Goal: Task Accomplishment & Management: Complete application form

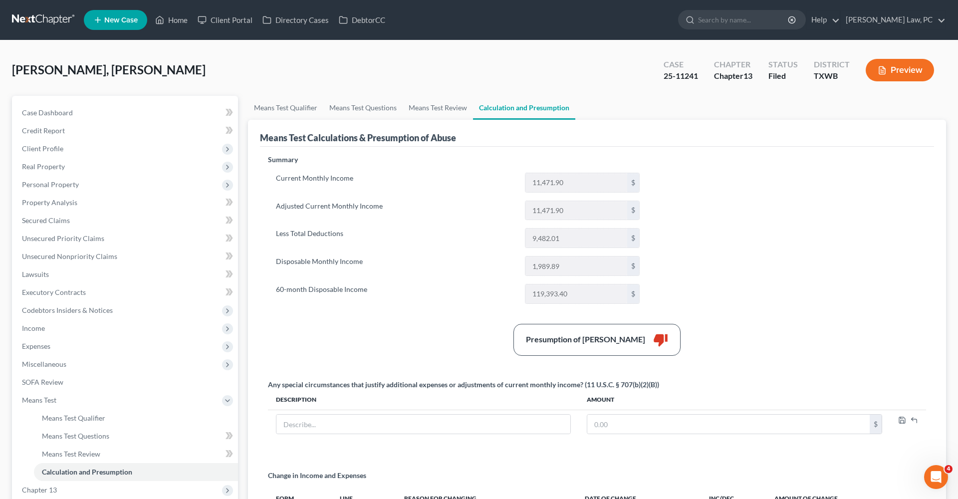
click at [27, 20] on link at bounding box center [44, 20] width 64 height 18
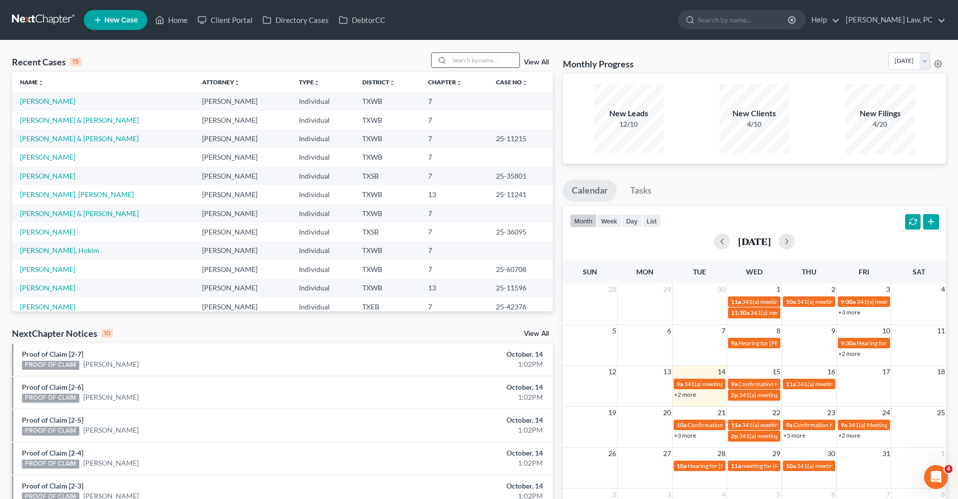
click at [485, 60] on input "search" at bounding box center [485, 60] width 70 height 14
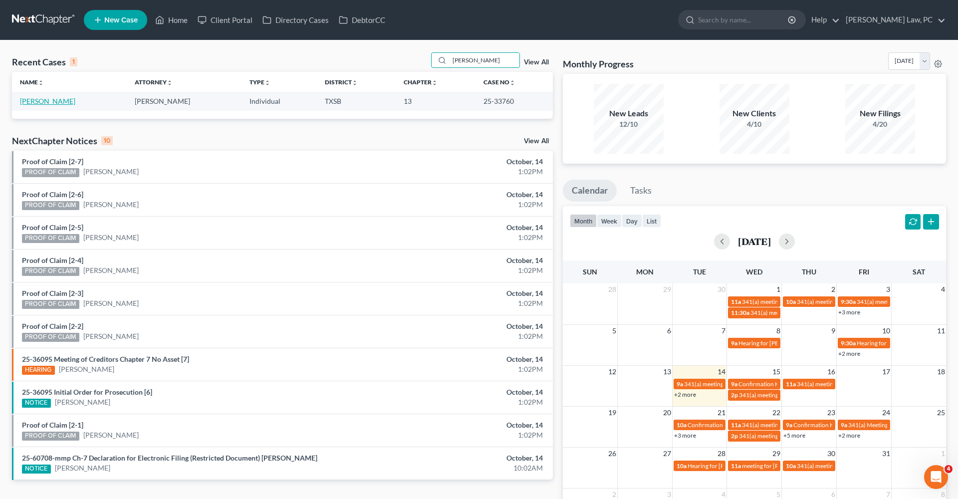
type input "bauer"
click at [49, 101] on link "Bauer, Barbara" at bounding box center [47, 101] width 55 height 8
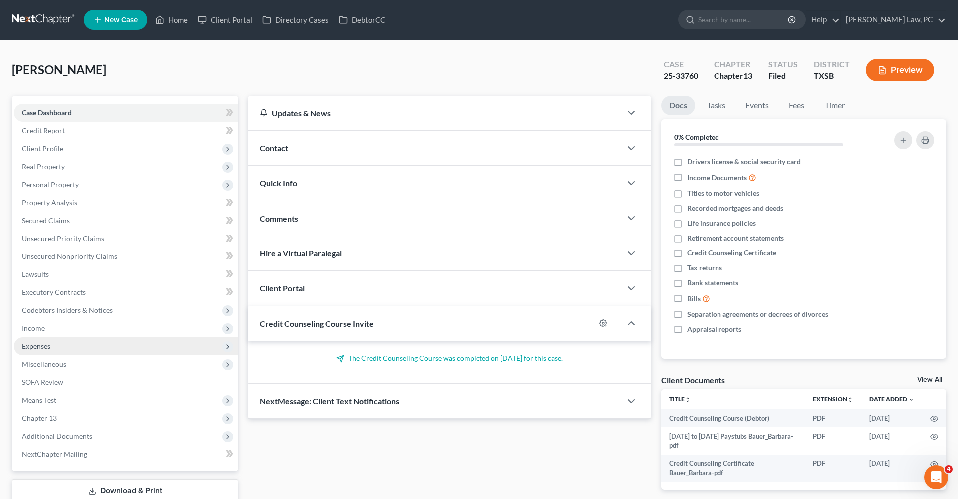
click at [42, 349] on span "Expenses" at bounding box center [36, 346] width 28 height 8
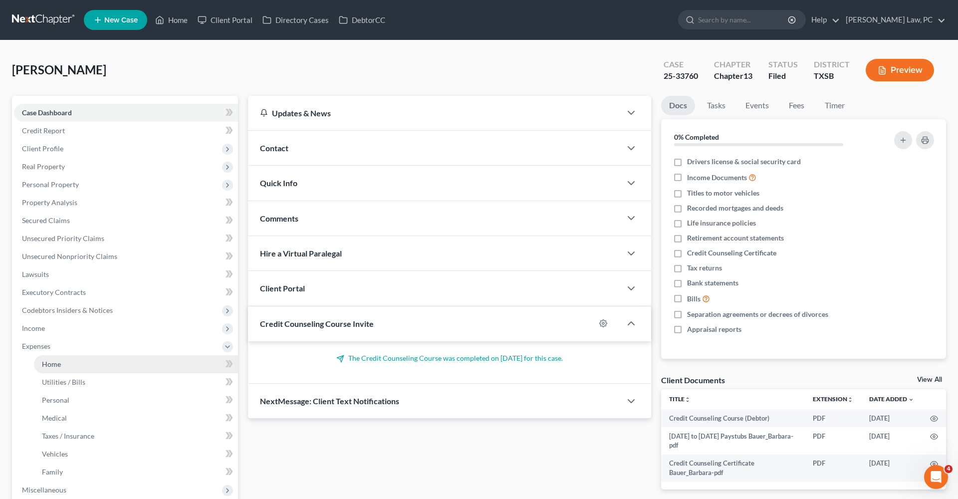
click at [52, 362] on span "Home" at bounding box center [51, 364] width 19 height 8
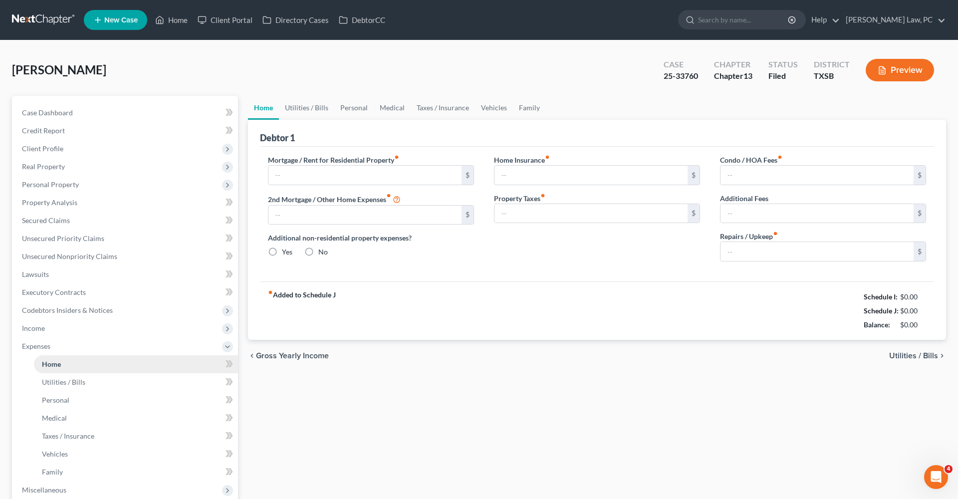
type input "2,399.00"
type input "0.00"
radio input "true"
type input "58.00"
type input "0.00"
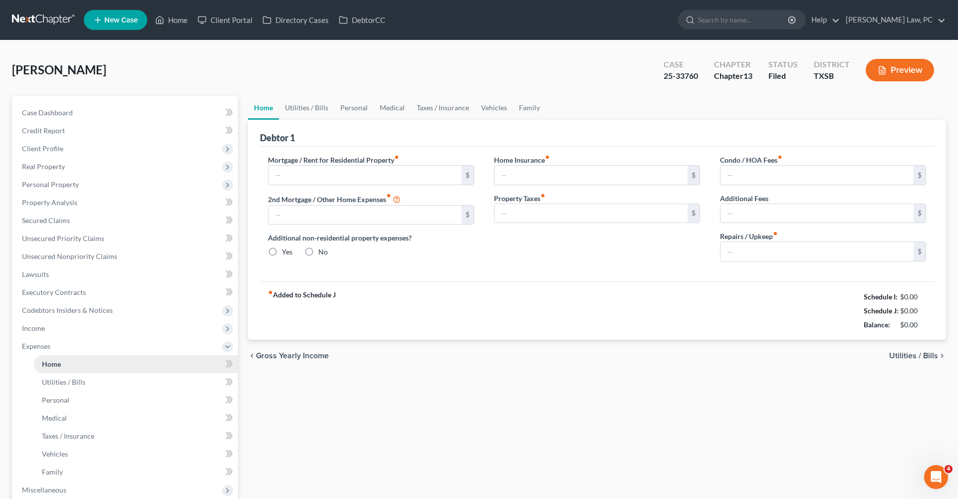
type input "0.00"
click at [307, 111] on link "Utilities / Bills" at bounding box center [306, 108] width 55 height 24
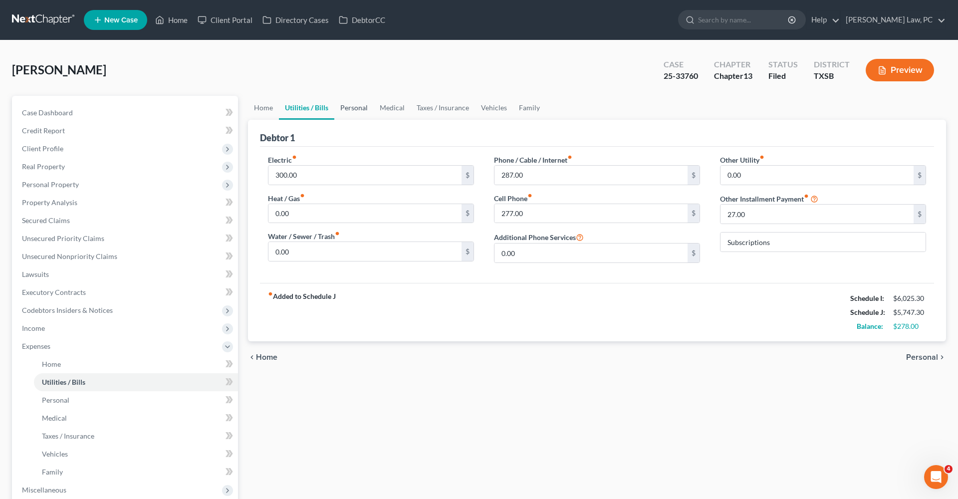
click at [353, 109] on link "Personal" at bounding box center [353, 108] width 39 height 24
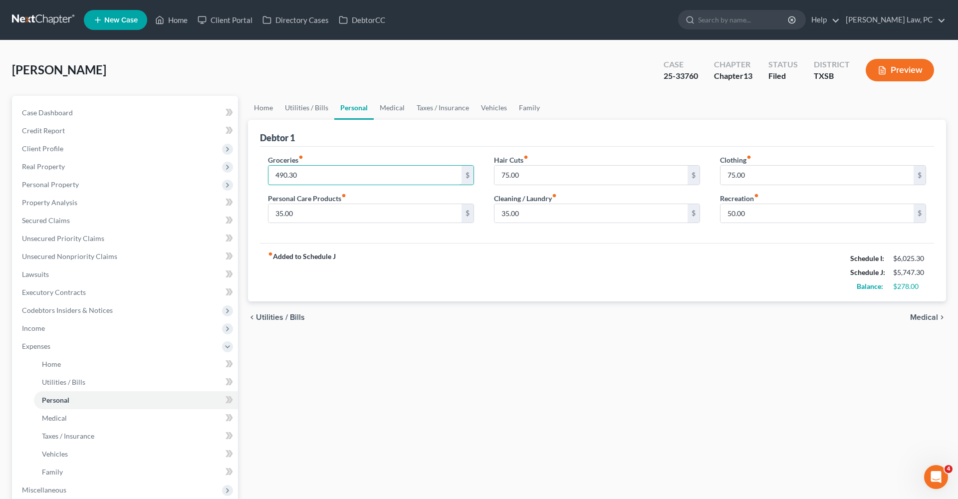
drag, startPoint x: 301, startPoint y: 176, endPoint x: 261, endPoint y: 178, distance: 39.9
click at [261, 178] on div "Groceries fiber_manual_record 490.30 $ Personal Care Products fiber_manual_reco…" at bounding box center [371, 193] width 226 height 77
type input "468.30"
click at [480, 268] on div "fiber_manual_record Added to Schedule J Schedule I: $6,025.30 Schedule J: $5,72…" at bounding box center [597, 272] width 674 height 58
click at [392, 107] on link "Medical" at bounding box center [392, 108] width 37 height 24
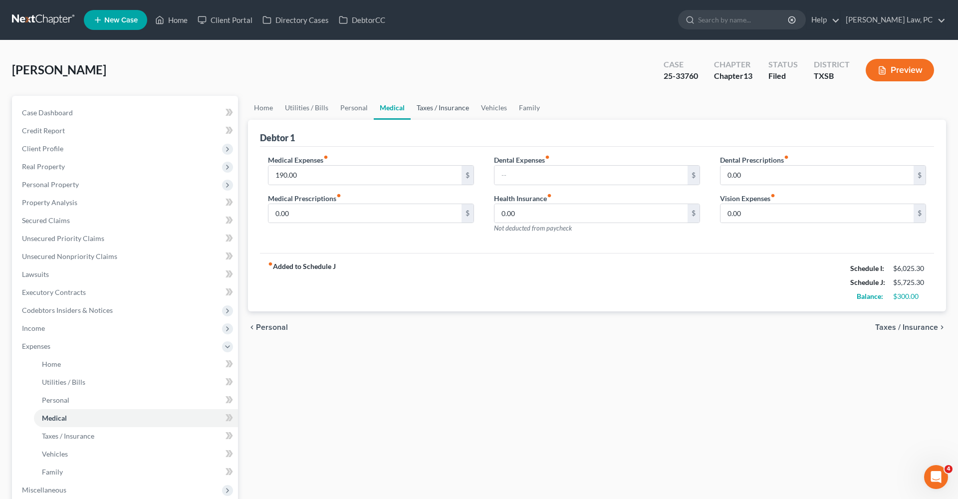
click at [435, 112] on link "Taxes / Insurance" at bounding box center [443, 108] width 64 height 24
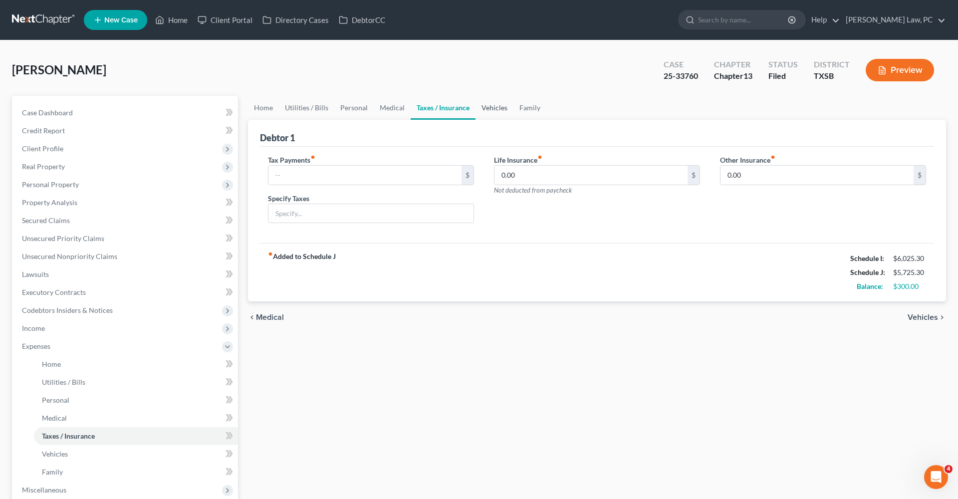
click at [499, 106] on link "Vehicles" at bounding box center [494, 108] width 38 height 24
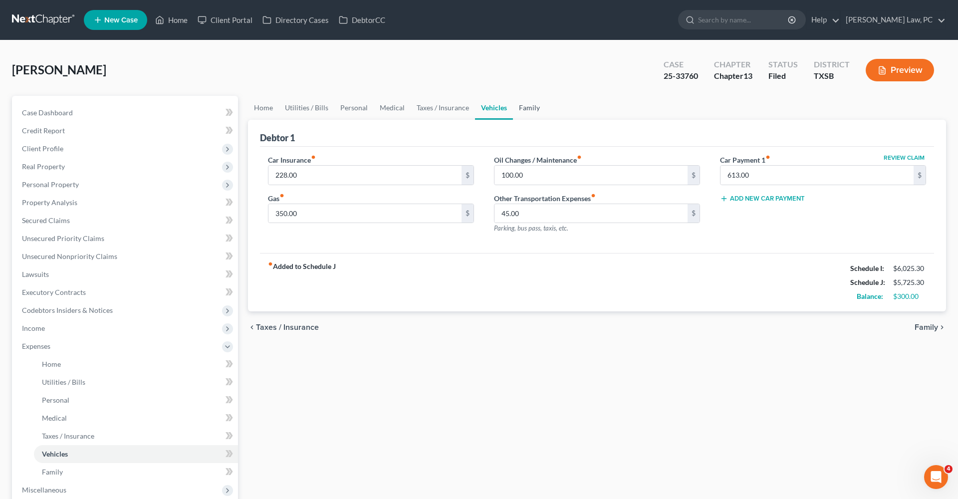
click at [535, 111] on link "Family" at bounding box center [529, 108] width 33 height 24
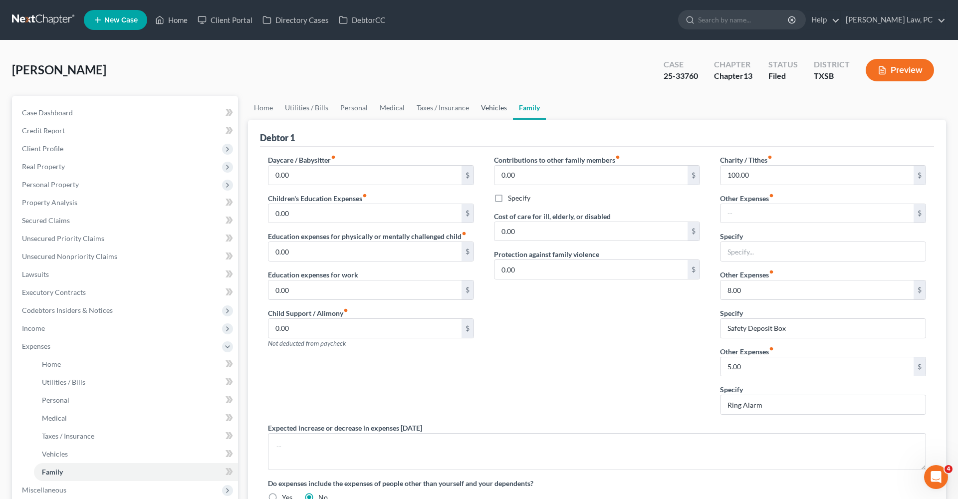
click at [494, 106] on link "Vehicles" at bounding box center [494, 108] width 38 height 24
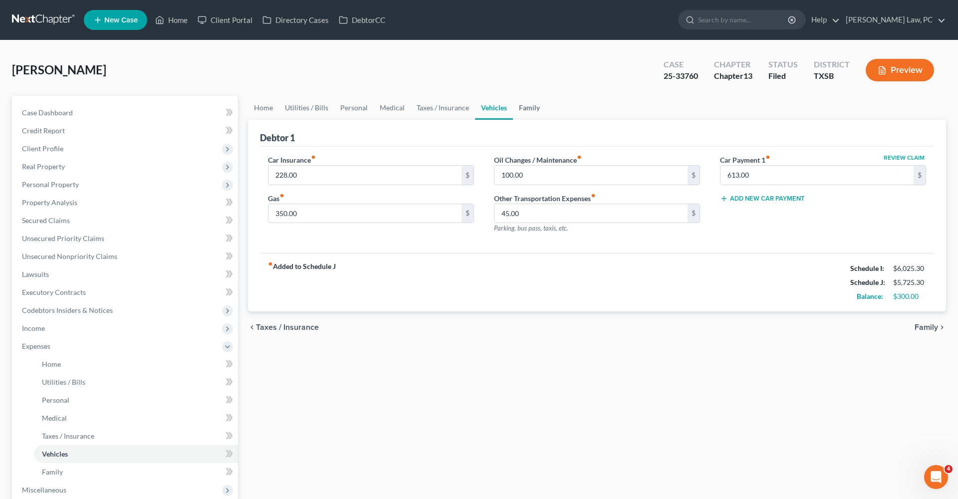
click at [518, 109] on link "Family" at bounding box center [529, 108] width 33 height 24
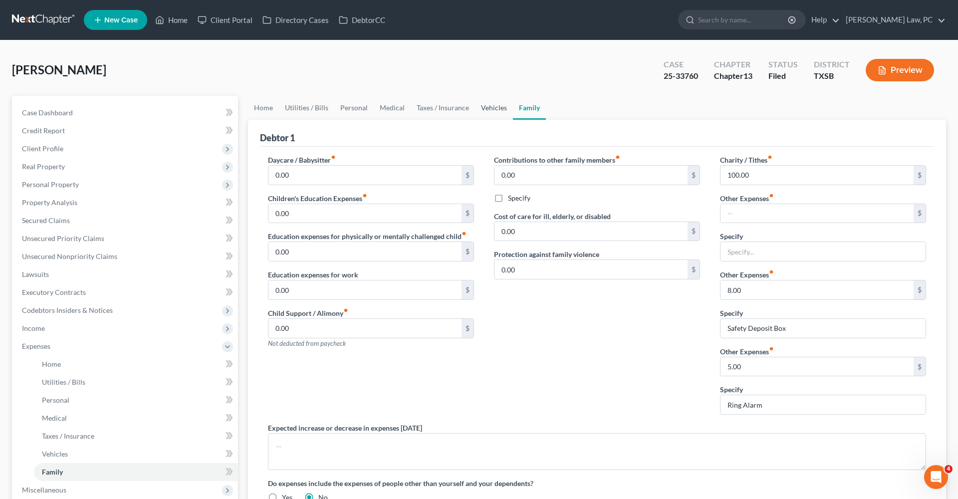
click at [490, 106] on link "Vehicles" at bounding box center [494, 108] width 38 height 24
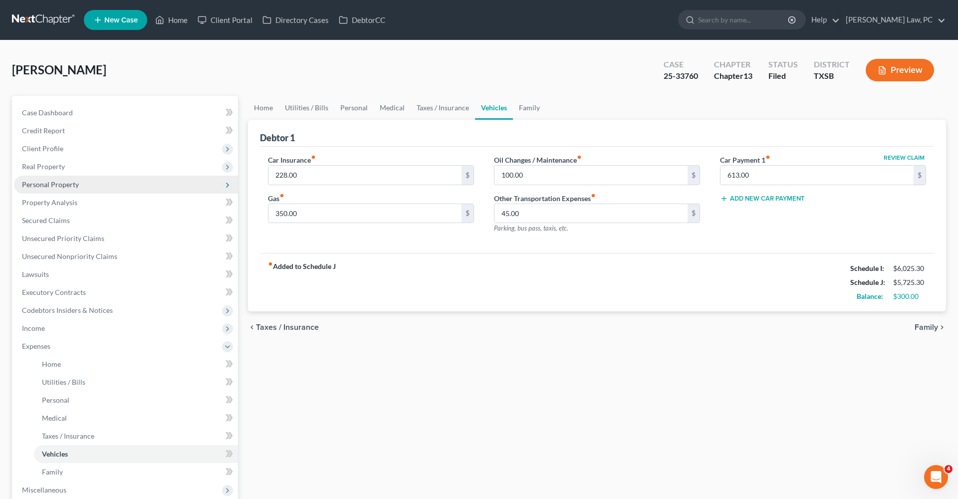
click at [46, 184] on span "Personal Property" at bounding box center [50, 184] width 57 height 8
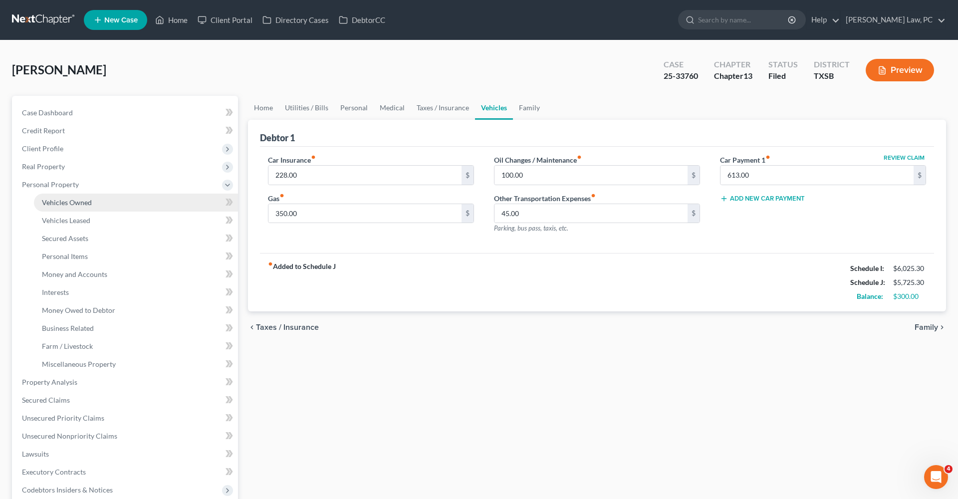
click at [60, 203] on span "Vehicles Owned" at bounding box center [67, 202] width 50 height 8
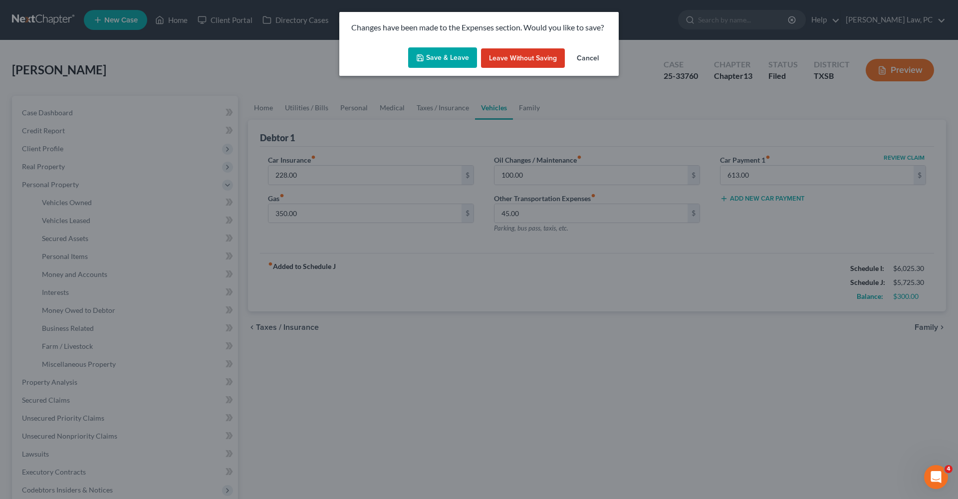
click at [451, 62] on button "Save & Leave" at bounding box center [442, 57] width 69 height 21
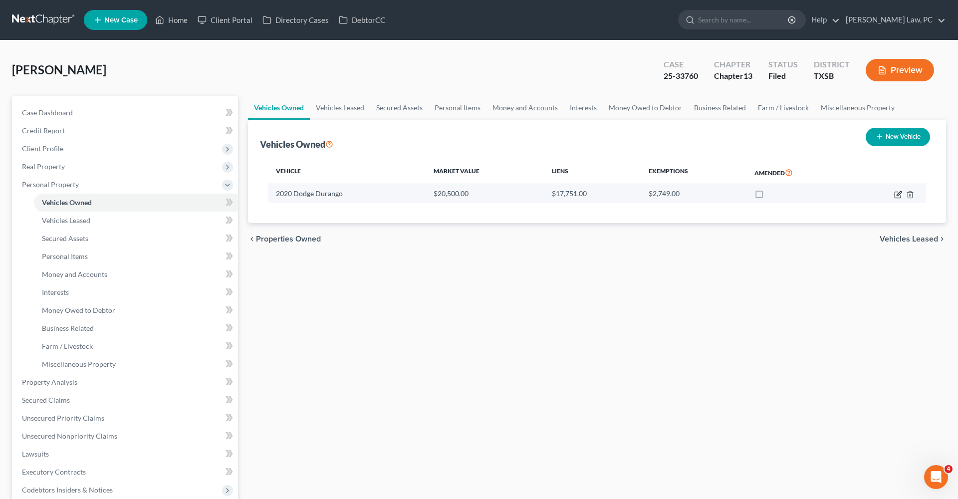
click at [899, 193] on icon "button" at bounding box center [898, 195] width 8 height 8
select select "0"
select select "6"
select select "3"
select select "0"
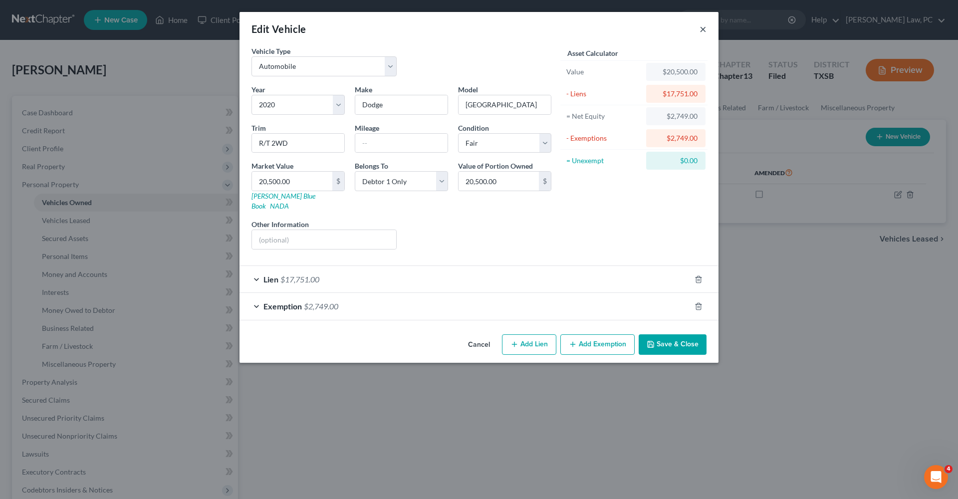
click at [703, 29] on button "×" at bounding box center [702, 29] width 7 height 12
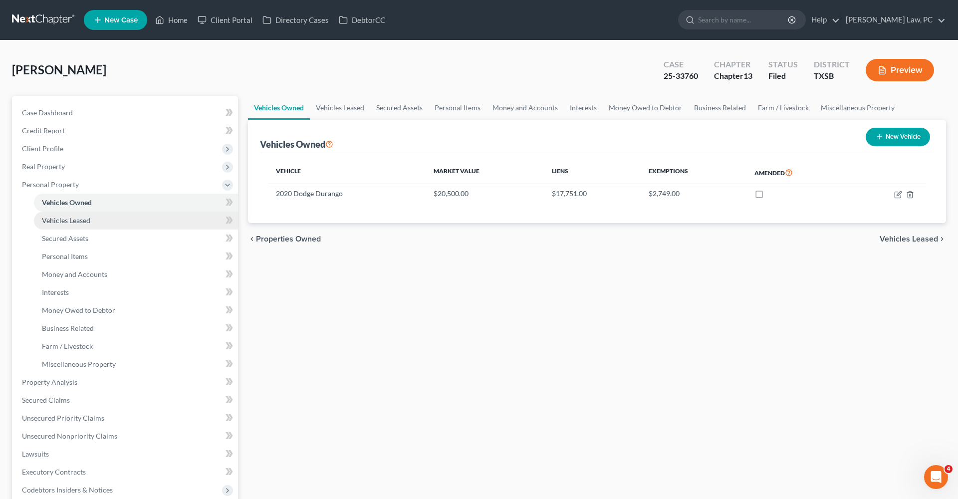
click at [72, 223] on span "Vehicles Leased" at bounding box center [66, 220] width 48 height 8
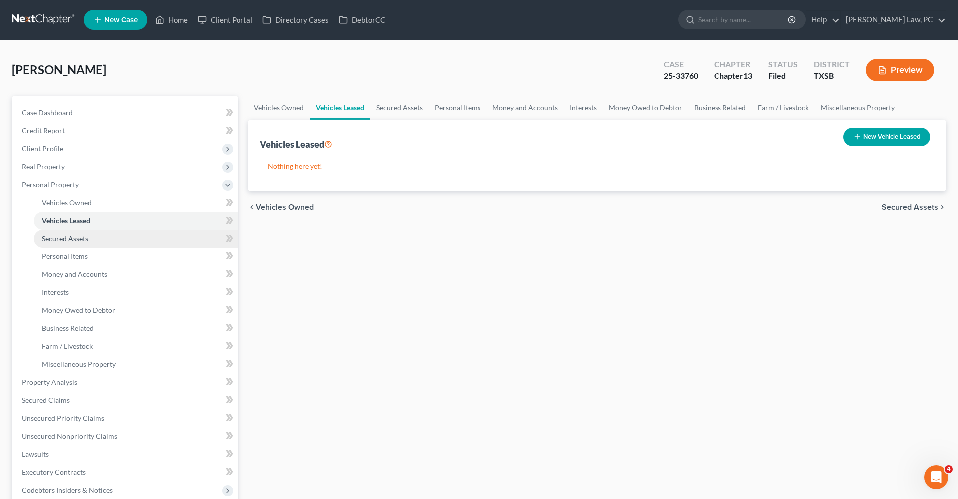
click at [76, 237] on span "Secured Assets" at bounding box center [65, 238] width 46 height 8
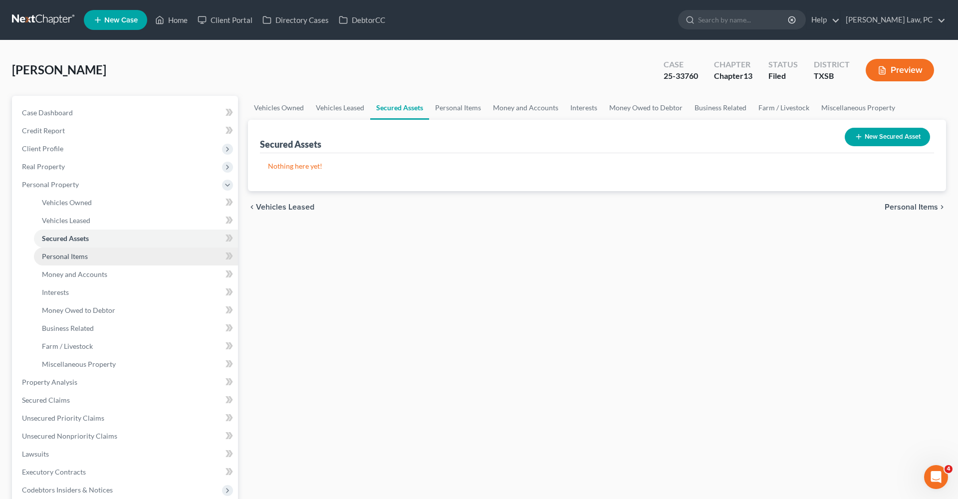
click at [78, 256] on span "Personal Items" at bounding box center [65, 256] width 46 height 8
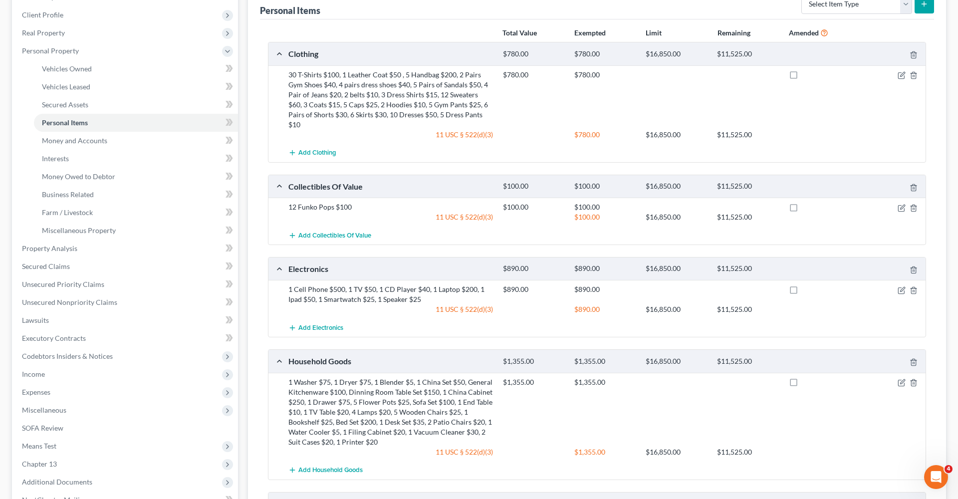
scroll to position [123, 0]
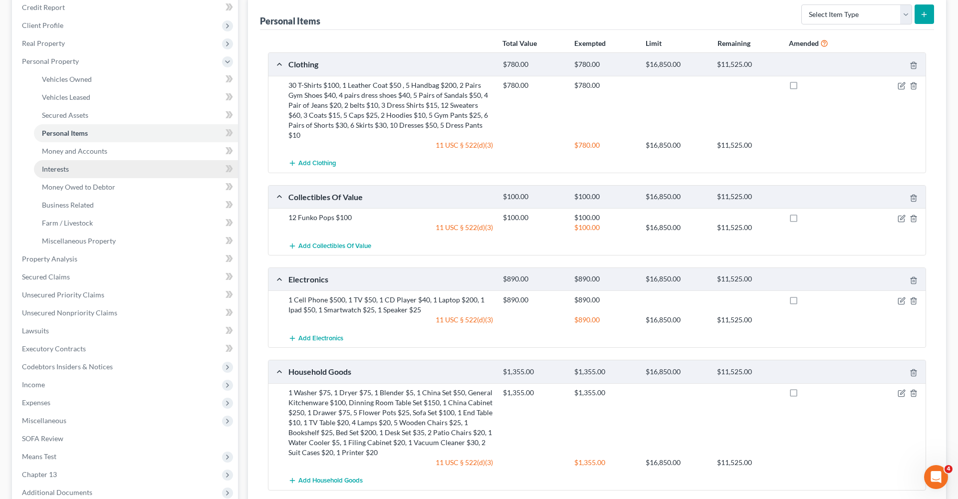
click at [55, 170] on span "Interests" at bounding box center [55, 169] width 27 height 8
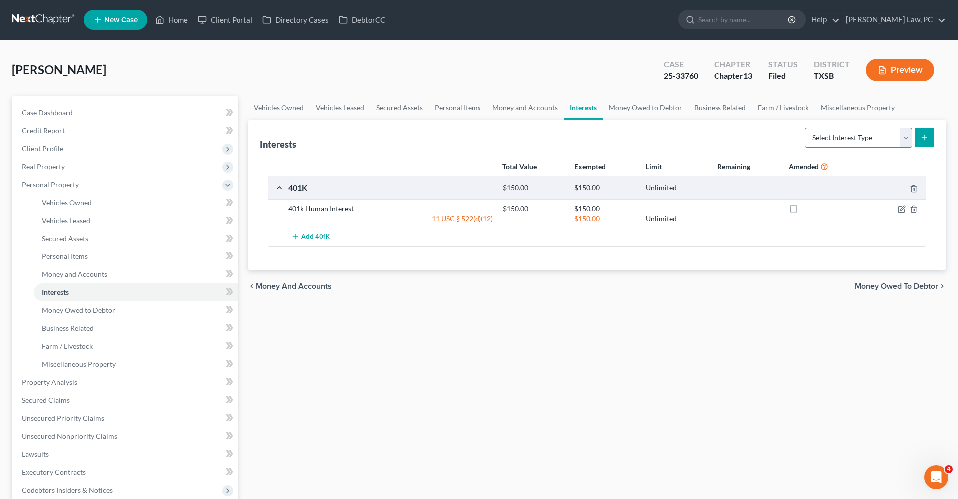
select select "term_life_insurance"
click at [926, 138] on icon "submit" at bounding box center [924, 138] width 8 height 8
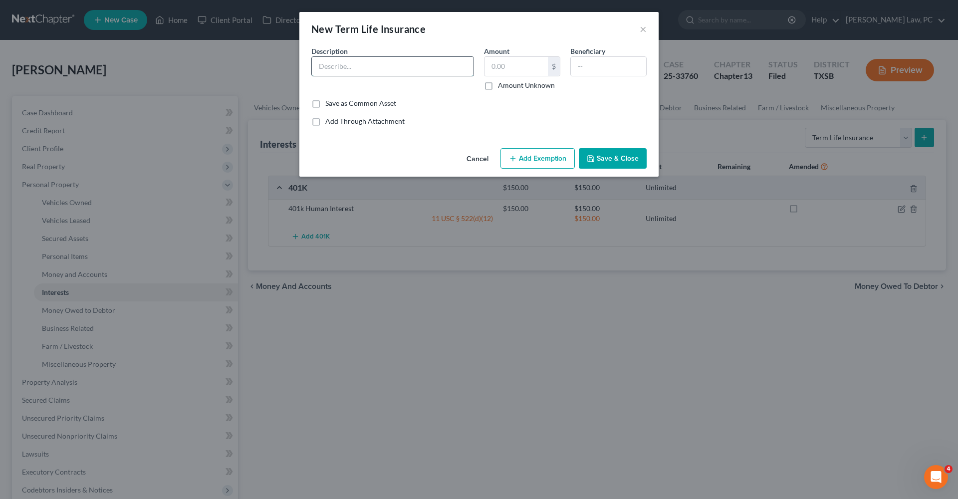
click at [323, 66] on input "text" at bounding box center [393, 66] width 162 height 19
type input "Vehicle Insurance Allstate"
click at [613, 155] on button "Save & Close" at bounding box center [613, 158] width 68 height 21
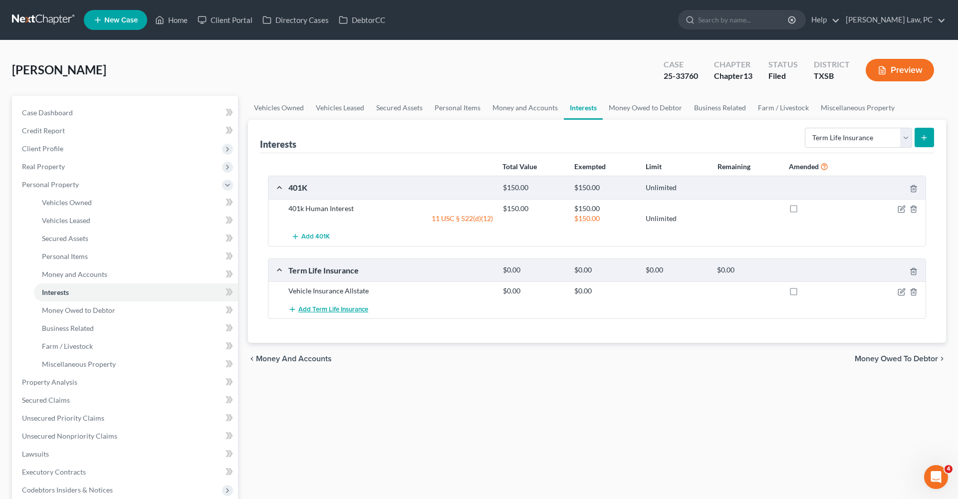
click at [337, 309] on span "Add Term Life Insurance" at bounding box center [333, 309] width 70 height 8
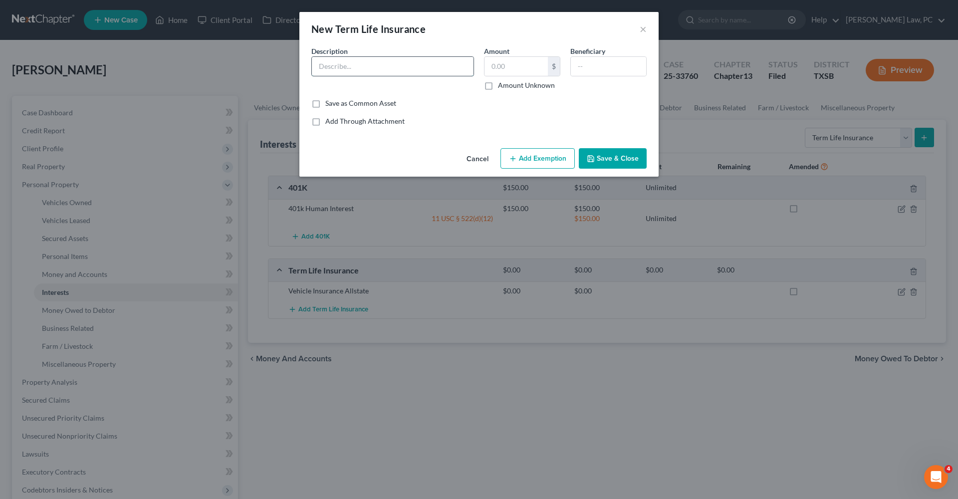
click at [343, 68] on input "text" at bounding box center [393, 66] width 162 height 19
click at [340, 68] on input "text" at bounding box center [393, 66] width 162 height 19
type input "Renters Insurance Through Allstate"
click at [626, 155] on button "Save & Close" at bounding box center [613, 158] width 68 height 21
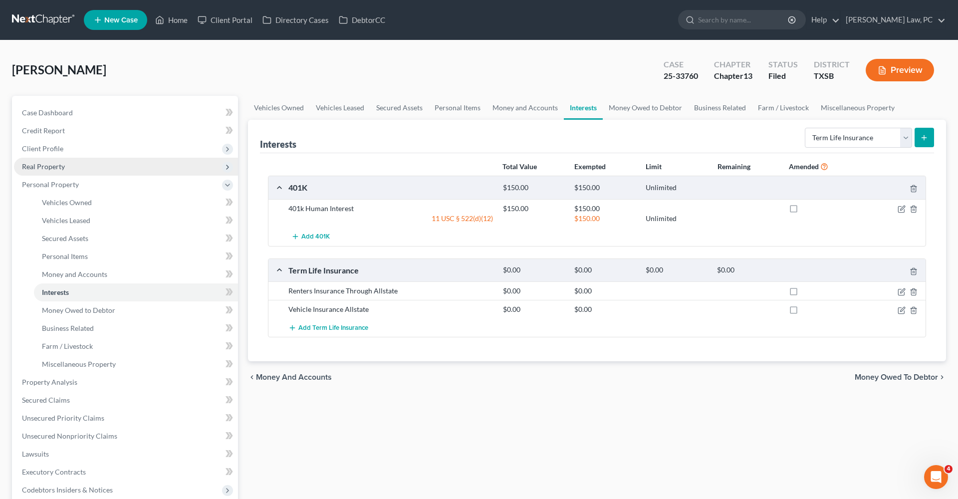
scroll to position [77, 0]
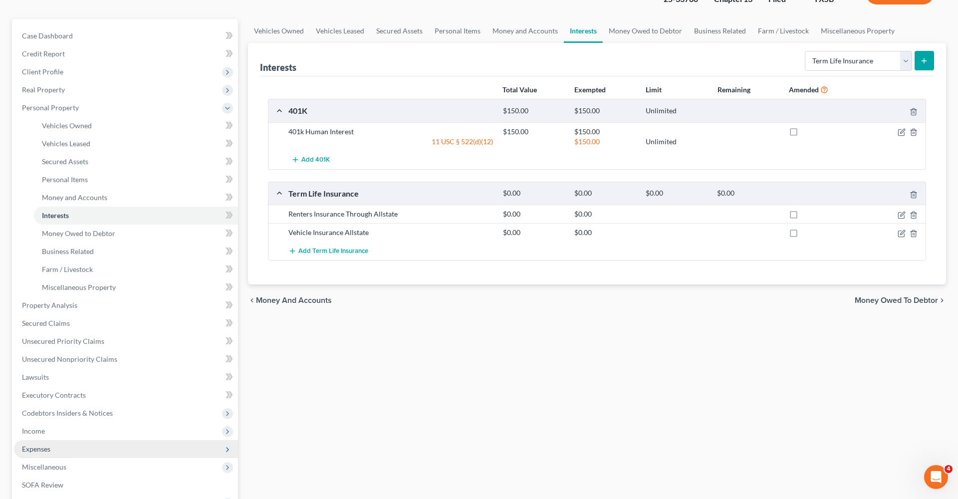
click at [31, 448] on span "Expenses" at bounding box center [36, 449] width 28 height 8
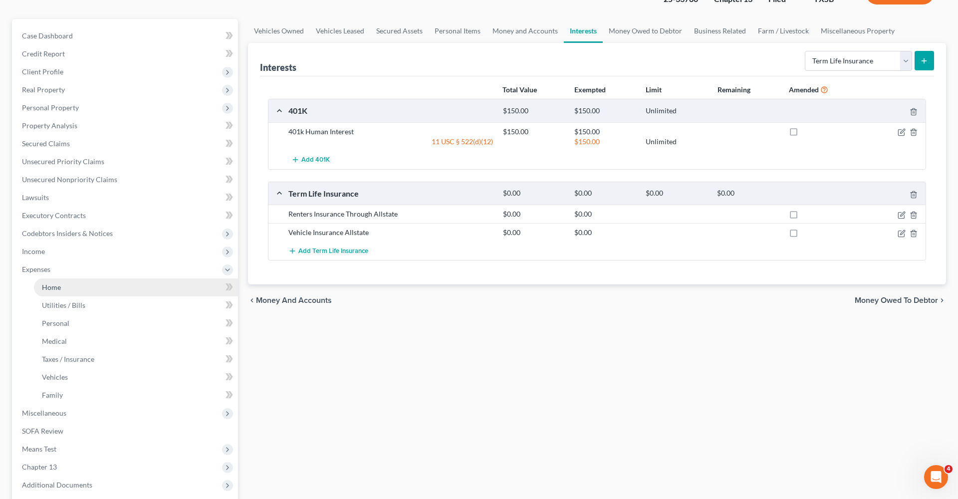
click at [54, 289] on span "Home" at bounding box center [51, 287] width 19 height 8
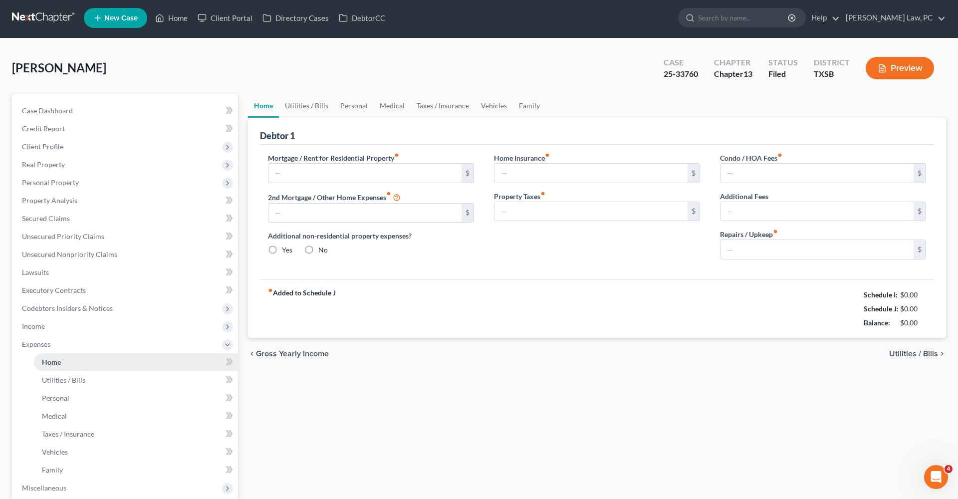
type input "2,399.00"
type input "0.00"
radio input "true"
type input "58.00"
type input "0.00"
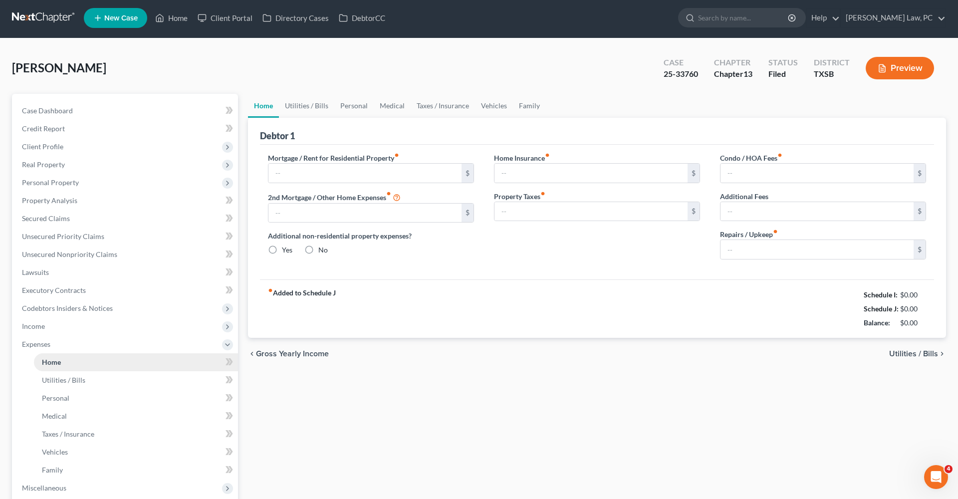
type input "0.00"
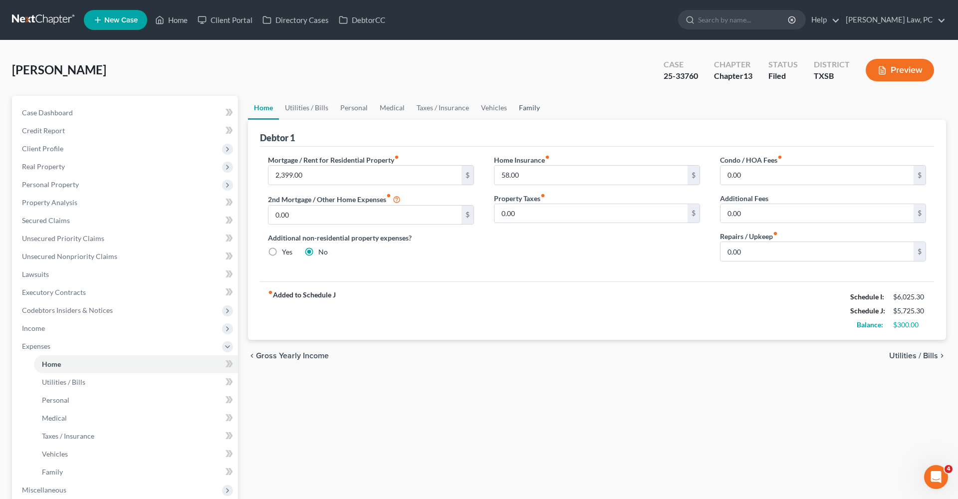
click at [529, 109] on link "Family" at bounding box center [529, 108] width 33 height 24
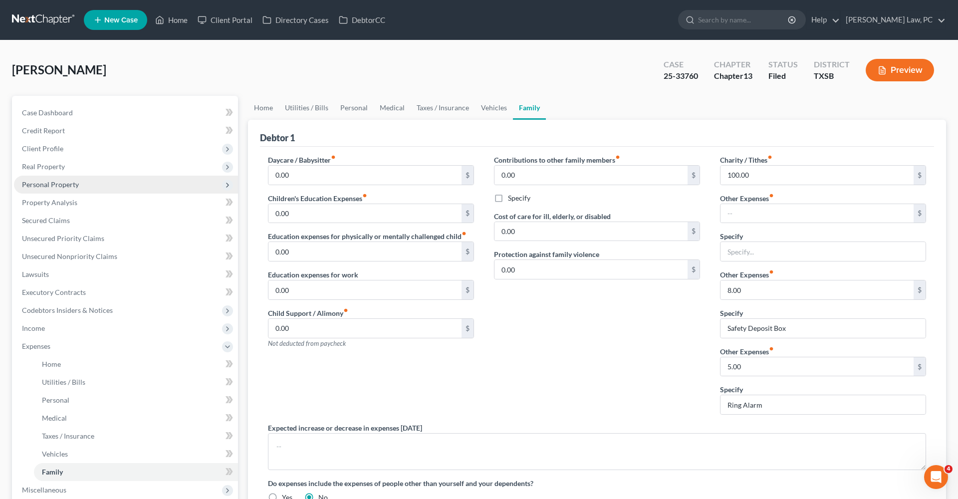
click at [58, 186] on span "Personal Property" at bounding box center [50, 184] width 57 height 8
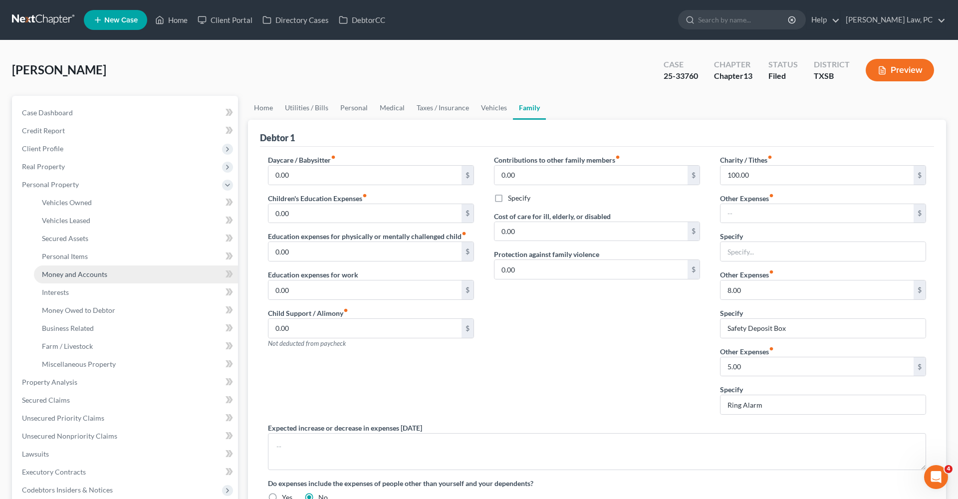
click at [80, 280] on link "Money and Accounts" at bounding box center [136, 274] width 204 height 18
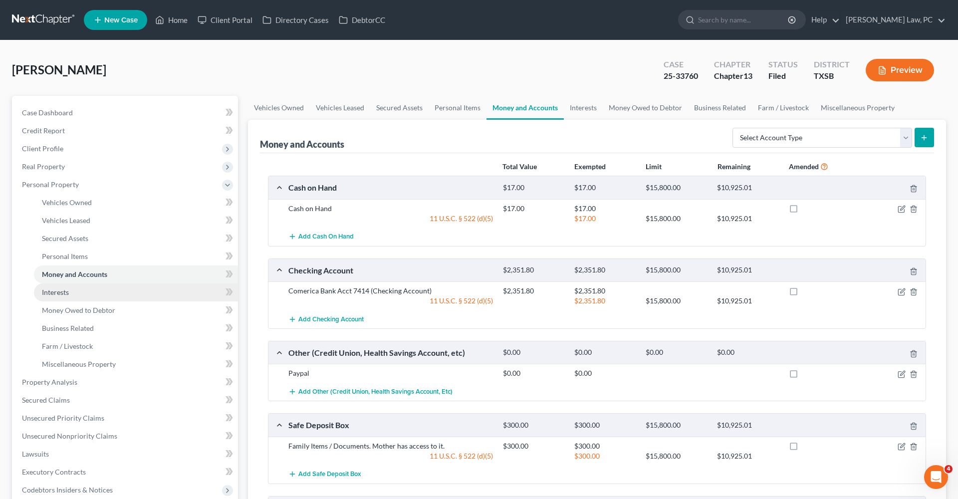
click at [54, 291] on span "Interests" at bounding box center [55, 292] width 27 height 8
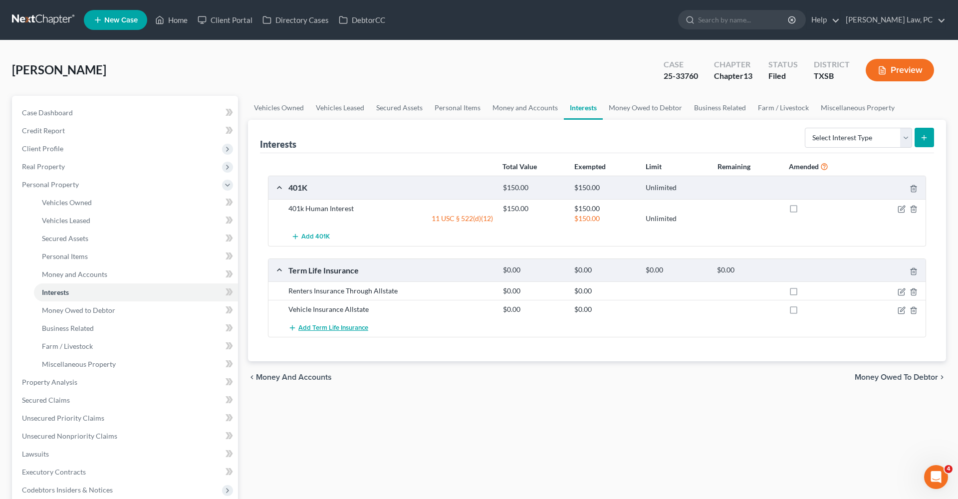
click at [311, 325] on span "Add Term Life Insurance" at bounding box center [333, 328] width 70 height 8
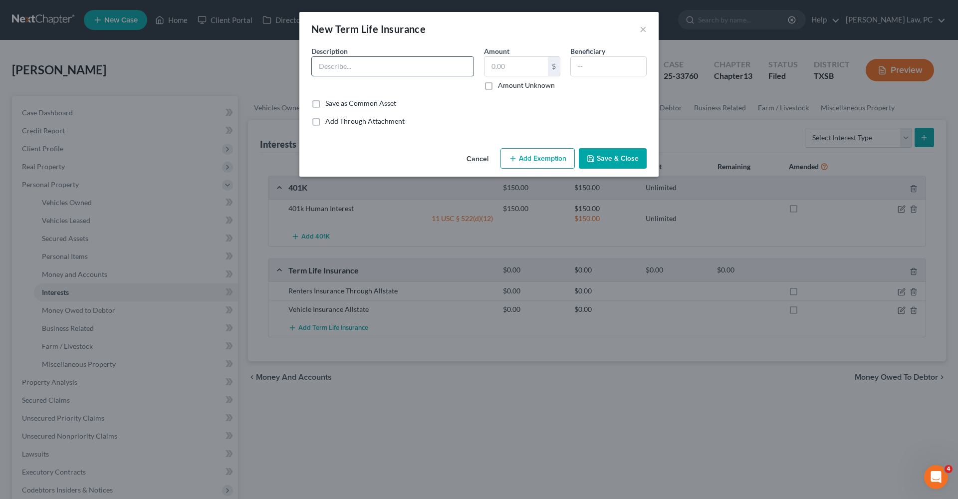
click at [357, 59] on input "text" at bounding box center [393, 66] width 162 height 19
type input "a"
type input "health Insurance Through Allstate"
click at [618, 156] on button "Save & Close" at bounding box center [613, 158] width 68 height 21
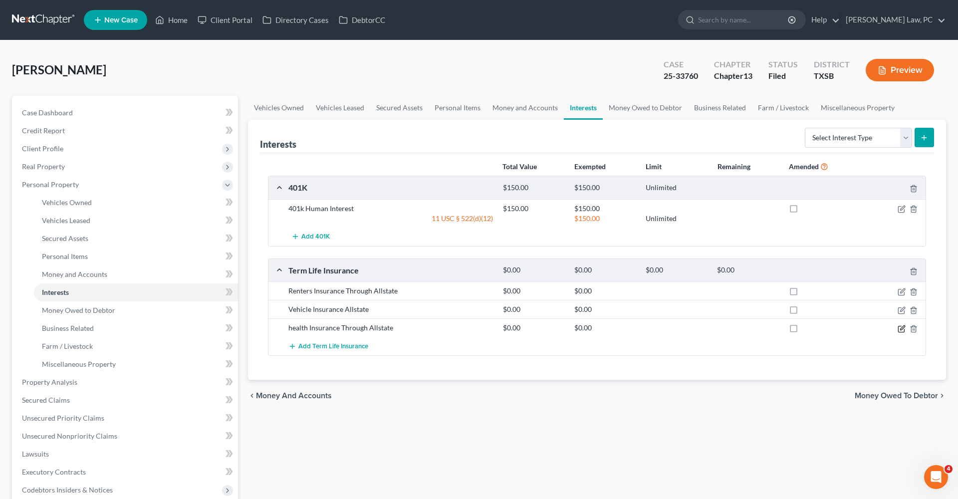
click at [903, 327] on icon "button" at bounding box center [902, 327] width 4 height 4
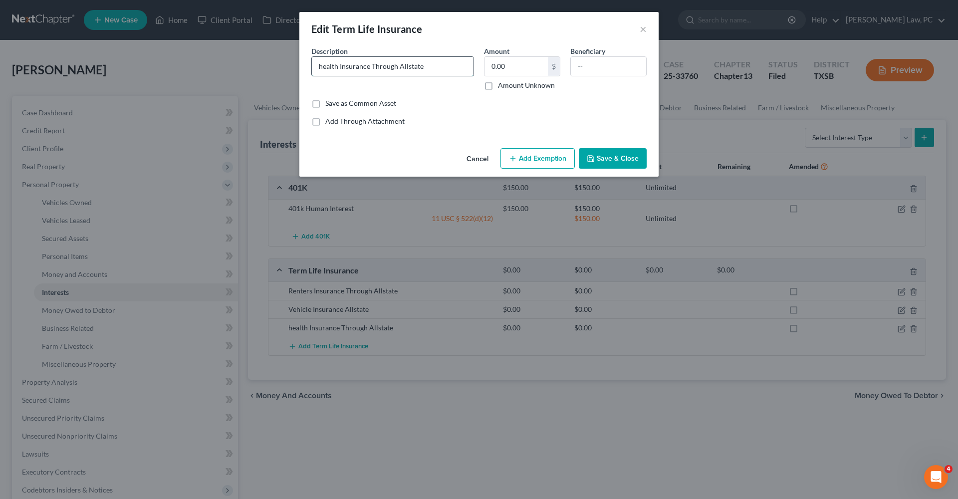
click at [323, 66] on input "health Insurance Through Allstate" at bounding box center [393, 66] width 162 height 19
type input "Health Insurance Through Allstate"
click at [598, 165] on button "Save & Close" at bounding box center [613, 158] width 68 height 21
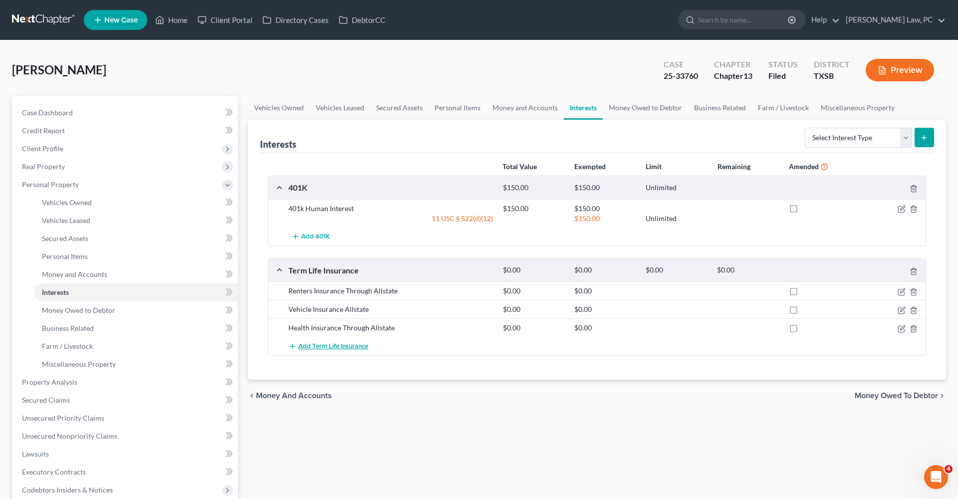
click at [346, 346] on span "Add Term Life Insurance" at bounding box center [333, 346] width 70 height 8
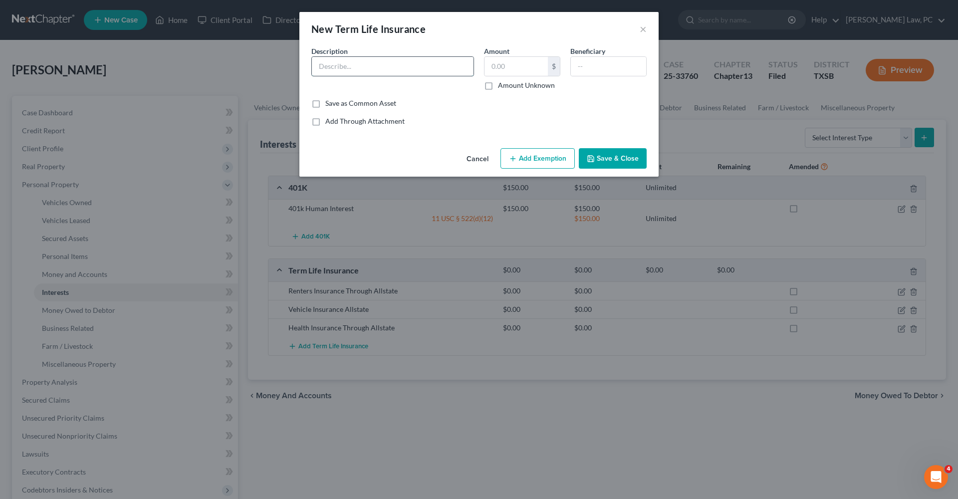
click at [342, 62] on input "text" at bounding box center [393, 66] width 162 height 19
type input "Dental Insurance Through Servpro Team Norlander"
click at [626, 159] on button "Save & Close" at bounding box center [613, 158] width 68 height 21
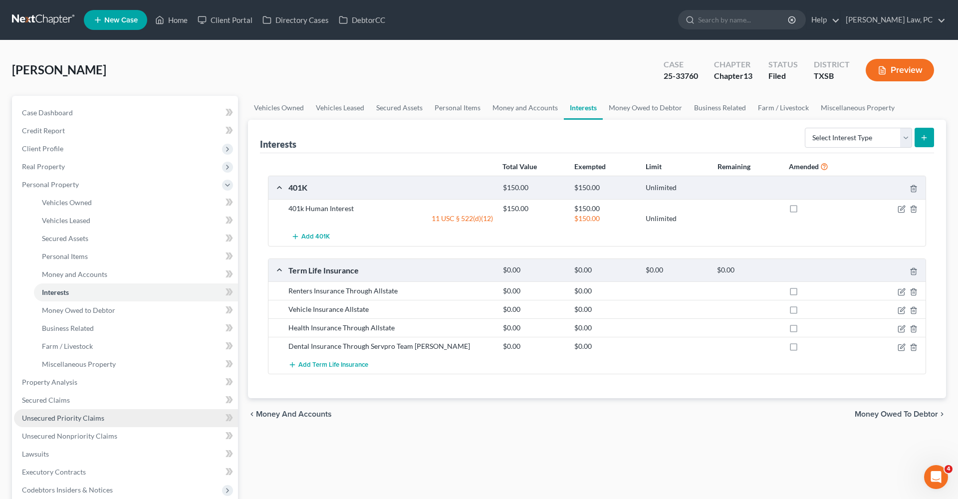
click at [71, 417] on span "Unsecured Priority Claims" at bounding box center [63, 418] width 82 height 8
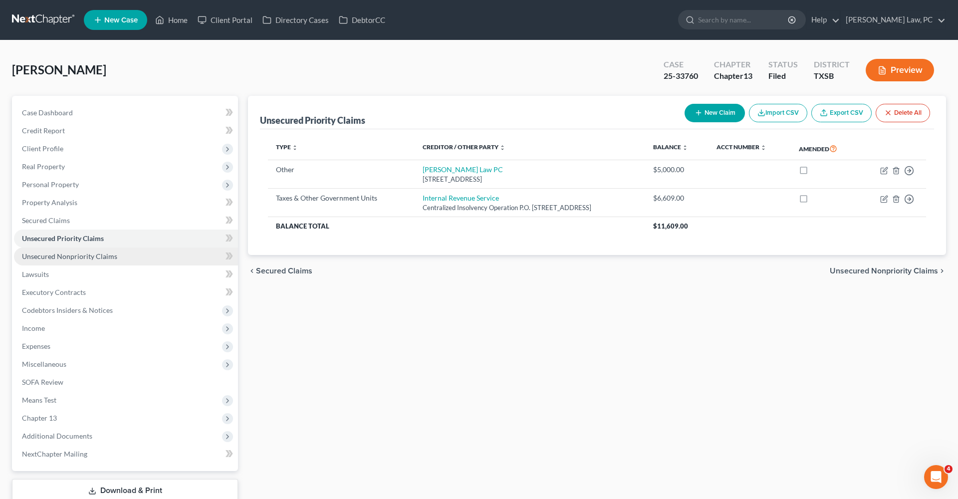
click at [60, 261] on link "Unsecured Nonpriority Claims" at bounding box center [126, 256] width 224 height 18
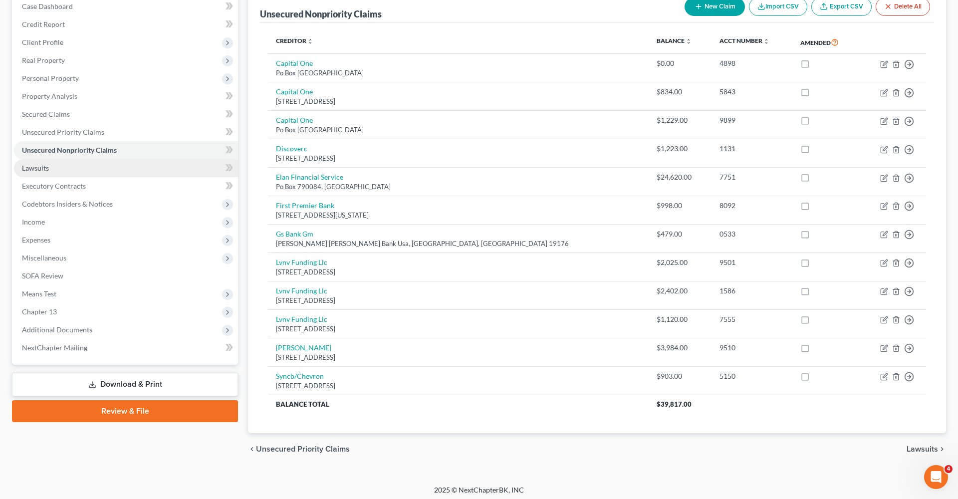
click at [32, 175] on link "Lawsuits" at bounding box center [126, 168] width 224 height 18
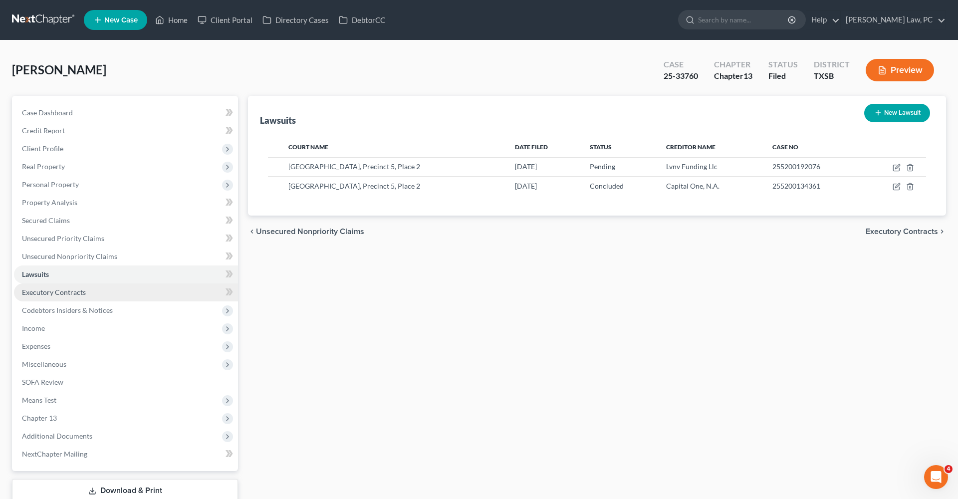
click at [44, 296] on link "Executory Contracts" at bounding box center [126, 292] width 224 height 18
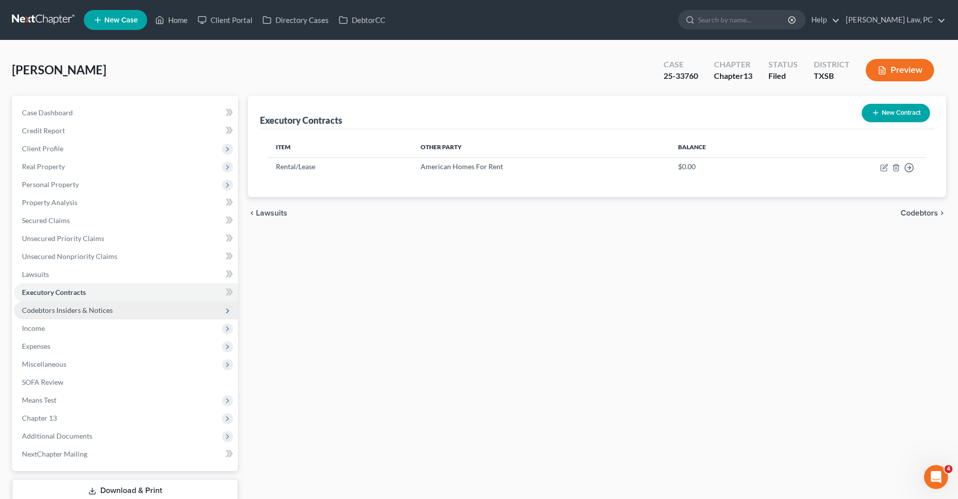
scroll to position [22, 0]
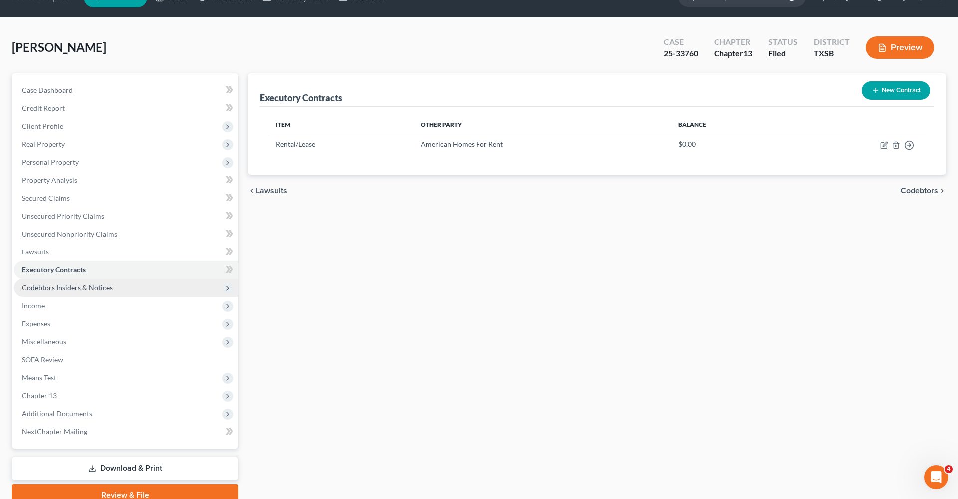
click at [53, 294] on span "Codebtors Insiders & Notices" at bounding box center [126, 288] width 224 height 18
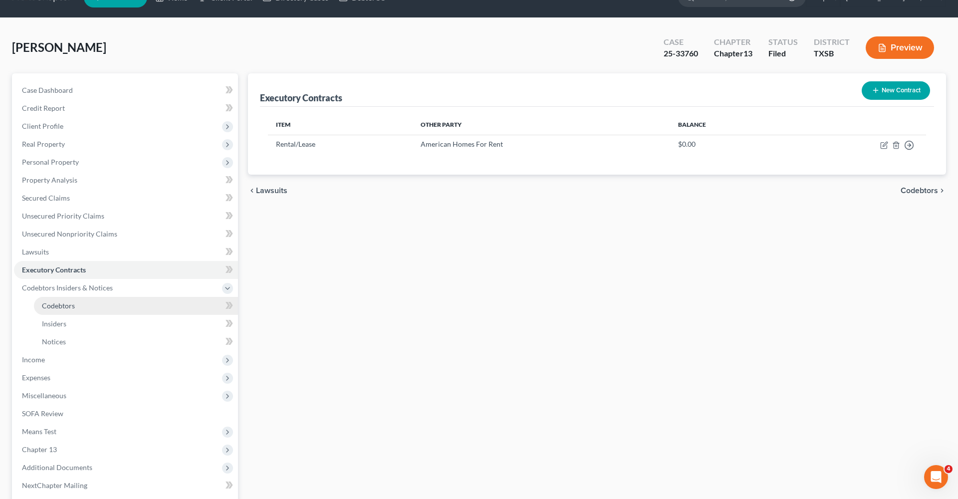
click at [61, 307] on span "Codebtors" at bounding box center [58, 305] width 33 height 8
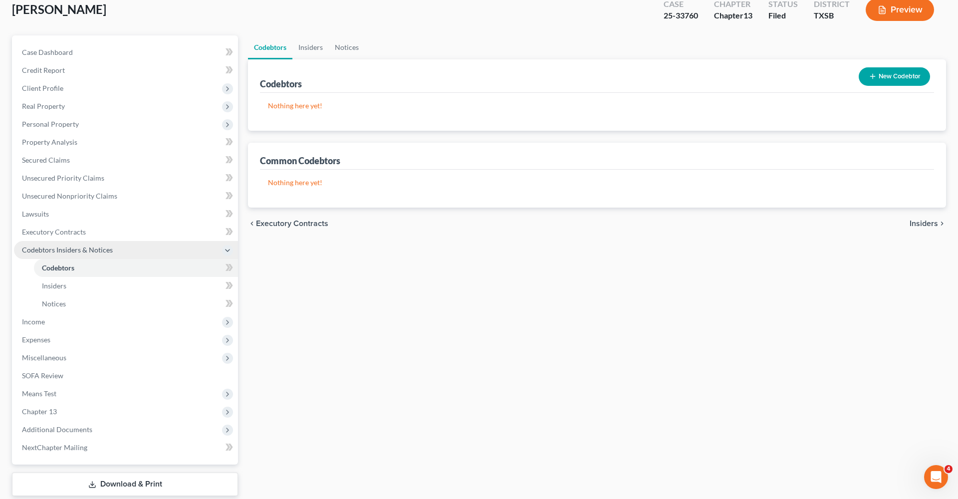
scroll to position [60, 0]
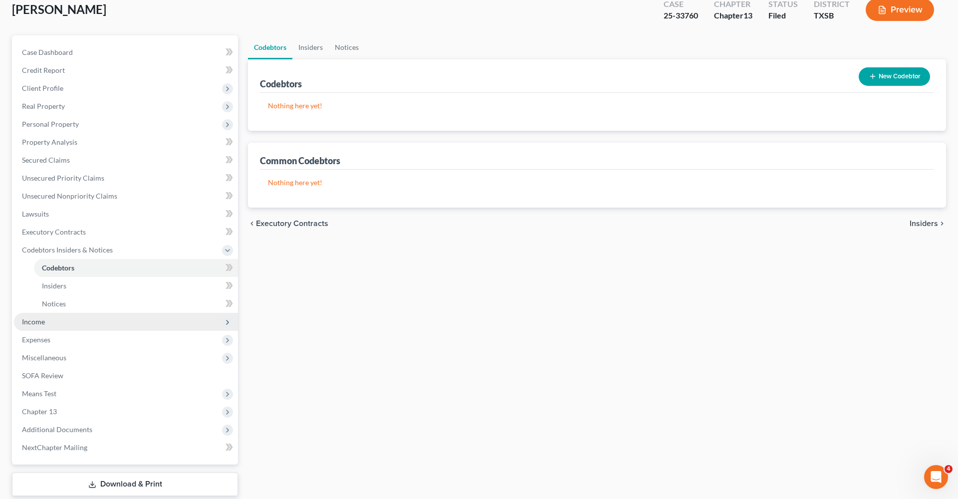
click at [36, 317] on span "Income" at bounding box center [33, 321] width 23 height 8
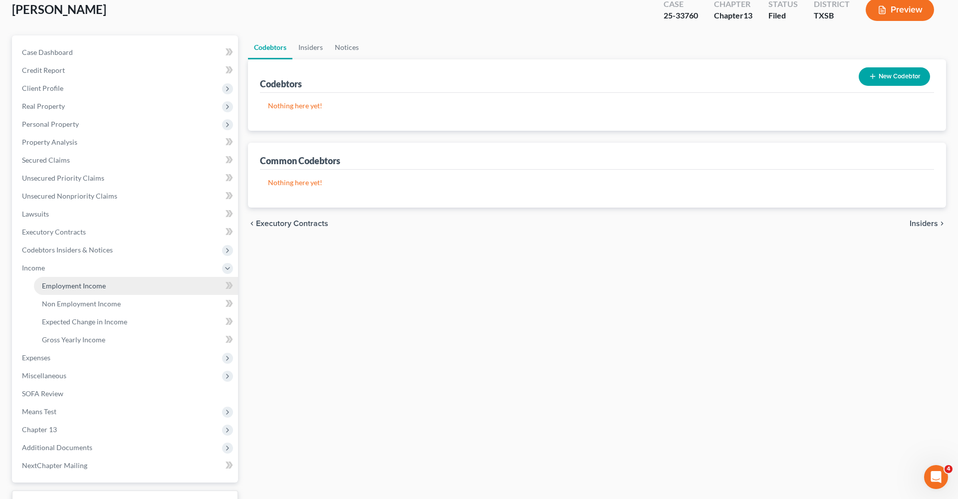
click at [51, 283] on span "Employment Income" at bounding box center [74, 285] width 64 height 8
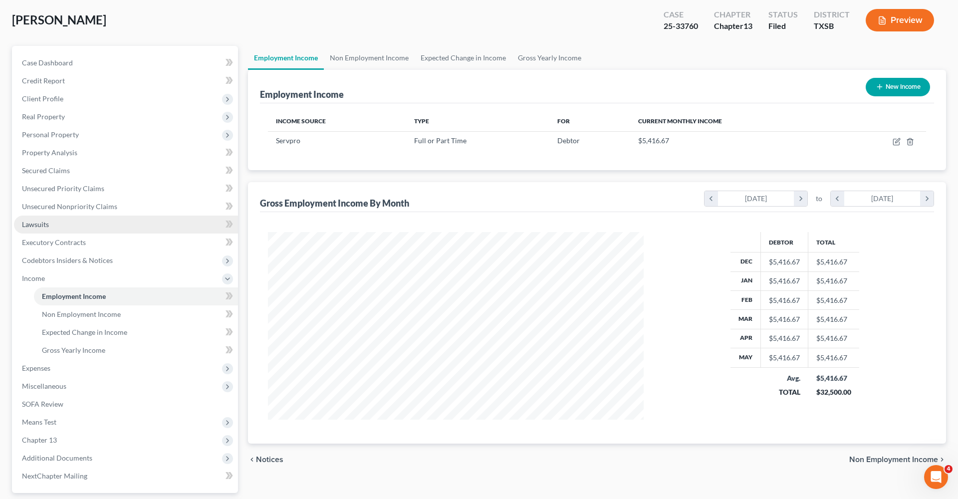
scroll to position [115, 0]
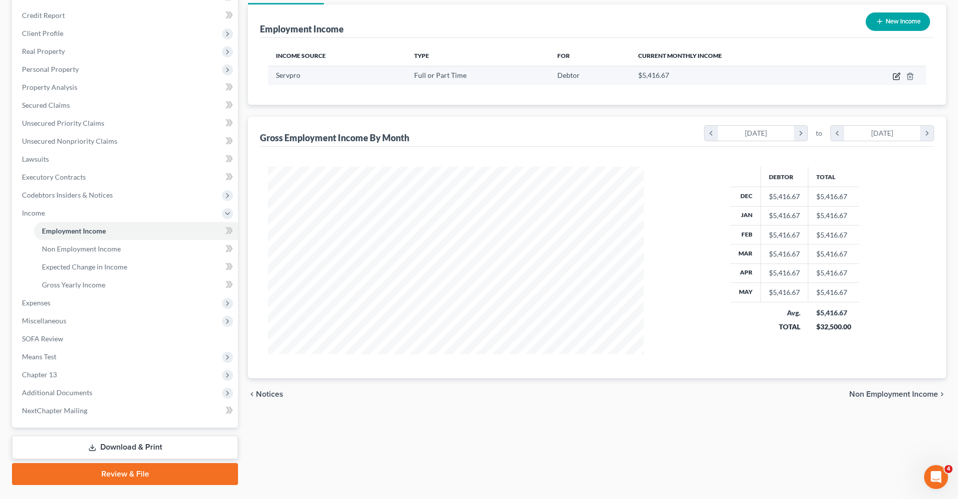
click at [896, 76] on icon "button" at bounding box center [897, 75] width 4 height 4
select select "0"
select select "45"
select select "3"
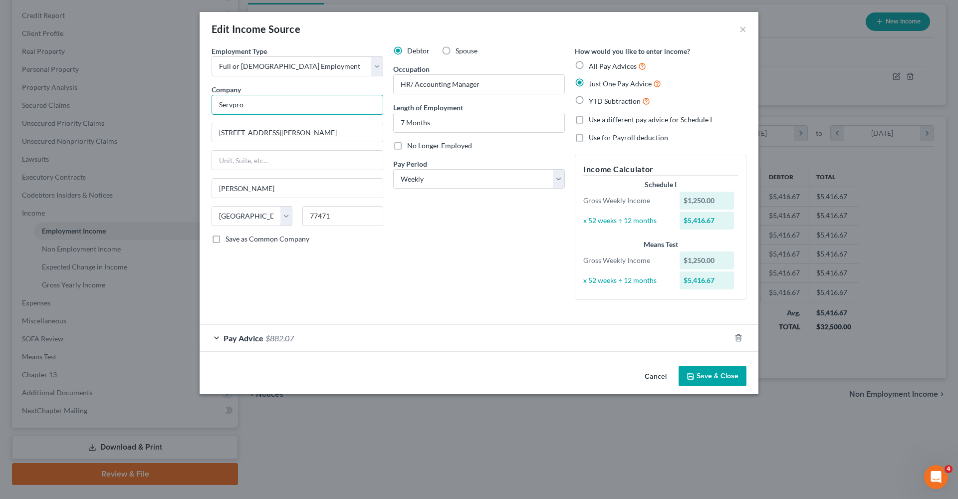
click at [279, 108] on input "Servpro" at bounding box center [298, 105] width 172 height 20
type input "Servpro Team Norlander"
click at [249, 337] on span "Pay Advice" at bounding box center [244, 337] width 40 height 9
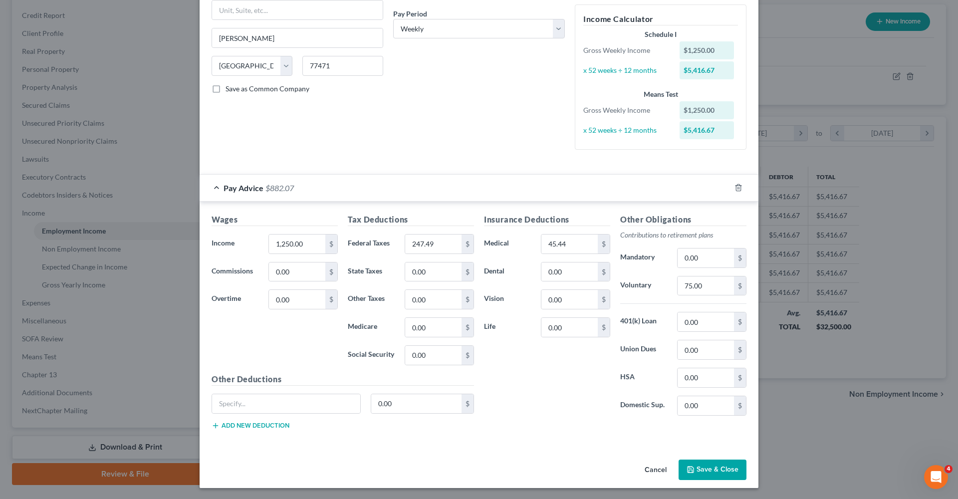
scroll to position [150, 0]
click at [723, 467] on button "Save & Close" at bounding box center [712, 470] width 68 height 21
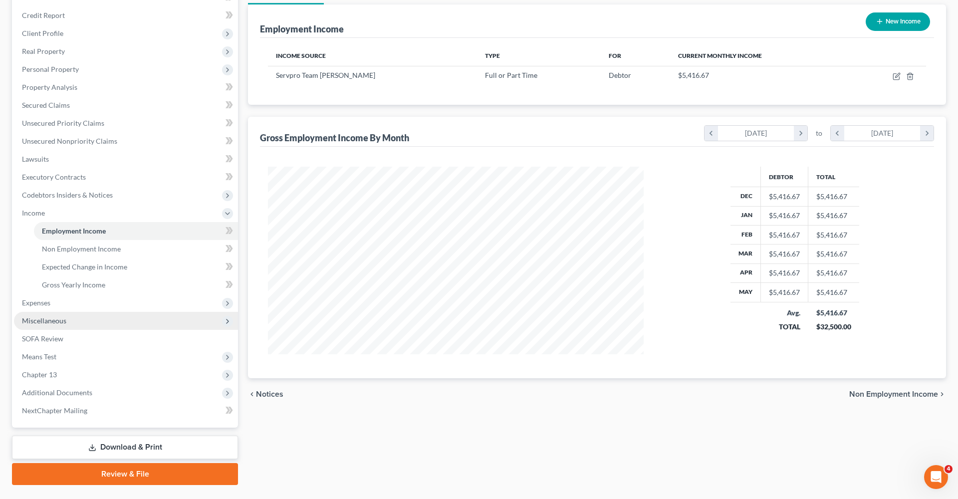
click at [43, 319] on span "Miscellaneous" at bounding box center [44, 320] width 44 height 8
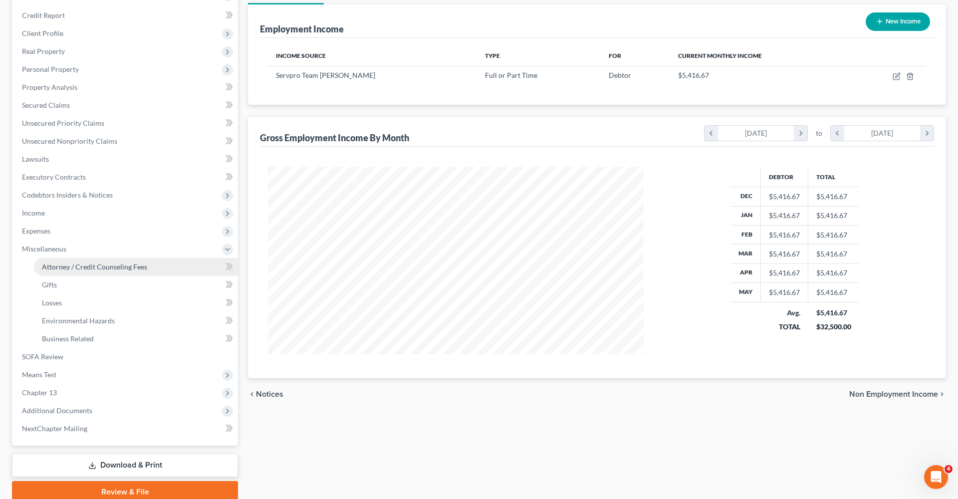
click at [66, 263] on span "Attorney / Credit Counseling Fees" at bounding box center [94, 266] width 105 height 8
select select "4"
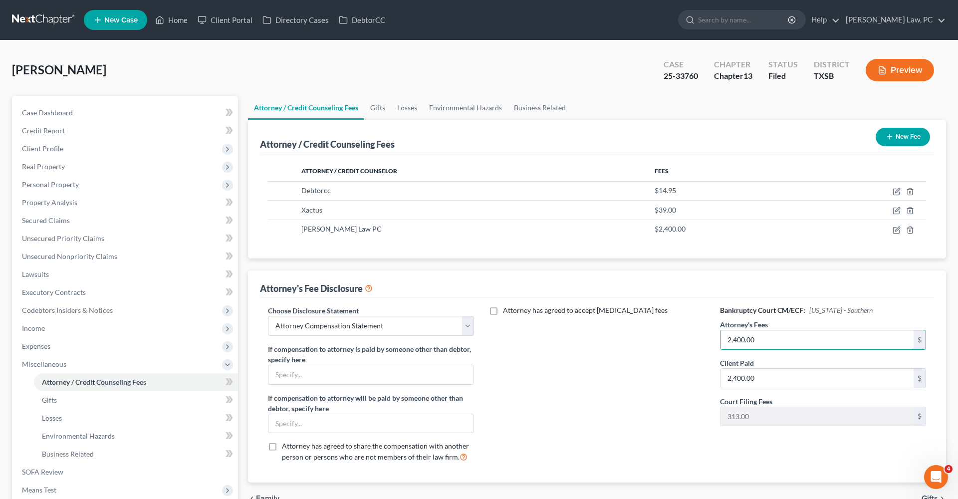
drag, startPoint x: 774, startPoint y: 340, endPoint x: 672, endPoint y: 340, distance: 102.3
click at [672, 340] on div "Choose Disclosure Statement Select EDTX_CH13 WDTX-Waco WDTX CH 13 San Antonio S…" at bounding box center [597, 387] width 678 height 165
type input "5,000"
drag, startPoint x: 772, startPoint y: 373, endPoint x: 790, endPoint y: 380, distance: 18.8
click at [790, 380] on input "2,400.00" at bounding box center [816, 378] width 193 height 19
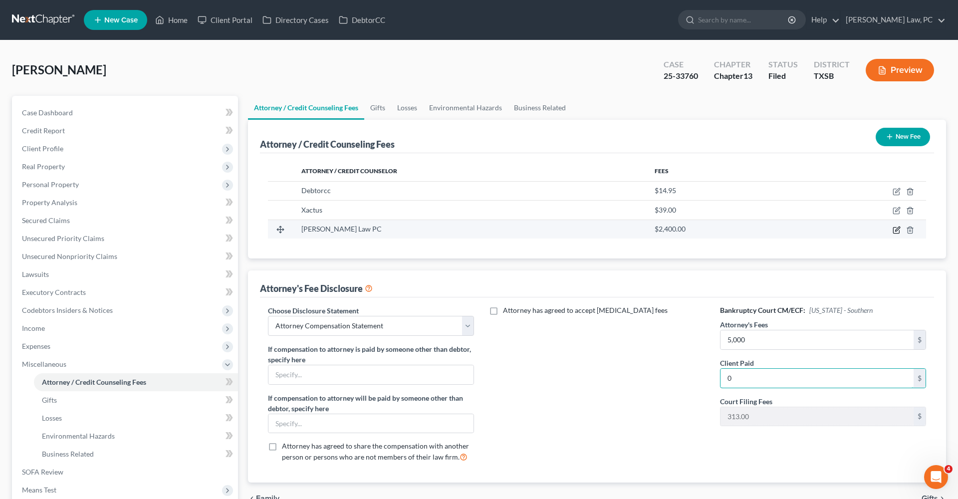
type input "0"
click at [897, 232] on icon "button" at bounding box center [897, 230] width 8 height 8
select select "45"
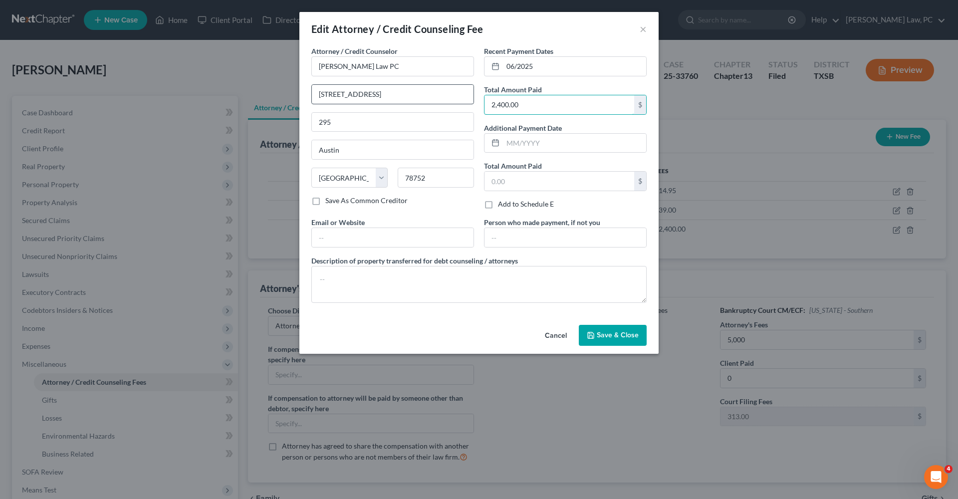
drag, startPoint x: 535, startPoint y: 103, endPoint x: 451, endPoint y: 103, distance: 84.3
click at [451, 103] on div "Attorney / Credit Counselor * Hooman Khoshnood Law PC 505 Huntland Dr 295 Austi…" at bounding box center [478, 178] width 345 height 265
type input "0"
click at [345, 277] on textarea at bounding box center [478, 284] width 335 height 37
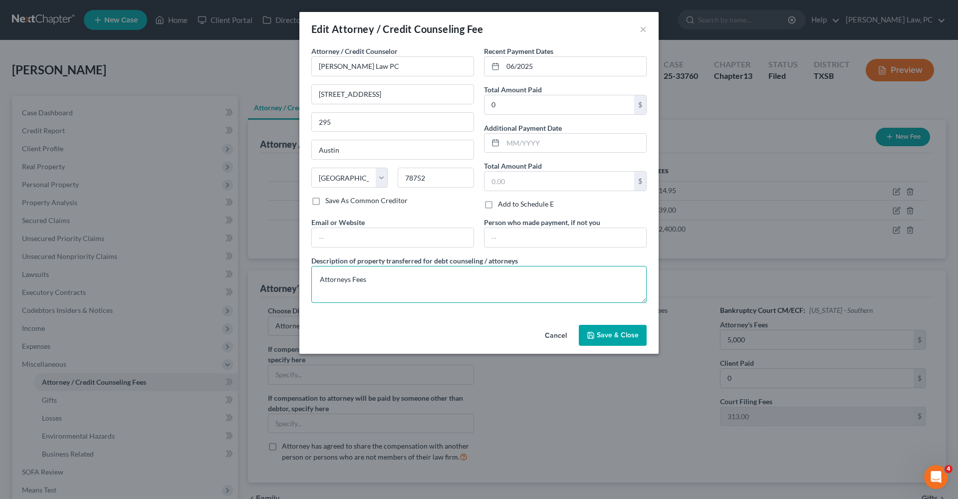
type textarea "Attorneys Fees"
click at [607, 335] on span "Save & Close" at bounding box center [618, 335] width 42 height 8
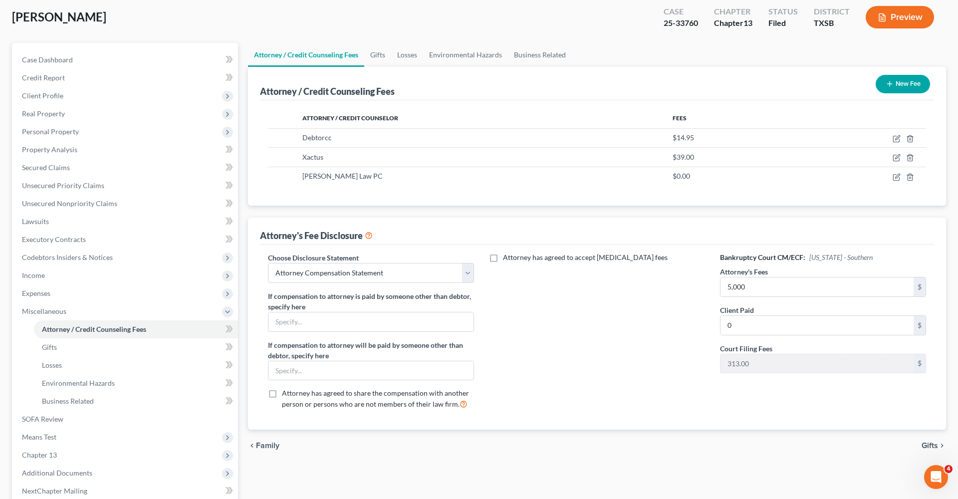
scroll to position [69, 0]
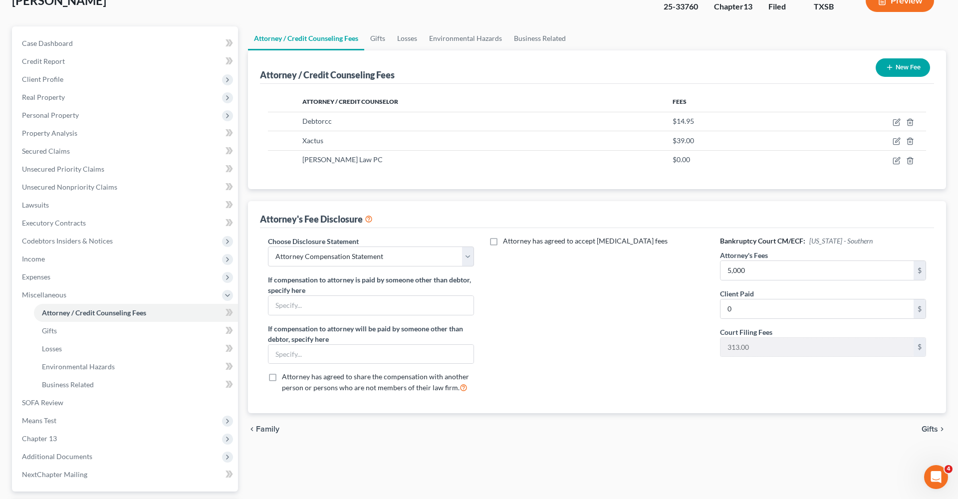
click at [374, 267] on div "Choose Disclosure Statement Select EDTX_CH13 WDTX-Waco WDTX CH 13 San Antonio S…" at bounding box center [371, 318] width 226 height 165
select select "3"
click at [525, 304] on div "Attorney has agreed to accept retainer fees" at bounding box center [597, 318] width 226 height 165
click at [37, 119] on span "Personal Property" at bounding box center [126, 115] width 224 height 18
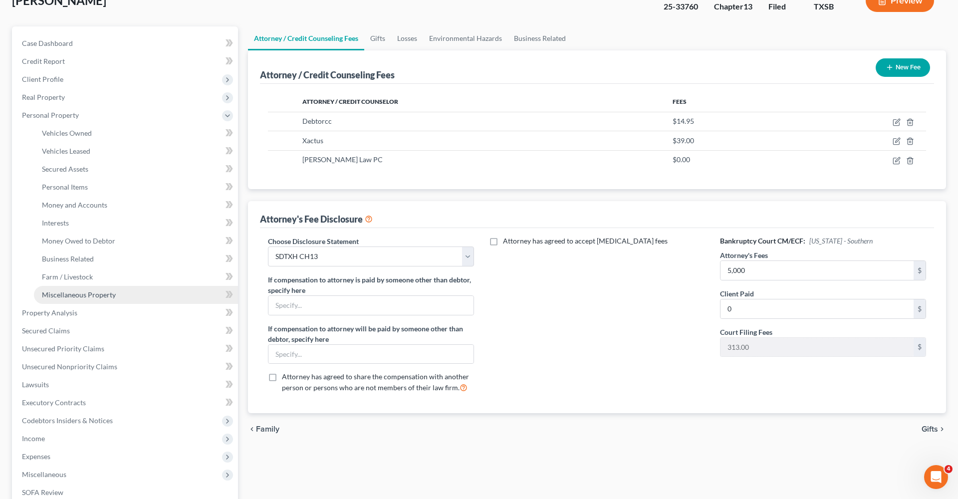
click at [81, 295] on span "Miscellaneous Property" at bounding box center [79, 294] width 74 height 8
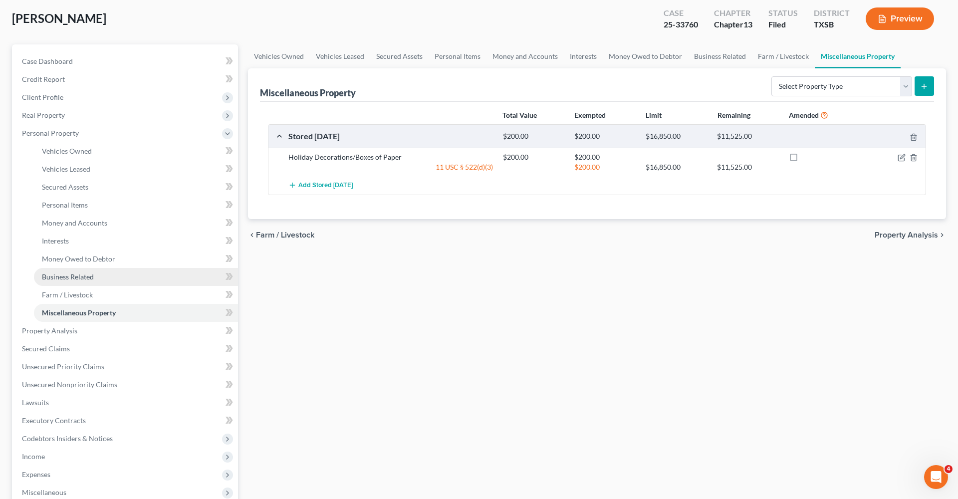
scroll to position [53, 0]
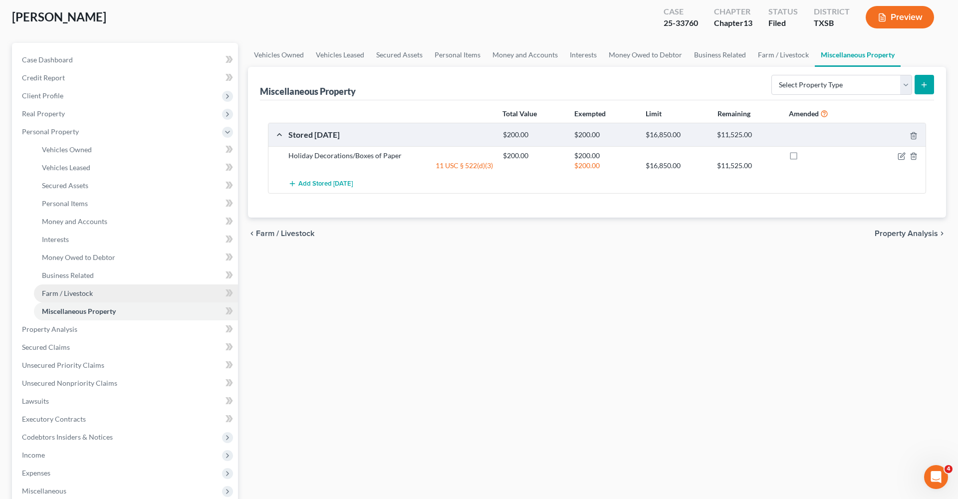
click at [67, 290] on span "Farm / Livestock" at bounding box center [67, 293] width 51 height 8
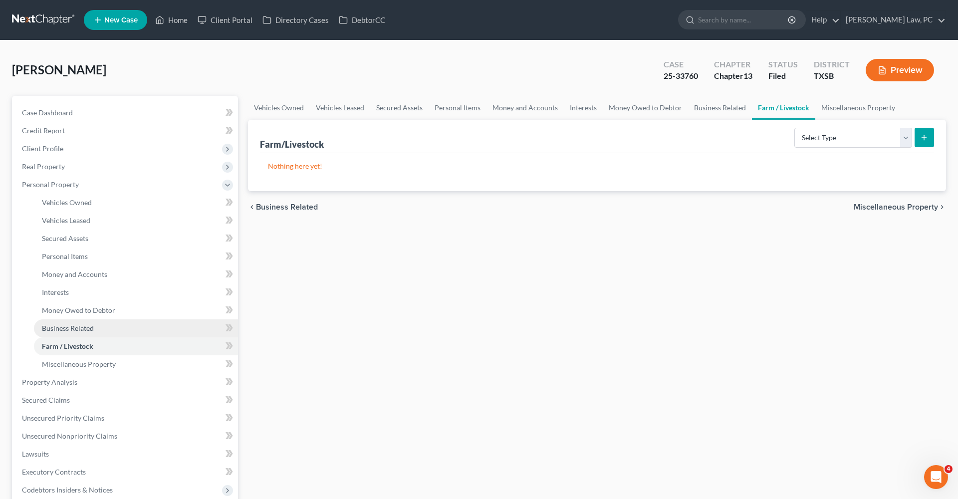
click at [66, 329] on span "Business Related" at bounding box center [68, 328] width 52 height 8
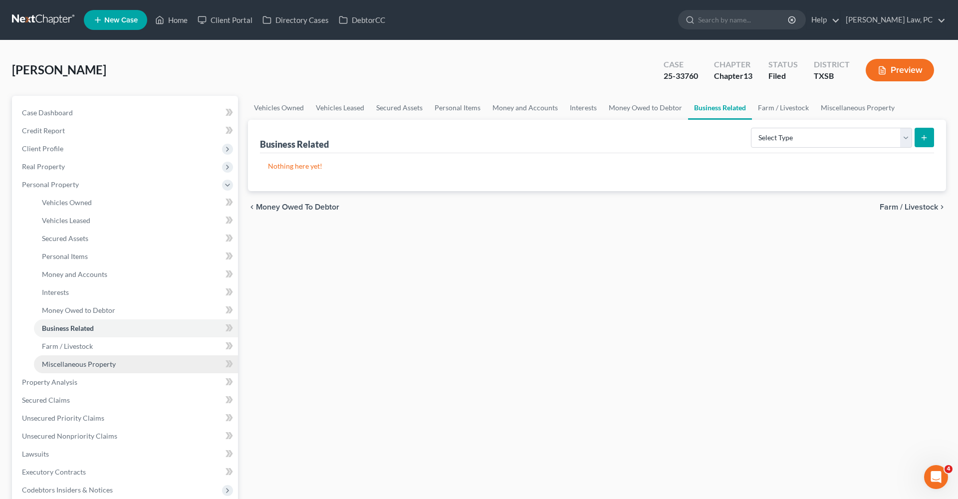
click at [74, 366] on span "Miscellaneous Property" at bounding box center [79, 364] width 74 height 8
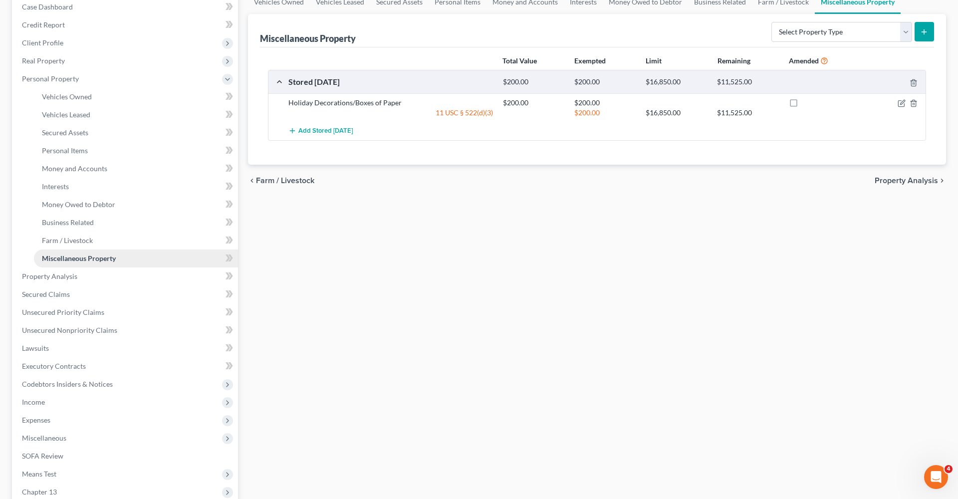
scroll to position [137, 0]
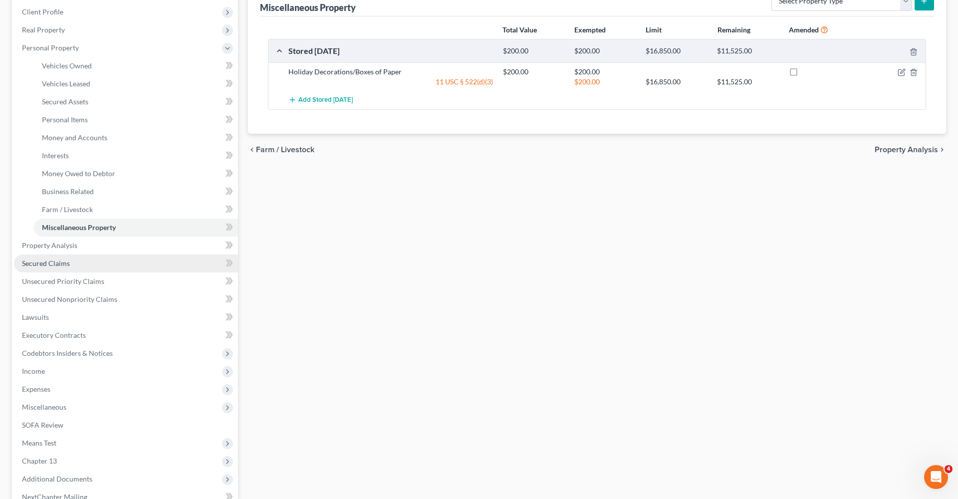
click at [43, 257] on link "Secured Claims" at bounding box center [126, 263] width 224 height 18
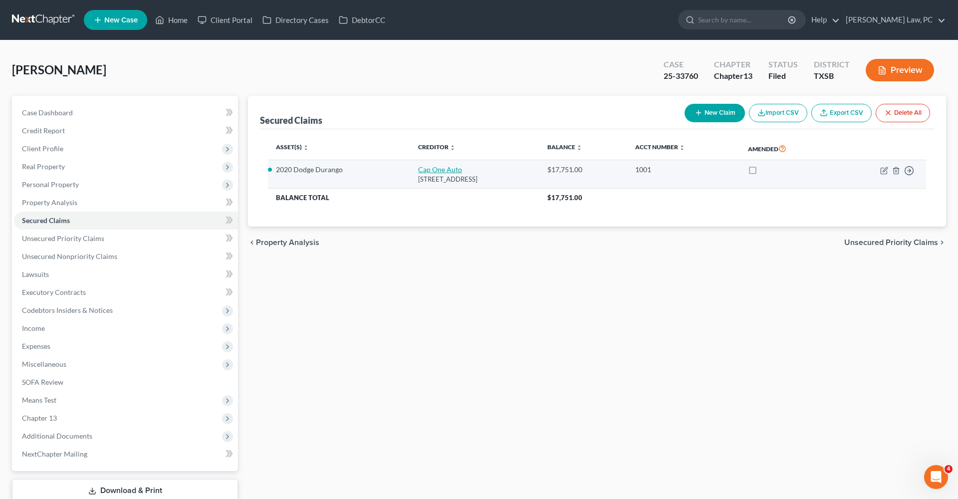
click at [418, 170] on link "Cap One Auto" at bounding box center [440, 169] width 44 height 8
select select "45"
select select "0"
select select "2"
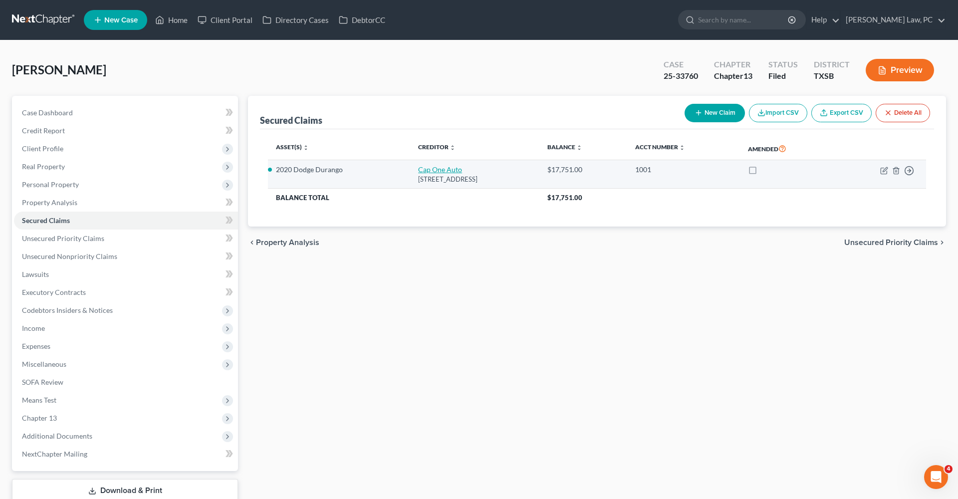
select select "0"
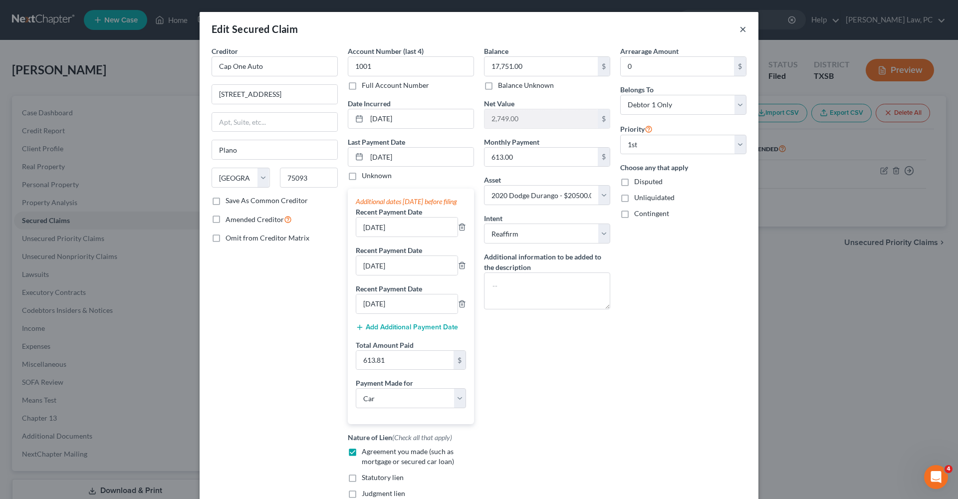
click at [744, 32] on button "×" at bounding box center [742, 29] width 7 height 12
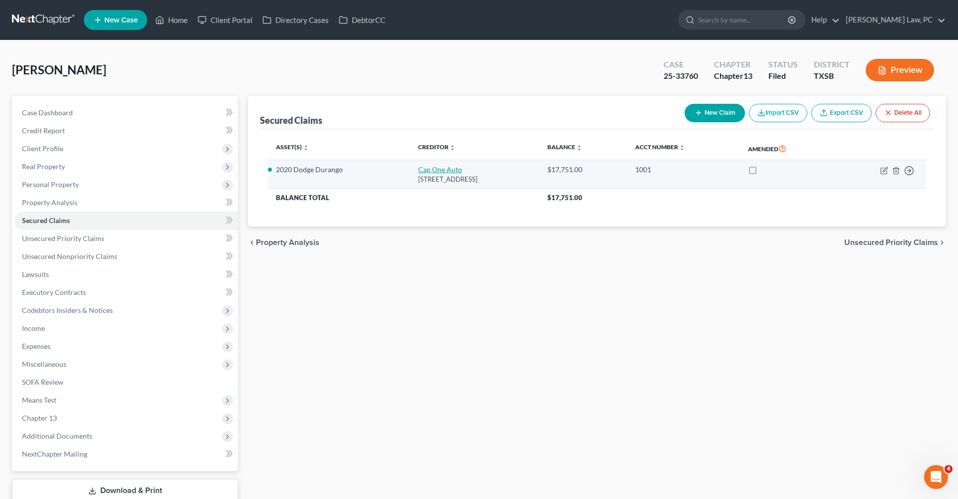
click at [418, 169] on link "Cap One Auto" at bounding box center [440, 169] width 44 height 8
select select "45"
select select "0"
select select "2"
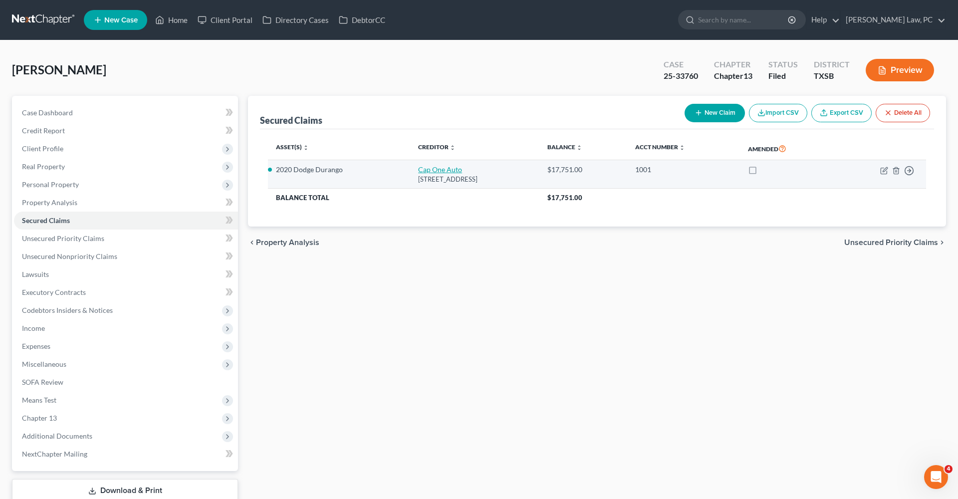
select select "0"
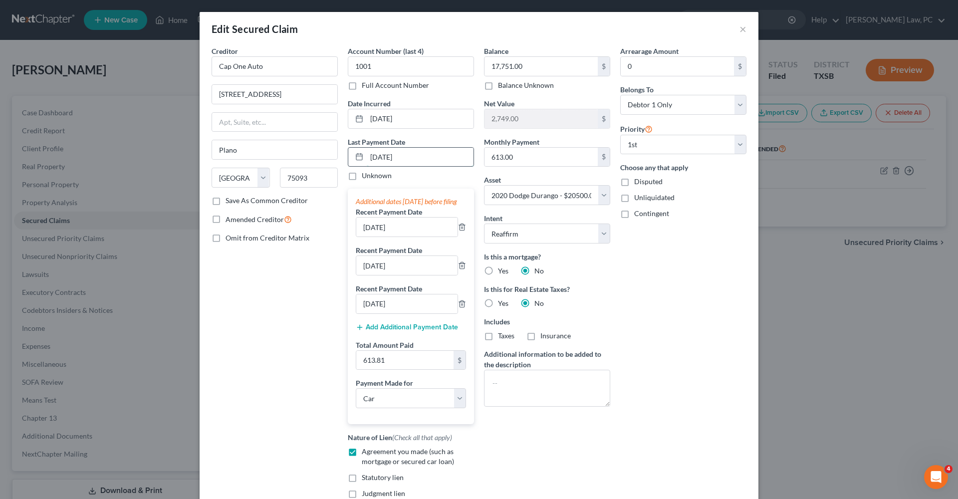
drag, startPoint x: 414, startPoint y: 157, endPoint x: 362, endPoint y: 158, distance: 51.9
drag, startPoint x: 389, startPoint y: 157, endPoint x: 363, endPoint y: 157, distance: 25.9
click at [363, 157] on div "05/27/2025" at bounding box center [411, 157] width 126 height 20
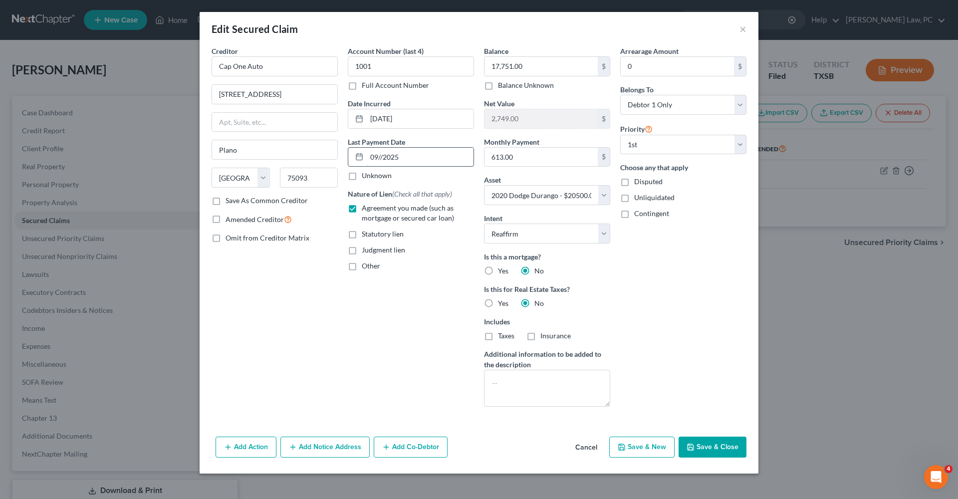
type input "09/2/2025"
select select "0"
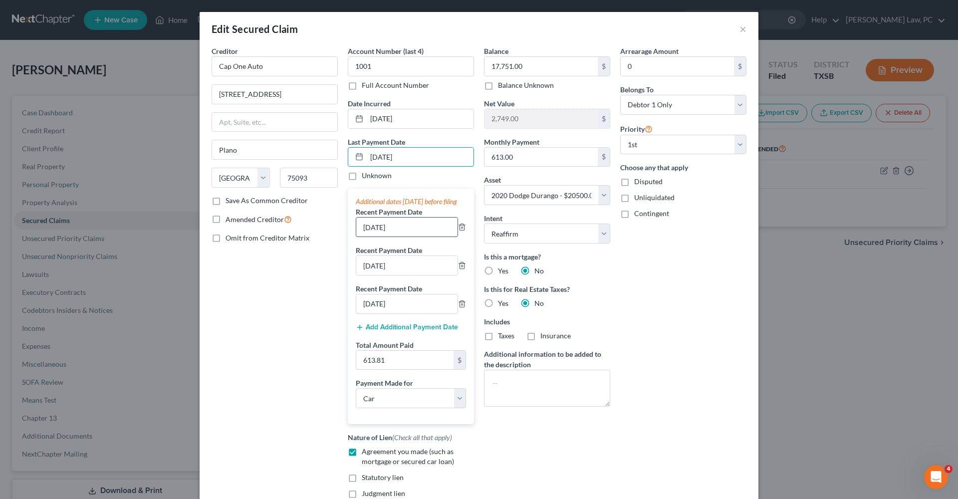
type input "09/20/2025"
click at [370, 236] on input "04/22/2025" at bounding box center [406, 227] width 101 height 19
click at [381, 236] on input "08/22/2025" at bounding box center [406, 227] width 101 height 19
type input "08/24/2025"
click at [381, 275] on input "04/25/2025" at bounding box center [406, 265] width 101 height 19
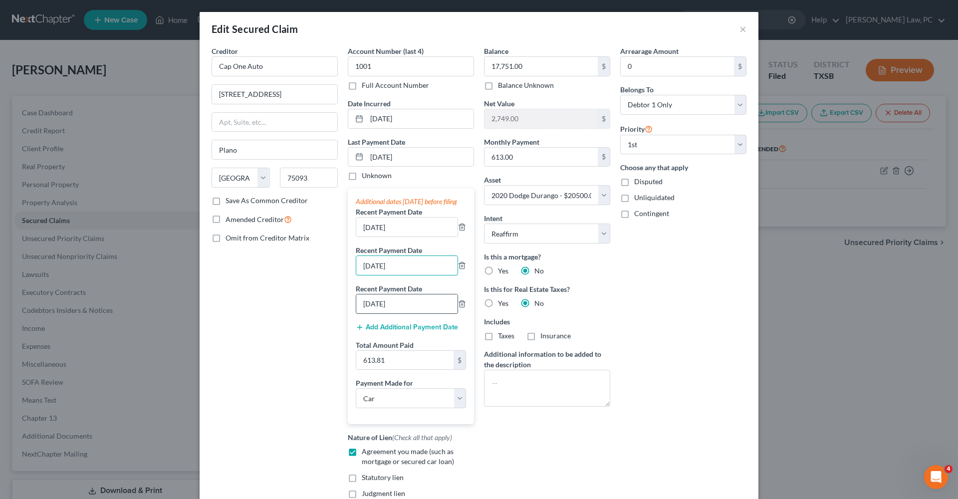
type input "08/17/2025"
click at [370, 312] on input "03/21/2025" at bounding box center [406, 303] width 101 height 19
click at [382, 313] on input "07/21/2025" at bounding box center [406, 303] width 101 height 19
type input "07/24/2025"
click at [491, 424] on div "Balance 17,751.00 $ Balance Unknown Balance Undetermined 17,751.00 $ Balance Un…" at bounding box center [547, 284] width 136 height 476
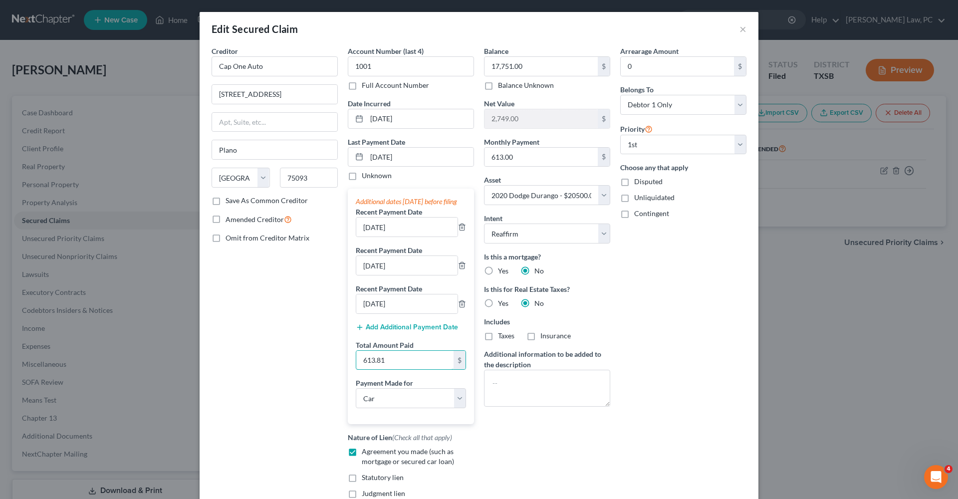
drag, startPoint x: 399, startPoint y: 367, endPoint x: 346, endPoint y: 366, distance: 52.4
click at [346, 366] on div "Account Number (last 4) 1001 Full Account Number Date Incurred 11-13-2021 Last …" at bounding box center [411, 284] width 136 height 476
type input "1,839"
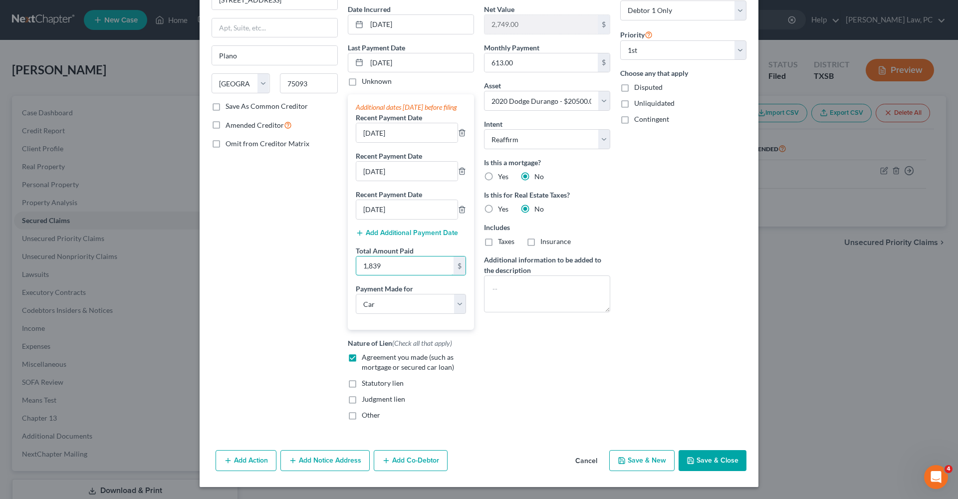
scroll to position [104, 0]
click at [706, 457] on button "Save & Close" at bounding box center [712, 460] width 68 height 21
select select
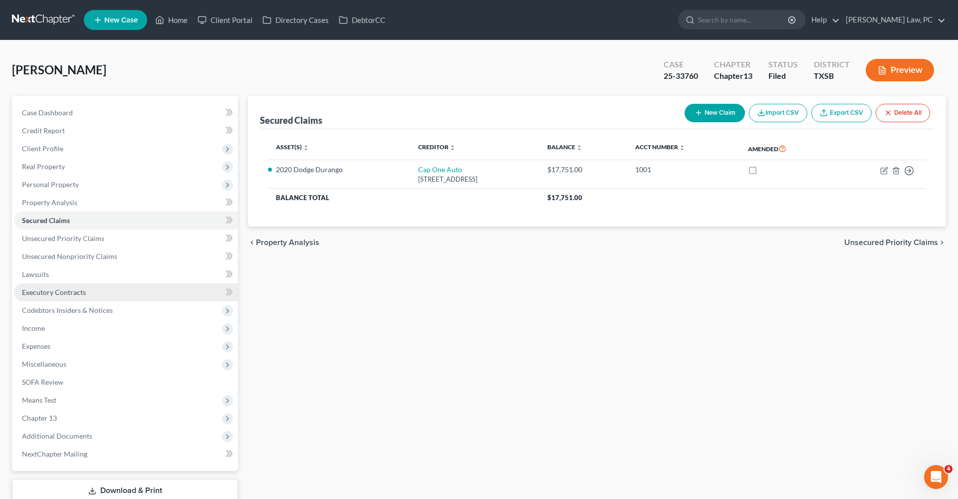
click at [35, 293] on span "Executory Contracts" at bounding box center [54, 292] width 64 height 8
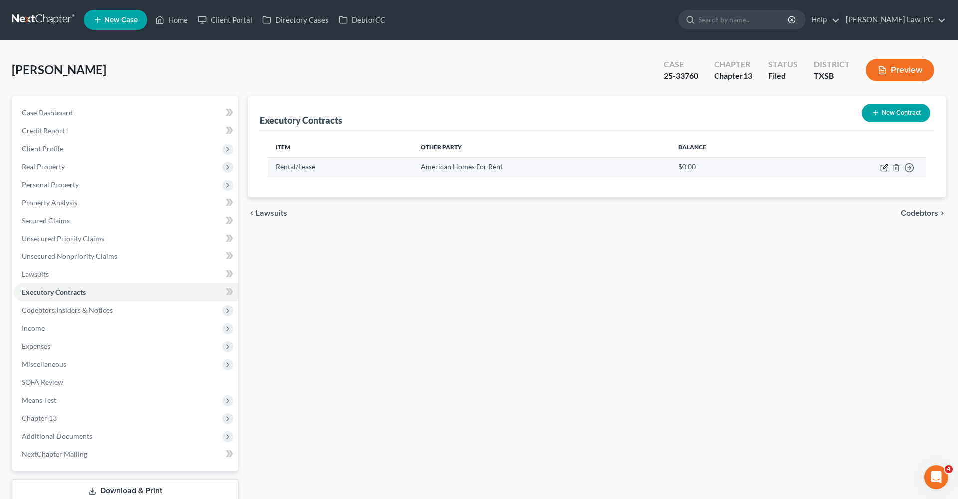
click at [883, 167] on icon "button" at bounding box center [884, 168] width 8 height 8
select select "3"
select select "45"
select select "0"
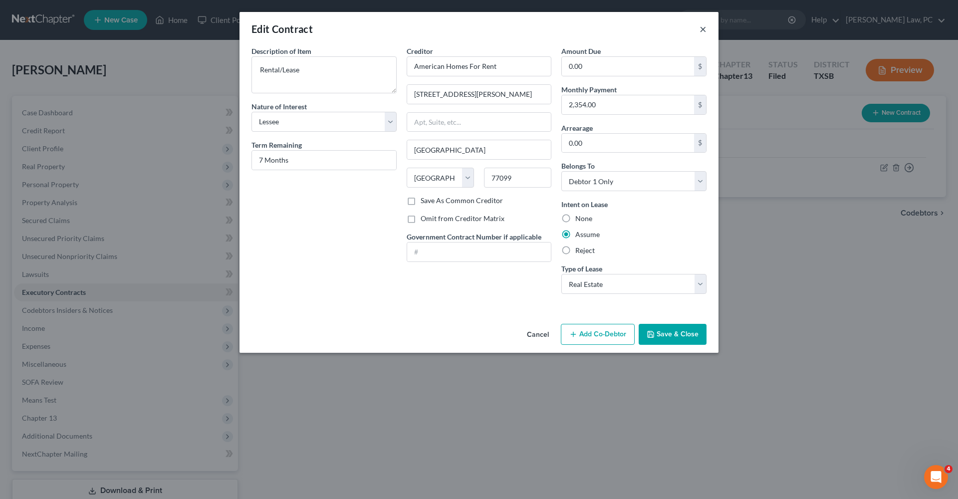
click at [704, 28] on button "×" at bounding box center [702, 29] width 7 height 12
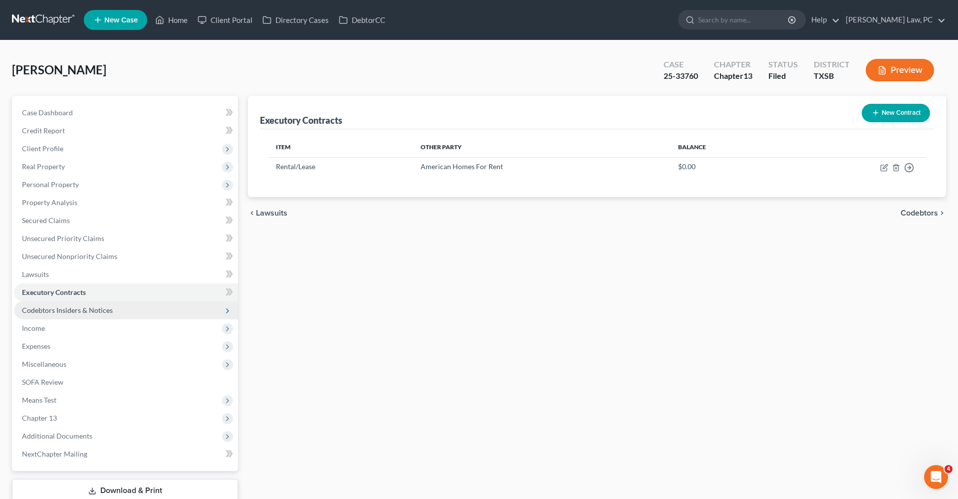
click at [79, 301] on ul "Case Dashboard Payments Invoices Payments Payments Credit Report Client Profile" at bounding box center [126, 283] width 224 height 359
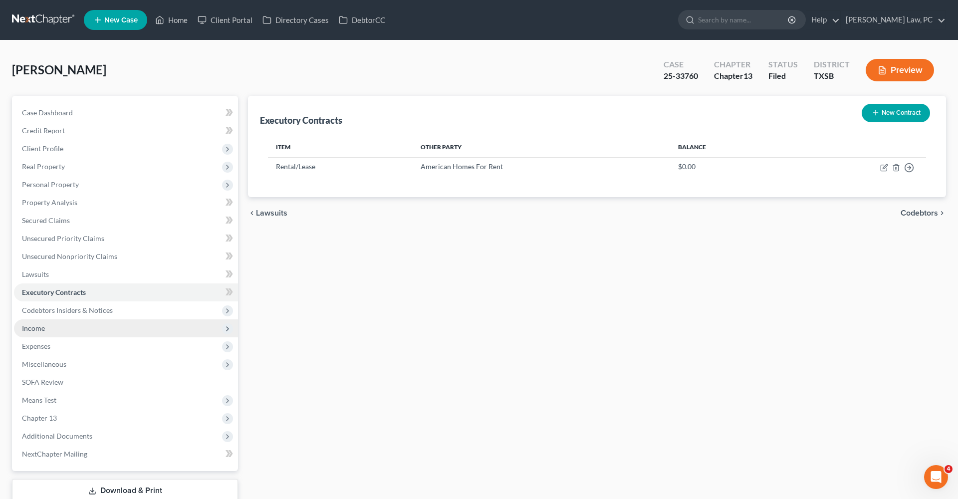
click at [64, 320] on span "Income" at bounding box center [126, 328] width 224 height 18
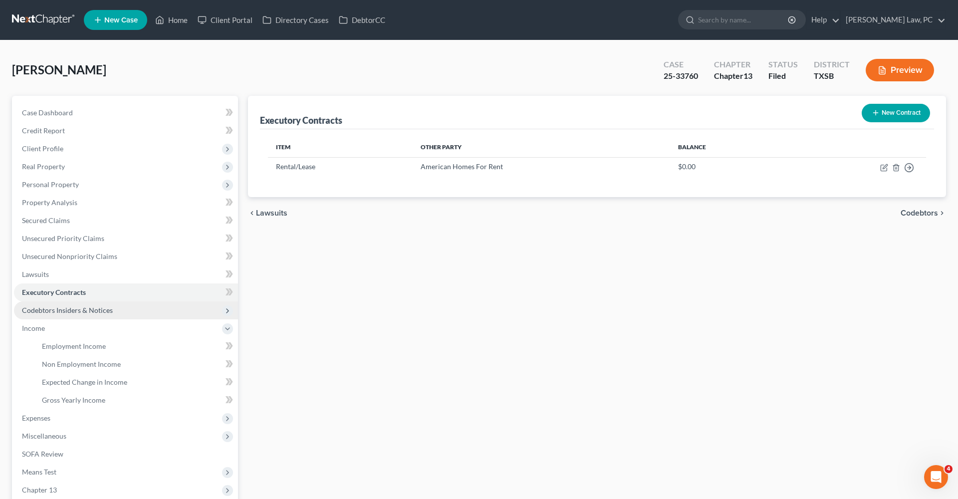
click at [53, 312] on span "Codebtors Insiders & Notices" at bounding box center [67, 310] width 91 height 8
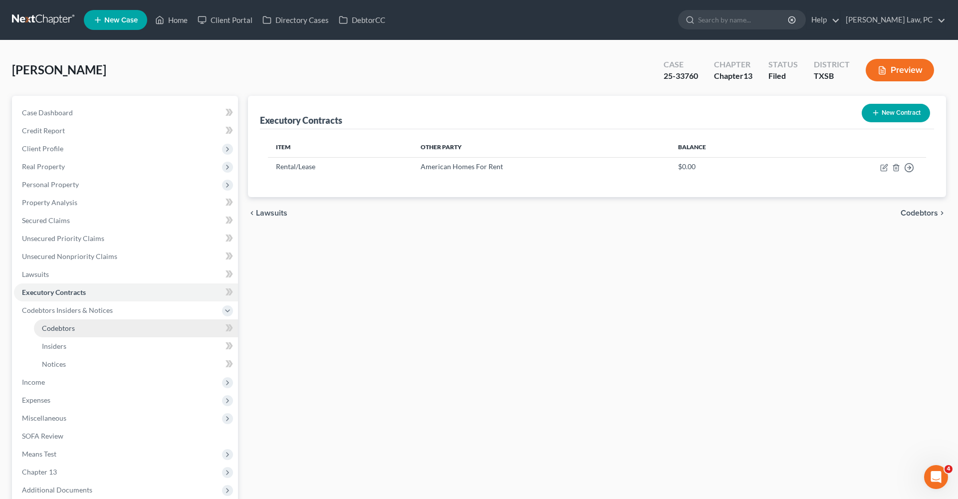
click at [60, 331] on span "Codebtors" at bounding box center [58, 328] width 33 height 8
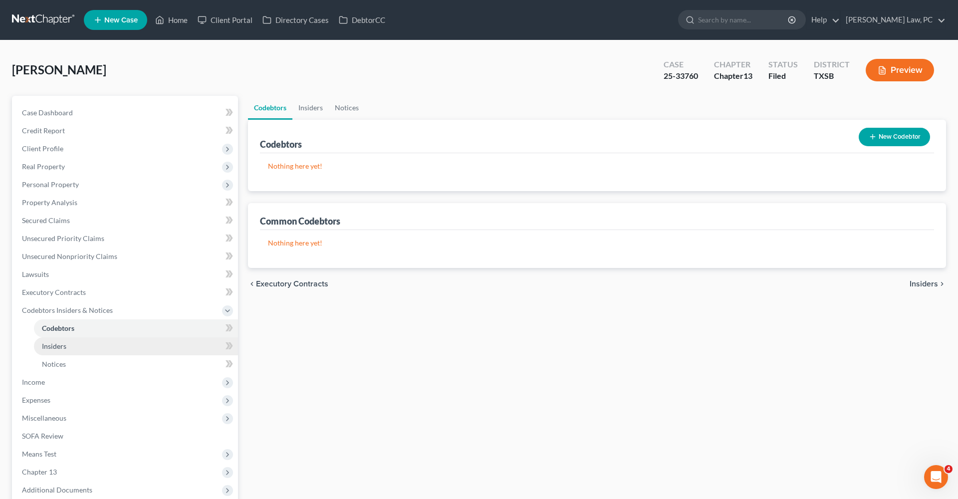
click at [60, 341] on link "Insiders" at bounding box center [136, 346] width 204 height 18
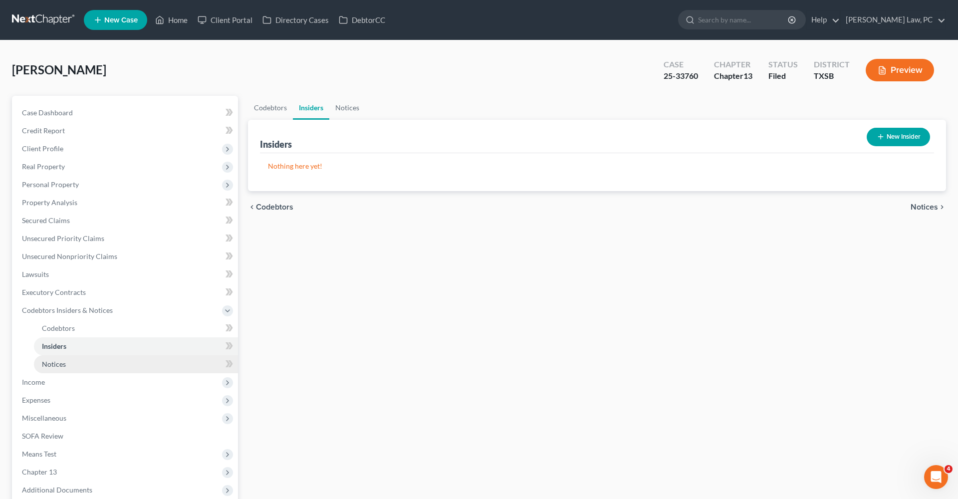
click at [57, 358] on link "Notices" at bounding box center [136, 364] width 204 height 18
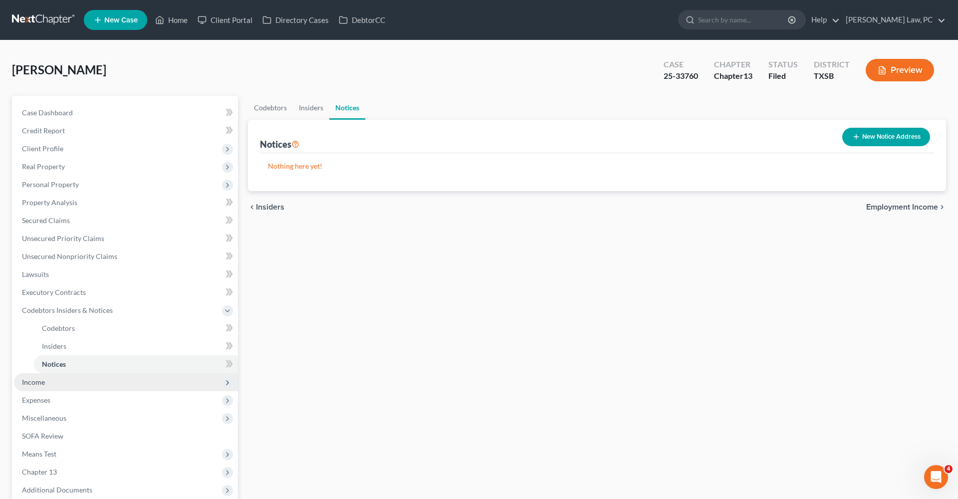
click at [40, 377] on span "Income" at bounding box center [126, 382] width 224 height 18
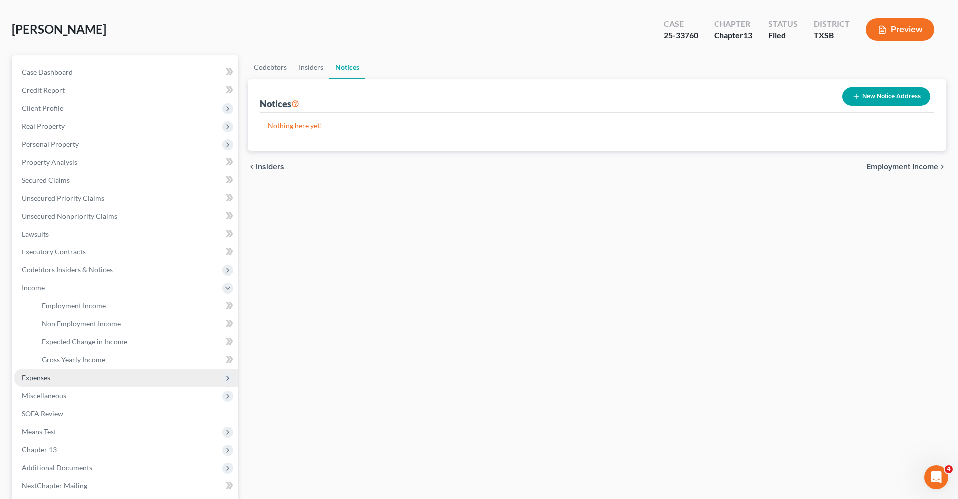
scroll to position [46, 0]
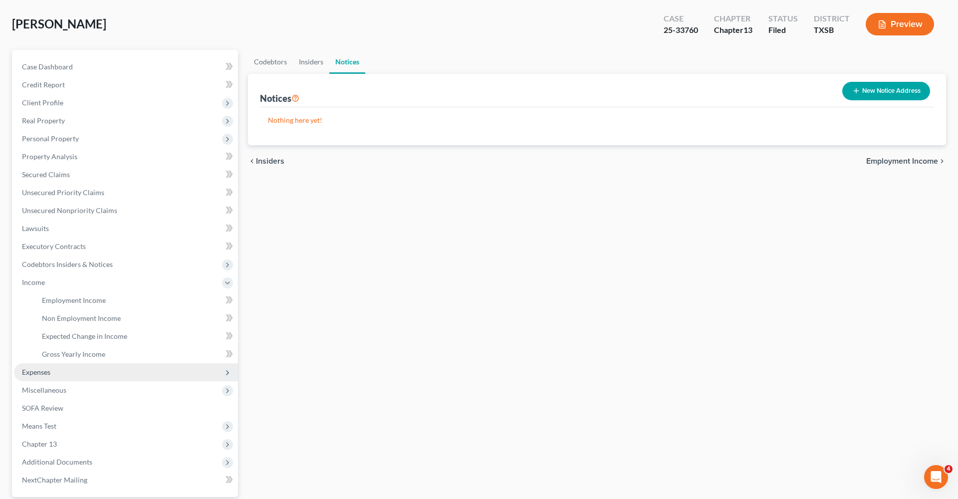
click at [46, 370] on span "Expenses" at bounding box center [36, 372] width 28 height 8
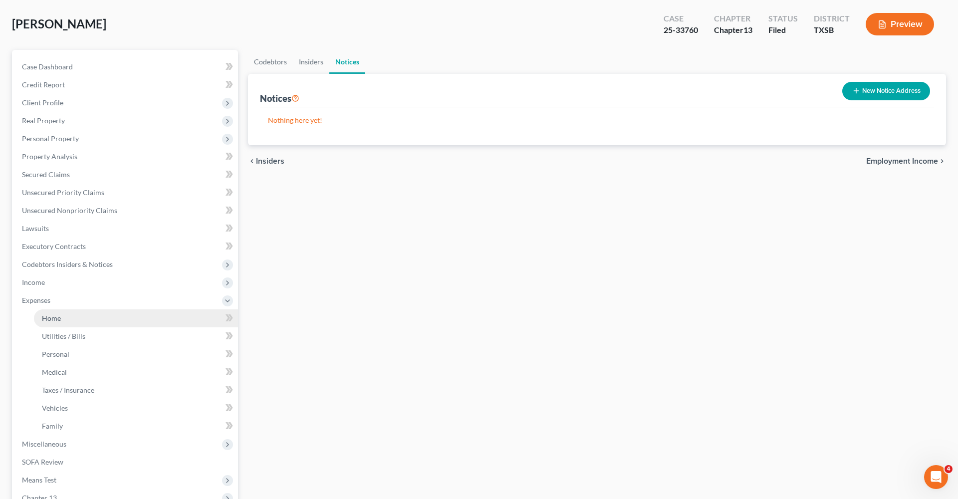
click at [49, 312] on link "Home" at bounding box center [136, 318] width 204 height 18
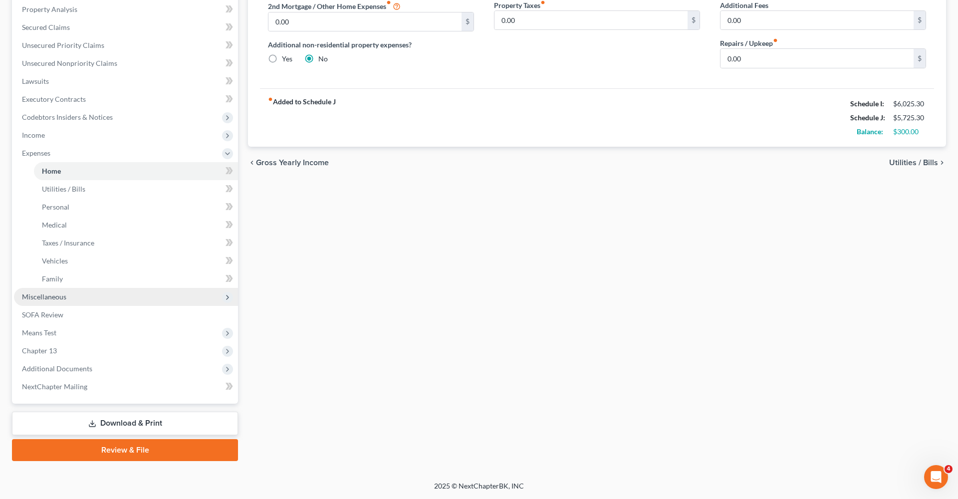
click at [47, 295] on span "Miscellaneous" at bounding box center [44, 296] width 44 height 8
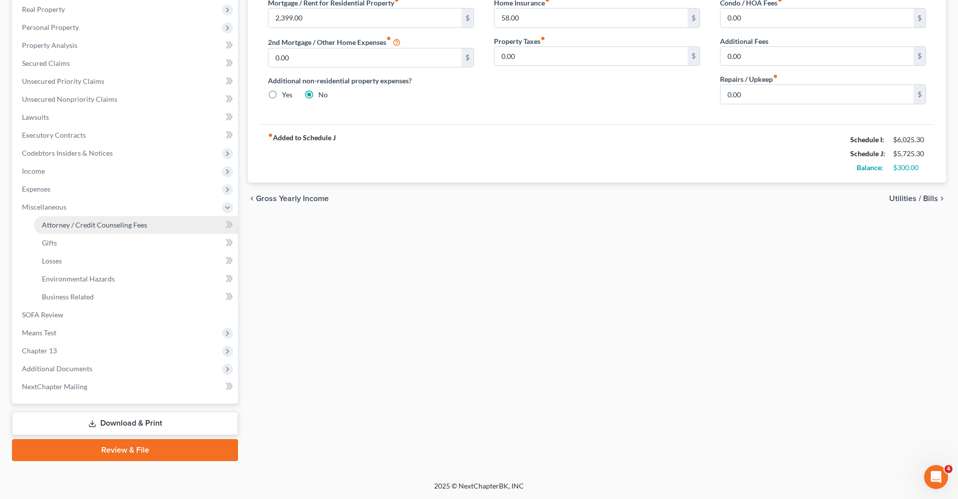
click at [74, 225] on span "Attorney / Credit Counseling Fees" at bounding box center [94, 225] width 105 height 8
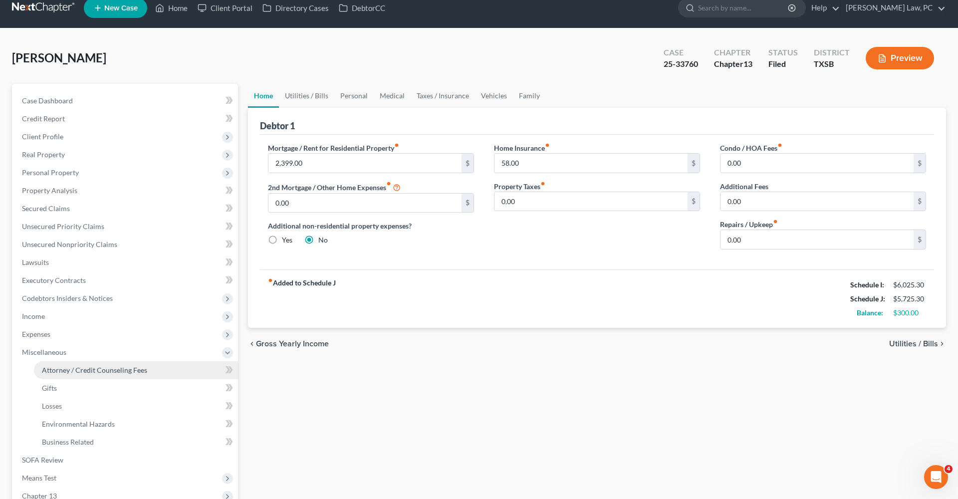
select select "3"
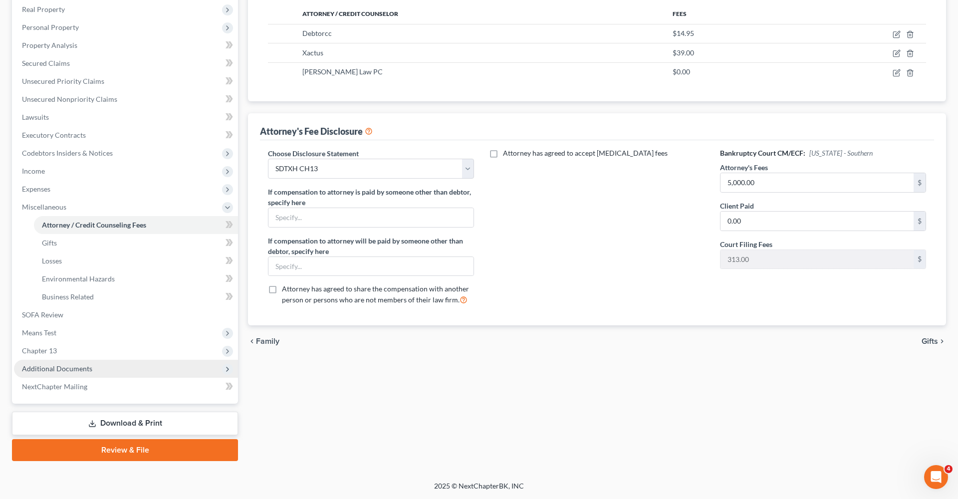
scroll to position [157, 0]
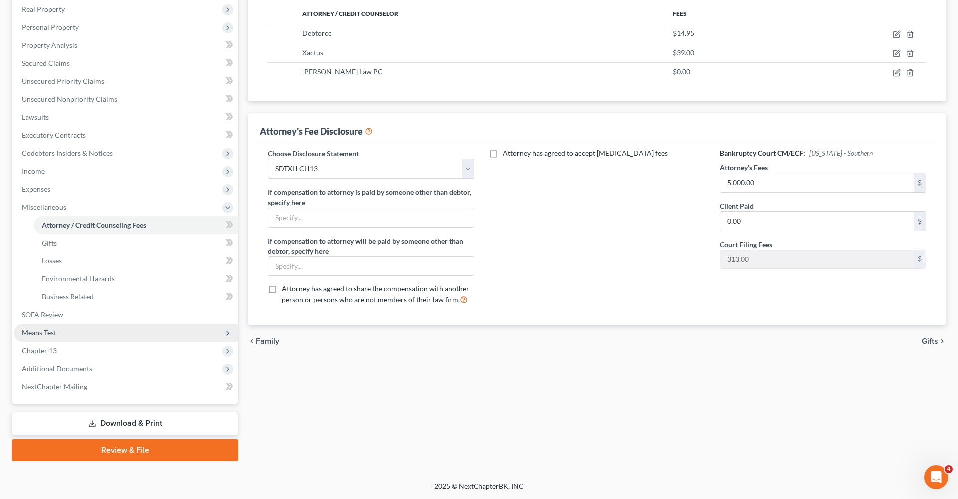
click at [48, 333] on span "Means Test" at bounding box center [39, 332] width 34 height 8
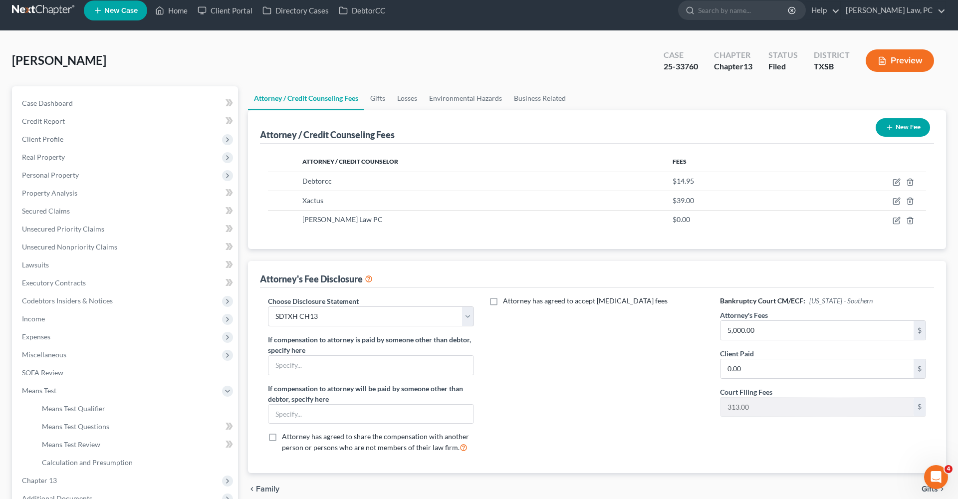
scroll to position [0, 0]
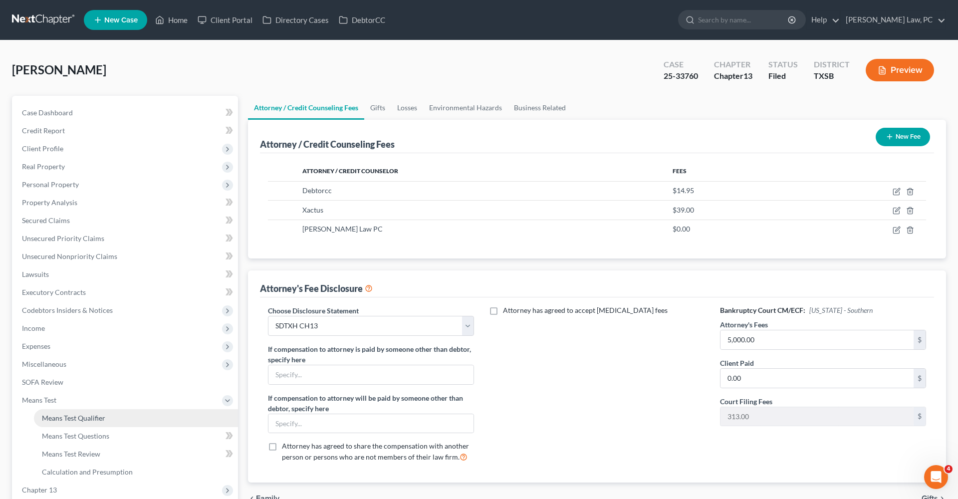
click at [80, 413] on link "Means Test Qualifier" at bounding box center [136, 418] width 204 height 18
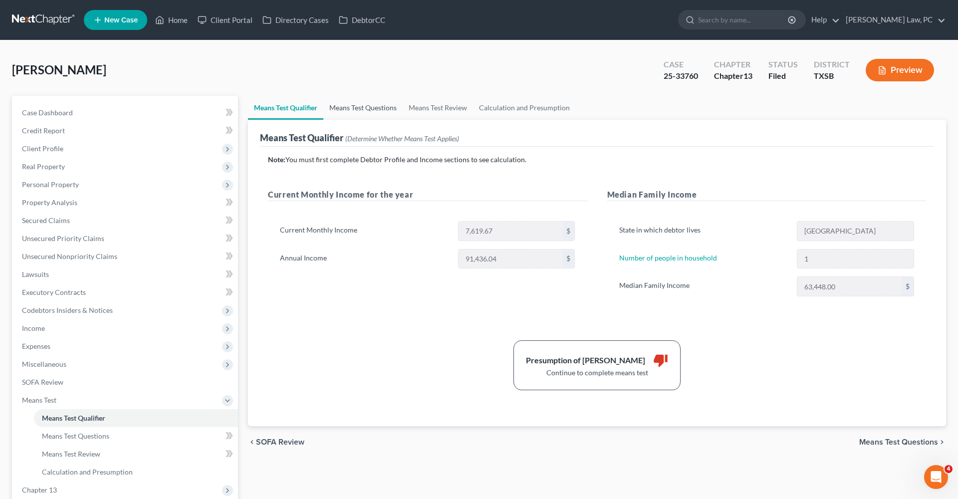
click at [366, 109] on link "Means Test Questions" at bounding box center [362, 108] width 79 height 24
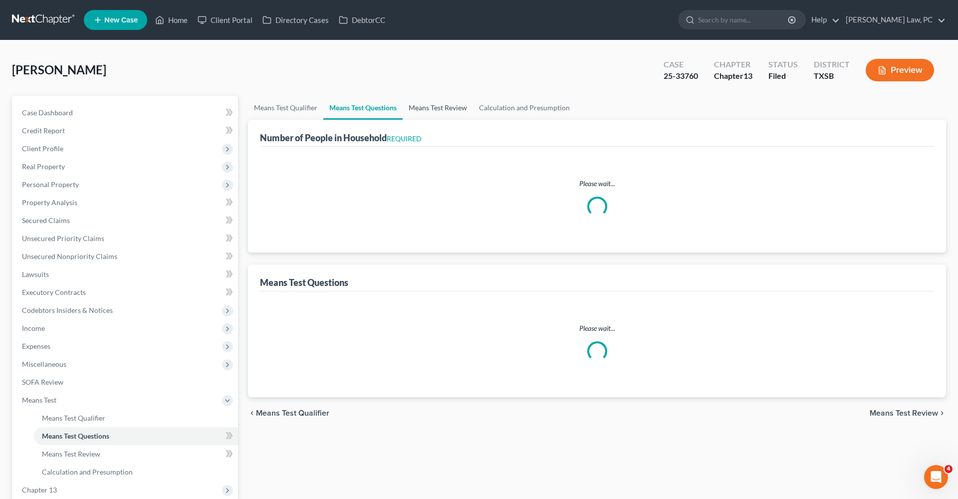
select select "1"
select select "60"
select select "1"
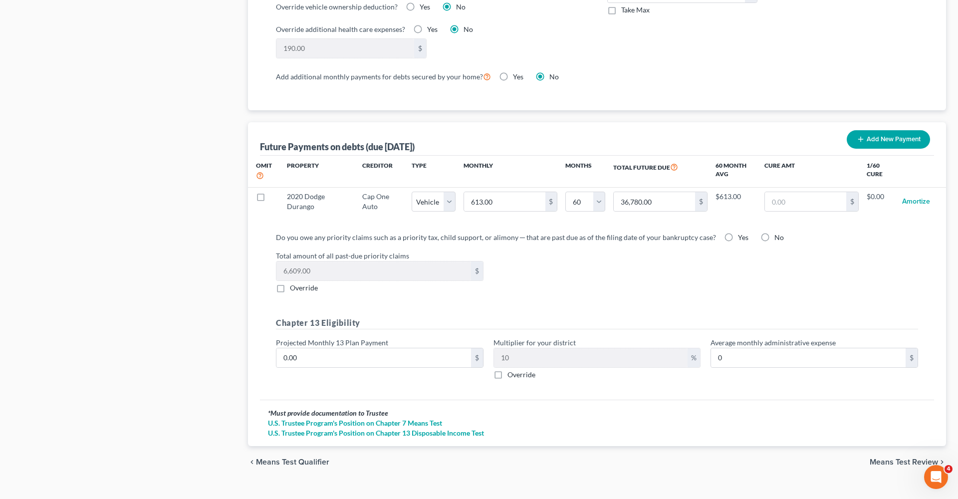
scroll to position [884, 0]
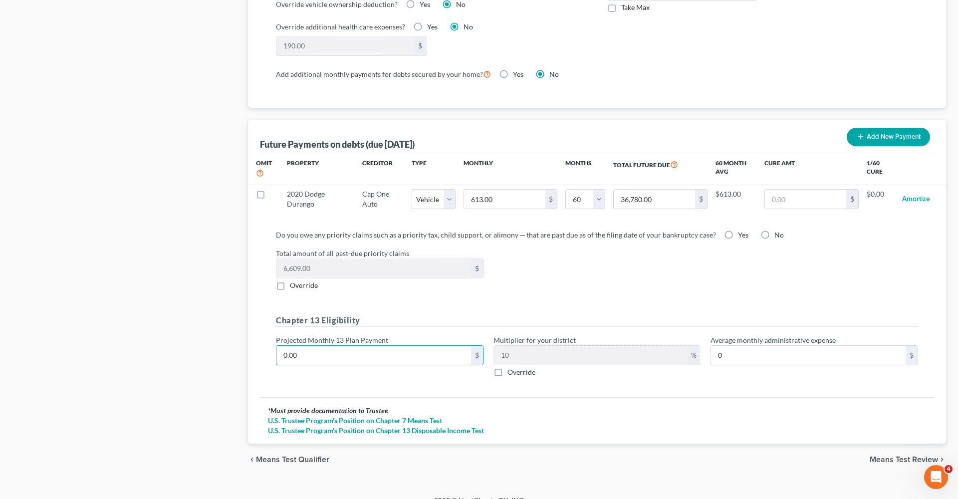
drag, startPoint x: 309, startPoint y: 344, endPoint x: 254, endPoint y: 344, distance: 54.9
click at [254, 344] on div "Future Payments on debts (due in 60 months) Add New Payment Omit Property Credi…" at bounding box center [597, 282] width 698 height 324
type input "3"
type input "0.30"
type input "30"
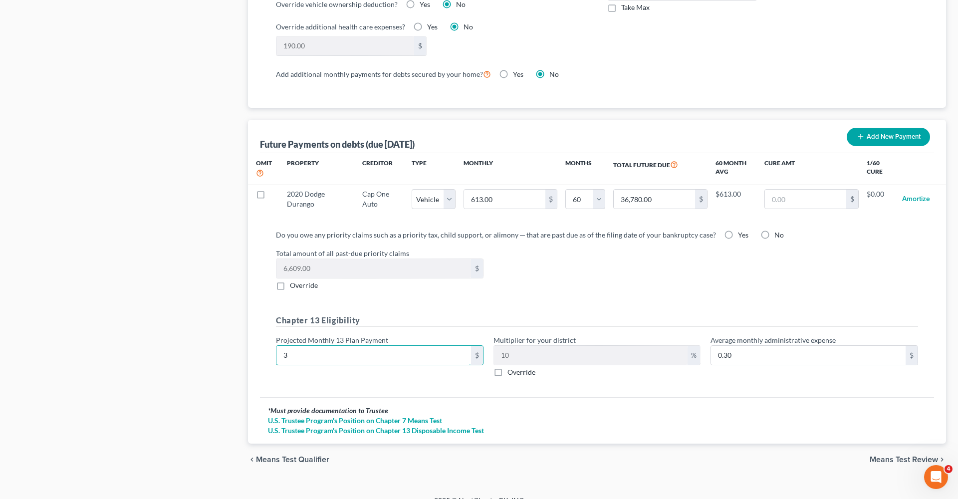
type input "3.00"
type input "300"
type input "30.00"
type input "300"
click at [460, 314] on h5 "Chapter 13 Eligibility" at bounding box center [597, 320] width 642 height 12
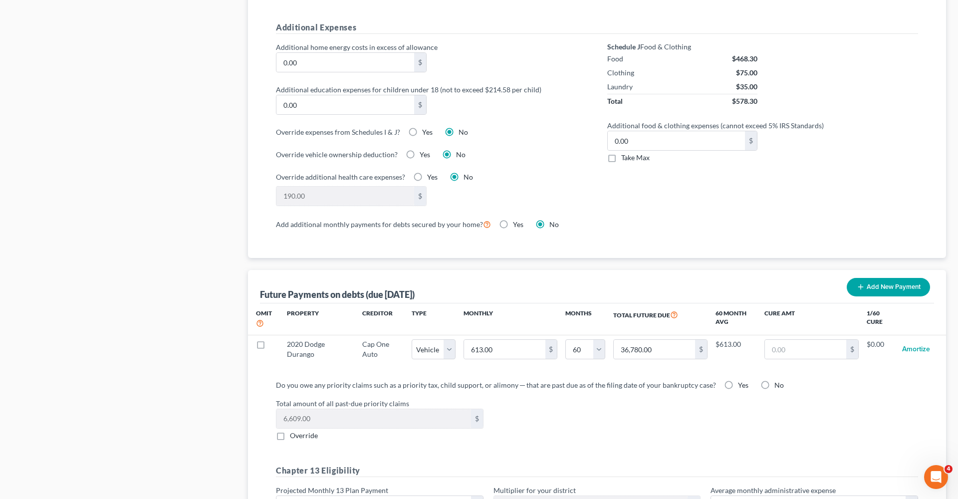
scroll to position [736, 0]
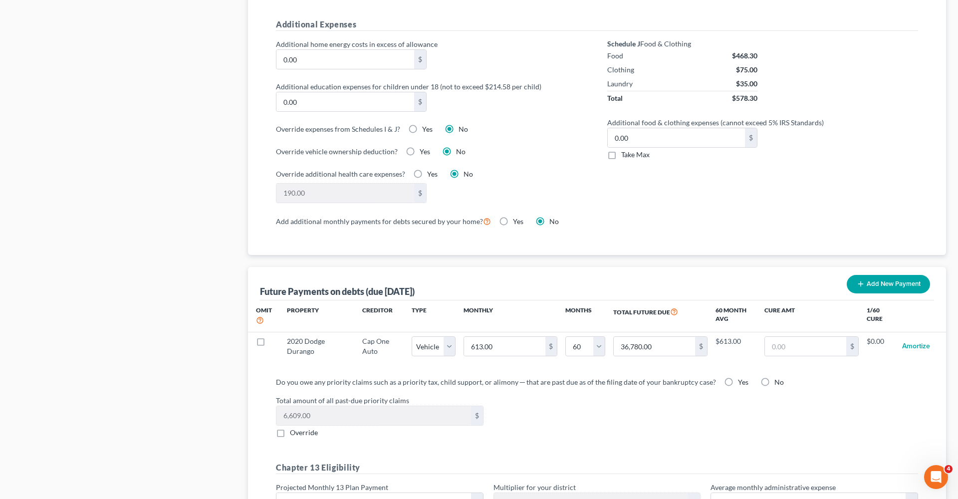
click at [738, 377] on label "Yes" at bounding box center [743, 382] width 10 height 10
click at [742, 377] on input "Yes" at bounding box center [745, 380] width 6 height 6
radio input "true"
click at [685, 398] on div "Total amount of all past-due priority claims 6,609.00 $ Override" at bounding box center [597, 416] width 652 height 42
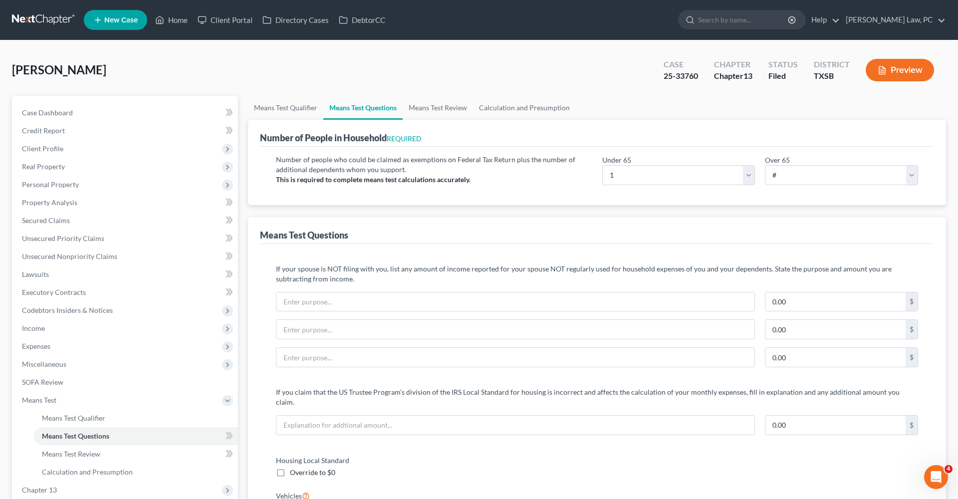
scroll to position [0, 0]
click at [438, 106] on link "Means Test Review" at bounding box center [438, 108] width 70 height 24
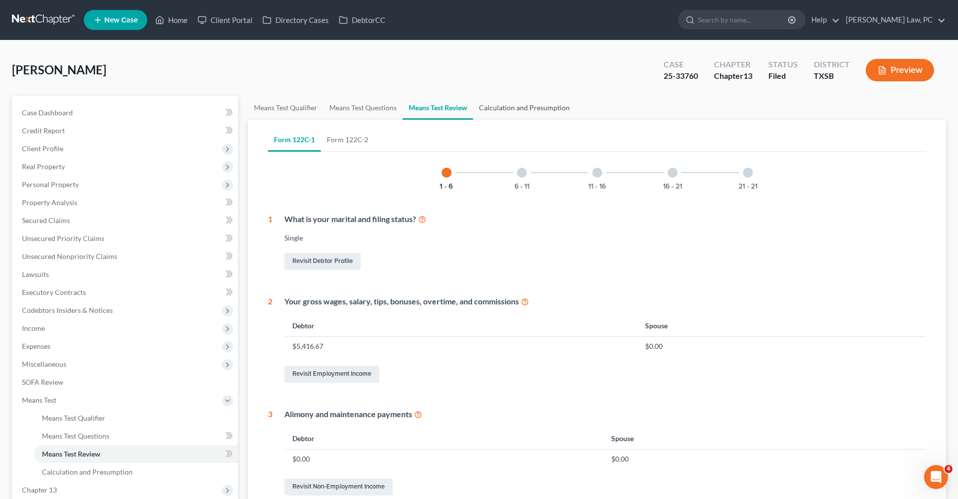
click at [496, 110] on link "Calculation and Presumption" at bounding box center [524, 108] width 103 height 24
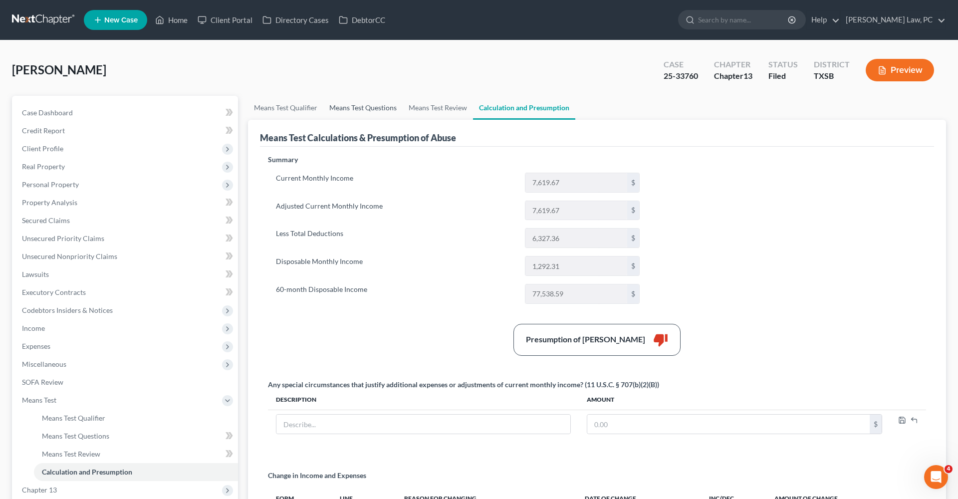
click at [358, 105] on link "Means Test Questions" at bounding box center [362, 108] width 79 height 24
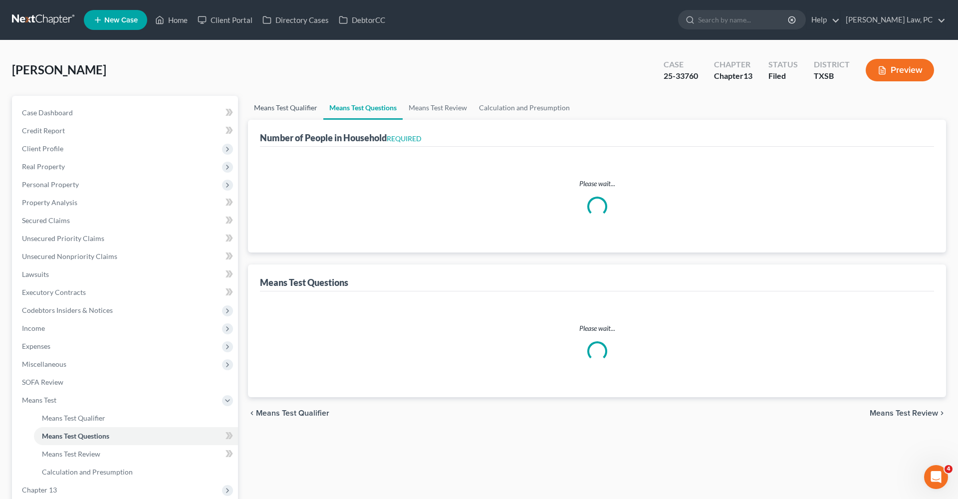
select select "1"
select select "60"
select select "1"
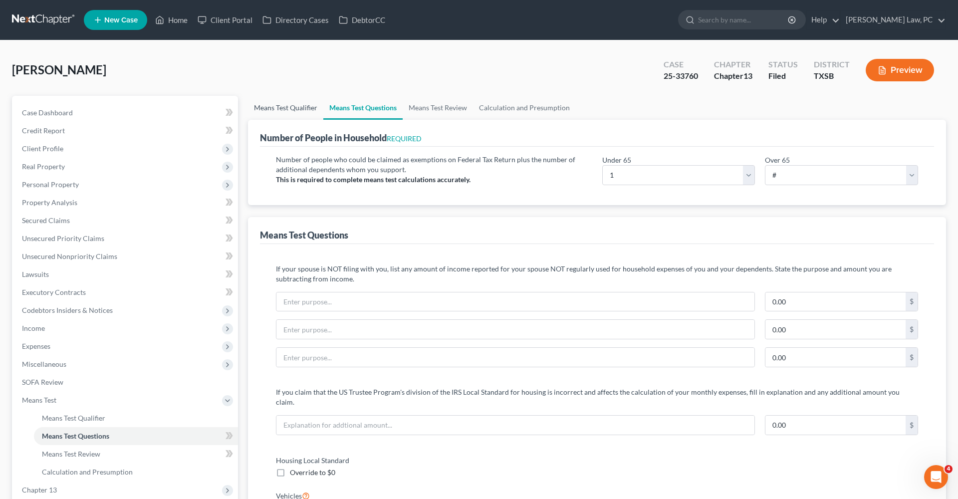
click at [288, 108] on link "Means Test Qualifier" at bounding box center [285, 108] width 75 height 24
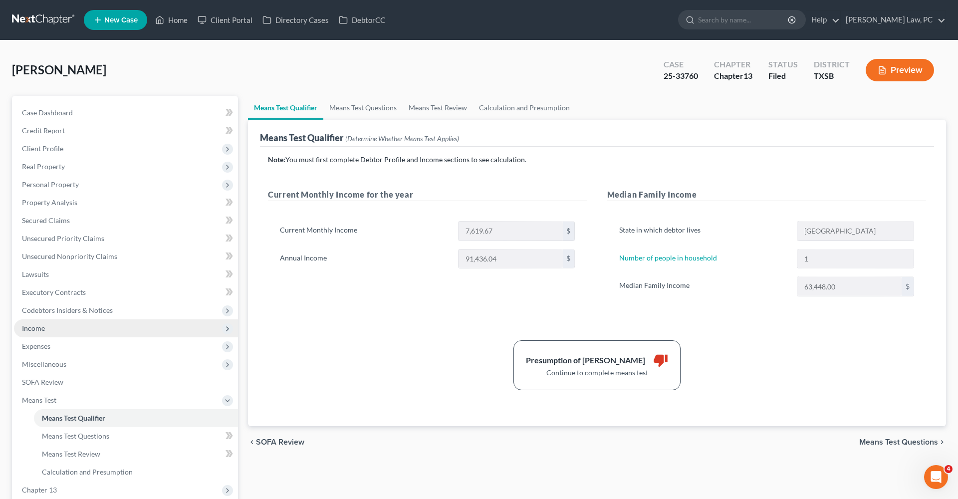
click at [34, 332] on span "Income" at bounding box center [33, 328] width 23 height 8
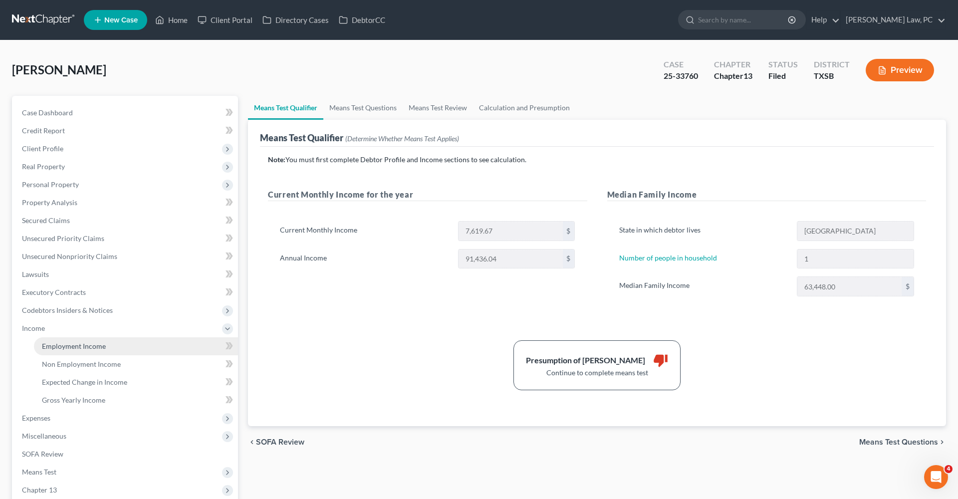
click at [66, 344] on span "Employment Income" at bounding box center [74, 346] width 64 height 8
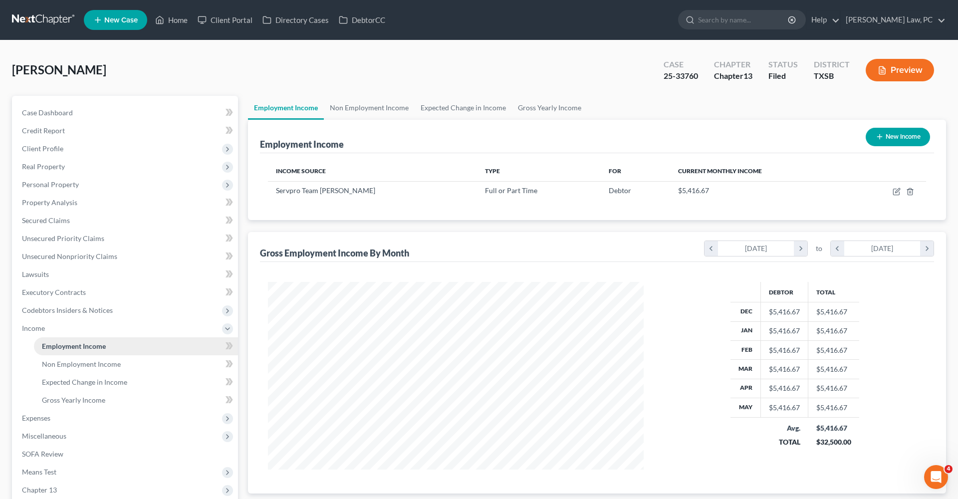
scroll to position [188, 396]
click at [894, 192] on icon "button" at bounding box center [897, 192] width 8 height 8
select select "0"
select select "45"
select select "3"
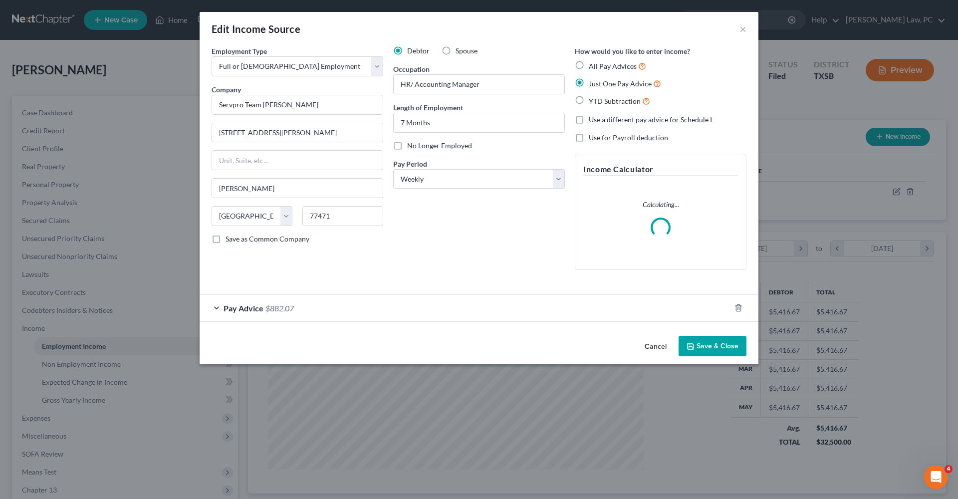
click at [340, 306] on div "Pay Advice $882.07" at bounding box center [465, 308] width 531 height 26
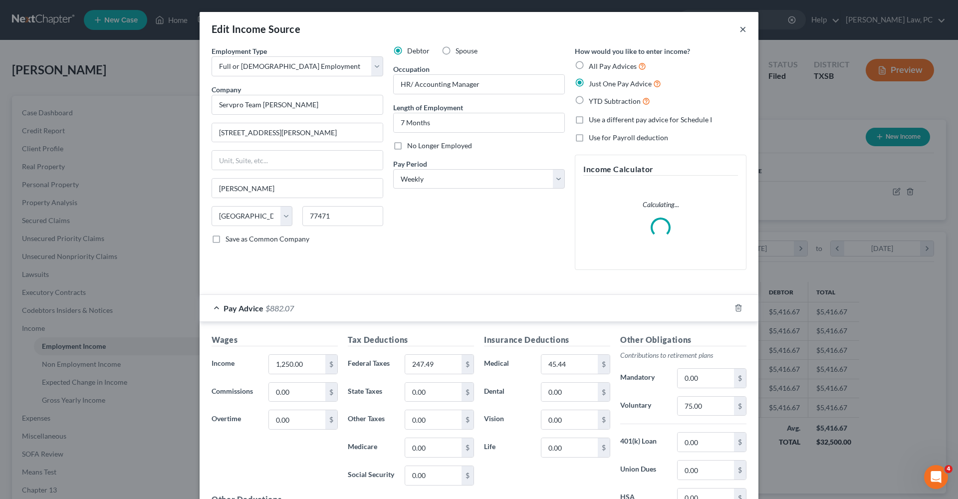
scroll to position [0, 0]
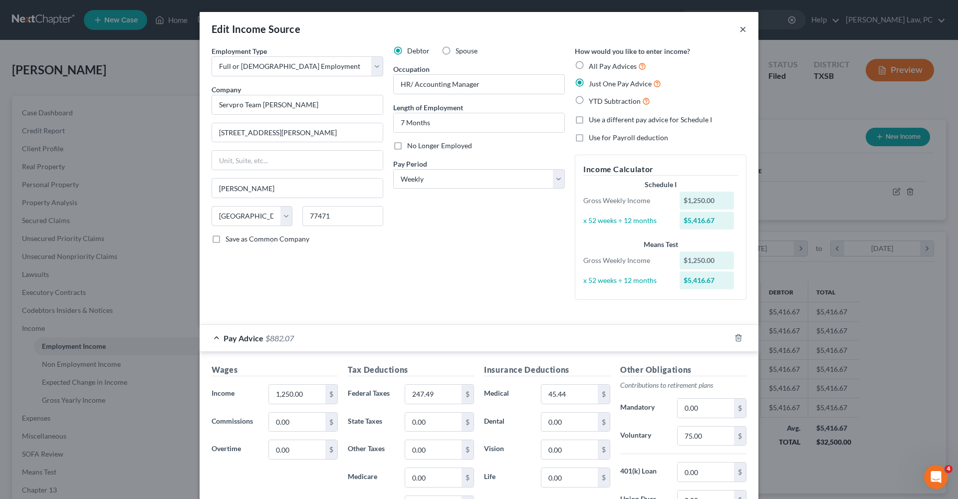
click at [745, 29] on button "×" at bounding box center [742, 29] width 7 height 12
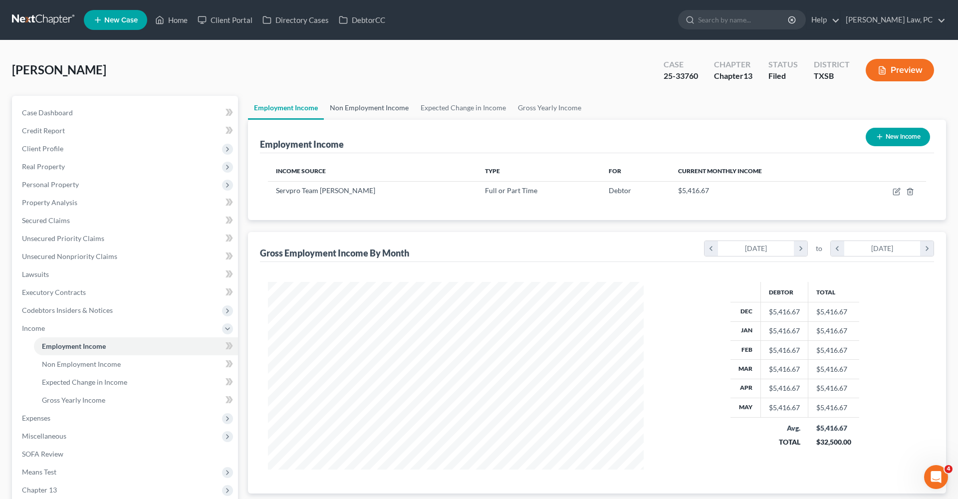
click at [360, 109] on link "Non Employment Income" at bounding box center [369, 108] width 91 height 24
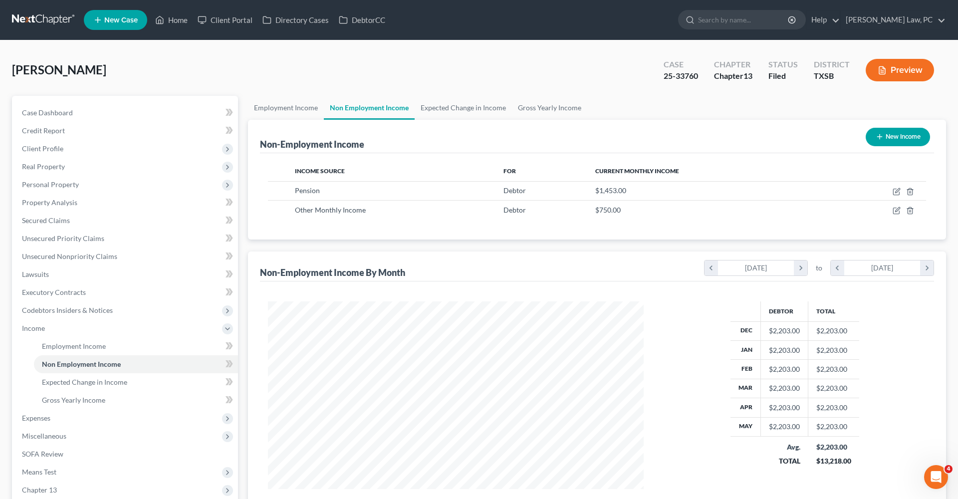
scroll to position [188, 396]
click at [897, 209] on icon "button" at bounding box center [897, 210] width 4 height 4
select select "13"
select select "0"
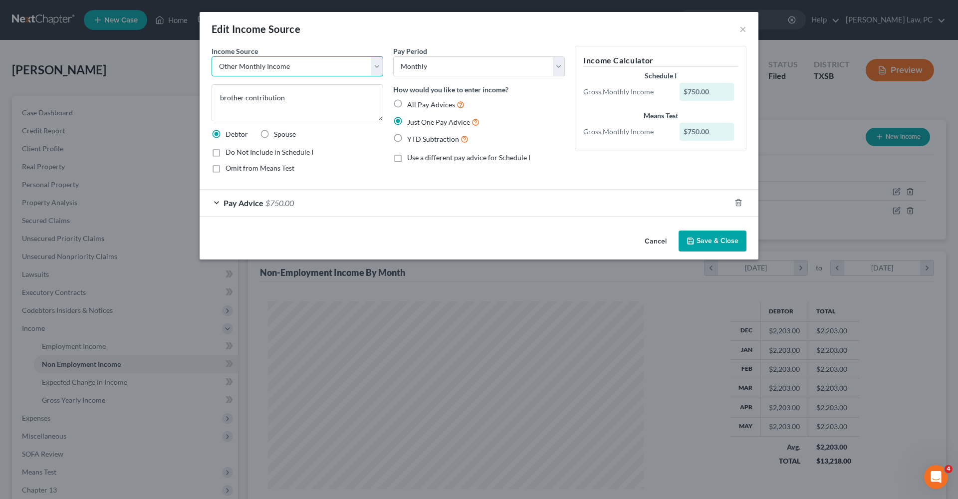
select select "8"
drag, startPoint x: 297, startPoint y: 98, endPoint x: 207, endPoint y: 93, distance: 90.4
click at [207, 93] on div "Income Source * Select Unemployment Disability (from employer) Pension Retireme…" at bounding box center [298, 113] width 182 height 135
type textarea "Contribution from Brother"
click at [705, 239] on button "Save & Close" at bounding box center [712, 240] width 68 height 21
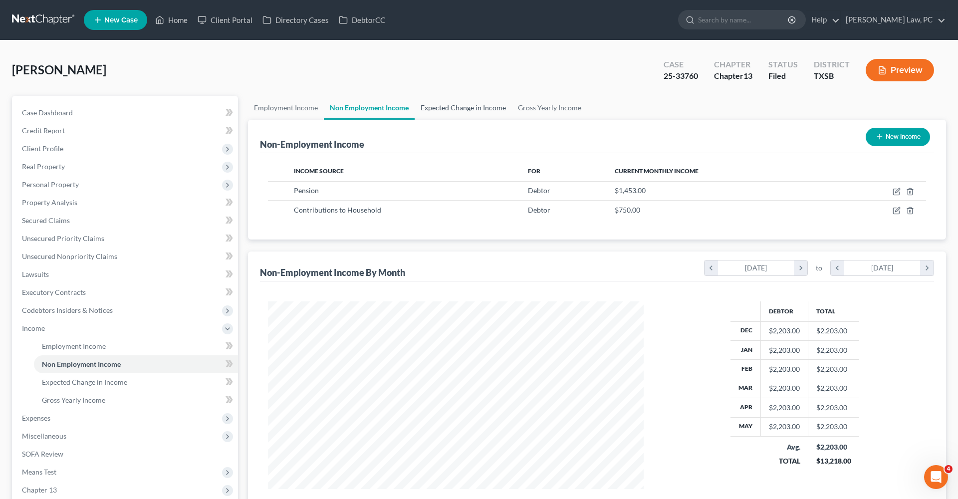
click at [481, 109] on link "Expected Change in Income" at bounding box center [463, 108] width 97 height 24
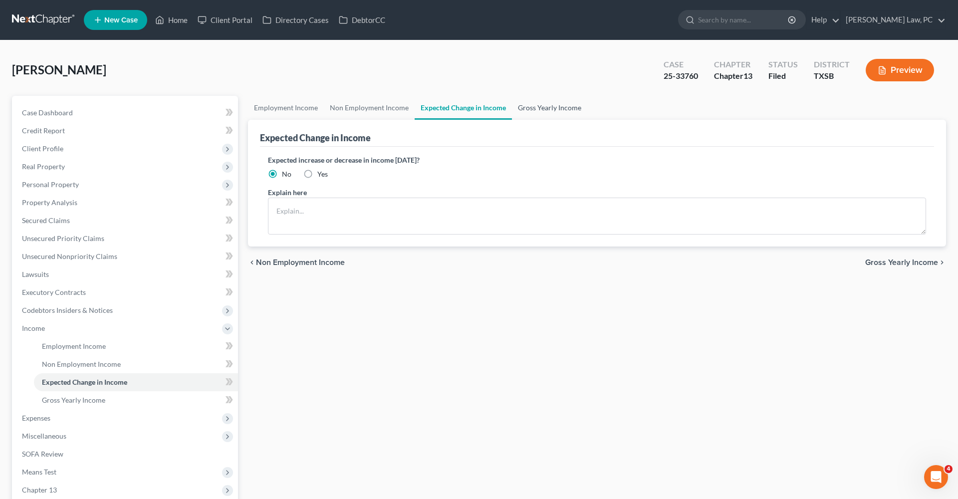
click at [539, 106] on link "Gross Yearly Income" at bounding box center [549, 108] width 75 height 24
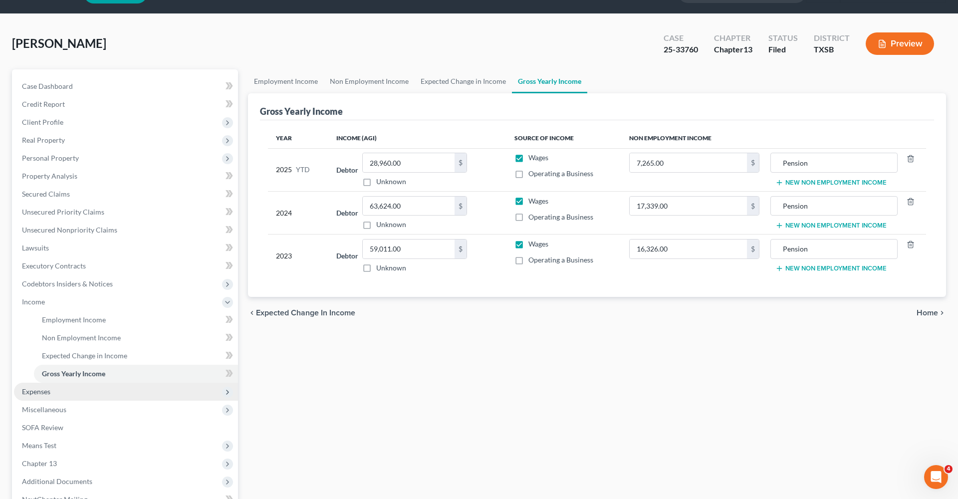
scroll to position [33, 0]
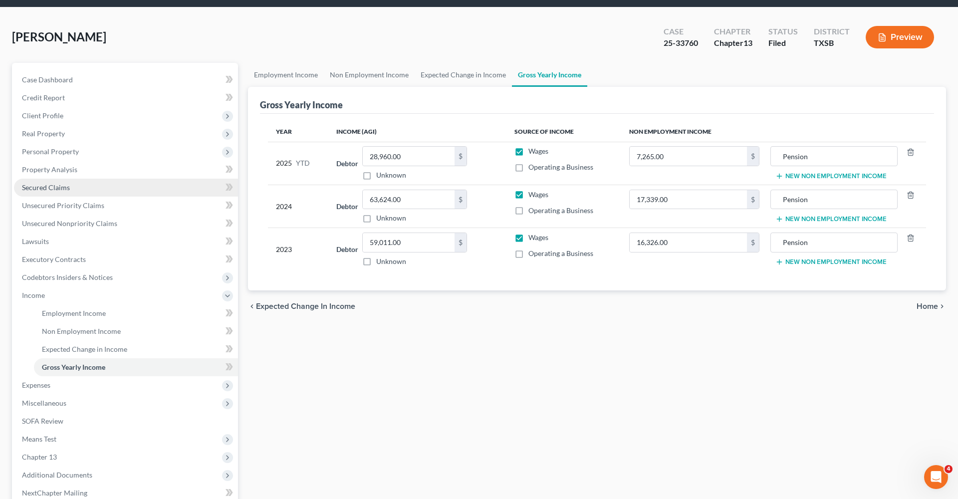
click at [25, 189] on span "Secured Claims" at bounding box center [46, 187] width 48 height 8
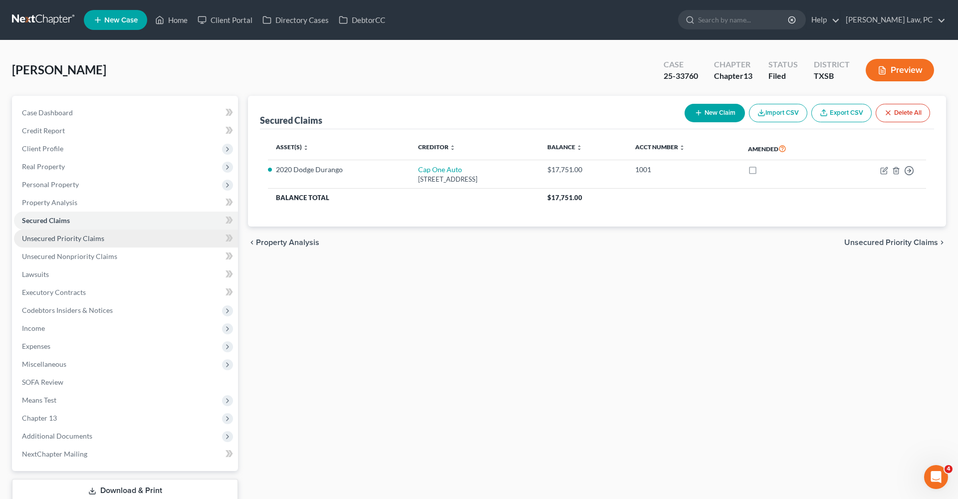
click at [49, 236] on span "Unsecured Priority Claims" at bounding box center [63, 238] width 82 height 8
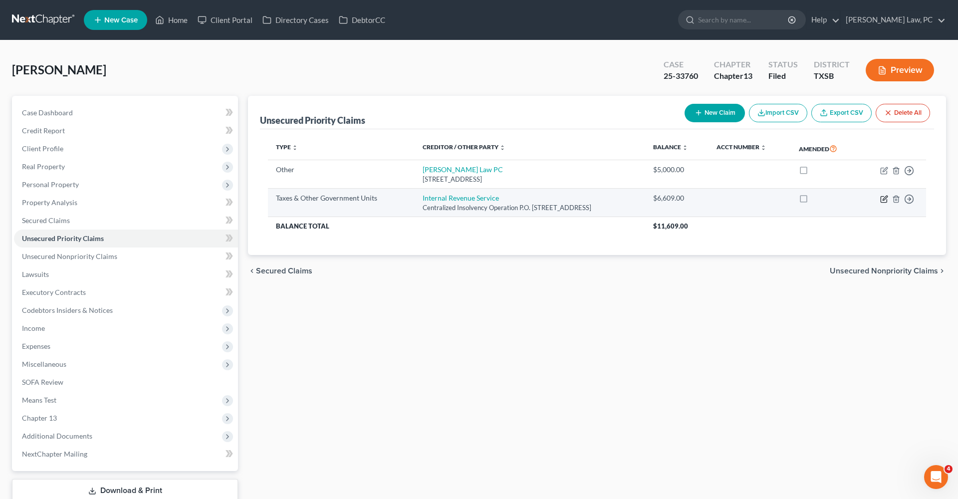
click at [884, 197] on icon "button" at bounding box center [885, 198] width 4 height 4
select select "0"
select select "39"
select select "0"
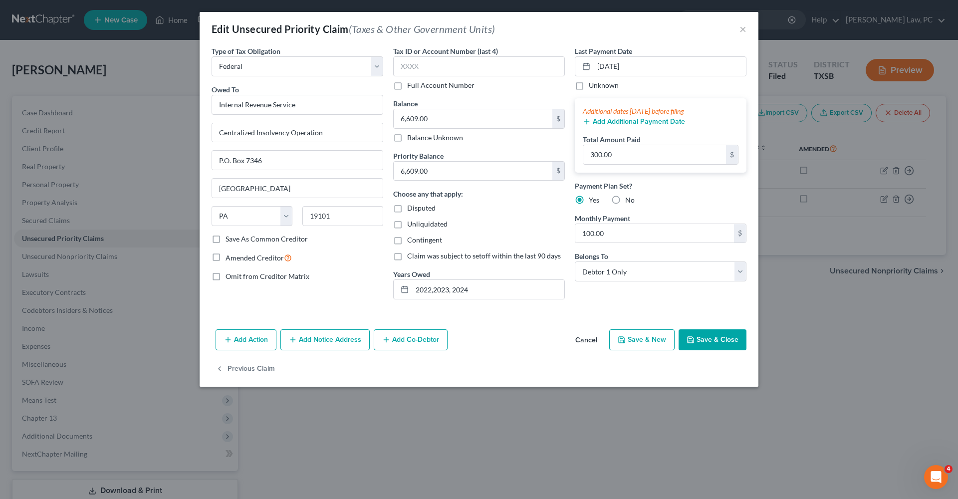
click at [722, 339] on button "Save & Close" at bounding box center [712, 339] width 68 height 21
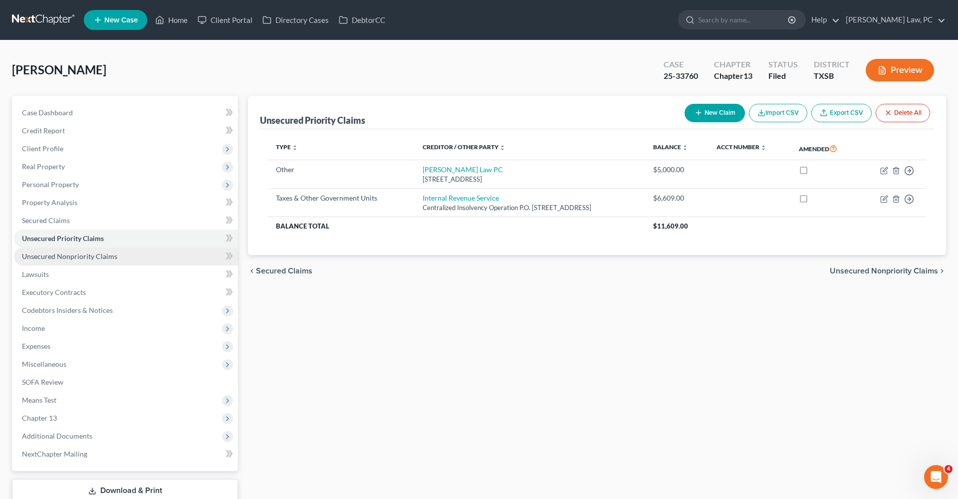
click at [58, 256] on span "Unsecured Nonpriority Claims" at bounding box center [69, 256] width 95 height 8
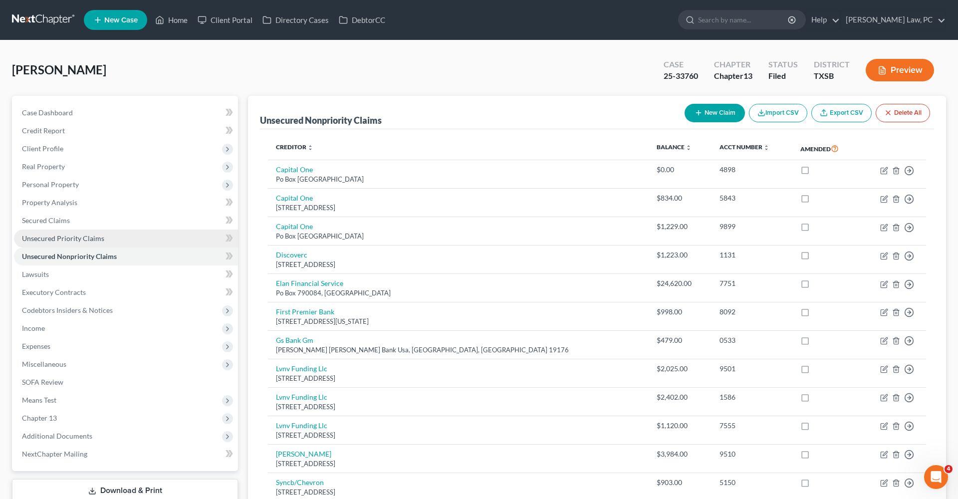
click at [48, 238] on span "Unsecured Priority Claims" at bounding box center [63, 238] width 82 height 8
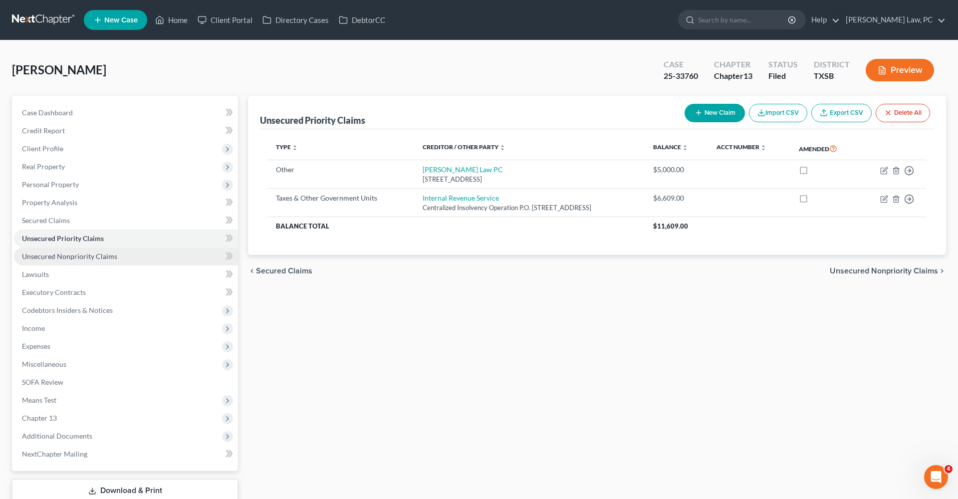
click at [57, 255] on span "Unsecured Nonpriority Claims" at bounding box center [69, 256] width 95 height 8
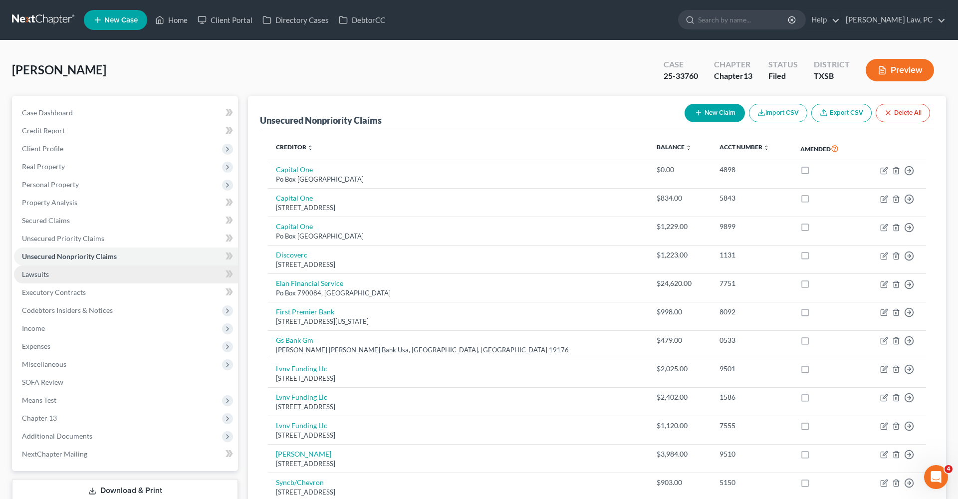
click at [42, 273] on span "Lawsuits" at bounding box center [35, 274] width 27 height 8
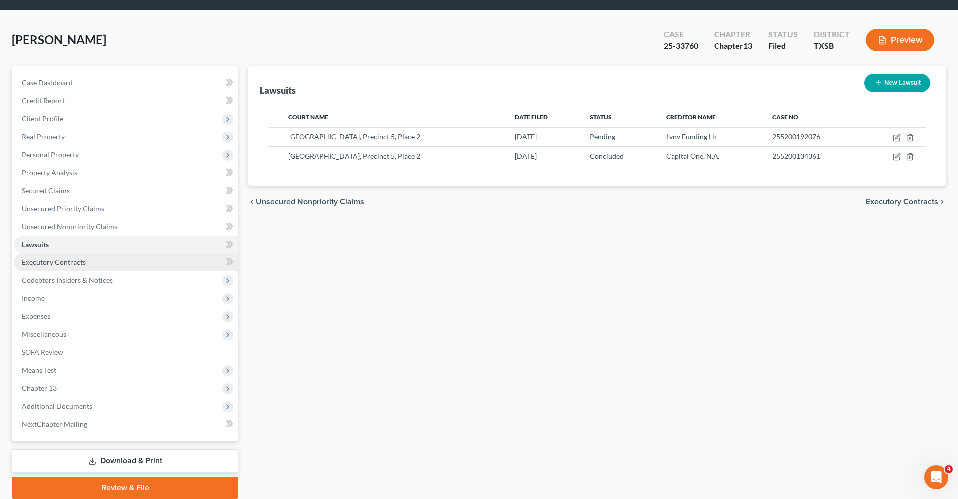
scroll to position [45, 0]
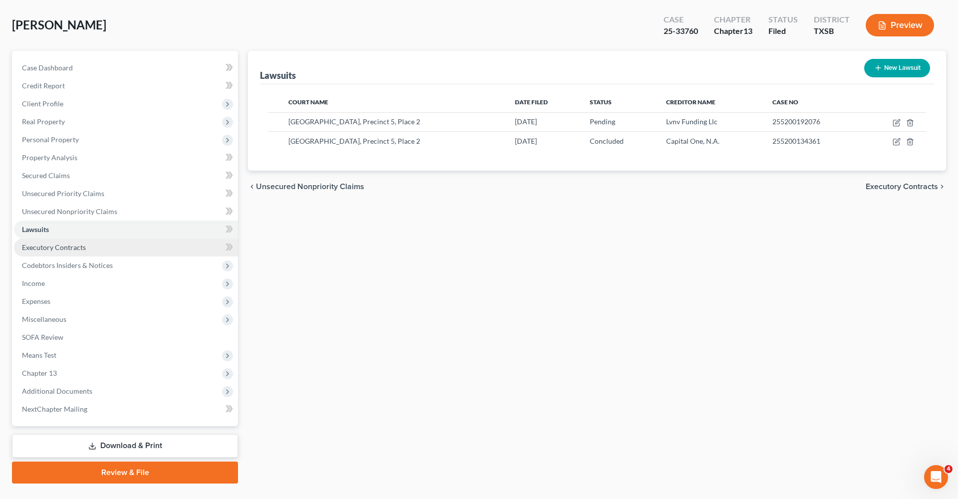
click at [52, 244] on span "Executory Contracts" at bounding box center [54, 247] width 64 height 8
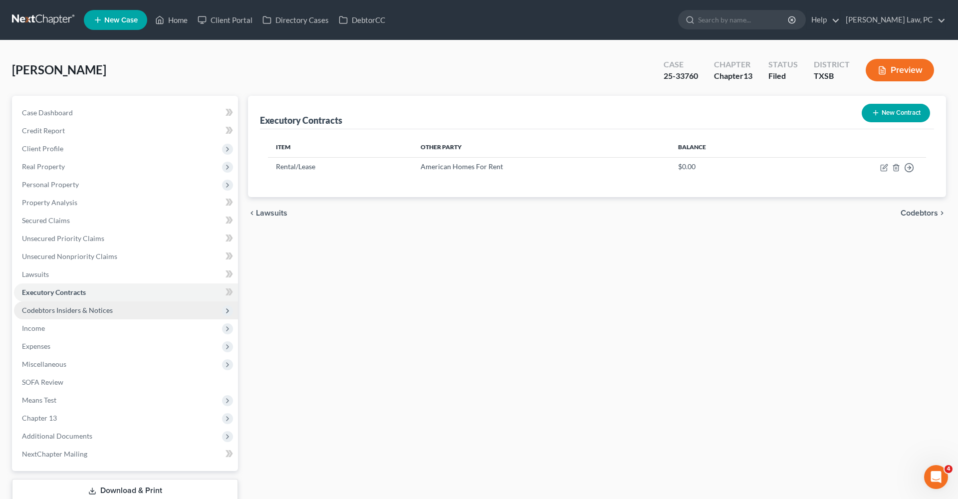
click at [69, 309] on span "Codebtors Insiders & Notices" at bounding box center [67, 310] width 91 height 8
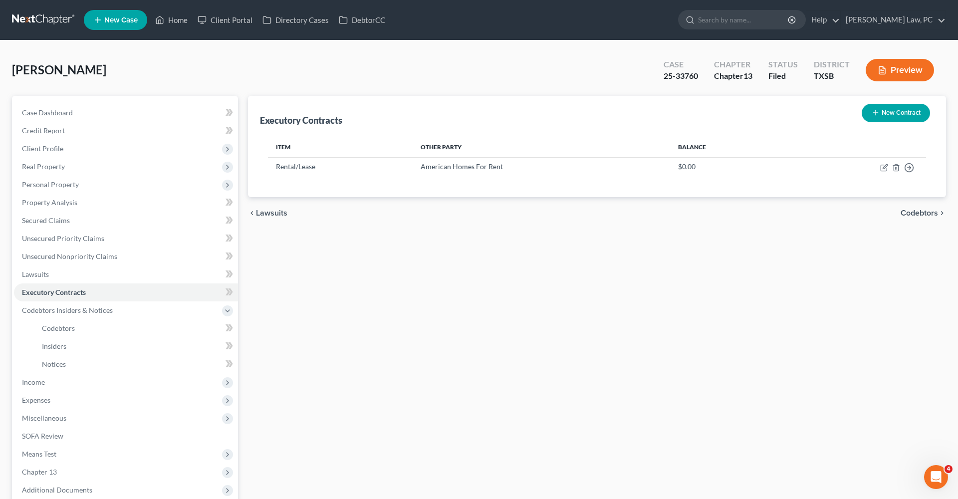
click at [46, 17] on link at bounding box center [44, 20] width 64 height 18
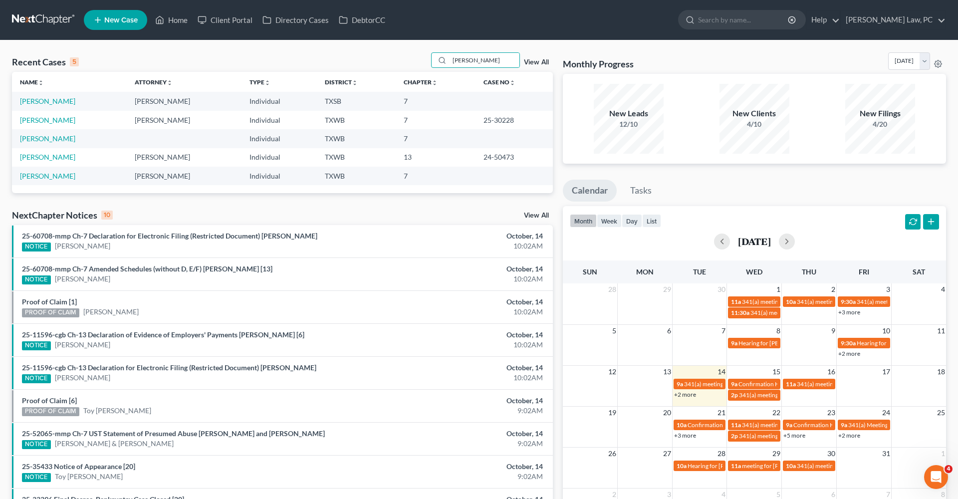
type input "Leon"
drag, startPoint x: 0, startPoint y: 0, endPoint x: 47, endPoint y: 101, distance: 111.2
click at [47, 101] on link "Moran, Leon" at bounding box center [47, 101] width 55 height 8
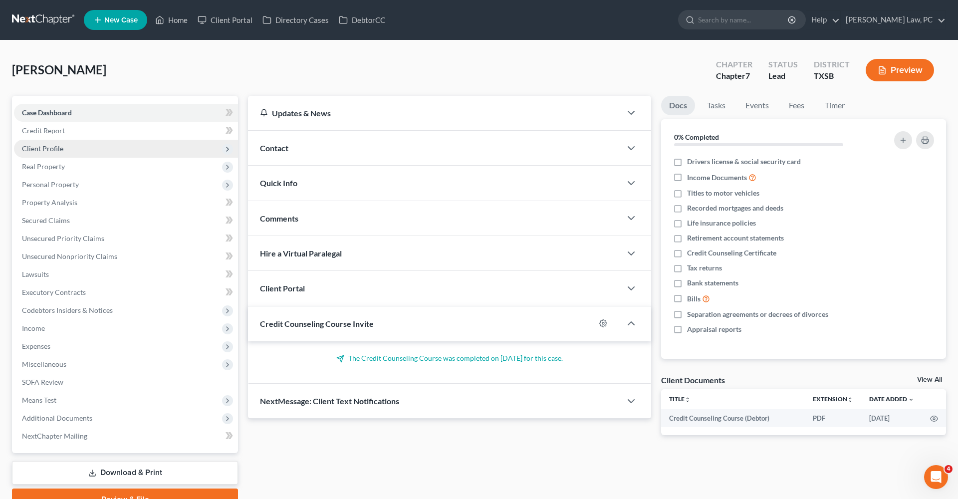
click at [45, 152] on span "Client Profile" at bounding box center [42, 148] width 41 height 8
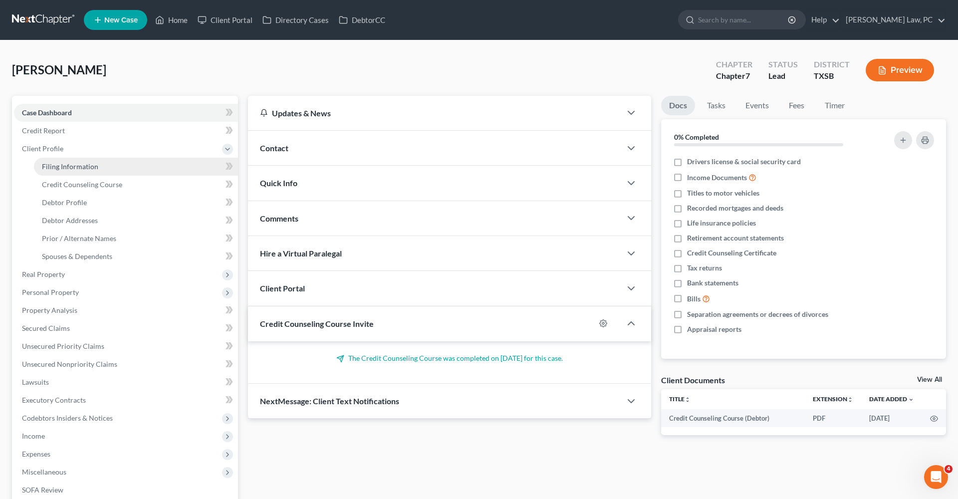
click at [60, 165] on span "Filing Information" at bounding box center [70, 166] width 56 height 8
select select "1"
select select "0"
select select "79"
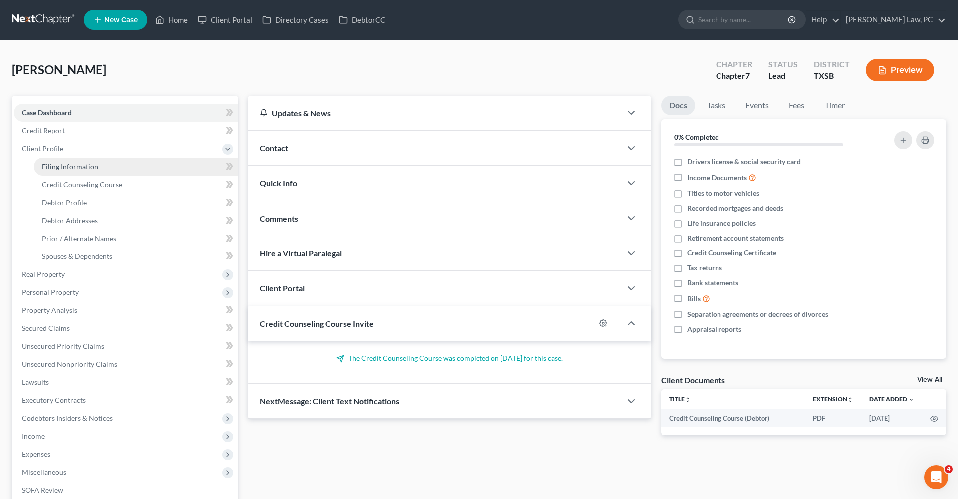
select select "0"
select select "45"
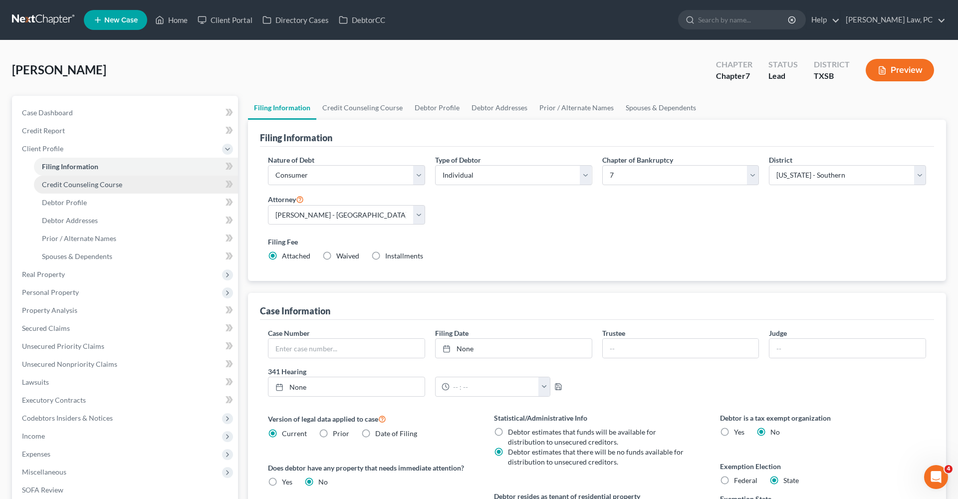
click at [87, 184] on span "Credit Counseling Course" at bounding box center [82, 184] width 80 height 8
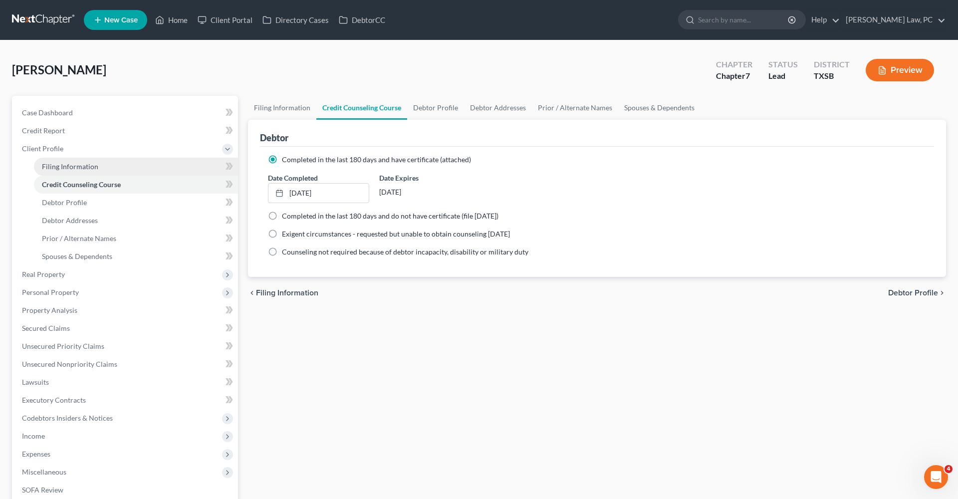
click at [68, 167] on span "Filing Information" at bounding box center [70, 166] width 56 height 8
select select "1"
select select "0"
select select "79"
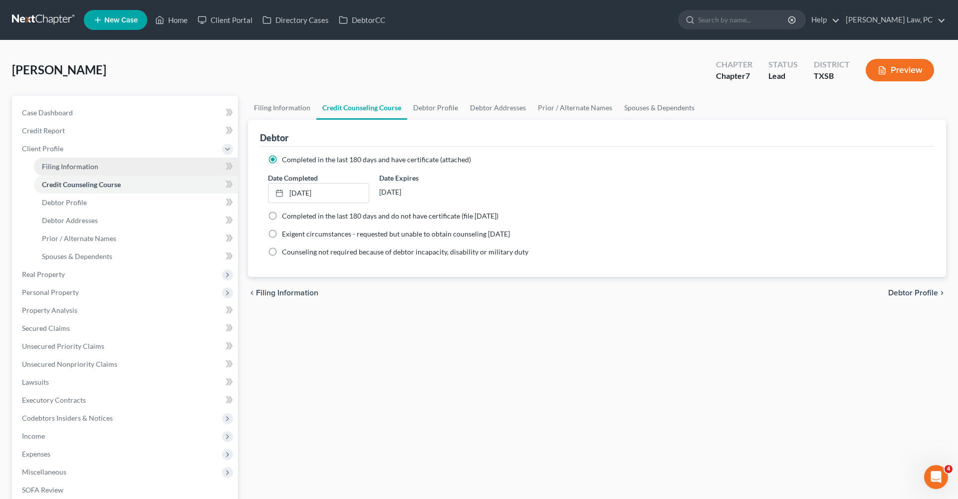
select select "0"
select select "45"
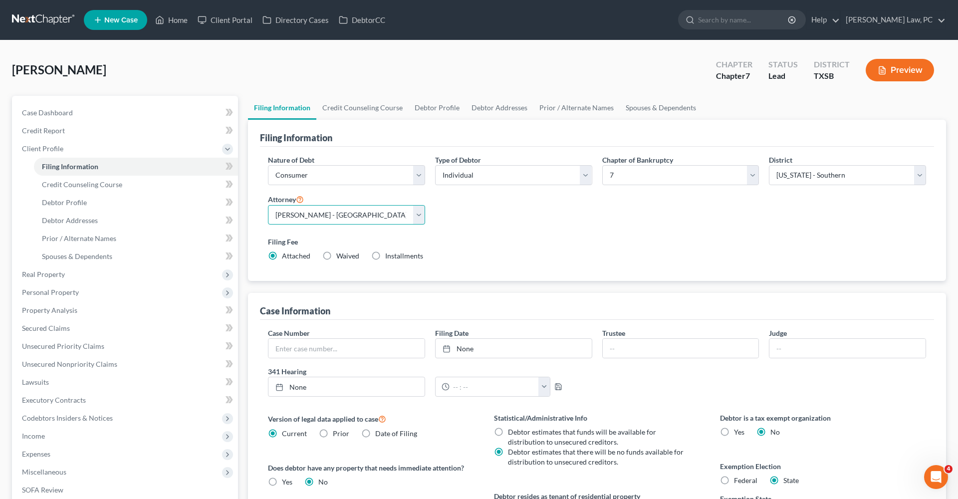
select select "2"
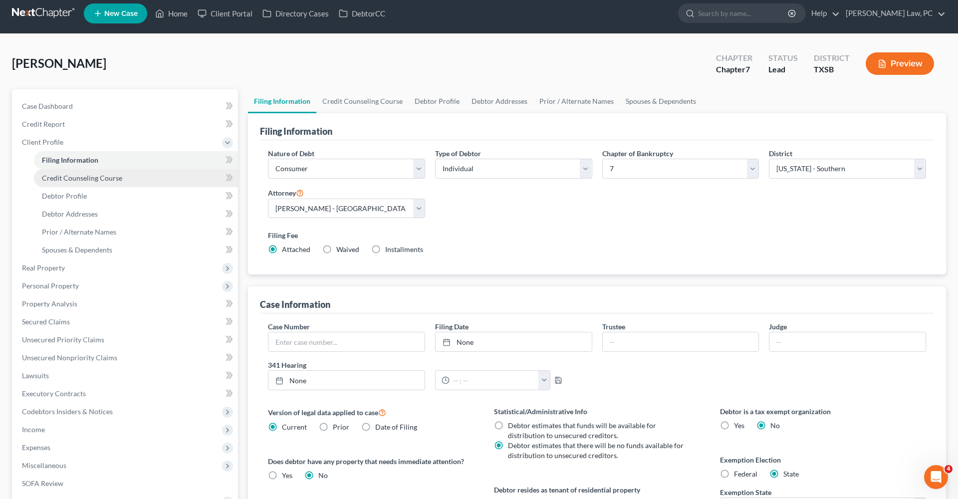
click at [90, 185] on link "Credit Counseling Course" at bounding box center [136, 178] width 204 height 18
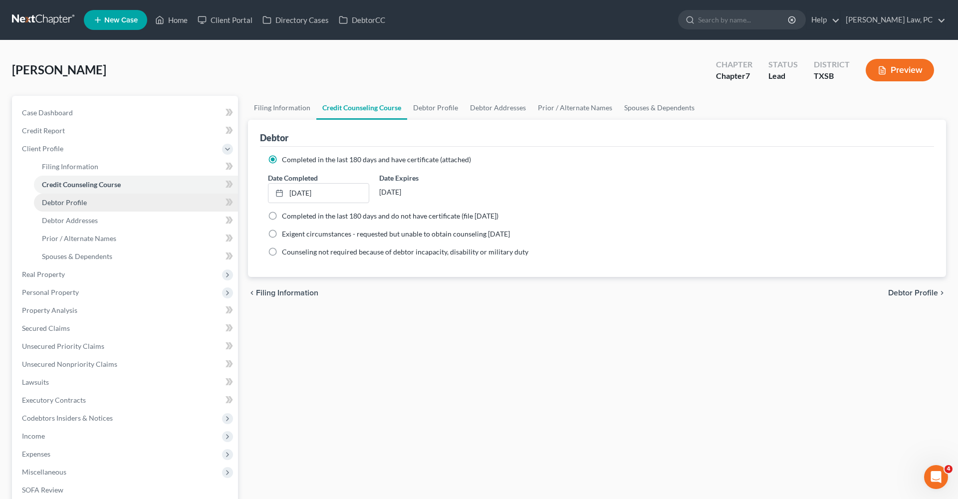
click at [65, 205] on span "Debtor Profile" at bounding box center [64, 202] width 45 height 8
select select "0"
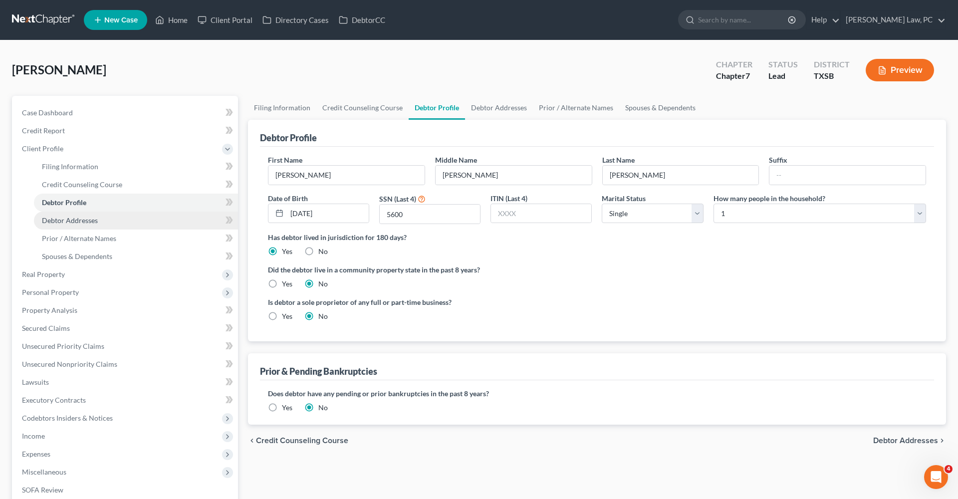
click at [74, 223] on span "Debtor Addresses" at bounding box center [70, 220] width 56 height 8
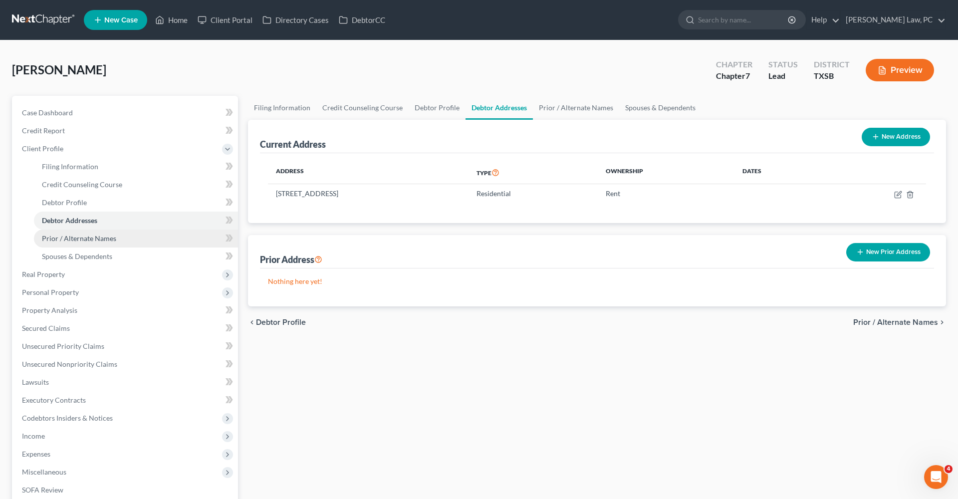
click at [64, 241] on span "Prior / Alternate Names" at bounding box center [79, 238] width 74 height 8
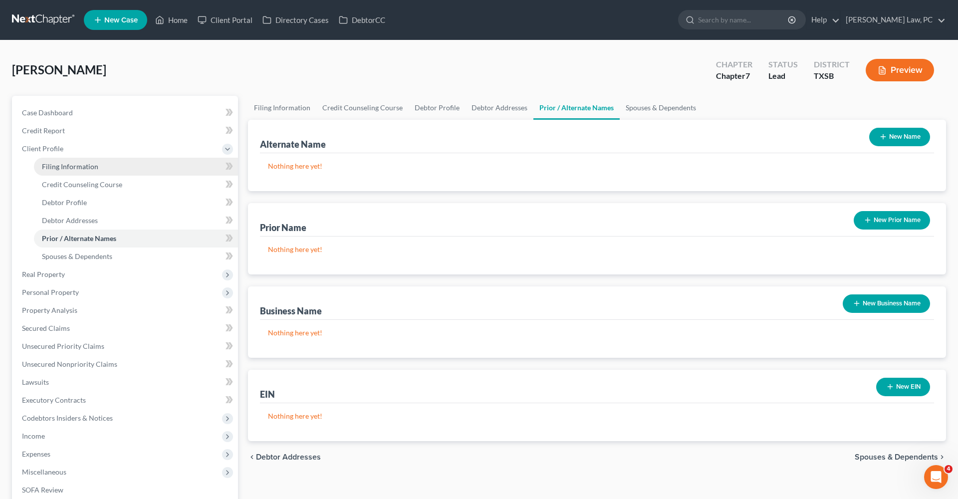
click at [62, 167] on span "Filing Information" at bounding box center [70, 166] width 56 height 8
select select "1"
select select "0"
select select "79"
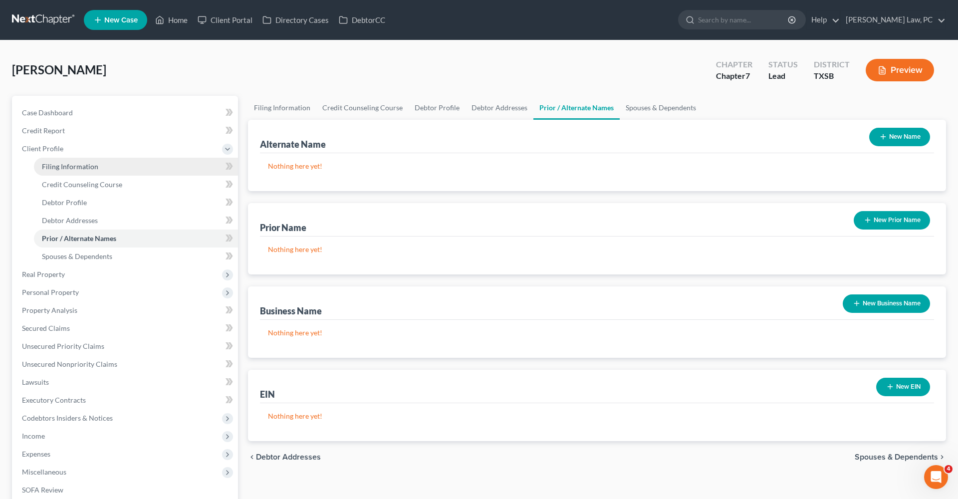
select select "2"
select select "45"
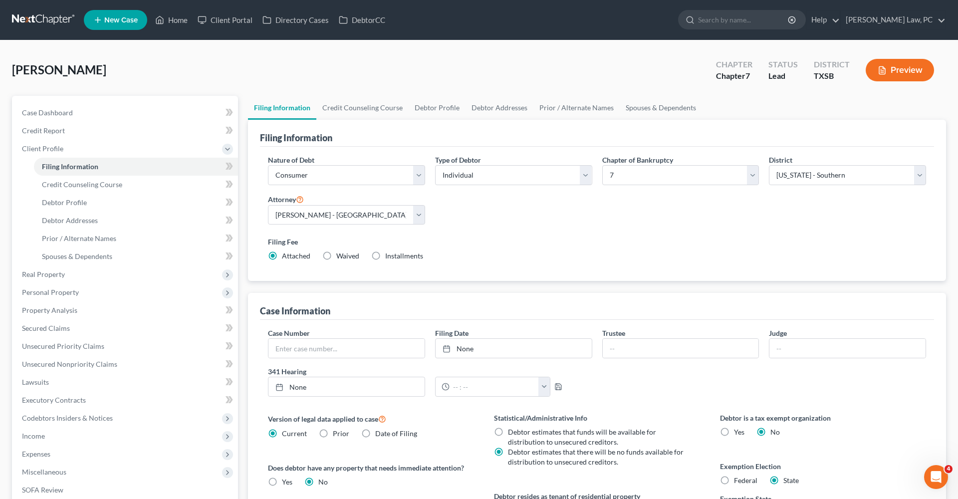
scroll to position [54, 0]
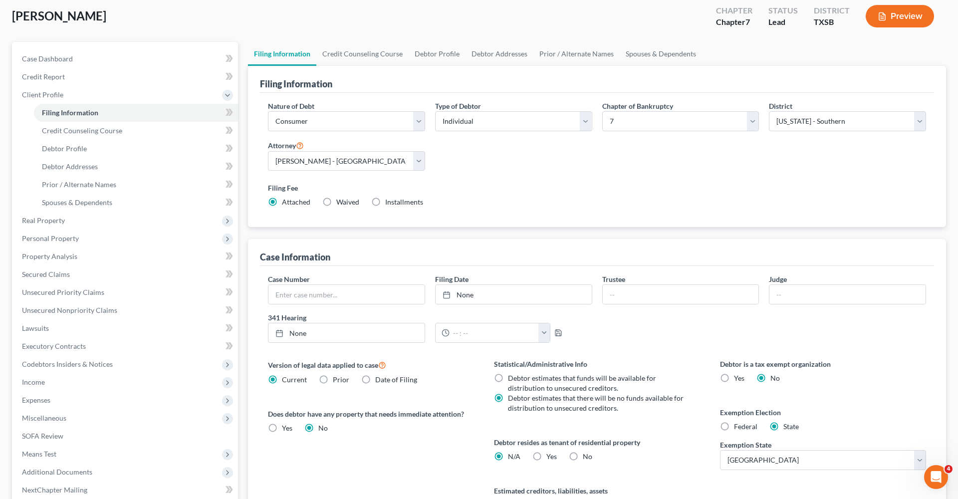
click at [734, 425] on span "Federal" at bounding box center [745, 426] width 23 height 8
click at [738, 425] on input "Federal" at bounding box center [741, 425] width 6 height 6
radio input "true"
radio input "false"
click at [86, 188] on span "Prior / Alternate Names" at bounding box center [79, 184] width 74 height 8
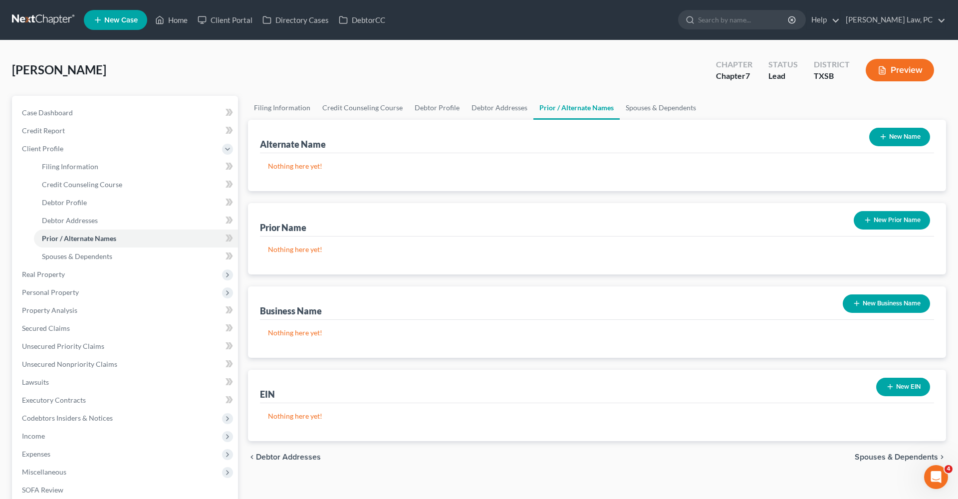
click at [878, 143] on button "New Name" at bounding box center [899, 137] width 61 height 18
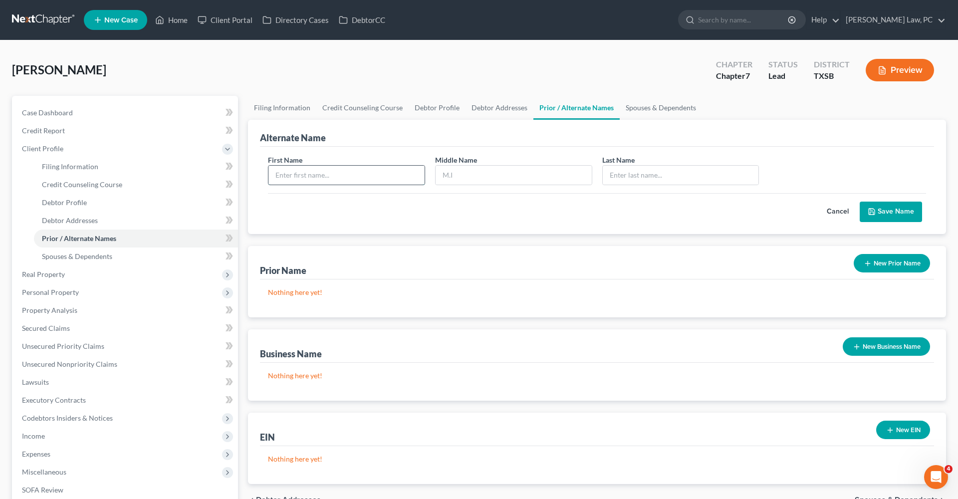
click at [288, 178] on input "text" at bounding box center [346, 175] width 156 height 19
type input "Leon"
click at [472, 175] on input "text" at bounding box center [514, 175] width 156 height 19
type input "J"
click at [627, 175] on input "text" at bounding box center [681, 175] width 156 height 19
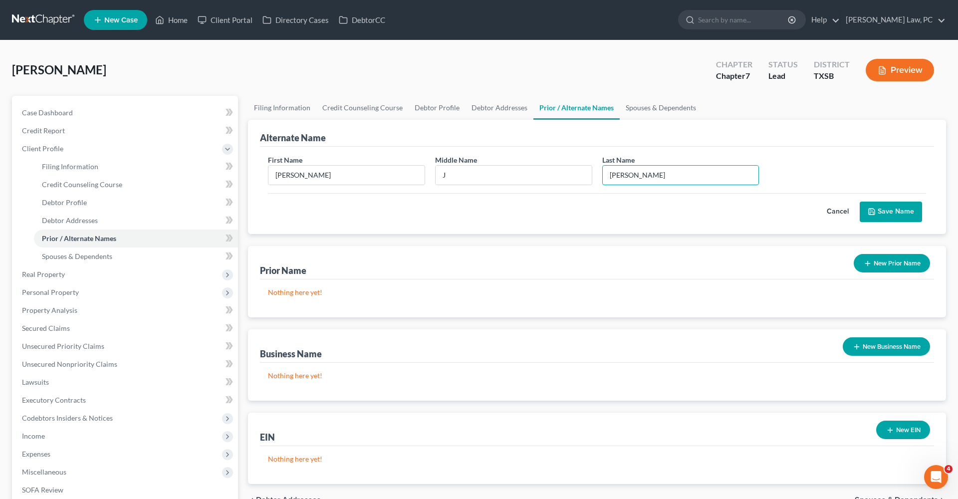
type input "Moran"
click at [899, 211] on button "Save Name" at bounding box center [891, 212] width 62 height 21
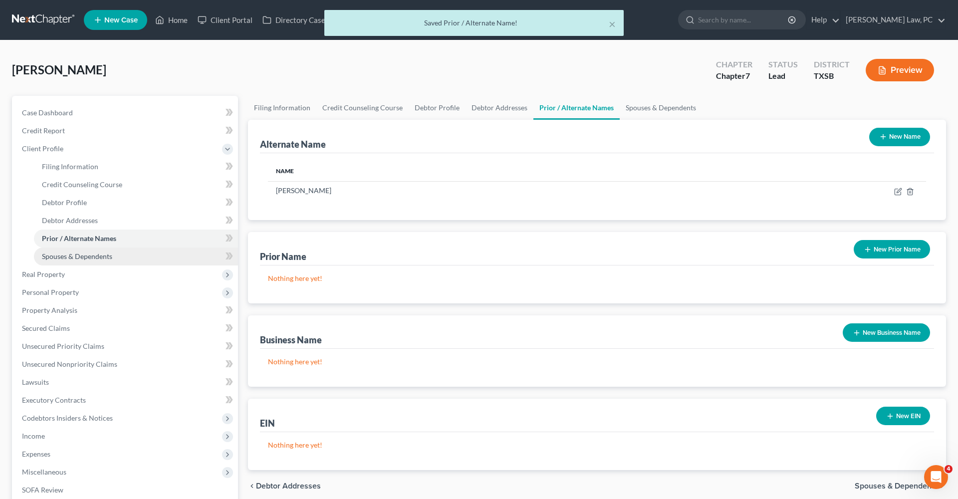
click at [99, 257] on span "Spouses & Dependents" at bounding box center [77, 256] width 70 height 8
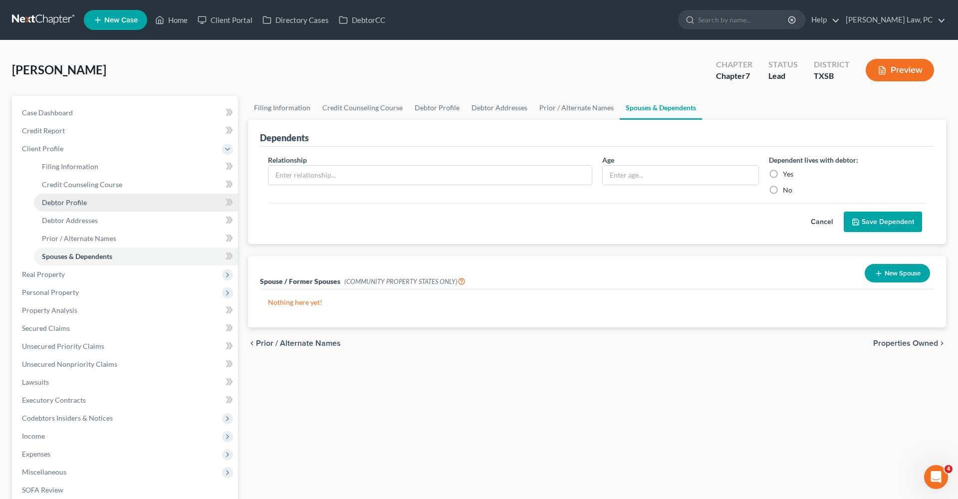
click at [73, 205] on span "Debtor Profile" at bounding box center [64, 202] width 45 height 8
select select "0"
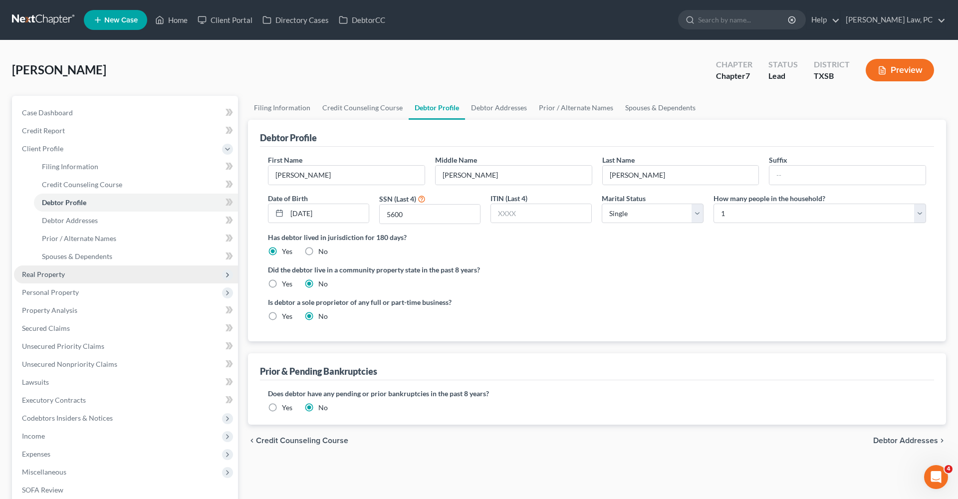
click at [46, 275] on span "Real Property" at bounding box center [43, 274] width 43 height 8
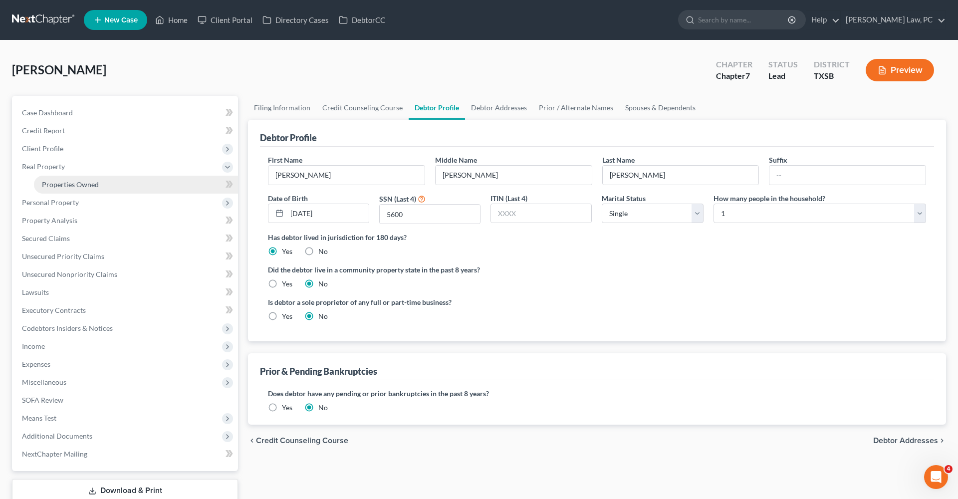
click at [69, 185] on span "Properties Owned" at bounding box center [70, 184] width 57 height 8
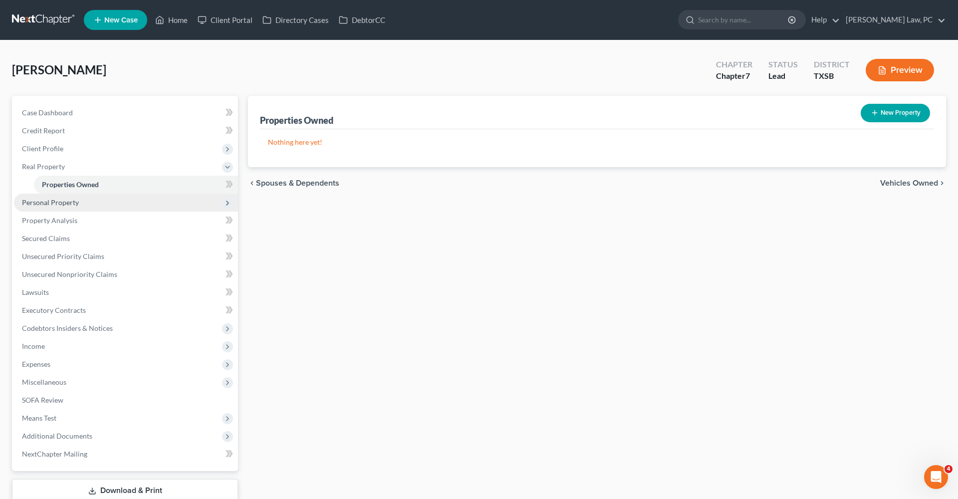
click at [64, 197] on span "Personal Property" at bounding box center [126, 203] width 224 height 18
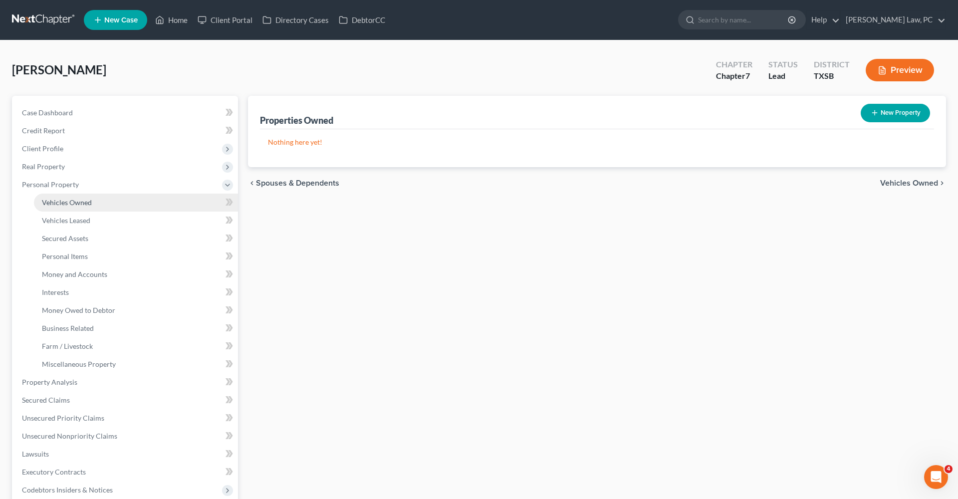
click at [73, 207] on link "Vehicles Owned" at bounding box center [136, 203] width 204 height 18
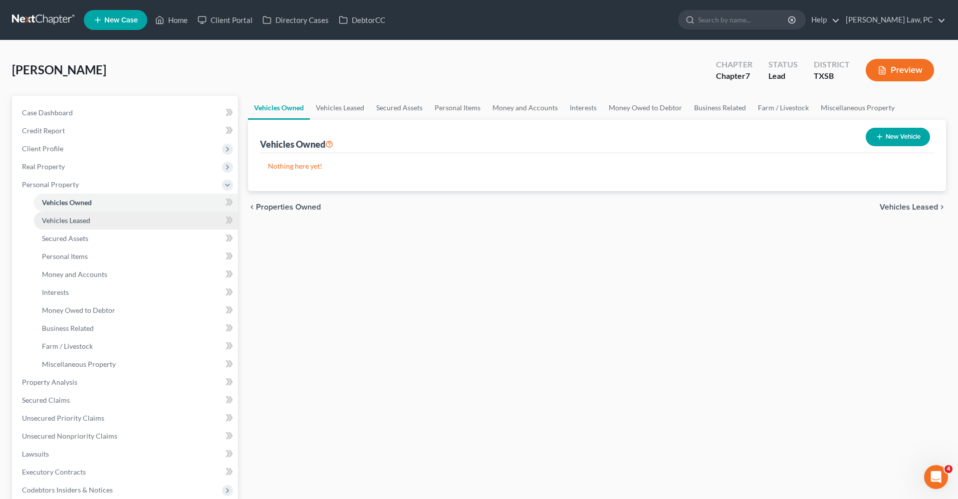
click at [73, 218] on span "Vehicles Leased" at bounding box center [66, 220] width 48 height 8
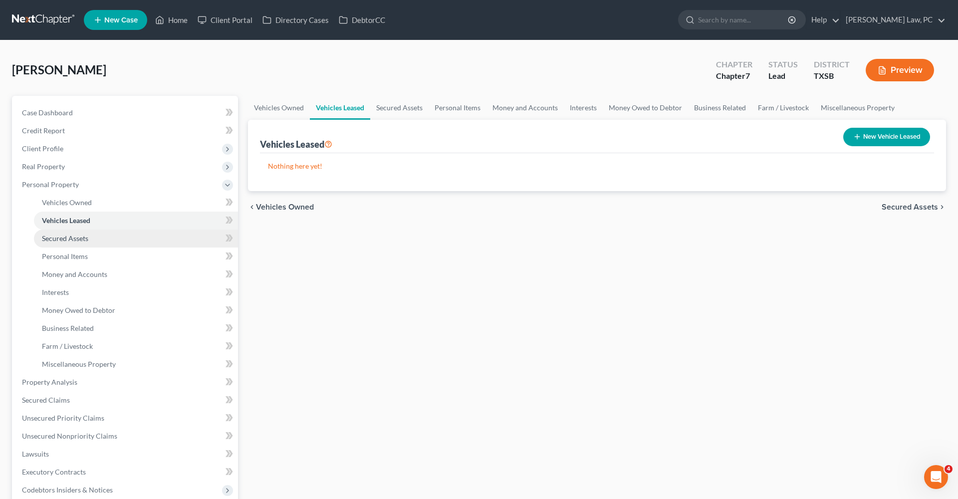
click at [73, 238] on span "Secured Assets" at bounding box center [65, 238] width 46 height 8
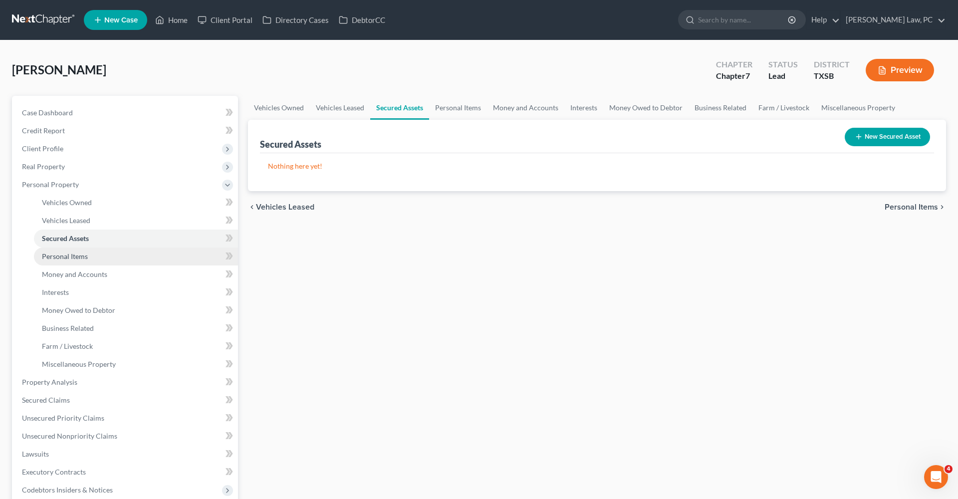
click at [72, 255] on span "Personal Items" at bounding box center [65, 256] width 46 height 8
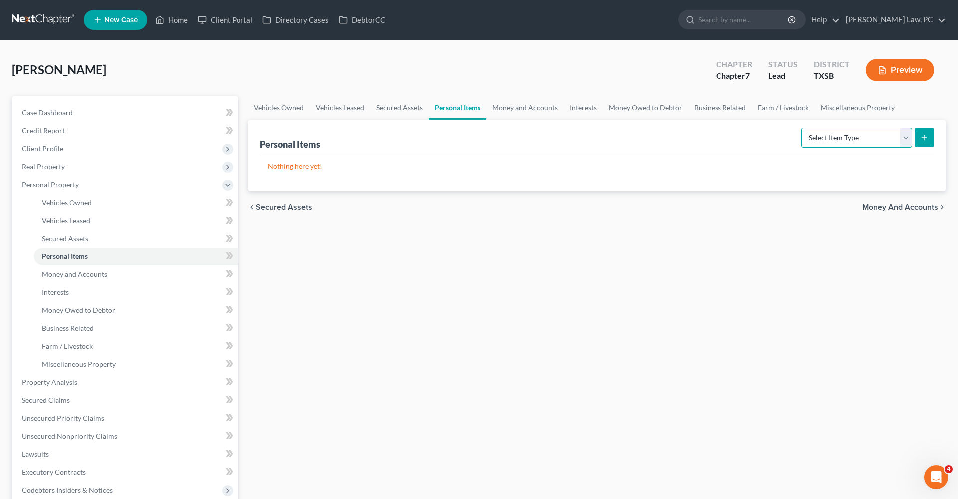
select select "clothing"
click at [929, 139] on button "submit" at bounding box center [923, 137] width 19 height 19
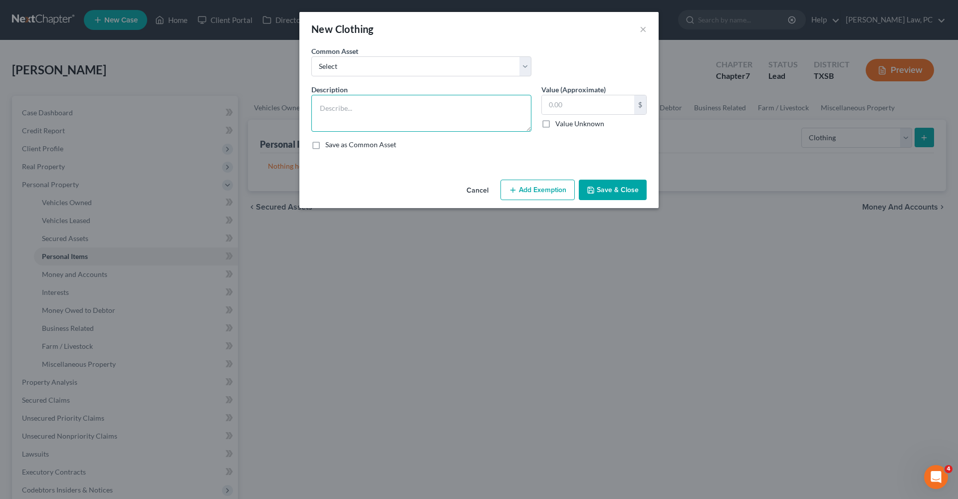
click at [417, 114] on textarea at bounding box center [421, 113] width 220 height 37
type textarea "t-shirts, shirts, pairs of jeans, dress pants, shorts, tennis shoes, jackets, c…"
drag, startPoint x: 400, startPoint y: 116, endPoint x: 311, endPoint y: 105, distance: 89.5
click at [311, 105] on div "Description * t-shirts, shirts, pairs of jeans, dress pants, shorts, tennis sho…" at bounding box center [421, 107] width 230 height 47
click at [646, 30] on button "×" at bounding box center [643, 29] width 7 height 12
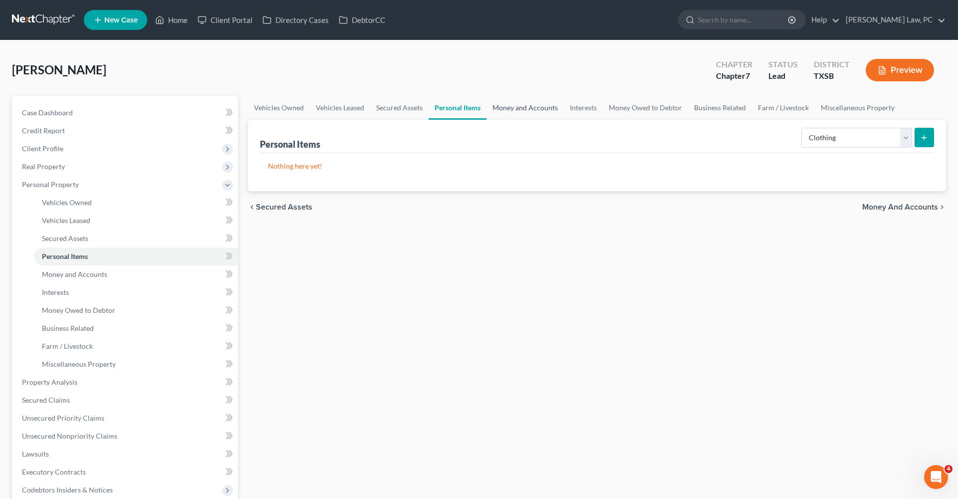
click at [517, 109] on link "Money and Accounts" at bounding box center [524, 108] width 77 height 24
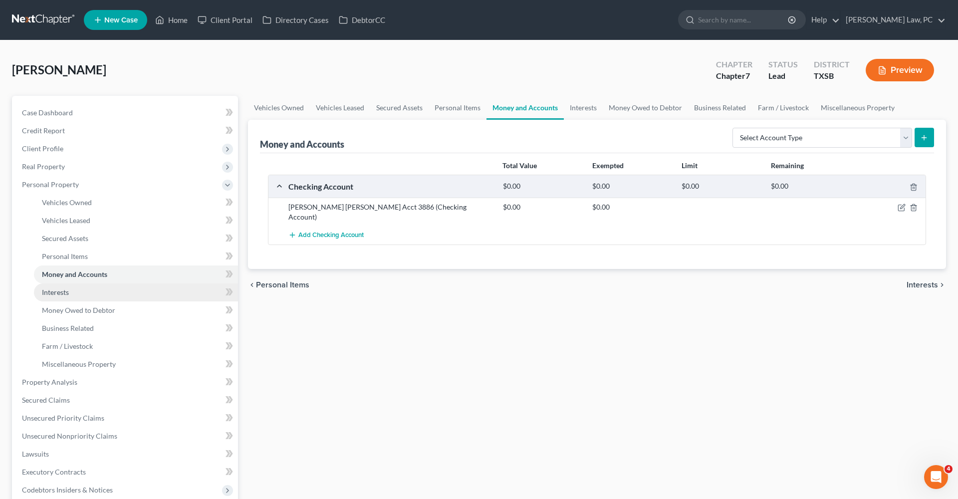
click at [55, 293] on span "Interests" at bounding box center [55, 292] width 27 height 8
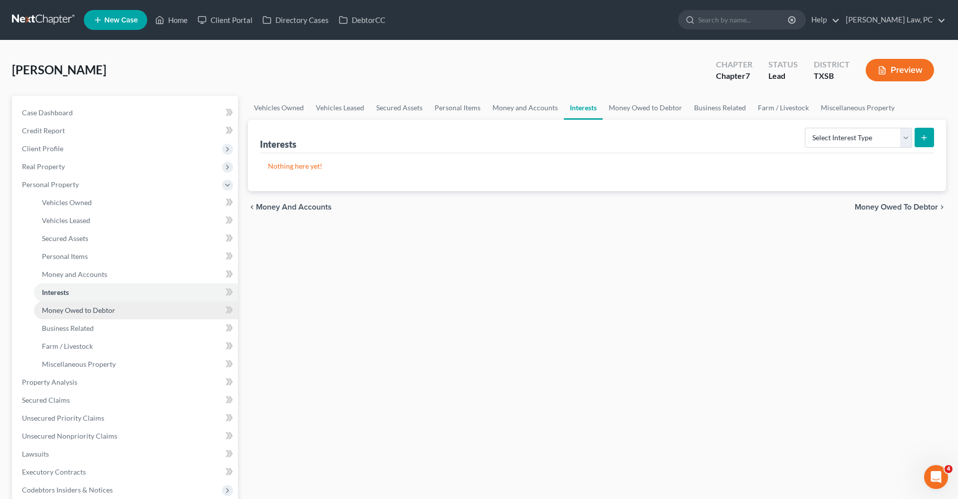
click at [64, 310] on span "Money Owed to Debtor" at bounding box center [78, 310] width 73 height 8
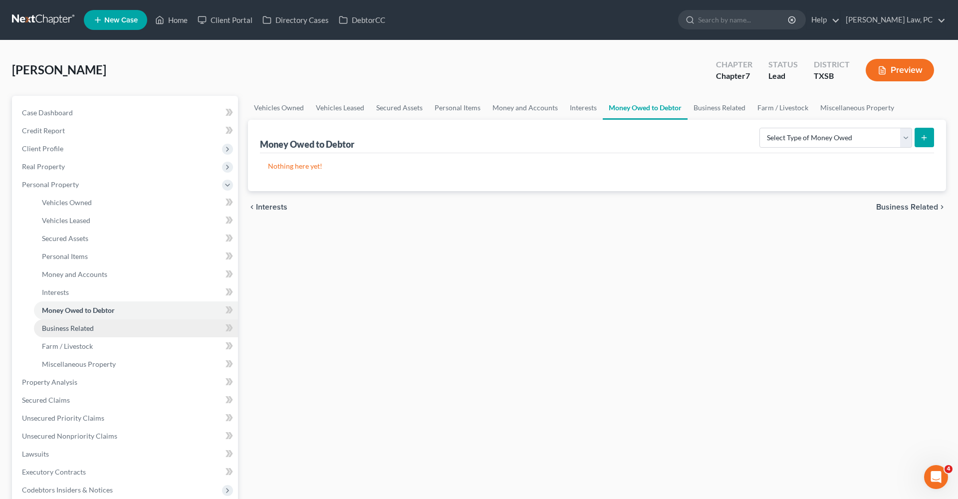
click at [73, 332] on span "Business Related" at bounding box center [68, 328] width 52 height 8
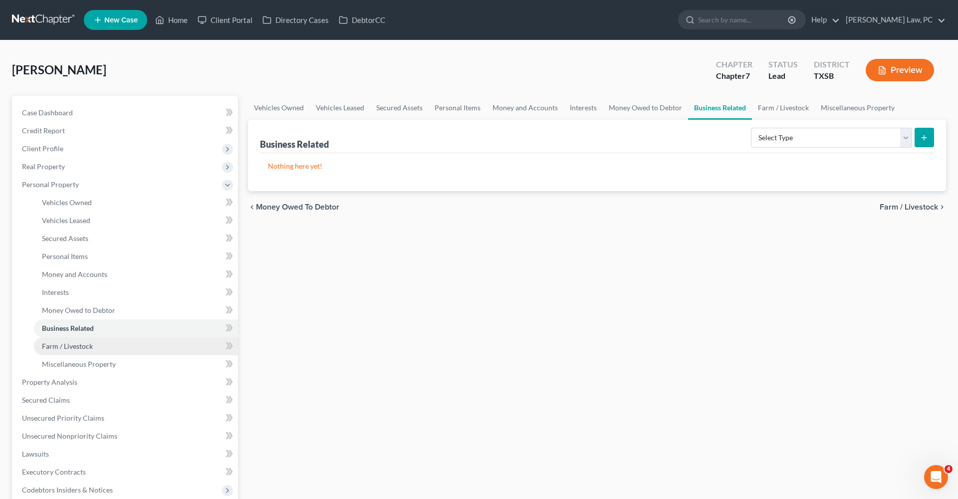
click at [81, 344] on span "Farm / Livestock" at bounding box center [67, 346] width 51 height 8
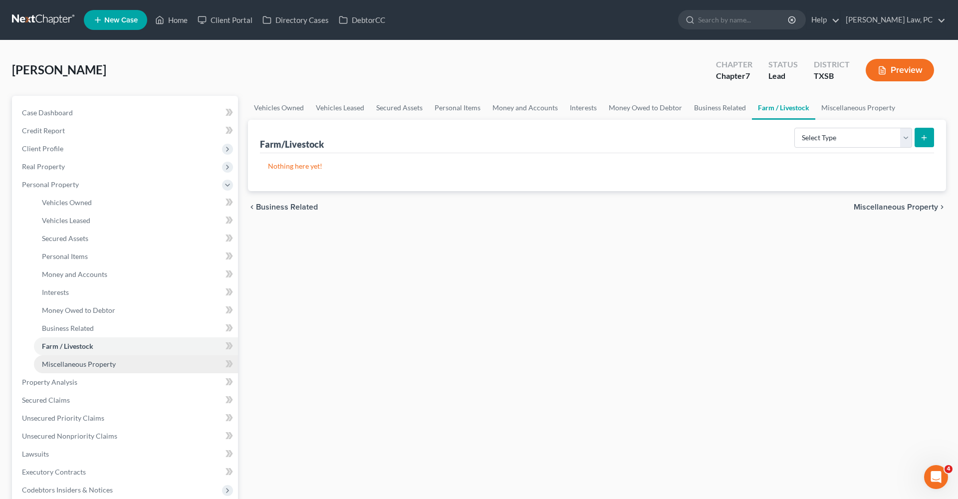
click at [88, 361] on span "Miscellaneous Property" at bounding box center [79, 364] width 74 height 8
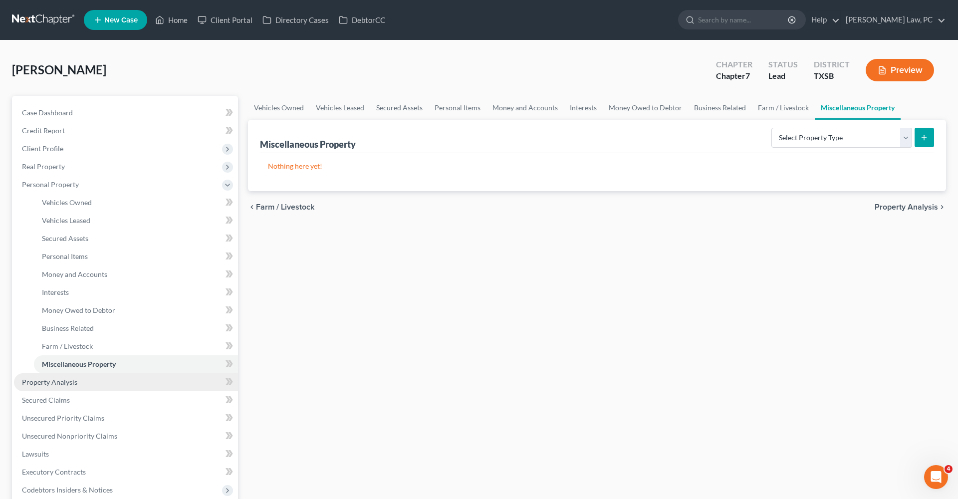
click at [72, 379] on span "Property Analysis" at bounding box center [49, 382] width 55 height 8
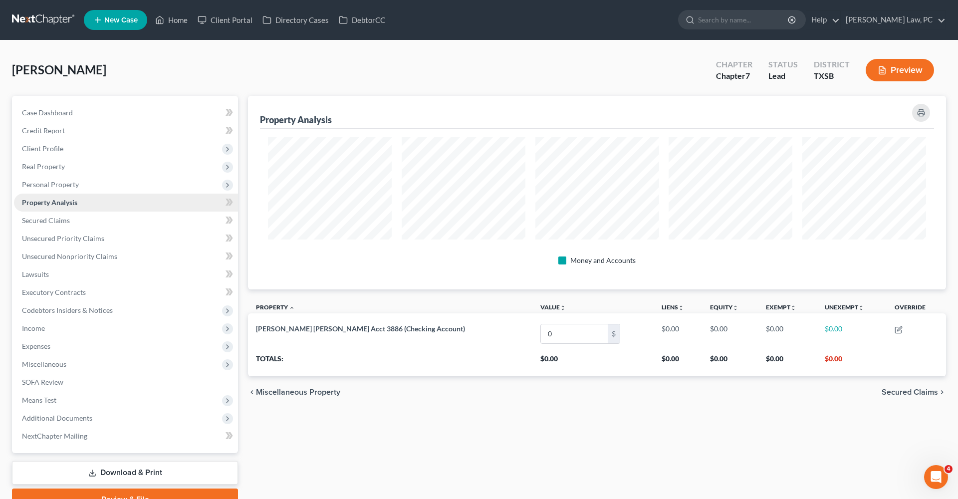
scroll to position [194, 698]
click at [40, 224] on span "Secured Claims" at bounding box center [46, 220] width 48 height 8
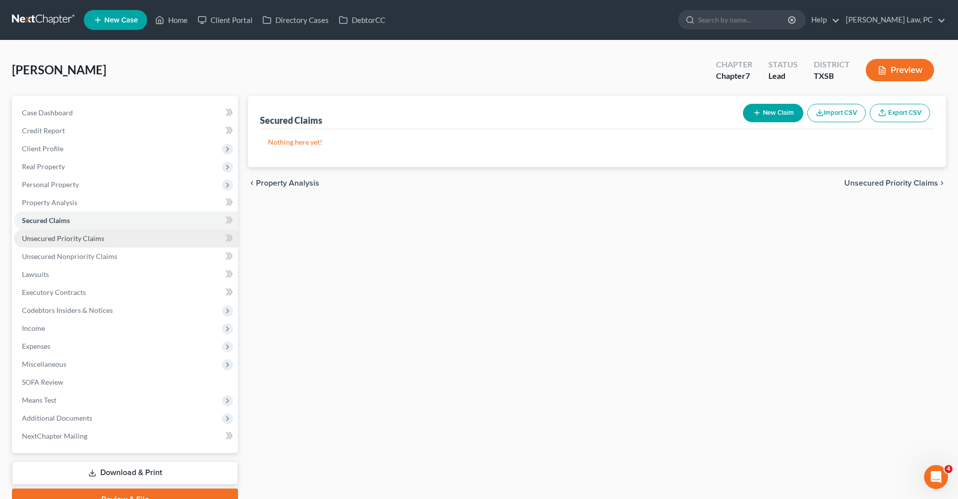
click at [47, 235] on span "Unsecured Priority Claims" at bounding box center [63, 238] width 82 height 8
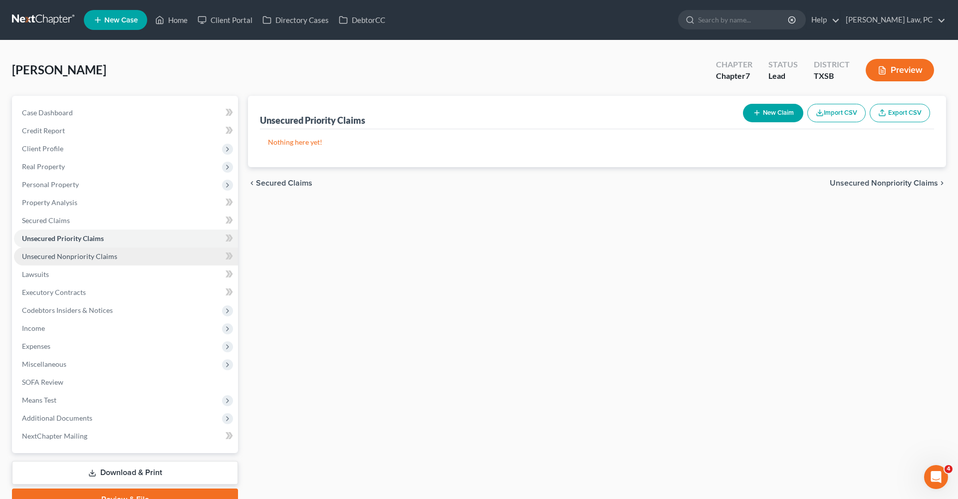
click at [67, 257] on span "Unsecured Nonpriority Claims" at bounding box center [69, 256] width 95 height 8
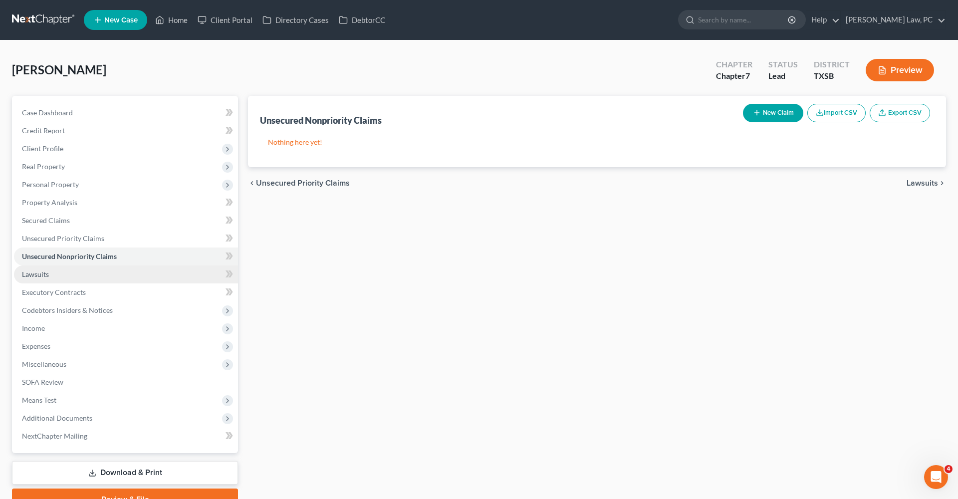
click at [35, 272] on span "Lawsuits" at bounding box center [35, 274] width 27 height 8
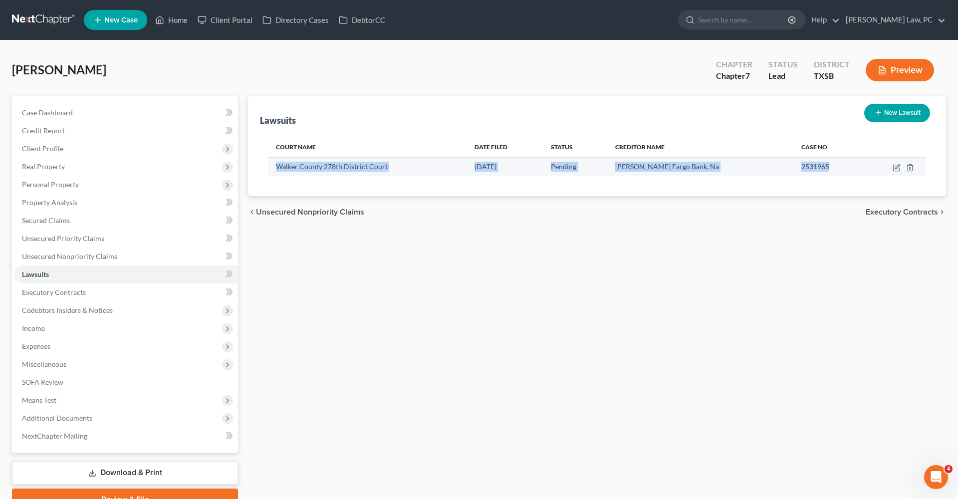
drag, startPoint x: 275, startPoint y: 168, endPoint x: 818, endPoint y: 164, distance: 542.8
click at [818, 164] on tr "Walker County 278th District Court 08/21/2025 Pending Wells Fargo Bank, Na 2531…" at bounding box center [597, 166] width 658 height 19
copy tr "Walker County 278th District Court 08/21/2025 Pending Wells Fargo Bank, Na 2531…"
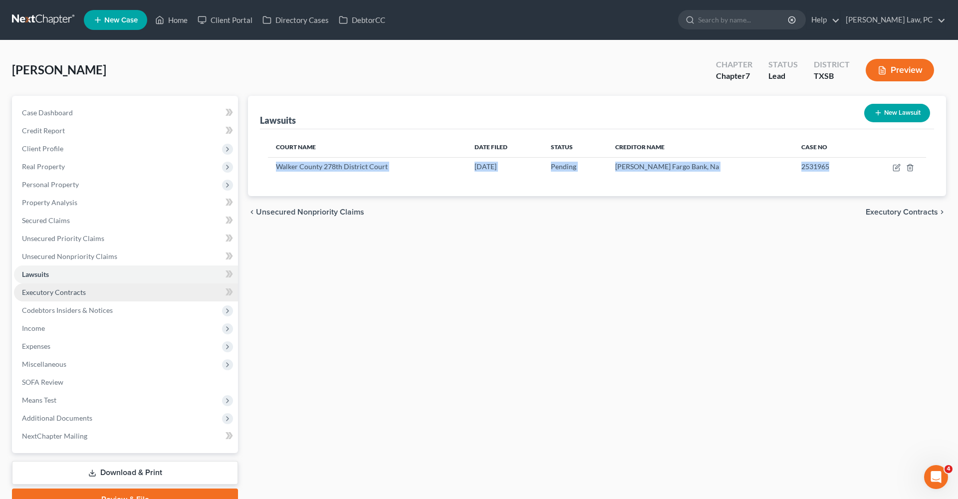
click at [44, 294] on span "Executory Contracts" at bounding box center [54, 292] width 64 height 8
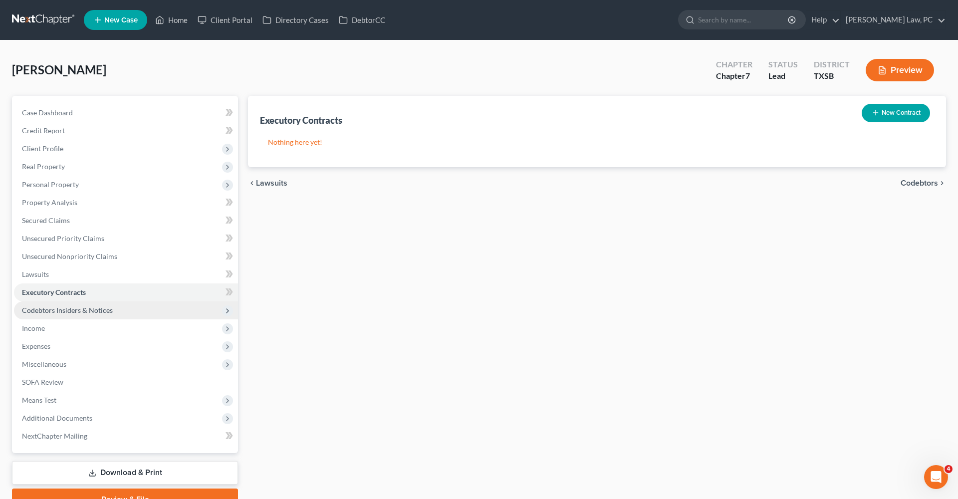
click at [64, 313] on span "Codebtors Insiders & Notices" at bounding box center [67, 310] width 91 height 8
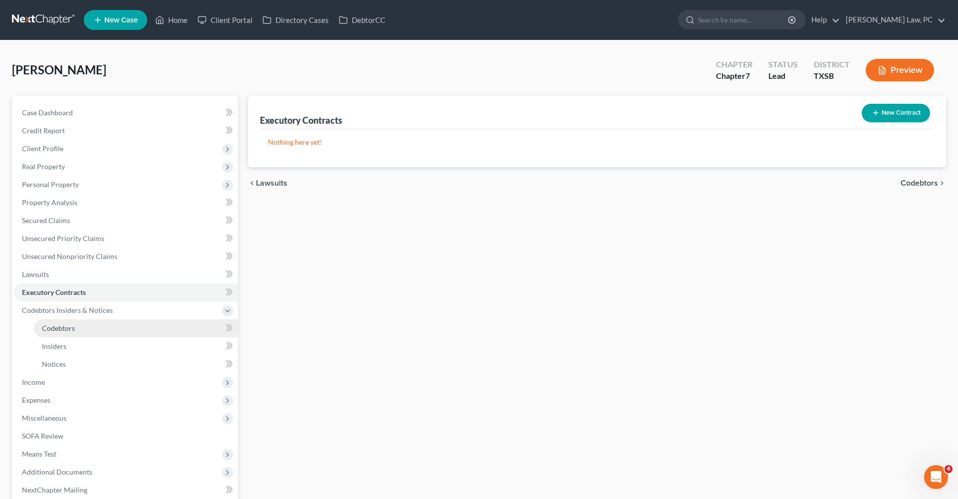
click at [64, 324] on span "Codebtors" at bounding box center [58, 328] width 33 height 8
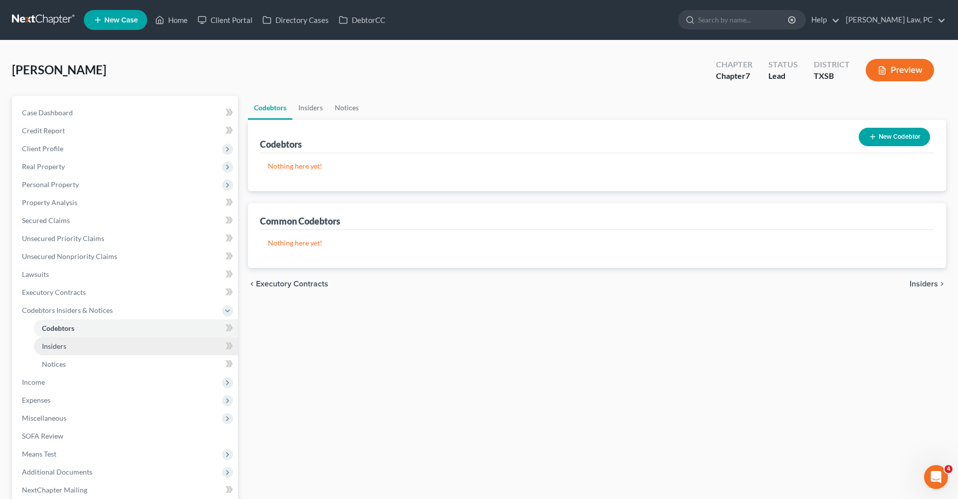
click at [61, 342] on span "Insiders" at bounding box center [54, 346] width 24 height 8
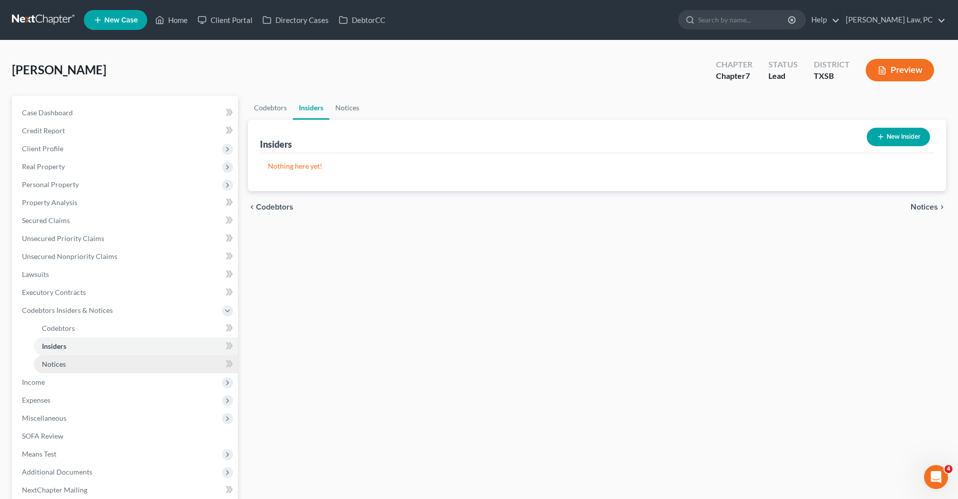
click at [58, 363] on span "Notices" at bounding box center [54, 364] width 24 height 8
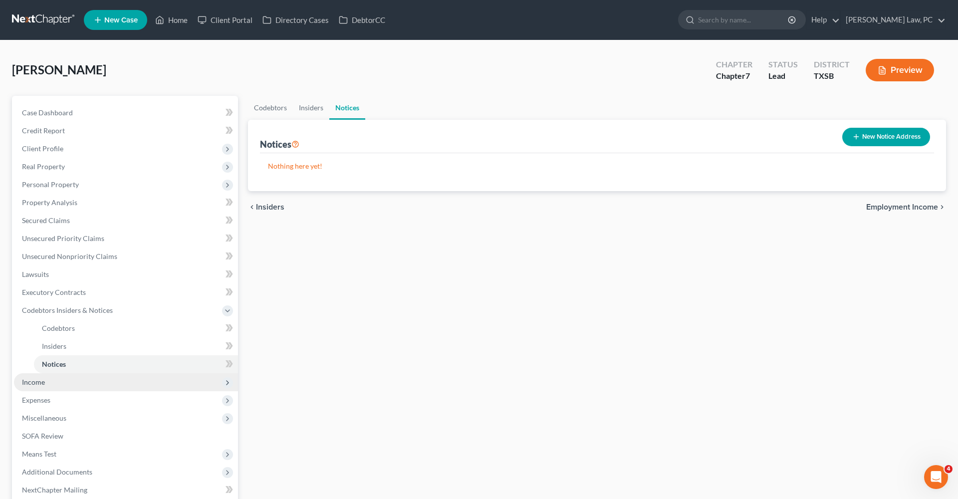
click at [37, 378] on span "Income" at bounding box center [33, 382] width 23 height 8
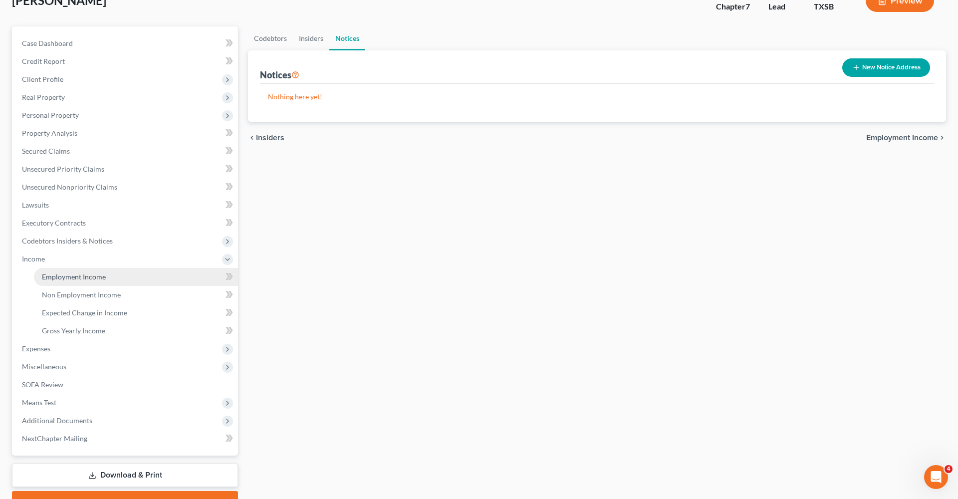
scroll to position [113, 0]
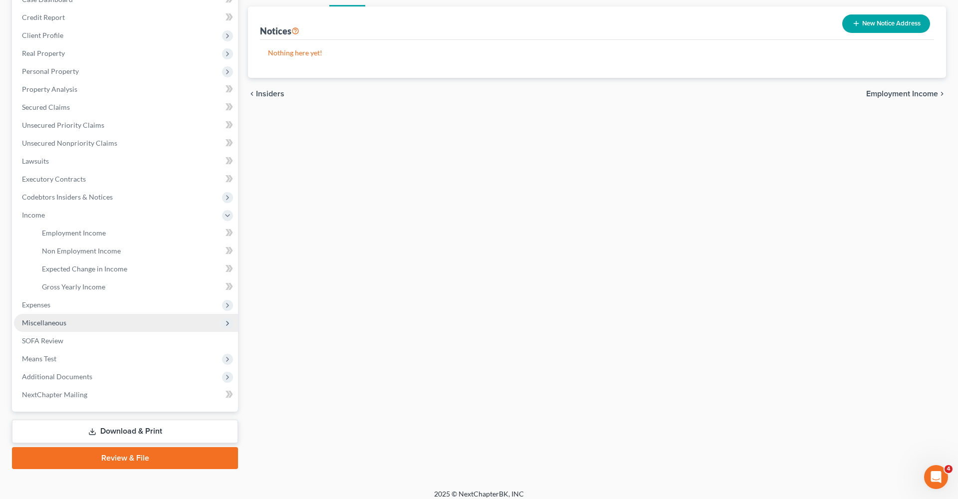
click at [44, 322] on span "Miscellaneous" at bounding box center [44, 322] width 44 height 8
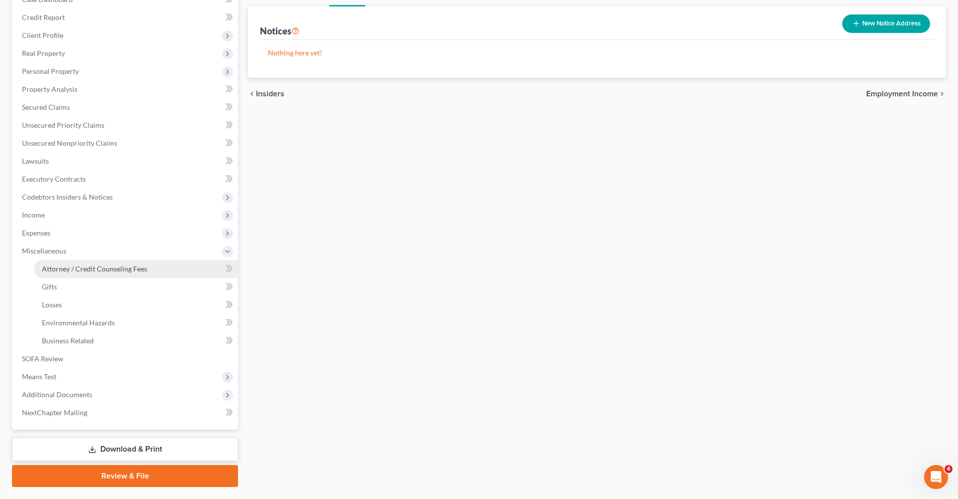
click at [84, 272] on span "Attorney / Credit Counseling Fees" at bounding box center [94, 268] width 105 height 8
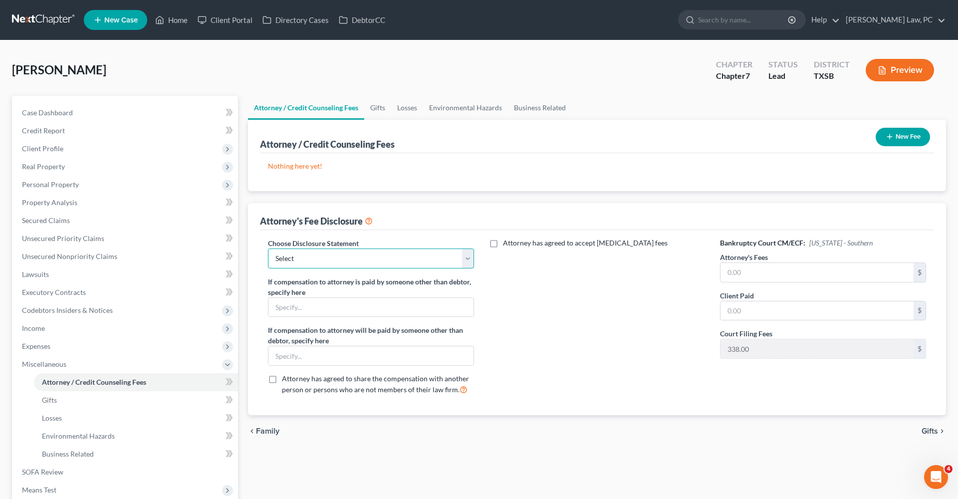
select select "4"
click at [756, 270] on input "text" at bounding box center [816, 272] width 193 height 19
click at [735, 272] on input "text" at bounding box center [816, 272] width 193 height 19
type input "2,500"
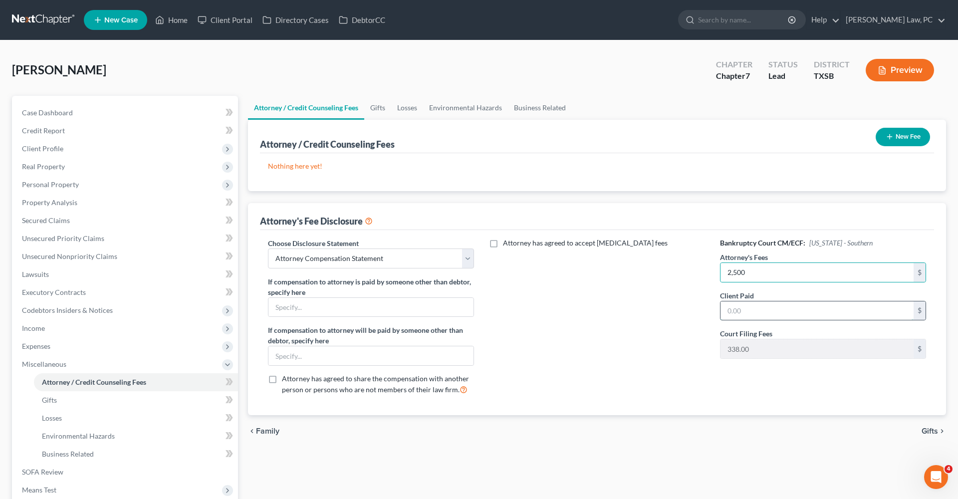
click at [741, 314] on input "text" at bounding box center [816, 310] width 193 height 19
type input "2,500"
click at [890, 145] on button "New Fee" at bounding box center [903, 137] width 54 height 18
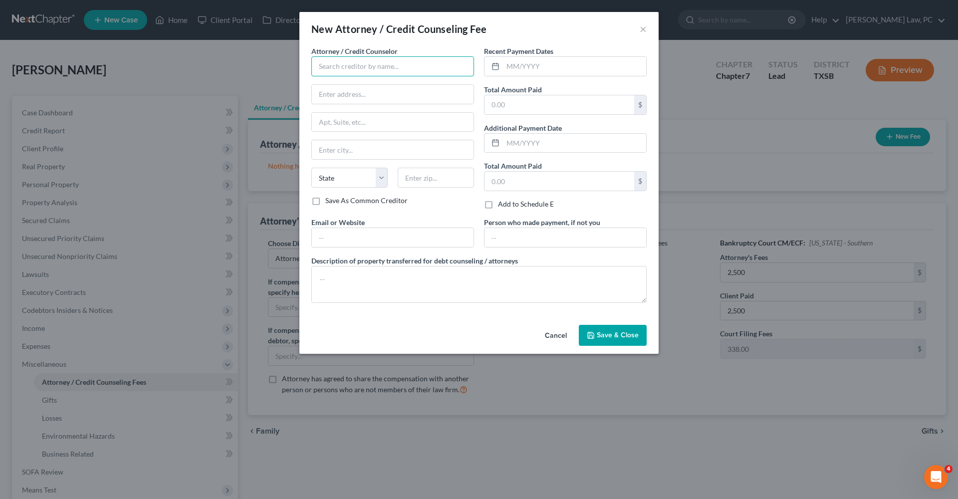
click at [369, 72] on input "text" at bounding box center [392, 66] width 163 height 20
click at [362, 88] on div "Debtorcc" at bounding box center [371, 84] width 104 height 10
type input "Debtorcc"
type input "378 Summit Ave"
type input "Jersey City"
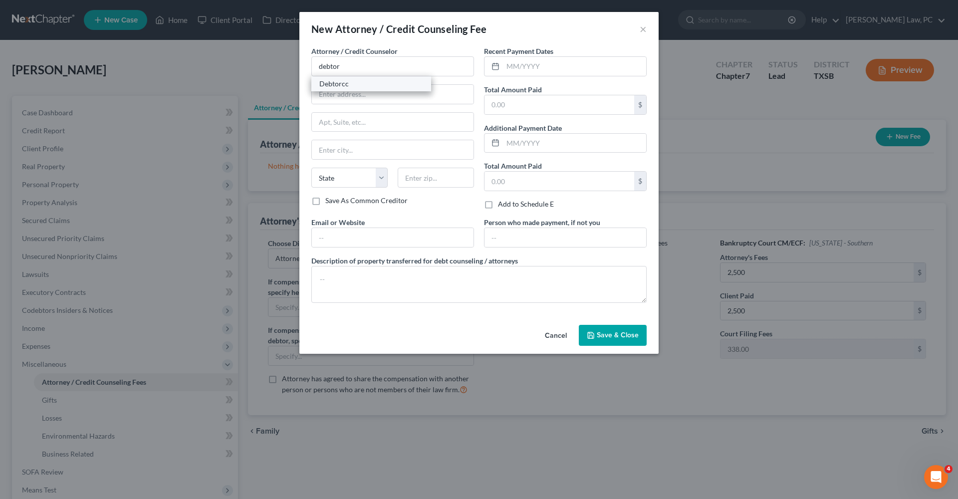
select select "33"
type input "07306"
click at [525, 68] on input "text" at bounding box center [574, 66] width 143 height 19
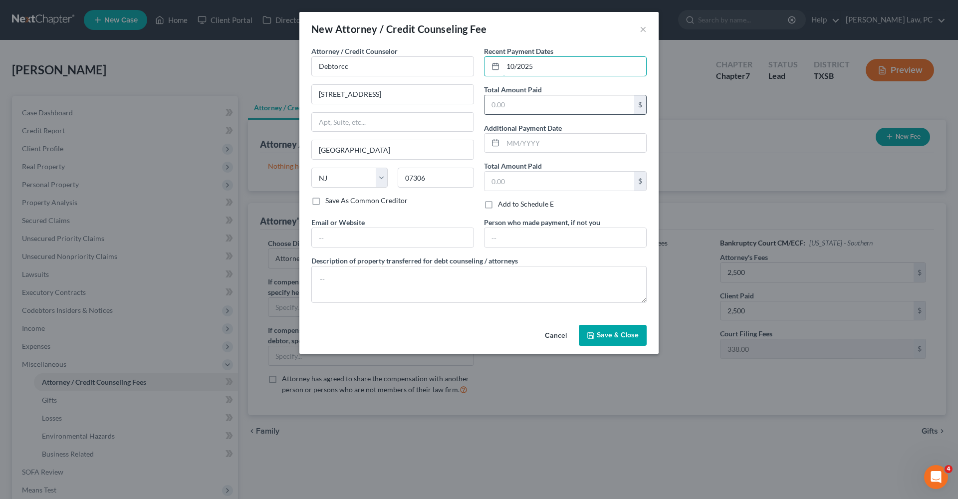
type input "10/2025"
click at [530, 107] on input "text" at bounding box center [559, 104] width 150 height 19
type input "14.95"
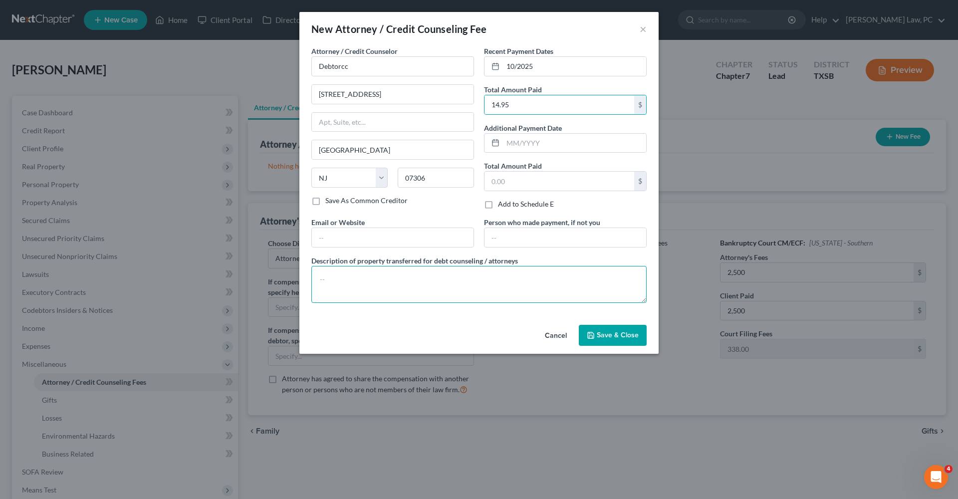
click at [412, 272] on textarea at bounding box center [478, 284] width 335 height 37
type textarea "Credit Counseling"
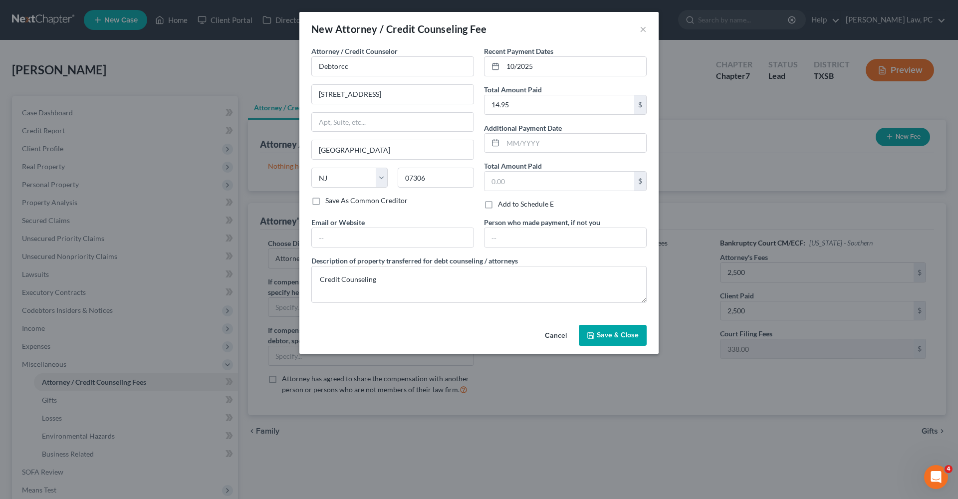
click at [602, 335] on span "Save & Close" at bounding box center [618, 335] width 42 height 8
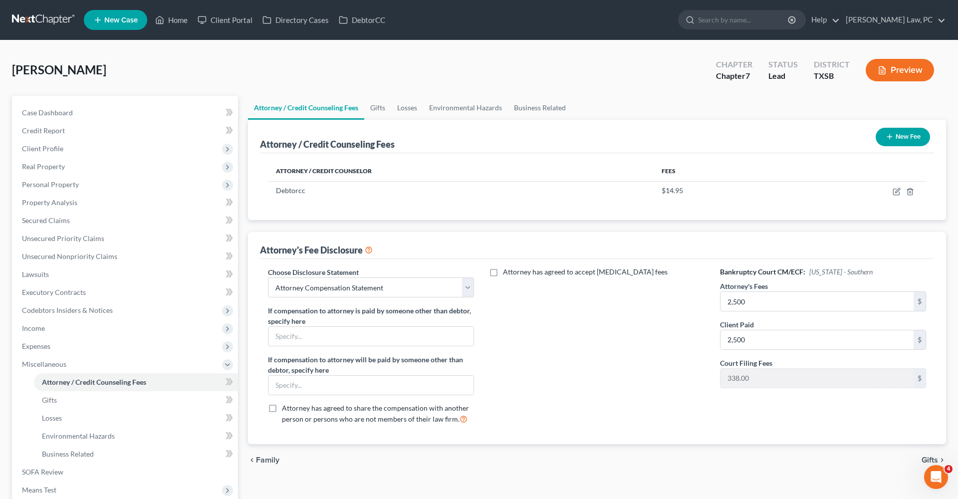
click at [902, 132] on button "New Fee" at bounding box center [903, 137] width 54 height 18
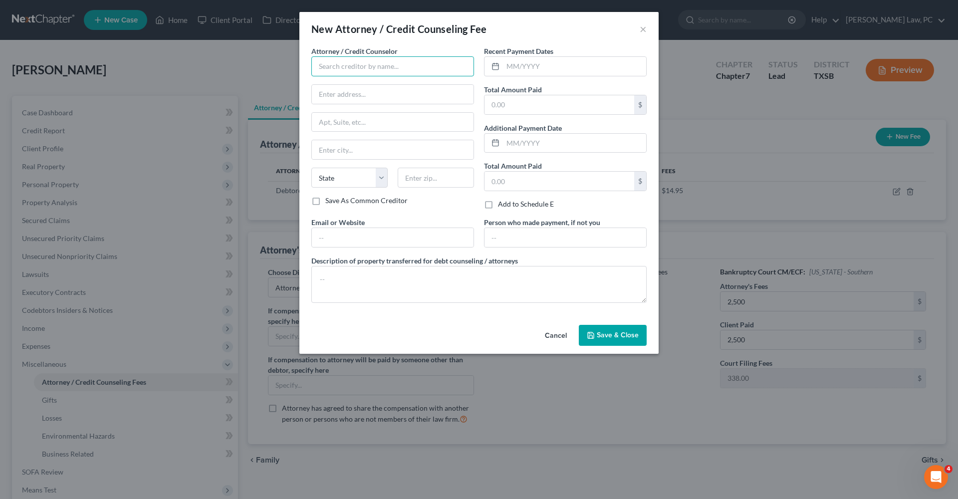
click at [344, 72] on input "text" at bounding box center [392, 66] width 163 height 20
click at [349, 85] on div "Xactus" at bounding box center [371, 84] width 104 height 10
type input "Xactus"
type input "370 Reed Road"
type input "Suite 100"
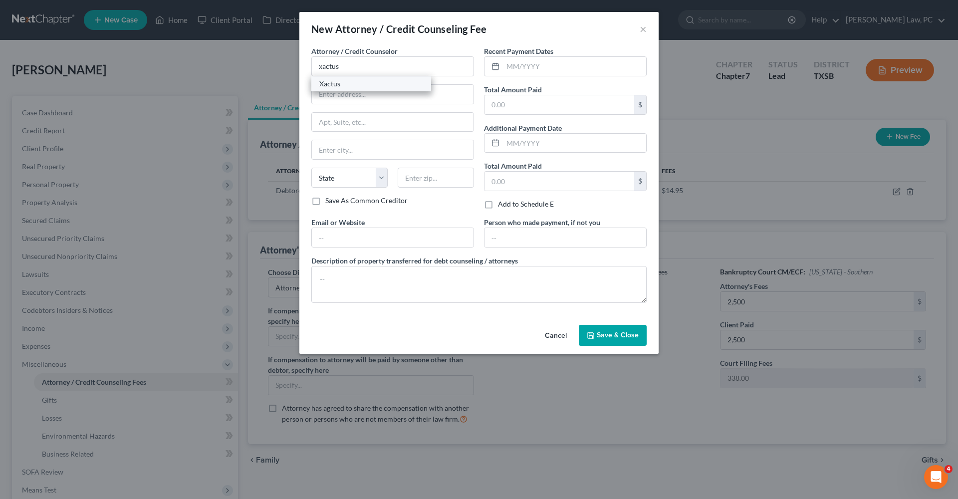
type input "Broomall"
select select "39"
type input "19008"
click at [530, 65] on input "text" at bounding box center [574, 66] width 143 height 19
type input "10/2025"
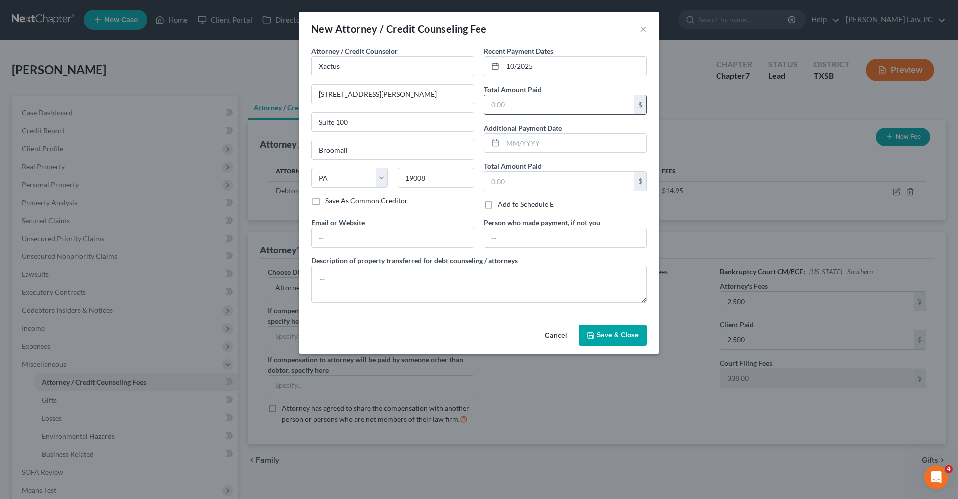
click at [540, 108] on input "text" at bounding box center [559, 104] width 150 height 19
type input "39"
click at [395, 285] on textarea at bounding box center [478, 284] width 335 height 37
click at [344, 279] on textarea "Credit report" at bounding box center [478, 284] width 335 height 37
type textarea "Credit Report"
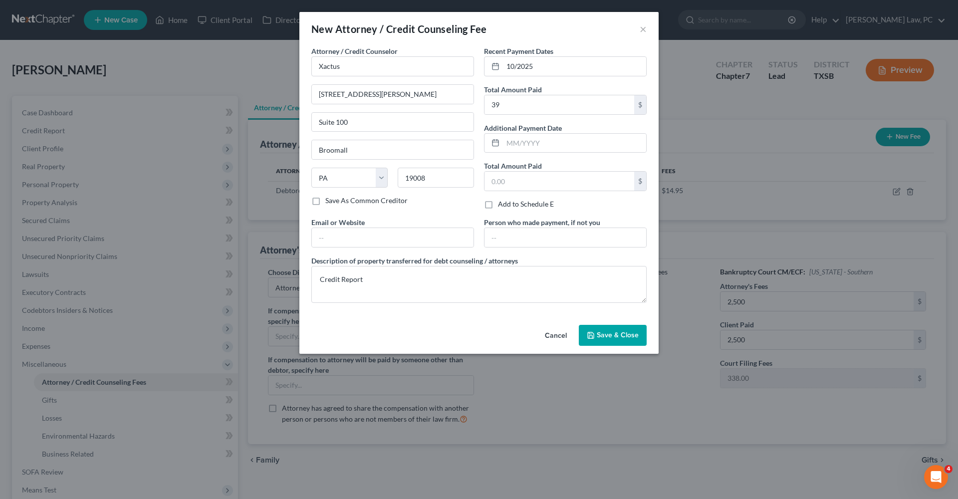
click at [599, 330] on button "Save & Close" at bounding box center [613, 335] width 68 height 21
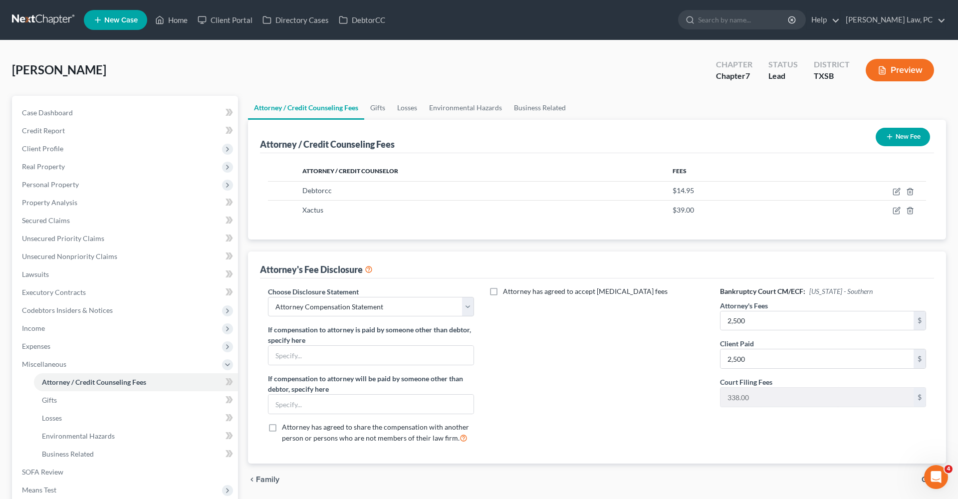
click at [889, 141] on icon "button" at bounding box center [890, 137] width 8 height 8
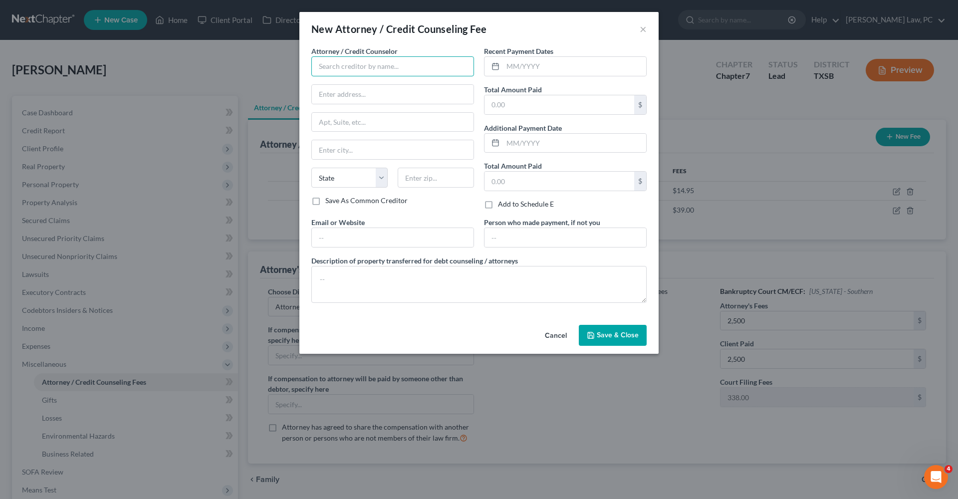
click at [350, 69] on input "text" at bounding box center [392, 66] width 163 height 20
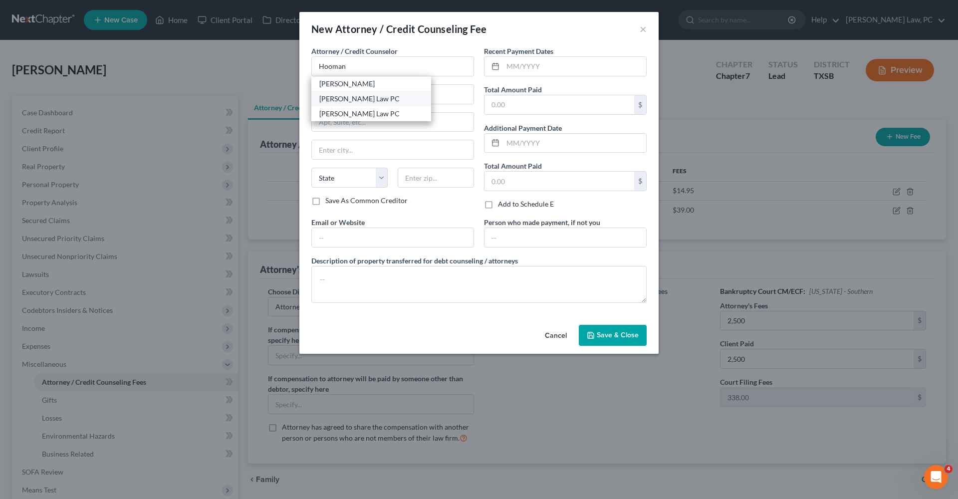
click at [377, 103] on div "Hooman Khoshnood Law PC" at bounding box center [371, 99] width 104 height 10
type input "Hooman Khoshnood Law PC"
type input "505 Huntland Dr"
type input "295"
type input "Austin"
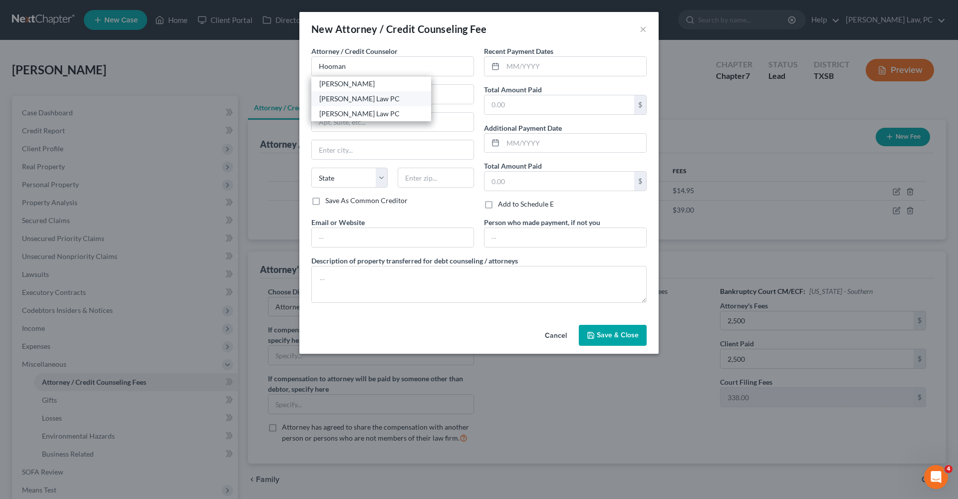
select select "45"
type input "78752"
click at [545, 57] on input "text" at bounding box center [574, 66] width 143 height 19
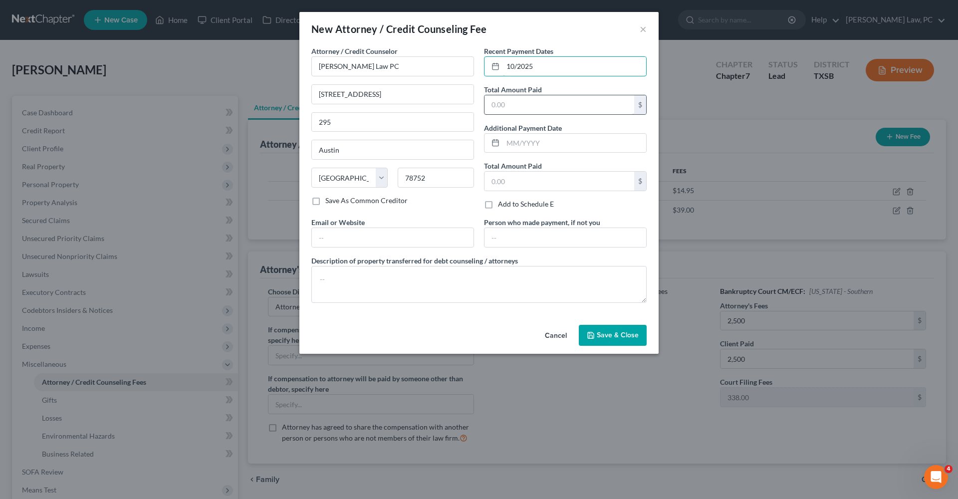
type input "10/2025"
click at [528, 107] on input "text" at bounding box center [559, 104] width 150 height 19
type input "2,500"
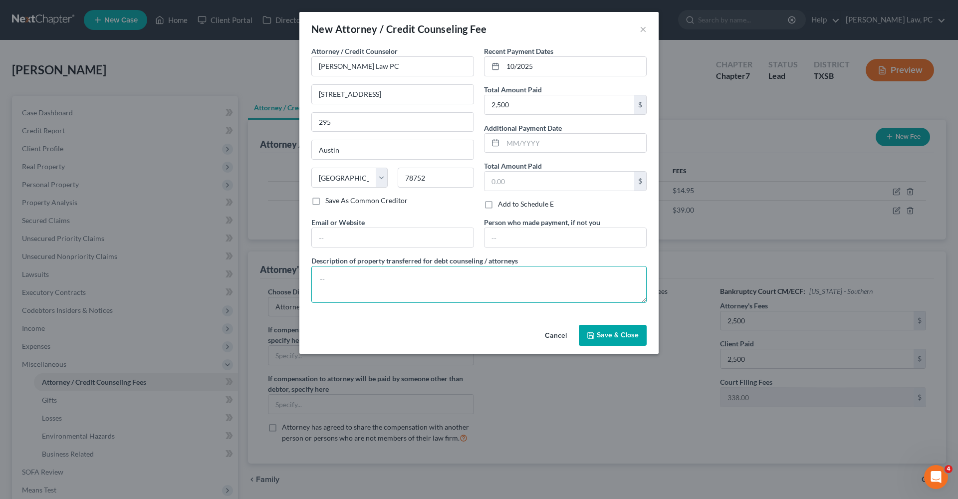
click at [401, 275] on textarea at bounding box center [478, 284] width 335 height 37
type textarea "Attorneys Fees"
click at [626, 329] on button "Save & Close" at bounding box center [613, 335] width 68 height 21
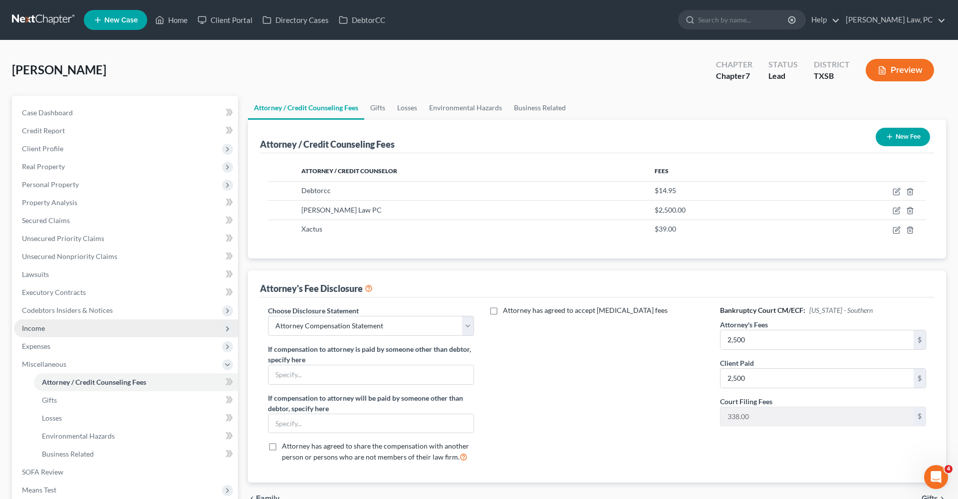
click at [39, 327] on span "Income" at bounding box center [33, 328] width 23 height 8
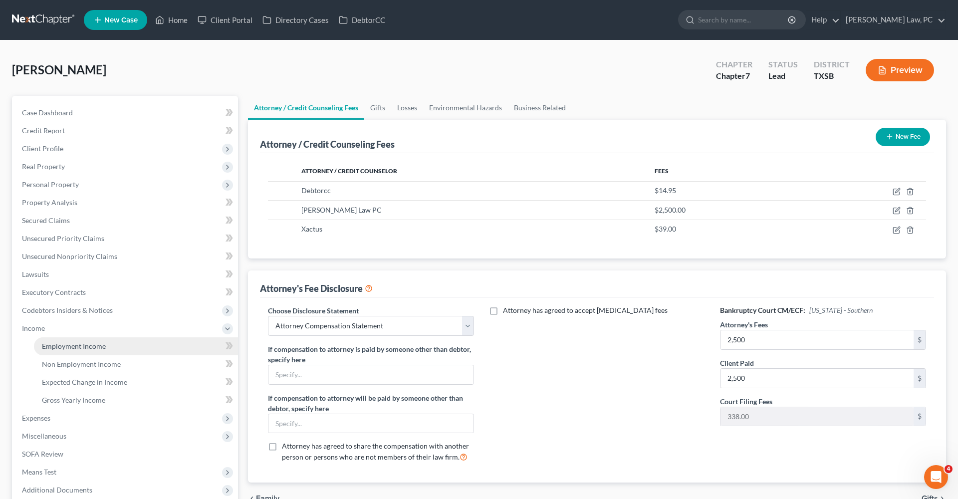
click at [80, 346] on span "Employment Income" at bounding box center [74, 346] width 64 height 8
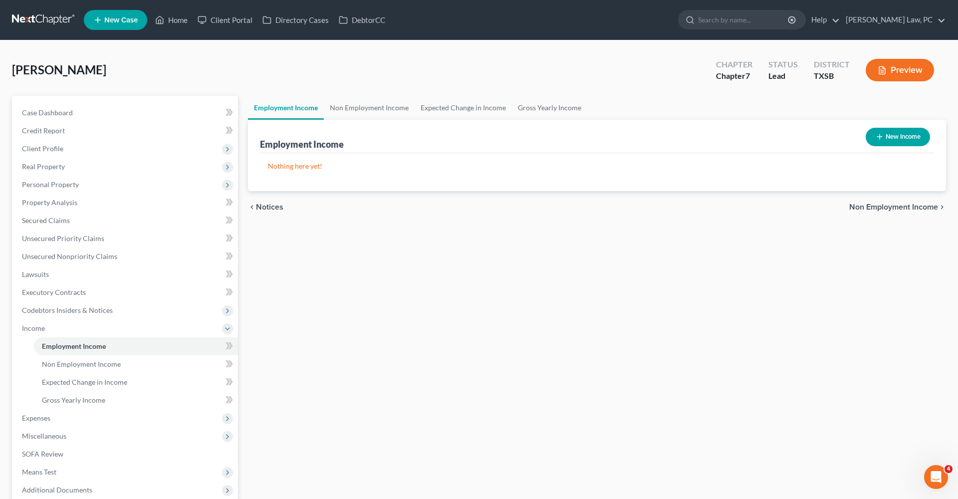
click at [881, 140] on icon "button" at bounding box center [880, 137] width 8 height 8
select select "0"
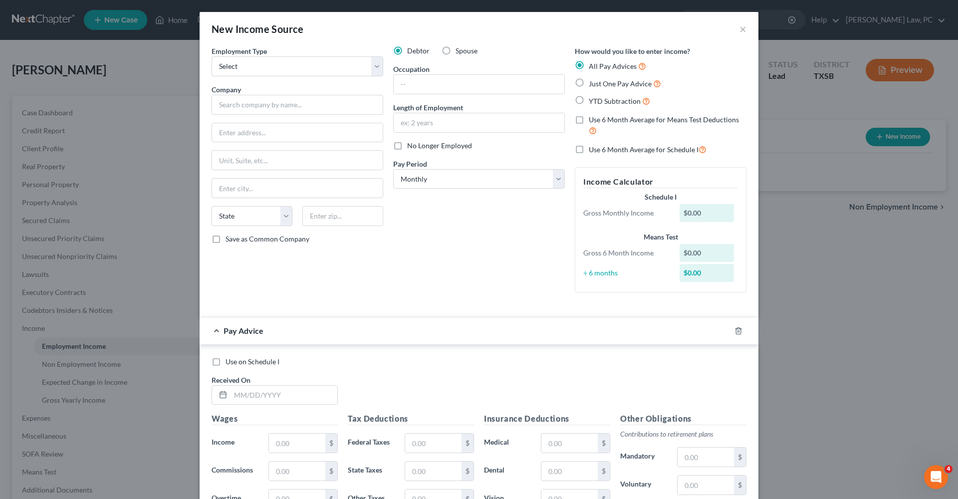
click at [589, 82] on label "Just One Pay Advice" at bounding box center [625, 83] width 72 height 11
click at [593, 82] on input "Just One Pay Advice" at bounding box center [596, 81] width 6 height 6
radio input "true"
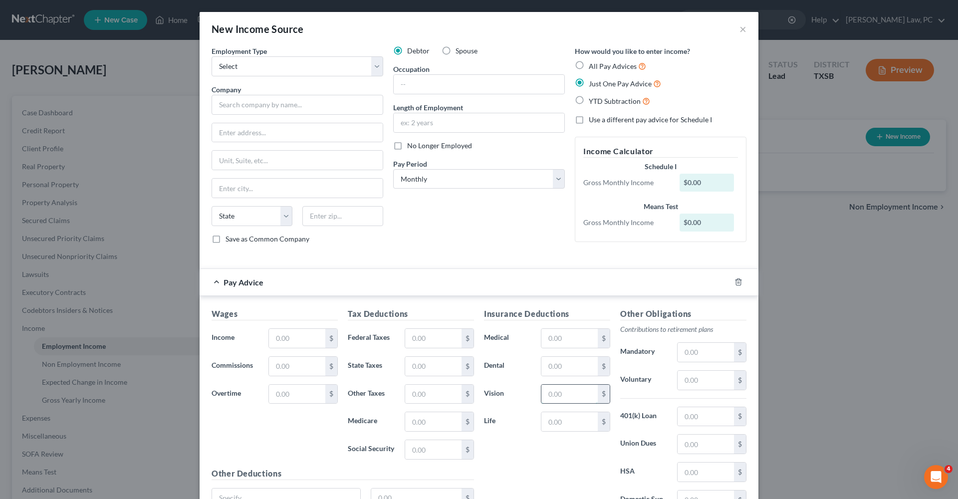
click at [553, 393] on input "text" at bounding box center [569, 394] width 56 height 19
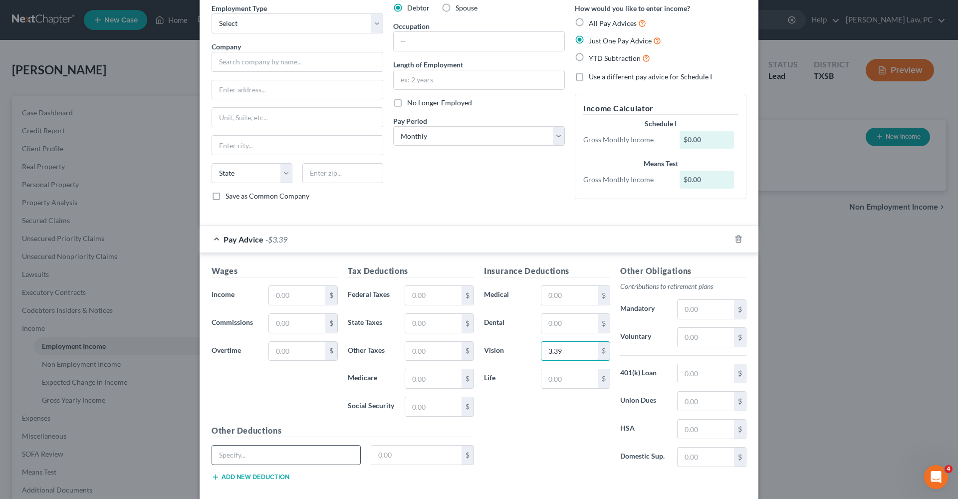
type input "3.39"
type input "Accident"
click at [423, 451] on input "text" at bounding box center [416, 455] width 91 height 19
type input "5.91"
click at [289, 285] on div "Wages Income * $ Commissions $ Overtime $" at bounding box center [275, 345] width 136 height 160
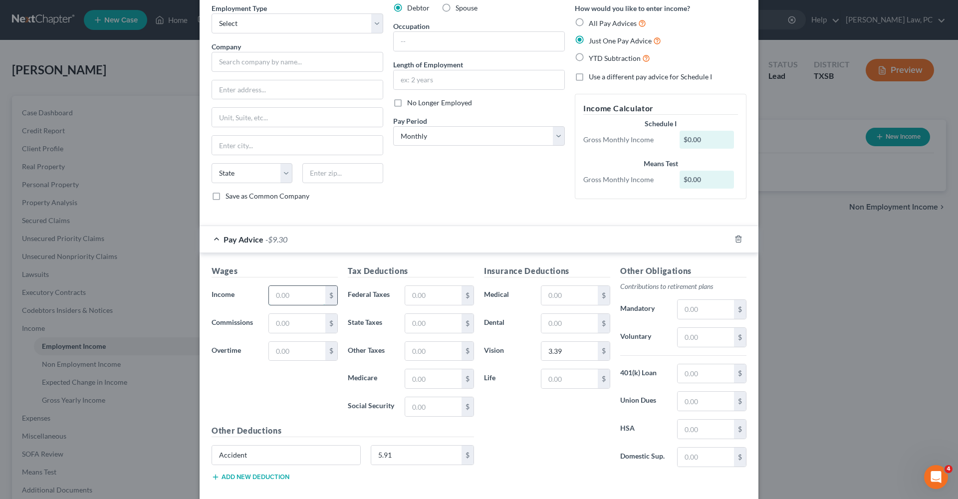
click at [291, 301] on input "text" at bounding box center [297, 295] width 56 height 19
type input "1,939.57"
click at [444, 301] on input "text" at bounding box center [433, 295] width 56 height 19
type input "157.84"
click at [434, 382] on input "text" at bounding box center [433, 378] width 56 height 19
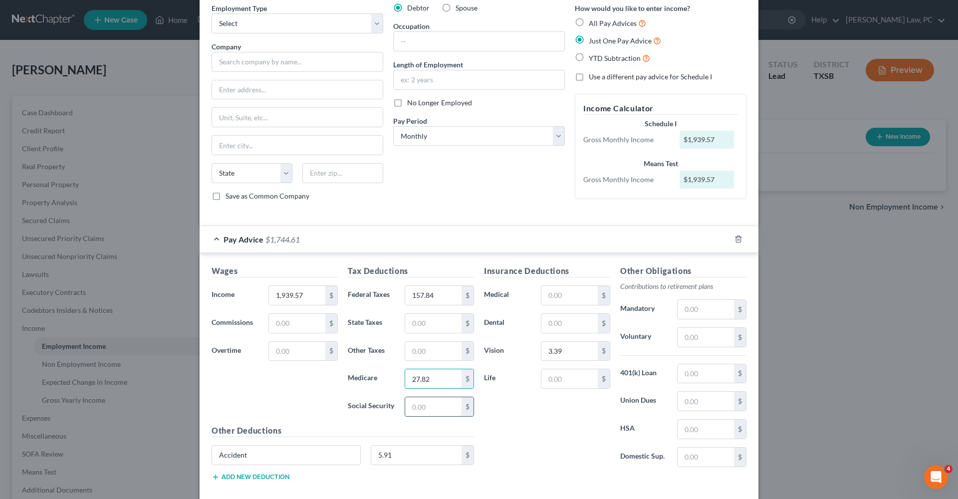
type input "27.82"
click at [429, 413] on input "text" at bounding box center [433, 406] width 56 height 19
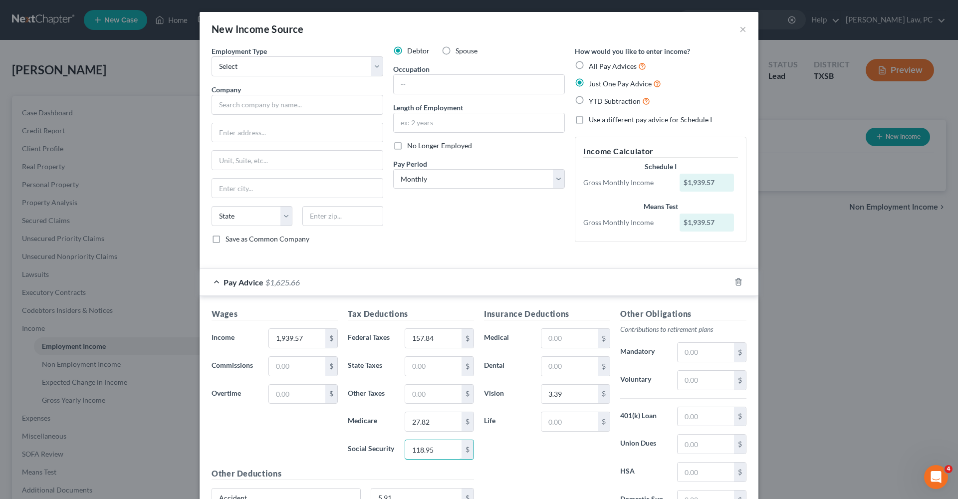
scroll to position [0, 0]
type input "118.95"
select select "2"
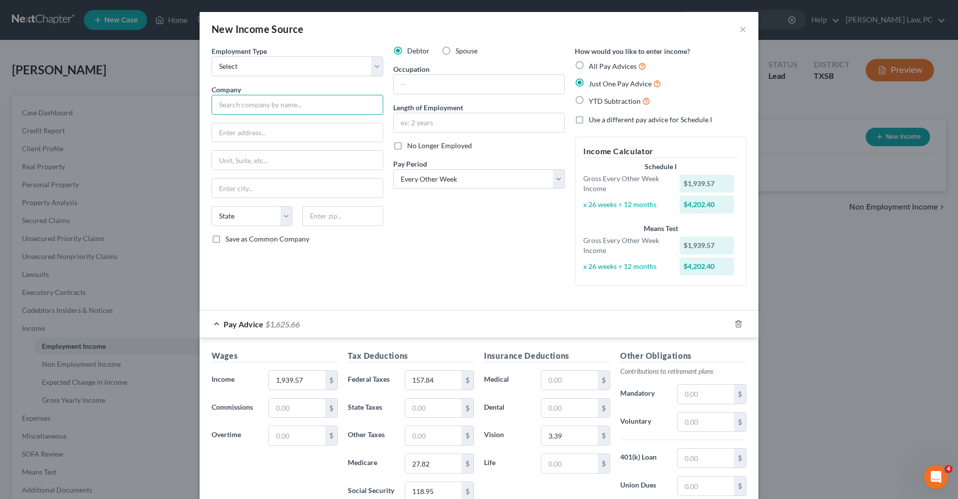
click at [239, 105] on input "text" at bounding box center [298, 105] width 172 height 20
type input "L"
type input "10 federal Partners Inc."
click at [271, 133] on input "text" at bounding box center [297, 132] width 171 height 19
type input "3301 atlantic Ave"
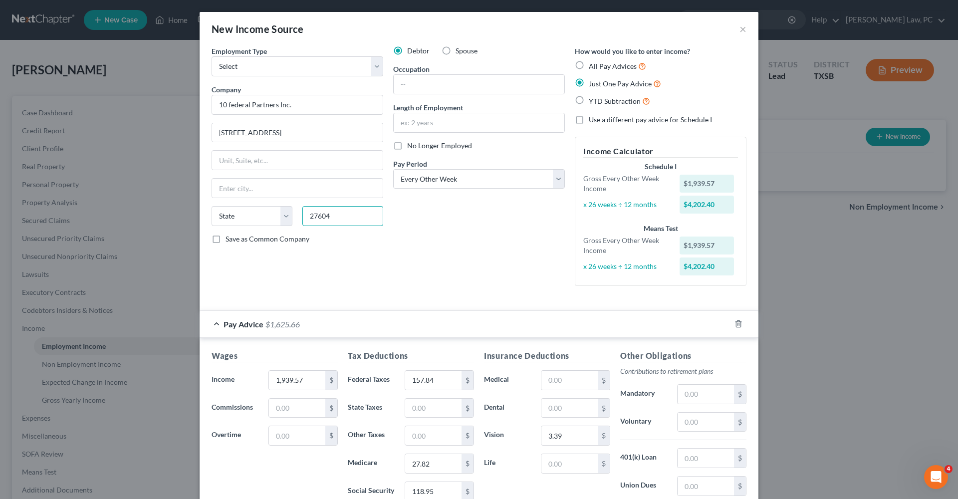
type input "27604"
type input "Raleigh"
select select "28"
click at [462, 239] on div "Debtor Spouse Occupation Length of Employment No Longer Employed Pay Period * S…" at bounding box center [479, 170] width 182 height 248
click at [413, 84] on input "text" at bounding box center [479, 84] width 171 height 19
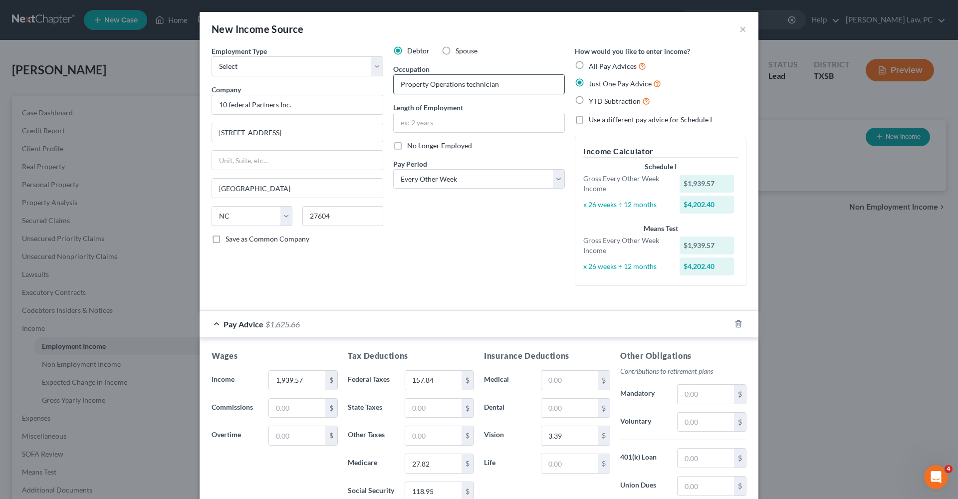
click at [469, 84] on input "Property Operations technician" at bounding box center [479, 84] width 171 height 19
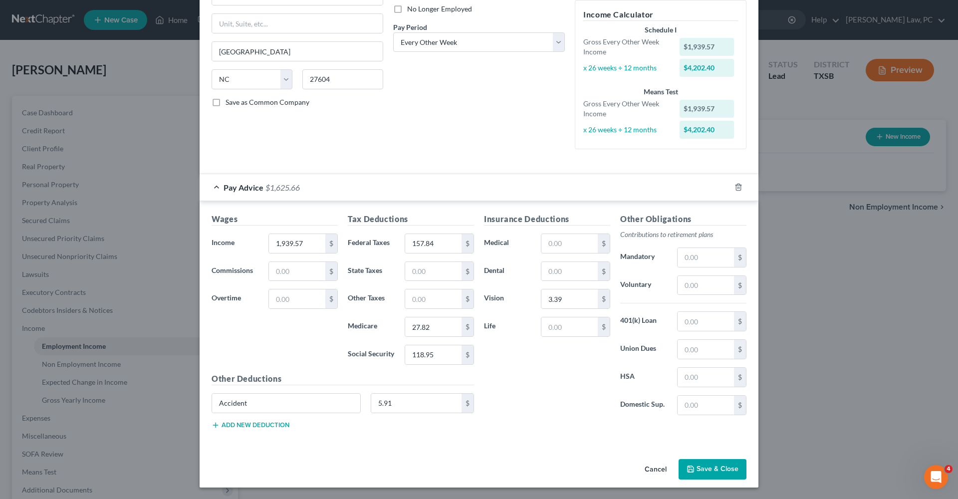
scroll to position [136, 0]
type input "Property Operations Technician"
click at [711, 465] on button "Save & Close" at bounding box center [712, 470] width 68 height 21
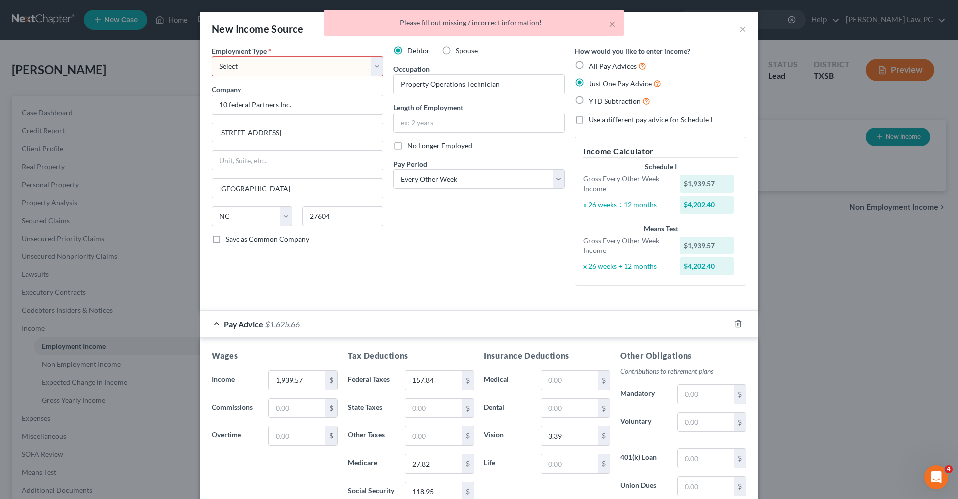
scroll to position [0, 0]
select select "0"
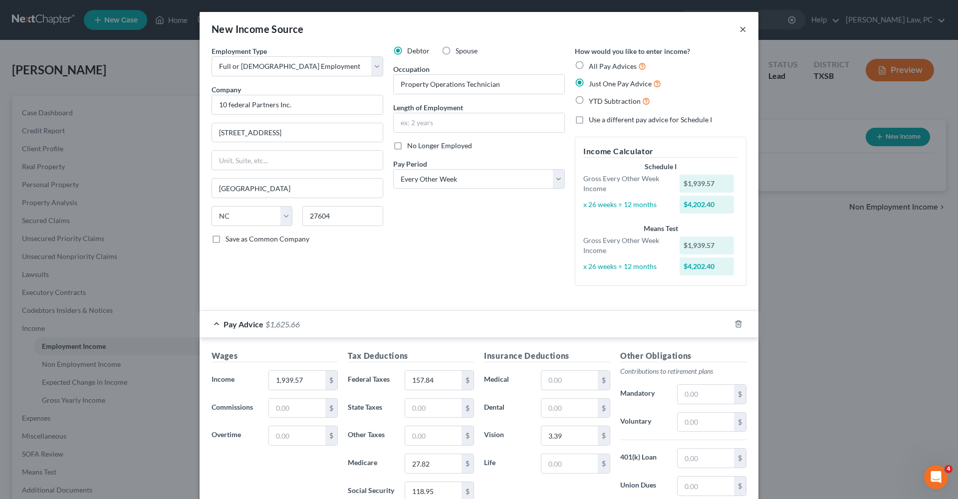
click at [740, 29] on button "×" at bounding box center [742, 29] width 7 height 12
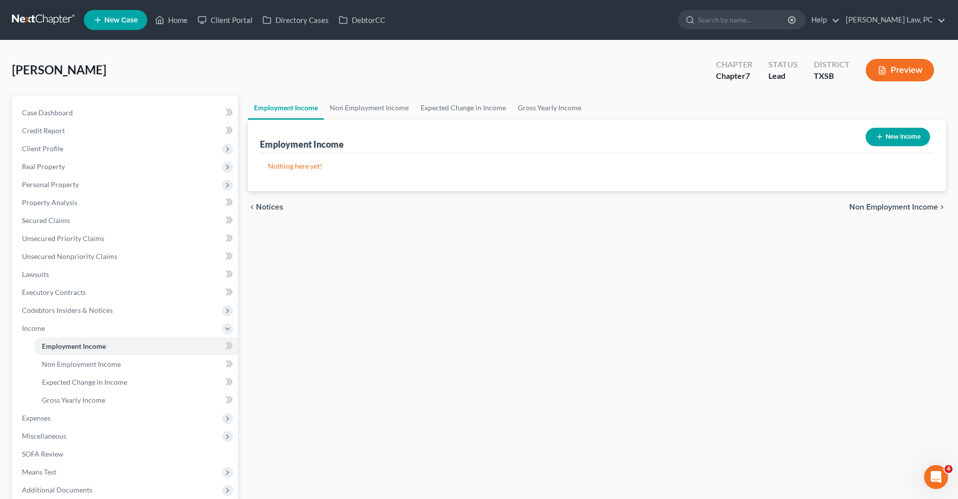
click at [888, 143] on button "New Income" at bounding box center [898, 137] width 64 height 18
select select "0"
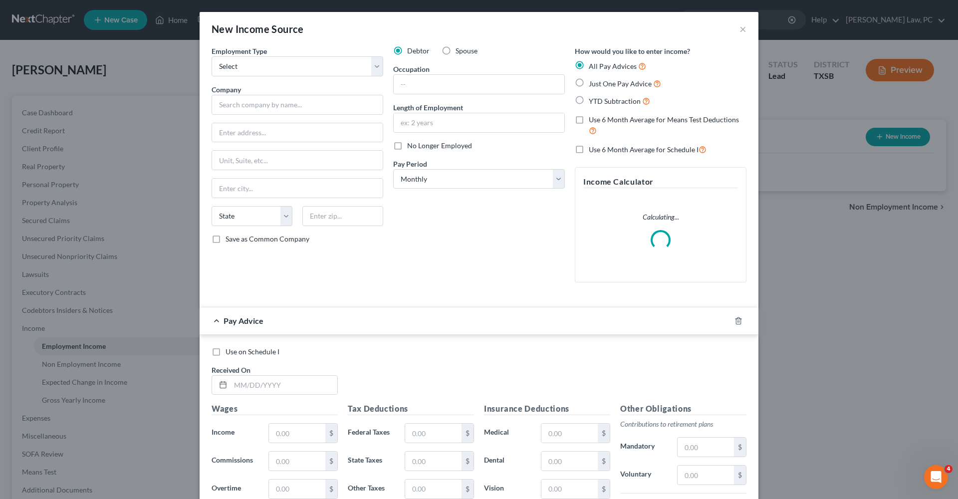
click at [613, 85] on span "Just One Pay Advice" at bounding box center [620, 83] width 63 height 8
click at [599, 84] on input "Just One Pay Advice" at bounding box center [596, 81] width 6 height 6
radio input "true"
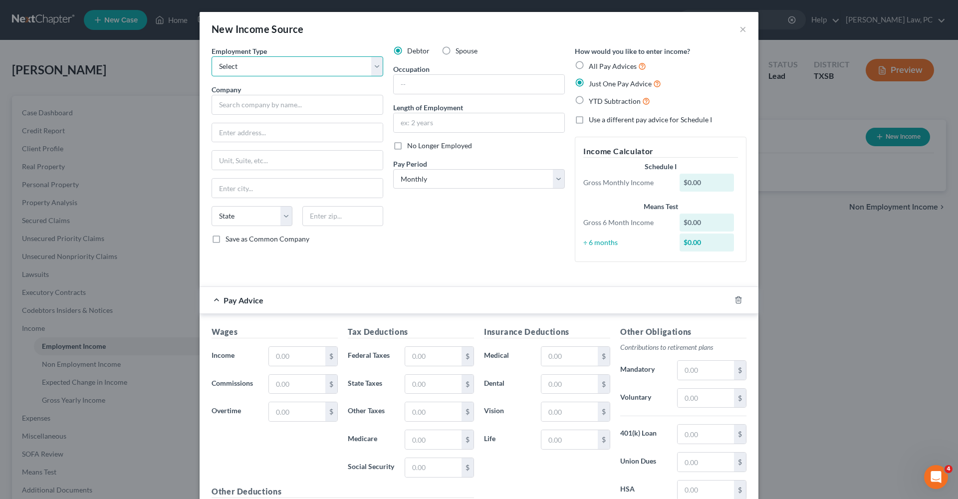
select select "0"
click at [420, 80] on input "text" at bounding box center [479, 84] width 171 height 19
type input "p"
type input "Property Operations Technician"
select select "2"
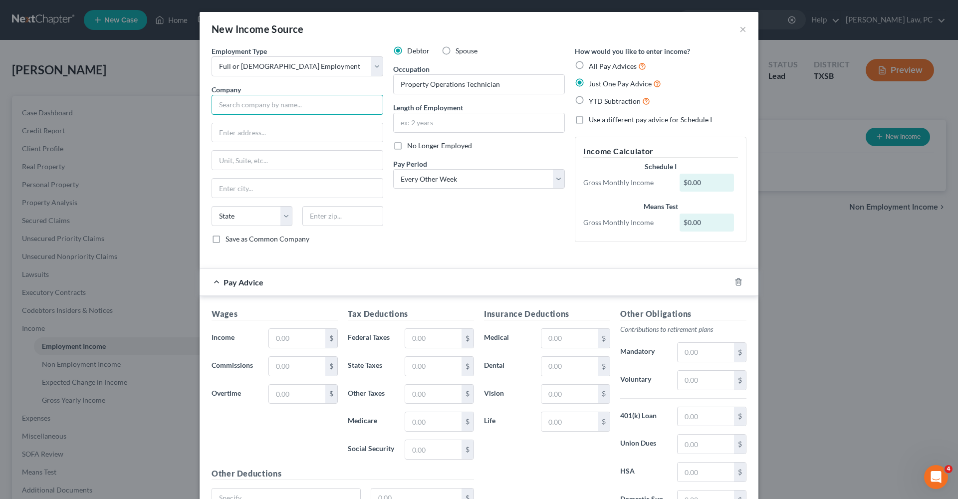
click at [245, 103] on input "text" at bounding box center [298, 105] width 172 height 20
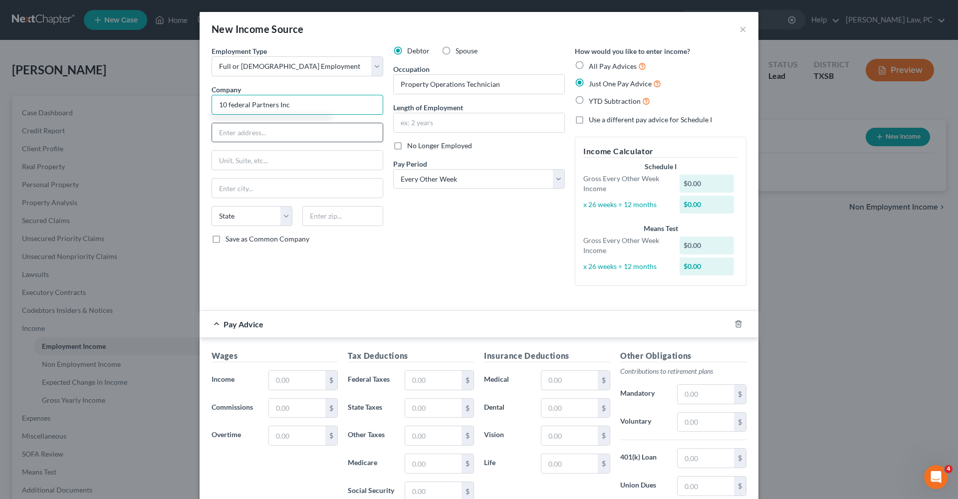
type input "10 federal Partners Inc"
type input "3301 Atlantic"
click at [286, 376] on input "text" at bounding box center [297, 380] width 56 height 19
click at [289, 379] on input "text" at bounding box center [297, 380] width 56 height 19
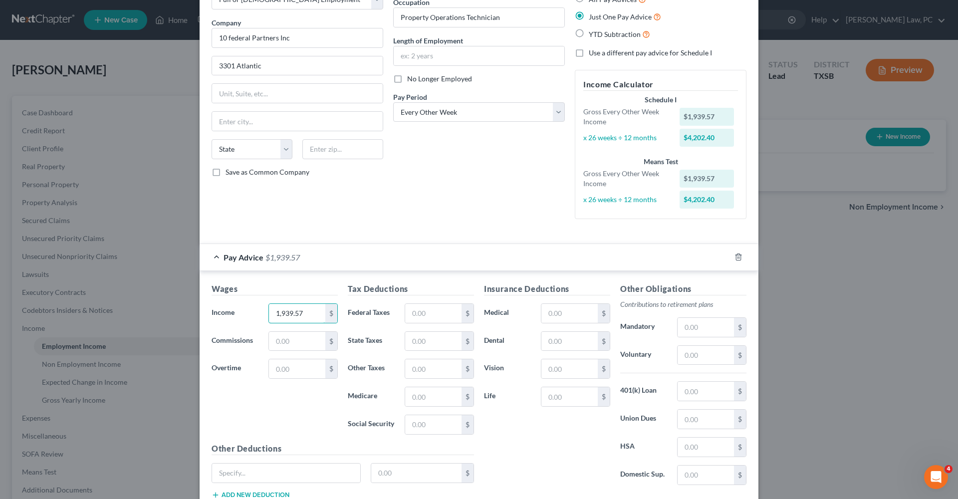
scroll to position [70, 0]
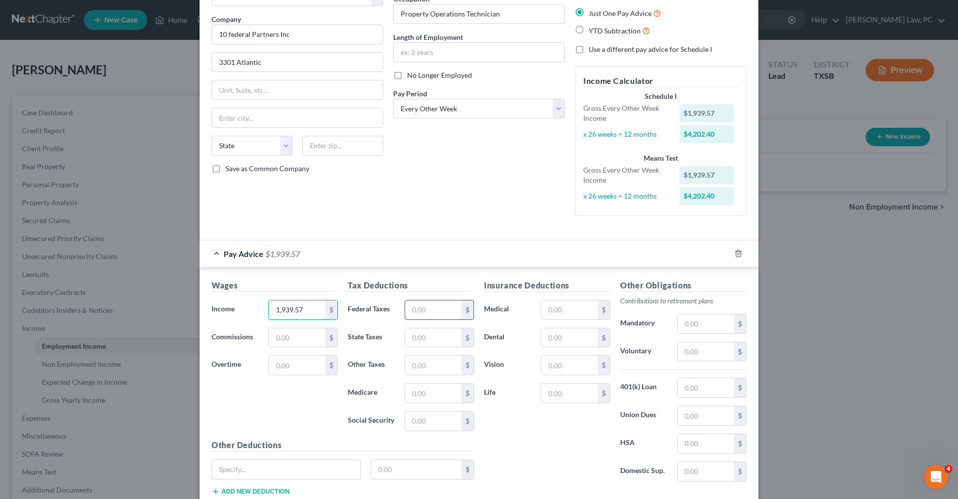
type input "1,939.57"
click at [437, 307] on input "text" at bounding box center [433, 309] width 56 height 19
type input "157.85"
click at [440, 394] on input "text" at bounding box center [433, 393] width 56 height 19
type input "27.82"
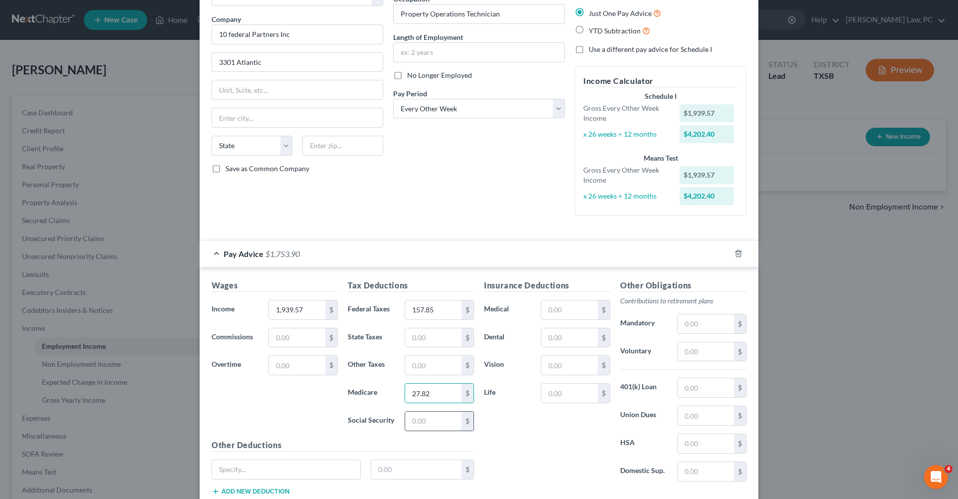
click at [457, 419] on input "text" at bounding box center [433, 421] width 56 height 19
type input "118.95"
click at [538, 421] on div "Insurance Deductions Medical $ Dental $ Vision $ Life $" at bounding box center [547, 384] width 136 height 210
click at [577, 366] on input "text" at bounding box center [569, 365] width 56 height 19
type input "3.39"
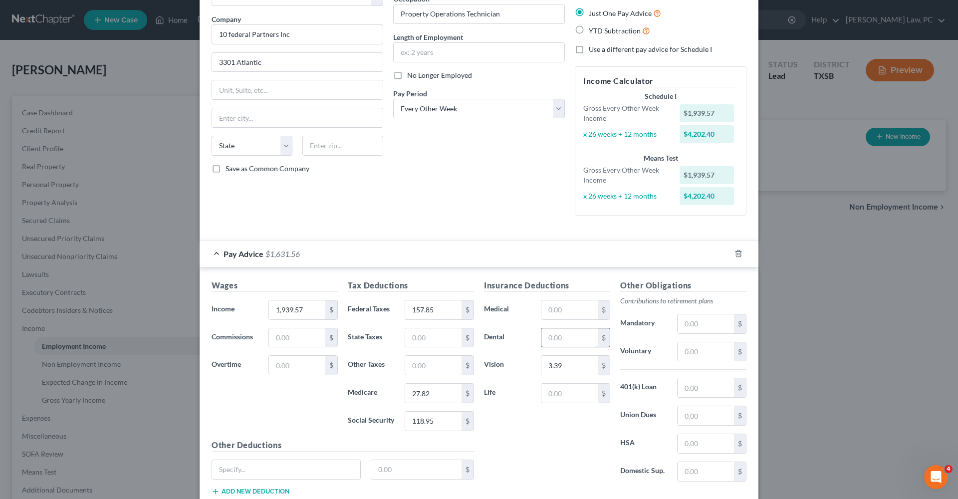
click at [565, 339] on input "text" at bounding box center [569, 337] width 56 height 19
type input "Accident"
click at [395, 468] on input "text" at bounding box center [416, 469] width 91 height 19
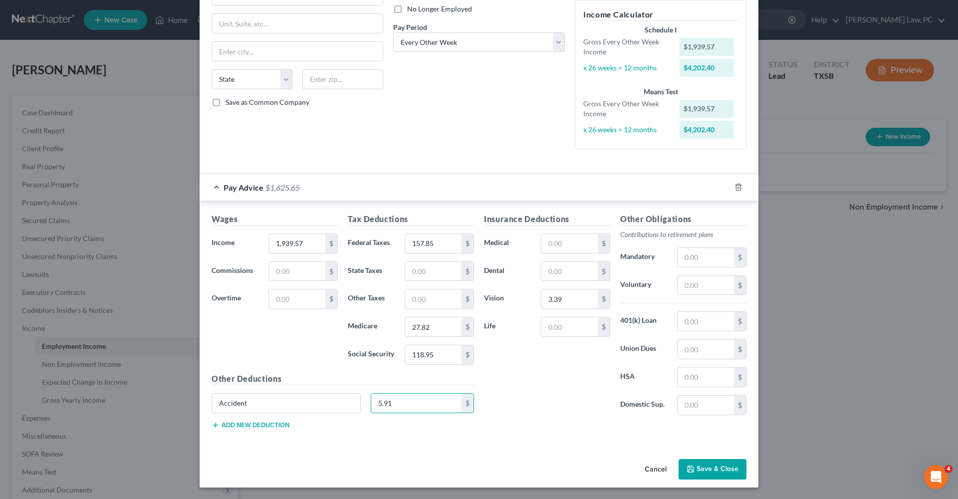
scroll to position [136, 0]
type input "5.91"
click at [706, 469] on button "Save & Close" at bounding box center [712, 470] width 68 height 21
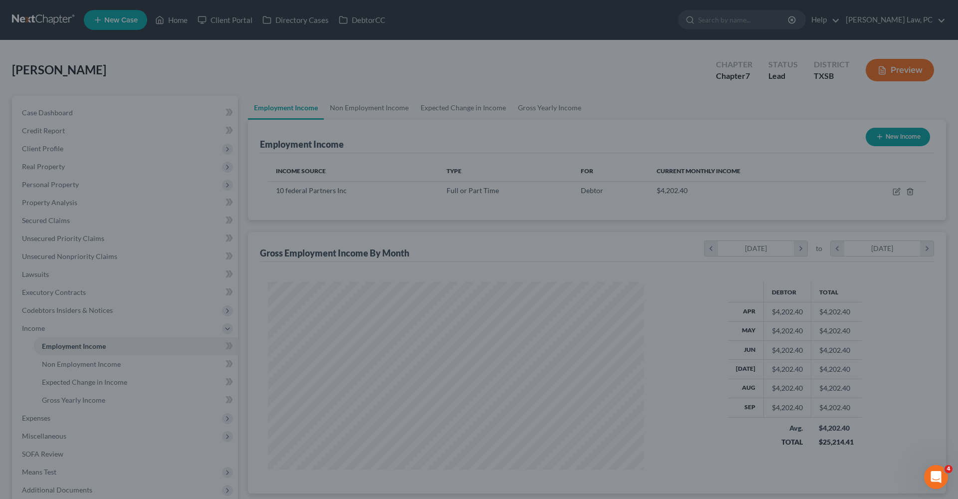
scroll to position [188, 396]
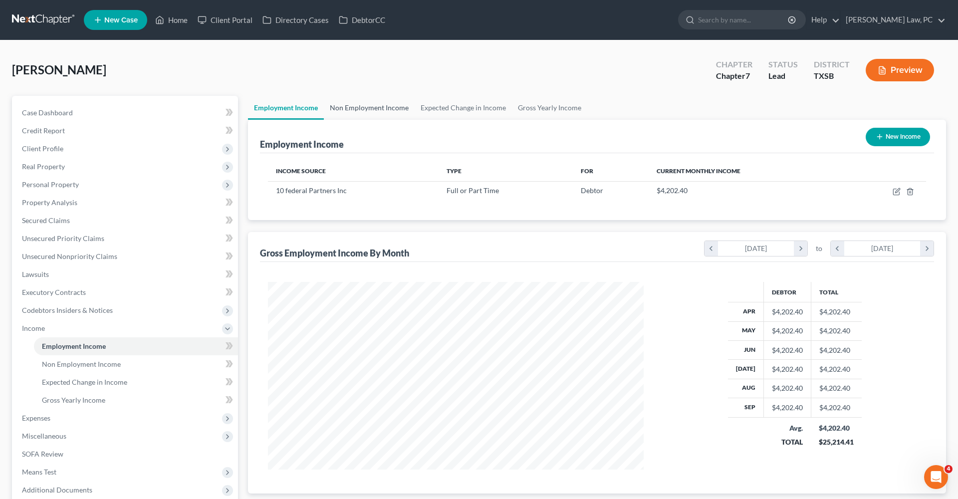
click at [353, 112] on link "Non Employment Income" at bounding box center [369, 108] width 91 height 24
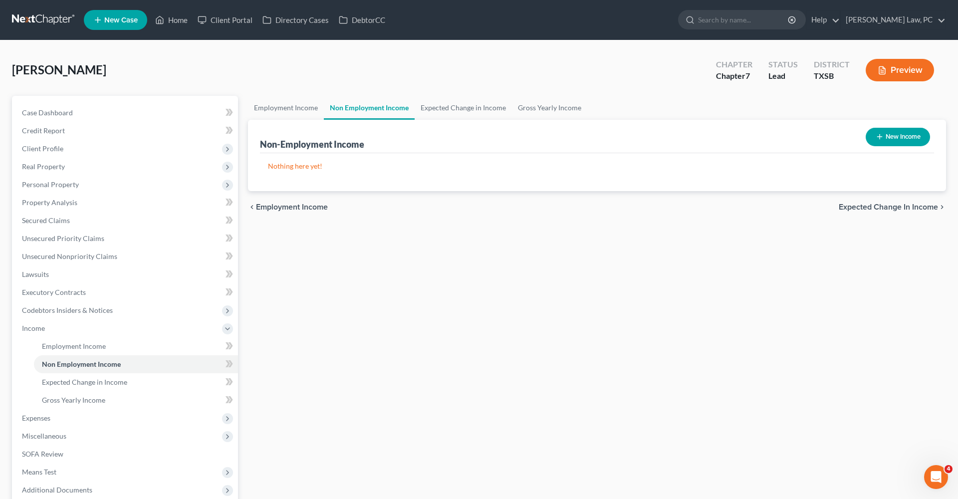
click at [887, 132] on button "New Income" at bounding box center [898, 137] width 64 height 18
select select "0"
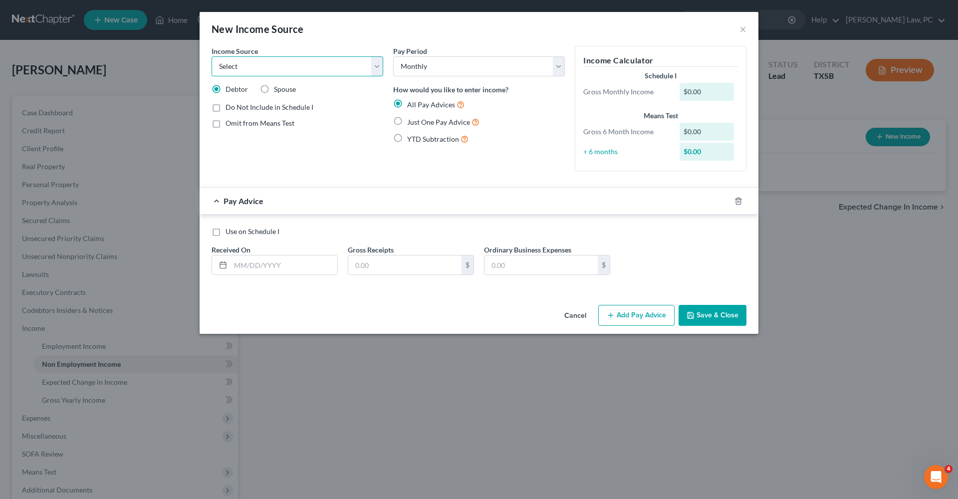
select select "12"
click at [422, 121] on span "Just One Pay Advice" at bounding box center [438, 122] width 63 height 8
click at [418, 121] on input "Just One Pay Advice" at bounding box center [414, 119] width 6 height 6
radio input "true"
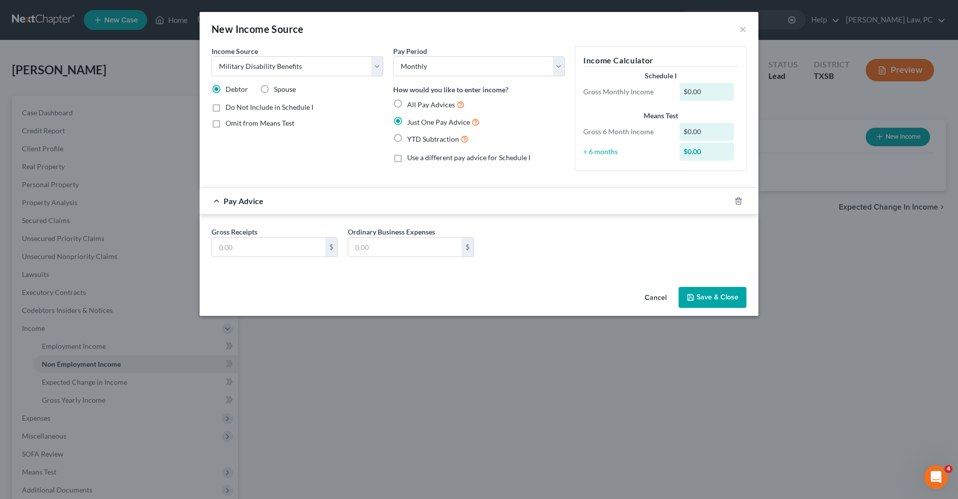
click at [256, 122] on span "Omit from Means Test" at bounding box center [259, 123] width 69 height 8
click at [236, 122] on input "Omit from Means Test" at bounding box center [232, 121] width 6 height 6
checkbox input "true"
click at [257, 250] on input "text" at bounding box center [268, 246] width 113 height 19
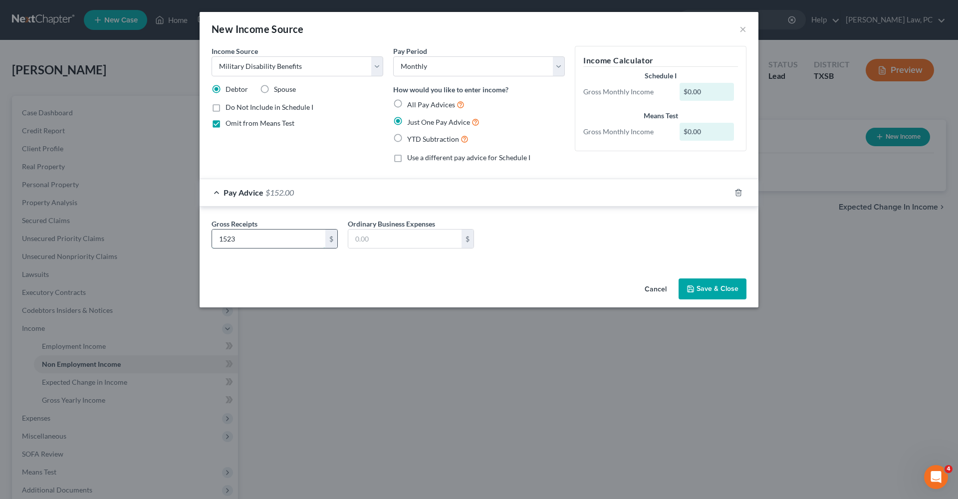
type input "1,523"
click at [532, 263] on div "Gross Receipts 1,523 $ Ordinary Business Expenses $" at bounding box center [479, 236] width 559 height 58
click at [711, 284] on button "Save & Close" at bounding box center [712, 288] width 68 height 21
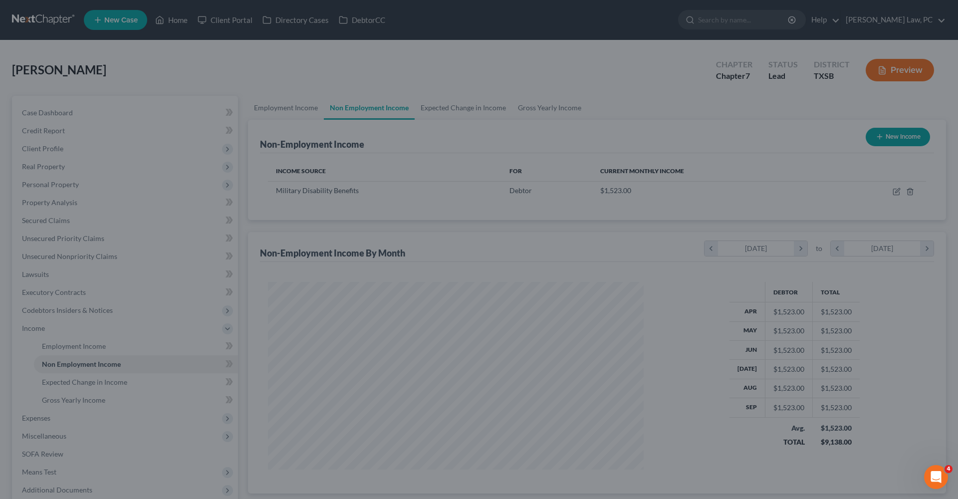
scroll to position [188, 396]
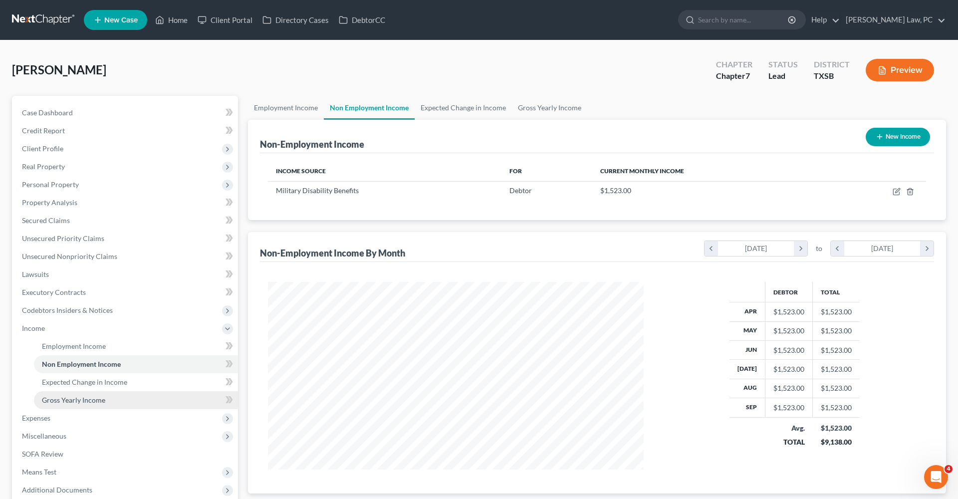
click at [78, 402] on span "Gross Yearly Income" at bounding box center [73, 400] width 63 height 8
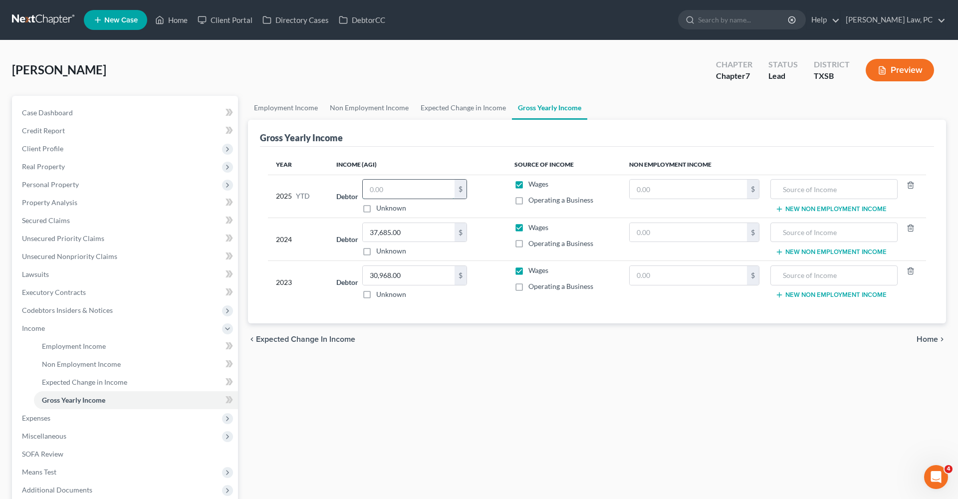
click at [415, 189] on input "text" at bounding box center [409, 189] width 92 height 19
click at [386, 196] on input "4" at bounding box center [409, 189] width 92 height 19
type input "46,023.76"
click at [473, 344] on div "chevron_left Expected Change in Income Home chevron_right" at bounding box center [597, 339] width 698 height 32
click at [670, 194] on input "text" at bounding box center [688, 189] width 117 height 19
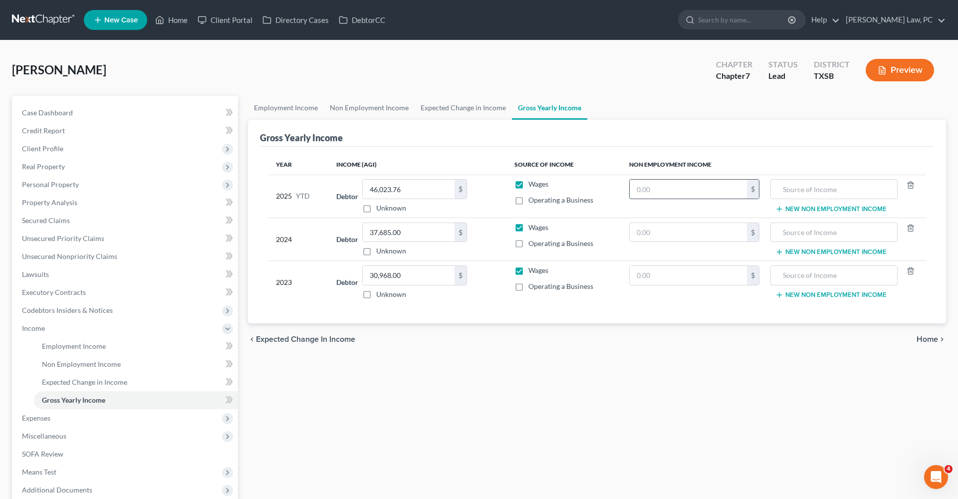
click at [670, 194] on input "text" at bounding box center [688, 189] width 117 height 19
type input "15,230"
click at [803, 189] on input "text" at bounding box center [834, 189] width 116 height 19
type input "VA Disability Benefits"
click at [46, 418] on span "Expenses" at bounding box center [36, 418] width 28 height 8
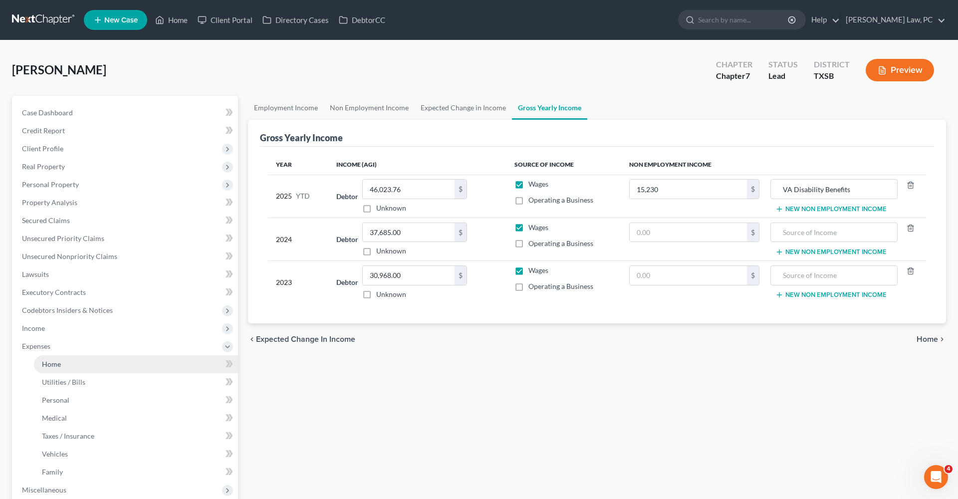
click at [57, 362] on span "Home" at bounding box center [51, 364] width 19 height 8
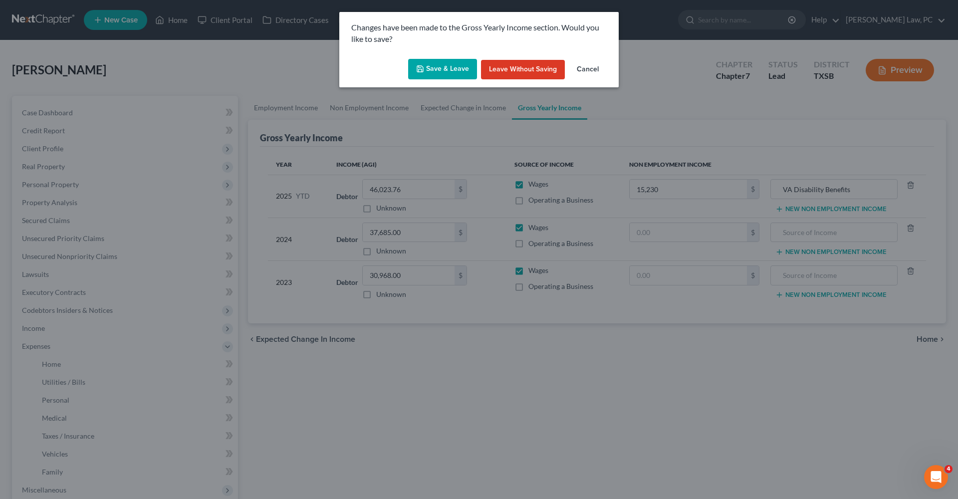
click at [422, 73] on button "Save & Leave" at bounding box center [442, 69] width 69 height 21
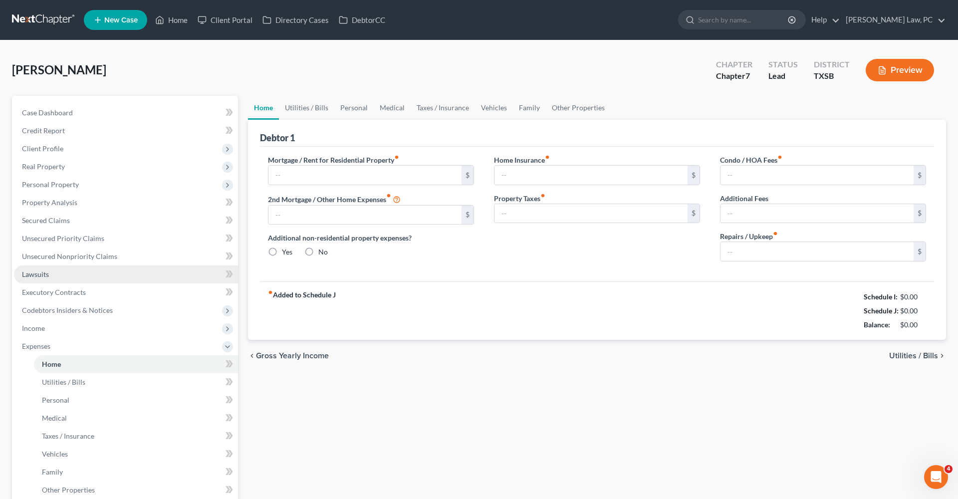
type input "0.00"
radio input "true"
type input "0.00"
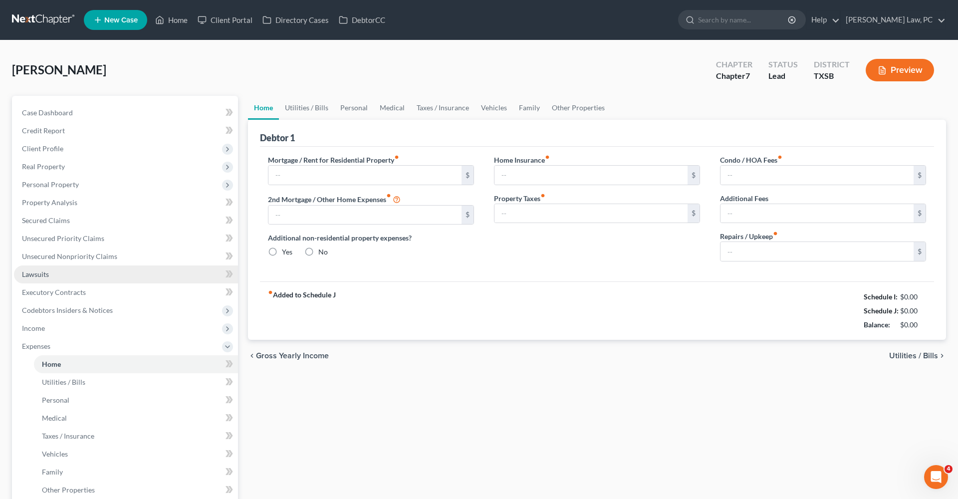
type input "0.00"
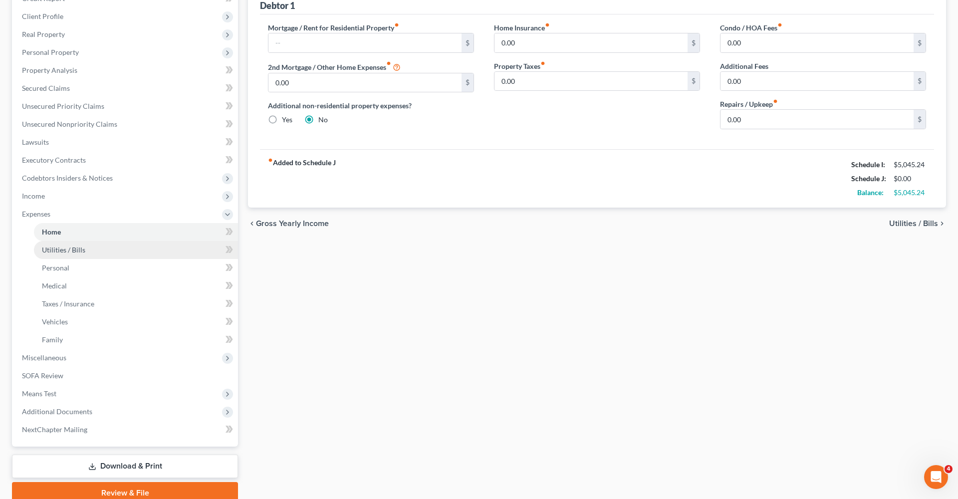
scroll to position [142, 0]
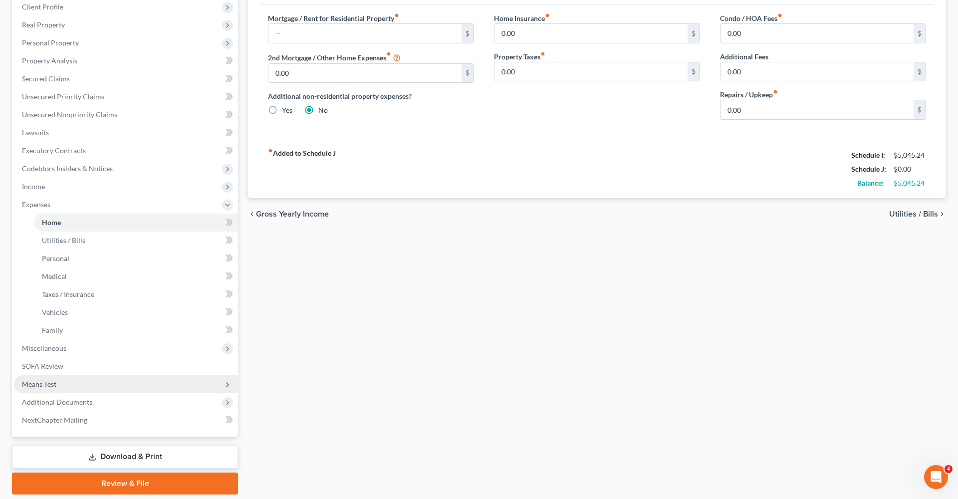
click at [37, 385] on span "Means Test" at bounding box center [39, 384] width 34 height 8
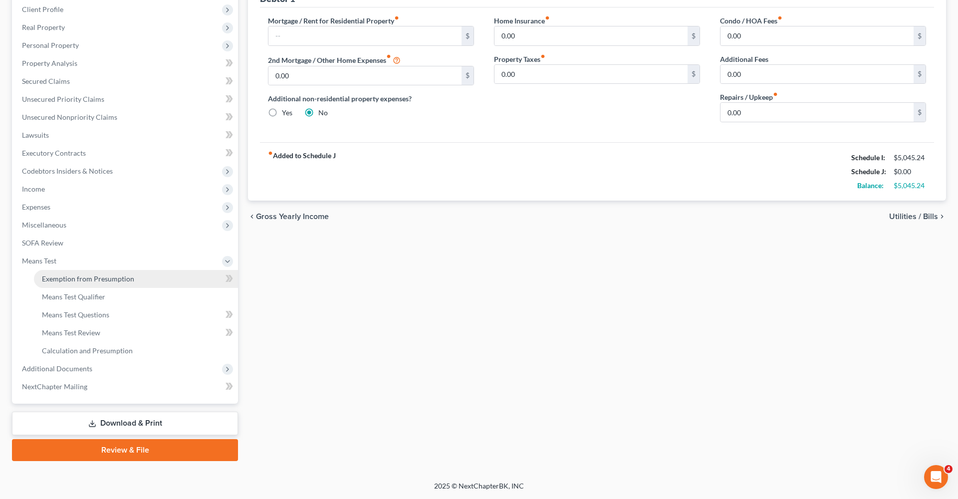
click at [90, 282] on span "Exemption from Presumption" at bounding box center [88, 278] width 92 height 8
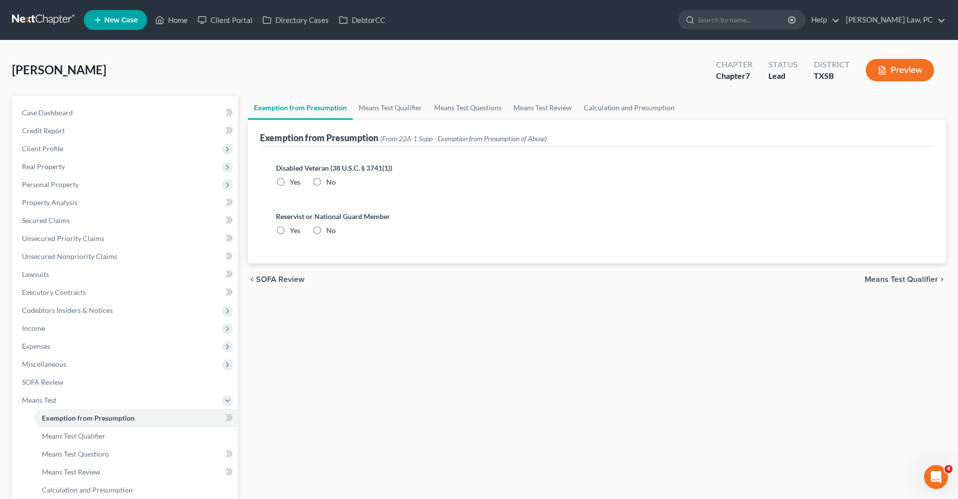
click at [290, 182] on label "Yes" at bounding box center [295, 182] width 10 height 10
click at [294, 182] on input "Yes" at bounding box center [297, 180] width 6 height 6
radio input "true"
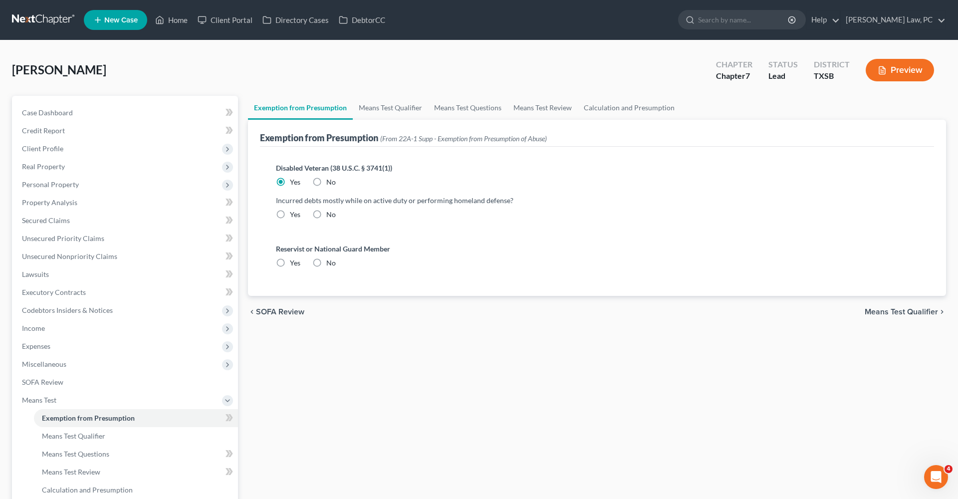
click at [326, 261] on label "No" at bounding box center [330, 263] width 9 height 10
click at [330, 261] on input "No" at bounding box center [333, 261] width 6 height 6
radio input "true"
click at [379, 111] on link "Means Test Qualifier" at bounding box center [390, 108] width 75 height 24
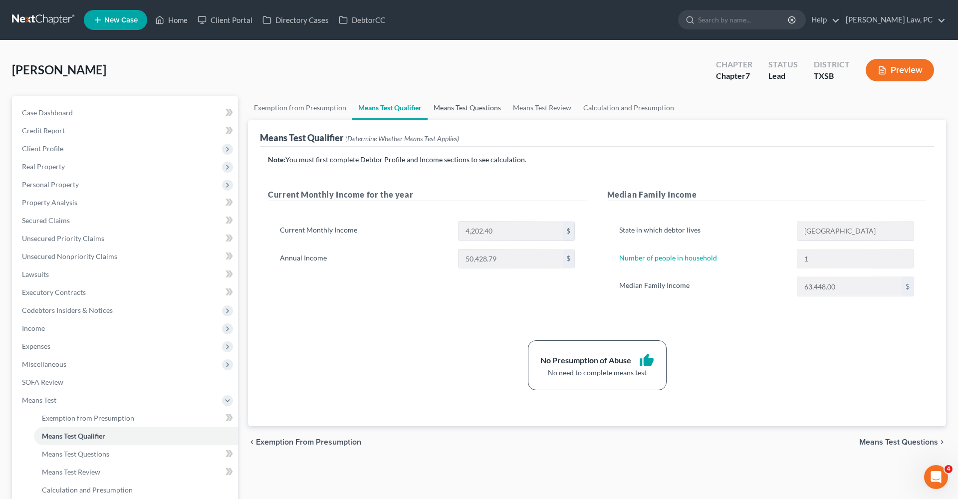
click at [441, 107] on link "Means Test Questions" at bounding box center [467, 108] width 79 height 24
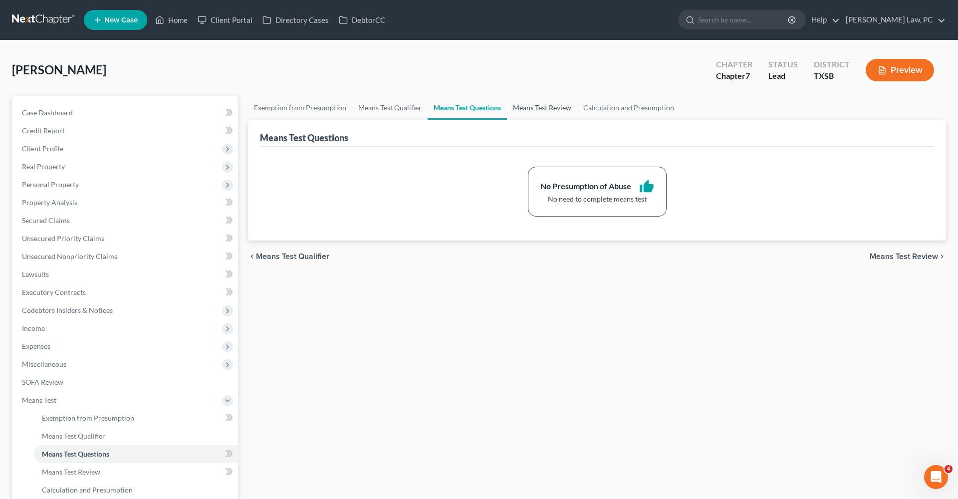
click at [529, 107] on link "Means Test Review" at bounding box center [542, 108] width 70 height 24
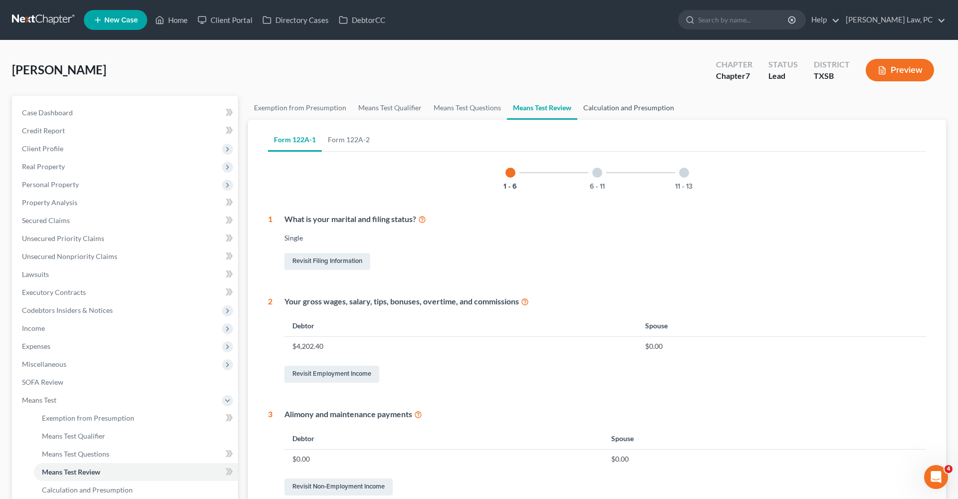
click at [622, 106] on link "Calculation and Presumption" at bounding box center [628, 108] width 103 height 24
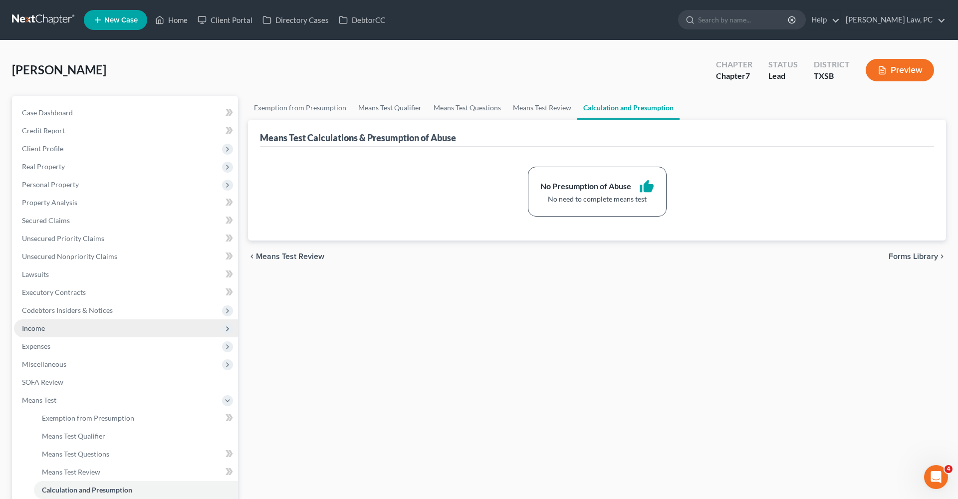
click at [36, 330] on span "Income" at bounding box center [33, 328] width 23 height 8
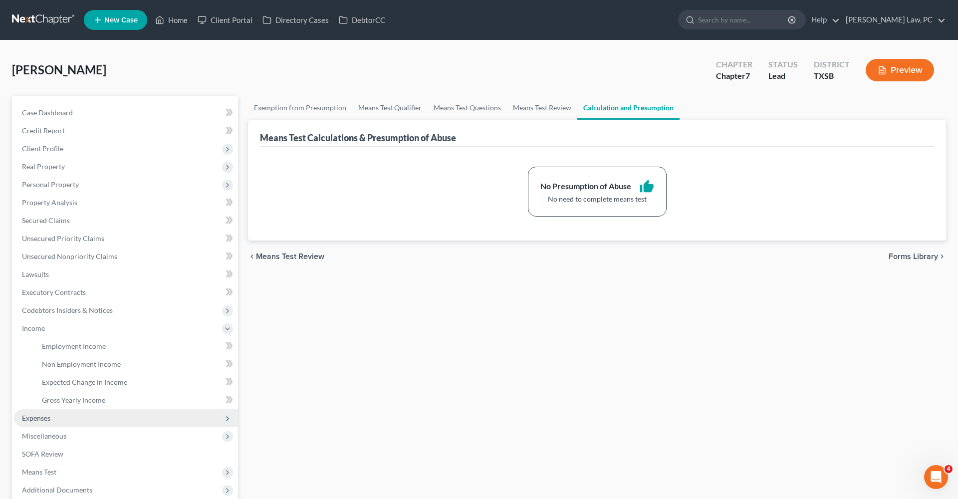
click at [48, 422] on span "Expenses" at bounding box center [126, 418] width 224 height 18
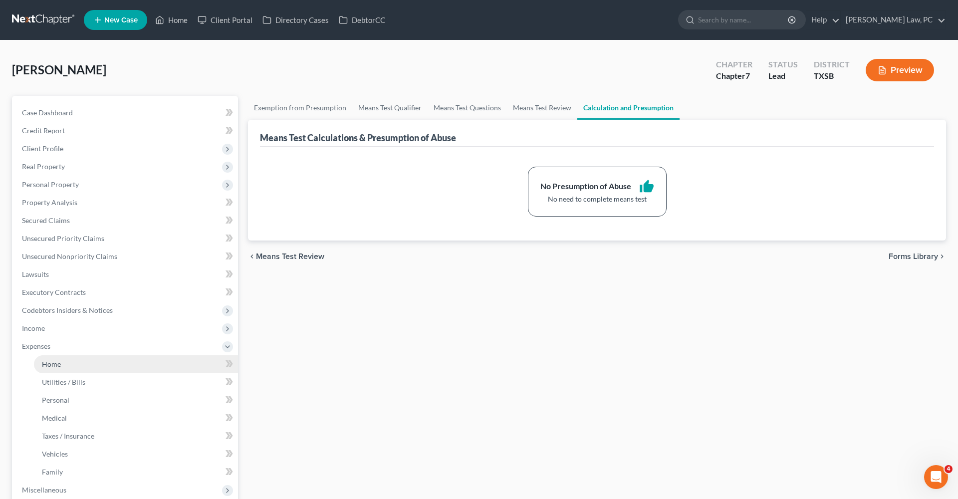
click at [55, 369] on link "Home" at bounding box center [136, 364] width 204 height 18
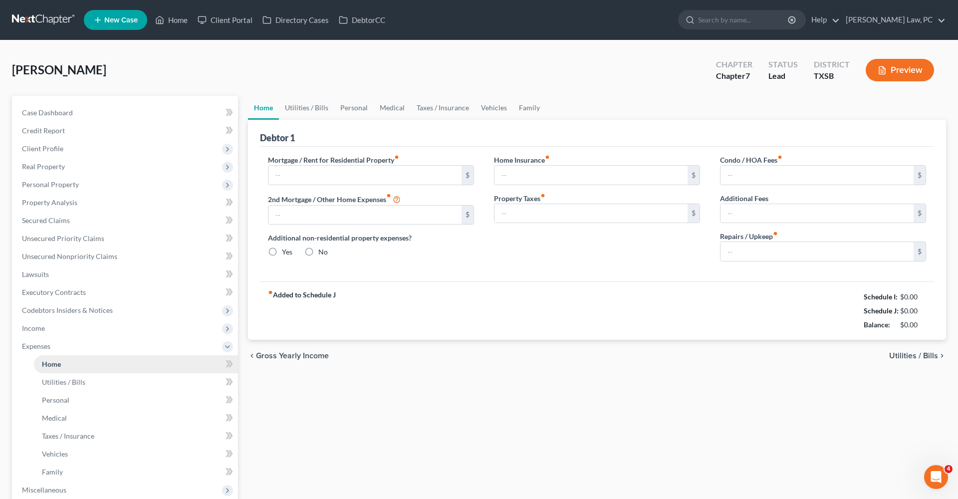
type input "0.00"
radio input "true"
type input "0.00"
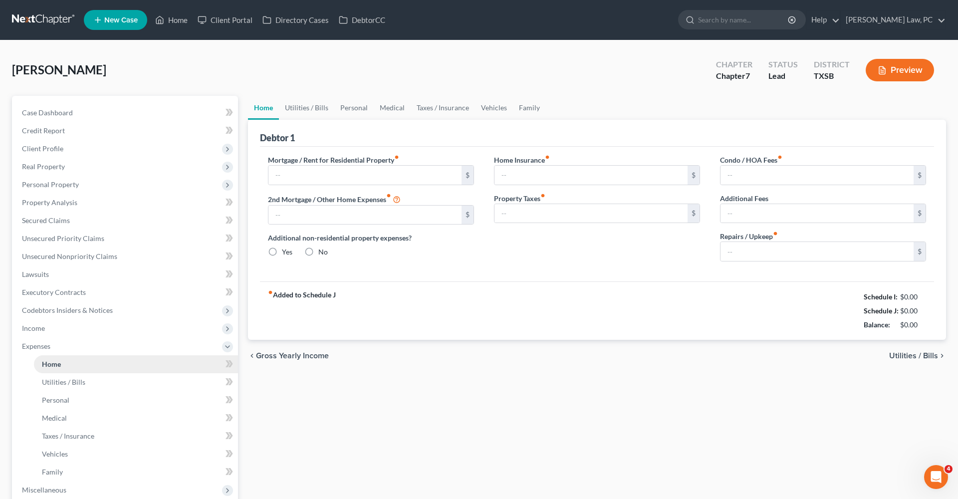
type input "0.00"
click at [304, 180] on input "text" at bounding box center [364, 175] width 193 height 19
type input "887"
click at [300, 110] on link "Utilities / Bills" at bounding box center [306, 108] width 55 height 24
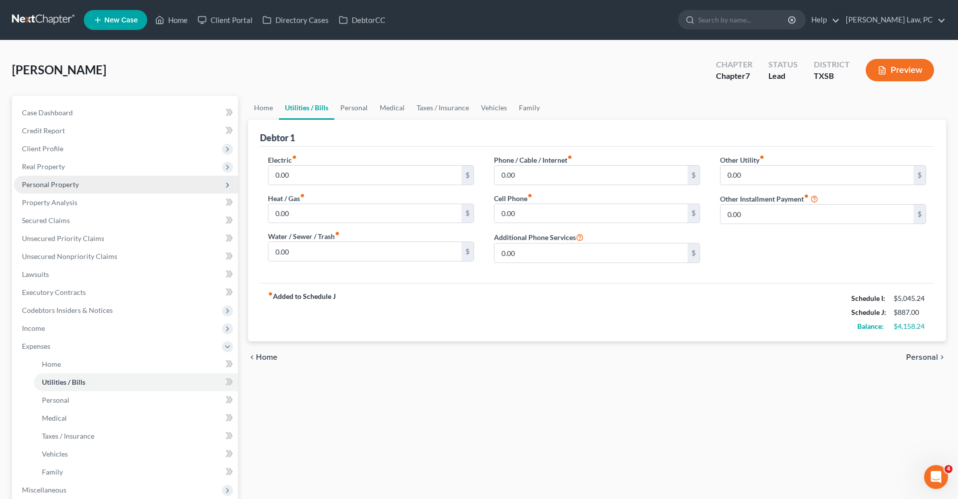
click at [42, 187] on span "Personal Property" at bounding box center [50, 184] width 57 height 8
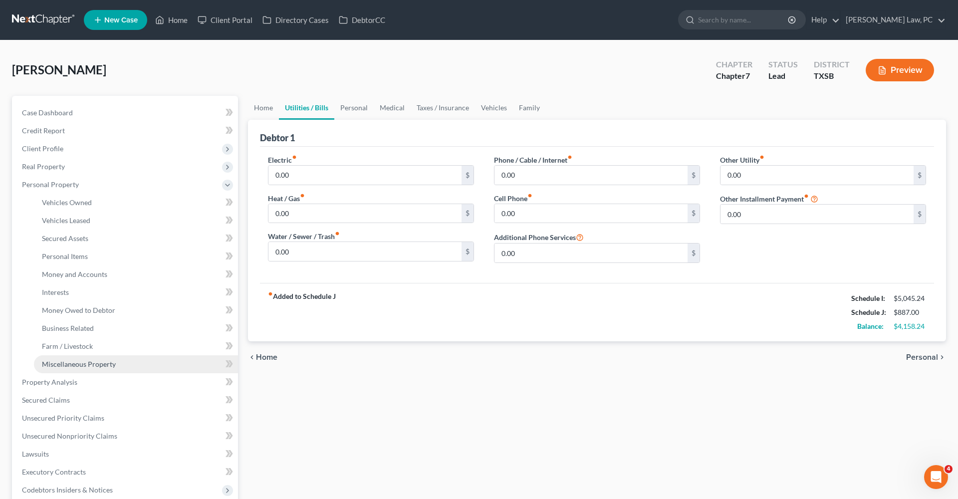
click at [69, 363] on span "Miscellaneous Property" at bounding box center [79, 364] width 74 height 8
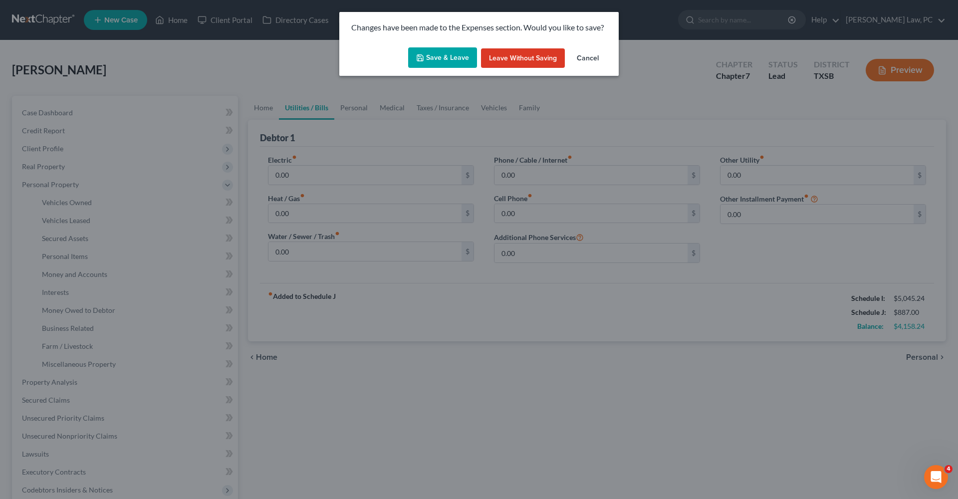
click at [432, 60] on button "Save & Leave" at bounding box center [442, 57] width 69 height 21
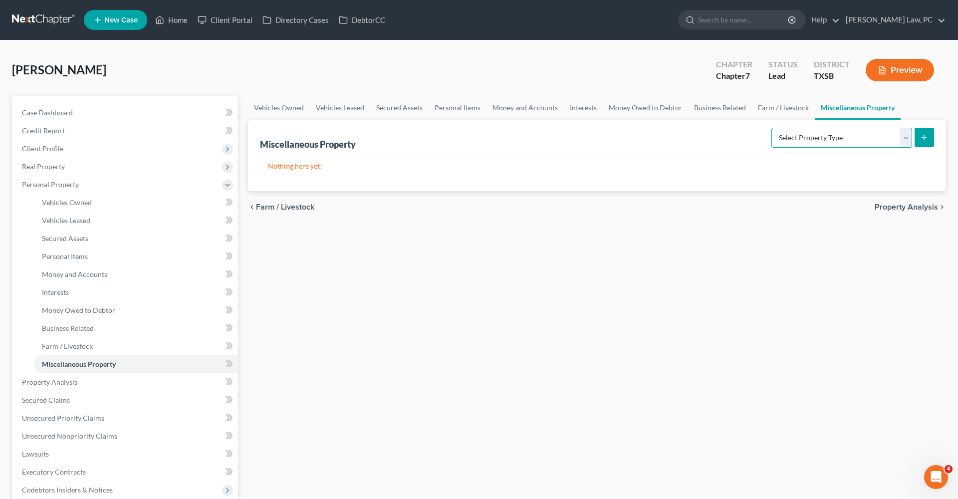
select select "stored_within_1_year"
click at [922, 140] on icon "submit" at bounding box center [924, 138] width 8 height 8
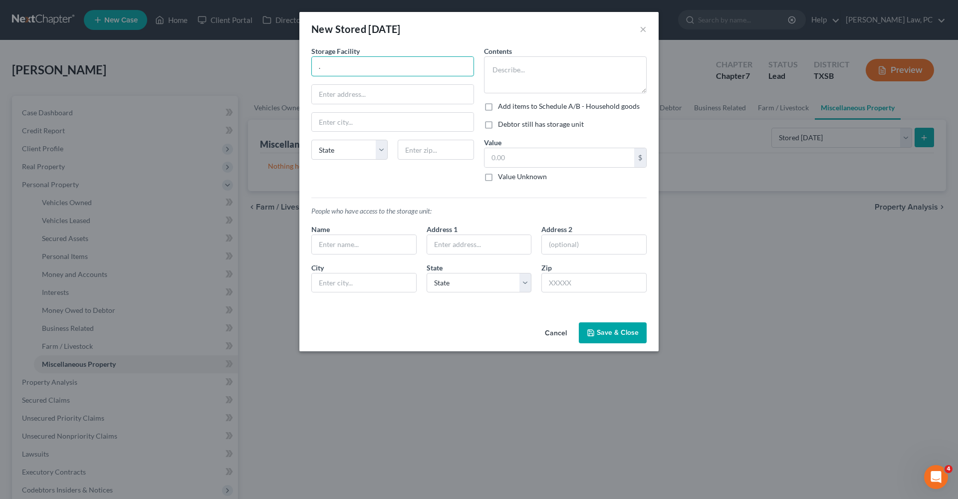
type input "."
click at [608, 327] on button "Save & Close" at bounding box center [613, 332] width 68 height 21
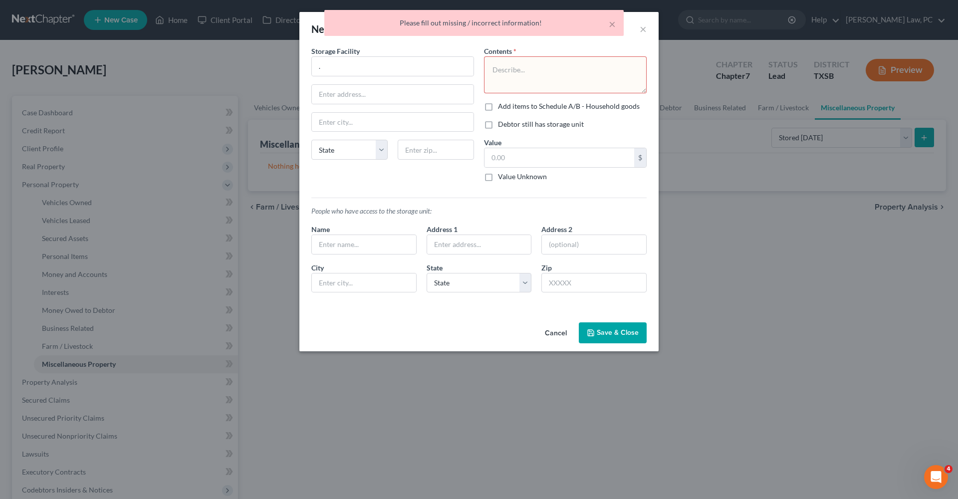
click at [517, 82] on textarea at bounding box center [565, 74] width 163 height 37
type textarea "."
click at [628, 325] on button "Save & Close" at bounding box center [613, 332] width 68 height 21
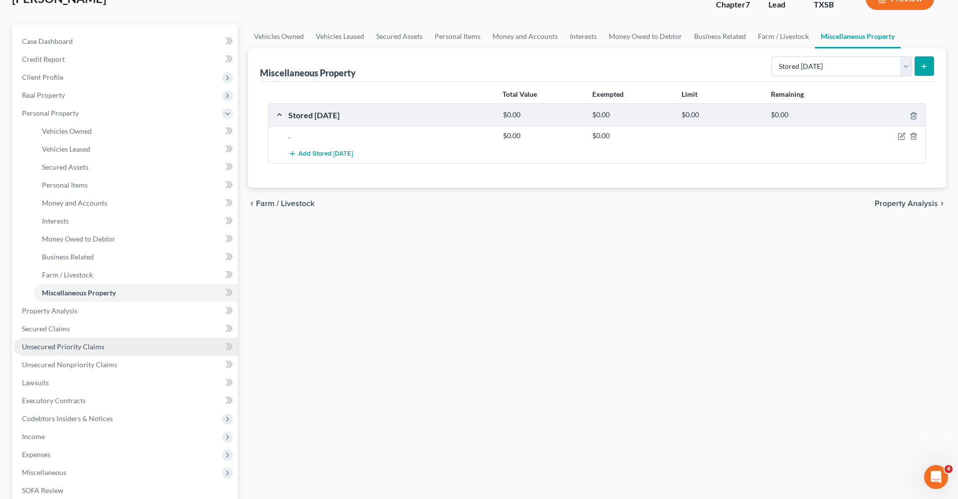
scroll to position [88, 0]
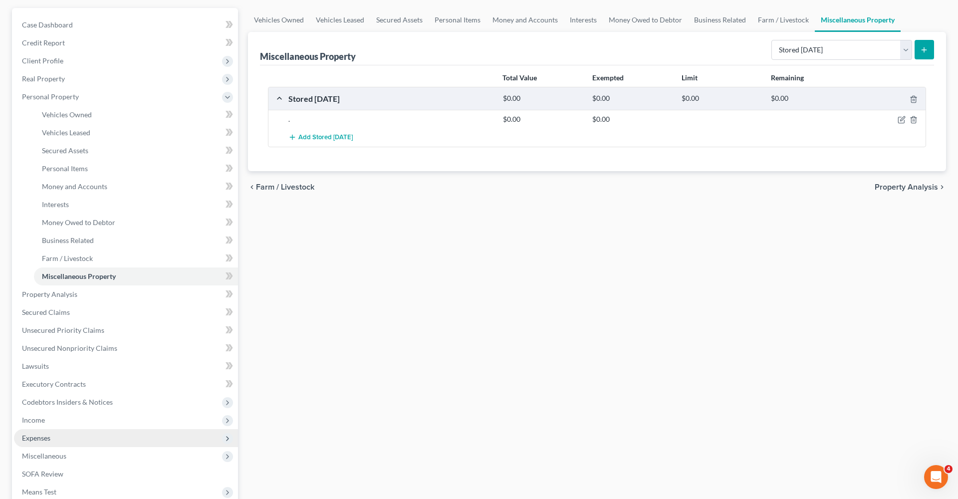
click at [55, 434] on span "Expenses" at bounding box center [126, 438] width 224 height 18
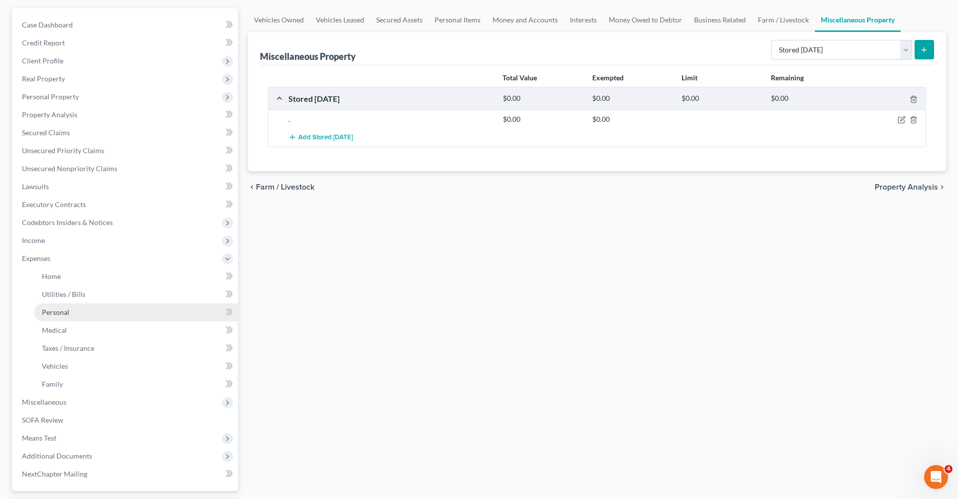
click at [68, 315] on span "Personal" at bounding box center [55, 312] width 27 height 8
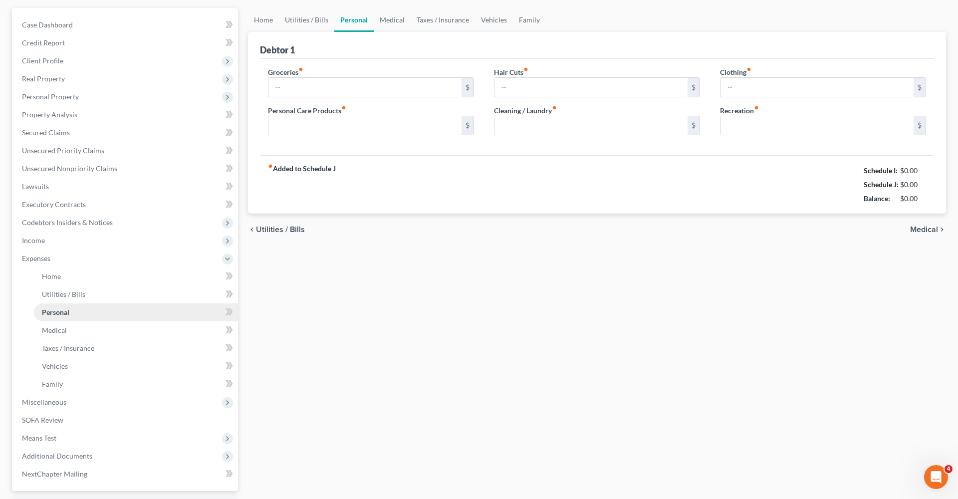
scroll to position [4, 0]
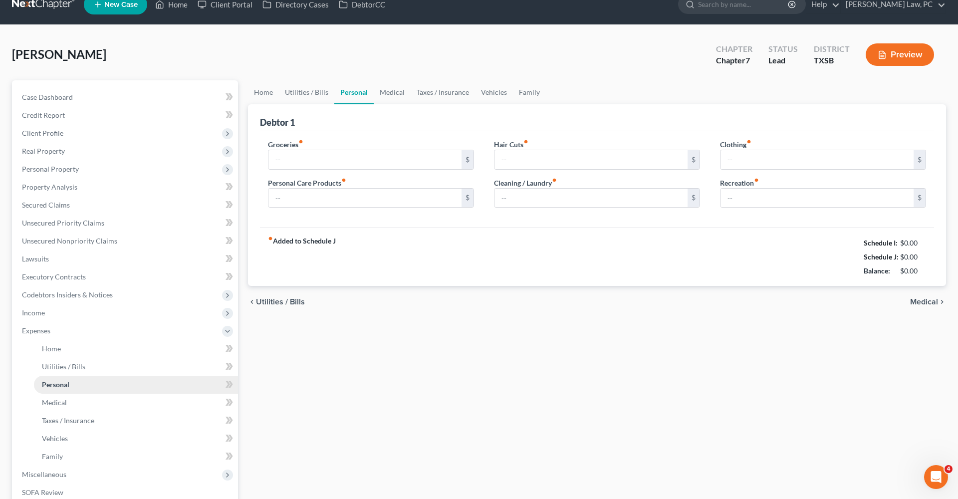
type input "0.00"
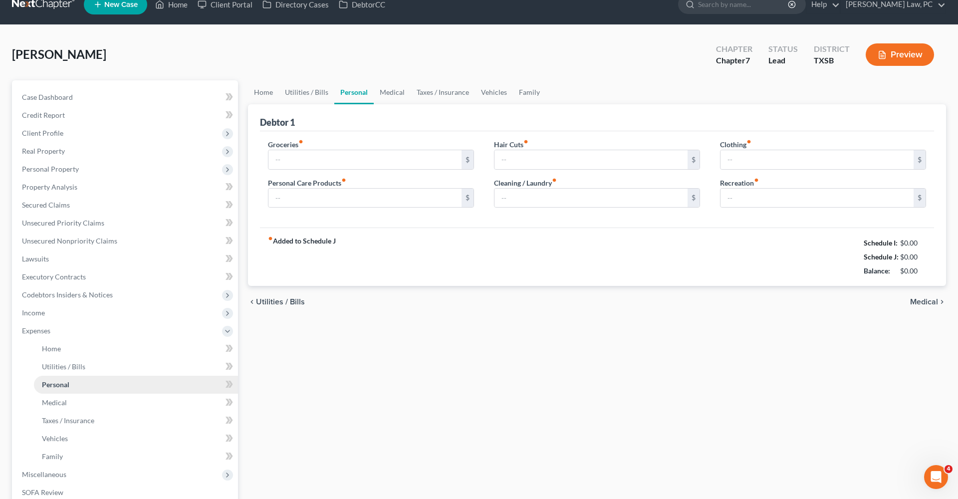
type input "0.00"
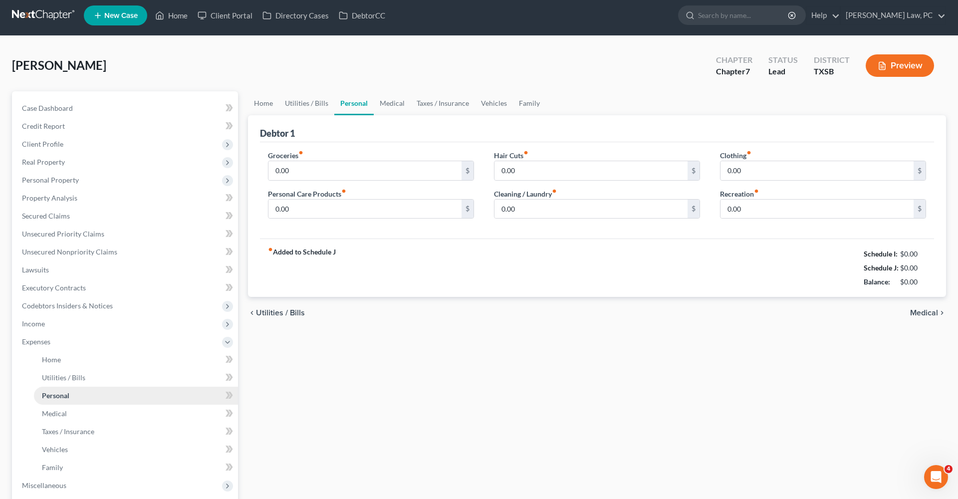
scroll to position [0, 0]
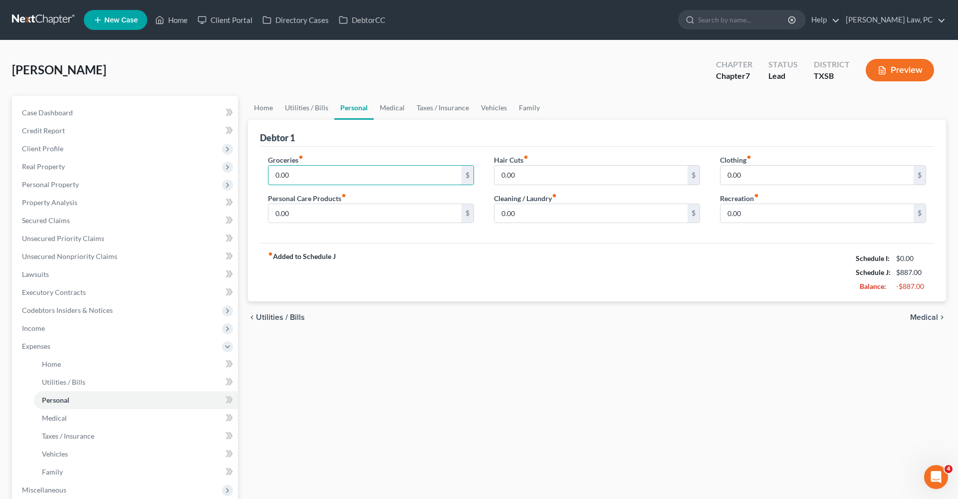
drag, startPoint x: 308, startPoint y: 175, endPoint x: 246, endPoint y: 175, distance: 62.4
click at [246, 175] on div "Home Utilities / Bills Personal Medical Taxes / Insurance Vehicles Family Debto…" at bounding box center [597, 366] width 708 height 540
type input "490"
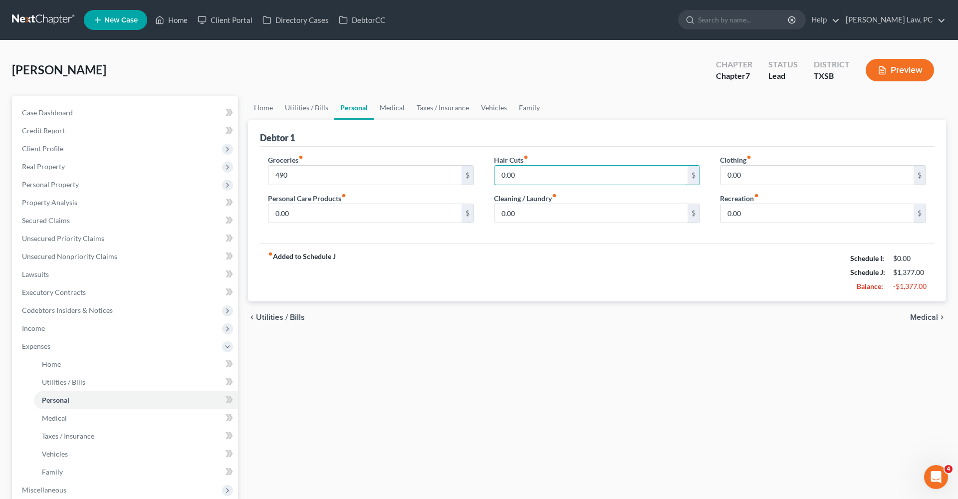
drag, startPoint x: 516, startPoint y: 177, endPoint x: 490, endPoint y: 177, distance: 25.9
click at [490, 177] on div "Hair Cuts fiber_manual_record 0.00 $ Cleaning / Laundry fiber_manual_record 0.0…" at bounding box center [597, 193] width 226 height 77
type input "50"
drag, startPoint x: 310, startPoint y: 211, endPoint x: 258, endPoint y: 210, distance: 51.9
click at [258, 210] on div "Groceries fiber_manual_record 490 $ Personal Care Products fiber_manual_record …" at bounding box center [371, 193] width 226 height 77
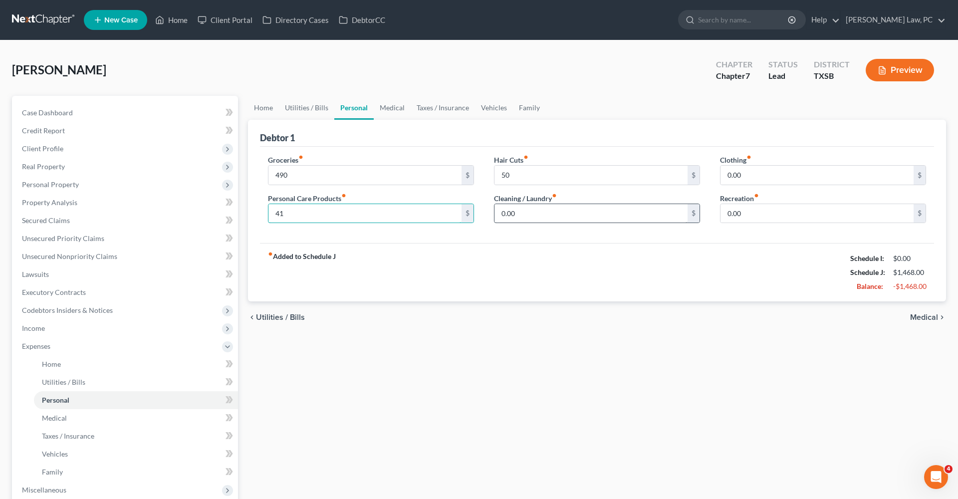
type input "41"
drag, startPoint x: 528, startPoint y: 213, endPoint x: 478, endPoint y: 213, distance: 50.4
click at [477, 213] on div "Groceries fiber_manual_record 490 $ Personal Care Products fiber_manual_record …" at bounding box center [597, 193] width 678 height 77
type input "45"
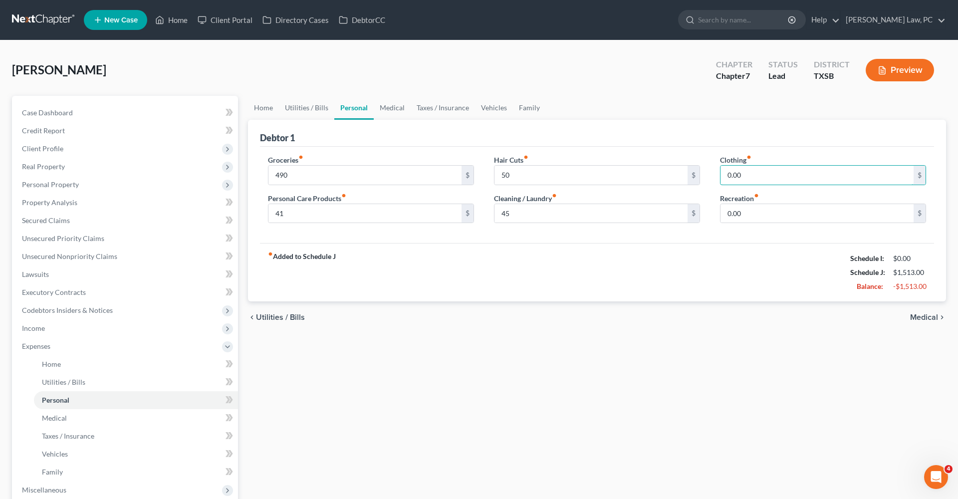
drag, startPoint x: 765, startPoint y: 177, endPoint x: 702, endPoint y: 177, distance: 62.9
click at [702, 177] on div "Groceries fiber_manual_record 490 $ Personal Care Products fiber_manual_record …" at bounding box center [597, 193] width 678 height 77
type input "100"
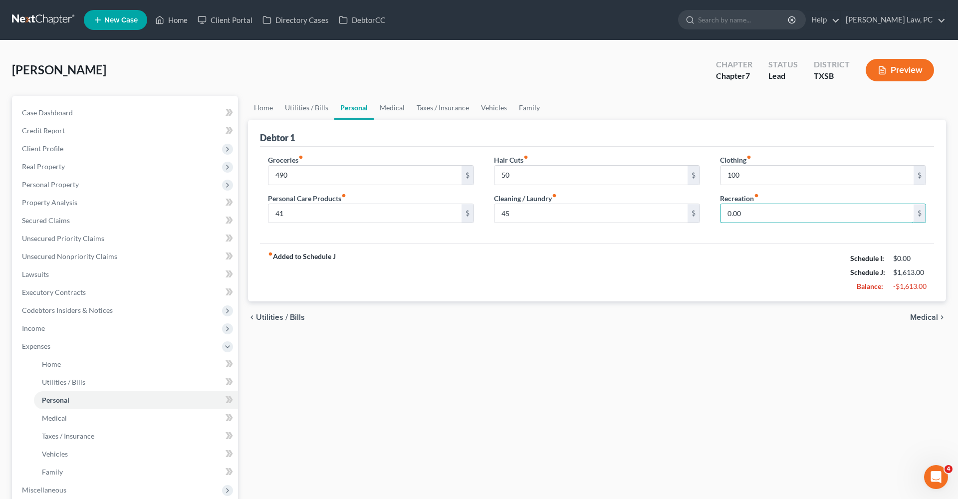
drag, startPoint x: 750, startPoint y: 214, endPoint x: 717, endPoint y: 214, distance: 33.4
click at [717, 214] on div "Clothing fiber_manual_record 100 $ Recreation fiber_manual_record 0.00 $" at bounding box center [823, 193] width 226 height 77
type input "100"
click at [705, 254] on div "fiber_manual_record Added to Schedule J Schedule I: $0.00 Schedule J: $1,713.00…" at bounding box center [597, 272] width 674 height 58
click at [394, 108] on link "Medical" at bounding box center [392, 108] width 37 height 24
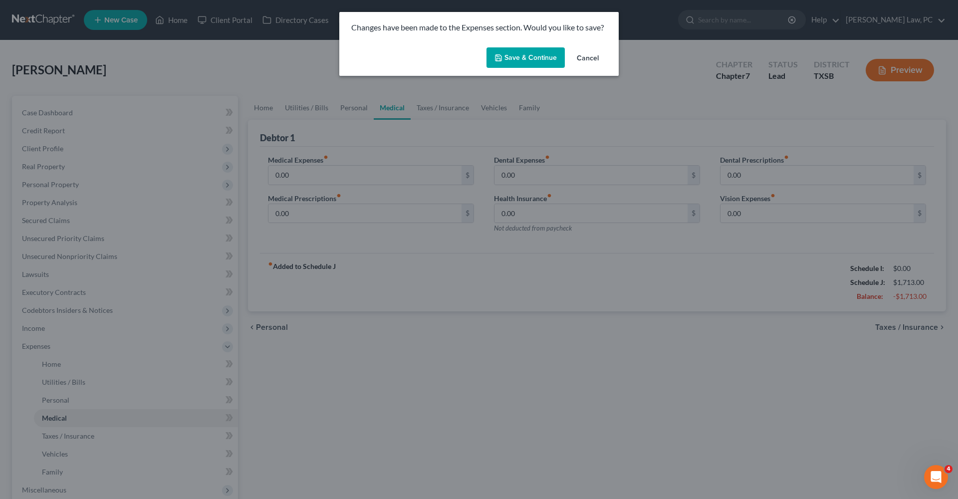
click at [539, 50] on button "Save & Continue" at bounding box center [525, 57] width 78 height 21
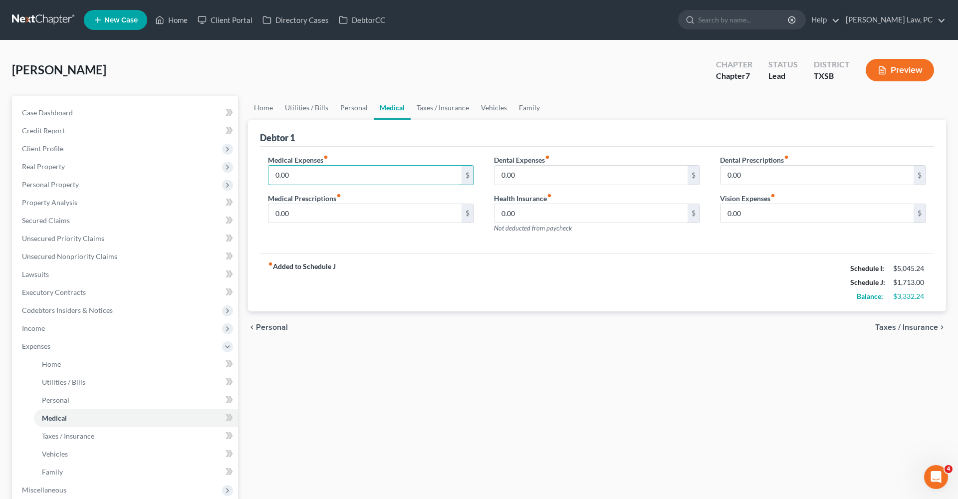
drag, startPoint x: 294, startPoint y: 175, endPoint x: 260, endPoint y: 178, distance: 34.0
click at [260, 178] on div "Medical Expenses fiber_manual_record 0.00 $ Medical Prescriptions fiber_manual_…" at bounding box center [371, 198] width 226 height 87
type input "100"
click at [432, 104] on link "Taxes / Insurance" at bounding box center [443, 108] width 64 height 24
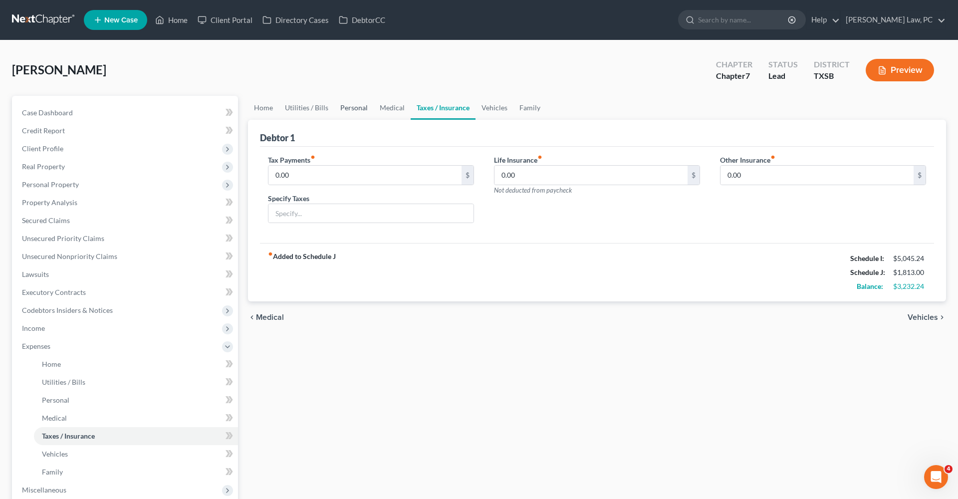
click at [354, 109] on link "Personal" at bounding box center [353, 108] width 39 height 24
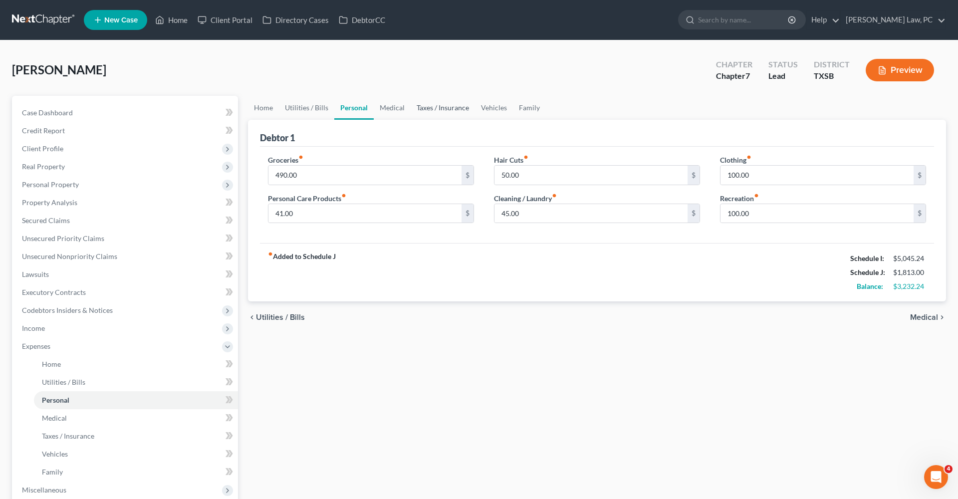
click at [437, 107] on link "Taxes / Insurance" at bounding box center [443, 108] width 64 height 24
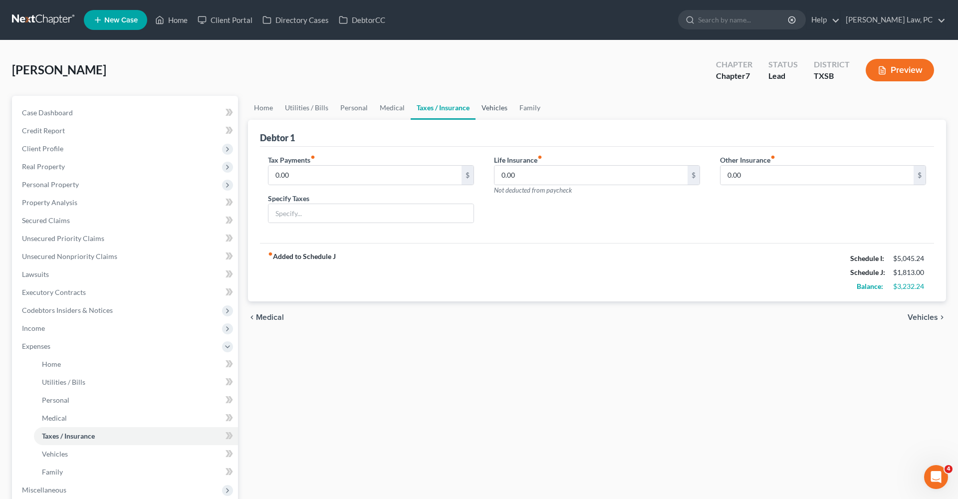
click at [489, 106] on link "Vehicles" at bounding box center [494, 108] width 38 height 24
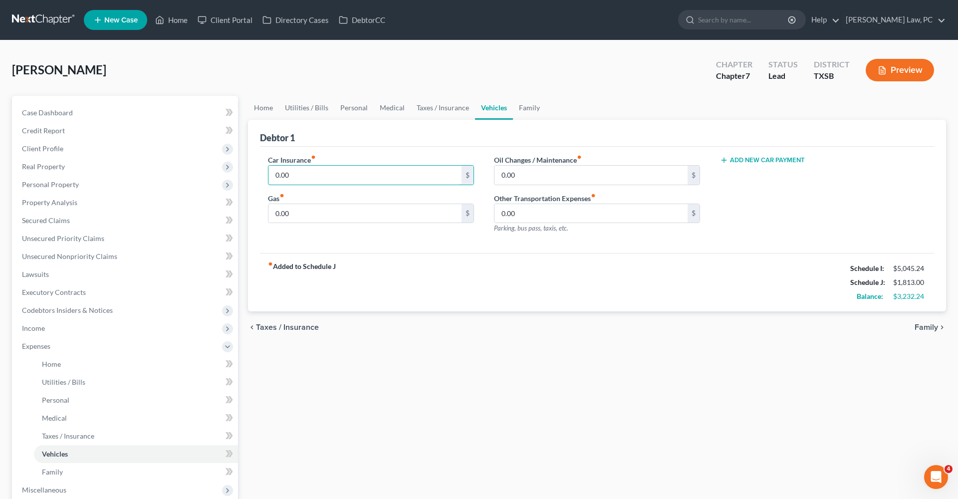
drag, startPoint x: 293, startPoint y: 175, endPoint x: 256, endPoint y: 175, distance: 36.4
click at [256, 175] on div "Debtor 1 Car Insurance fiber_manual_record 0.00 $ Gas fiber_manual_record 0.00 …" at bounding box center [597, 216] width 698 height 192
type input "185"
drag, startPoint x: 292, startPoint y: 216, endPoint x: 266, endPoint y: 216, distance: 25.4
click at [266, 216] on div "Car Insurance fiber_manual_record 185 $ Gas fiber_manual_record 0.00 $" at bounding box center [371, 198] width 226 height 87
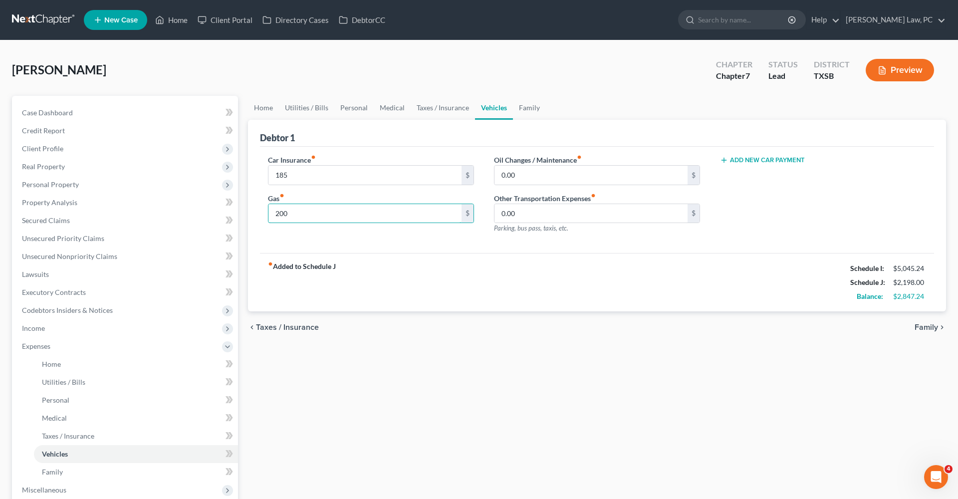
type input "200"
click at [549, 269] on div "fiber_manual_record Added to Schedule J Schedule I: $5,045.24 Schedule J: $2,19…" at bounding box center [597, 282] width 674 height 58
click at [317, 107] on link "Utilities / Bills" at bounding box center [306, 108] width 55 height 24
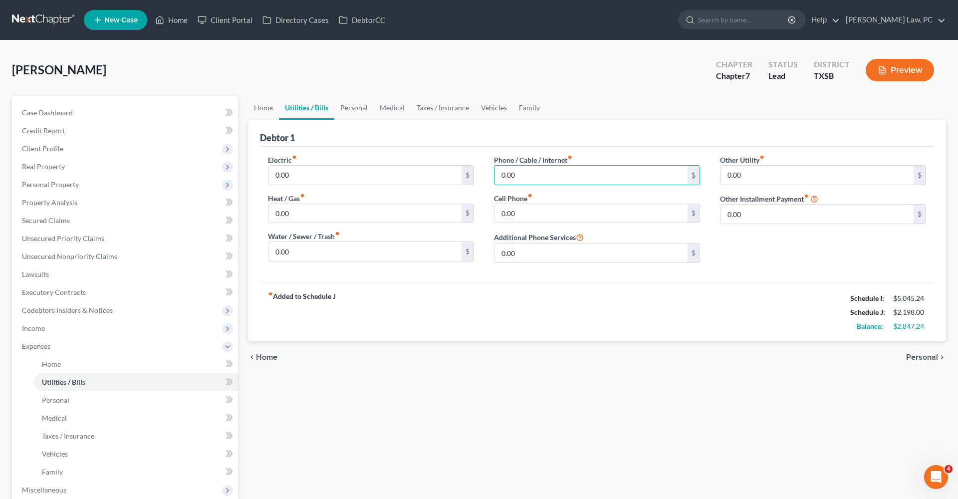
drag, startPoint x: 523, startPoint y: 173, endPoint x: 487, endPoint y: 173, distance: 35.4
type input "91"
drag, startPoint x: 524, startPoint y: 211, endPoint x: 489, endPoint y: 211, distance: 35.4
type input "112"
click at [685, 296] on div "fiber_manual_record Added to Schedule J Schedule I: $5,045.24 Schedule J: $2,40…" at bounding box center [597, 312] width 674 height 58
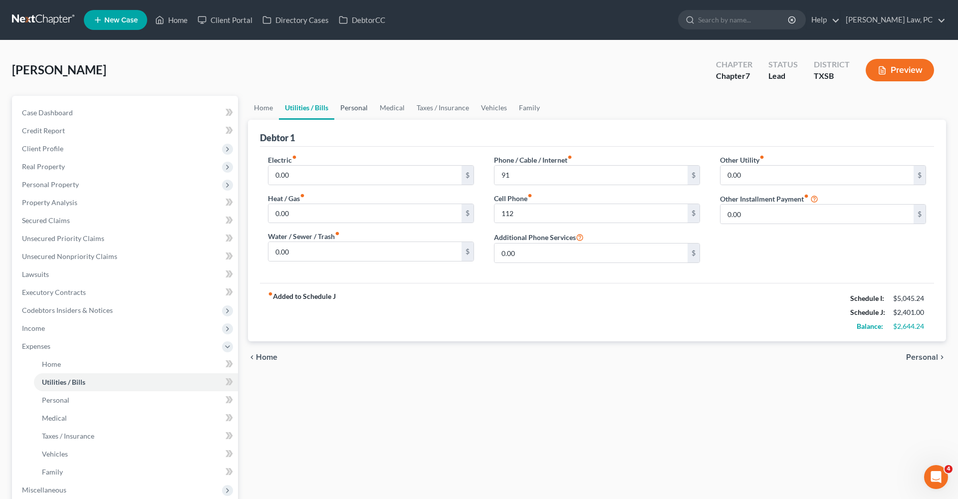
click at [355, 108] on link "Personal" at bounding box center [353, 108] width 39 height 24
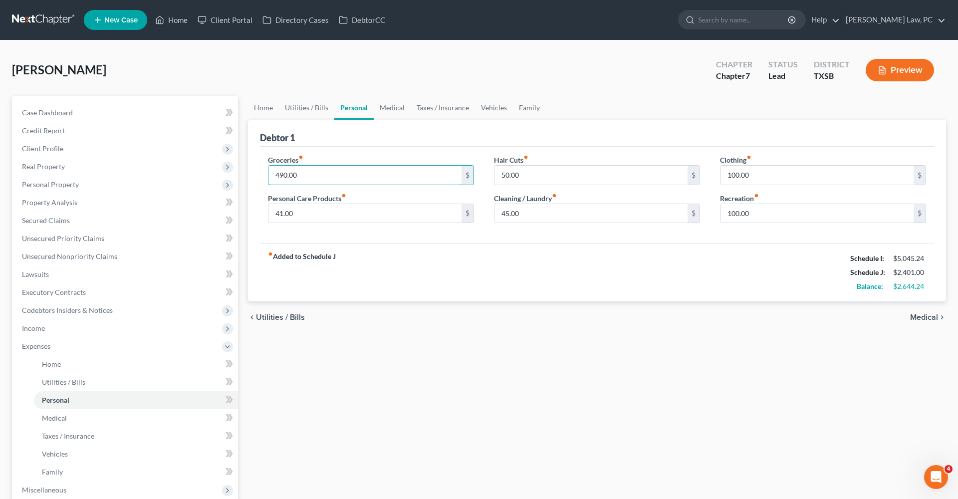
drag, startPoint x: 322, startPoint y: 174, endPoint x: 266, endPoint y: 172, distance: 55.4
click at [266, 172] on div "Groceries fiber_manual_record 490.00 $ Personal Care Products fiber_manual_reco…" at bounding box center [371, 193] width 226 height 77
type input "497"
click at [489, 242] on div "Groceries fiber_manual_record 497 $ Personal Care Products fiber_manual_record …" at bounding box center [597, 195] width 674 height 97
drag, startPoint x: 297, startPoint y: 215, endPoint x: 263, endPoint y: 215, distance: 33.9
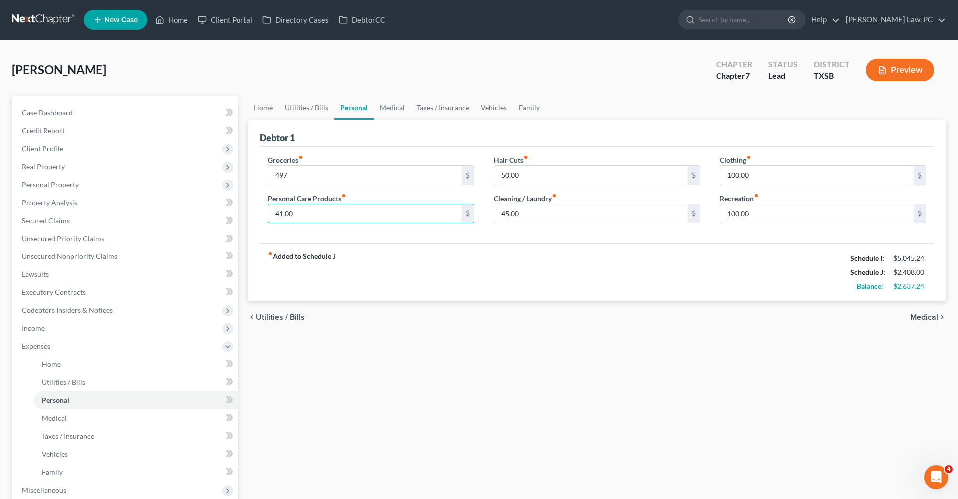
click at [263, 215] on div "Groceries fiber_manual_record 497 $ Personal Care Products fiber_manual_record …" at bounding box center [371, 193] width 226 height 77
type input "30"
click at [430, 254] on div "fiber_manual_record Added to Schedule J Schedule I: $5,045.24 Schedule J: $2,39…" at bounding box center [597, 272] width 674 height 58
click at [398, 108] on link "Medical" at bounding box center [392, 108] width 37 height 24
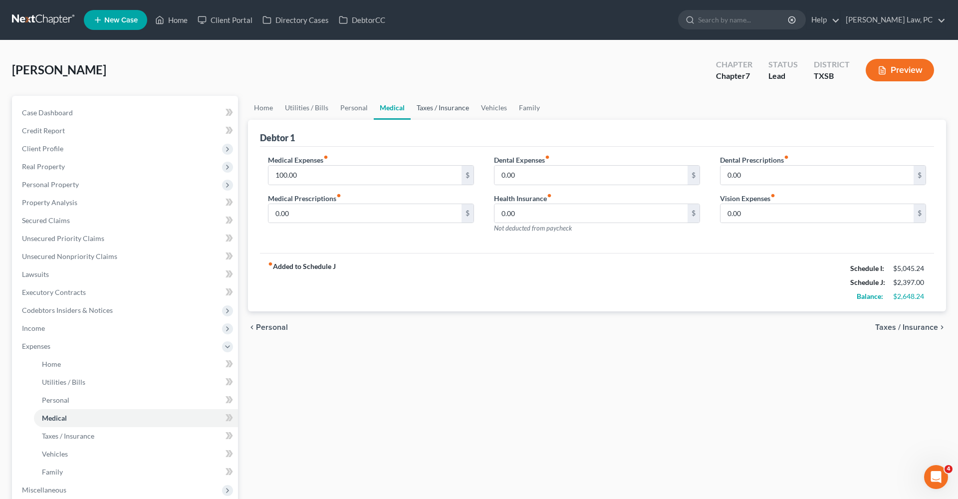
click at [425, 113] on link "Taxes / Insurance" at bounding box center [443, 108] width 64 height 24
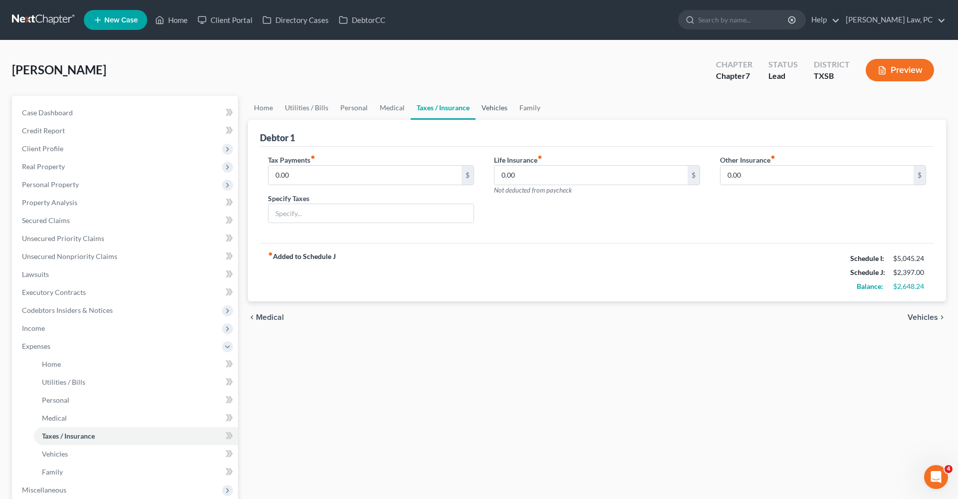
click at [499, 110] on link "Vehicles" at bounding box center [494, 108] width 38 height 24
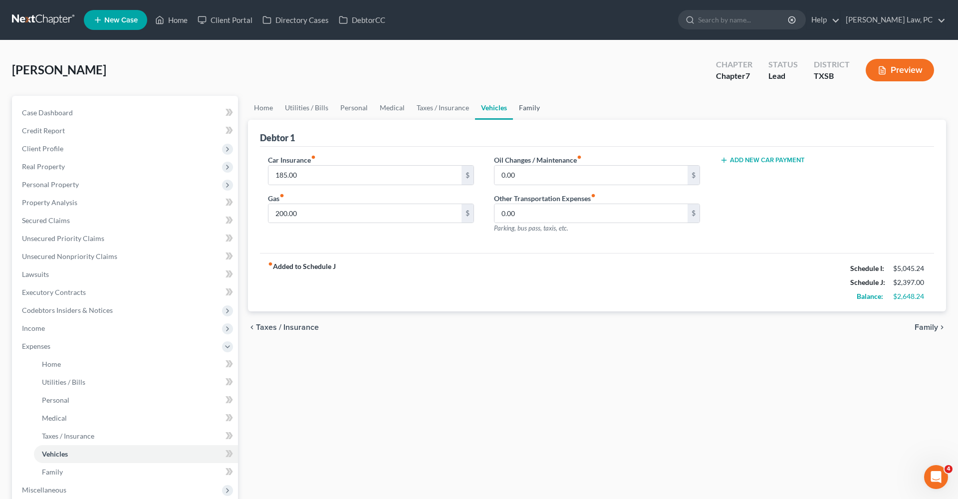
click at [530, 109] on link "Family" at bounding box center [529, 108] width 33 height 24
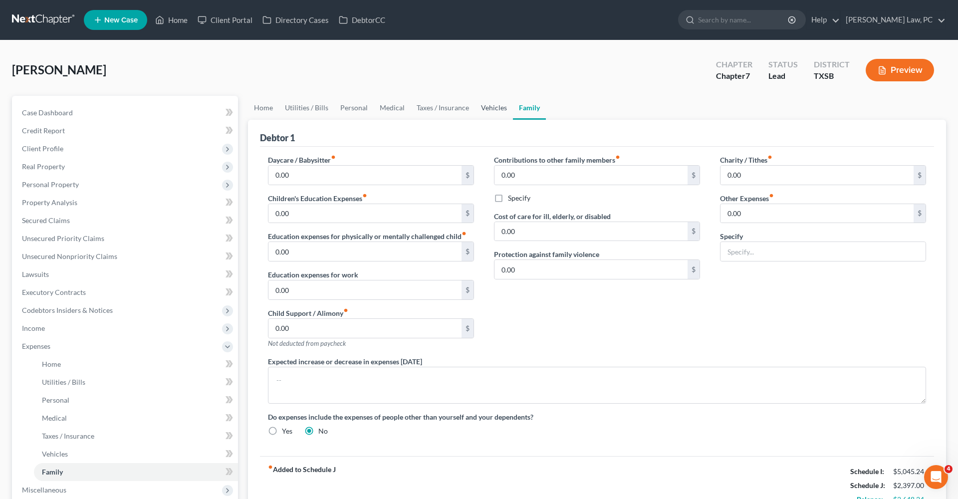
click at [499, 112] on link "Vehicles" at bounding box center [494, 108] width 38 height 24
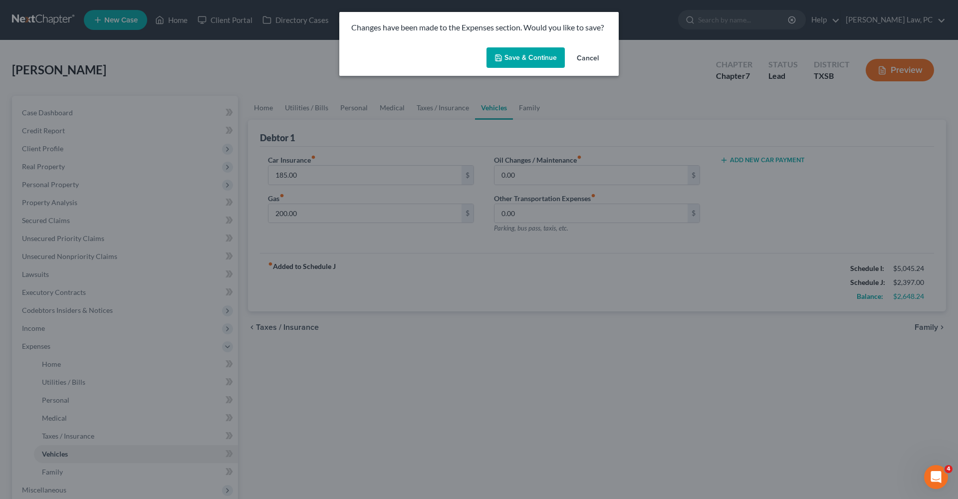
click at [507, 60] on button "Save & Continue" at bounding box center [525, 57] width 78 height 21
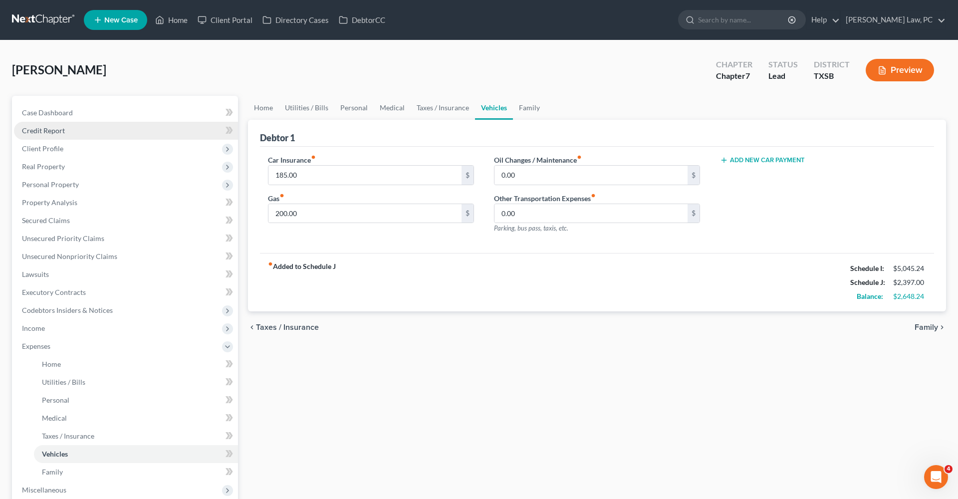
click at [48, 133] on span "Credit Report" at bounding box center [43, 130] width 43 height 8
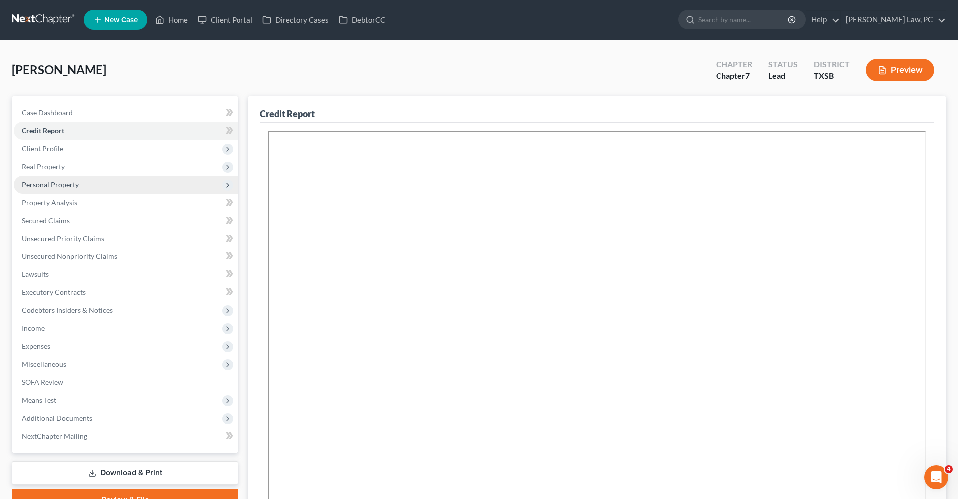
click at [44, 187] on span "Personal Property" at bounding box center [50, 184] width 57 height 8
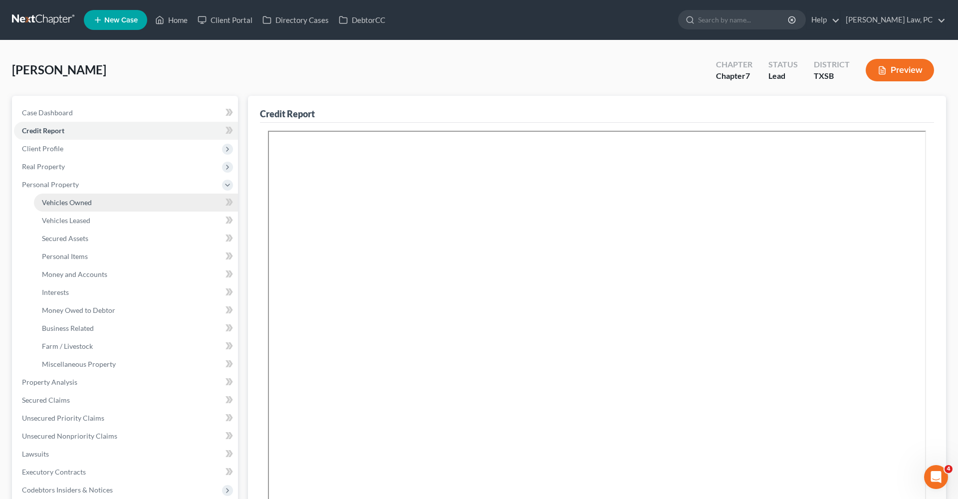
click at [71, 200] on span "Vehicles Owned" at bounding box center [67, 202] width 50 height 8
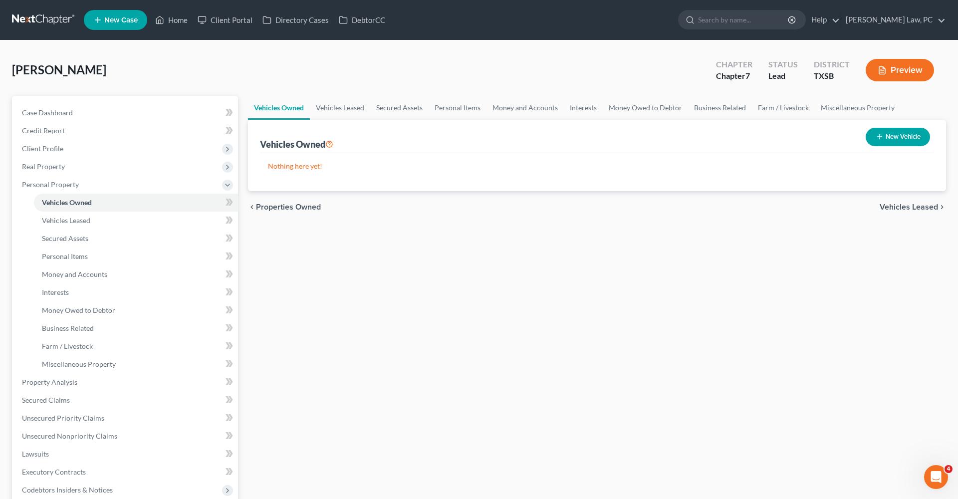
click at [886, 136] on button "New Vehicle" at bounding box center [898, 137] width 64 height 18
select select "0"
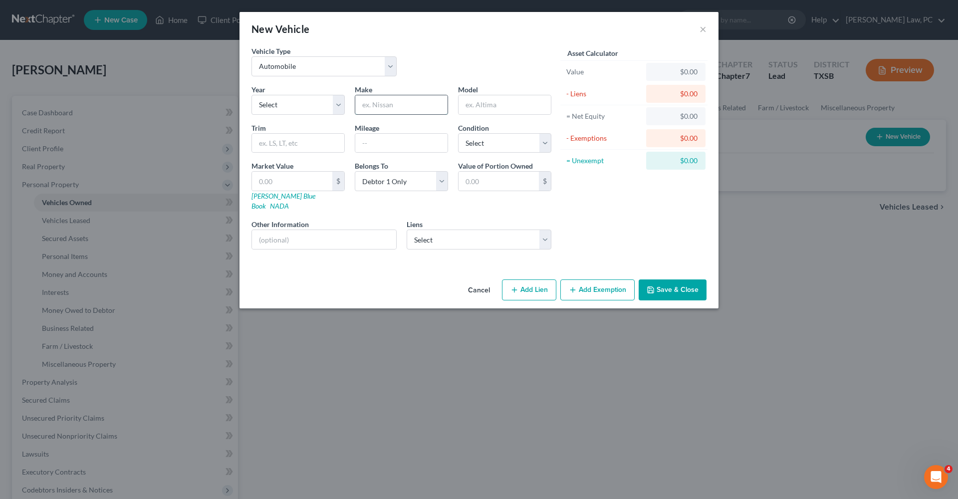
click at [385, 111] on input "text" at bounding box center [401, 104] width 92 height 19
type input "Car1"
select select "0"
select select
select select "30"
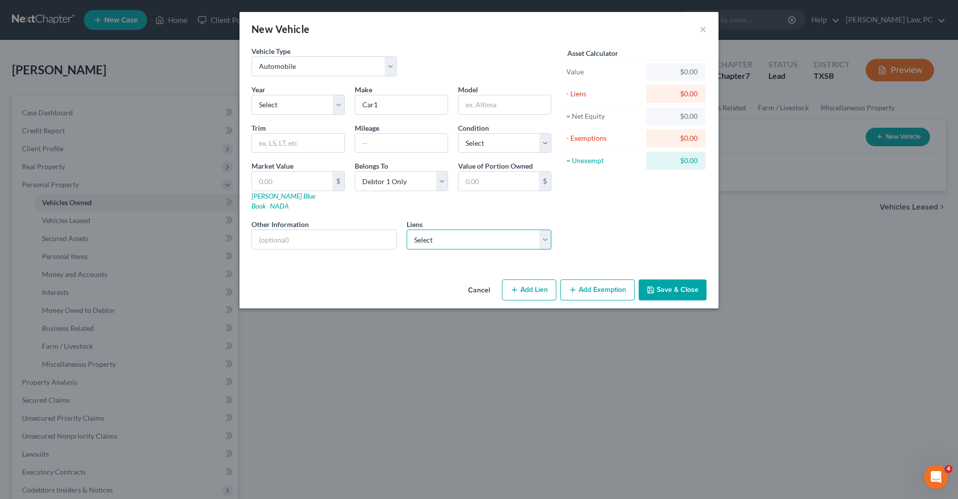
select select "0"
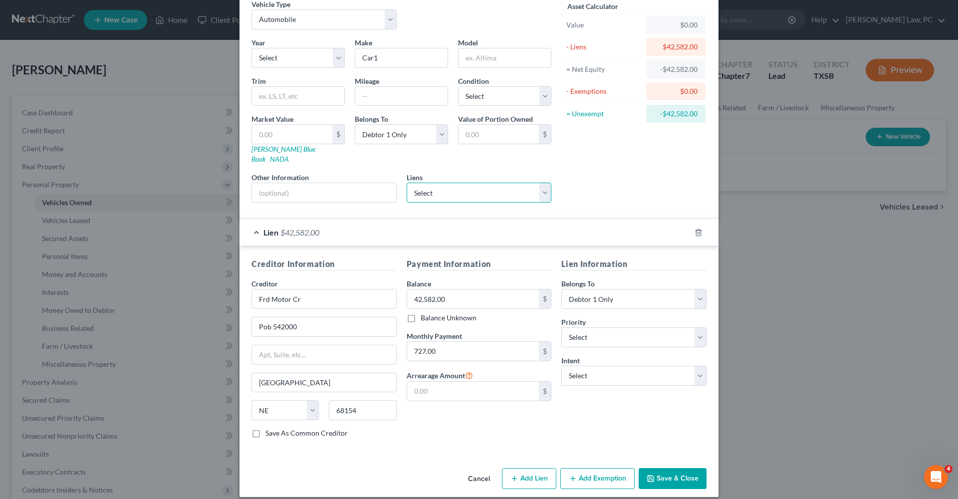
scroll to position [46, 0]
select select "2"
click at [686, 468] on button "Save & Close" at bounding box center [673, 478] width 68 height 21
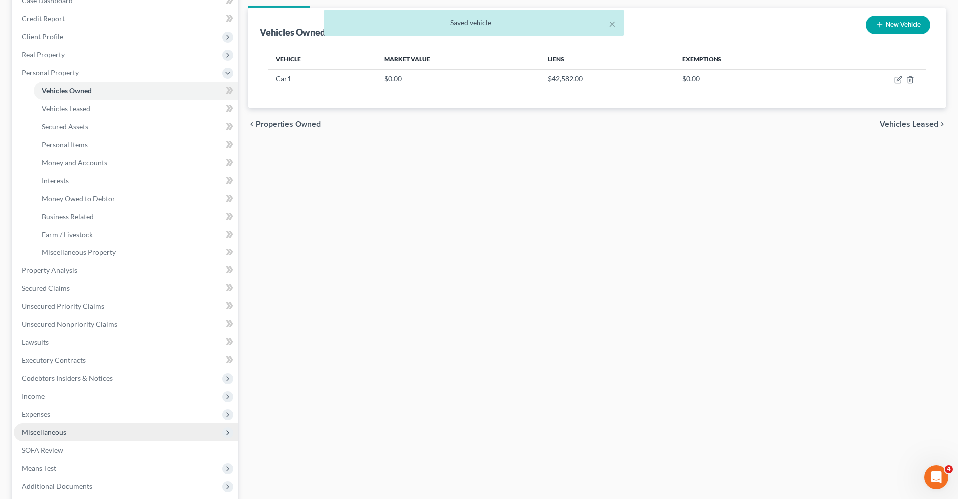
scroll to position [133, 0]
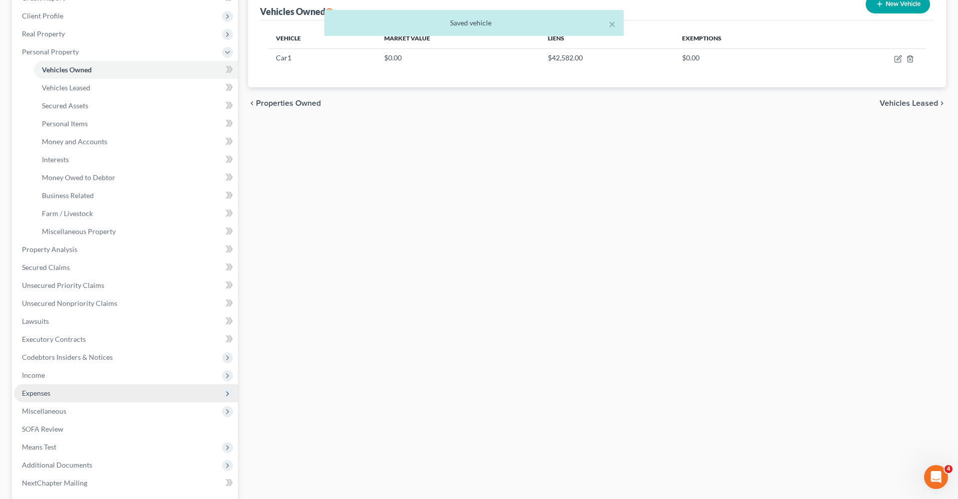
click at [42, 392] on span "Expenses" at bounding box center [36, 393] width 28 height 8
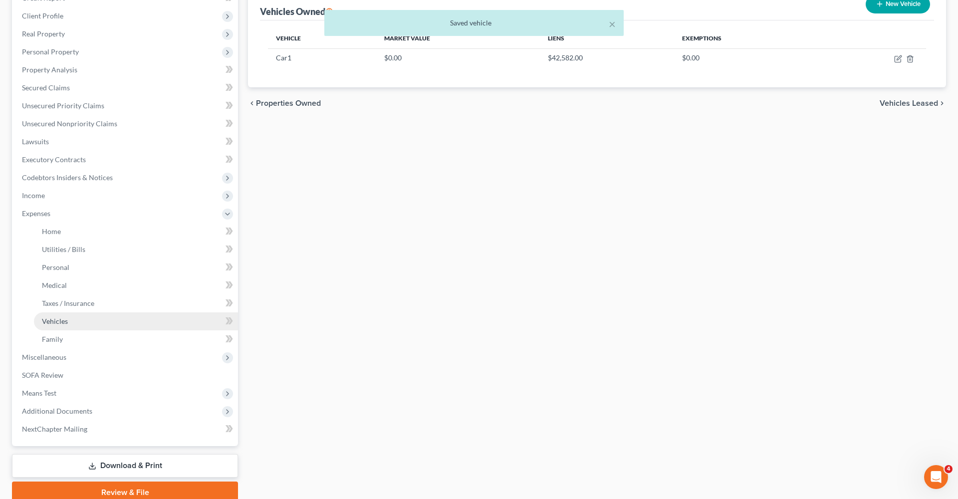
click at [53, 320] on span "Vehicles" at bounding box center [55, 321] width 26 height 8
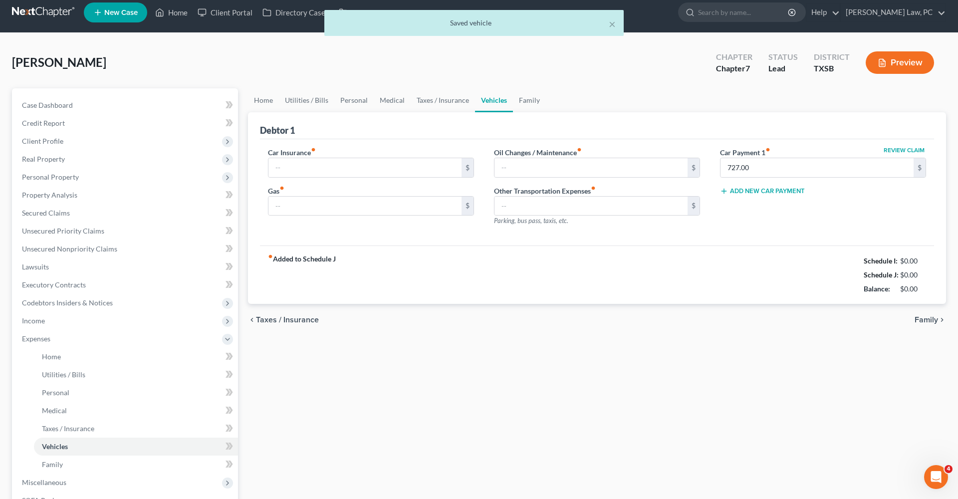
type input "185.00"
type input "200.00"
type input "0.00"
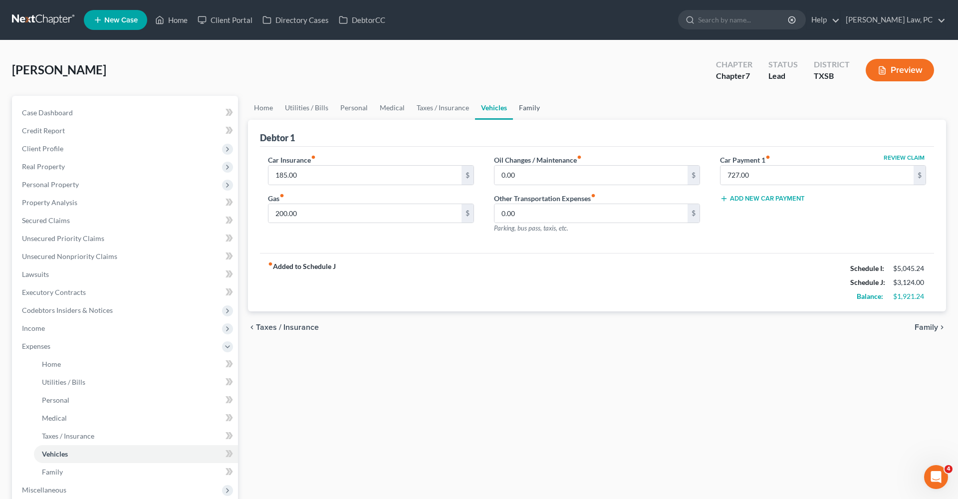
click at [527, 110] on link "Family" at bounding box center [529, 108] width 33 height 24
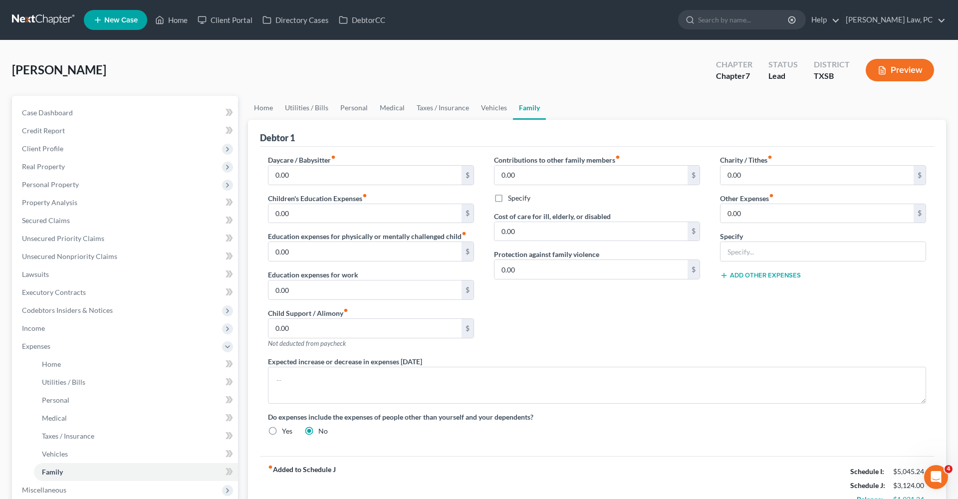
click at [31, 19] on link at bounding box center [44, 20] width 64 height 18
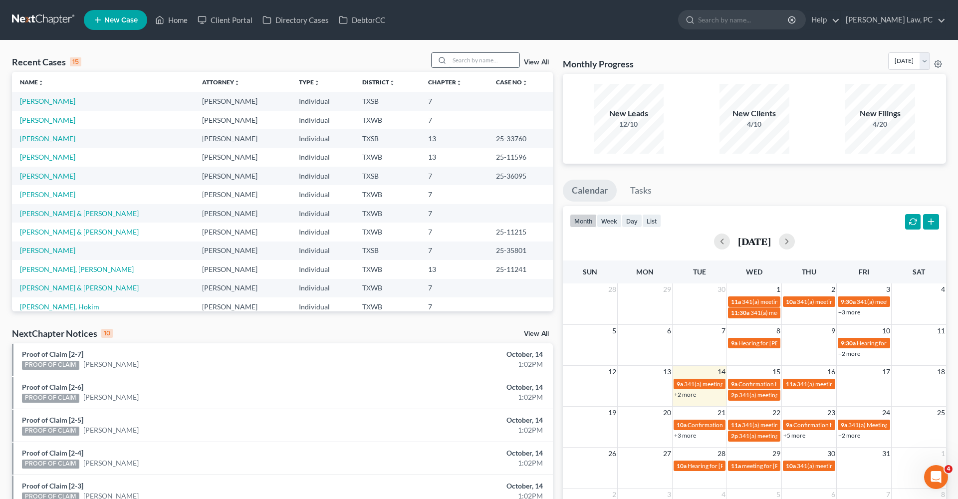
click at [471, 59] on input "search" at bounding box center [485, 60] width 70 height 14
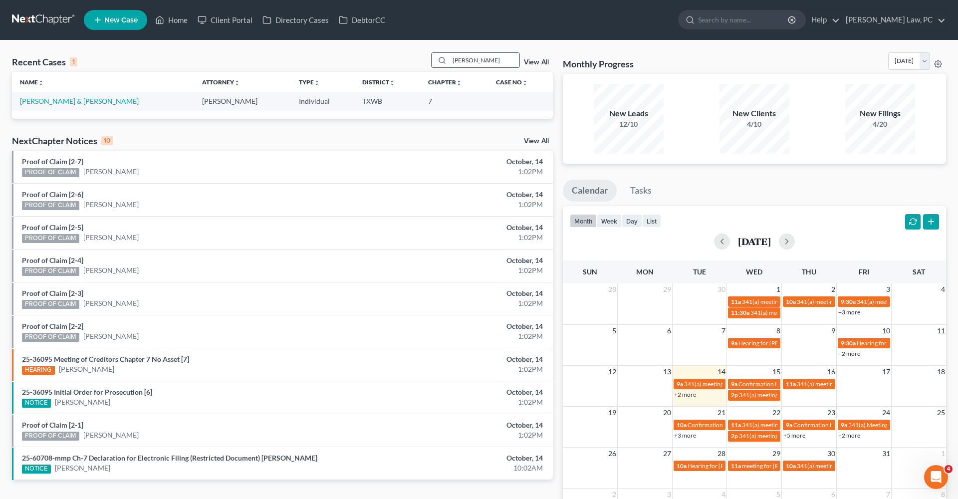
type input "[PERSON_NAME]"
drag, startPoint x: 471, startPoint y: 59, endPoint x: 71, endPoint y: 103, distance: 402.5
click at [71, 103] on link "[PERSON_NAME] & [PERSON_NAME]" at bounding box center [79, 101] width 119 height 8
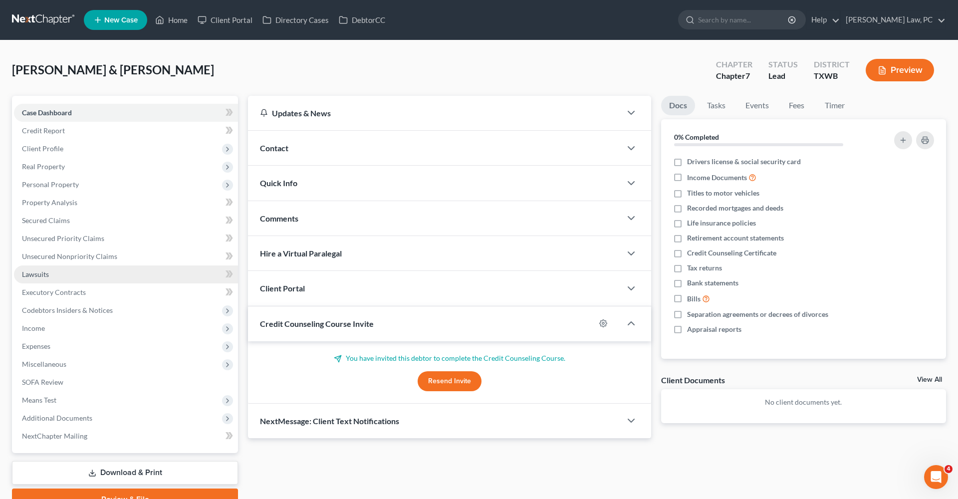
click at [34, 267] on link "Lawsuits" at bounding box center [126, 274] width 224 height 18
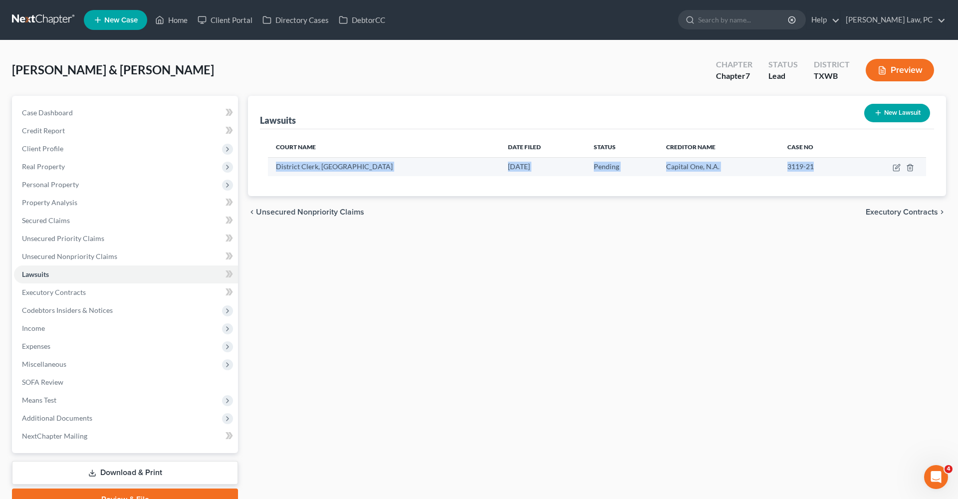
drag, startPoint x: 275, startPoint y: 166, endPoint x: 824, endPoint y: 162, distance: 549.3
click at [824, 162] on tr "District Clerk, Bastrop County 09/08/2025 Pending Capital One, N.A. 3119-21" at bounding box center [597, 166] width 658 height 19
copy tr "District Clerk, Bastrop County 09/08/2025 Pending Capital One, N.A. 3119-21"
click at [897, 169] on icon "button" at bounding box center [897, 168] width 8 height 8
select select "45"
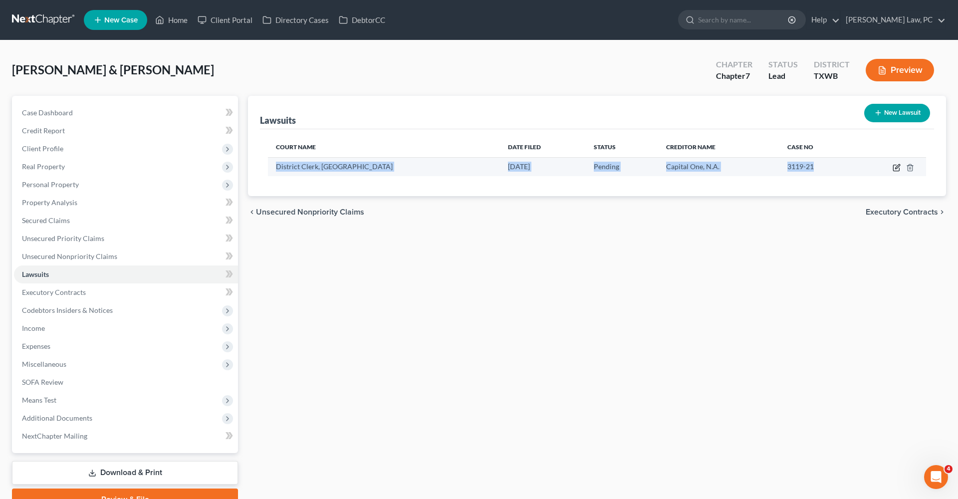
select select "0"
select select "4"
select select "45"
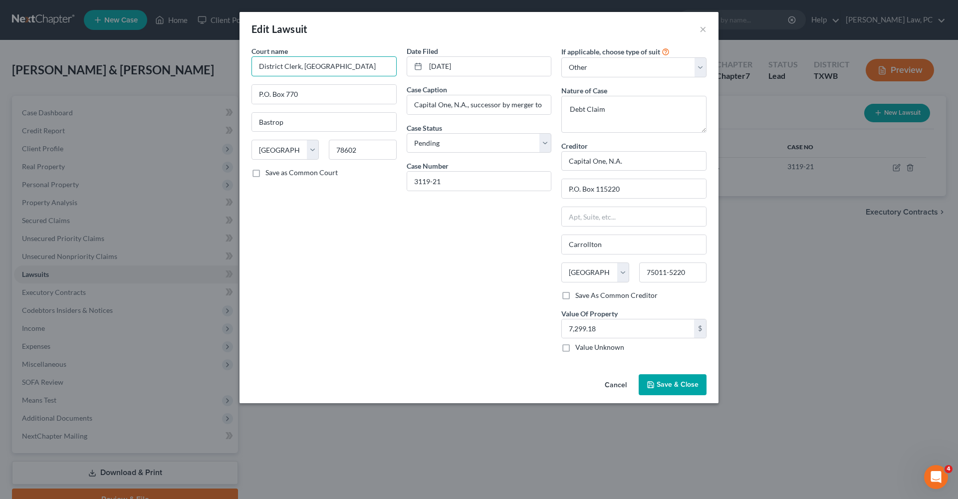
drag, startPoint x: 303, startPoint y: 68, endPoint x: 228, endPoint y: 68, distance: 74.8
click at [228, 68] on div "Edit Lawsuit × Court name * District Clerk, Bastrop County P.O. Box 770 Bastrop…" at bounding box center [479, 249] width 958 height 499
click at [331, 65] on input "Bastrop County" at bounding box center [323, 66] width 145 height 20
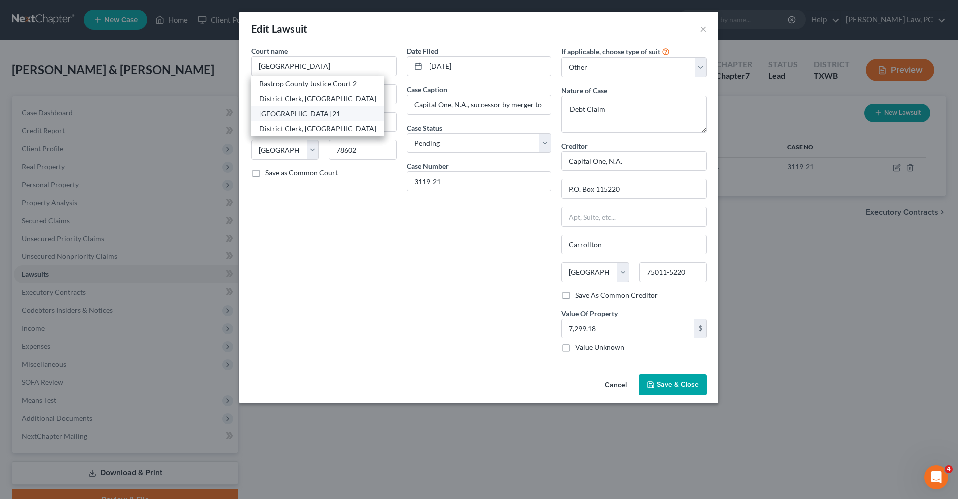
click at [338, 116] on div "Bastrop County District Court 21" at bounding box center [317, 114] width 117 height 10
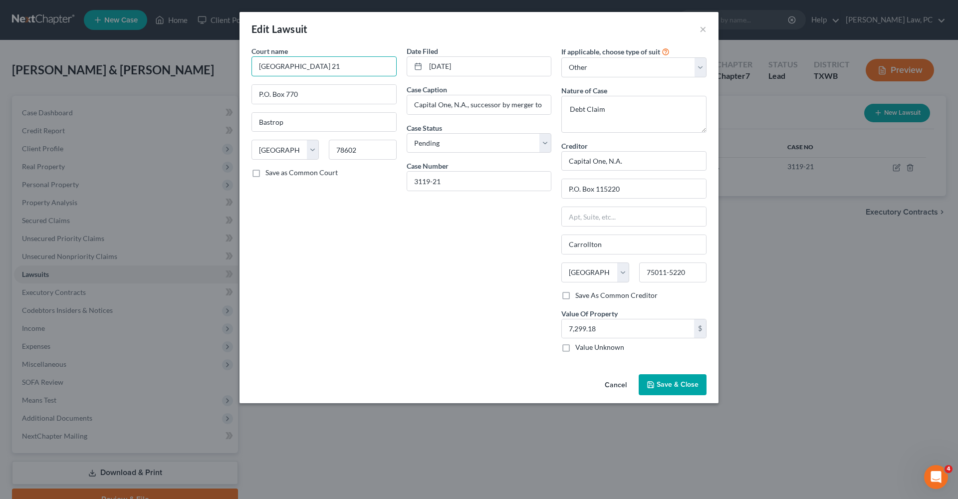
click at [351, 67] on input "Bastrop County District Court 21" at bounding box center [323, 66] width 145 height 20
click at [366, 69] on input "Bastrop County District Court 21" at bounding box center [323, 66] width 145 height 20
click at [308, 69] on input "Bastrop County District Court" at bounding box center [323, 66] width 145 height 20
click at [672, 386] on span "Save & Close" at bounding box center [678, 384] width 42 height 8
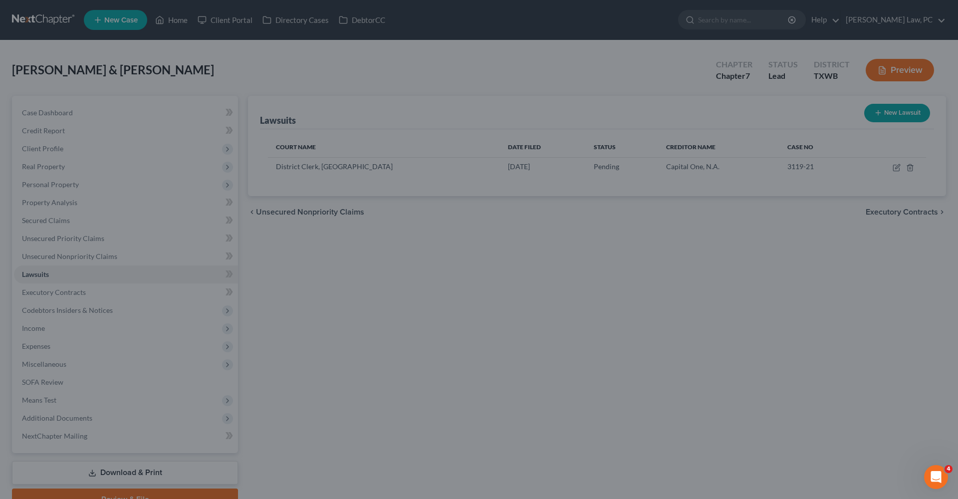
type input "Bastrop County 21st District Court"
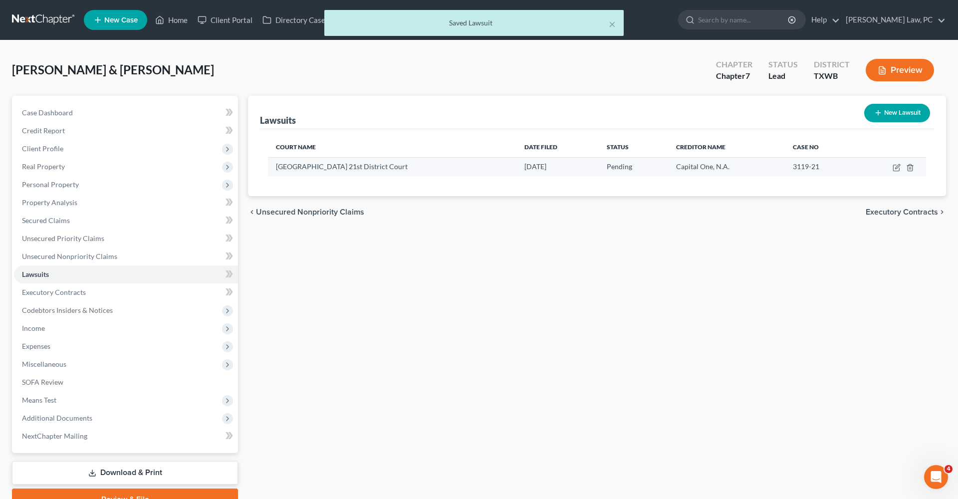
click at [276, 169] on span "Bastrop County 21st District Court" at bounding box center [342, 166] width 132 height 8
drag, startPoint x: 276, startPoint y: 169, endPoint x: 388, endPoint y: 166, distance: 111.8
click at [388, 166] on div "Bastrop County 21st District Court" at bounding box center [392, 167] width 232 height 10
copy span "Bastrop County 21st District Court"
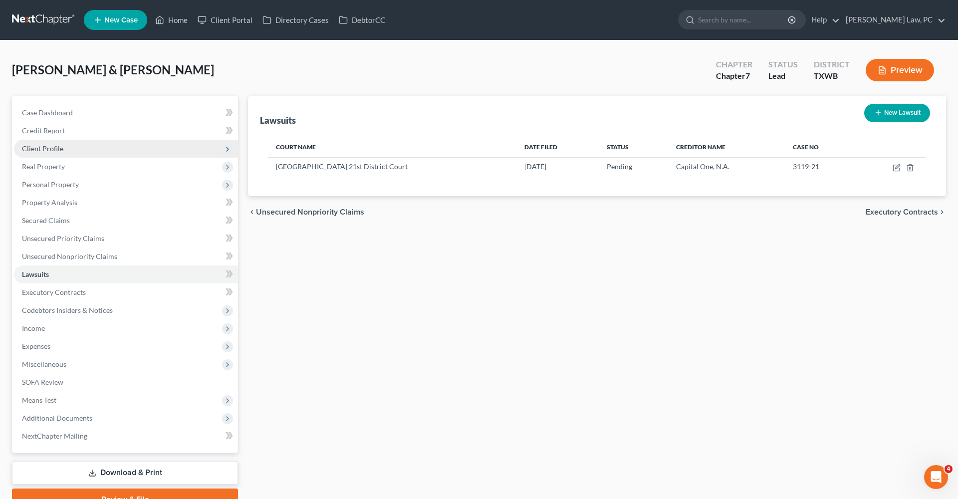
click at [32, 152] on span "Client Profile" at bounding box center [42, 148] width 41 height 8
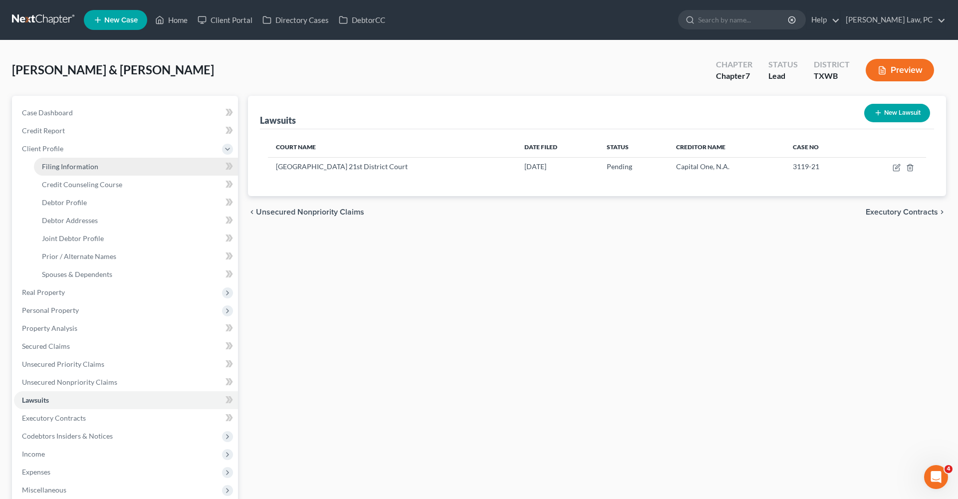
click at [62, 163] on span "Filing Information" at bounding box center [70, 166] width 56 height 8
select select "1"
select select "0"
select select "45"
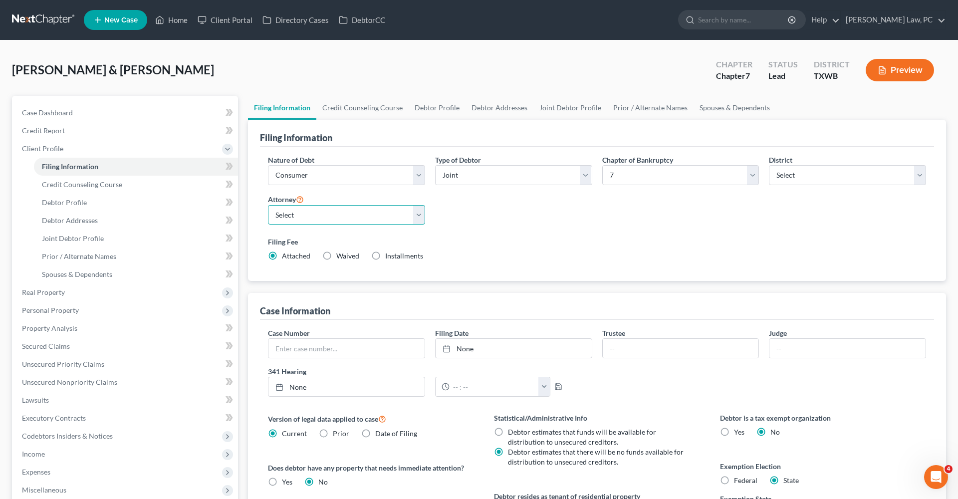
select select "1"
click at [88, 188] on span "Credit Counseling Course" at bounding box center [82, 184] width 80 height 8
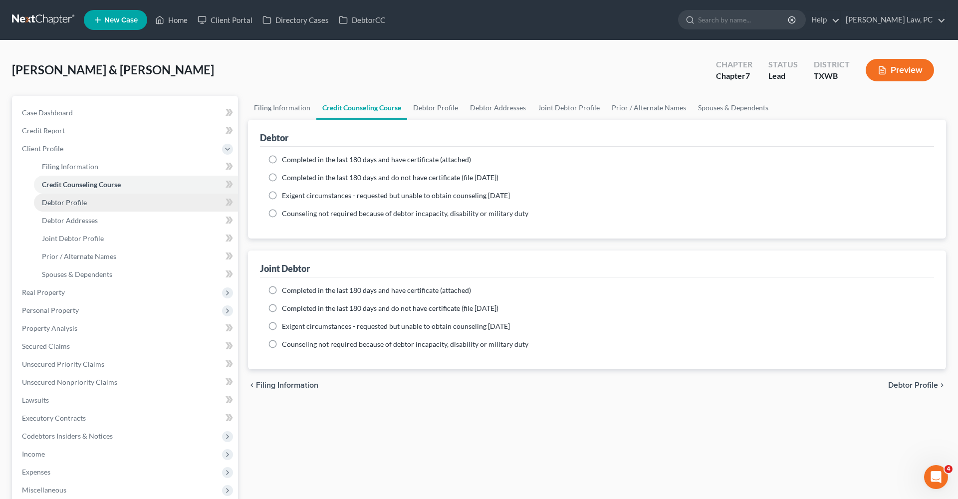
click at [70, 202] on span "Debtor Profile" at bounding box center [64, 202] width 45 height 8
select select "1"
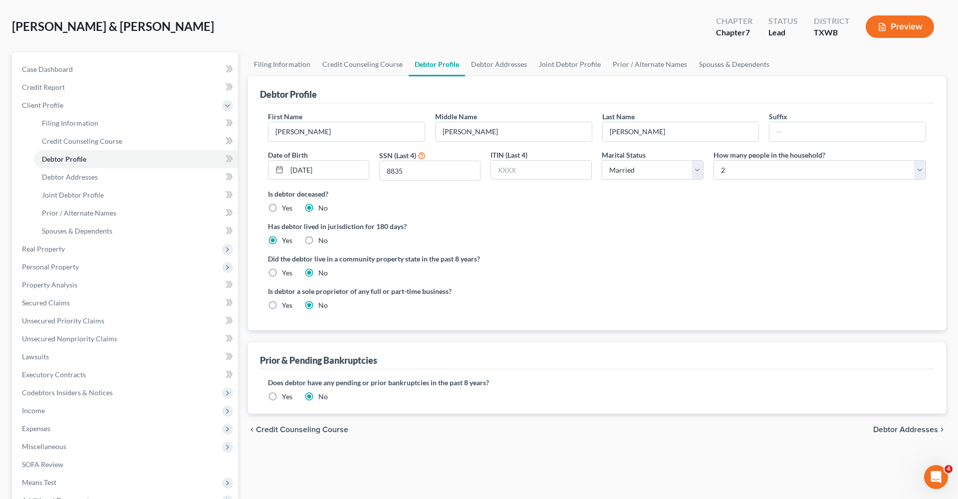
scroll to position [57, 0]
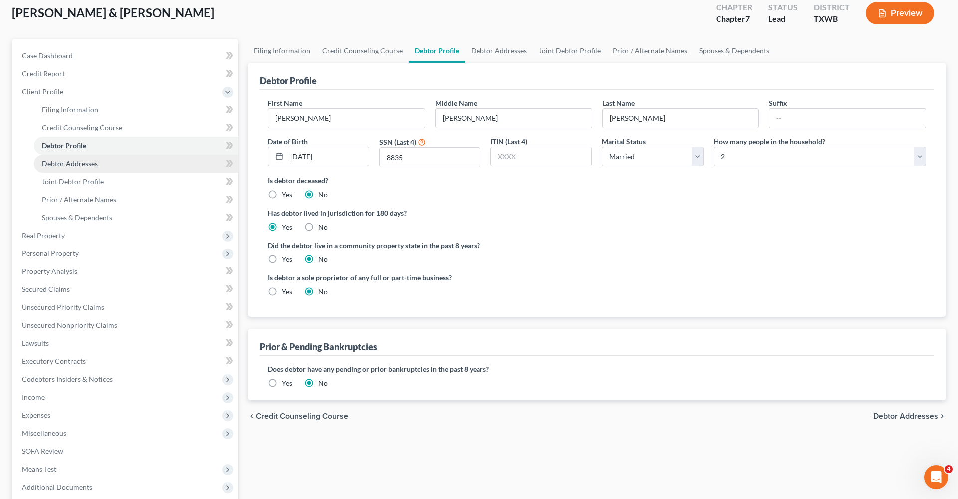
click at [74, 161] on span "Debtor Addresses" at bounding box center [70, 163] width 56 height 8
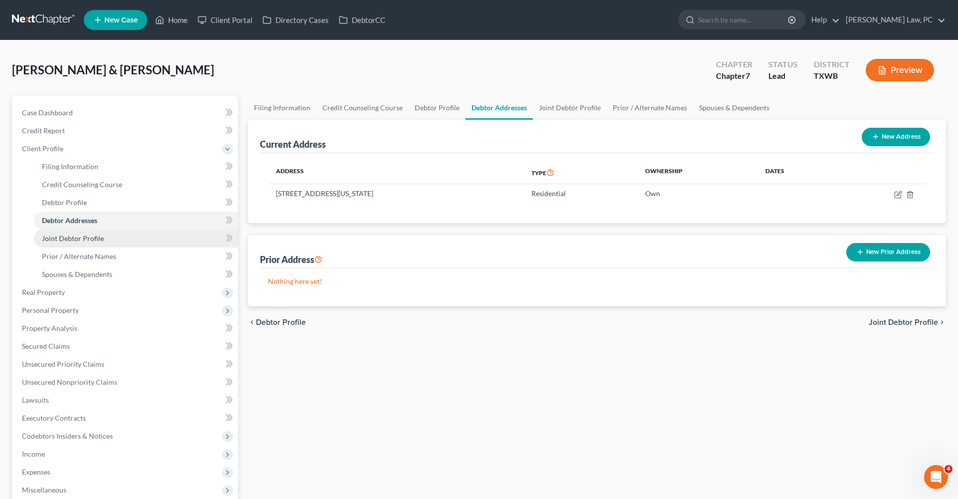
click at [56, 238] on span "Joint Debtor Profile" at bounding box center [73, 238] width 62 height 8
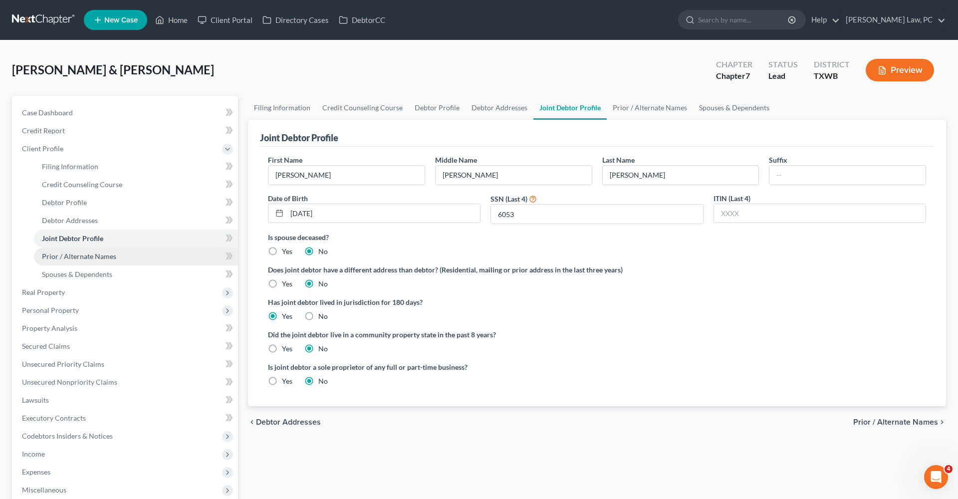
click at [77, 256] on span "Prior / Alternate Names" at bounding box center [79, 256] width 74 height 8
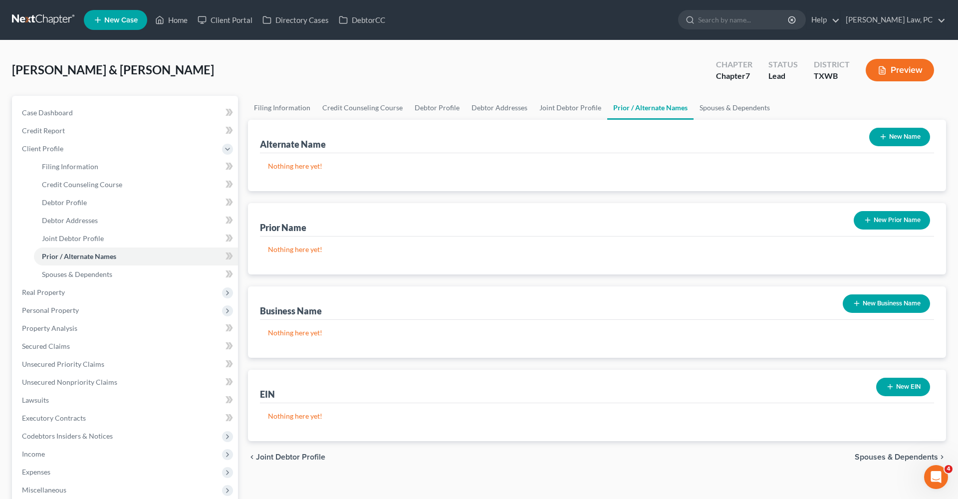
click at [876, 136] on button "New Name" at bounding box center [899, 137] width 61 height 18
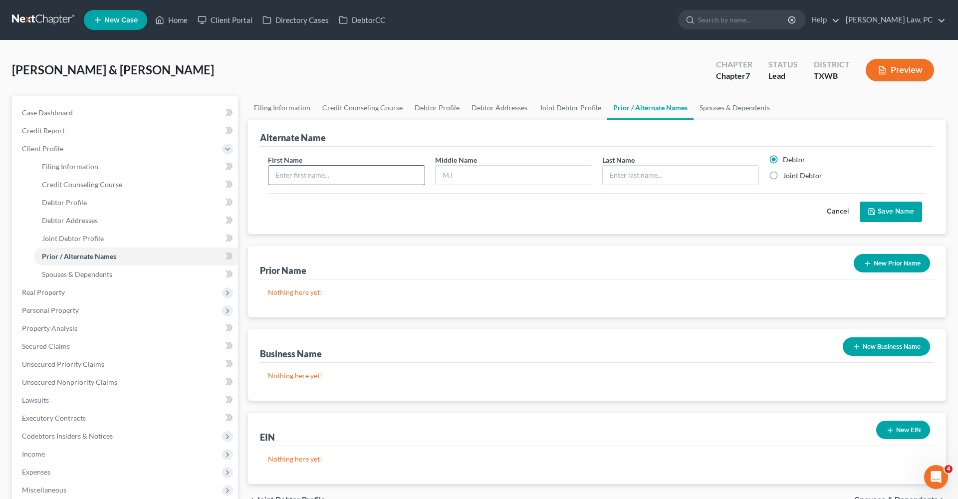
click at [322, 170] on input "text" at bounding box center [346, 175] width 156 height 19
type input "[PERSON_NAME]"
click at [452, 176] on input "text" at bounding box center [514, 175] width 156 height 19
type input "S"
click at [639, 174] on input "text" at bounding box center [681, 175] width 156 height 19
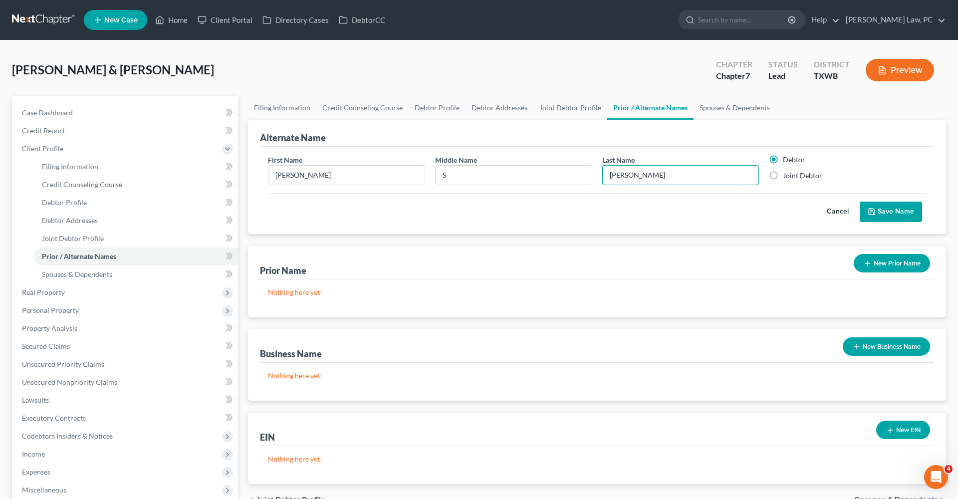
type input "[PERSON_NAME]"
click at [887, 209] on button "Save Name" at bounding box center [891, 212] width 62 height 21
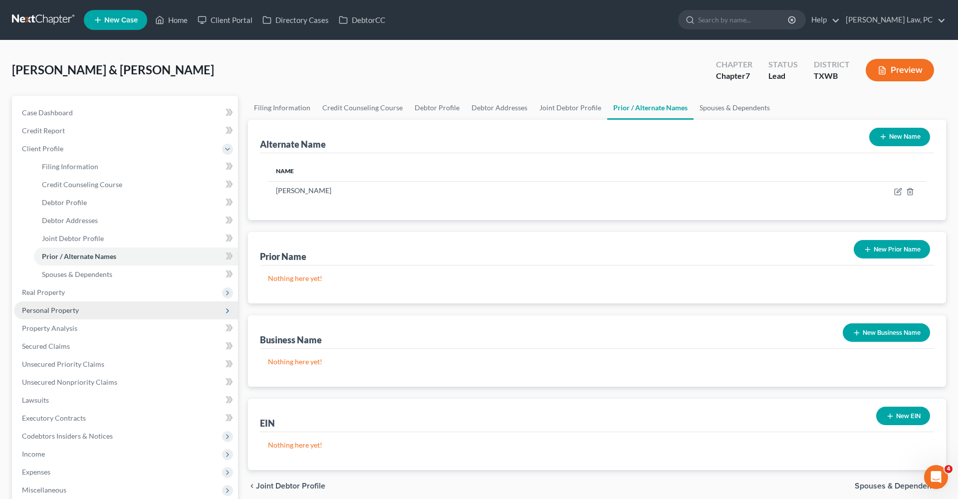
click at [34, 310] on span "Personal Property" at bounding box center [50, 310] width 57 height 8
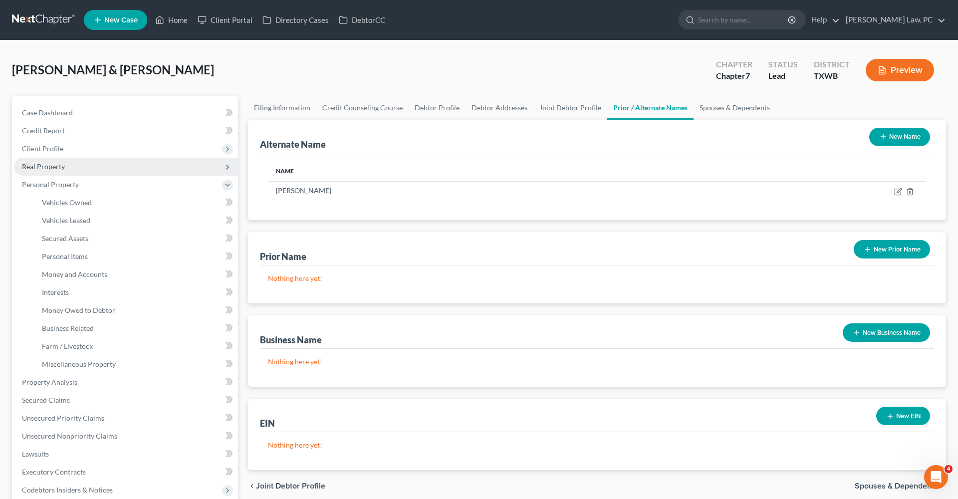
click at [52, 172] on span "Real Property" at bounding box center [126, 167] width 224 height 18
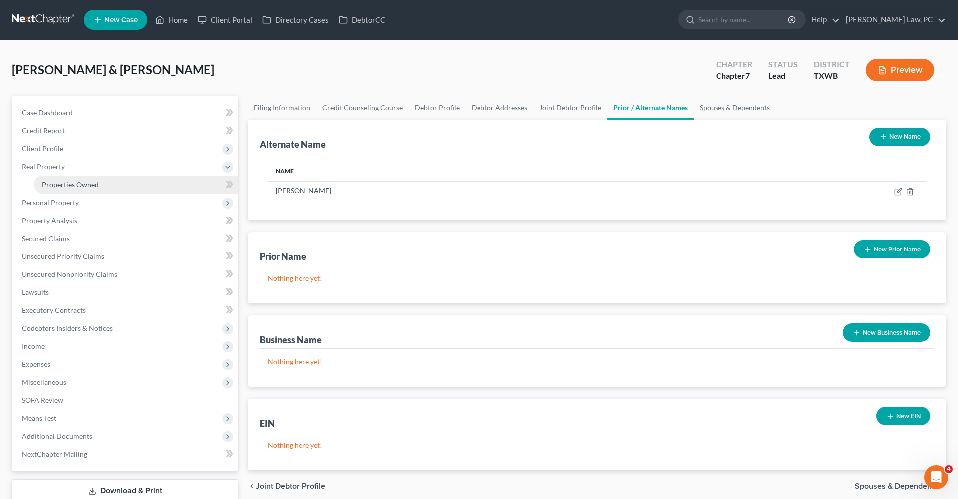
click at [62, 179] on link "Properties Owned" at bounding box center [136, 185] width 204 height 18
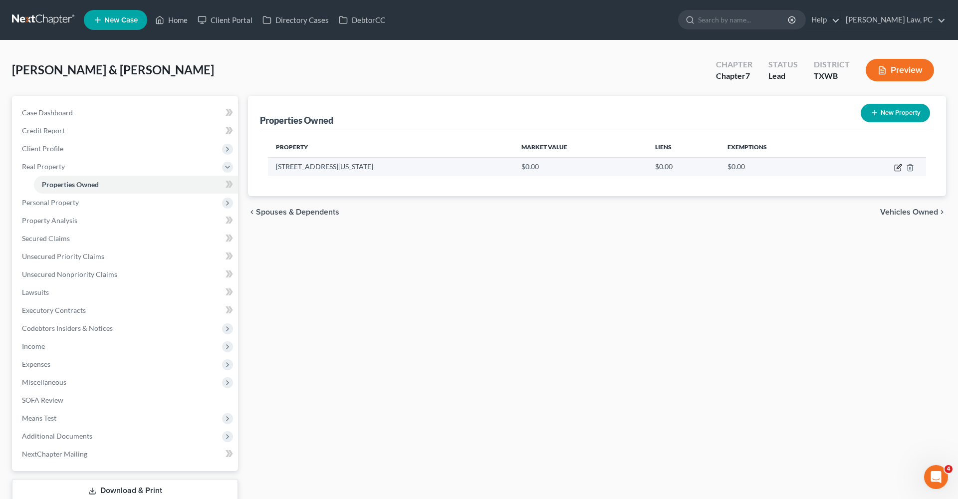
click at [897, 168] on icon "button" at bounding box center [898, 168] width 8 height 8
select select "45"
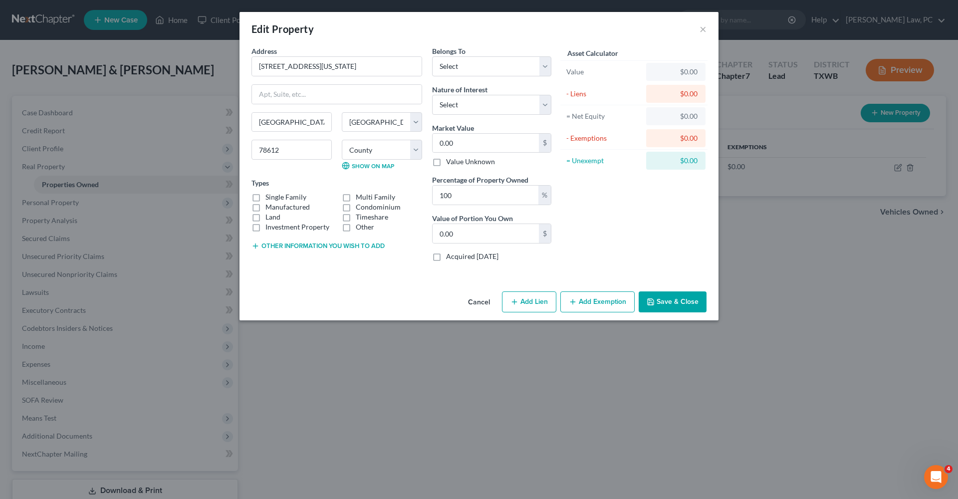
click at [282, 196] on label "Single Family" at bounding box center [285, 197] width 41 height 10
click at [276, 196] on input "Single Family" at bounding box center [272, 195] width 6 height 6
checkbox input "true"
select select "0"
drag, startPoint x: 462, startPoint y: 140, endPoint x: 433, endPoint y: 140, distance: 29.9
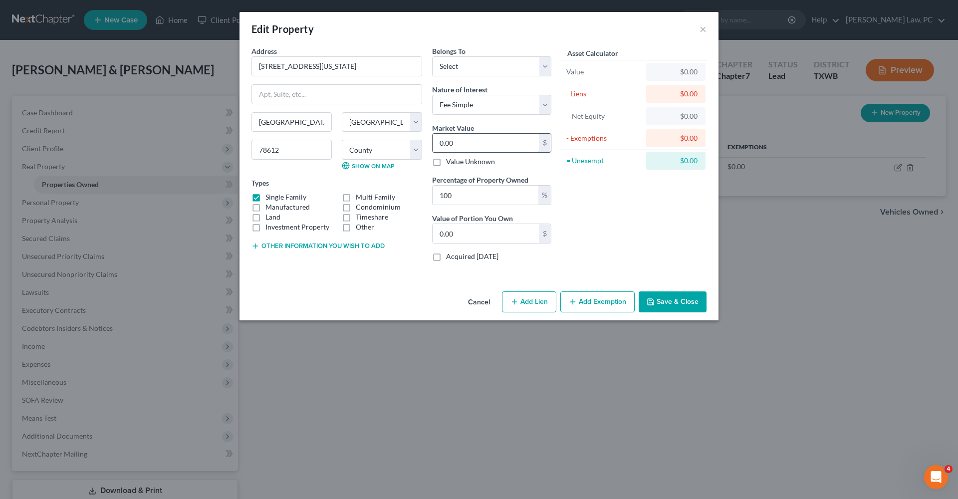
click at [432, 140] on div "Belongs To * Select Debtor 1 Only Debtor 2 Only Debtor 1 And Debtor 2 Only At L…" at bounding box center [491, 158] width 129 height 224
type input "2"
type input "2.00"
type input "0"
type input "3"
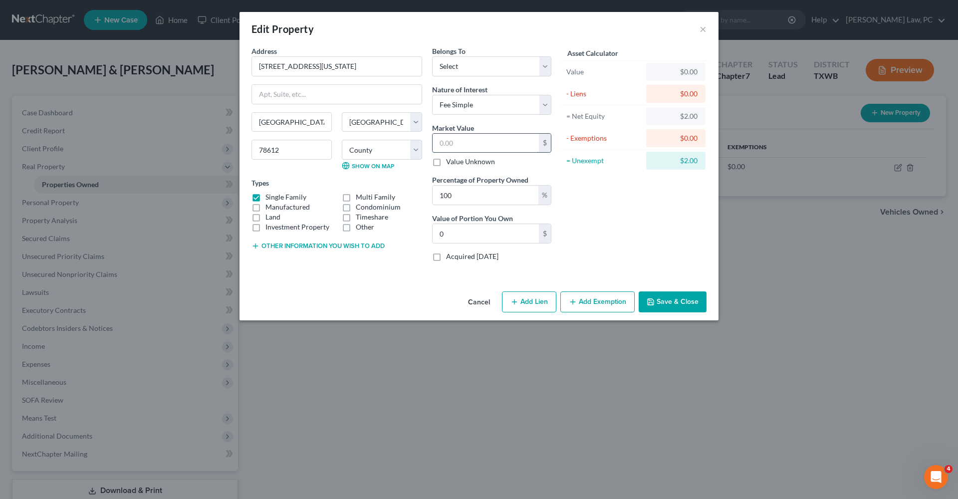
type input "3.00"
type input "33"
type input "33.00"
type input "330"
type input "330.00"
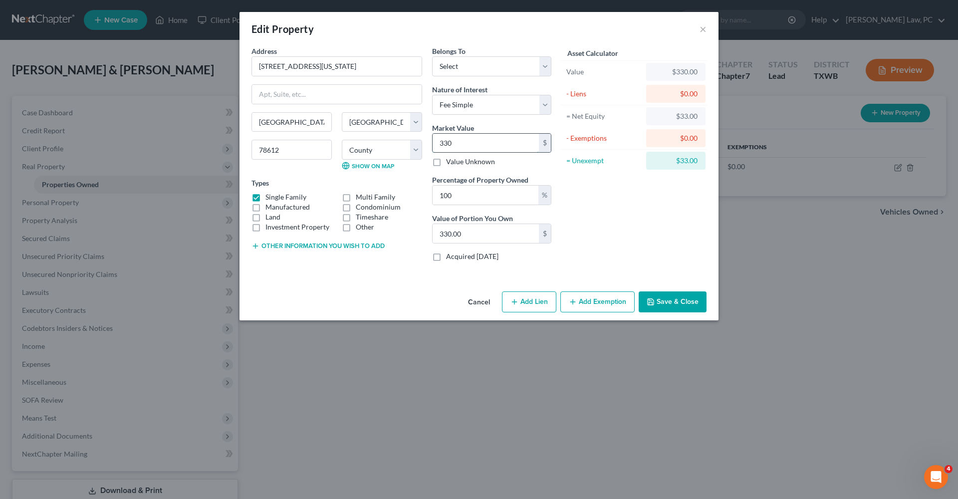
type input "3305"
type input "3,305.00"
type input "3,3054"
type input "33,054.00"
type input "33,0549"
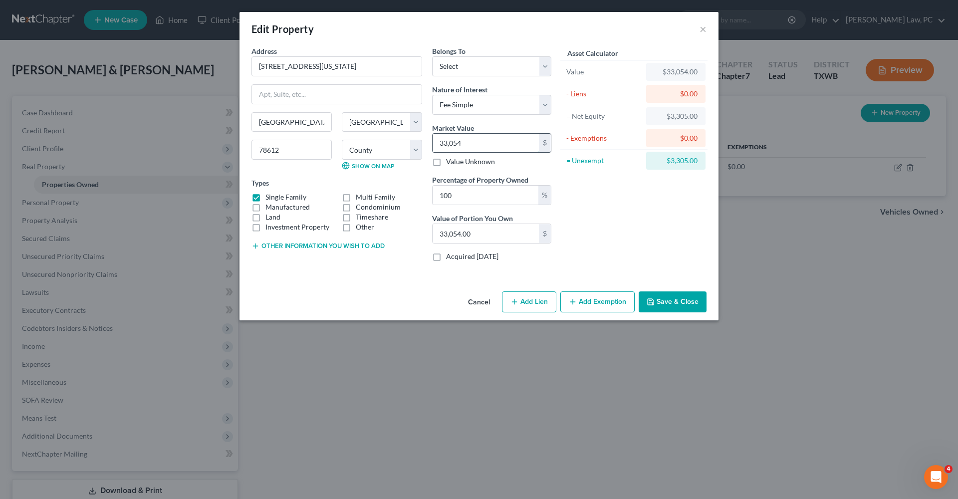
type input "330,549.00"
type input "330,549"
click at [629, 226] on div "Asset Calculator Value $330,549.00 - Liens $0.00 = Net Equity $33,054.00 - Exem…" at bounding box center [633, 158] width 155 height 224
click at [675, 305] on button "Save & Close" at bounding box center [673, 301] width 68 height 21
select select "2"
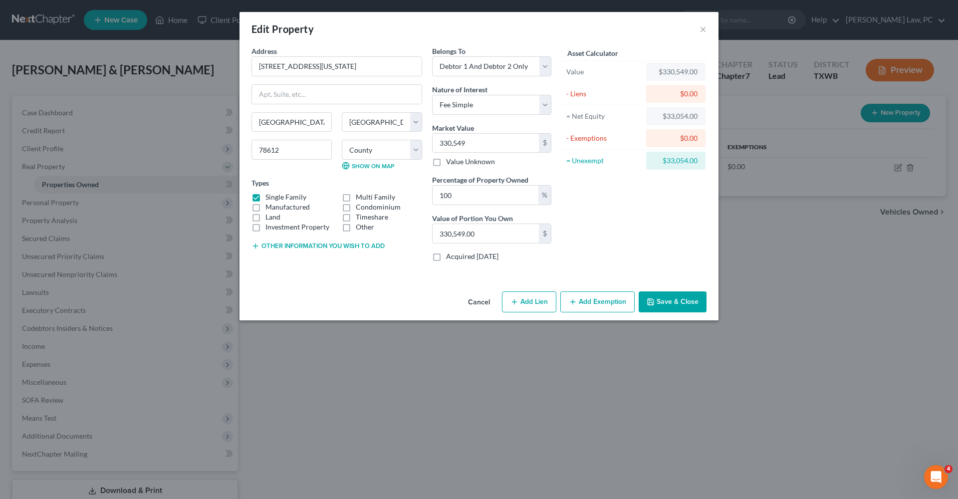
click at [660, 300] on button "Save & Close" at bounding box center [673, 301] width 68 height 21
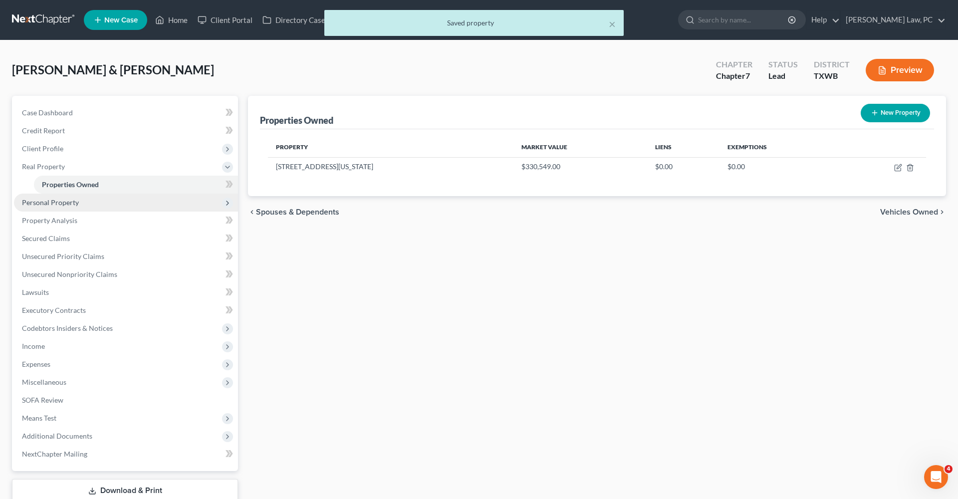
click at [67, 205] on span "Personal Property" at bounding box center [50, 202] width 57 height 8
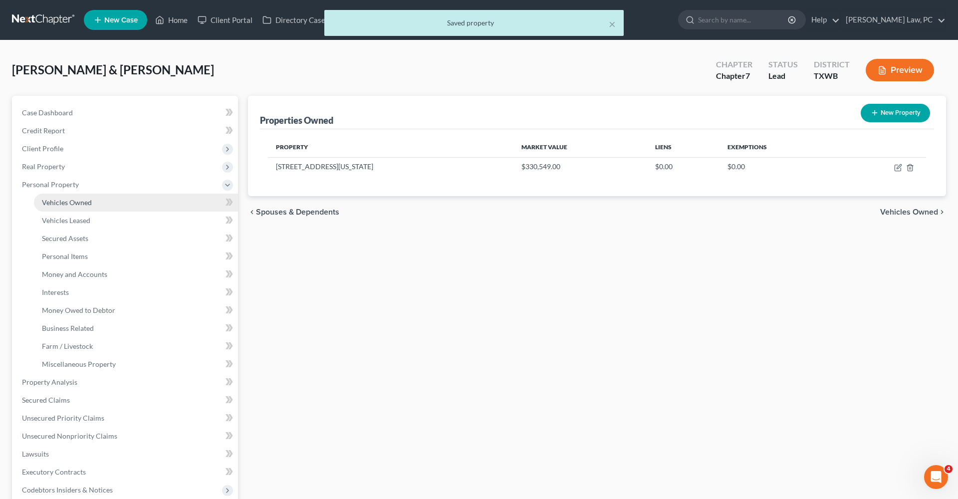
click at [78, 199] on span "Vehicles Owned" at bounding box center [67, 202] width 50 height 8
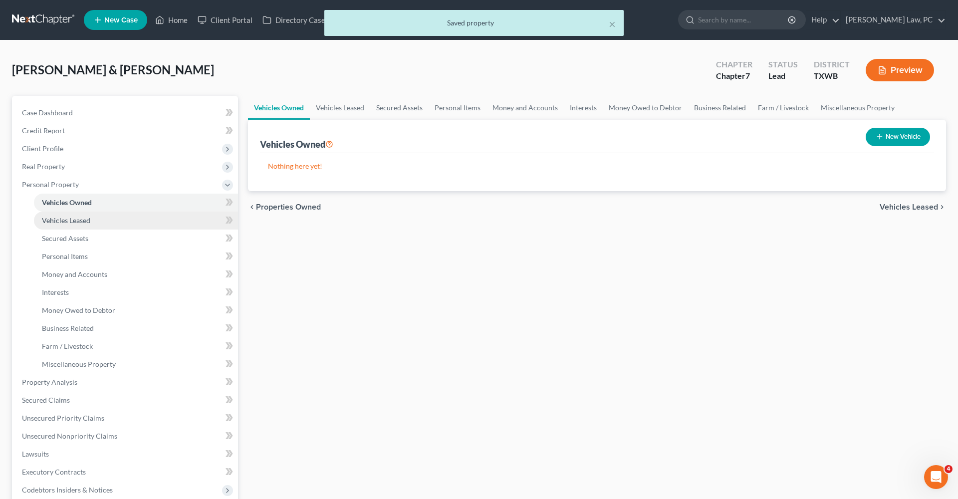
click at [79, 218] on span "Vehicles Leased" at bounding box center [66, 220] width 48 height 8
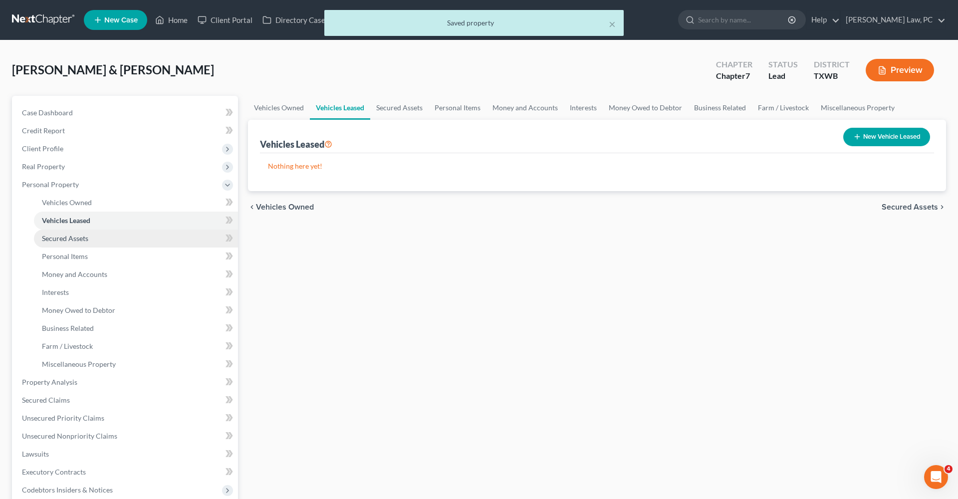
click at [78, 235] on span "Secured Assets" at bounding box center [65, 238] width 46 height 8
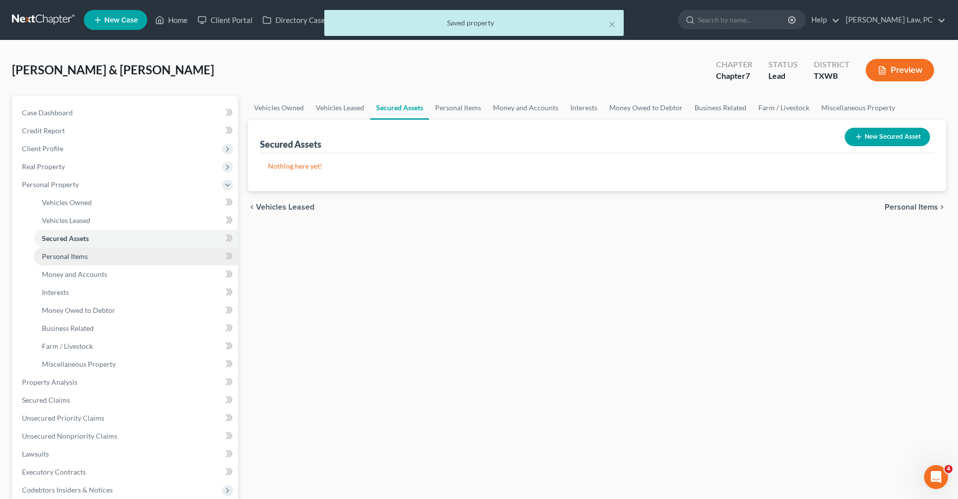
click at [82, 250] on link "Personal Items" at bounding box center [136, 256] width 204 height 18
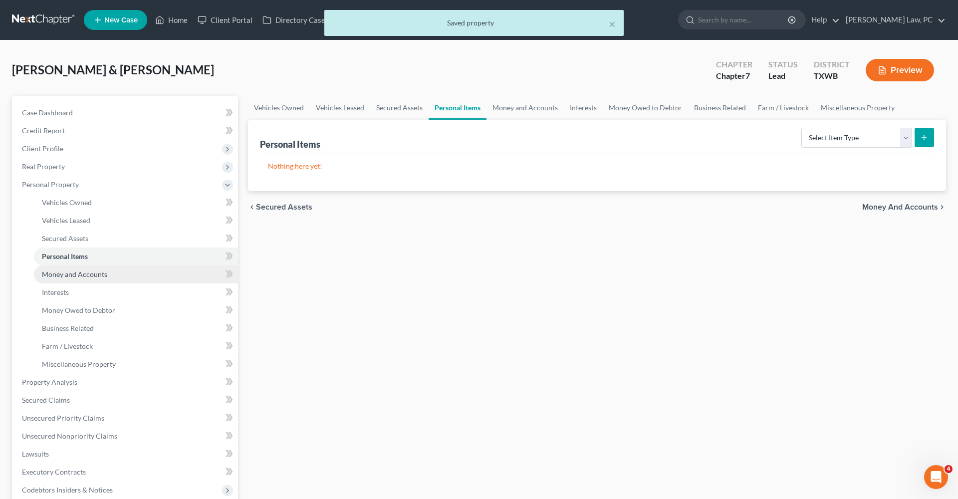
click at [97, 274] on span "Money and Accounts" at bounding box center [74, 274] width 65 height 8
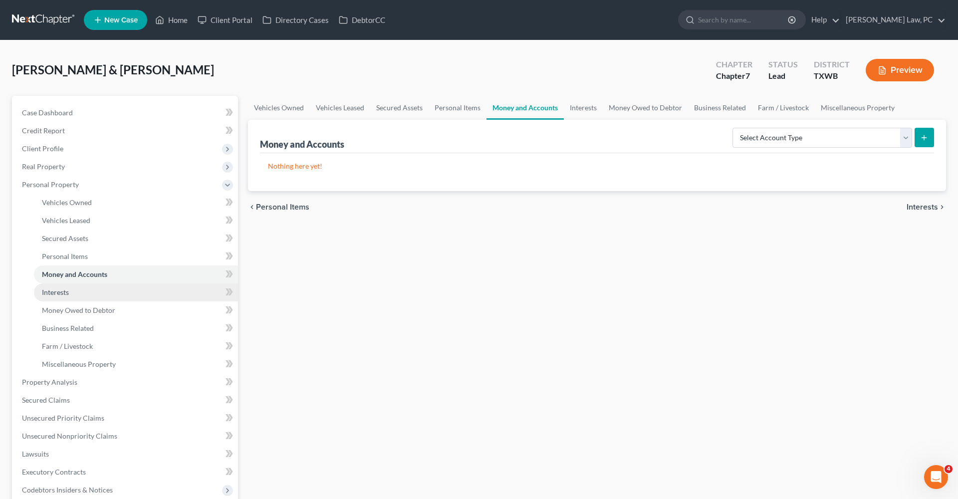
click at [58, 288] on span "Interests" at bounding box center [55, 292] width 27 height 8
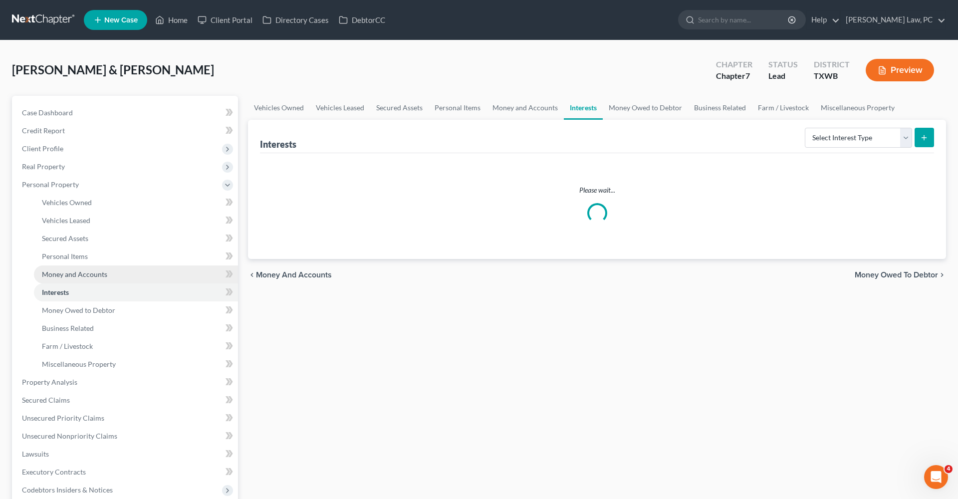
click at [94, 273] on span "Money and Accounts" at bounding box center [74, 274] width 65 height 8
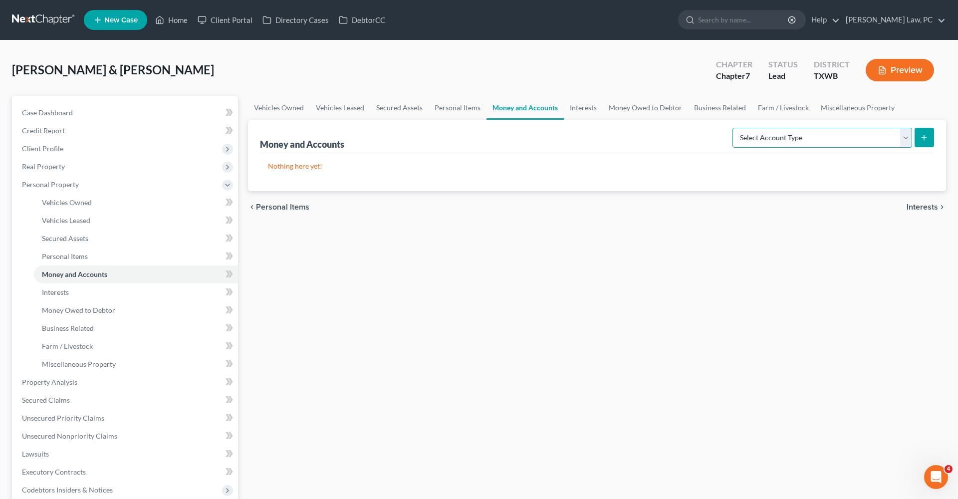
select select "savings"
click at [924, 140] on line "submit" at bounding box center [924, 137] width 0 height 4
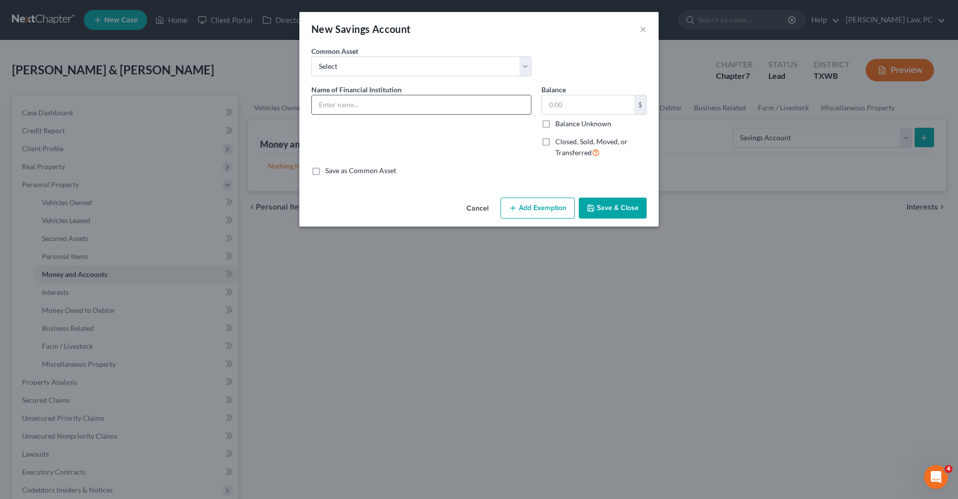
click at [356, 101] on input "text" at bounding box center [421, 104] width 219 height 19
click at [376, 104] on input "American Express Acct 7692" at bounding box center [421, 104] width 219 height 19
type input "American Express High Yield Acct 7692"
click at [619, 205] on button "Save & Close" at bounding box center [613, 208] width 68 height 21
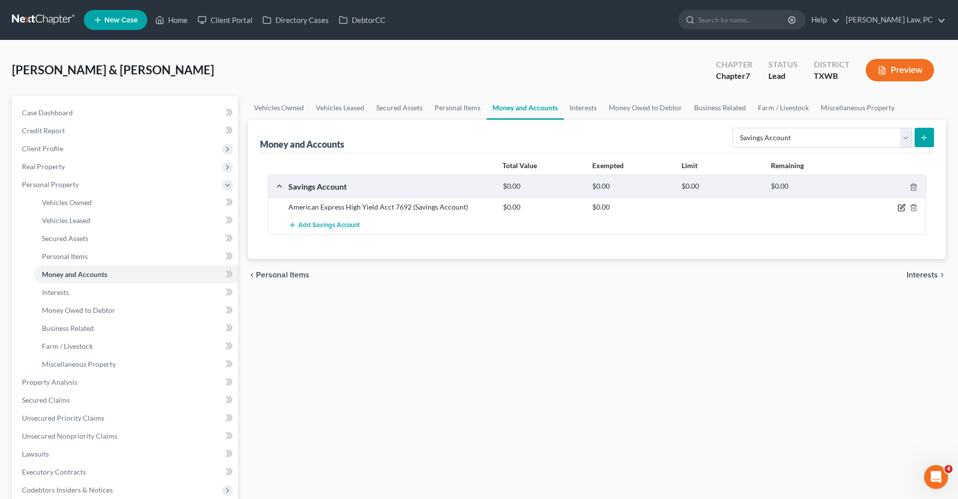
click at [900, 208] on icon "button" at bounding box center [902, 207] width 4 height 4
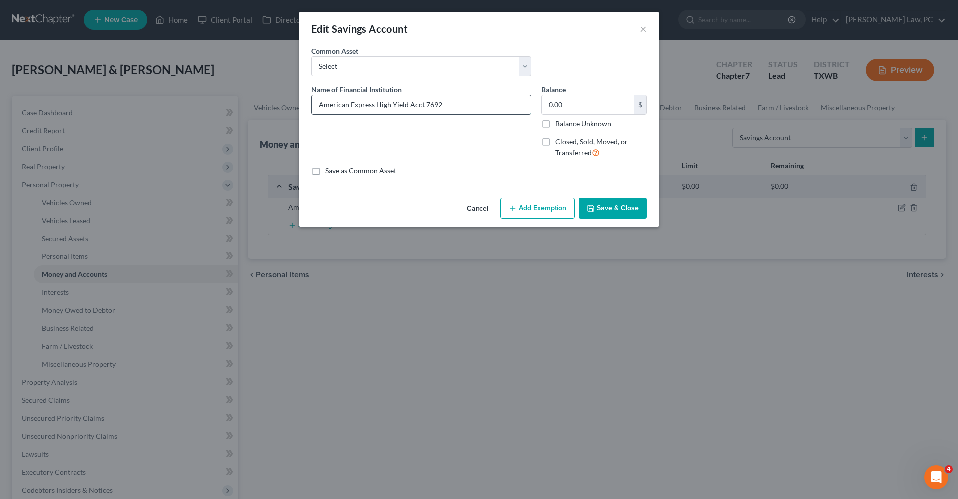
click at [461, 103] on input "American Express High Yield Acct 7692" at bounding box center [421, 104] width 219 height 19
type input "American Express High Yield Acct 7692 (Debtor)"
click at [618, 208] on button "Save & Close" at bounding box center [613, 208] width 68 height 21
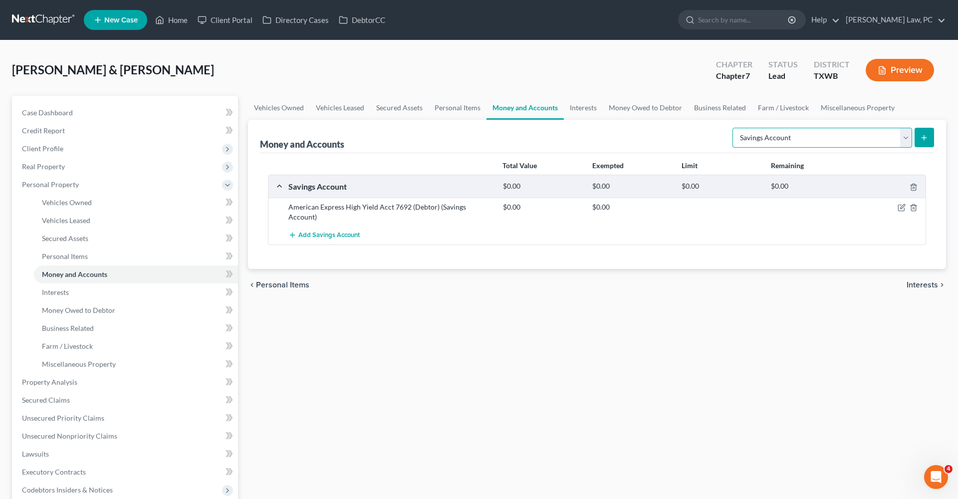
select select "checking"
click at [925, 134] on icon "submit" at bounding box center [924, 138] width 8 height 8
click at [924, 136] on line "submit" at bounding box center [924, 137] width 0 height 4
select select "checking"
click at [926, 138] on line "submit" at bounding box center [924, 138] width 4 height 0
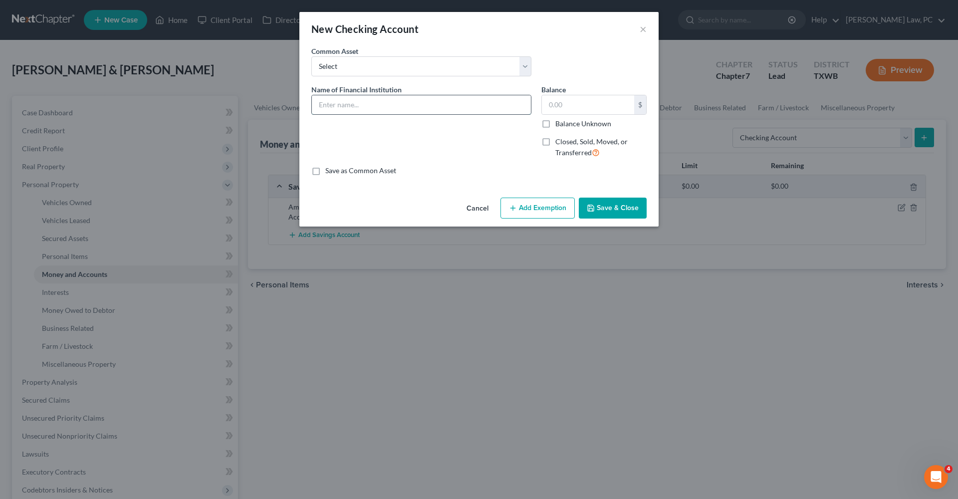
click at [376, 101] on input "text" at bounding box center [421, 104] width 219 height 19
type input "PayPal (Debtor)"
click at [624, 205] on button "Save & Close" at bounding box center [613, 208] width 68 height 21
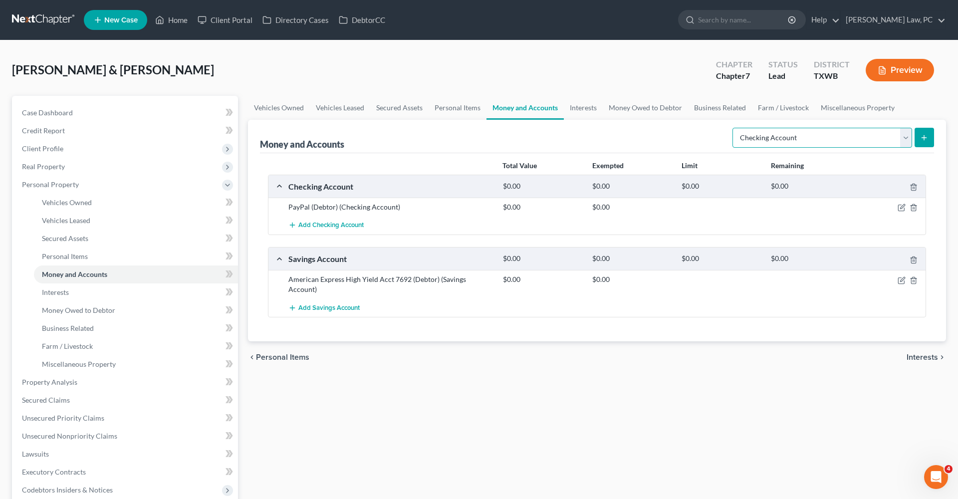
select select "other"
click at [931, 137] on button "submit" at bounding box center [923, 137] width 19 height 19
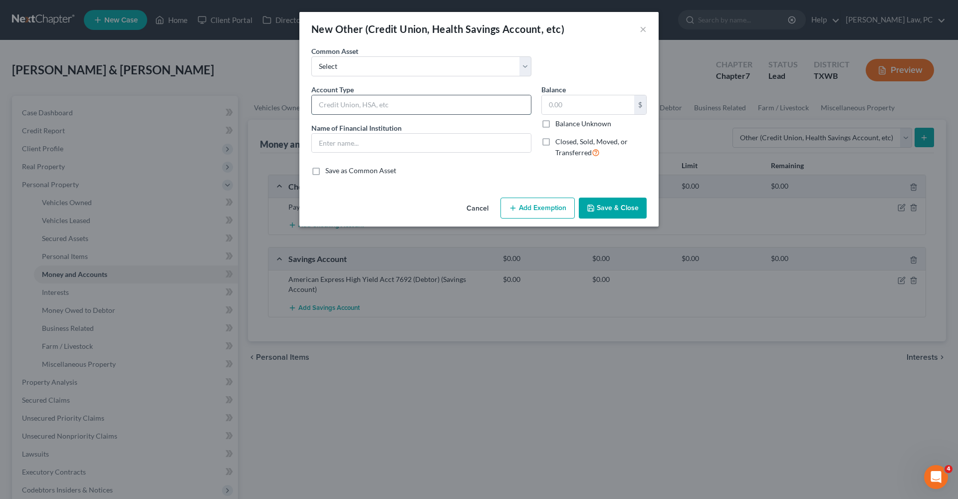
click at [387, 106] on input "text" at bounding box center [421, 104] width 219 height 19
type input "Credit Union Savings Acct"
click at [347, 149] on input "text" at bounding box center [421, 143] width 219 height 19
drag, startPoint x: 343, startPoint y: 146, endPoint x: 314, endPoint y: 143, distance: 29.0
click at [314, 143] on input "Penfed CU" at bounding box center [421, 143] width 219 height 19
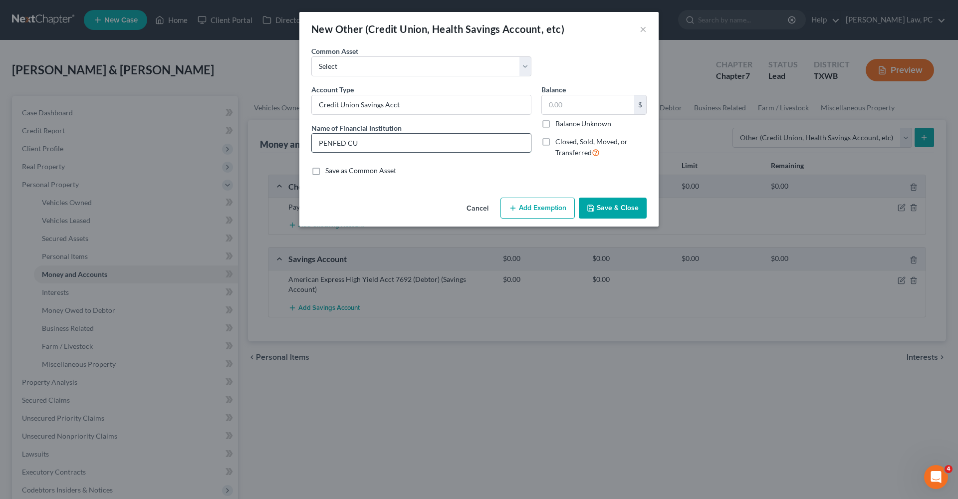
click at [396, 147] on input "PENFED CU" at bounding box center [421, 143] width 219 height 19
type input "PENFED CU Savings"
click at [610, 202] on button "Save & Close" at bounding box center [613, 208] width 68 height 21
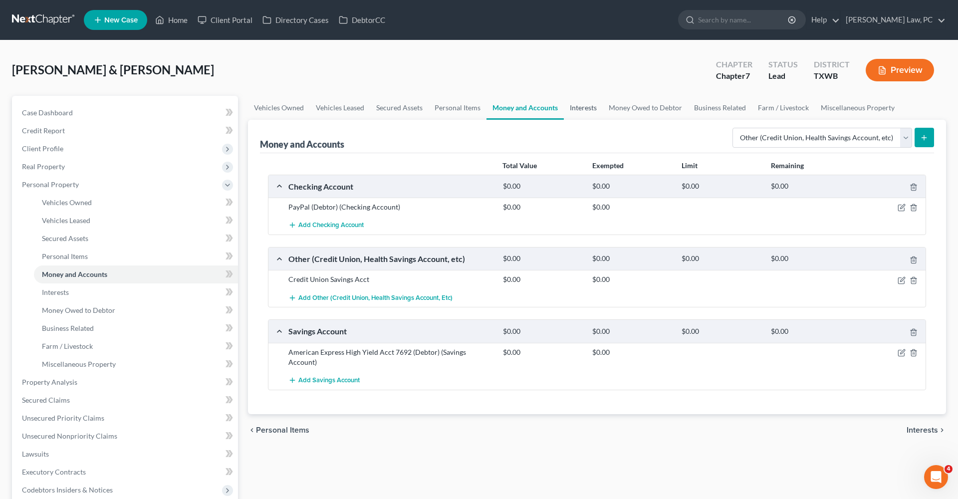
click at [595, 106] on link "Interests" at bounding box center [583, 108] width 39 height 24
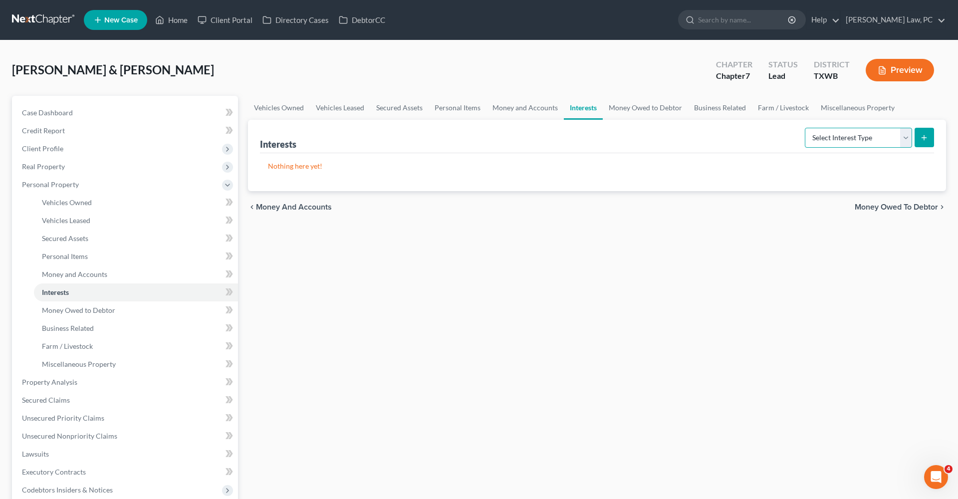
select select "ira"
click at [921, 137] on icon "submit" at bounding box center [924, 138] width 8 height 8
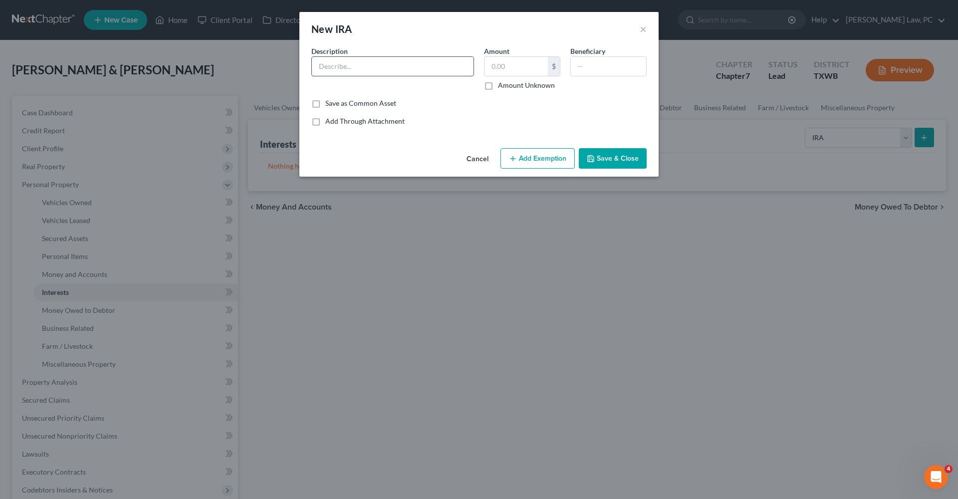
click at [351, 65] on input "text" at bounding box center [393, 66] width 162 height 19
type input "IRA Through Penfed CU"
click at [598, 166] on button "Save & Close" at bounding box center [613, 158] width 68 height 21
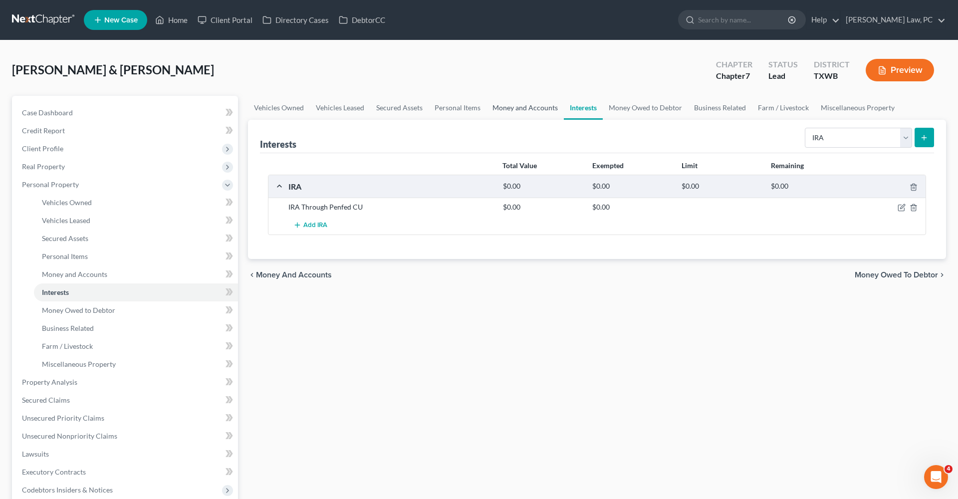
click at [506, 108] on link "Money and Accounts" at bounding box center [524, 108] width 77 height 24
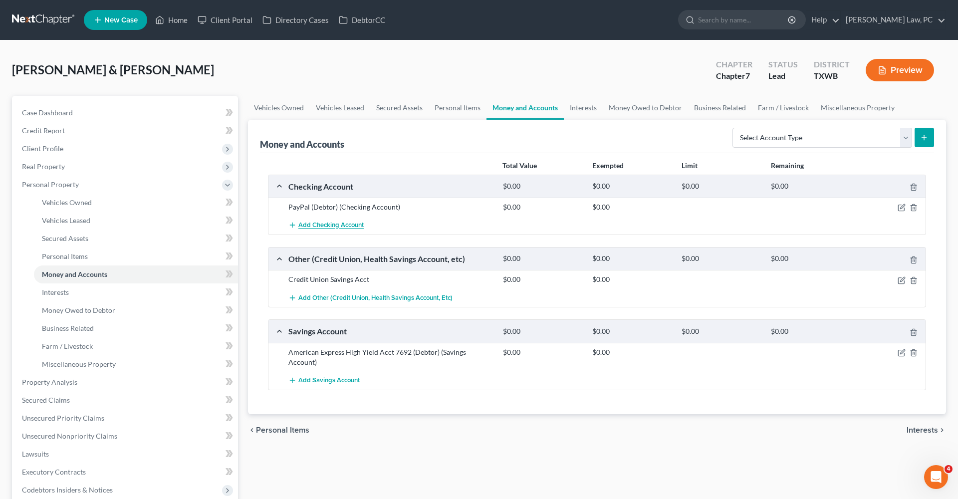
click at [325, 224] on span "Add Checking Account" at bounding box center [330, 226] width 65 height 8
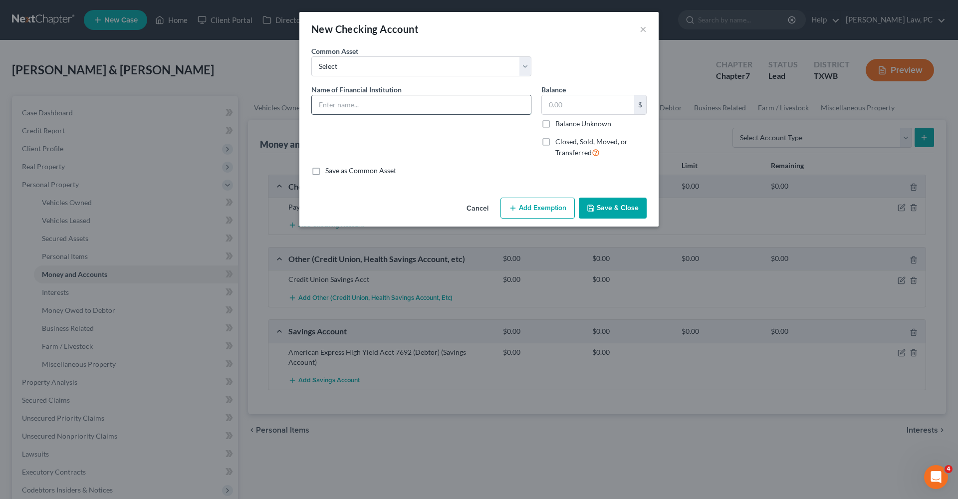
click at [355, 101] on input "text" at bounding box center [421, 104] width 219 height 19
type input "Roscoe Bank Acct 3715"
click at [605, 210] on button "Save & Close" at bounding box center [613, 208] width 68 height 21
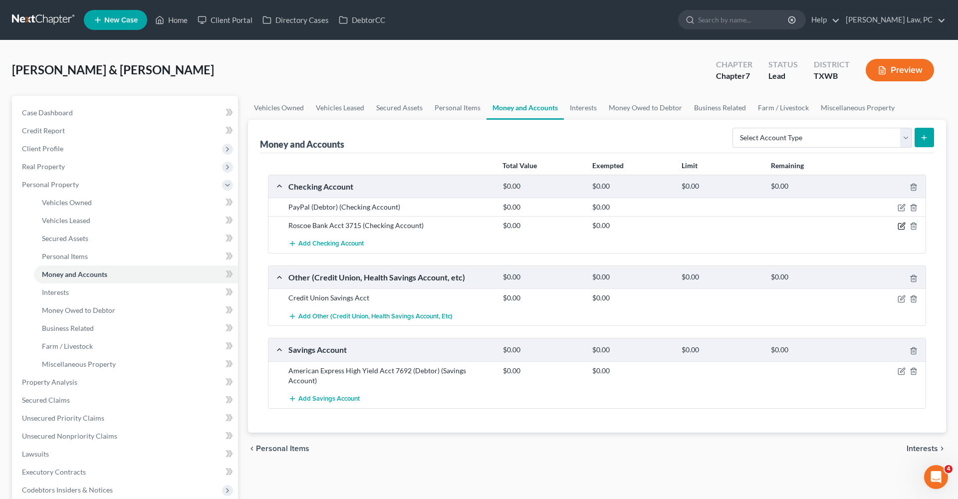
click at [901, 225] on icon "button" at bounding box center [902, 225] width 4 height 4
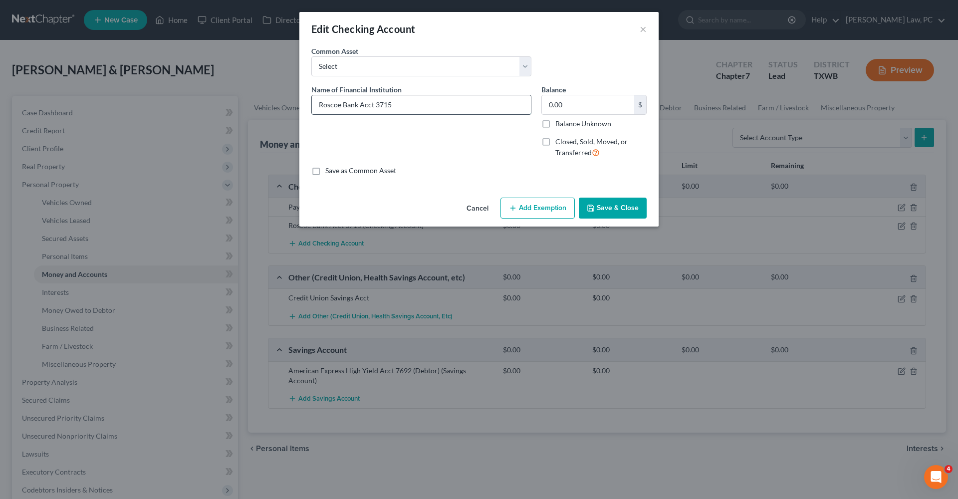
click at [360, 106] on input "Roscoe Bank Acct 3715" at bounding box center [421, 104] width 219 height 19
type input "Roscoe Bank Business Acct 3715"
click at [609, 204] on button "Save & Close" at bounding box center [613, 208] width 68 height 21
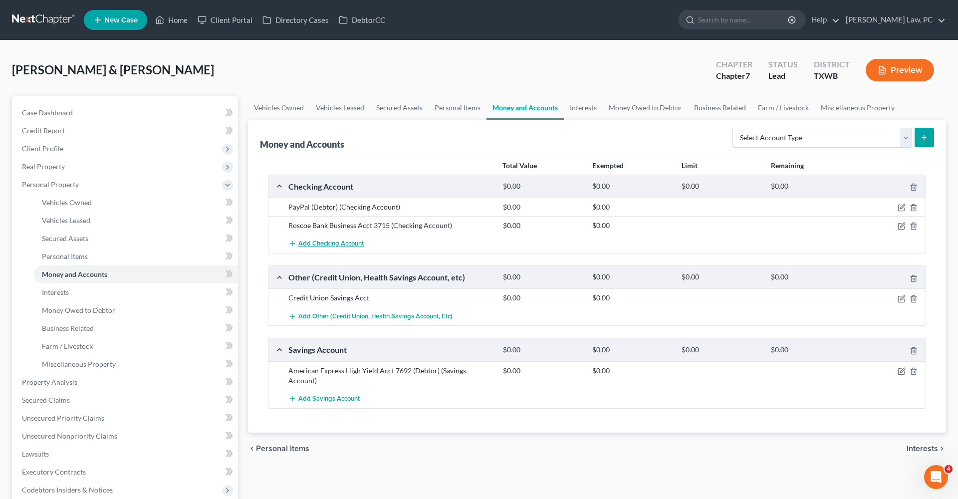
click at [322, 245] on span "Add Checking Account" at bounding box center [330, 244] width 65 height 8
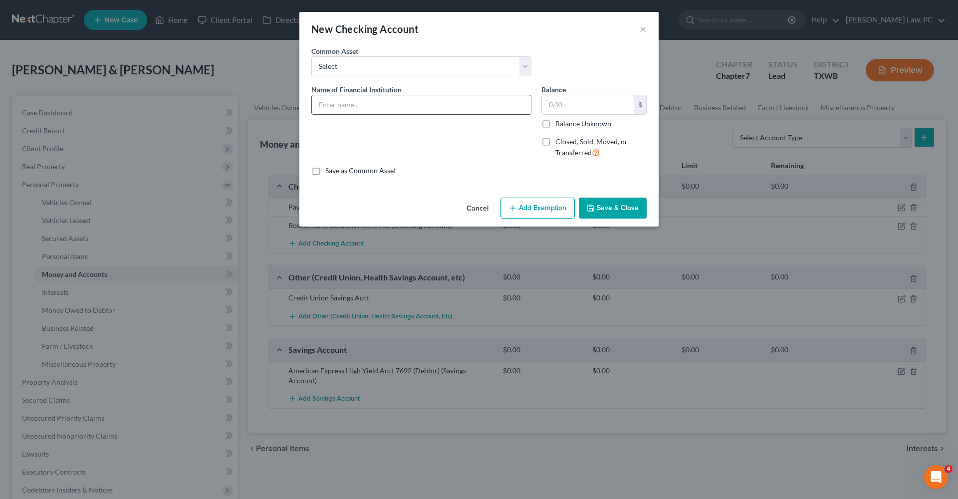
click at [353, 105] on input "text" at bounding box center [421, 104] width 219 height 19
type input "Roscoe Bank Business Acct 3723"
click at [600, 204] on button "Save & Close" at bounding box center [613, 208] width 68 height 21
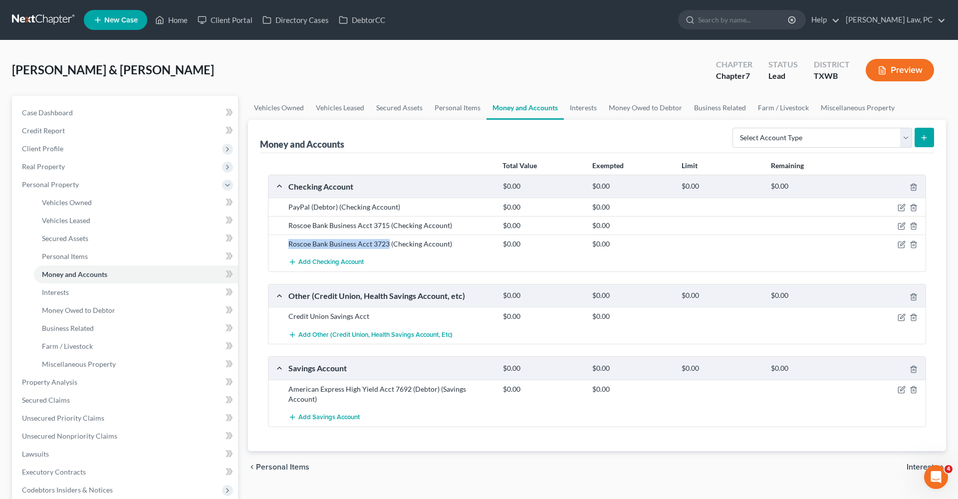
drag, startPoint x: 288, startPoint y: 243, endPoint x: 388, endPoint y: 246, distance: 99.8
click at [388, 246] on div "Roscoe Bank Business Acct 3723 (Checking Account)" at bounding box center [390, 244] width 215 height 10
copy div "Roscoe Bank Business Acct 3723"
click at [316, 257] on button "Add Checking Account" at bounding box center [325, 262] width 75 height 18
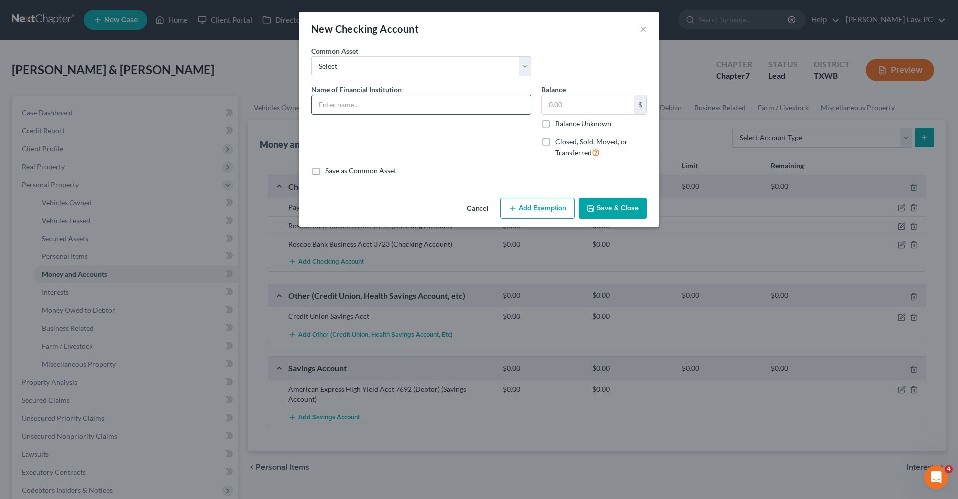
click at [348, 109] on input "text" at bounding box center [421, 104] width 219 height 19
paste input "Roscoe Bank Business Acct 3723"
type input "Roscoe Bank Business Acct 7161"
click at [597, 210] on button "Save & Close" at bounding box center [613, 208] width 68 height 21
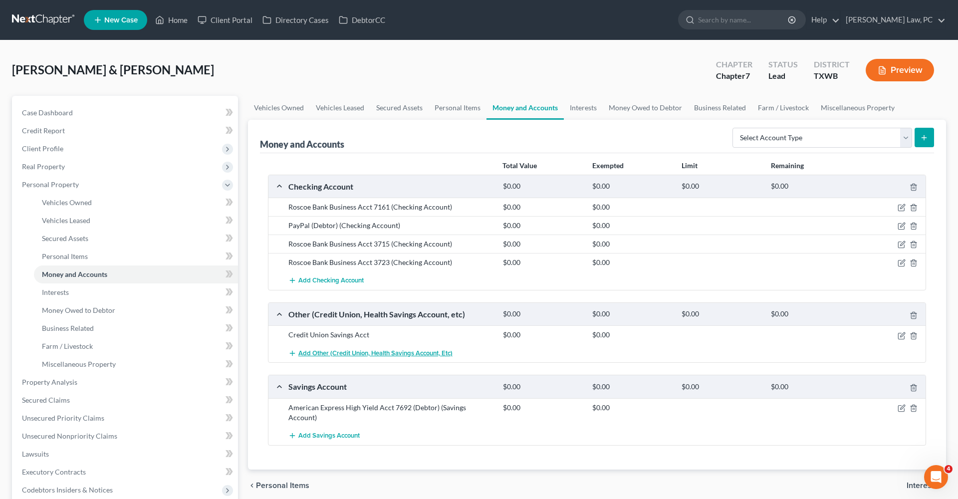
click at [329, 352] on span "Add Other (Credit Union, Health Savings Account, etc)" at bounding box center [375, 353] width 154 height 8
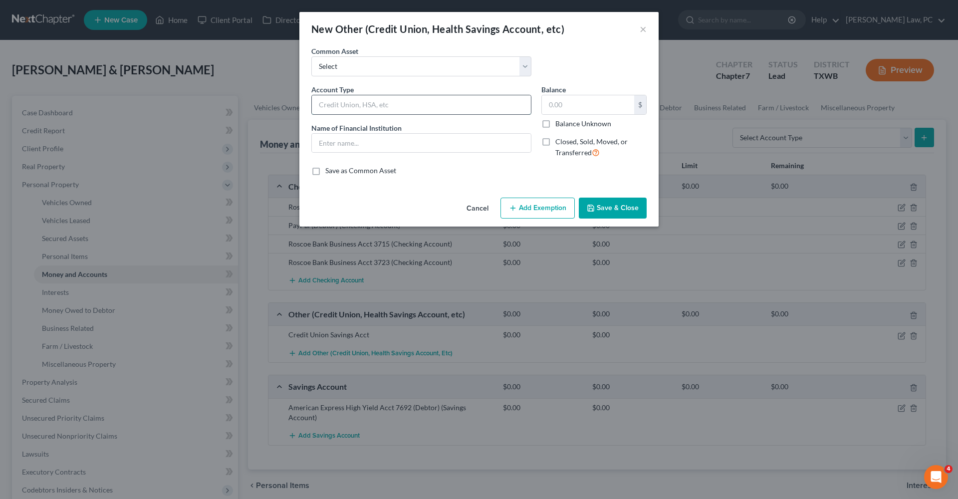
click at [354, 106] on input "text" at bounding box center [421, 104] width 219 height 19
type input "Credit Union Checking Acct"
click at [371, 142] on input "text" at bounding box center [421, 143] width 219 height 19
type input "Tinker FCU Checking Acct (Debtor)"
click at [419, 105] on input "Credit Union Checking Acct" at bounding box center [421, 104] width 219 height 19
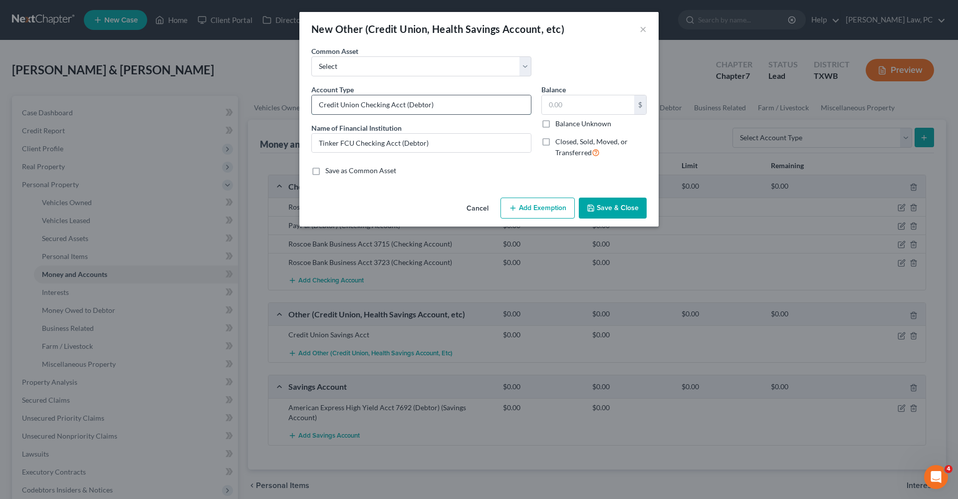
click at [405, 106] on input "Credit Union Checking Acct (Debtor)" at bounding box center [421, 104] width 219 height 19
type input "Credit Union Checking Acct 5113 (Debtor)"
click at [615, 212] on button "Save & Close" at bounding box center [613, 208] width 68 height 21
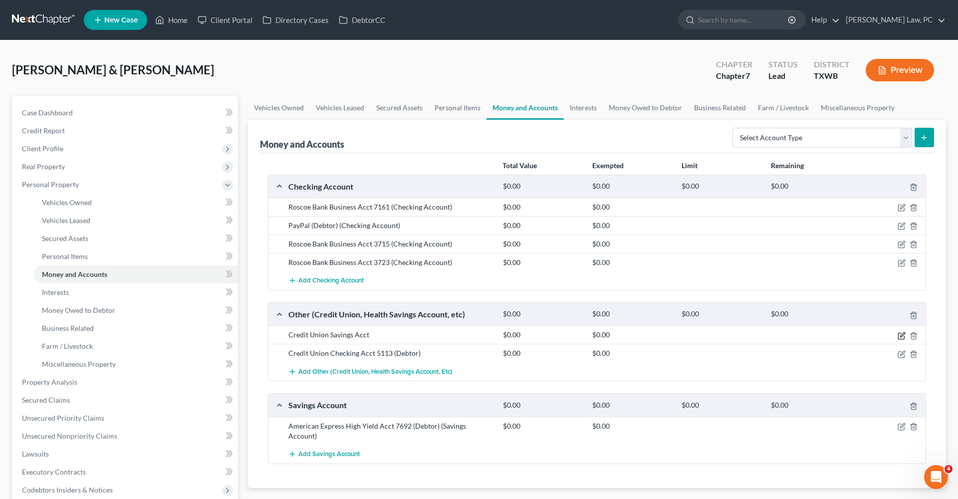
click at [903, 334] on icon "button" at bounding box center [902, 334] width 4 height 4
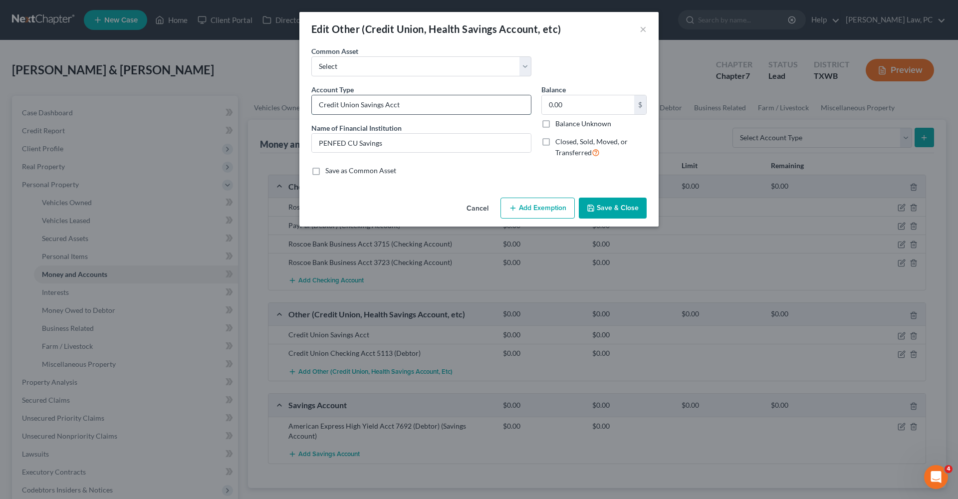
click at [417, 107] on input "Credit Union Savings Acct" at bounding box center [421, 104] width 219 height 19
drag, startPoint x: 404, startPoint y: 108, endPoint x: 418, endPoint y: 115, distance: 16.3
click at [404, 108] on input "Credit Union Savings Acct (debtor)" at bounding box center [421, 104] width 219 height 19
type input "Credit Union Savings Acct (Debtor)"
click at [622, 209] on button "Save & Close" at bounding box center [613, 208] width 68 height 21
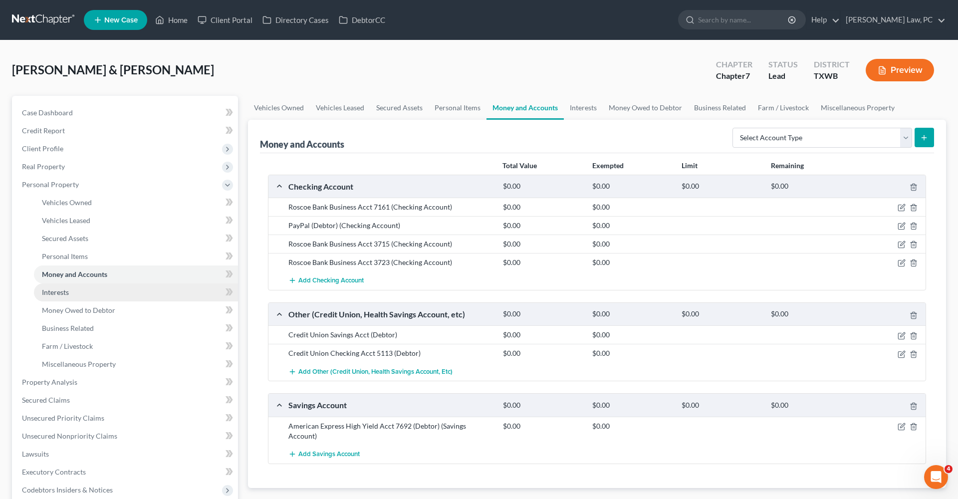
click at [49, 288] on span "Interests" at bounding box center [55, 292] width 27 height 8
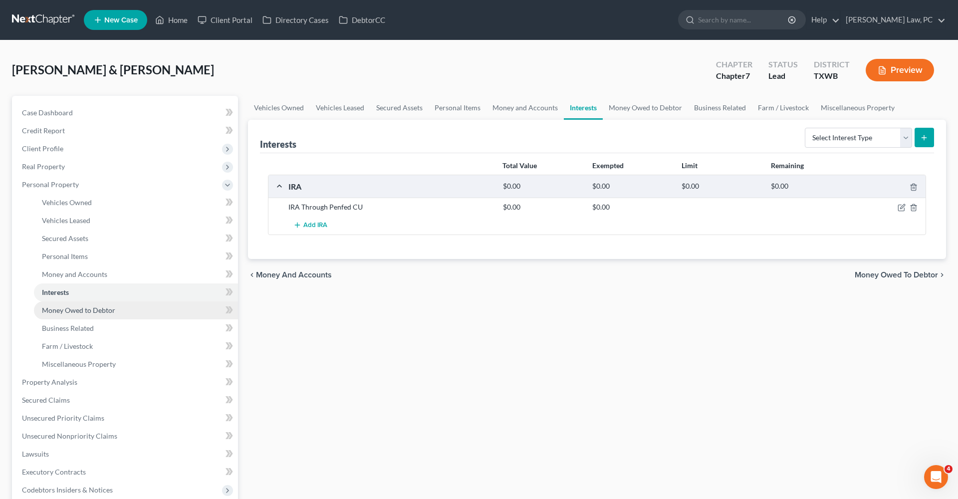
click at [80, 316] on link "Money Owed to Debtor" at bounding box center [136, 310] width 204 height 18
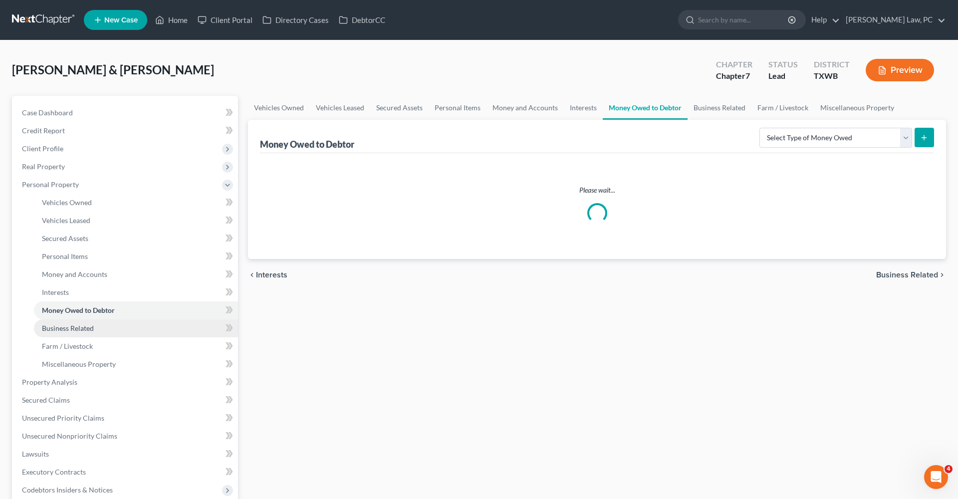
click at [81, 329] on span "Business Related" at bounding box center [68, 328] width 52 height 8
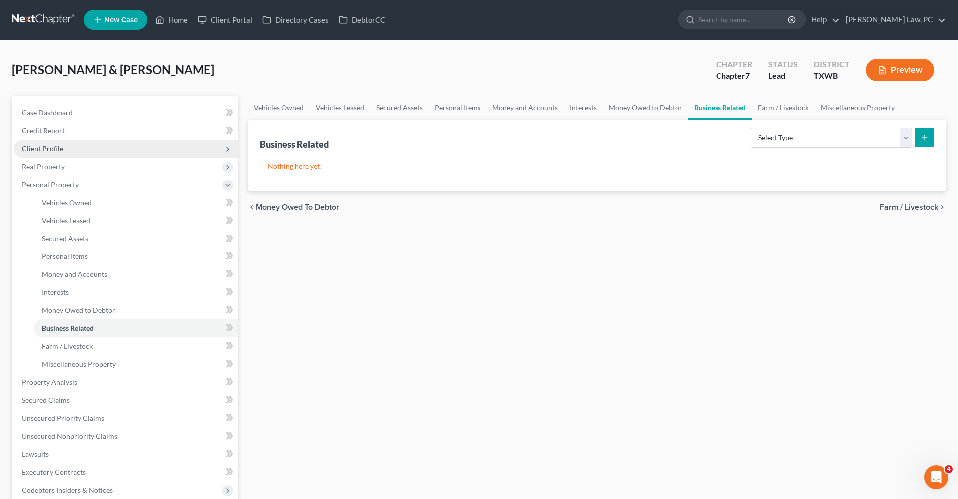
click at [48, 148] on span "Client Profile" at bounding box center [42, 148] width 41 height 8
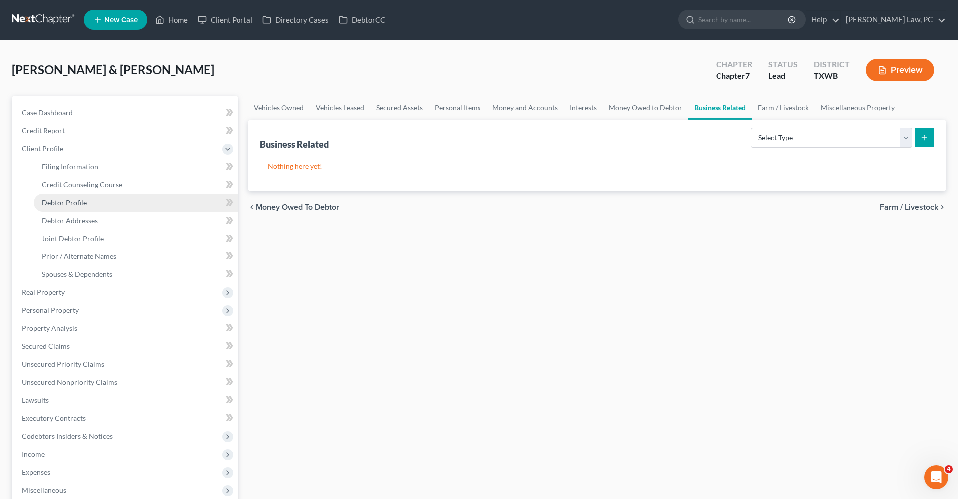
click at [65, 201] on span "Debtor Profile" at bounding box center [64, 202] width 45 height 8
select select "1"
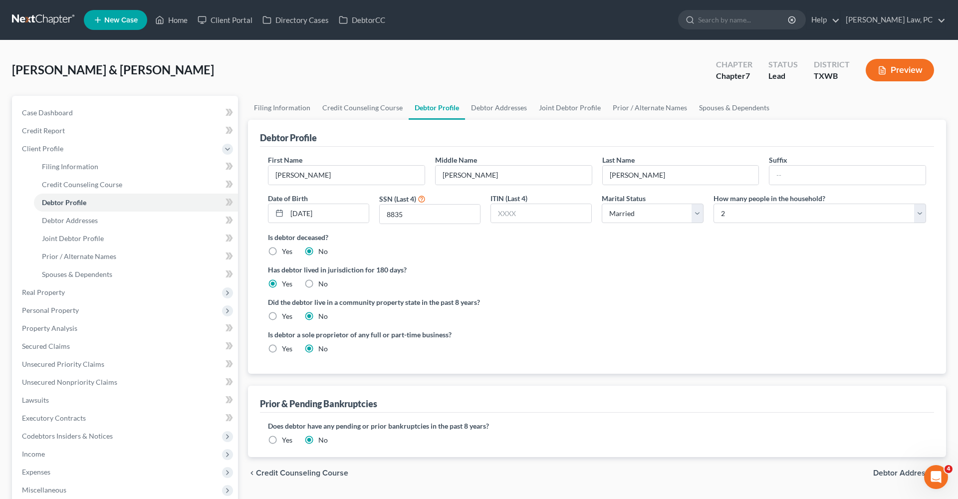
click at [285, 345] on label "Yes" at bounding box center [287, 349] width 10 height 10
click at [286, 345] on input "Yes" at bounding box center [289, 347] width 6 height 6
radio input "true"
radio input "false"
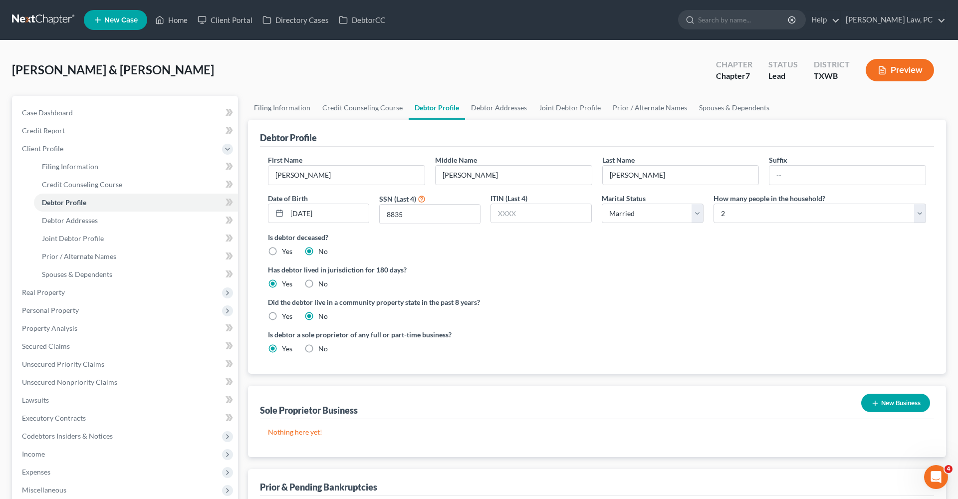
click at [874, 405] on icon "button" at bounding box center [875, 403] width 8 height 8
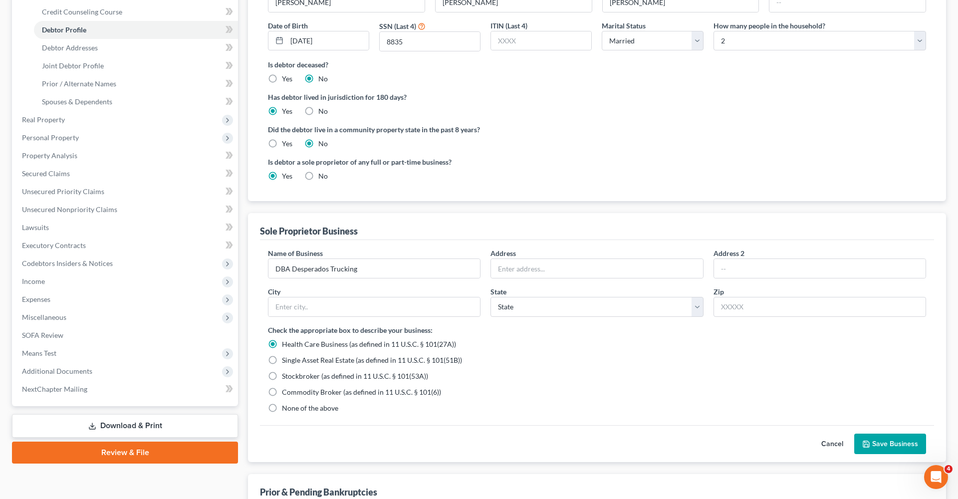
scroll to position [215, 0]
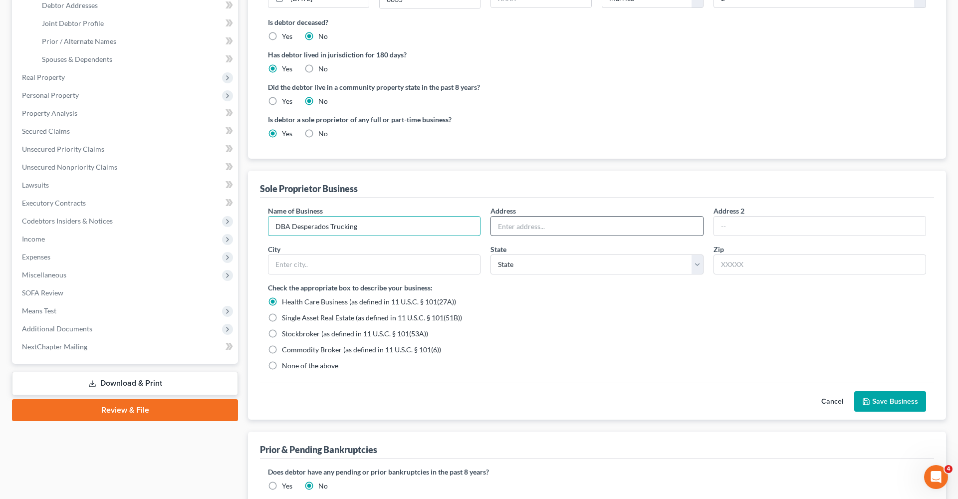
type input "DBA Desperados Trucking"
type input "PO Box 591"
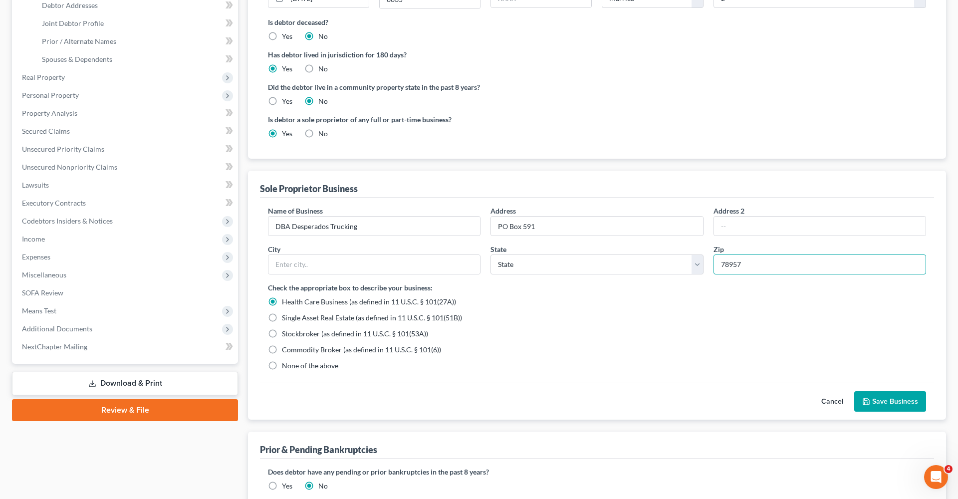
type input "78957"
click at [759, 316] on div "Single Asset Real Estate (as defined in 11 U.S.C. § 101(51B))" at bounding box center [597, 318] width 658 height 10
type input "Smithville"
select select "45"
click at [301, 366] on span "None of the above" at bounding box center [310, 365] width 56 height 8
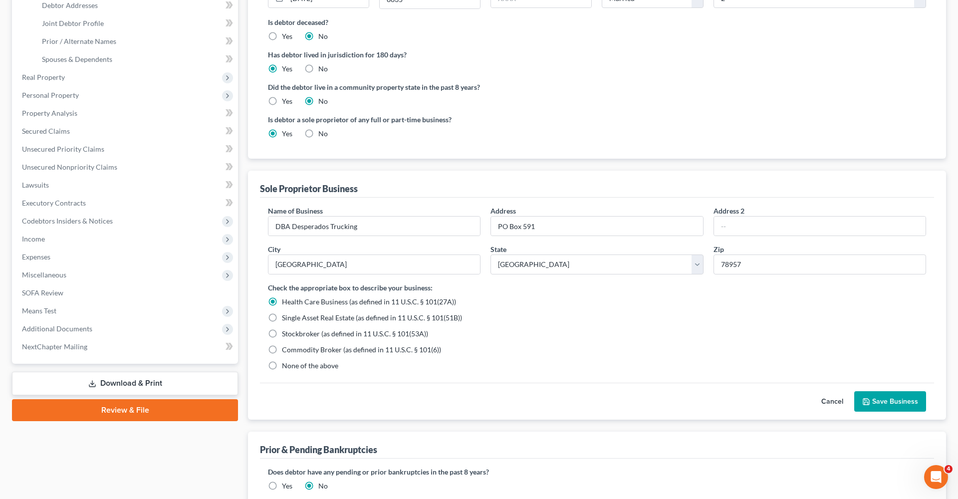
click at [292, 366] on input "None of the above" at bounding box center [289, 364] width 6 height 6
radio input "true"
radio input "false"
click at [896, 401] on button "Save Business" at bounding box center [890, 401] width 72 height 21
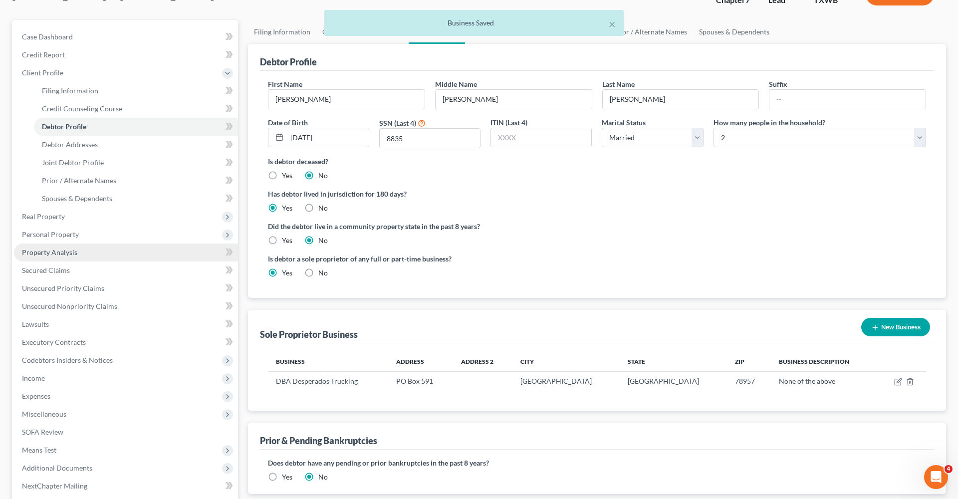
scroll to position [56, 0]
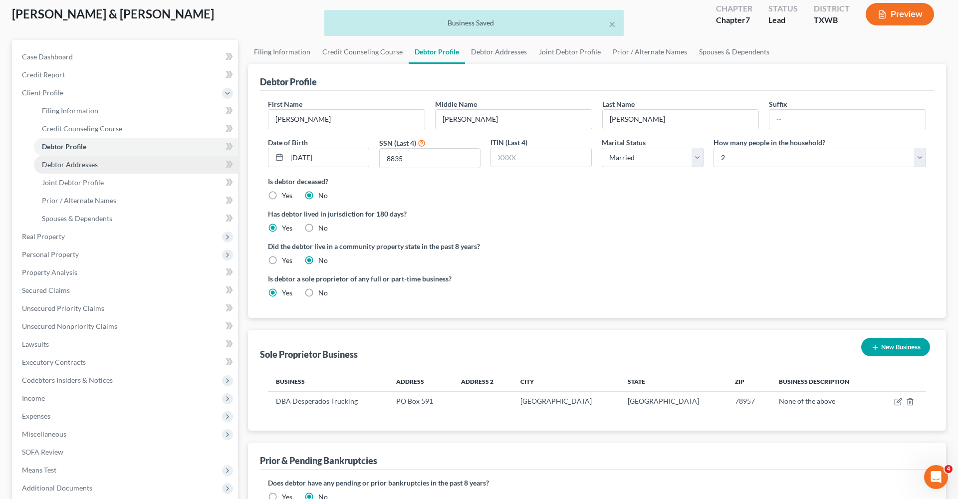
click at [69, 159] on link "Debtor Addresses" at bounding box center [136, 165] width 204 height 18
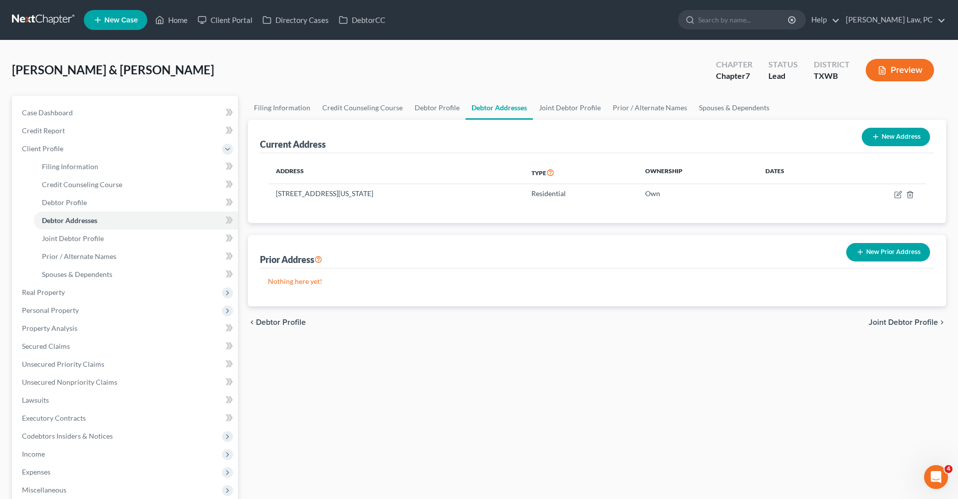
click at [39, 19] on link at bounding box center [44, 20] width 64 height 18
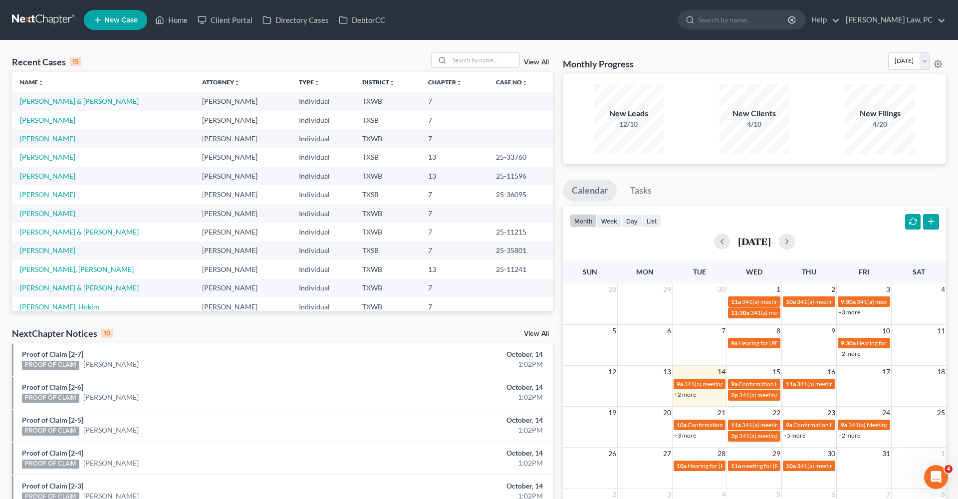
click at [51, 138] on link "[PERSON_NAME]" at bounding box center [47, 138] width 55 height 8
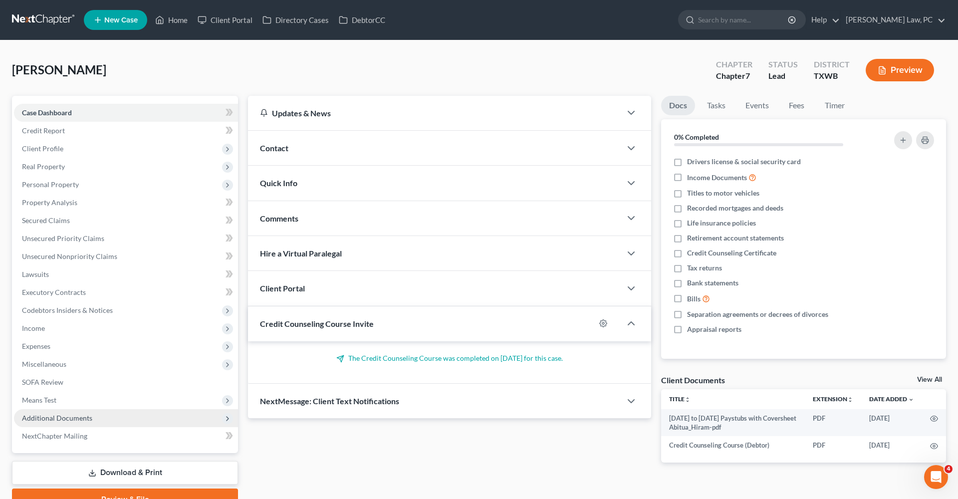
click at [61, 415] on span "Additional Documents" at bounding box center [57, 418] width 70 height 8
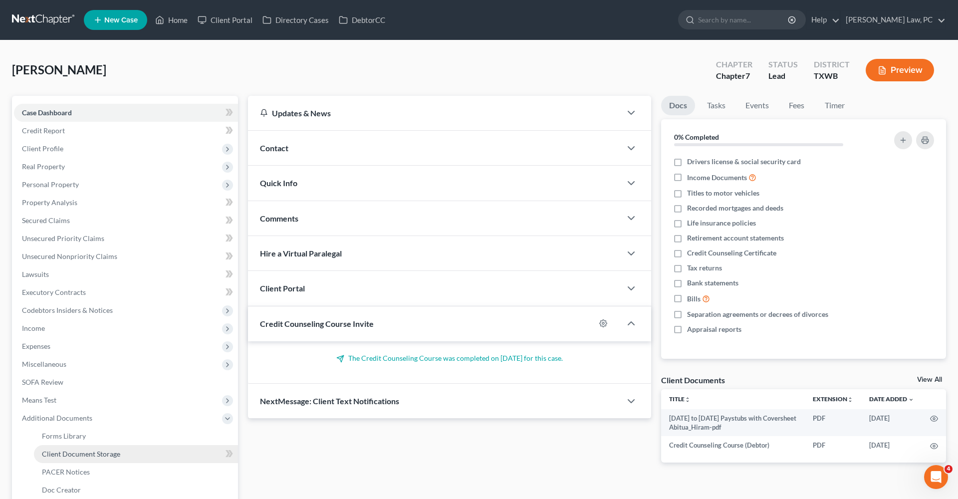
click at [78, 449] on link "Client Document Storage" at bounding box center [136, 454] width 204 height 18
select select "0"
select select "10"
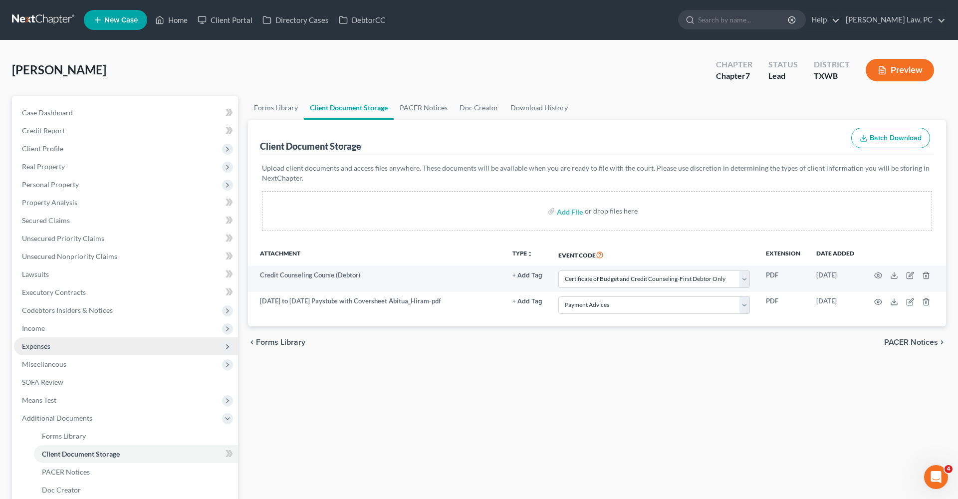
click at [36, 343] on span "Expenses" at bounding box center [36, 346] width 28 height 8
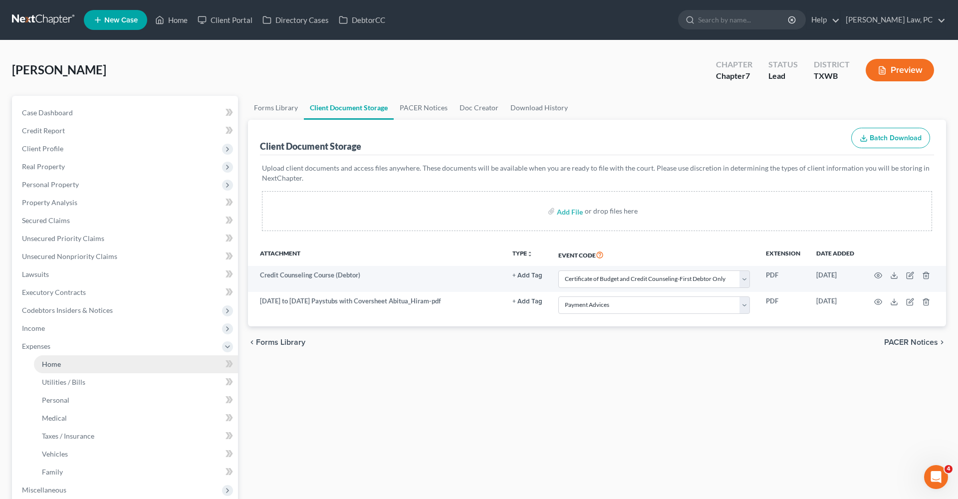
click at [57, 355] on link "Home" at bounding box center [136, 364] width 204 height 18
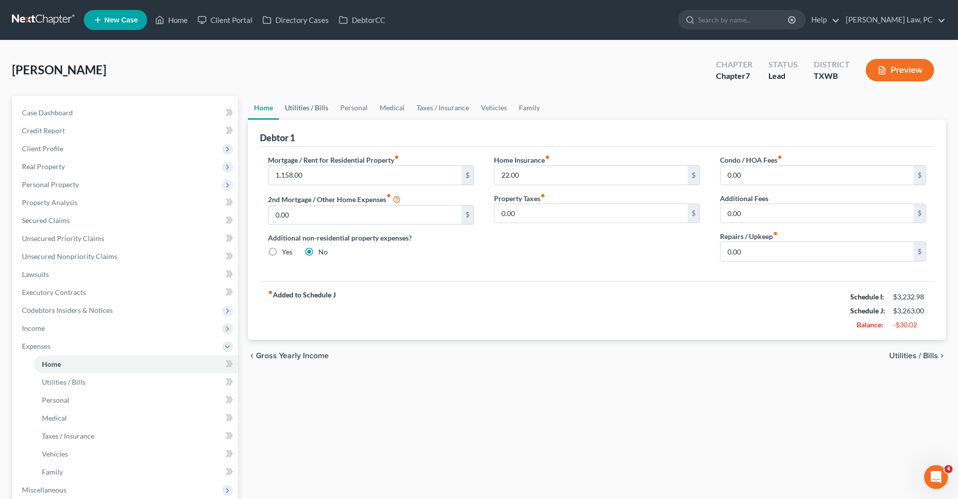
click at [306, 108] on link "Utilities / Bills" at bounding box center [306, 108] width 55 height 24
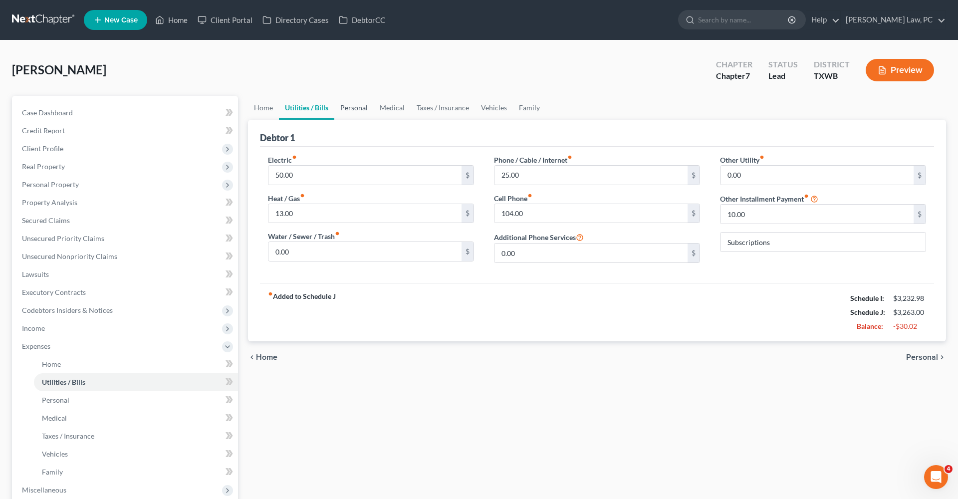
click at [354, 108] on link "Personal" at bounding box center [353, 108] width 39 height 24
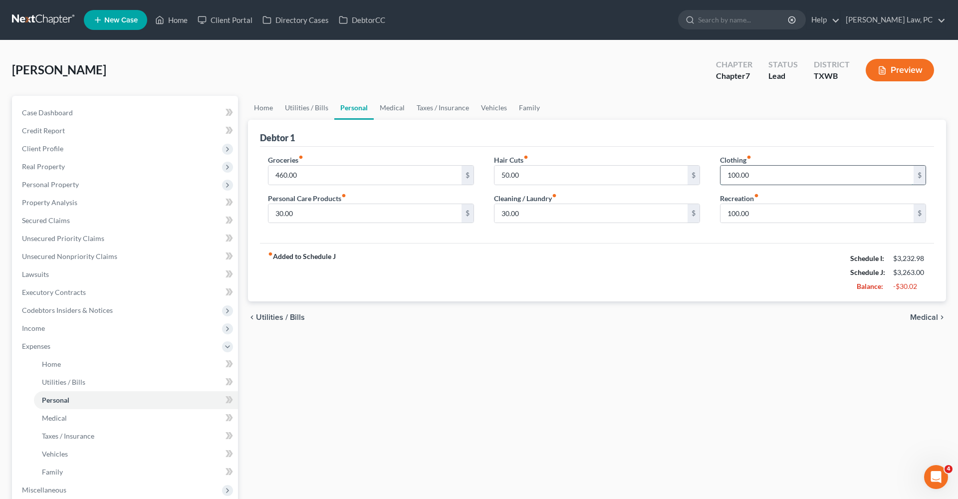
drag, startPoint x: 759, startPoint y: 174, endPoint x: 720, endPoint y: 173, distance: 38.9
click at [720, 173] on input "100.00" at bounding box center [816, 175] width 193 height 19
type input "70"
click at [743, 255] on div "fiber_manual_record Added to Schedule J Schedule I: $3,232.98 Schedule J: $3,23…" at bounding box center [597, 272] width 674 height 58
drag, startPoint x: 296, startPoint y: 214, endPoint x: 254, endPoint y: 214, distance: 41.9
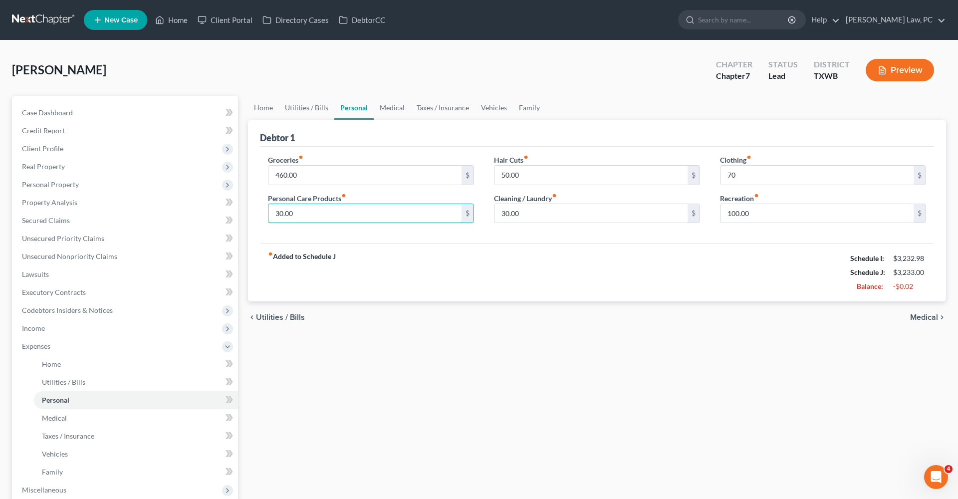
click at [254, 214] on div "Debtor 1 Groceries fiber_manual_record 460.00 $ Personal Care Products fiber_ma…" at bounding box center [597, 211] width 698 height 182
type input "20"
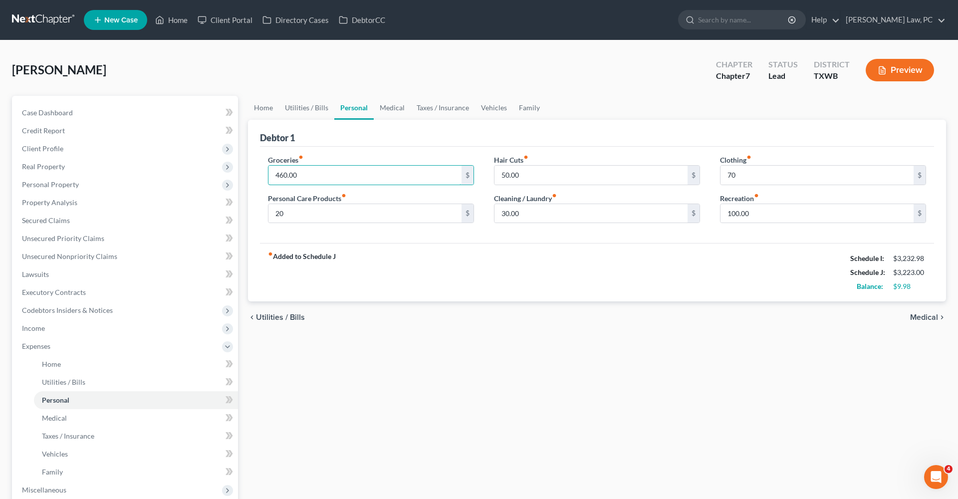
drag, startPoint x: 305, startPoint y: 175, endPoint x: 254, endPoint y: 174, distance: 50.9
click at [254, 174] on div "Debtor 1 Groceries fiber_manual_record 460.00 $ Personal Care Products fiber_ma…" at bounding box center [597, 211] width 698 height 182
type input "450"
click at [569, 290] on div "fiber_manual_record Added to Schedule J Schedule I: $3,232.98 Schedule J: $3,21…" at bounding box center [597, 272] width 674 height 58
click at [391, 109] on link "Medical" at bounding box center [392, 108] width 37 height 24
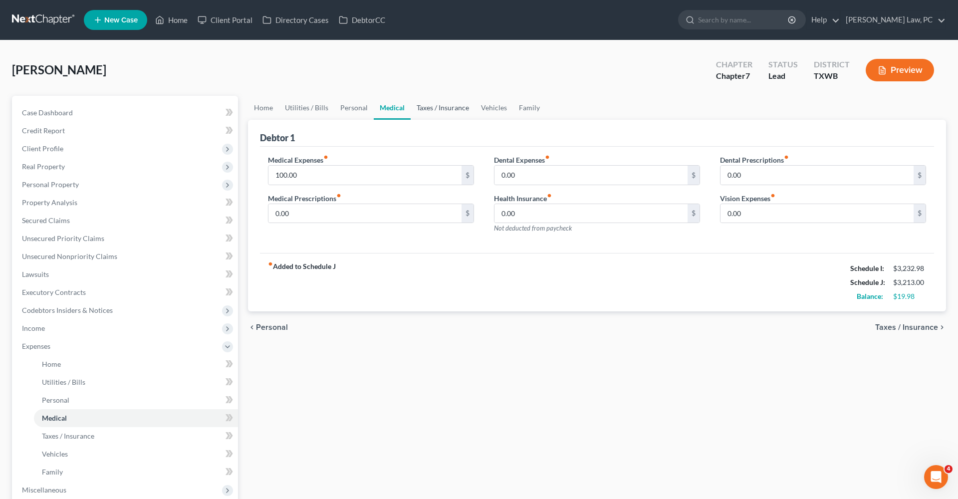
click at [434, 110] on link "Taxes / Insurance" at bounding box center [443, 108] width 64 height 24
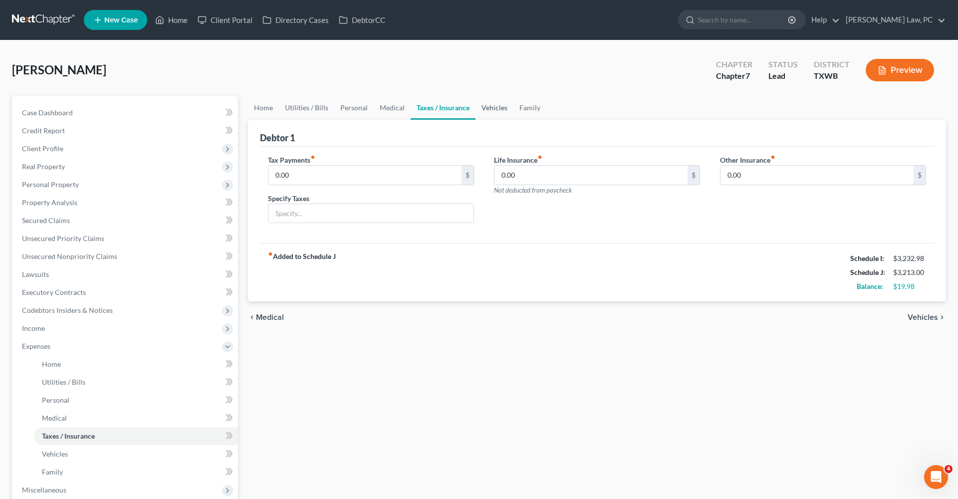
click at [475, 112] on link "Vehicles" at bounding box center [494, 108] width 38 height 24
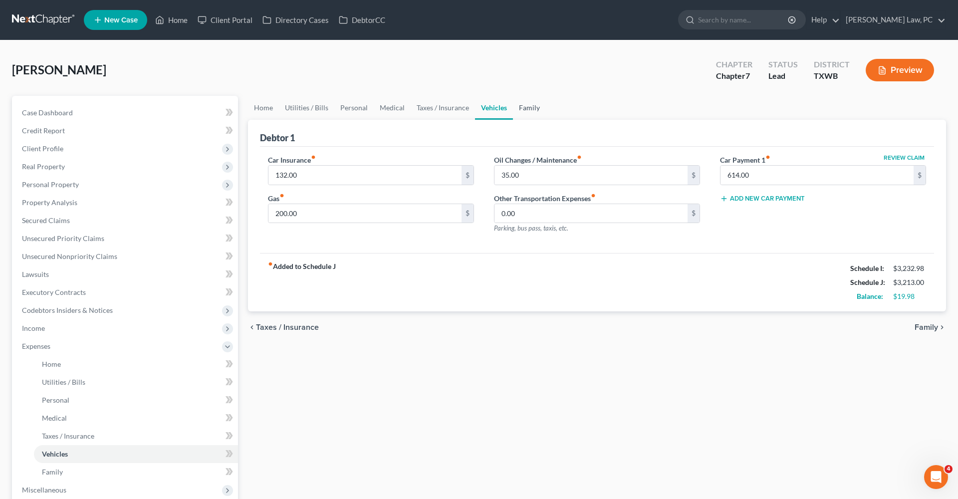
click at [525, 109] on link "Family" at bounding box center [529, 108] width 33 height 24
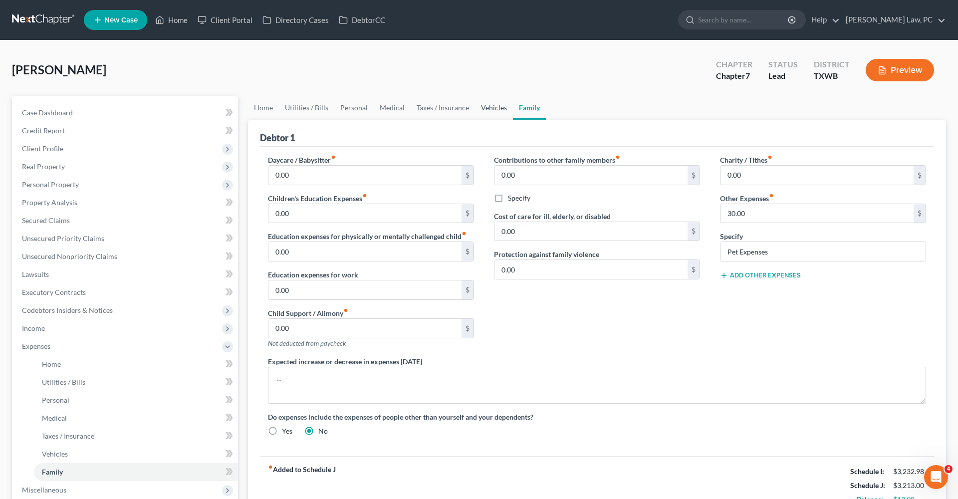
click at [484, 115] on link "Vehicles" at bounding box center [494, 108] width 38 height 24
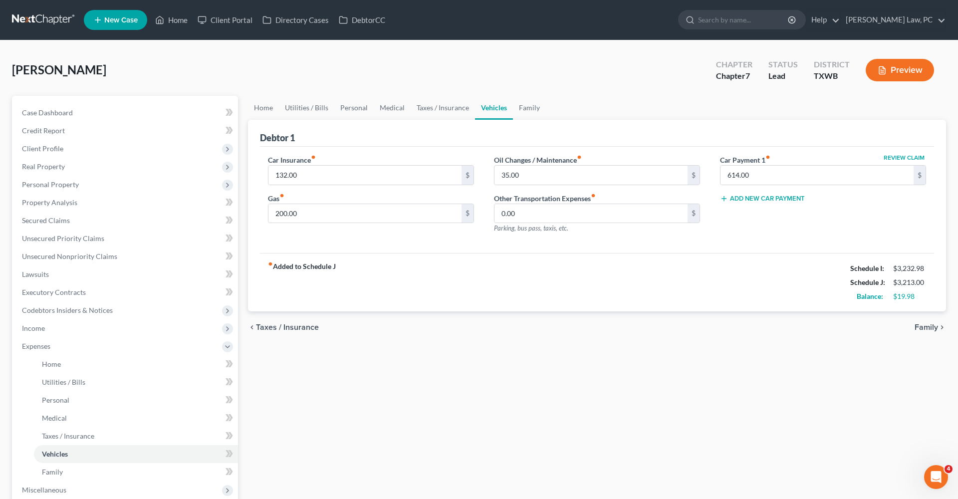
scroll to position [21, 0]
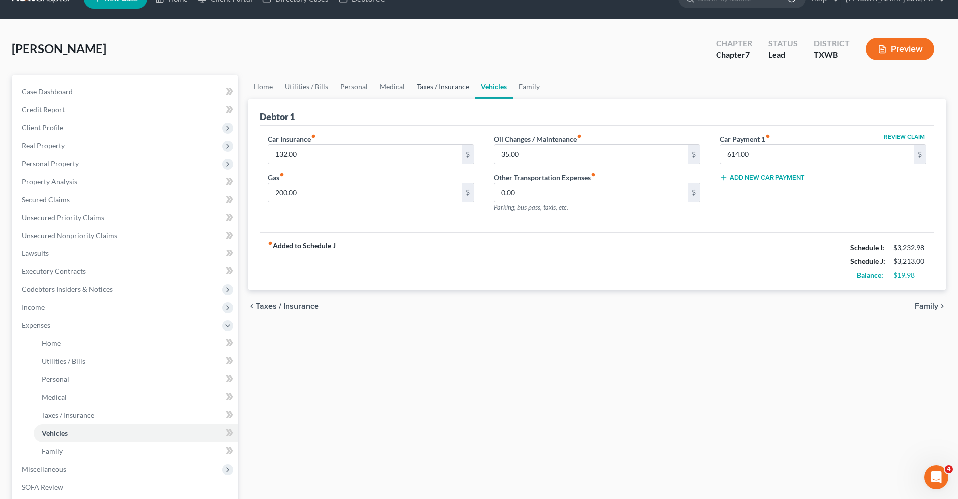
click at [444, 91] on link "Taxes / Insurance" at bounding box center [443, 87] width 64 height 24
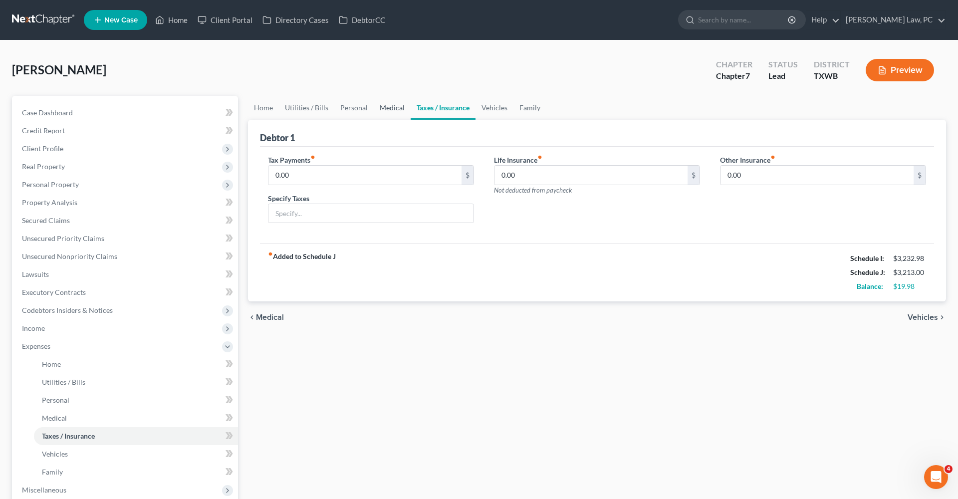
click at [381, 108] on link "Medical" at bounding box center [392, 108] width 37 height 24
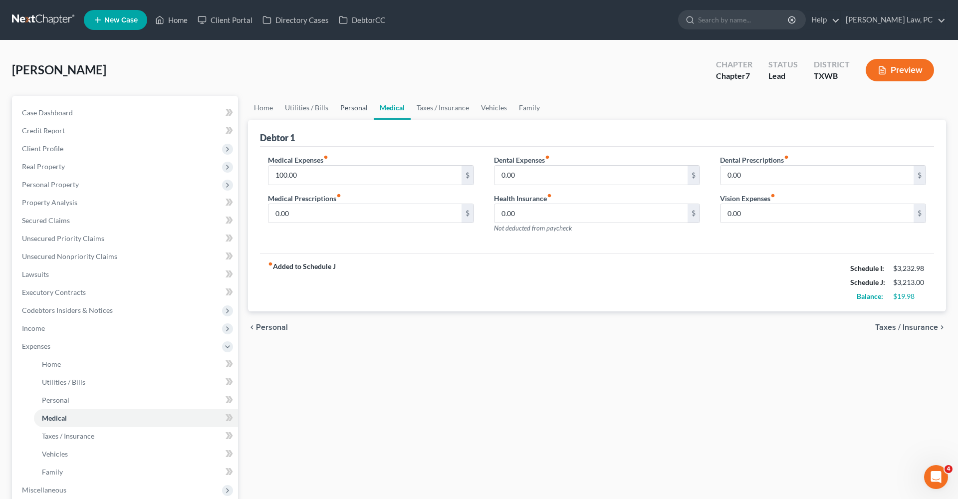
click at [354, 108] on link "Personal" at bounding box center [353, 108] width 39 height 24
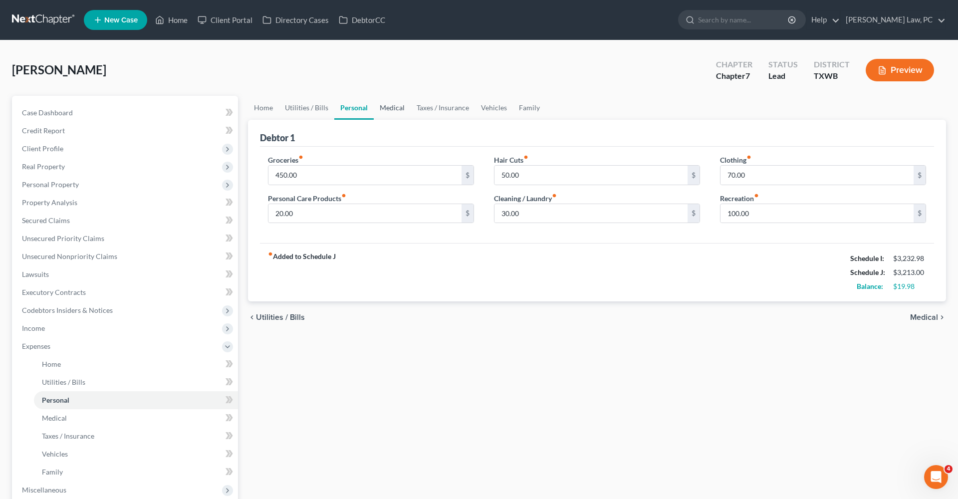
click at [396, 108] on link "Medical" at bounding box center [392, 108] width 37 height 24
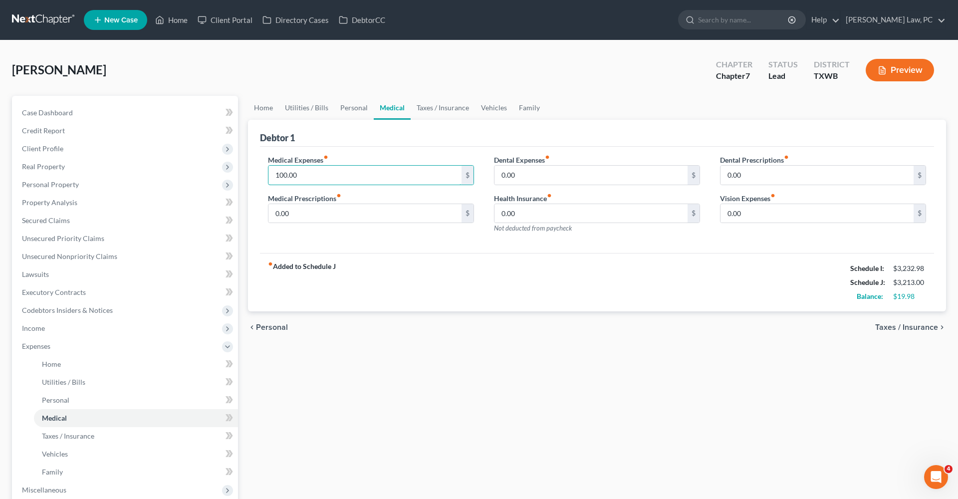
drag, startPoint x: 303, startPoint y: 175, endPoint x: 267, endPoint y: 175, distance: 35.9
click at [267, 175] on div "Medical Expenses fiber_manual_record 100.00 $ Medical Prescriptions fiber_manua…" at bounding box center [371, 198] width 226 height 87
click at [344, 109] on link "Personal" at bounding box center [353, 108] width 39 height 24
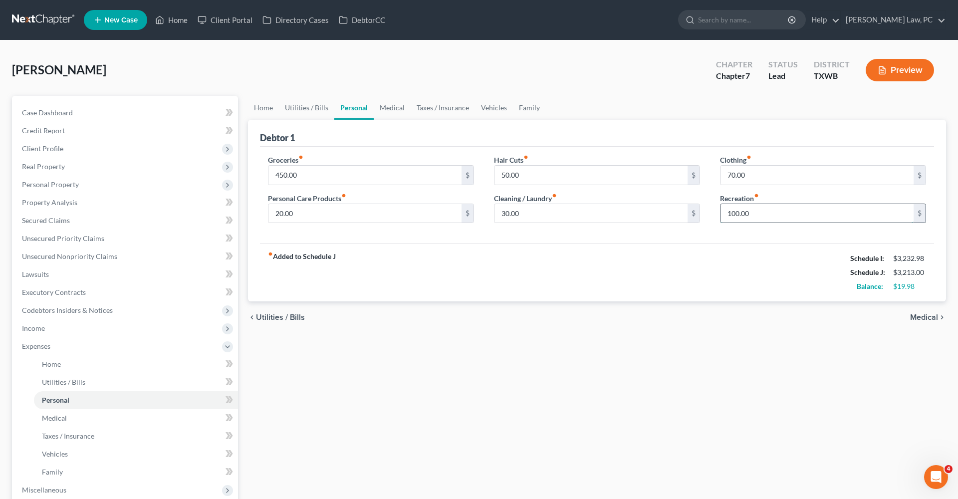
drag, startPoint x: 752, startPoint y: 212, endPoint x: 724, endPoint y: 212, distance: 28.4
click at [724, 212] on input "100.00" at bounding box center [816, 213] width 193 height 19
type input "80"
click at [719, 261] on div "fiber_manual_record Added to Schedule J Schedule I: $3,232.98 Schedule J: $3,19…" at bounding box center [597, 272] width 674 height 58
click at [313, 109] on link "Utilities / Bills" at bounding box center [306, 108] width 55 height 24
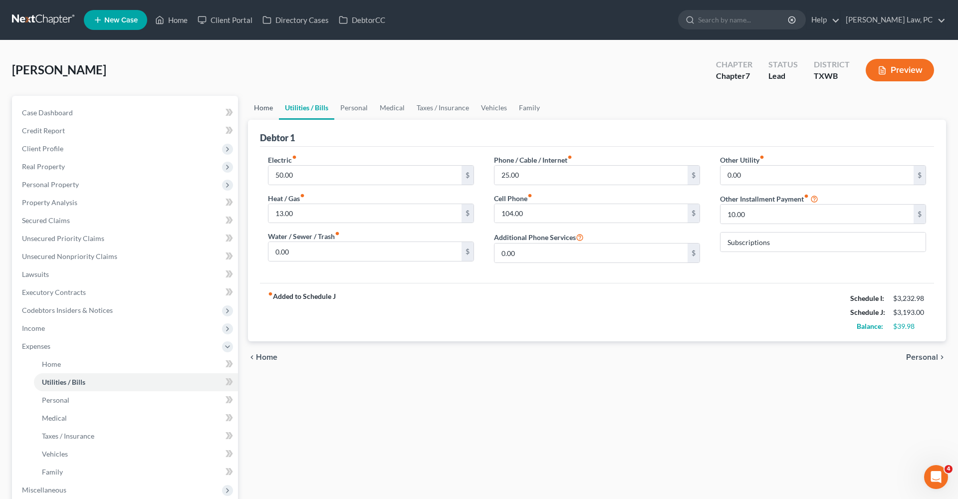
click at [261, 106] on link "Home" at bounding box center [263, 108] width 31 height 24
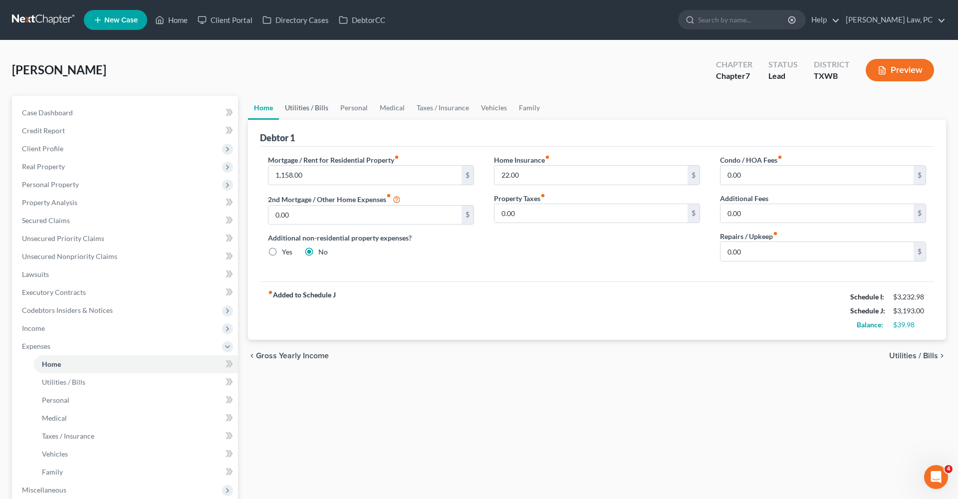
click at [320, 107] on link "Utilities / Bills" at bounding box center [306, 108] width 55 height 24
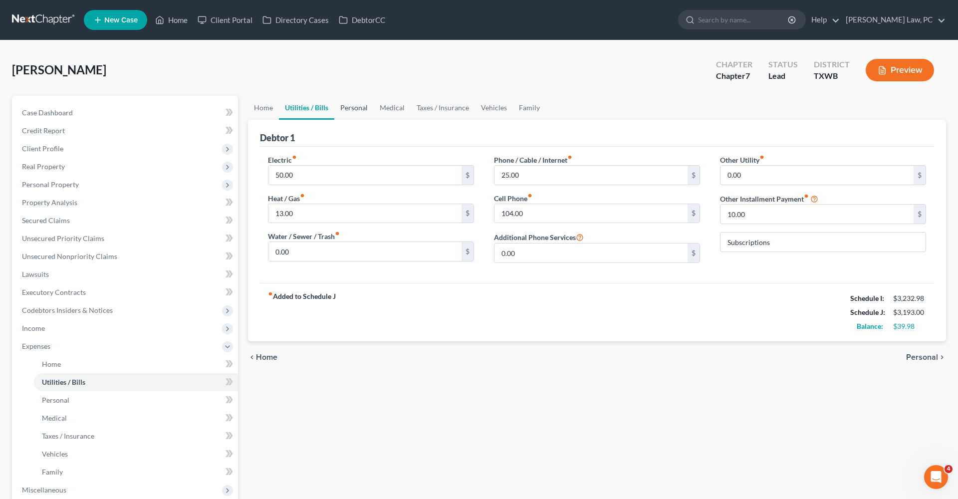
click at [362, 112] on link "Personal" at bounding box center [353, 108] width 39 height 24
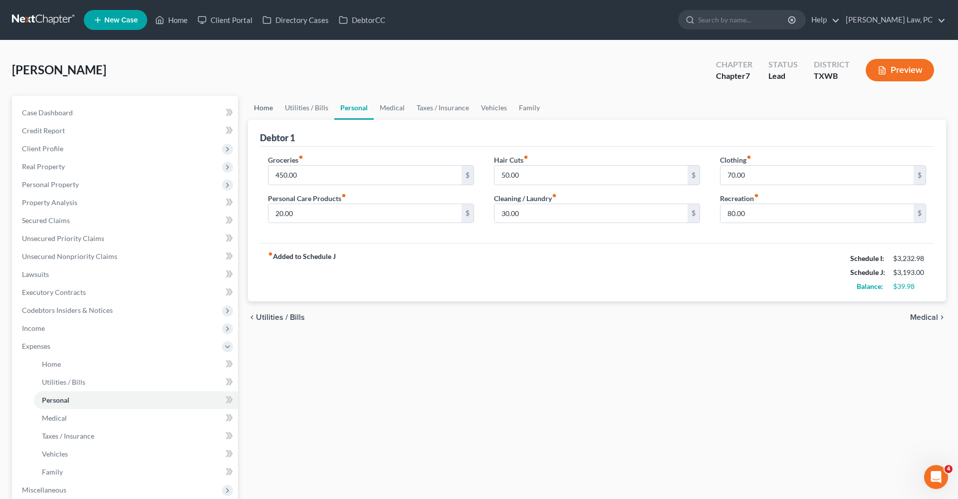
click at [264, 110] on link "Home" at bounding box center [263, 108] width 31 height 24
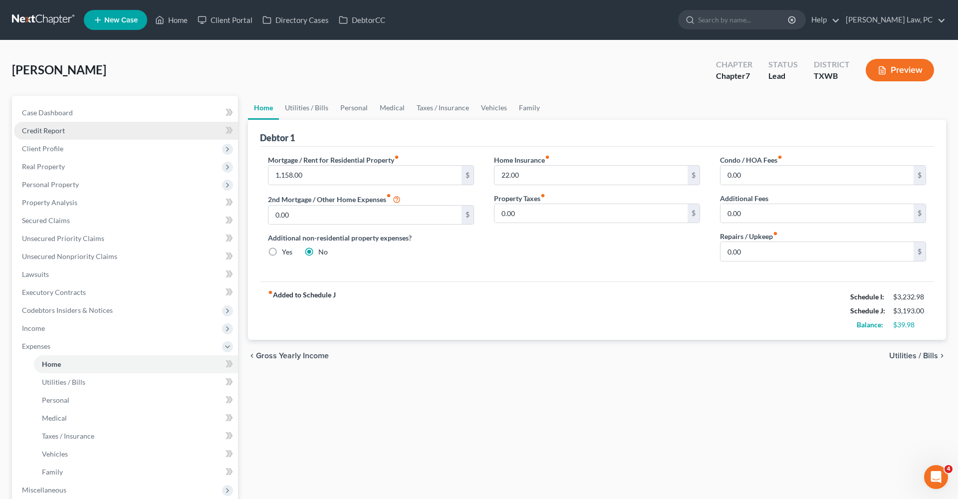
click at [36, 134] on span "Credit Report" at bounding box center [43, 130] width 43 height 8
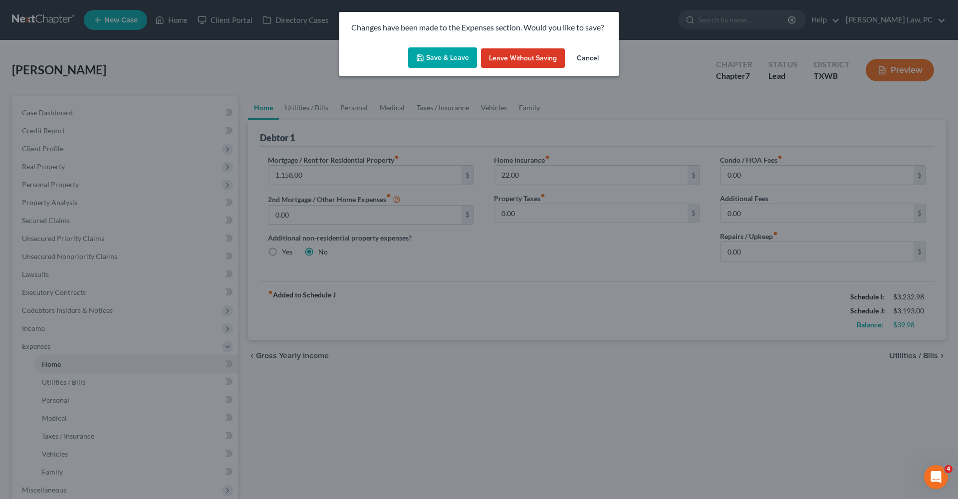
click at [426, 53] on button "Save & Leave" at bounding box center [442, 57] width 69 height 21
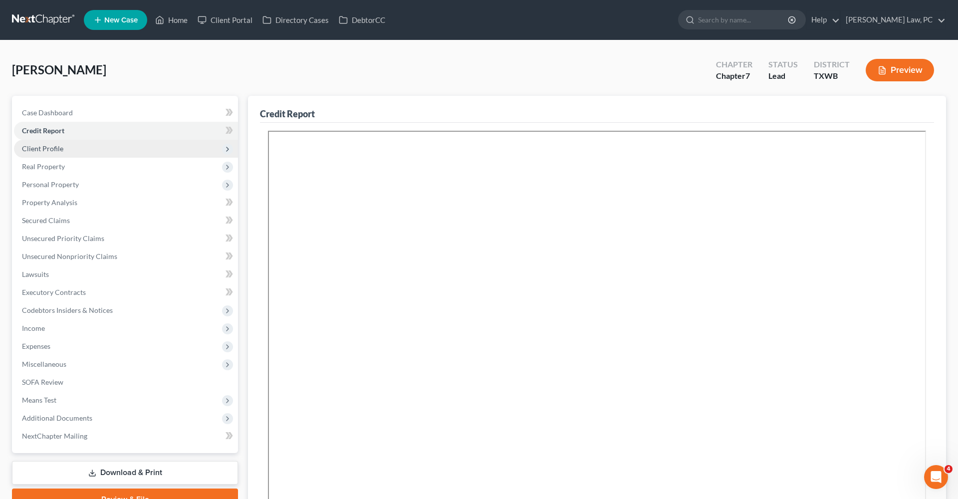
click at [35, 149] on span "Client Profile" at bounding box center [42, 148] width 41 height 8
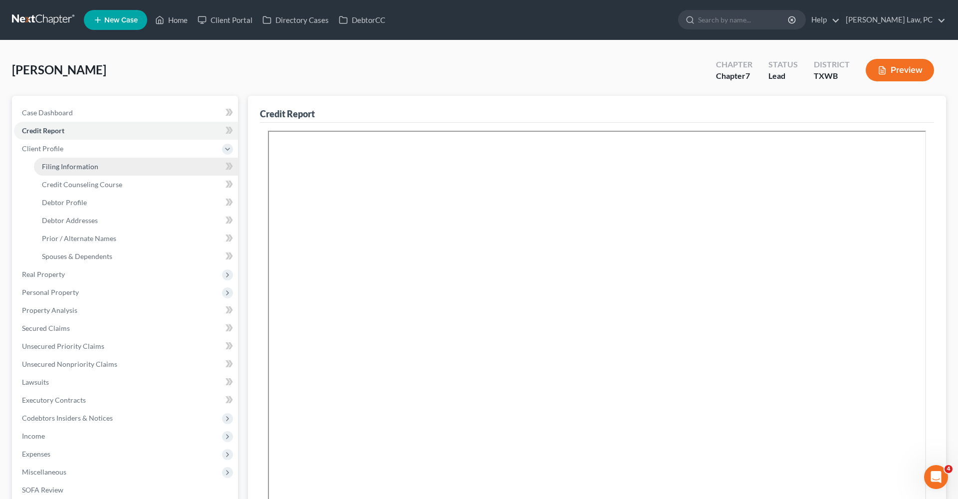
click at [49, 168] on span "Filing Information" at bounding box center [70, 166] width 56 height 8
select select "1"
select select "0"
select select "80"
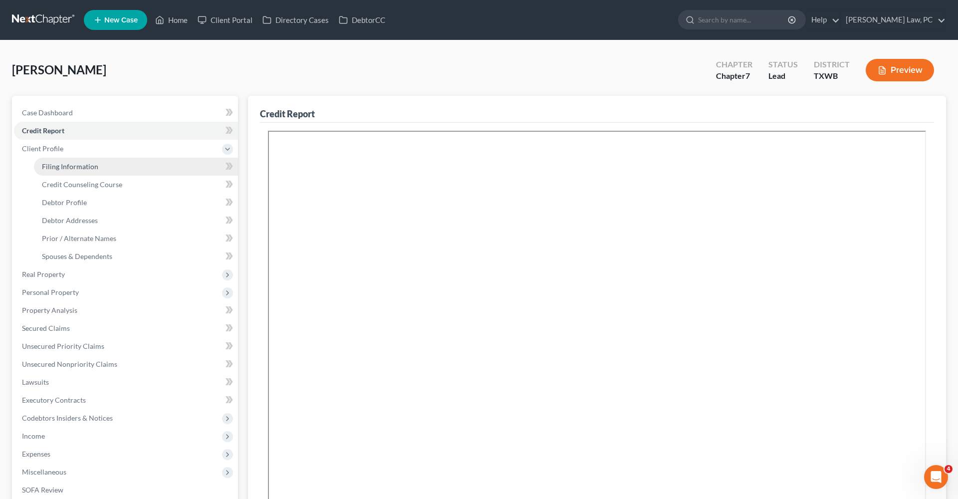
select select "1"
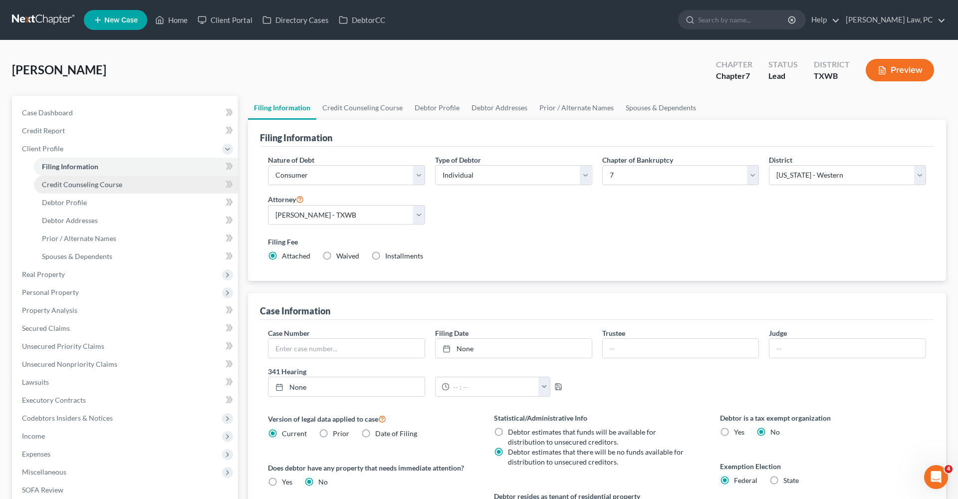
click at [68, 186] on span "Credit Counseling Course" at bounding box center [82, 184] width 80 height 8
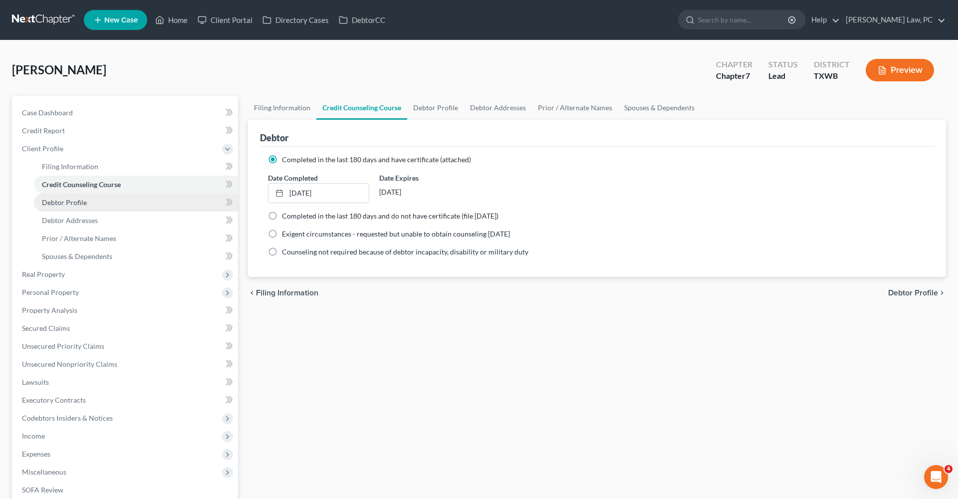
click at [72, 198] on link "Debtor Profile" at bounding box center [136, 203] width 204 height 18
select select "0"
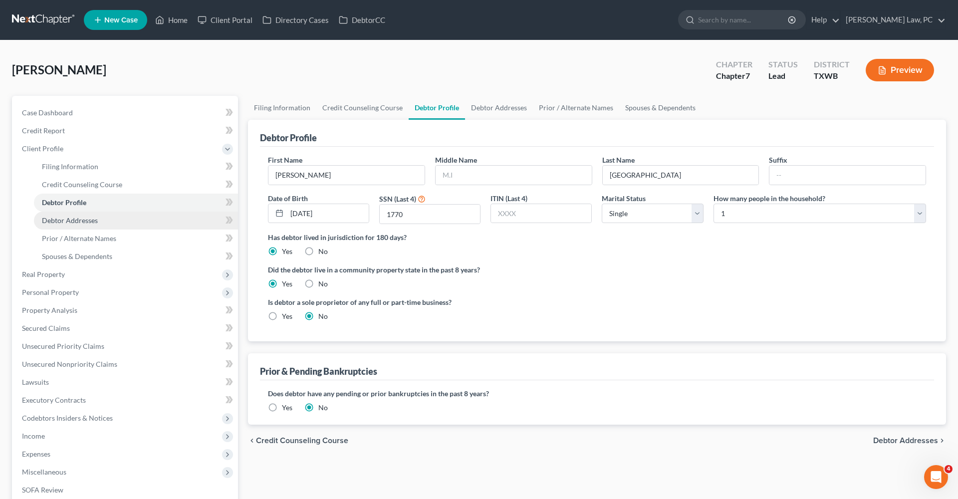
click at [76, 220] on span "Debtor Addresses" at bounding box center [70, 220] width 56 height 8
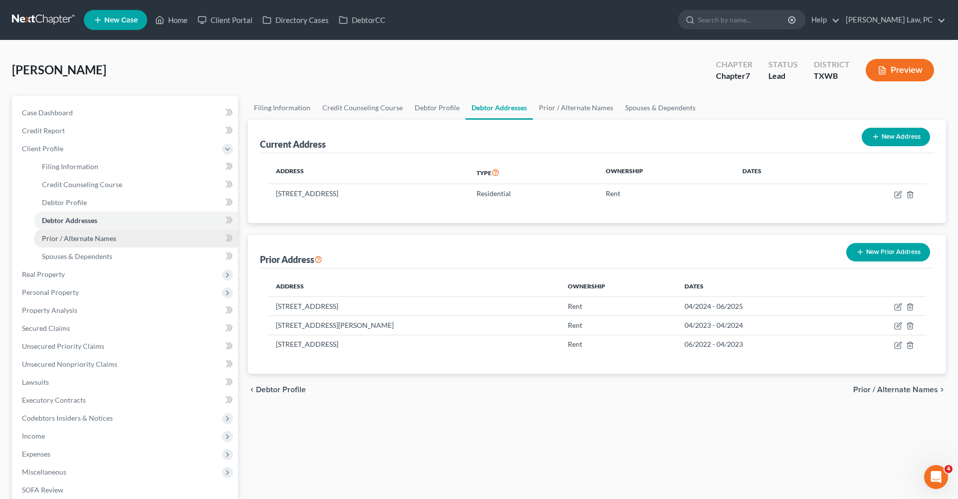
click at [77, 240] on span "Prior / Alternate Names" at bounding box center [79, 238] width 74 height 8
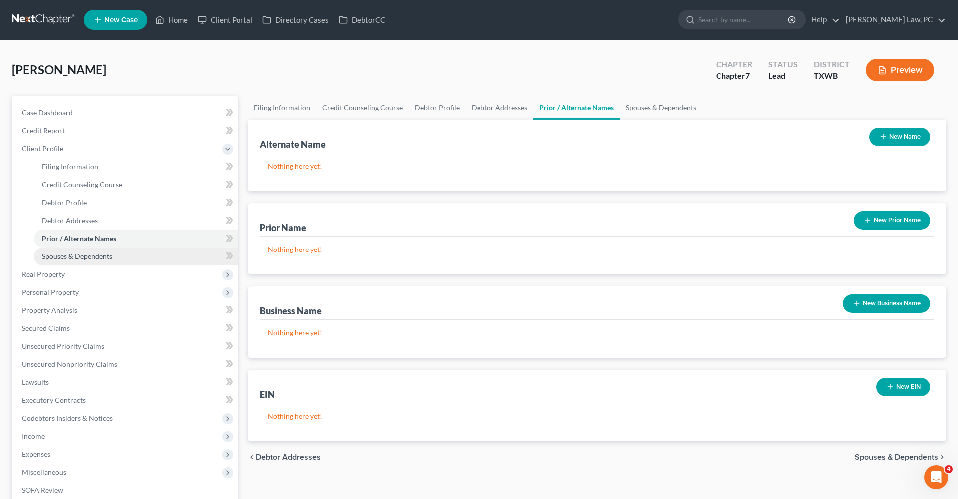
click at [83, 255] on span "Spouses & Dependents" at bounding box center [77, 256] width 70 height 8
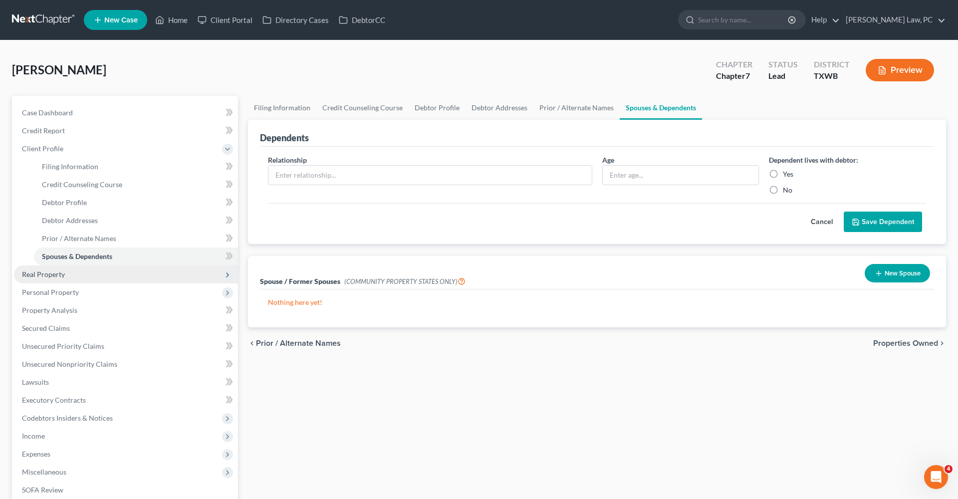
click at [34, 271] on span "Real Property" at bounding box center [43, 274] width 43 height 8
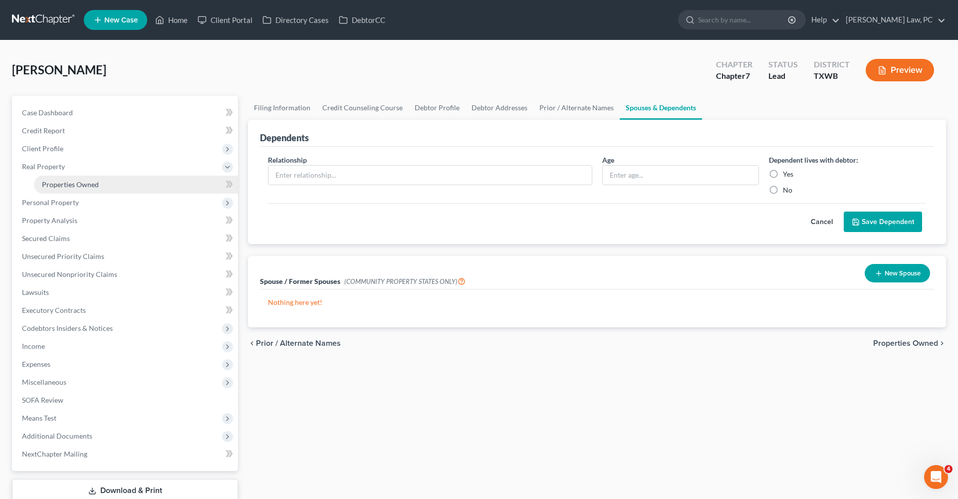
click at [58, 187] on span "Properties Owned" at bounding box center [70, 184] width 57 height 8
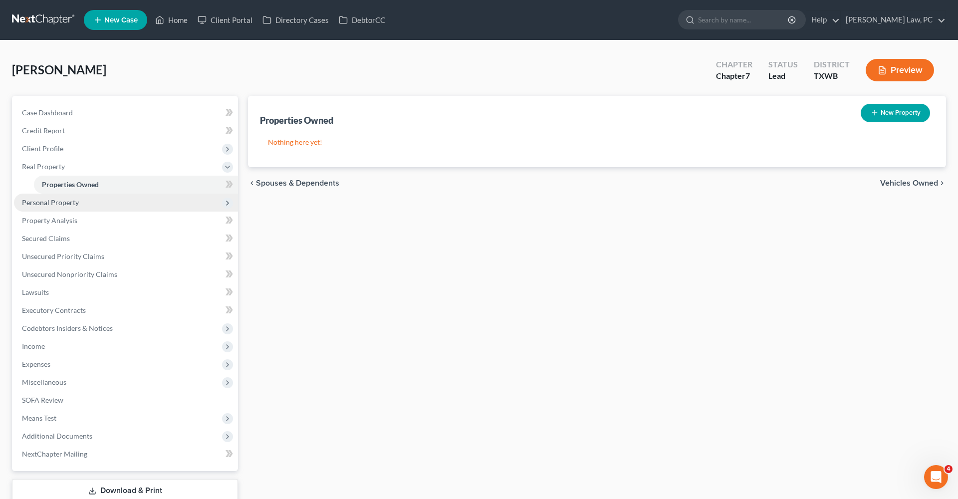
click at [53, 197] on span "Personal Property" at bounding box center [126, 203] width 224 height 18
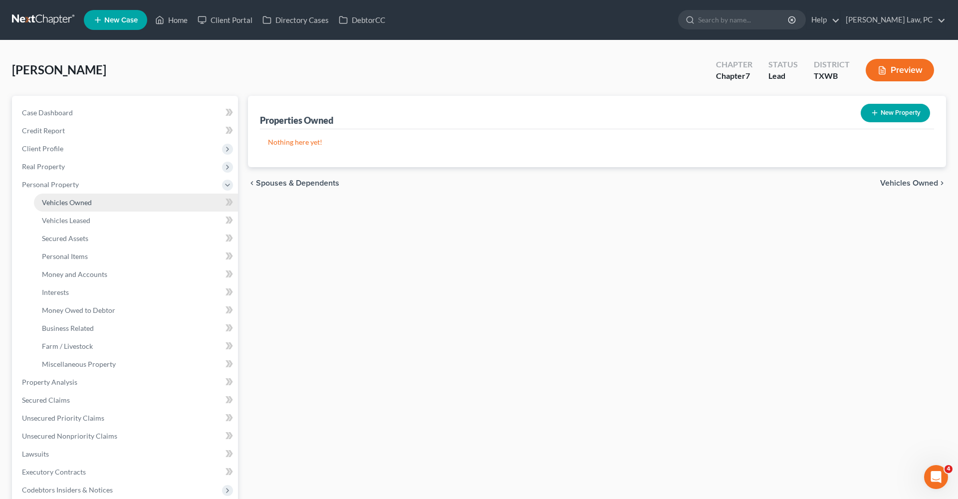
click at [57, 204] on span "Vehicles Owned" at bounding box center [67, 202] width 50 height 8
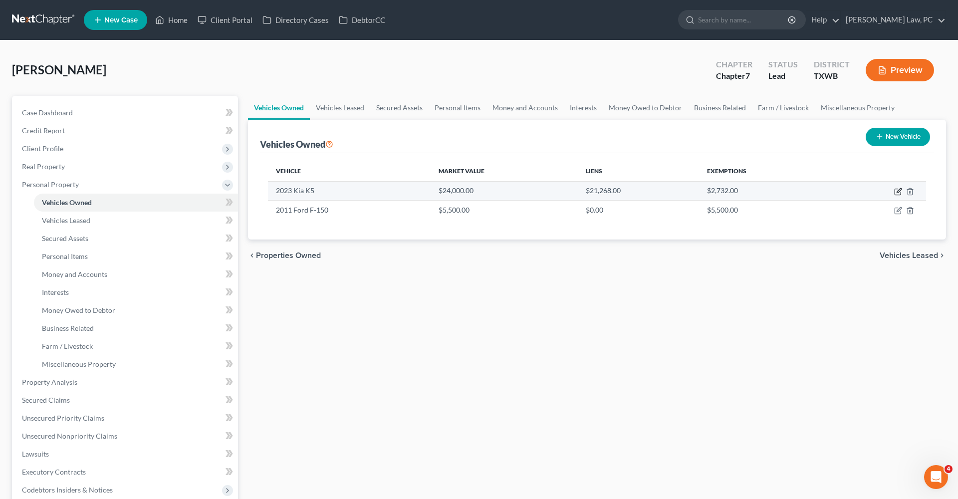
click at [898, 191] on icon "button" at bounding box center [899, 190] width 4 height 4
select select "0"
select select "3"
select select "0"
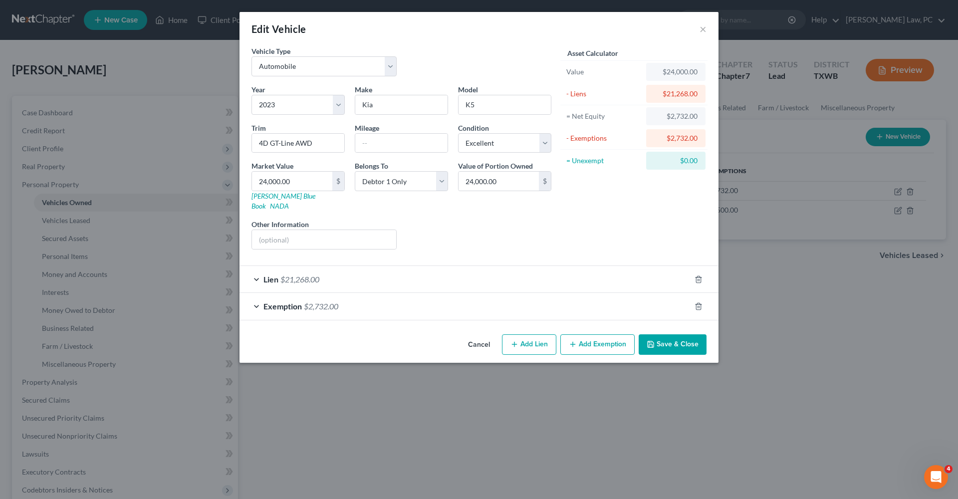
click at [688, 334] on button "Save & Close" at bounding box center [673, 344] width 68 height 21
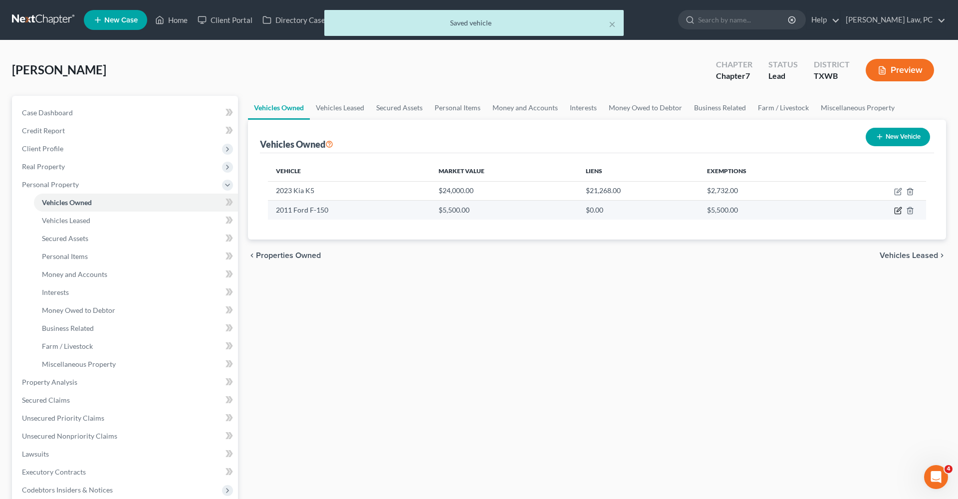
click at [896, 211] on icon "button" at bounding box center [898, 211] width 8 height 8
select select "0"
select select "15"
select select "4"
select select "0"
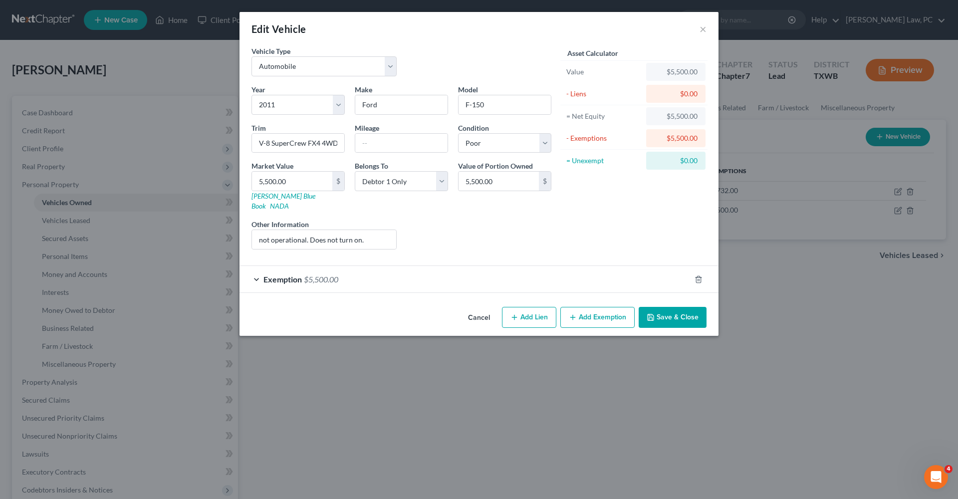
click at [672, 307] on button "Save & Close" at bounding box center [673, 317] width 68 height 21
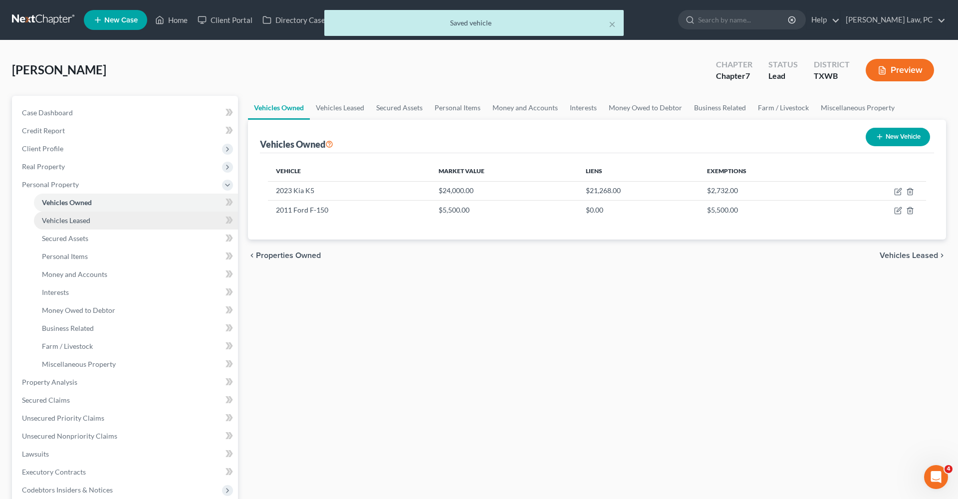
click at [67, 222] on span "Vehicles Leased" at bounding box center [66, 220] width 48 height 8
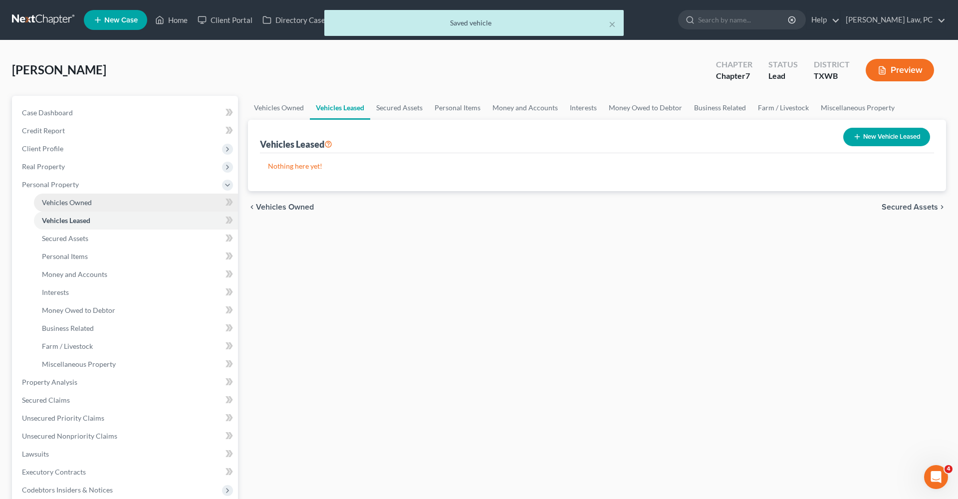
click at [67, 201] on span "Vehicles Owned" at bounding box center [67, 202] width 50 height 8
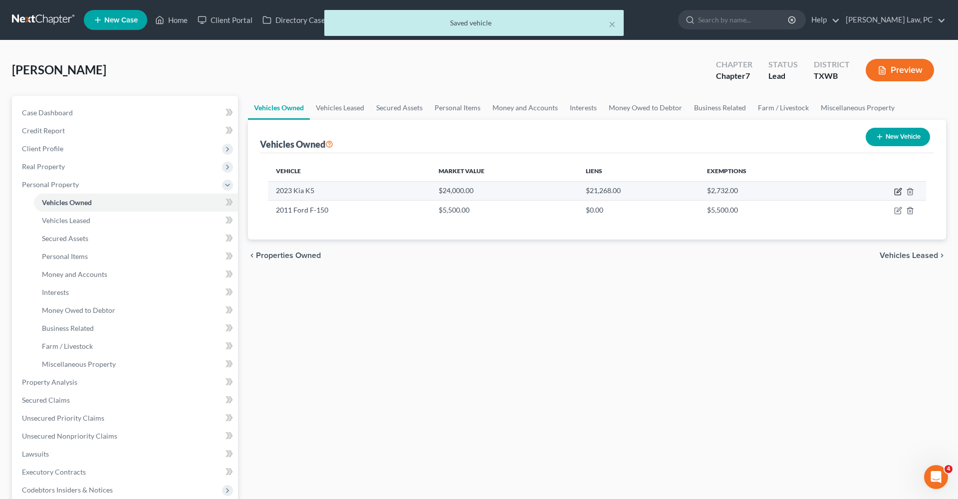
click at [898, 192] on icon "button" at bounding box center [898, 192] width 8 height 8
select select "0"
select select "3"
select select "0"
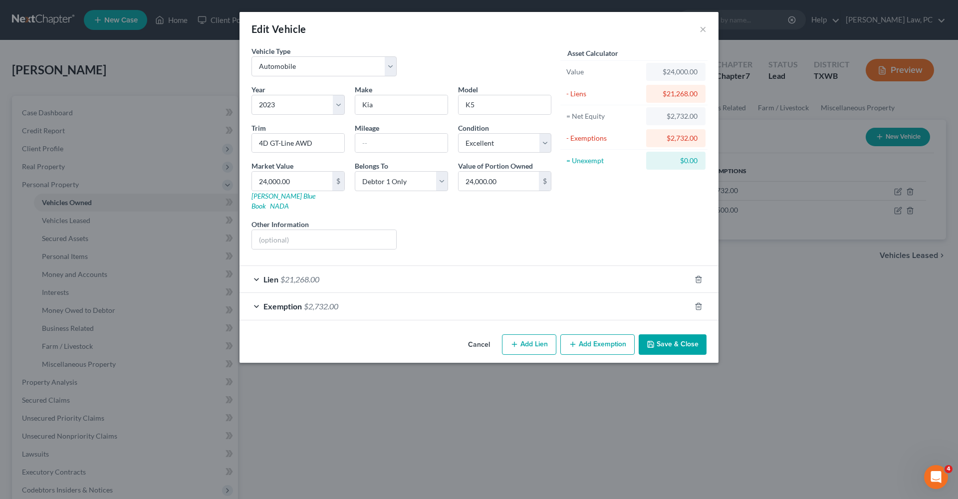
click at [360, 266] on div "Lien $21,268.00" at bounding box center [464, 279] width 451 height 26
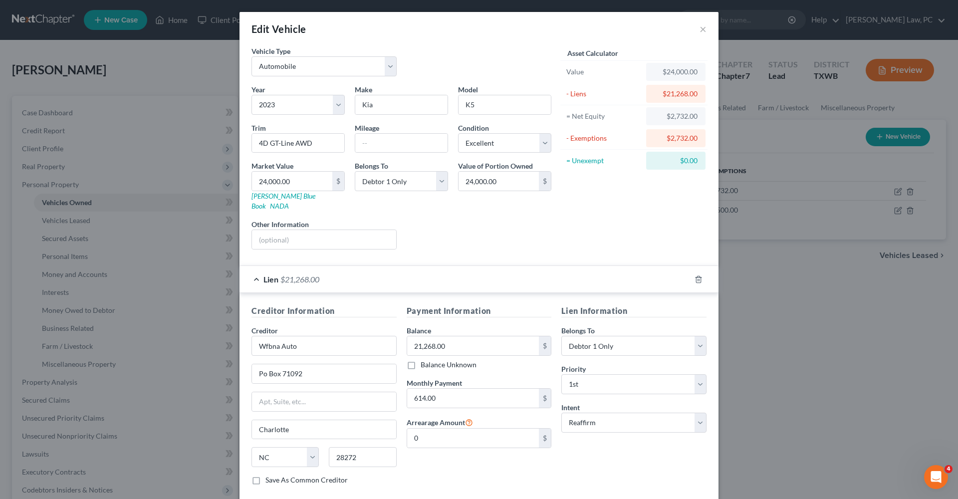
click at [251, 268] on div "Lien $21,268.00" at bounding box center [464, 279] width 451 height 26
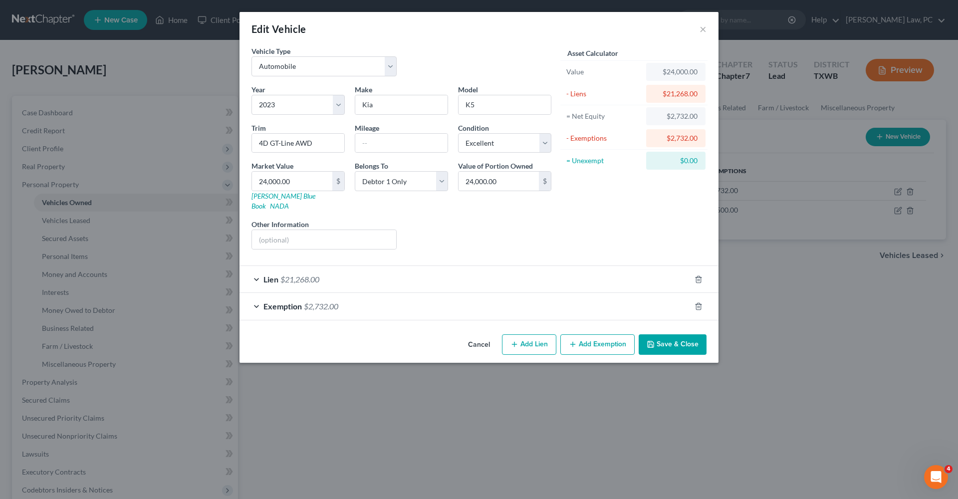
click at [694, 334] on button "Save & Close" at bounding box center [673, 344] width 68 height 21
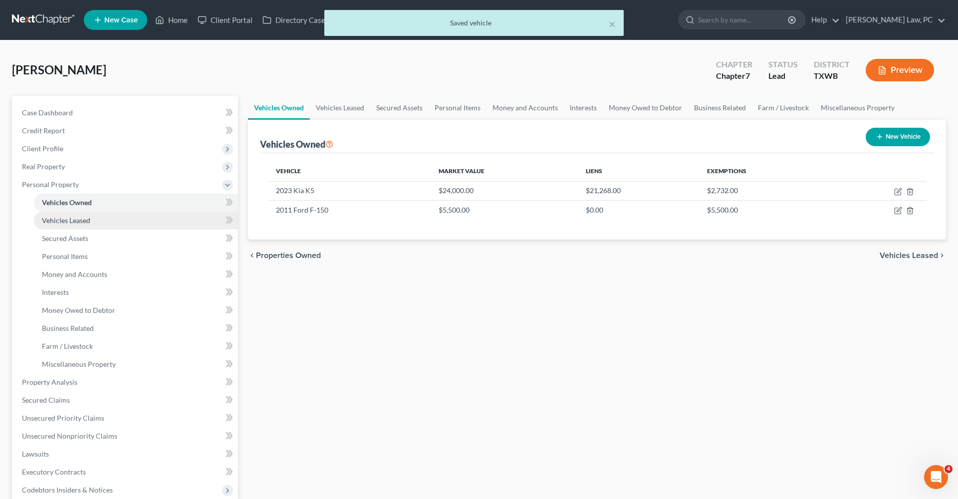
click at [69, 217] on span "Vehicles Leased" at bounding box center [66, 220] width 48 height 8
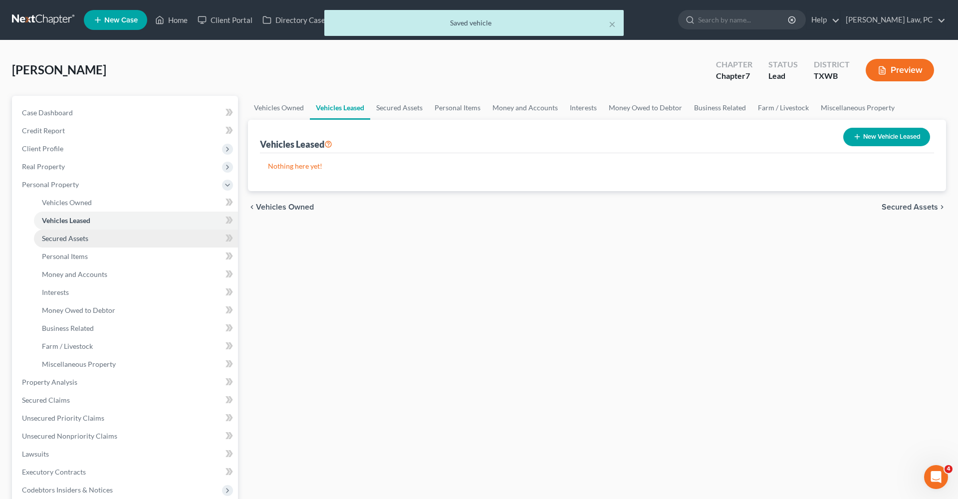
click at [72, 232] on link "Secured Assets" at bounding box center [136, 238] width 204 height 18
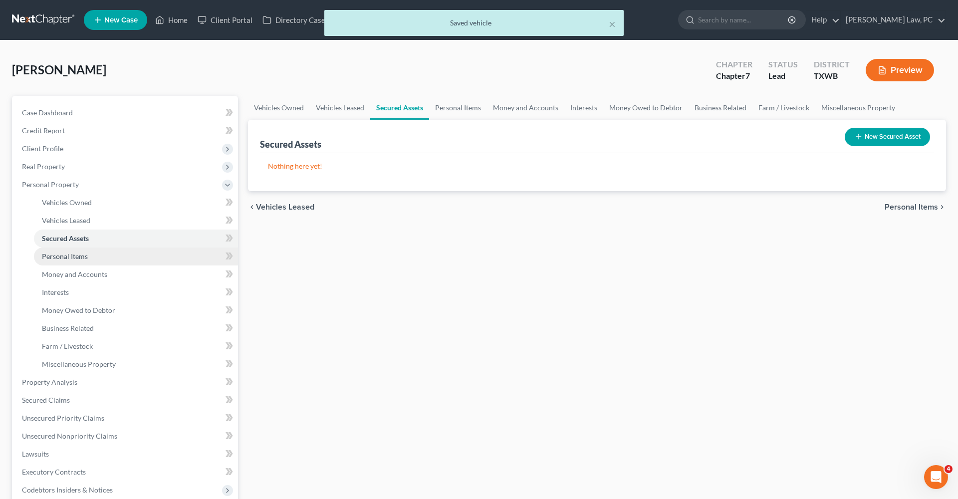
click at [81, 253] on span "Personal Items" at bounding box center [65, 256] width 46 height 8
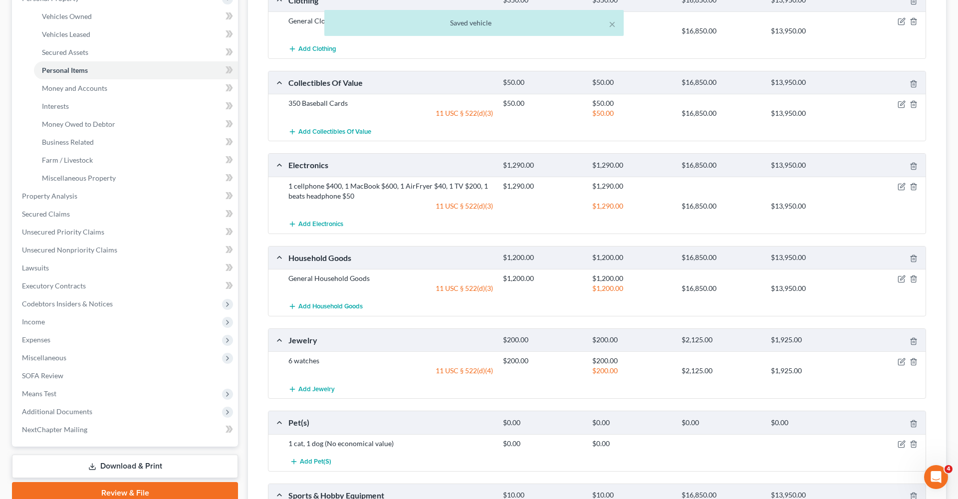
scroll to position [221, 0]
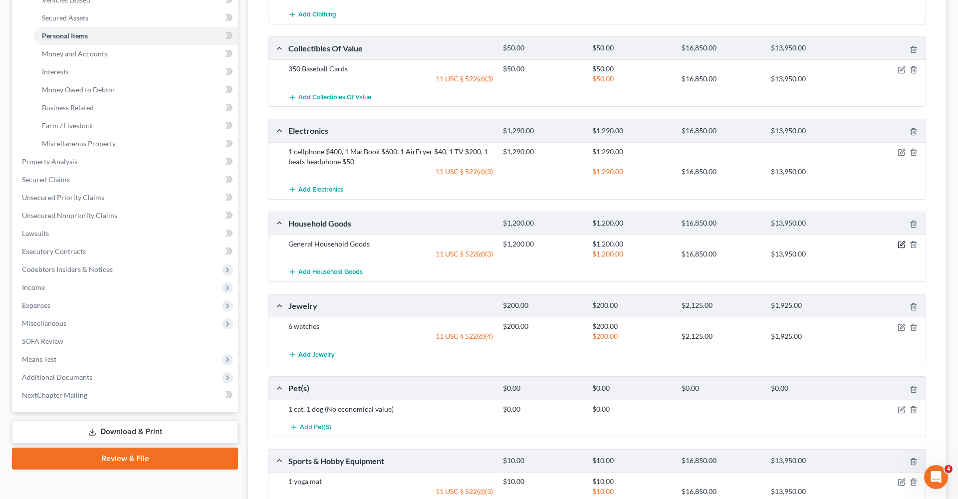
click at [901, 245] on icon "button" at bounding box center [902, 244] width 8 height 8
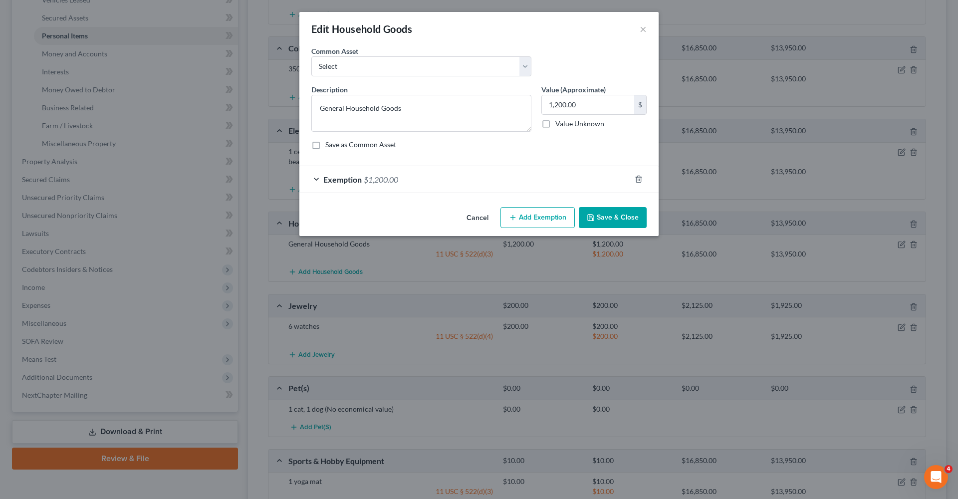
click at [522, 177] on div "Exemption $1,200.00" at bounding box center [464, 179] width 331 height 26
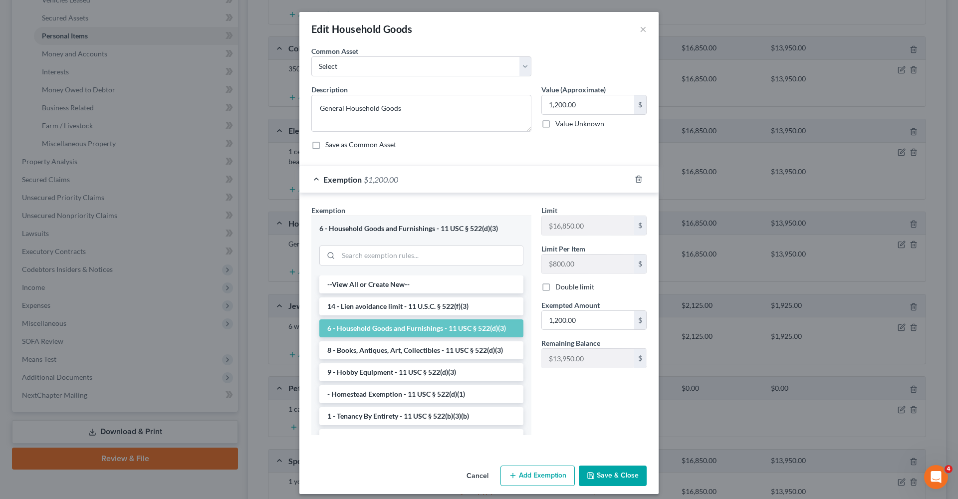
click at [612, 468] on button "Save & Close" at bounding box center [613, 475] width 68 height 21
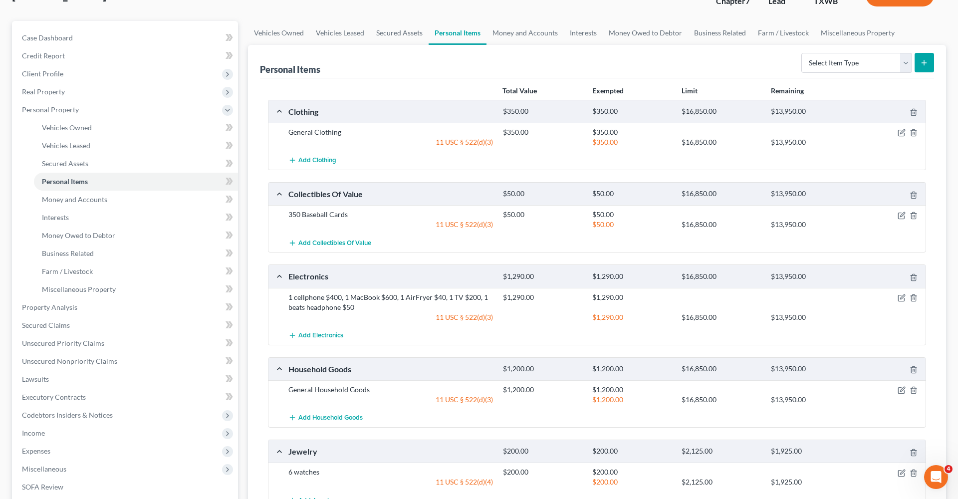
scroll to position [2, 0]
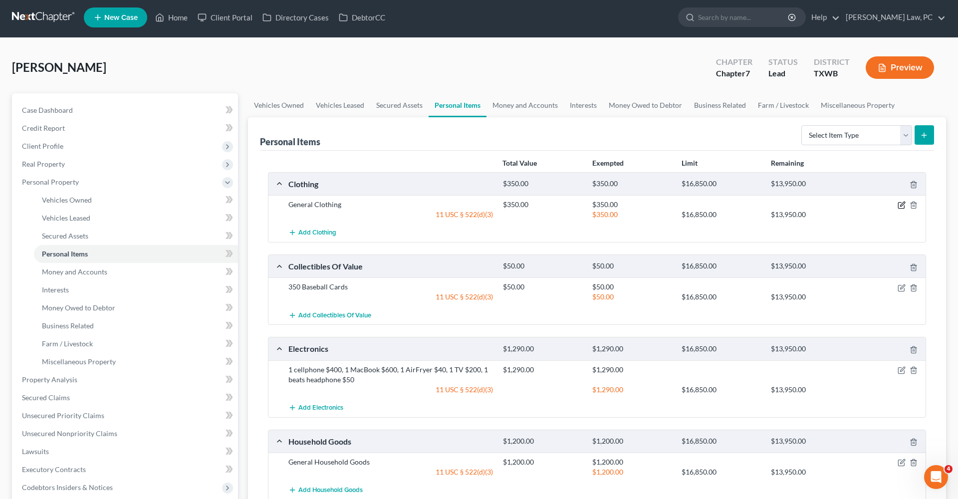
click at [900, 207] on icon "button" at bounding box center [902, 205] width 8 height 8
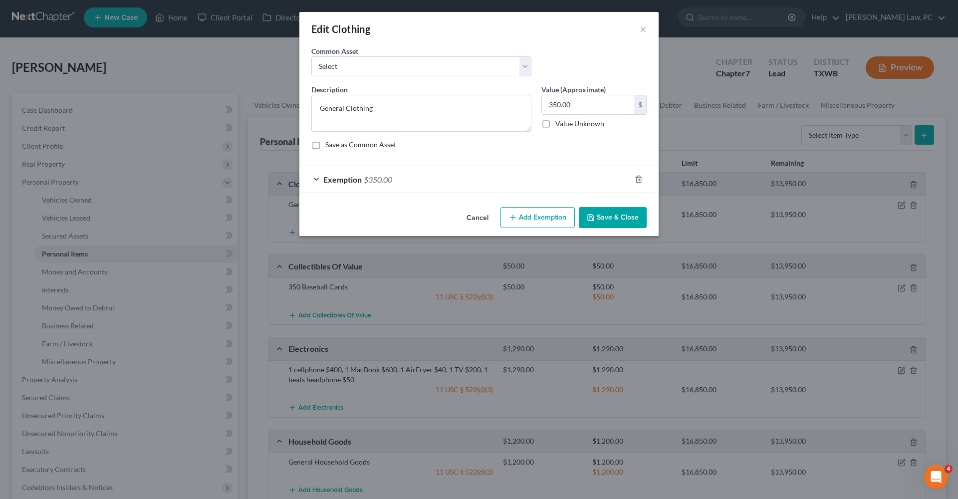
click at [508, 183] on div "Exemption $350.00" at bounding box center [464, 179] width 331 height 26
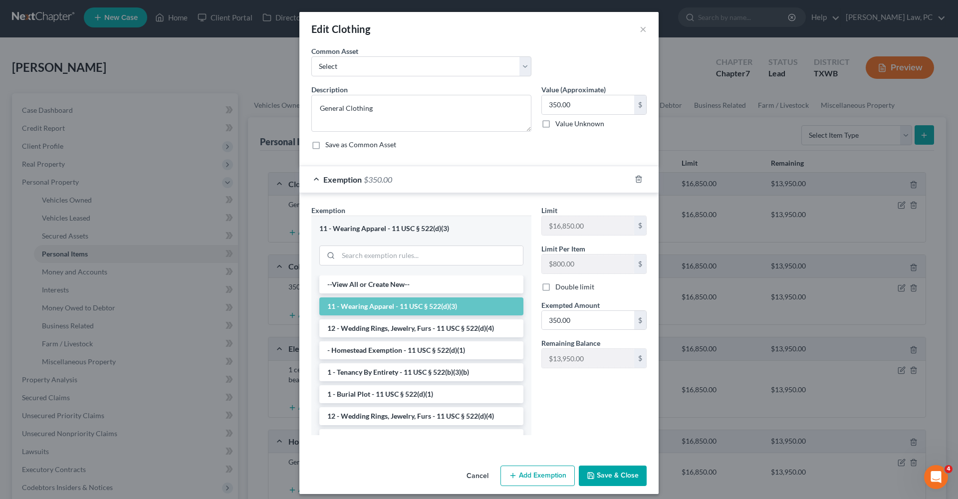
click at [615, 470] on button "Save & Close" at bounding box center [613, 475] width 68 height 21
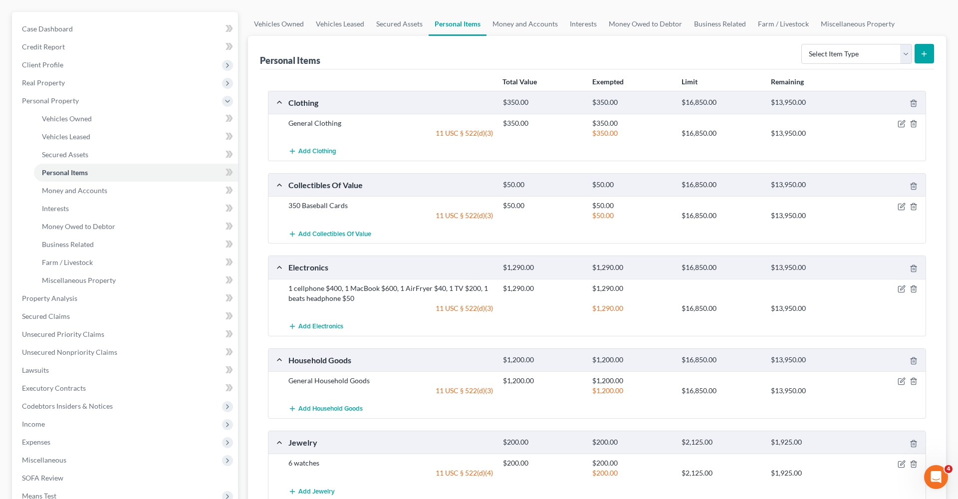
scroll to position [97, 0]
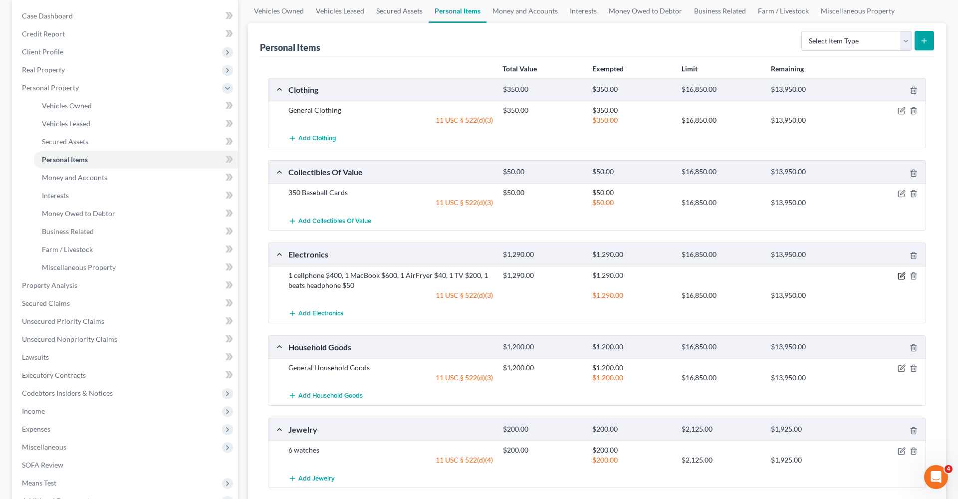
click at [903, 273] on icon "button" at bounding box center [902, 274] width 4 height 4
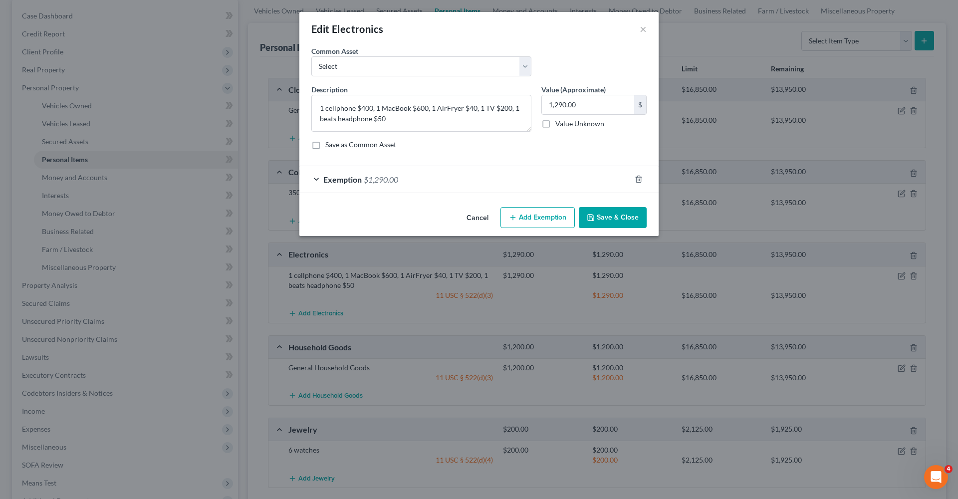
click at [517, 177] on div "Exemption $1,290.00" at bounding box center [464, 179] width 331 height 26
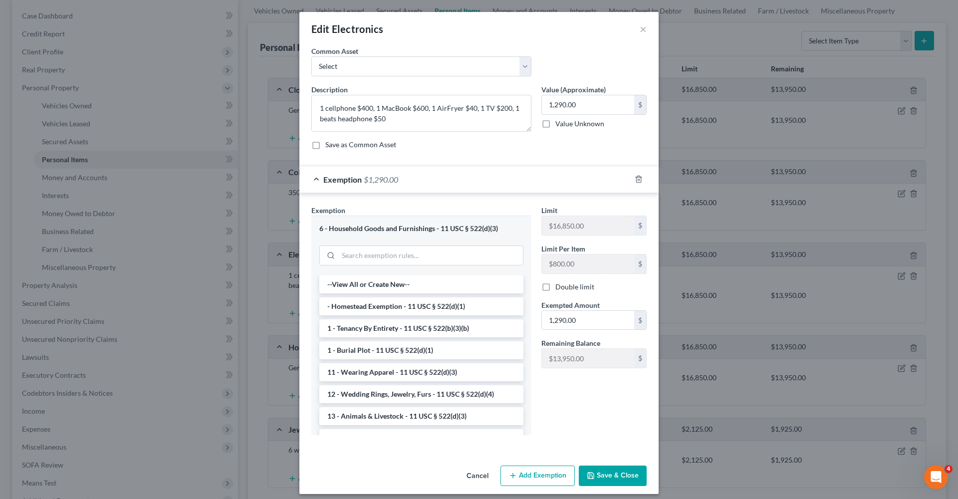
click at [616, 476] on button "Save & Close" at bounding box center [613, 475] width 68 height 21
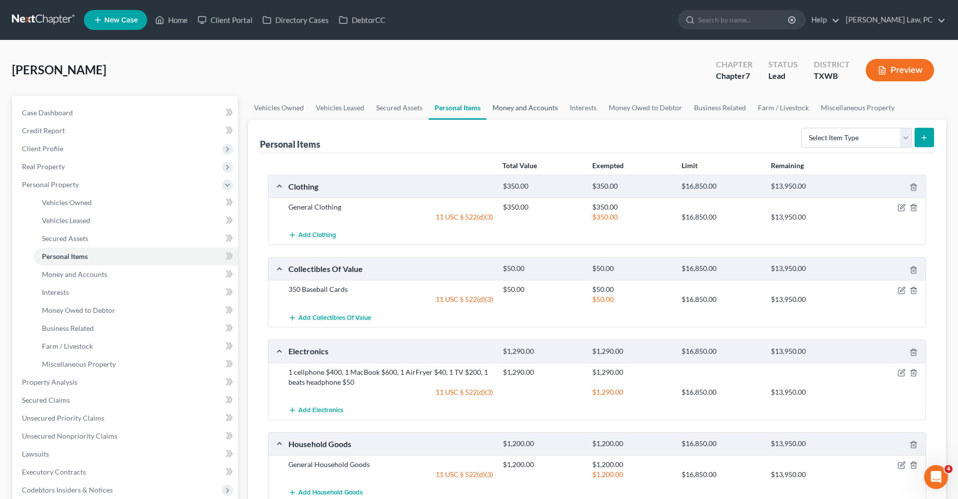
scroll to position [0, 0]
click at [531, 108] on link "Money and Accounts" at bounding box center [524, 108] width 77 height 24
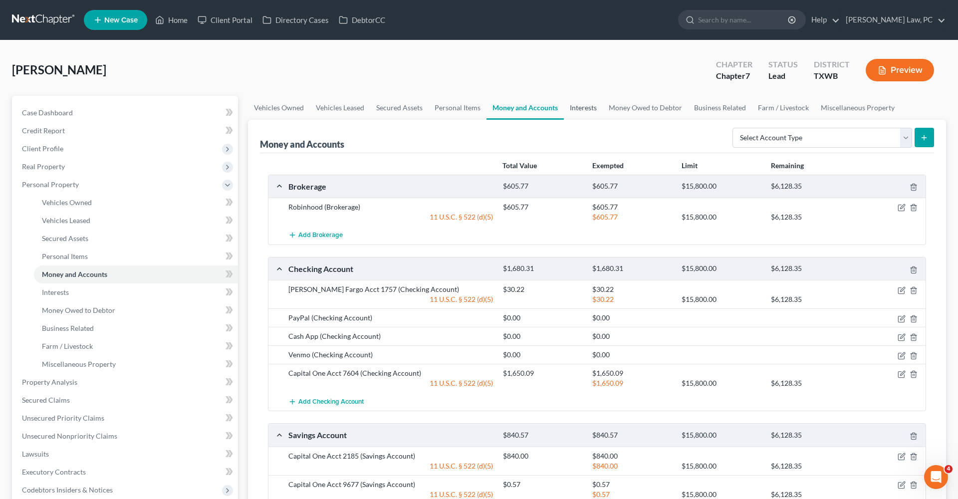
click at [584, 103] on link "Interests" at bounding box center [583, 108] width 39 height 24
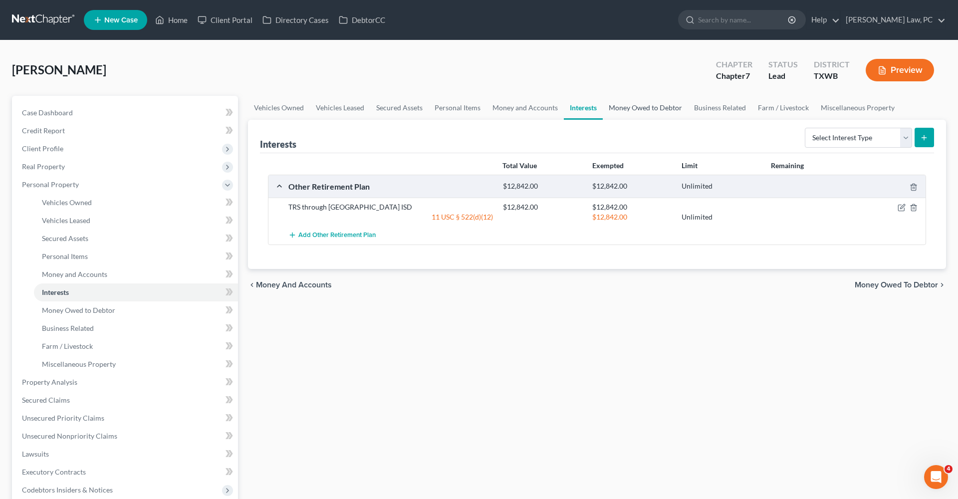
click at [637, 111] on link "Money Owed to Debtor" at bounding box center [645, 108] width 85 height 24
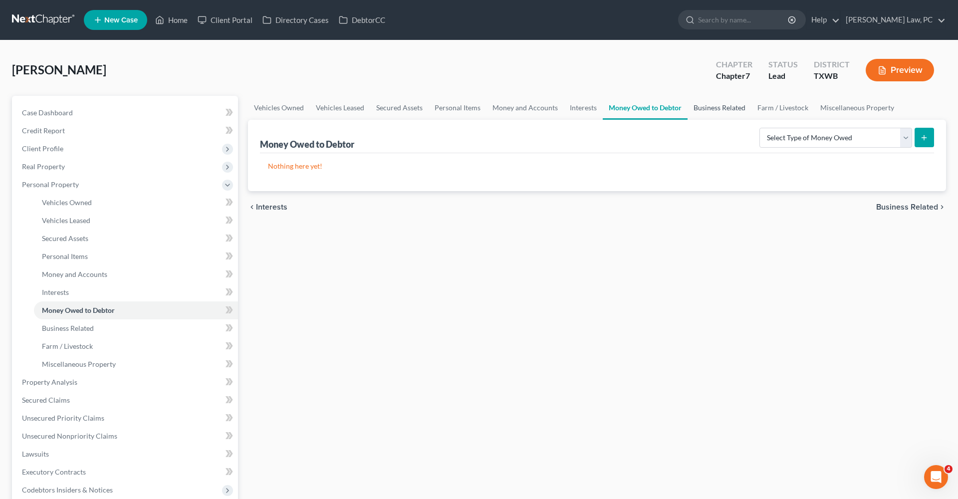
click at [736, 109] on link "Business Related" at bounding box center [719, 108] width 64 height 24
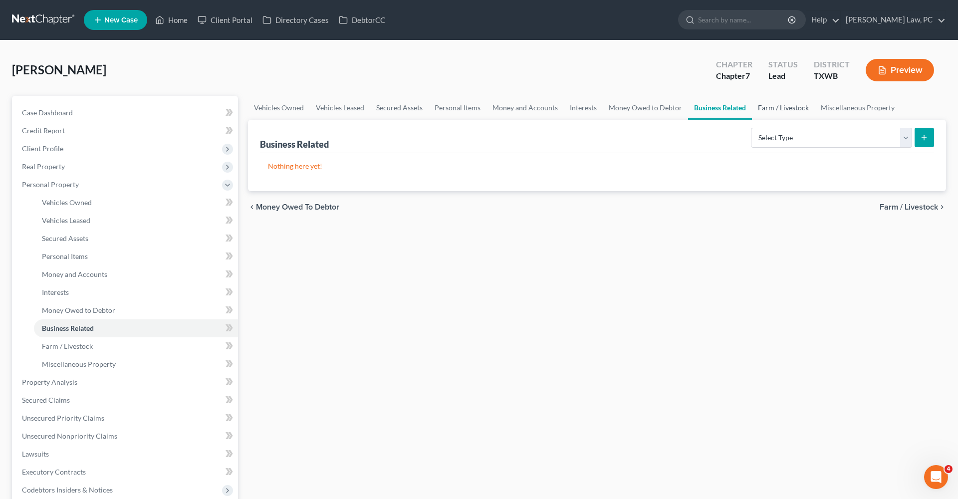
click at [781, 109] on link "Farm / Livestock" at bounding box center [783, 108] width 63 height 24
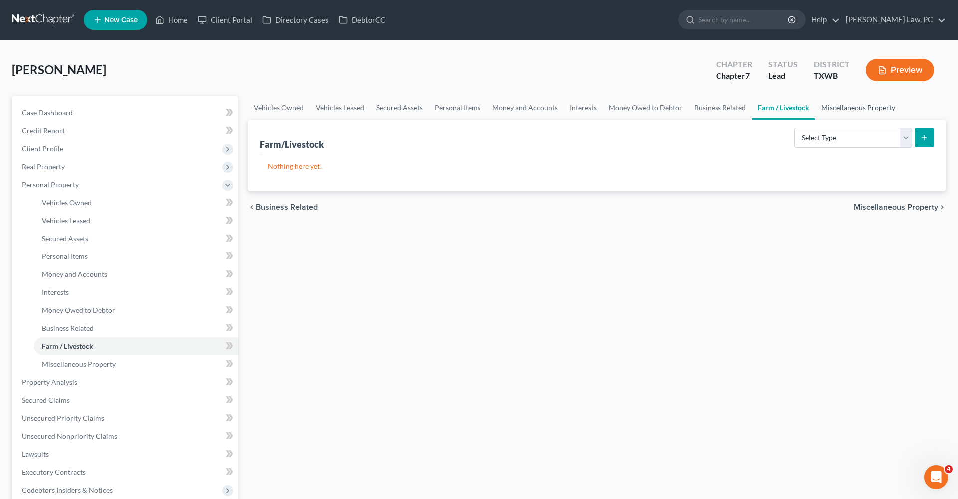
click at [848, 109] on link "Miscellaneous Property" at bounding box center [858, 108] width 86 height 24
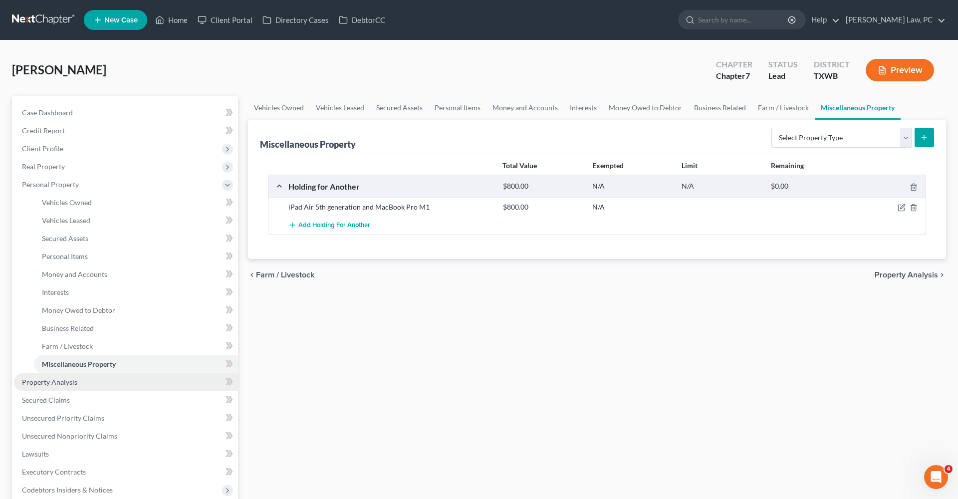
click at [51, 381] on span "Property Analysis" at bounding box center [49, 382] width 55 height 8
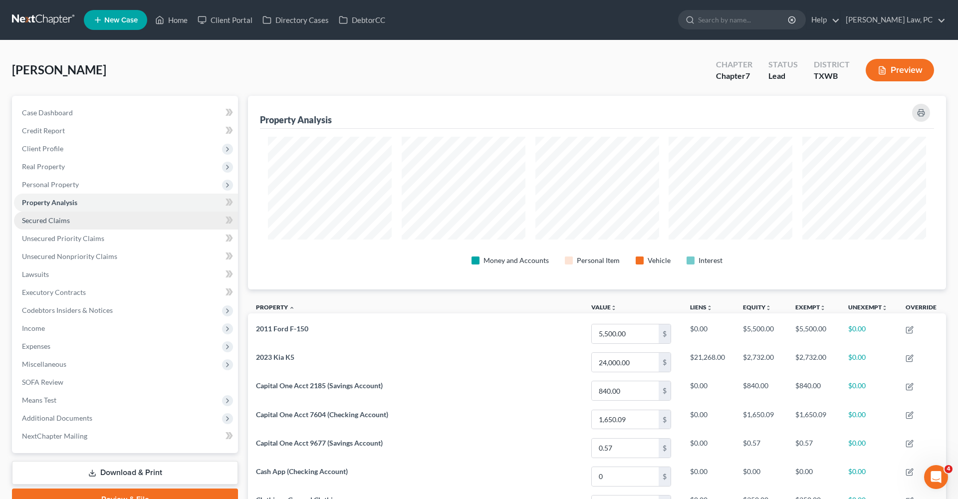
scroll to position [194, 698]
click at [54, 224] on span "Secured Claims" at bounding box center [46, 220] width 48 height 8
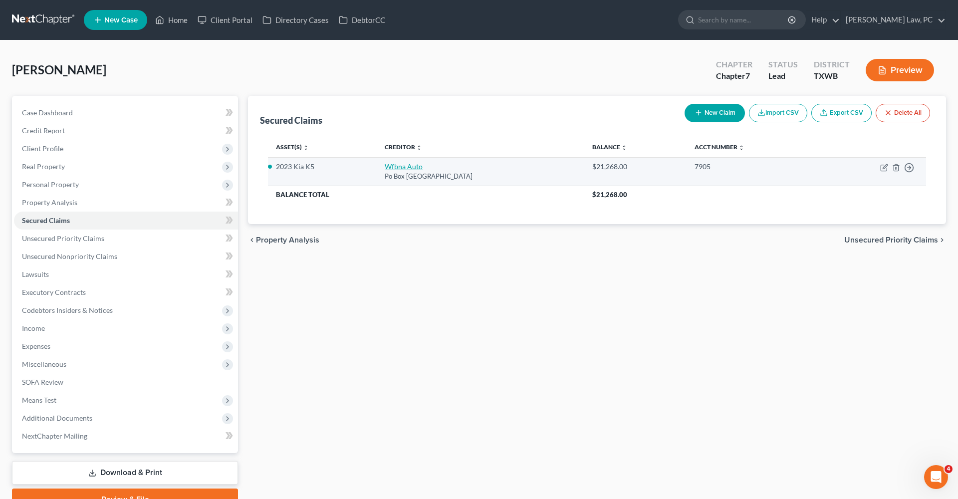
click at [391, 165] on link "Wfbna Auto" at bounding box center [404, 166] width 38 height 8
select select "28"
select select "0"
select select "2"
select select "0"
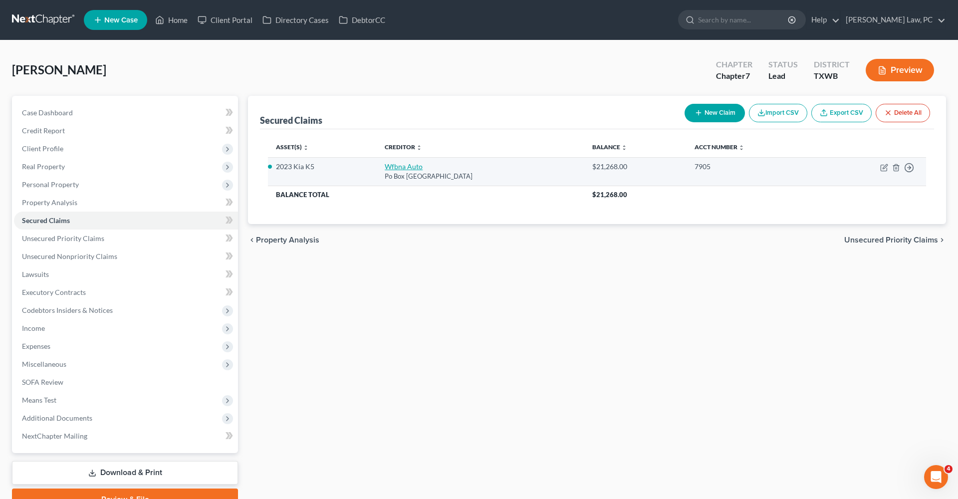
select select "0"
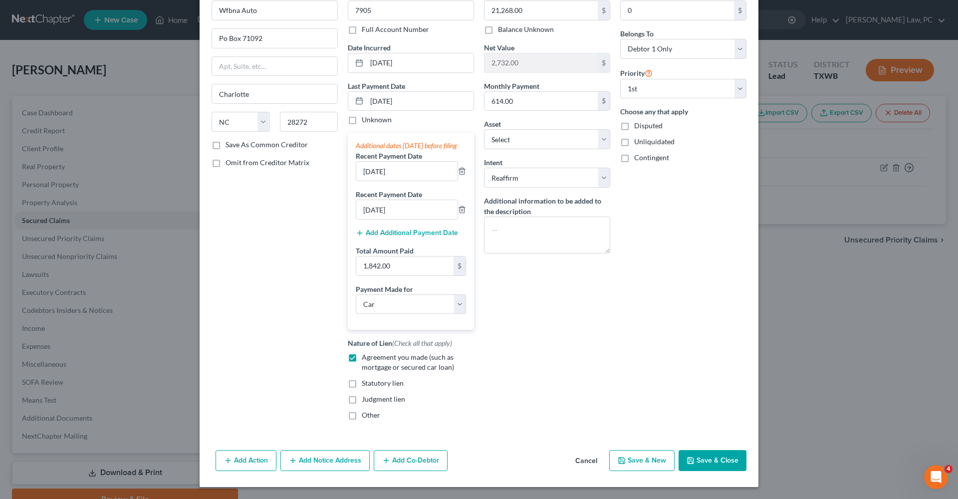
scroll to position [66, 0]
click at [716, 466] on button "Save & Close" at bounding box center [712, 460] width 68 height 21
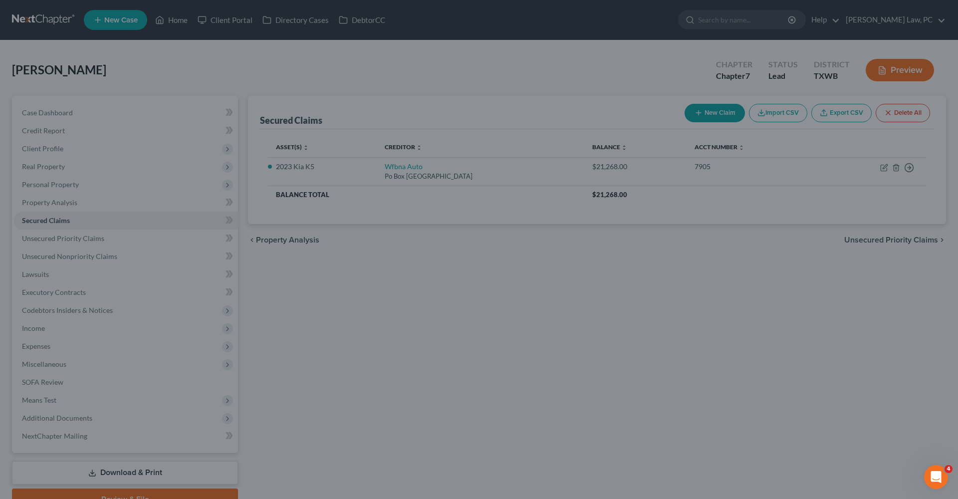
select select "5"
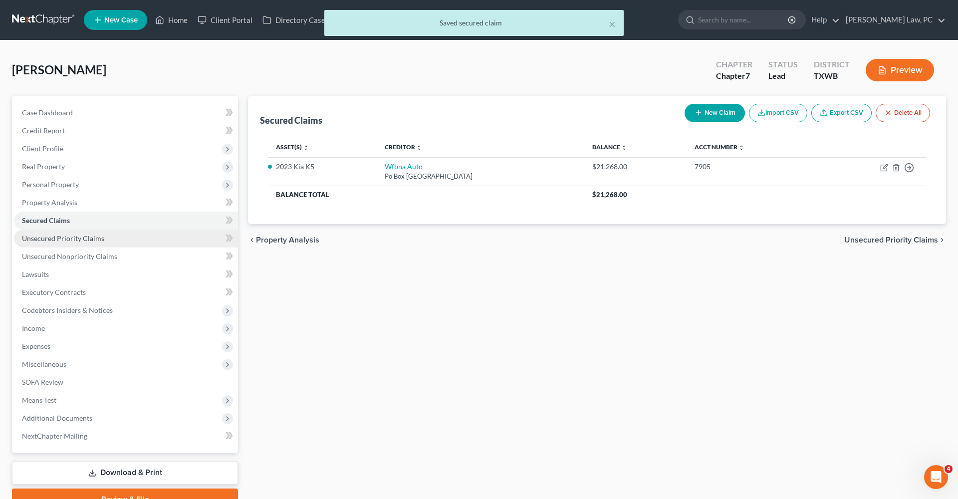
click at [81, 238] on span "Unsecured Priority Claims" at bounding box center [63, 238] width 82 height 8
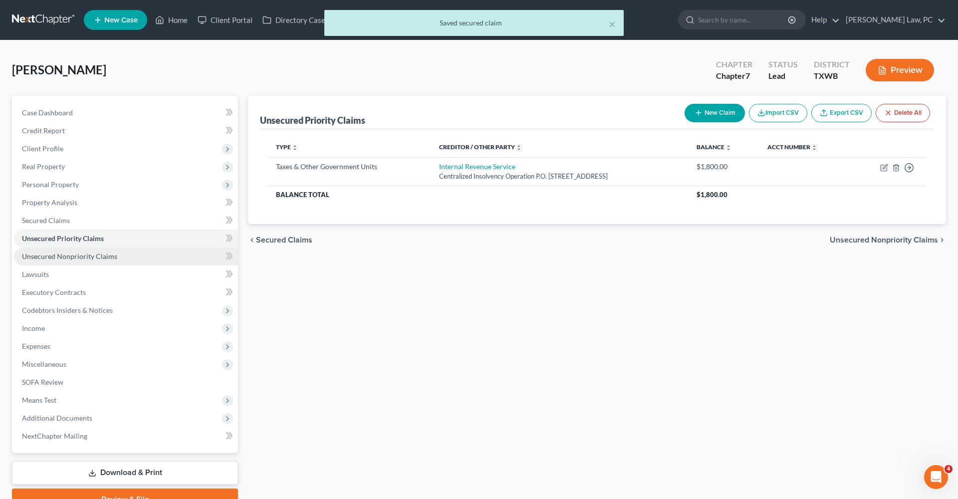
click at [92, 258] on span "Unsecured Nonpriority Claims" at bounding box center [69, 256] width 95 height 8
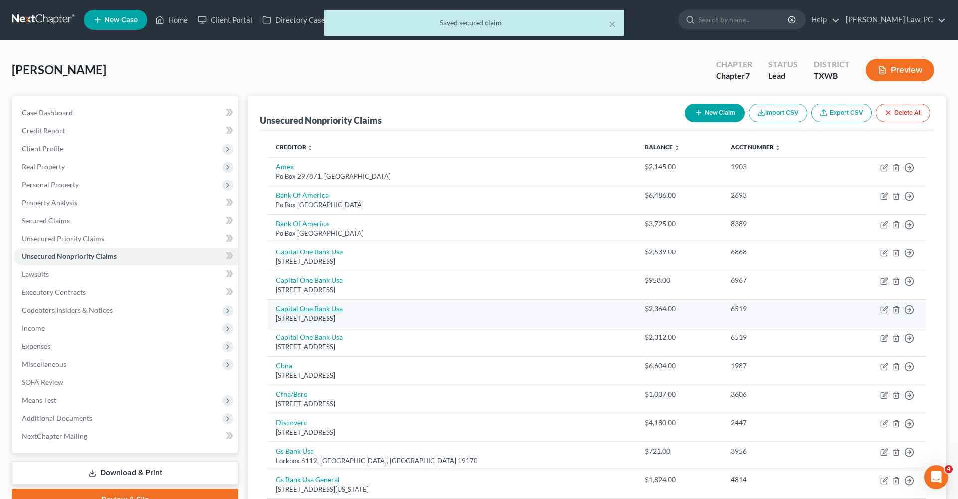
click at [312, 307] on link "Capital One Bank Usa" at bounding box center [309, 308] width 67 height 8
select select "46"
select select "1"
select select "0"
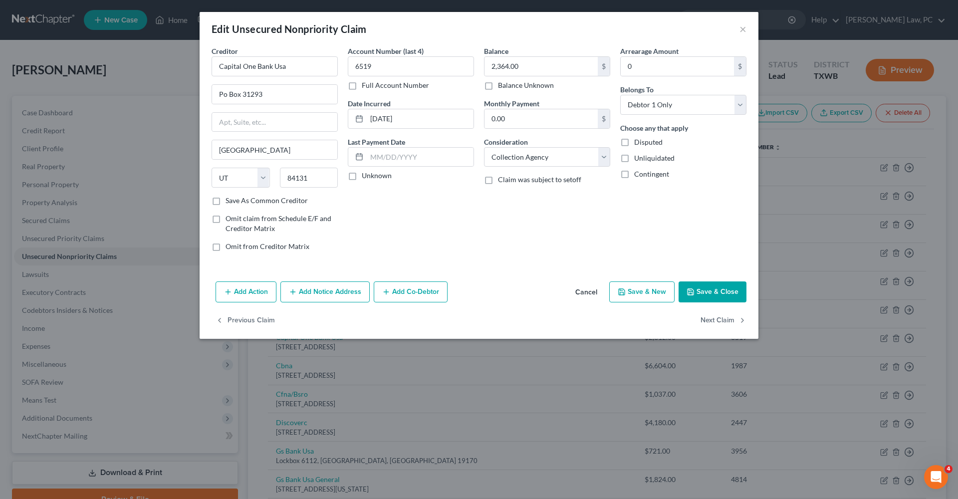
click at [699, 294] on button "Save & Close" at bounding box center [712, 291] width 68 height 21
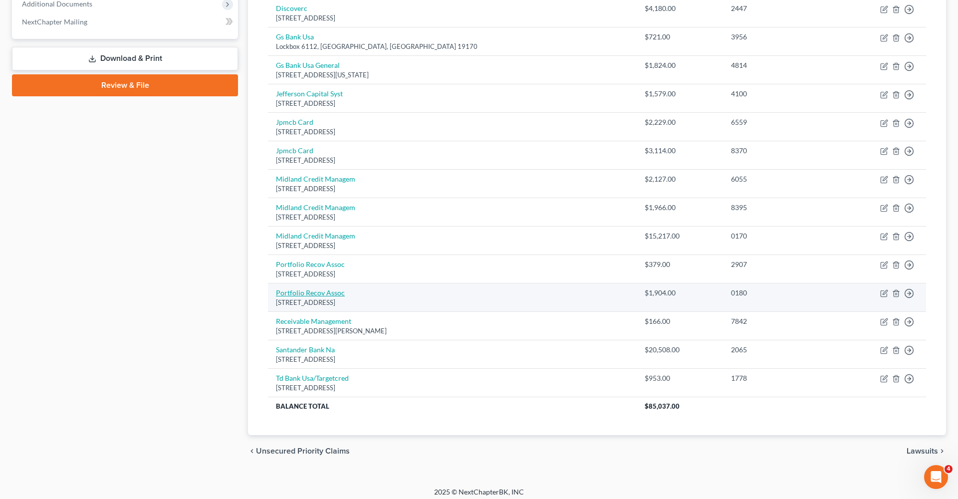
scroll to position [414, 0]
click at [305, 289] on link "Portfolio Recov Assoc" at bounding box center [310, 293] width 69 height 8
select select "48"
select select "1"
select select "0"
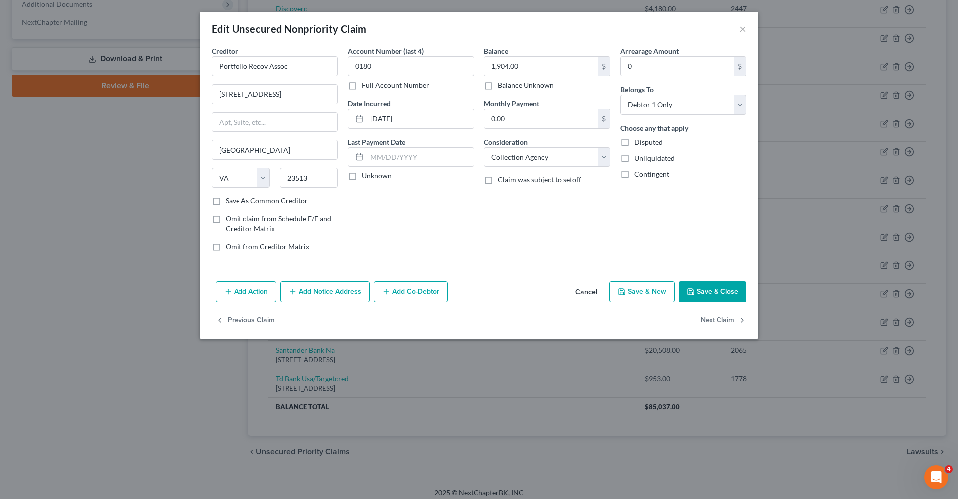
click at [706, 292] on button "Save & Close" at bounding box center [712, 291] width 68 height 21
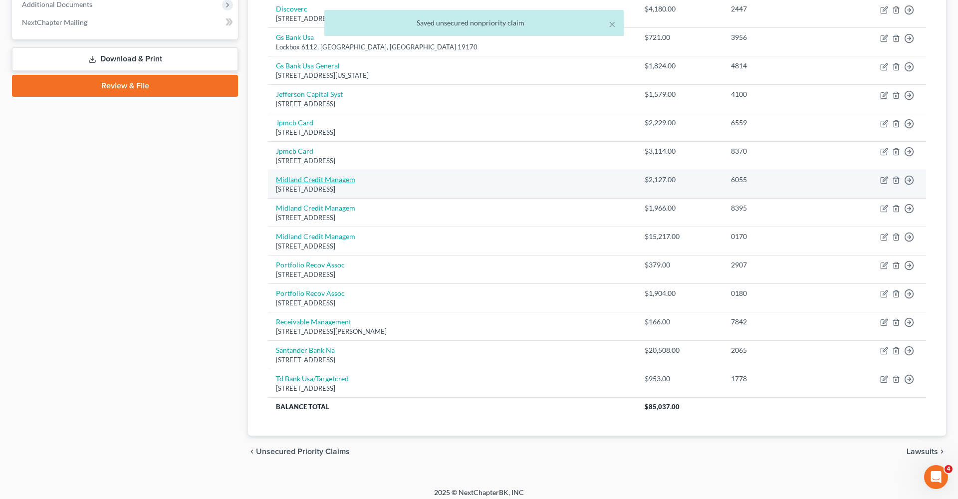
click at [297, 178] on link "Midland Credit Managem" at bounding box center [315, 179] width 79 height 8
select select "23"
select select "1"
select select "0"
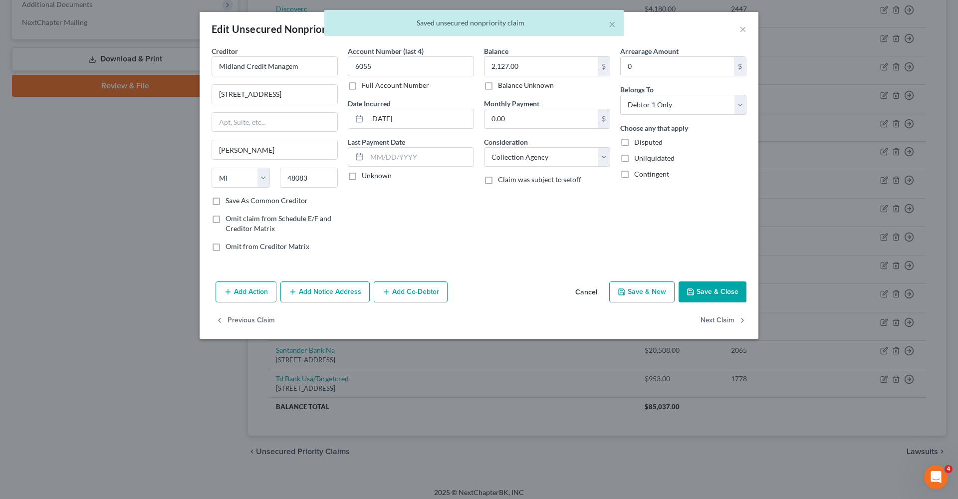
click at [717, 285] on button "Save & Close" at bounding box center [712, 291] width 68 height 21
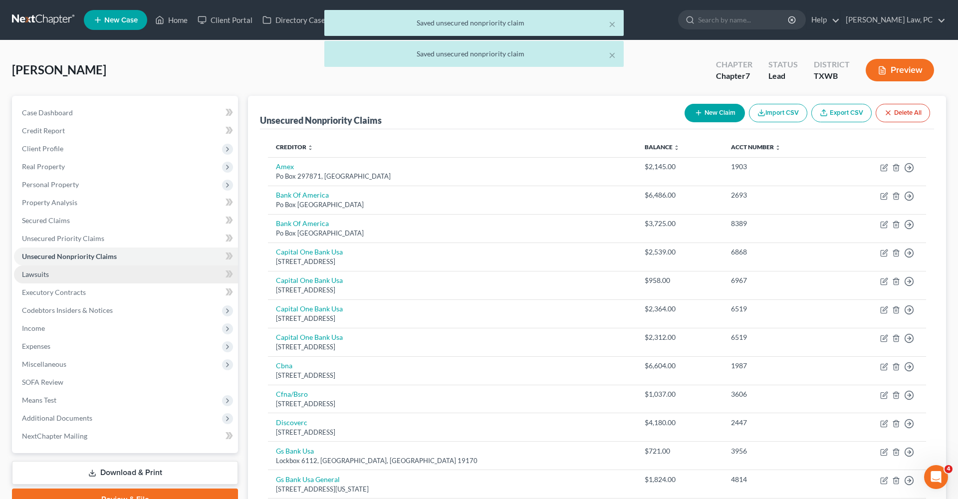
scroll to position [0, 0]
click at [36, 278] on link "Lawsuits" at bounding box center [126, 274] width 224 height 18
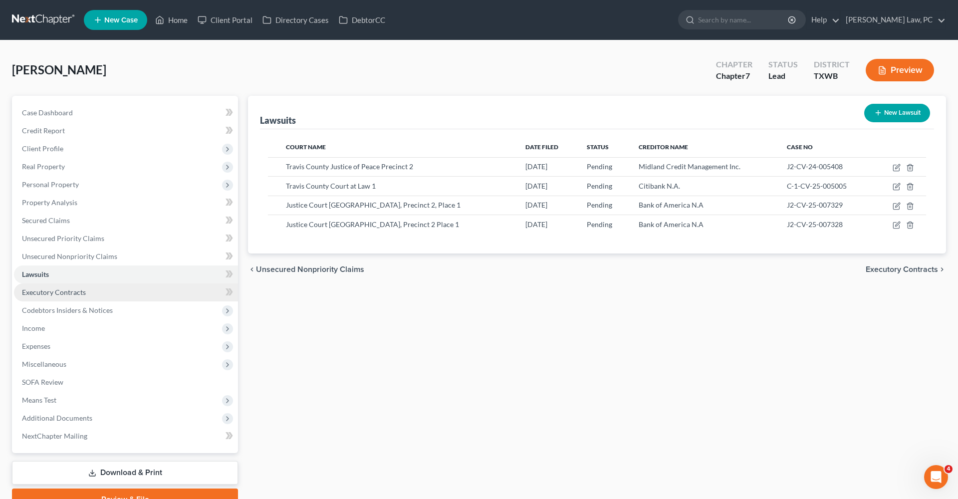
click at [38, 294] on span "Executory Contracts" at bounding box center [54, 292] width 64 height 8
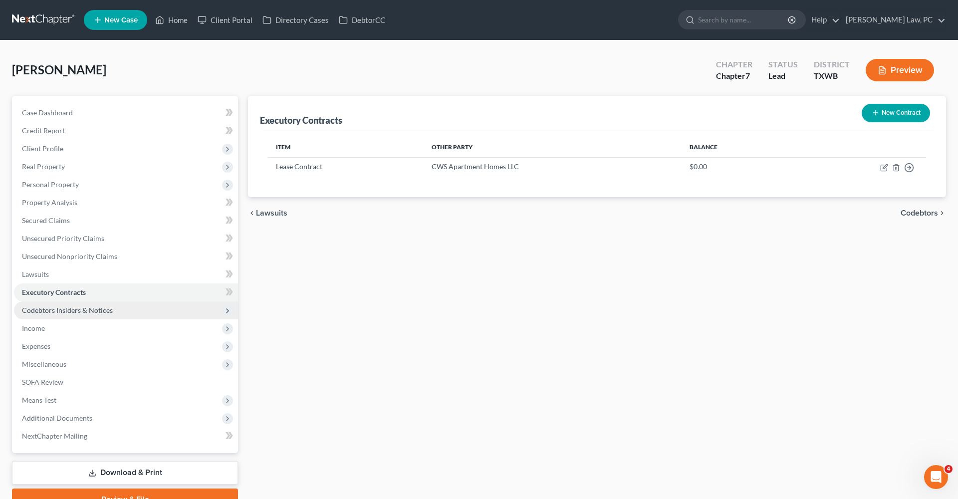
click at [68, 306] on span "Codebtors Insiders & Notices" at bounding box center [67, 310] width 91 height 8
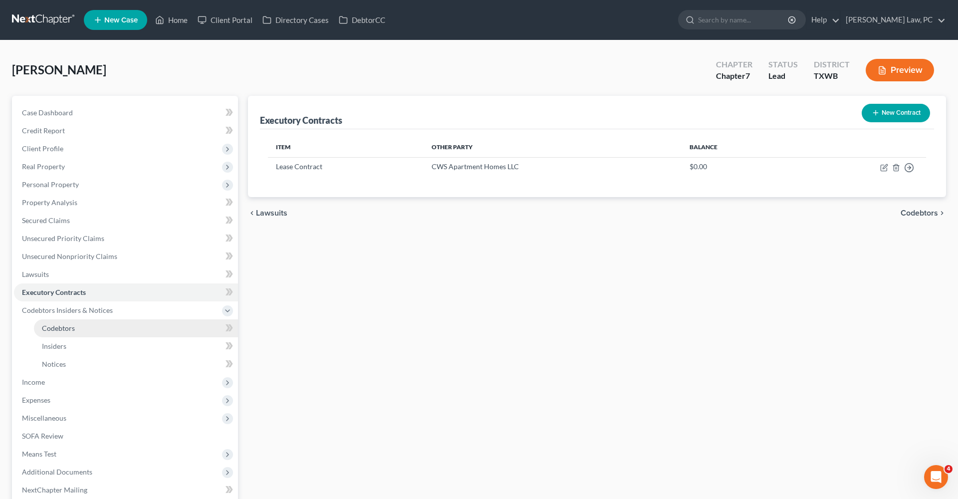
click at [53, 328] on span "Codebtors" at bounding box center [58, 328] width 33 height 8
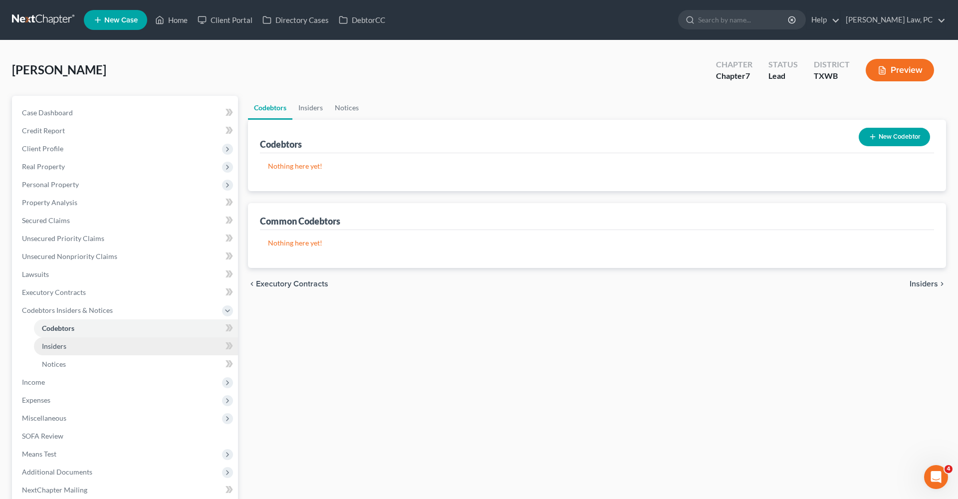
click at [55, 346] on span "Insiders" at bounding box center [54, 346] width 24 height 8
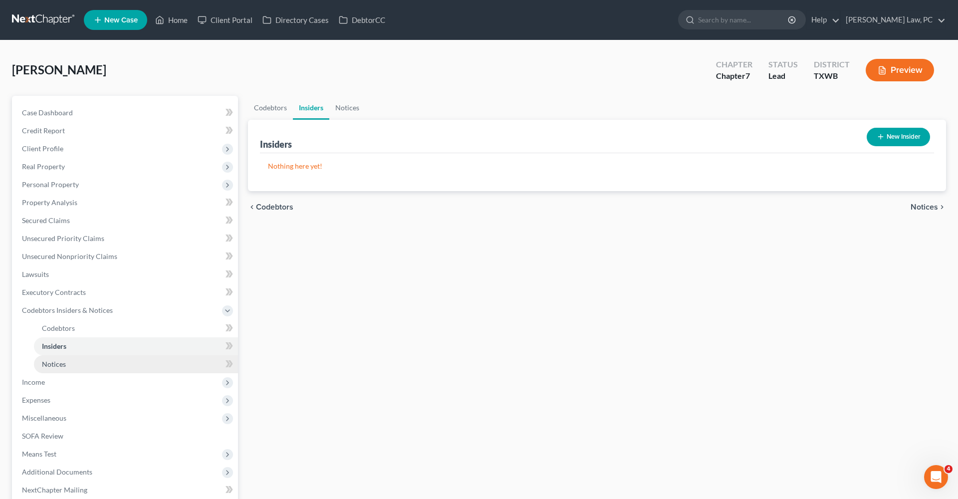
click at [57, 365] on span "Notices" at bounding box center [54, 364] width 24 height 8
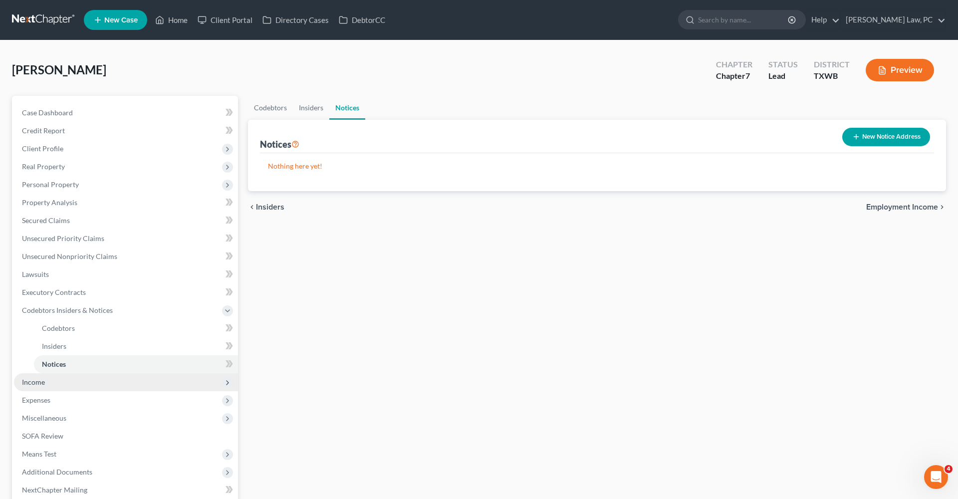
click at [36, 377] on span "Income" at bounding box center [126, 382] width 224 height 18
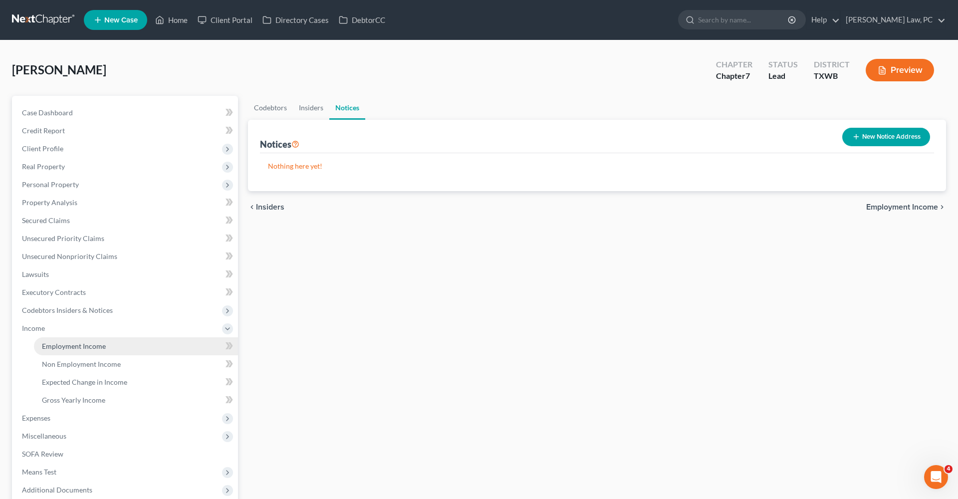
click at [75, 348] on span "Employment Income" at bounding box center [74, 346] width 64 height 8
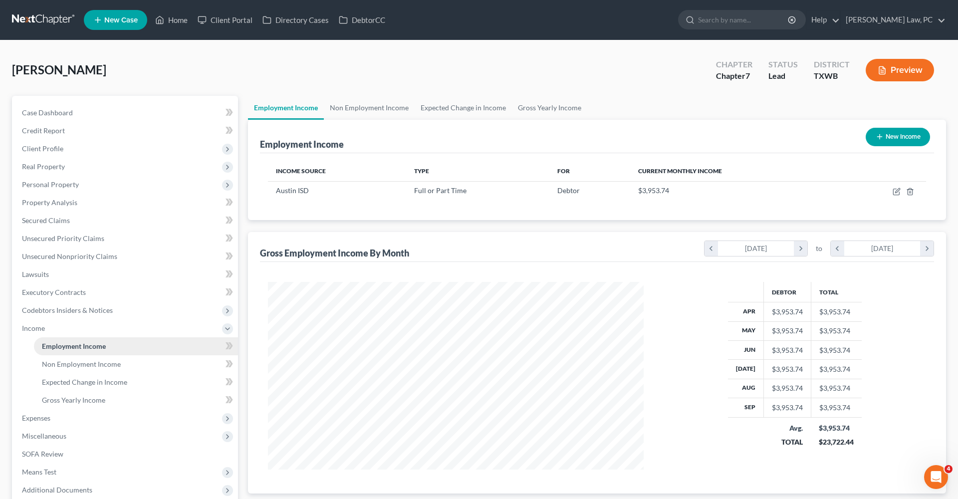
scroll to position [188, 396]
click at [70, 361] on span "Non Employment Income" at bounding box center [81, 364] width 79 height 8
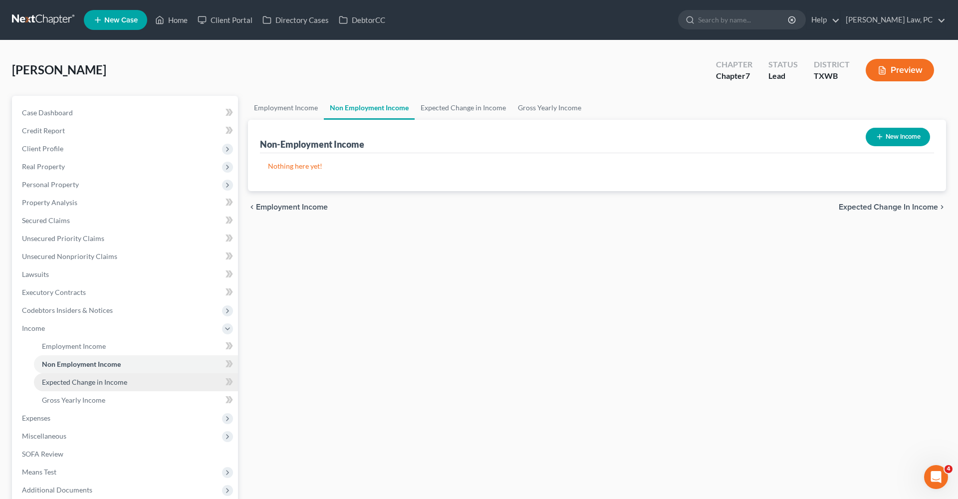
click at [79, 379] on span "Expected Change in Income" at bounding box center [84, 382] width 85 height 8
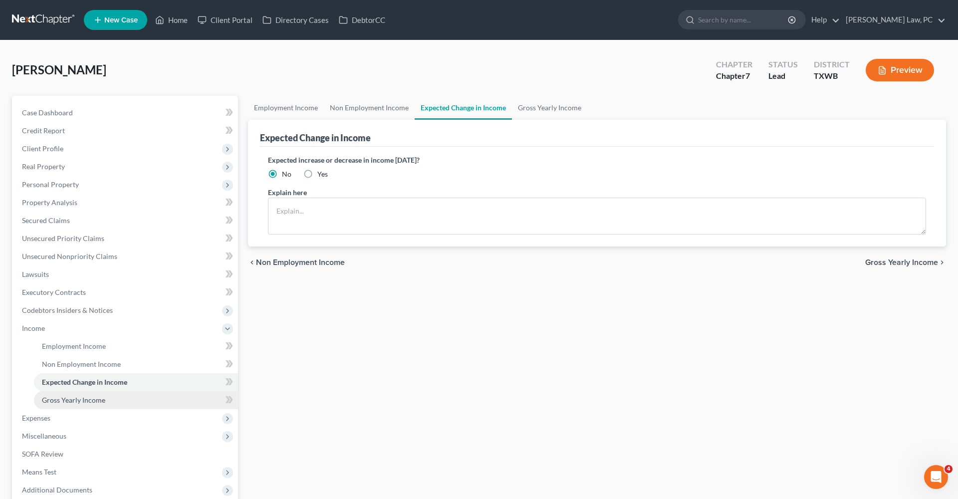
click at [84, 406] on link "Gross Yearly Income" at bounding box center [136, 400] width 204 height 18
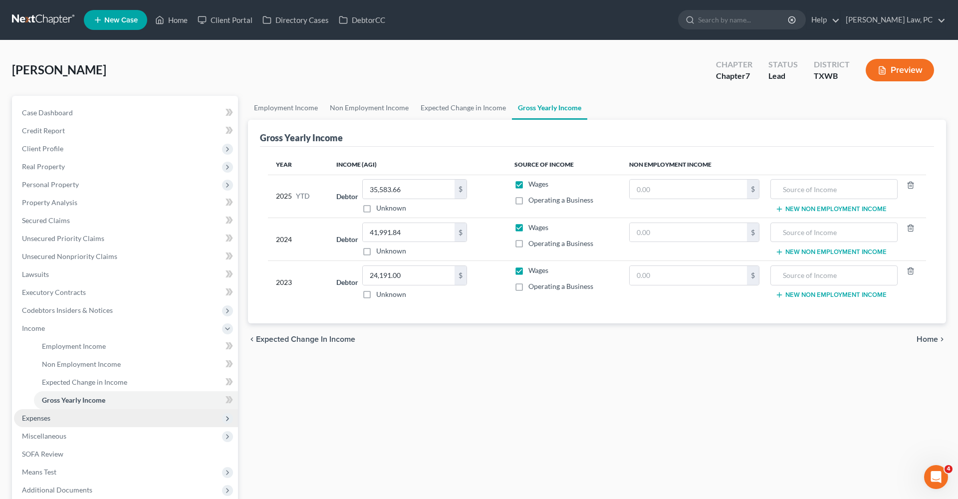
click at [40, 422] on span "Expenses" at bounding box center [36, 418] width 28 height 8
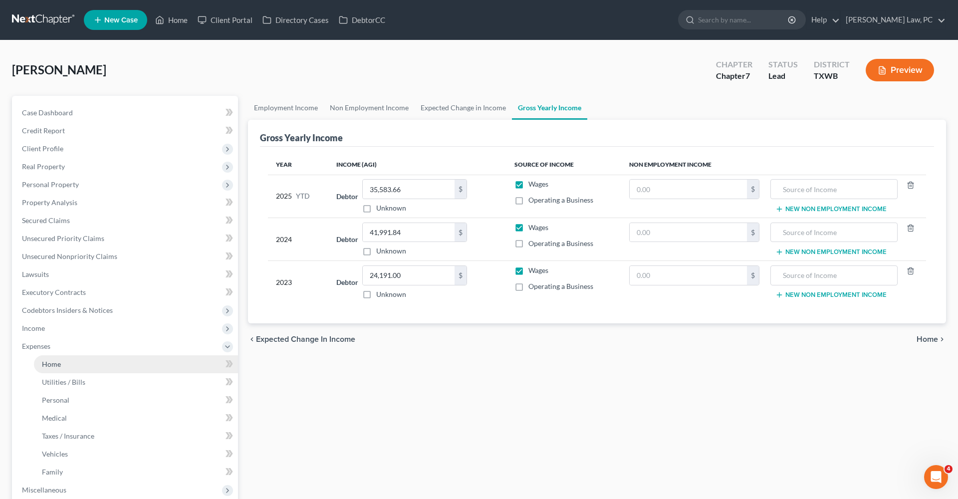
click at [44, 363] on span "Home" at bounding box center [51, 364] width 19 height 8
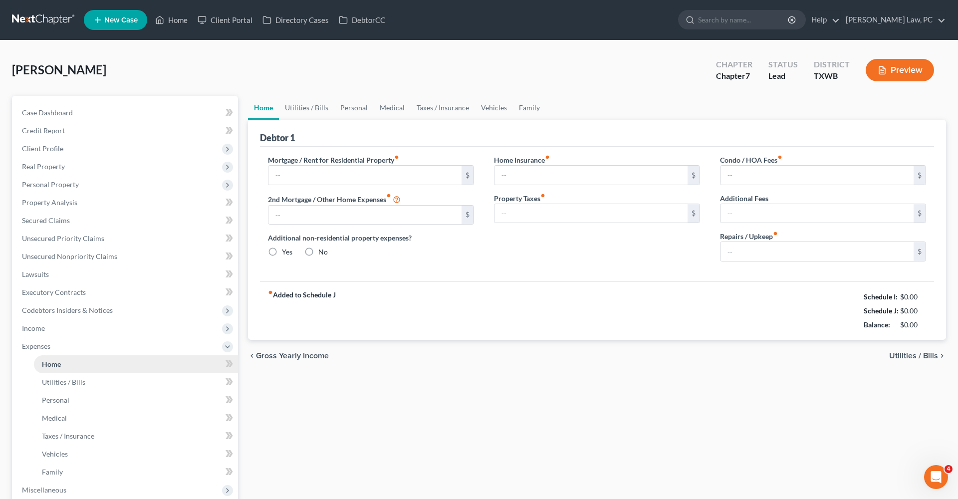
type input "1,158.00"
type input "0.00"
radio input "true"
type input "22.00"
type input "0.00"
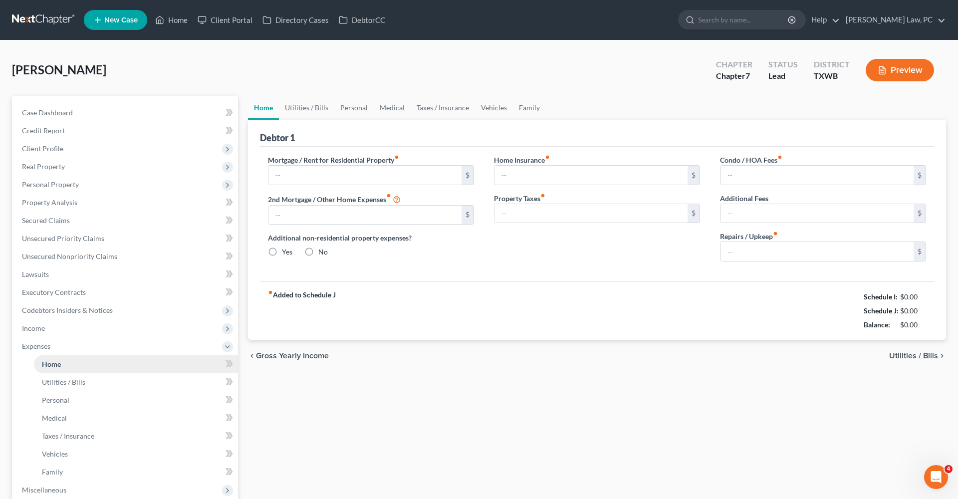
type input "0.00"
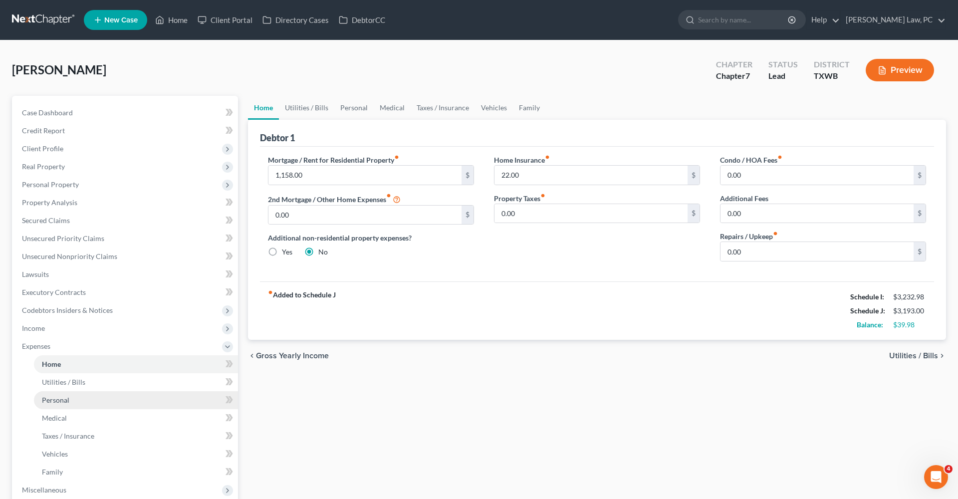
scroll to position [116, 0]
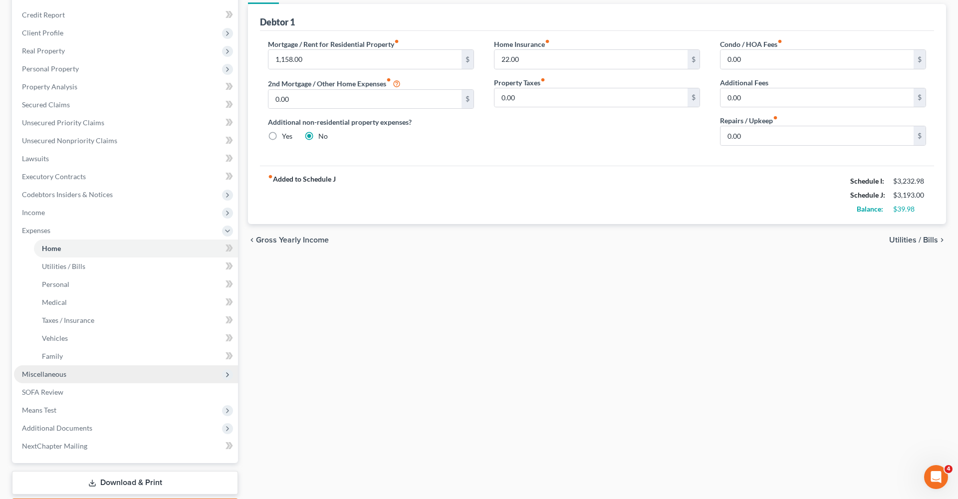
click at [43, 374] on span "Miscellaneous" at bounding box center [44, 374] width 44 height 8
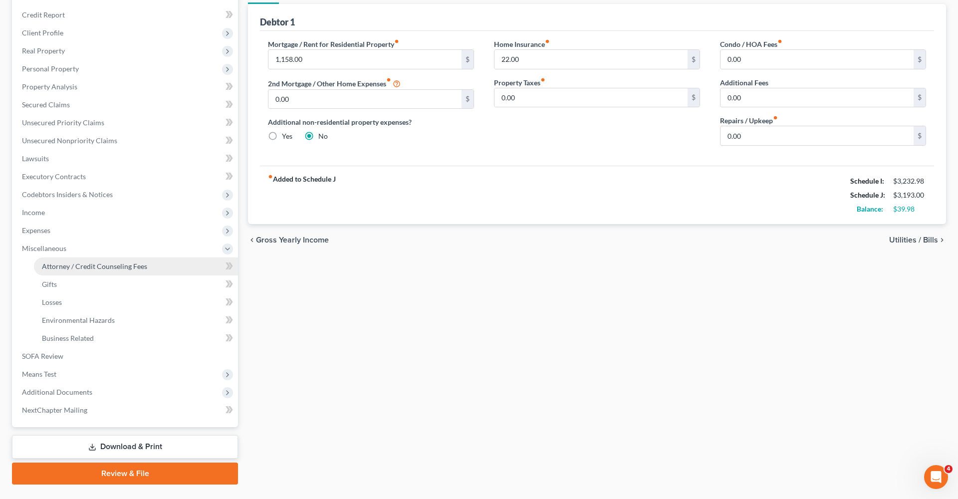
click at [77, 265] on span "Attorney / Credit Counseling Fees" at bounding box center [94, 266] width 105 height 8
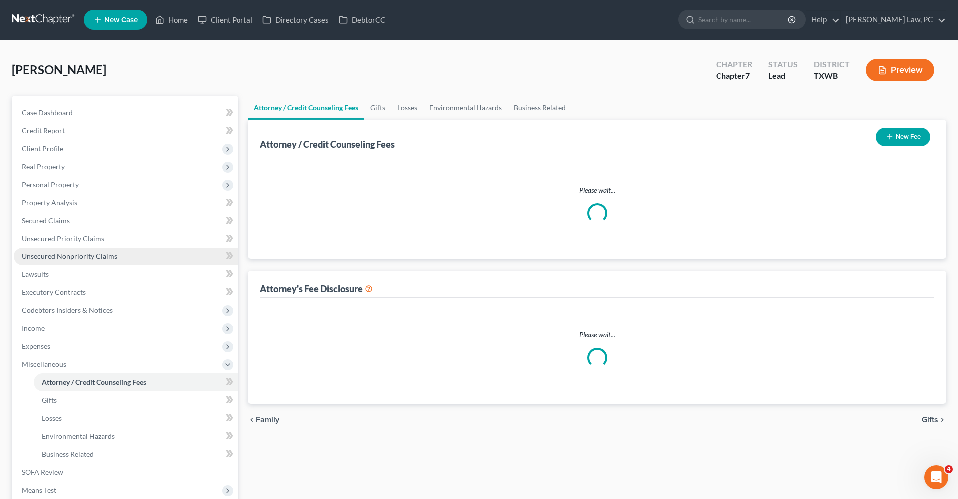
select select "4"
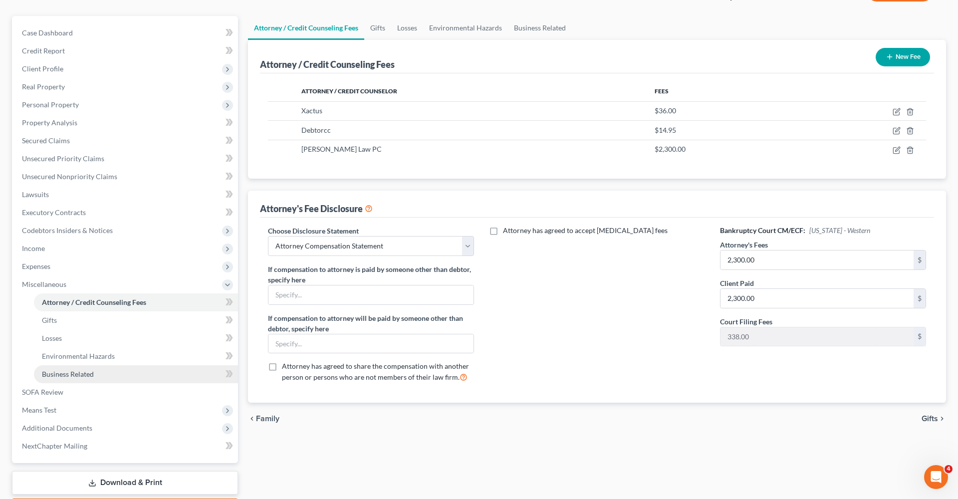
click at [73, 376] on span "Business Related" at bounding box center [68, 374] width 52 height 8
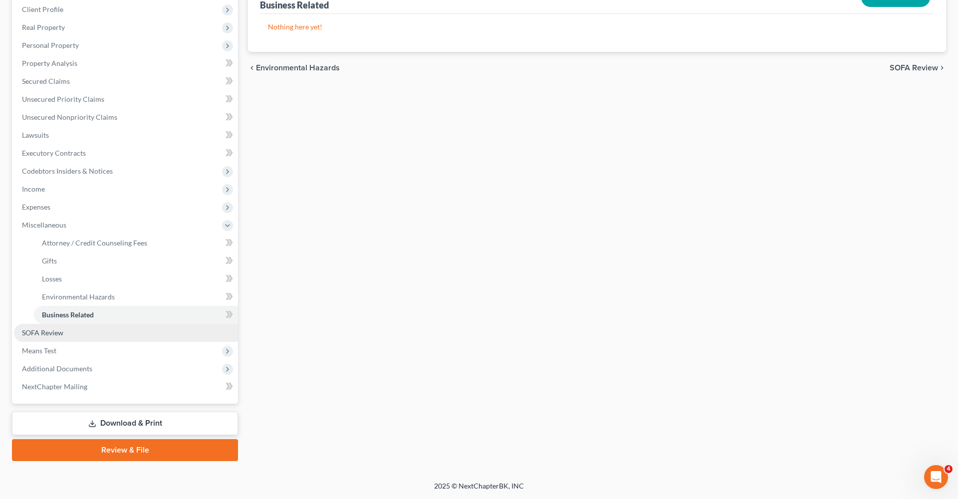
click at [45, 335] on span "SOFA Review" at bounding box center [42, 332] width 41 height 8
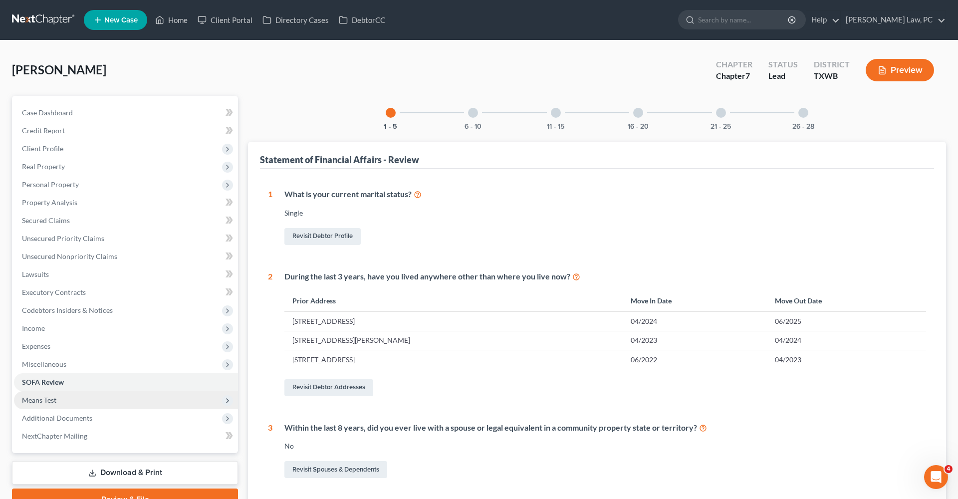
click at [39, 395] on span "Means Test" at bounding box center [126, 400] width 224 height 18
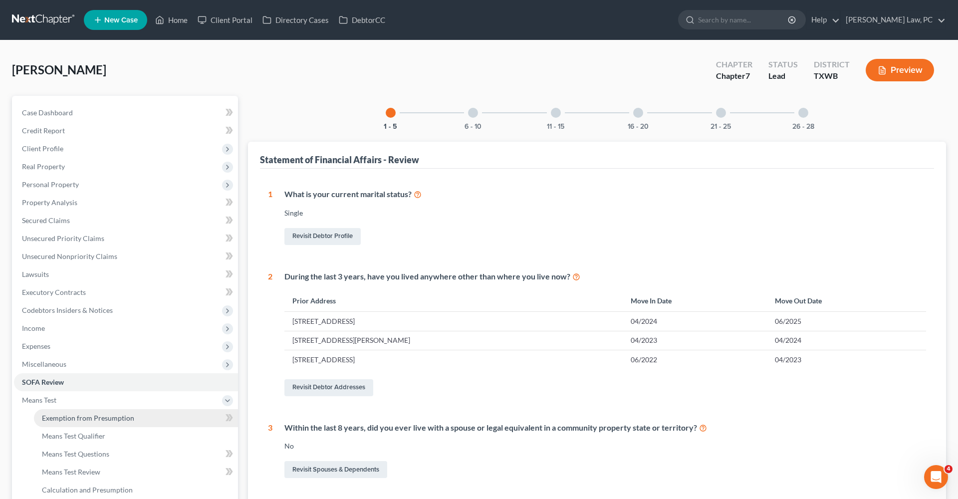
click at [90, 416] on span "Exemption from Presumption" at bounding box center [88, 418] width 92 height 8
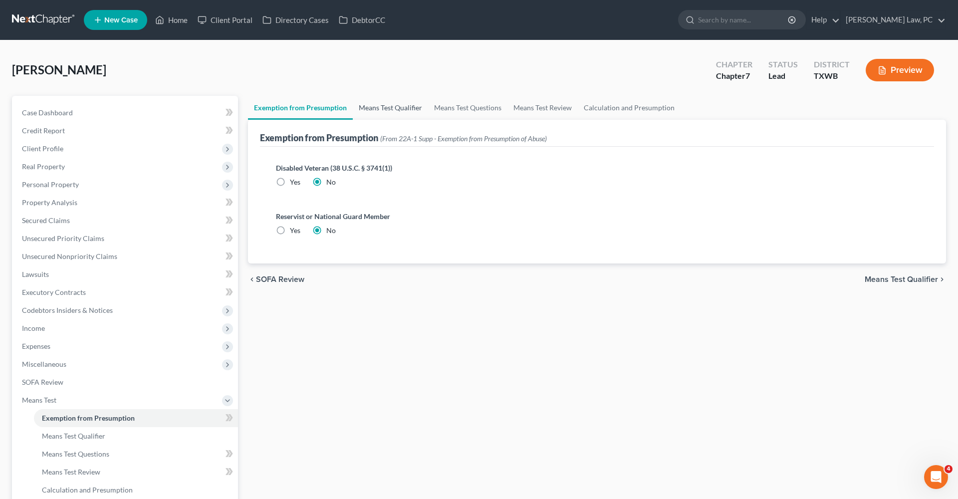
click at [404, 107] on link "Means Test Qualifier" at bounding box center [390, 108] width 75 height 24
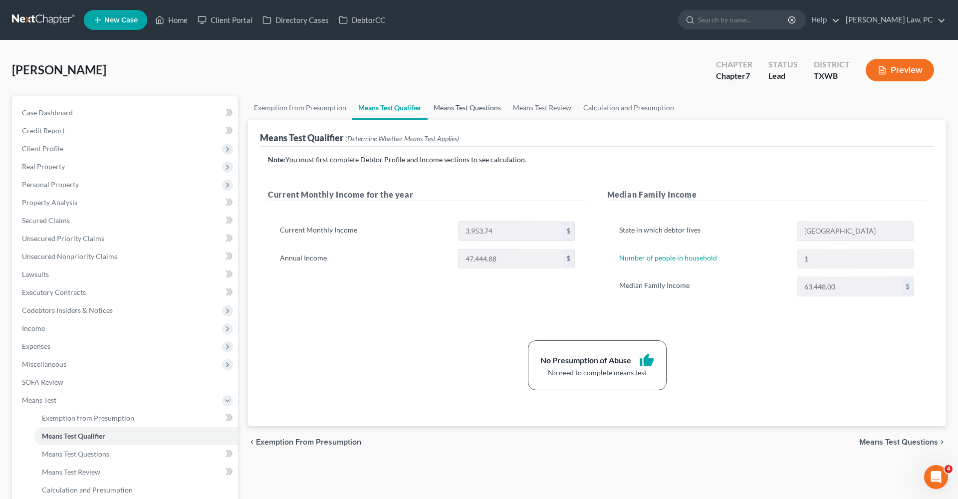
click at [471, 108] on link "Means Test Questions" at bounding box center [467, 108] width 79 height 24
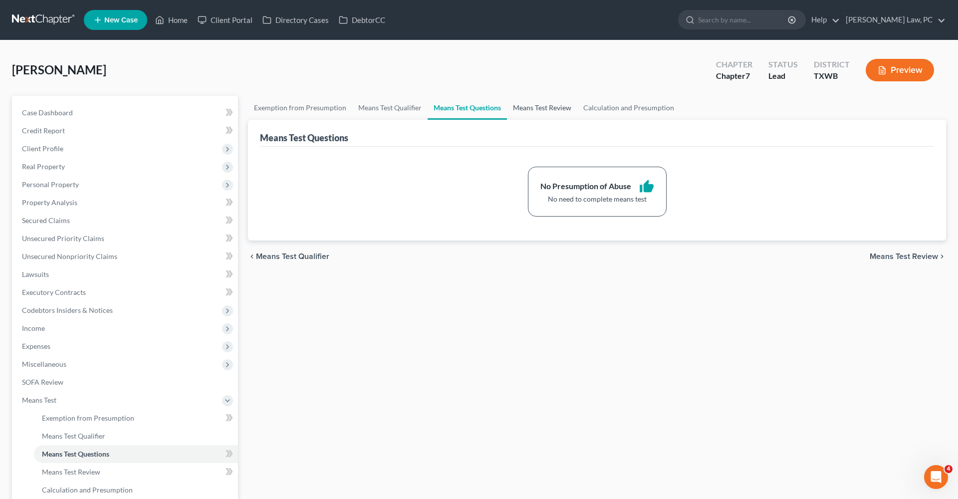
click at [554, 101] on link "Means Test Review" at bounding box center [542, 108] width 70 height 24
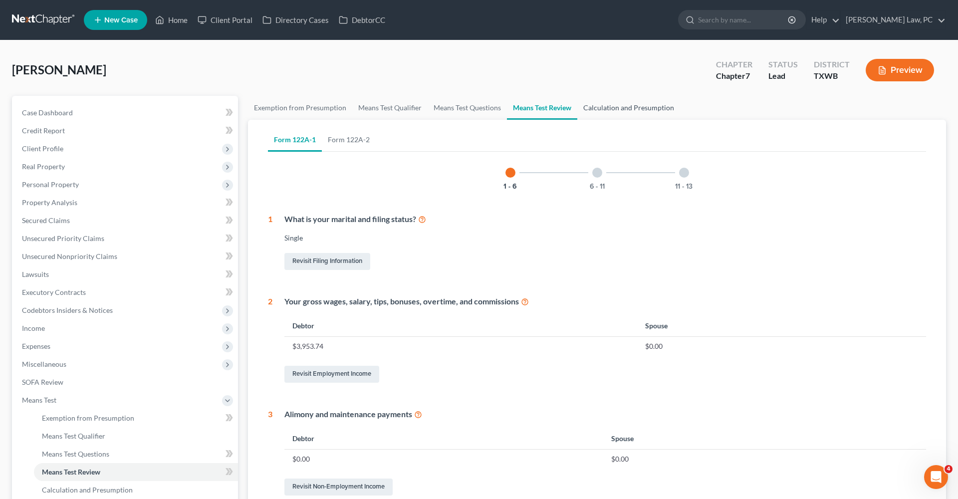
click at [622, 102] on link "Calculation and Presumption" at bounding box center [628, 108] width 103 height 24
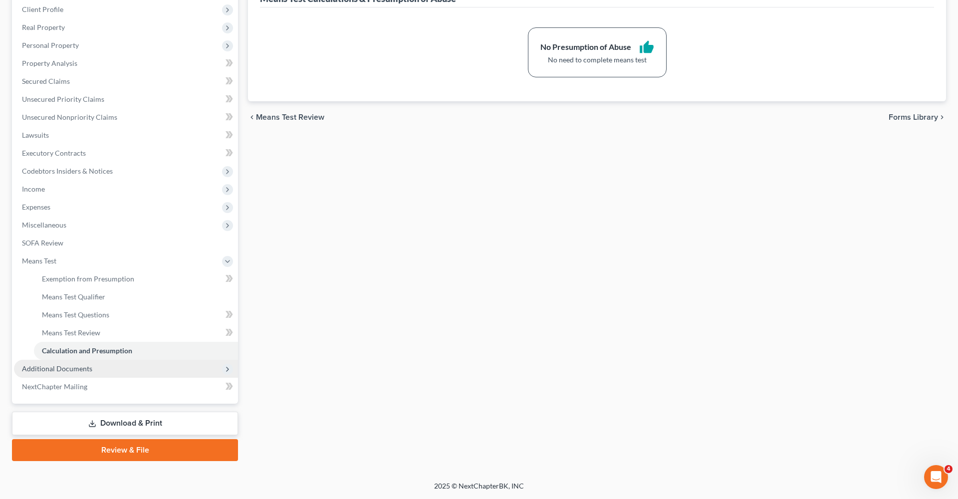
scroll to position [139, 0]
click at [60, 369] on span "Additional Documents" at bounding box center [57, 368] width 70 height 8
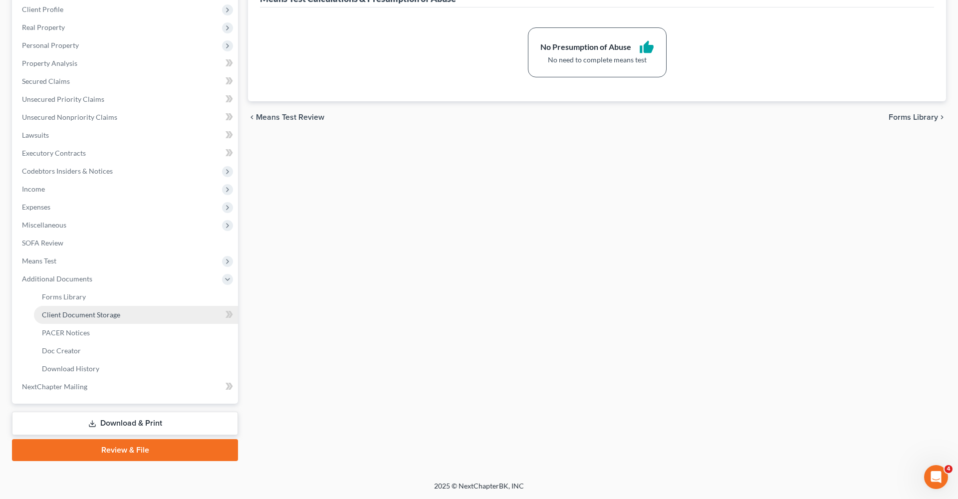
click at [96, 318] on span "Client Document Storage" at bounding box center [81, 314] width 78 height 8
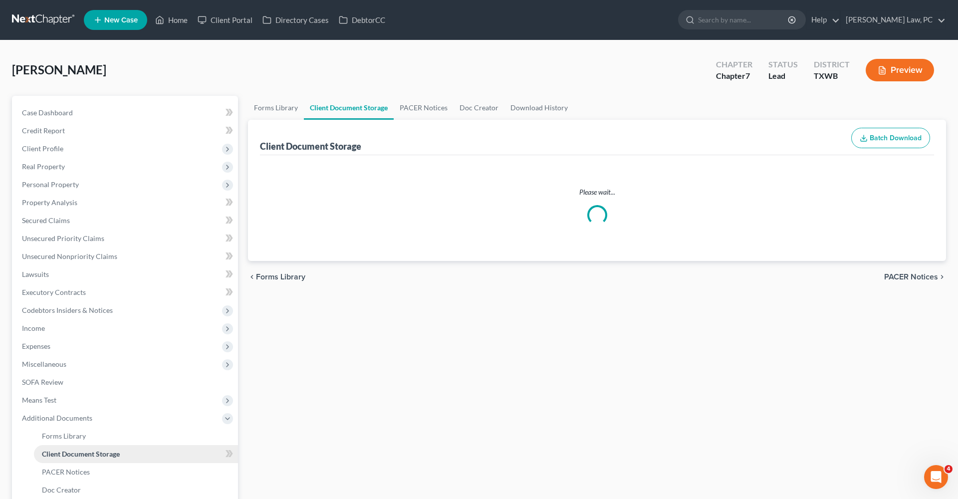
select select "0"
select select "10"
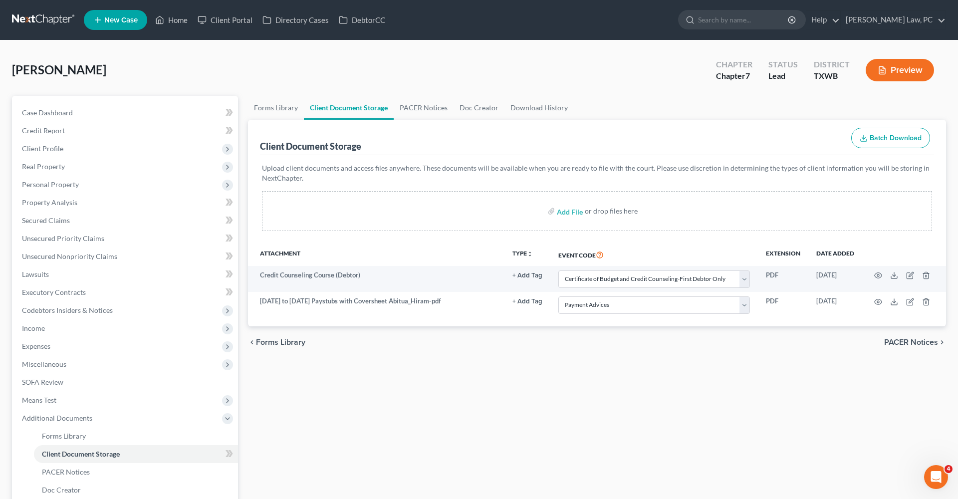
click at [37, 22] on link at bounding box center [44, 20] width 64 height 18
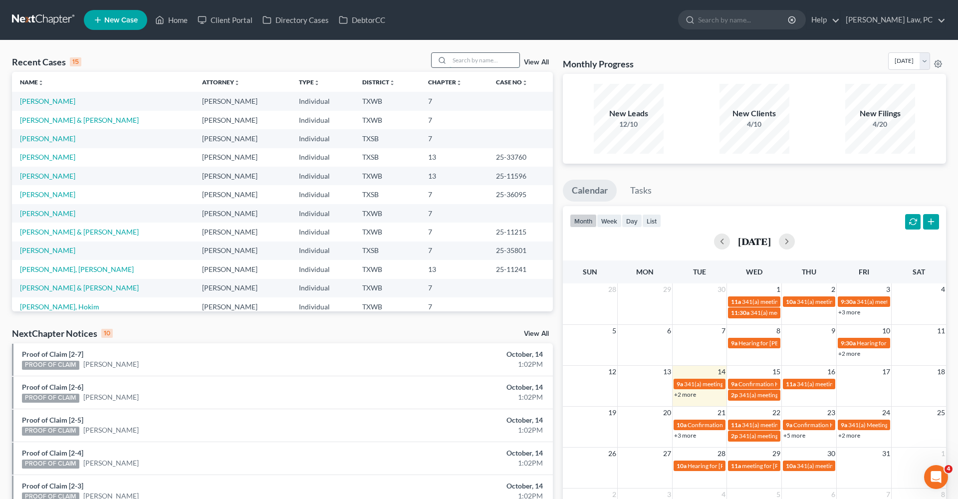
click at [467, 60] on input "search" at bounding box center [485, 60] width 70 height 14
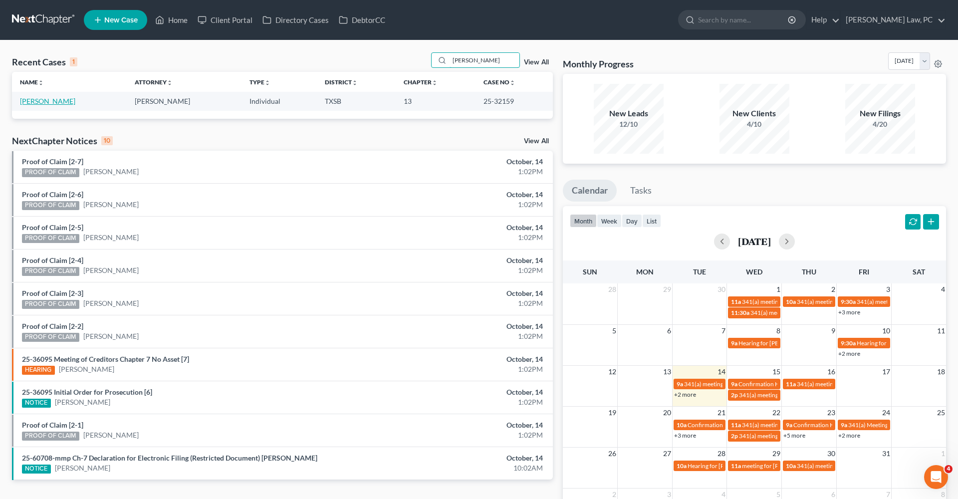
type input "[PERSON_NAME]"
click at [62, 101] on link "[PERSON_NAME]" at bounding box center [47, 101] width 55 height 8
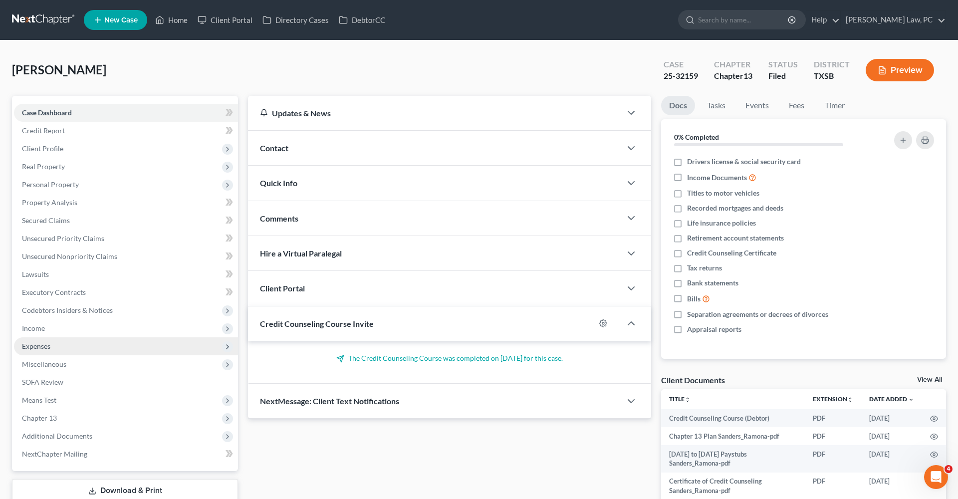
click at [34, 347] on span "Expenses" at bounding box center [36, 346] width 28 height 8
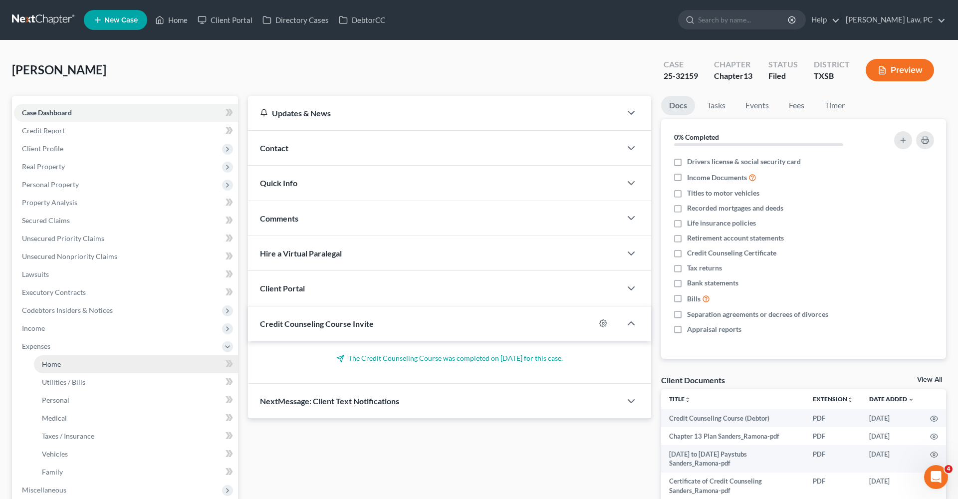
click at [70, 360] on link "Home" at bounding box center [136, 364] width 204 height 18
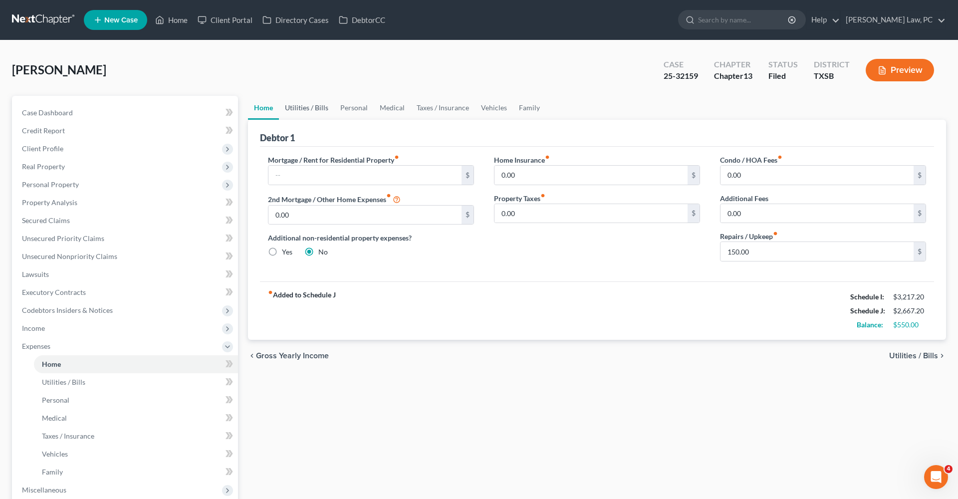
click at [301, 111] on link "Utilities / Bills" at bounding box center [306, 108] width 55 height 24
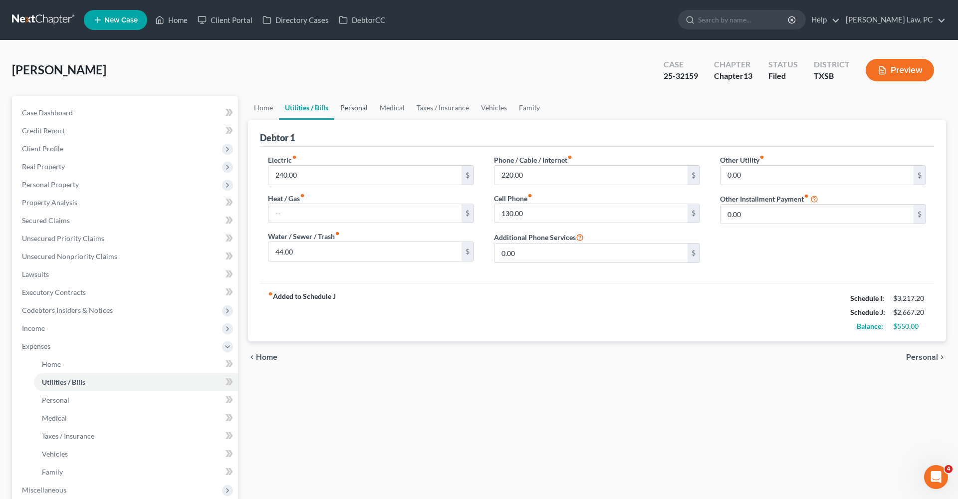
click at [348, 108] on link "Personal" at bounding box center [353, 108] width 39 height 24
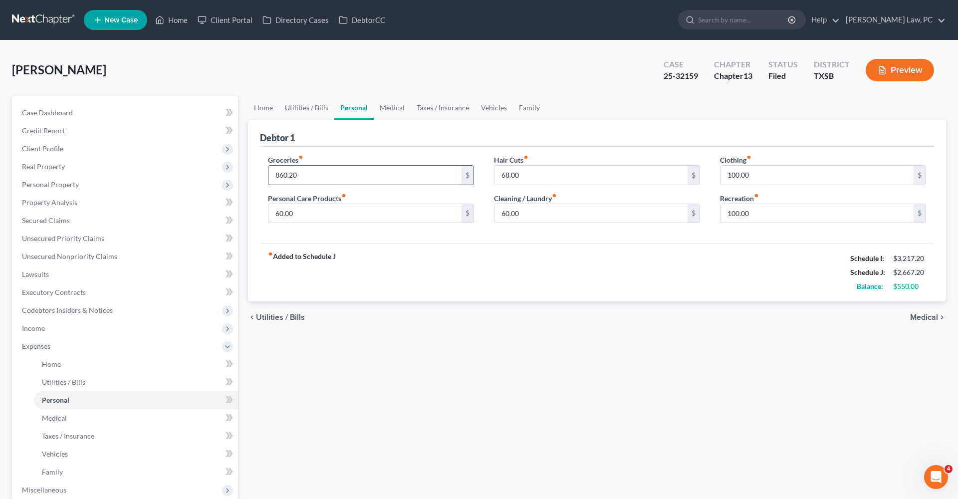
drag, startPoint x: 302, startPoint y: 174, endPoint x: 269, endPoint y: 173, distance: 32.4
click at [269, 173] on input "860.20" at bounding box center [364, 175] width 193 height 19
type input "610.00"
click at [528, 105] on link "Family" at bounding box center [529, 108] width 33 height 24
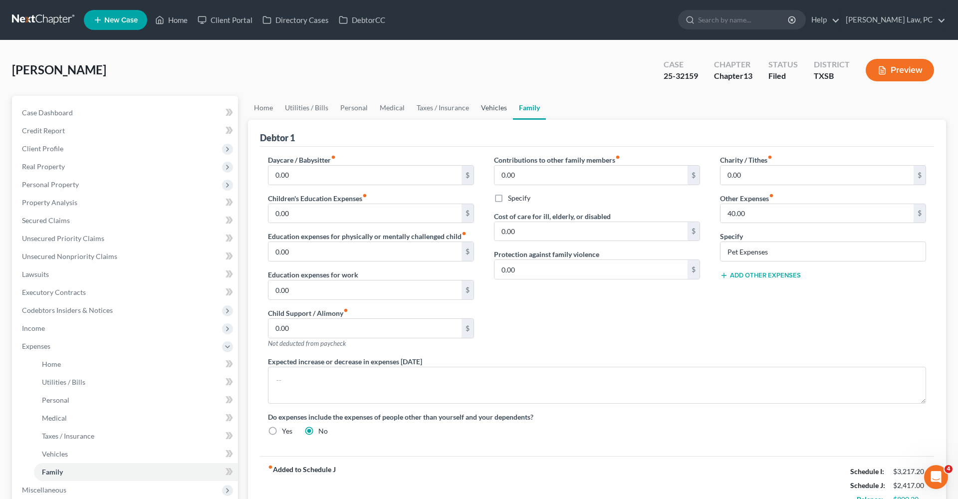
click at [497, 108] on link "Vehicles" at bounding box center [494, 108] width 38 height 24
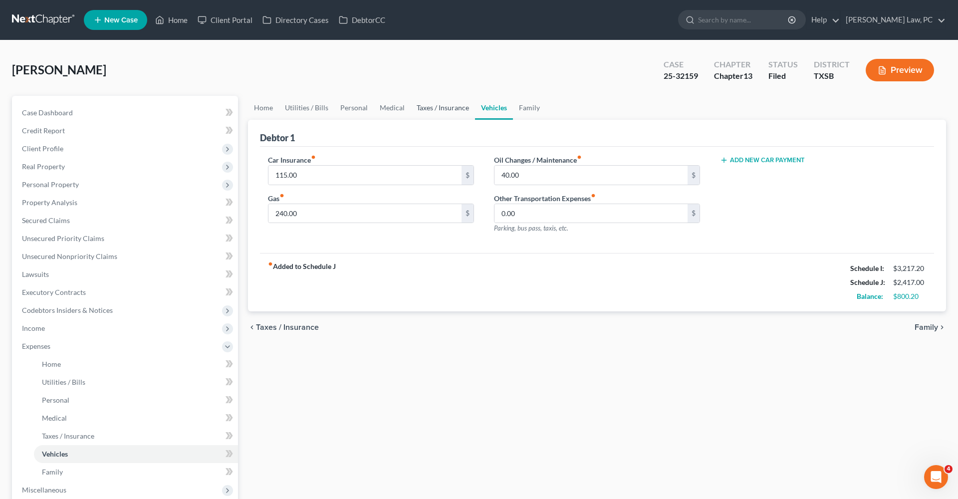
click at [443, 106] on link "Taxes / Insurance" at bounding box center [443, 108] width 64 height 24
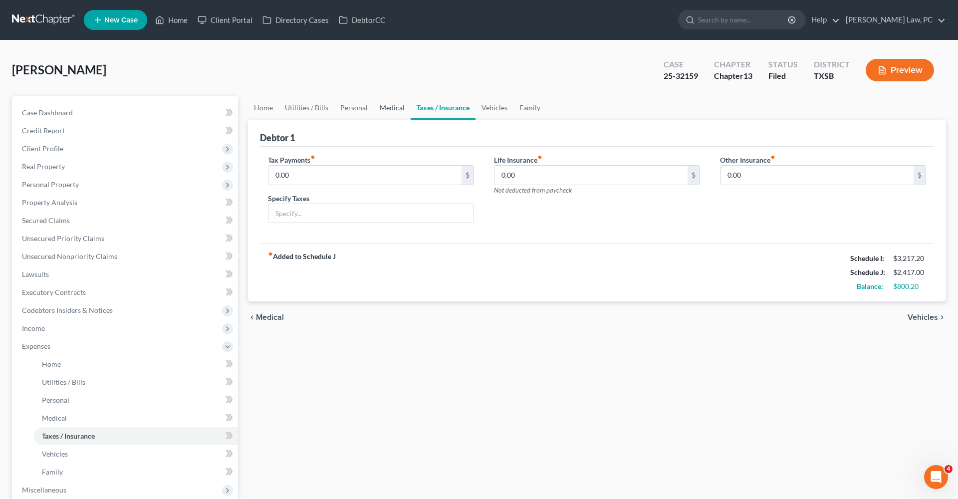
click at [400, 105] on link "Medical" at bounding box center [392, 108] width 37 height 24
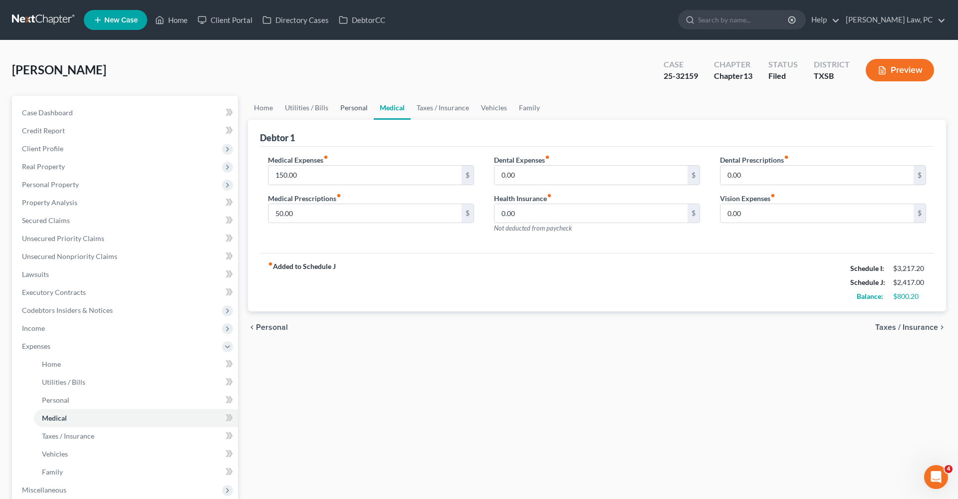
click at [356, 109] on link "Personal" at bounding box center [353, 108] width 39 height 24
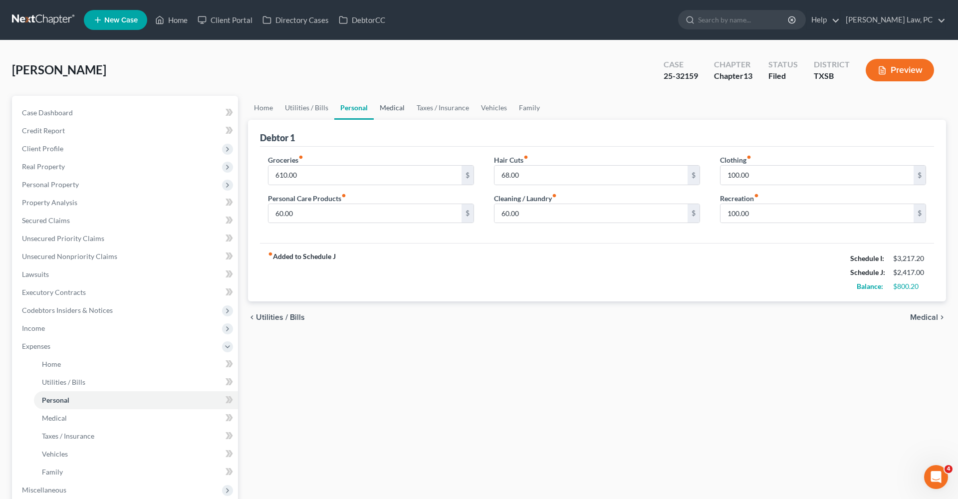
click at [398, 107] on link "Medical" at bounding box center [392, 108] width 37 height 24
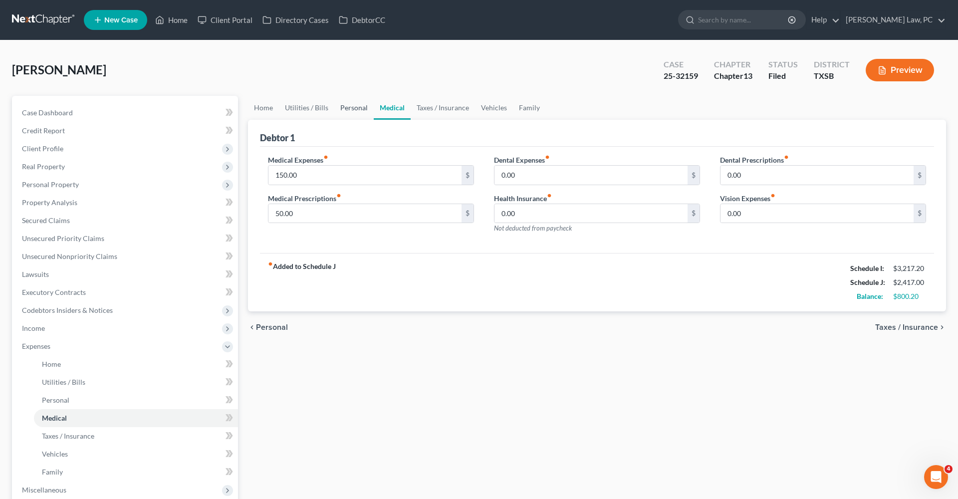
click at [357, 106] on link "Personal" at bounding box center [353, 108] width 39 height 24
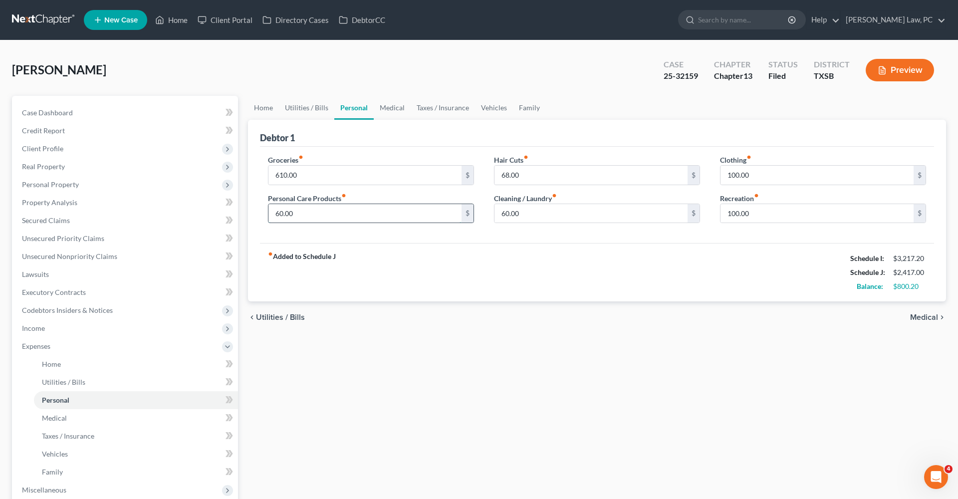
drag, startPoint x: 299, startPoint y: 214, endPoint x: 269, endPoint y: 213, distance: 29.5
click at [269, 213] on input "60.00" at bounding box center [364, 213] width 193 height 19
type input "50"
drag, startPoint x: 524, startPoint y: 215, endPoint x: 489, endPoint y: 215, distance: 34.9
click at [489, 215] on div "Hair Cuts fiber_manual_record 68.00 $ Cleaning / Laundry fiber_manual_record 60…" at bounding box center [597, 193] width 226 height 77
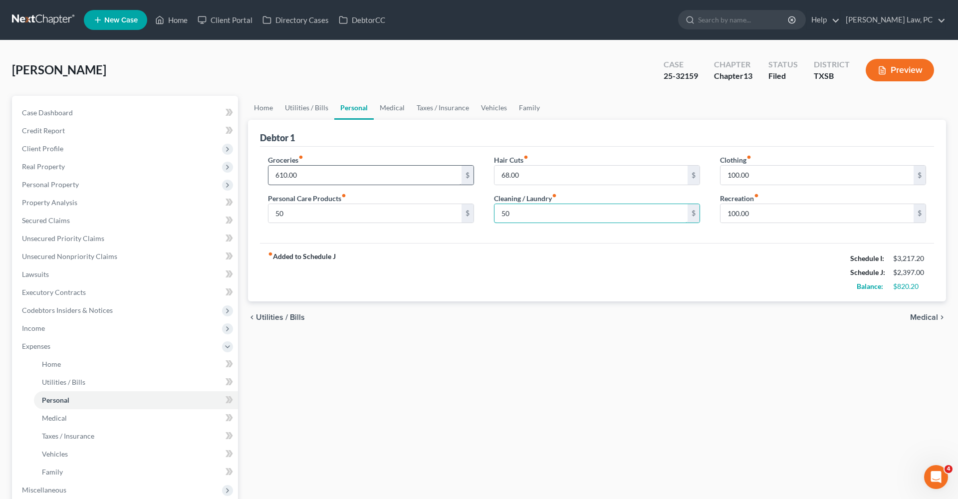
type input "50"
drag, startPoint x: 311, startPoint y: 175, endPoint x: 261, endPoint y: 175, distance: 50.4
click at [261, 175] on div "Groceries fiber_manual_record 610.00 $ Personal Care Products fiber_manual_reco…" at bounding box center [371, 193] width 226 height 77
click at [427, 268] on div "fiber_manual_record Added to Schedule J Schedule I: $3,217.20 Schedule J: $2,41…" at bounding box center [597, 272] width 674 height 58
click at [315, 173] on input "630.00" at bounding box center [364, 175] width 193 height 19
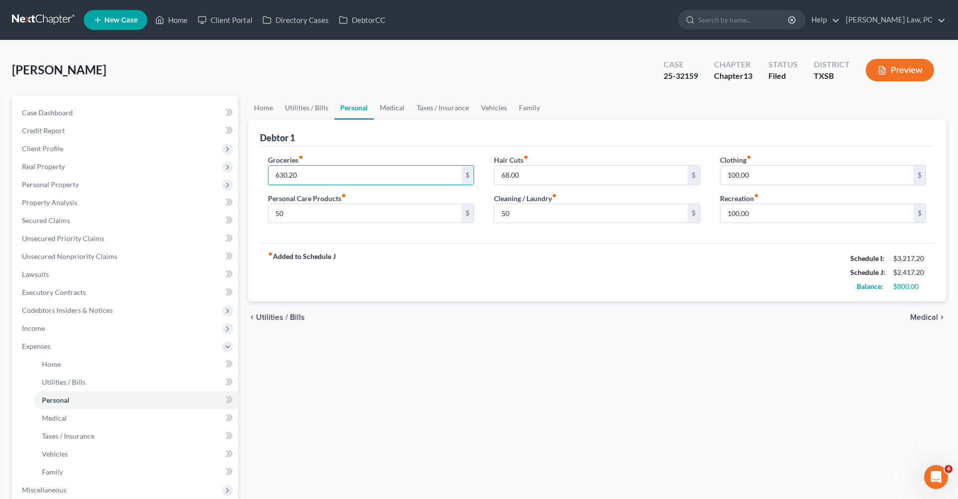
type input "630.20"
click at [472, 250] on div "fiber_manual_record Added to Schedule J Schedule I: $3,217.20 Schedule J: $2,41…" at bounding box center [597, 272] width 674 height 58
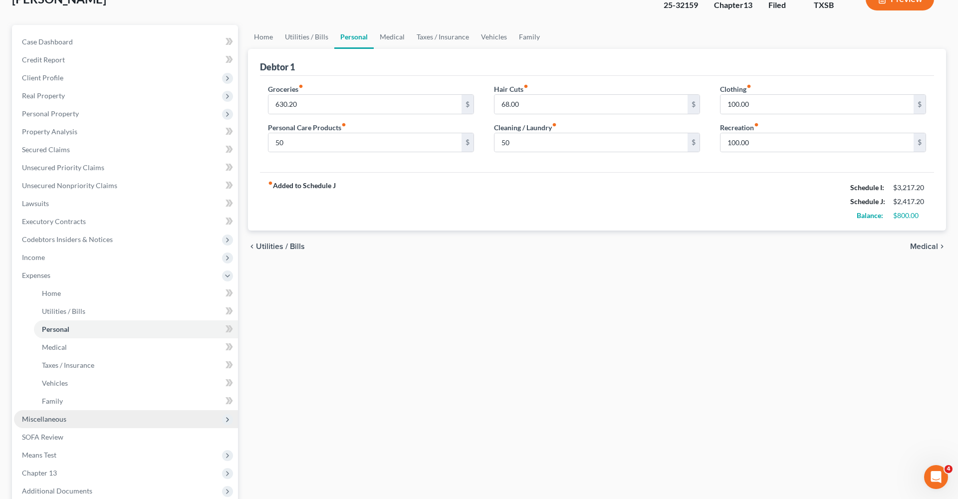
scroll to position [193, 0]
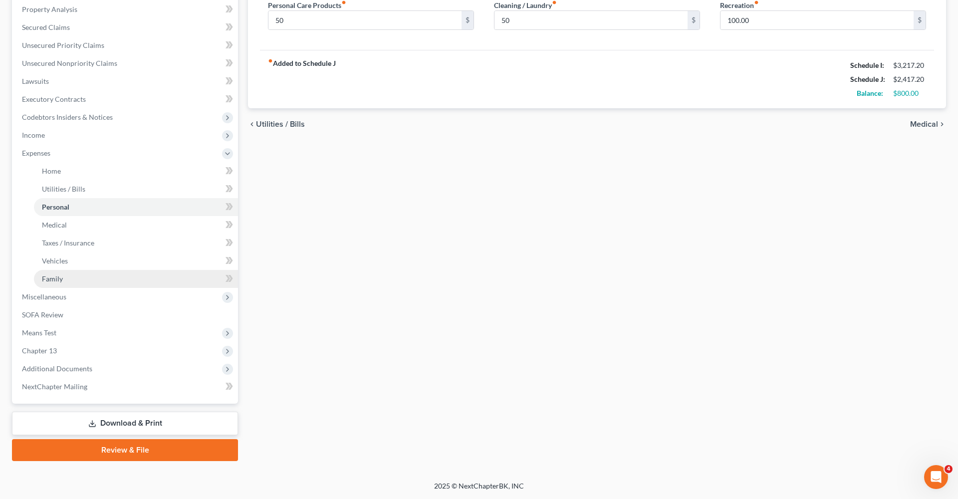
click at [53, 276] on span "Family" at bounding box center [52, 278] width 21 height 8
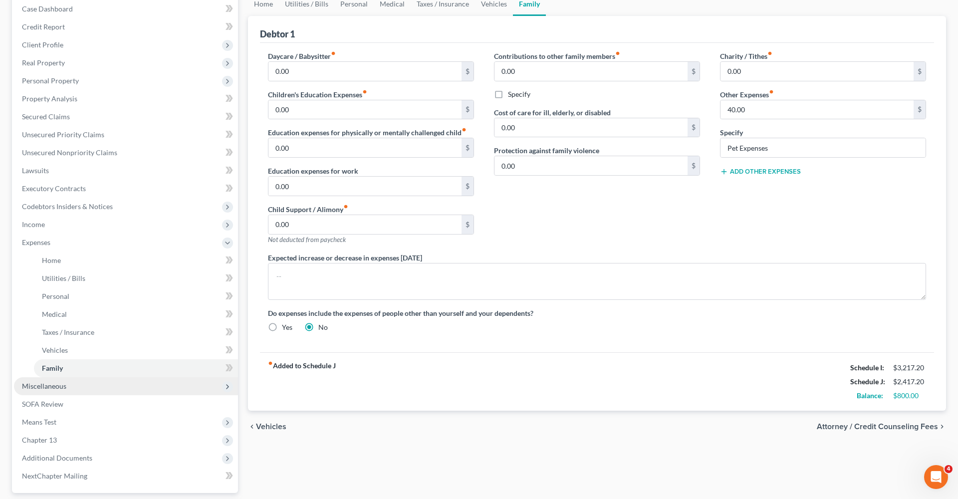
scroll to position [121, 0]
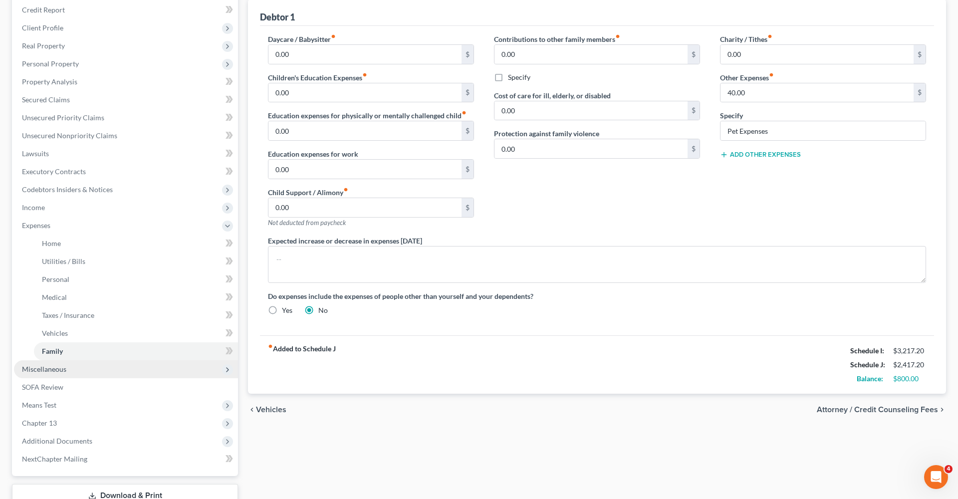
click at [48, 370] on span "Miscellaneous" at bounding box center [44, 369] width 44 height 8
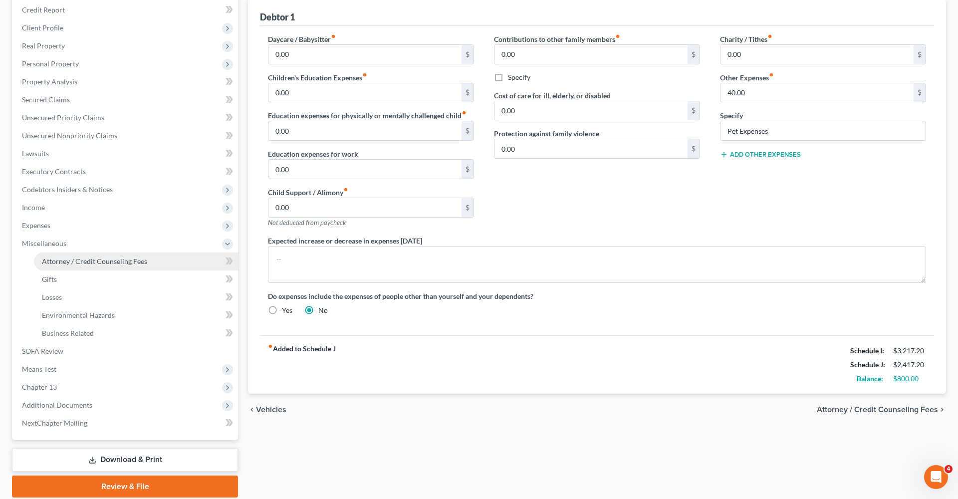
click at [92, 258] on span "Attorney / Credit Counseling Fees" at bounding box center [94, 261] width 105 height 8
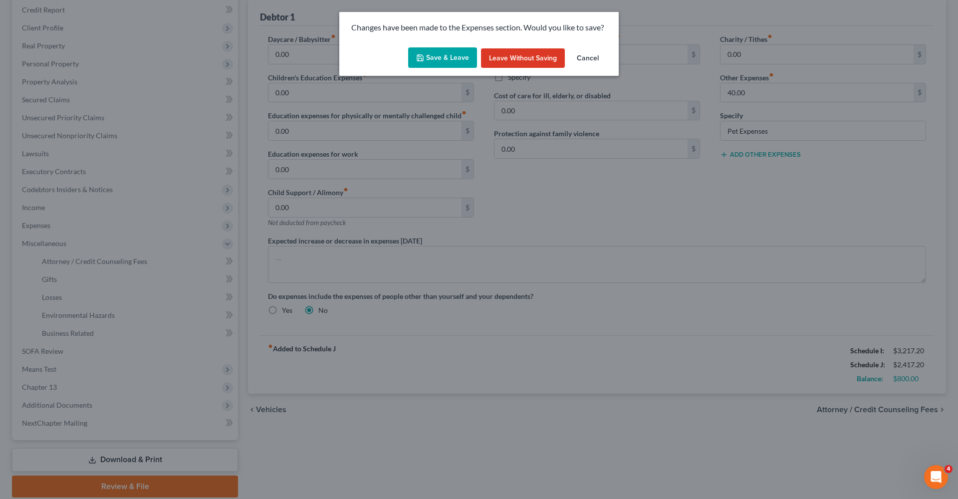
click at [434, 58] on button "Save & Leave" at bounding box center [442, 57] width 69 height 21
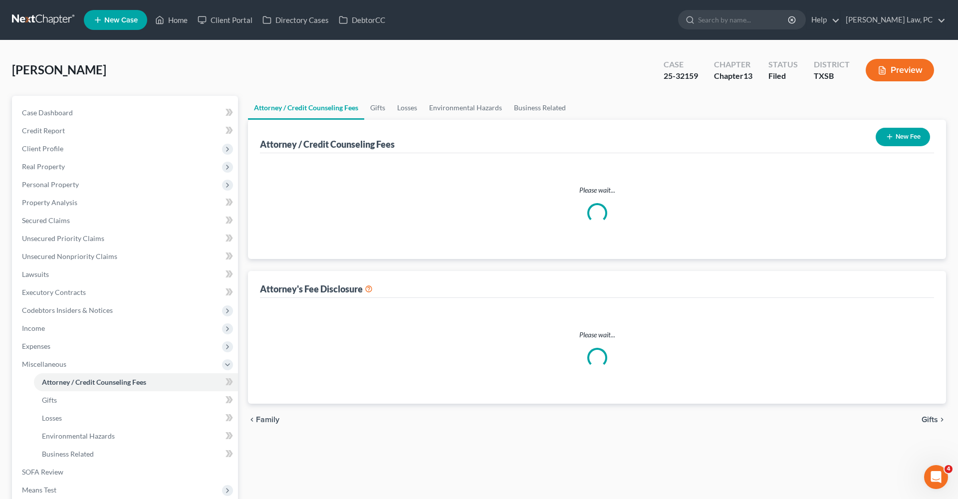
select select "3"
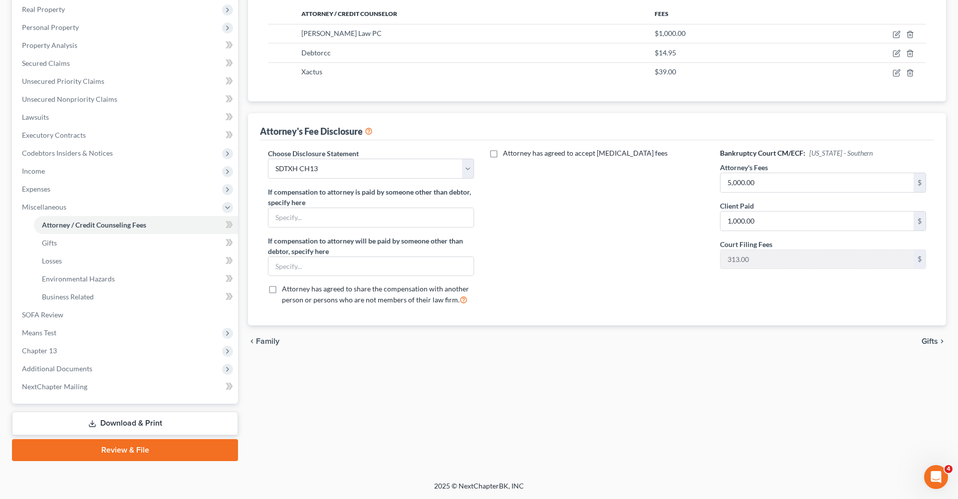
click at [116, 426] on link "Download & Print" at bounding box center [125, 423] width 226 height 23
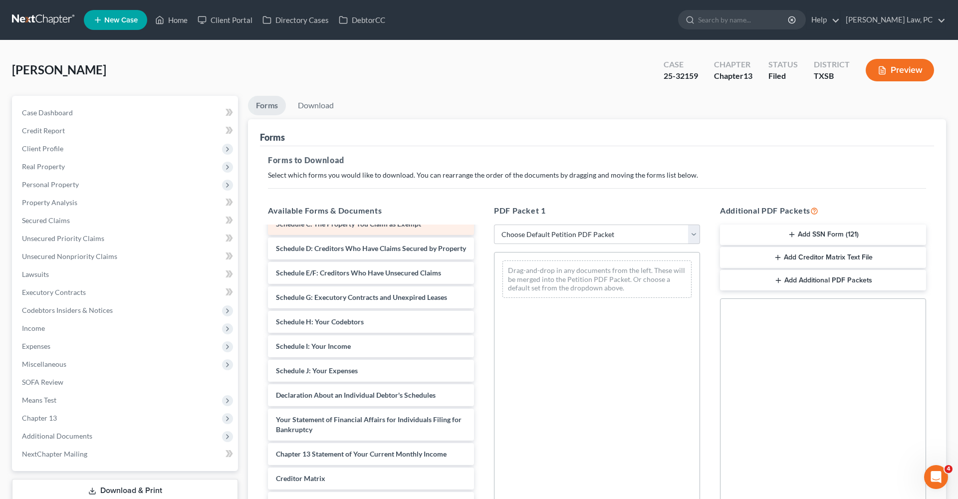
scroll to position [186, 0]
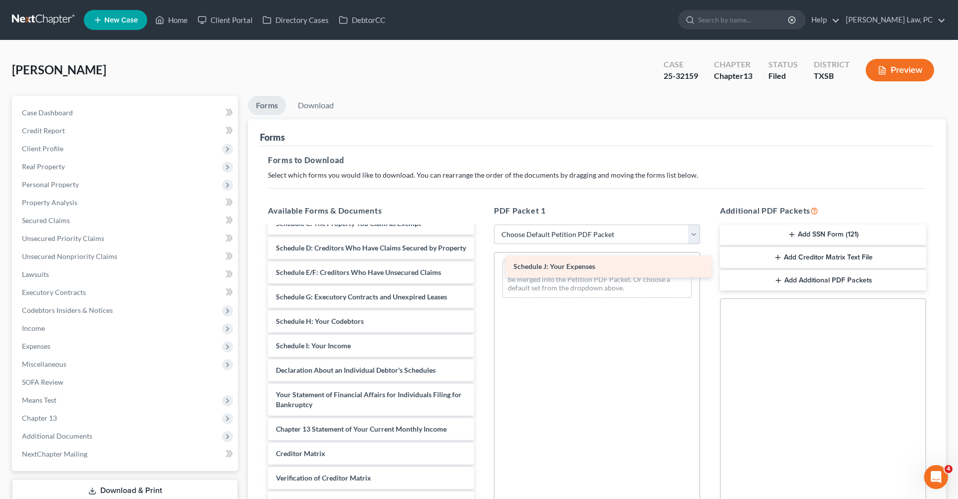
drag, startPoint x: 336, startPoint y: 374, endPoint x: 570, endPoint y: 272, distance: 254.7
click at [482, 270] on div "Schedule J: Your Expenses Credit Counseling Course (Debtor) Chapter 13 Plan San…" at bounding box center [371, 294] width 222 height 506
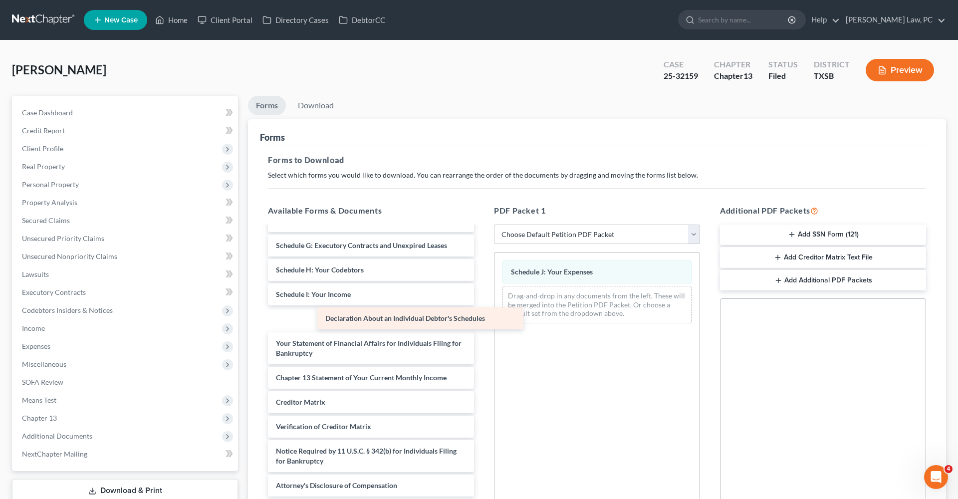
scroll to position [213, 0]
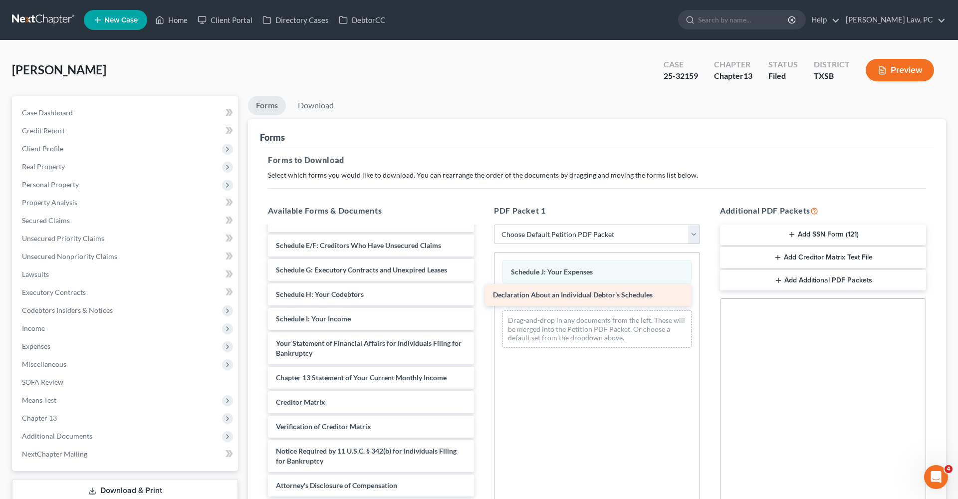
drag, startPoint x: 325, startPoint y: 315, endPoint x: 541, endPoint y: 291, distance: 217.8
click at [482, 291] on div "Declaration About an Individual Debtor's Schedules Credit Counseling Course (De…" at bounding box center [371, 255] width 222 height 482
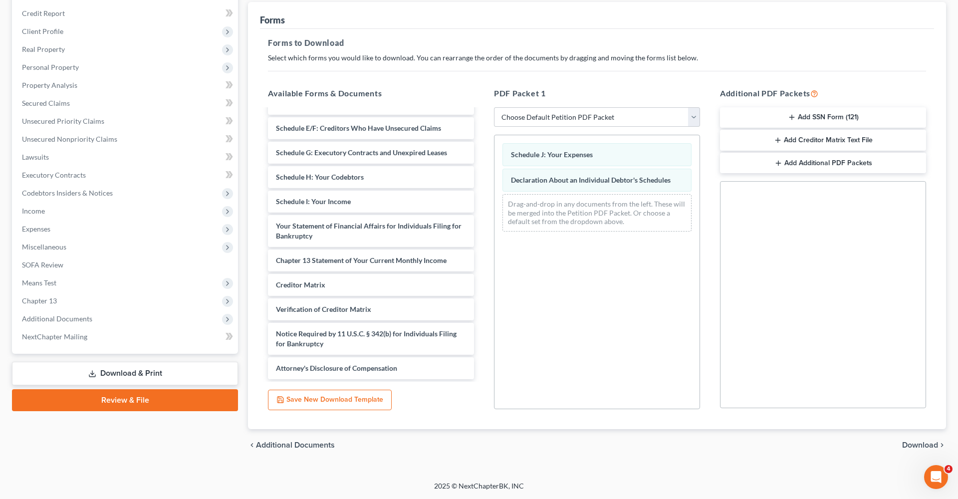
click at [925, 446] on span "Download" at bounding box center [920, 445] width 36 height 8
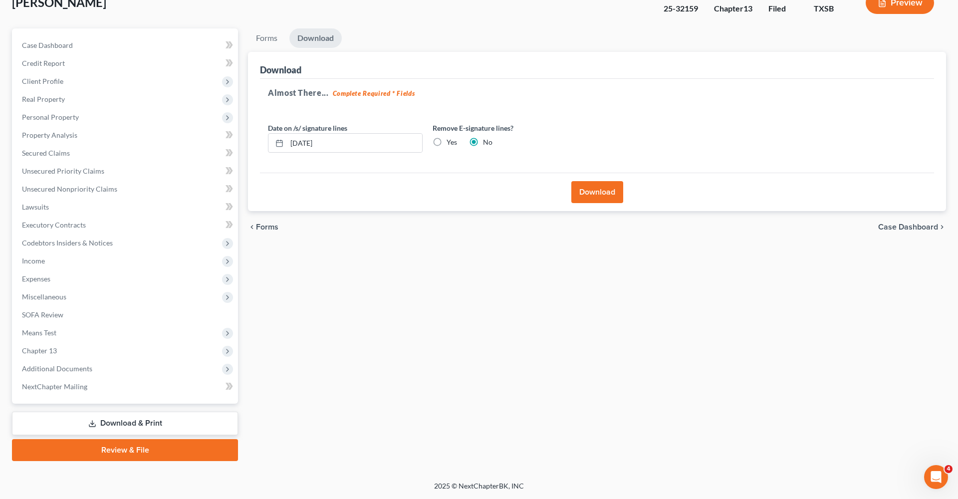
scroll to position [67, 0]
click at [604, 193] on button "Download" at bounding box center [597, 192] width 52 height 22
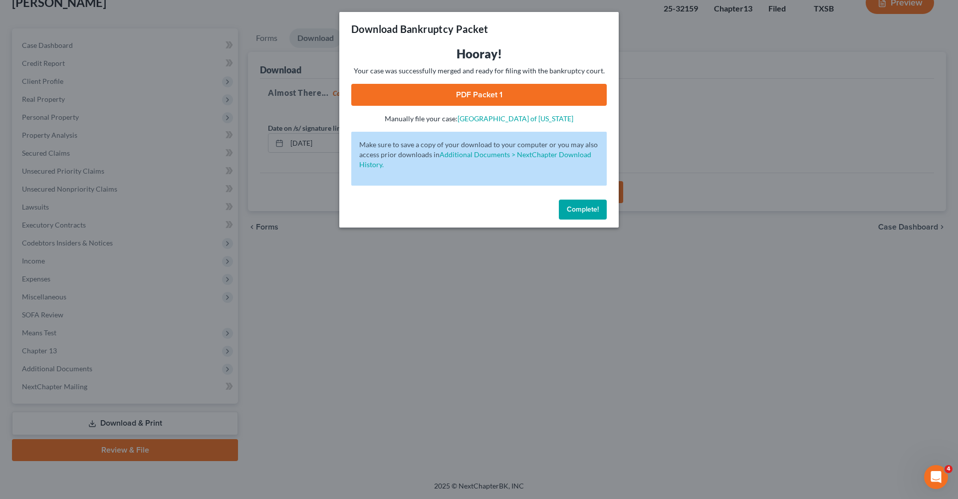
click at [472, 98] on link "PDF Packet 1" at bounding box center [478, 95] width 255 height 22
click at [590, 209] on span "Complete!" at bounding box center [583, 209] width 32 height 8
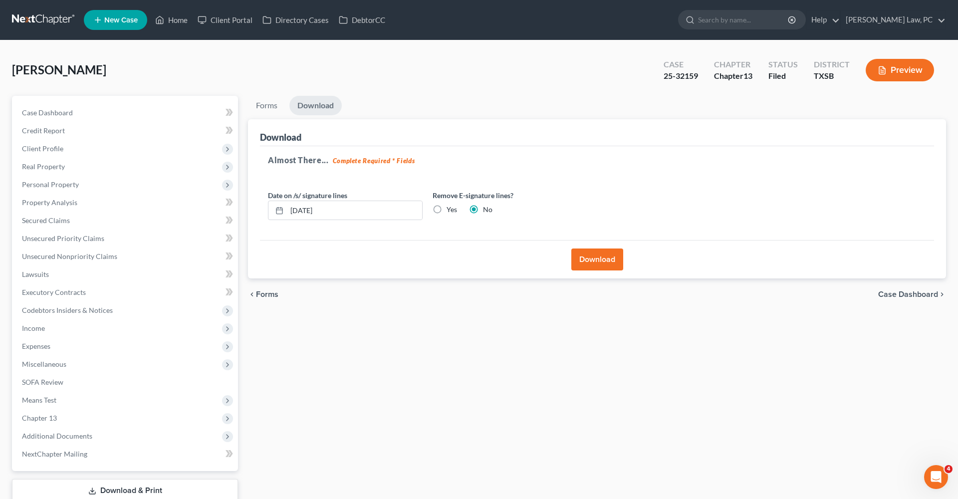
scroll to position [0, 0]
click at [51, 22] on link at bounding box center [44, 20] width 64 height 18
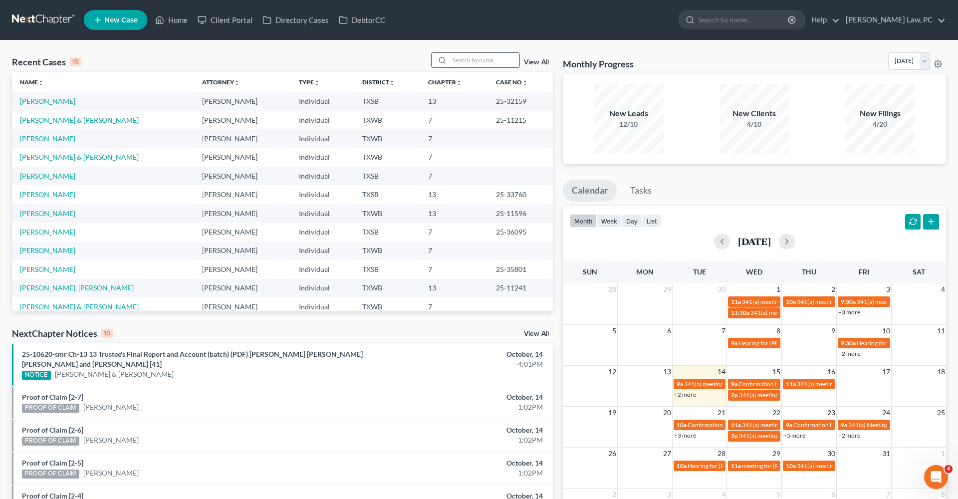
click at [467, 62] on input "search" at bounding box center [485, 60] width 70 height 14
click at [467, 60] on input "search" at bounding box center [485, 60] width 70 height 14
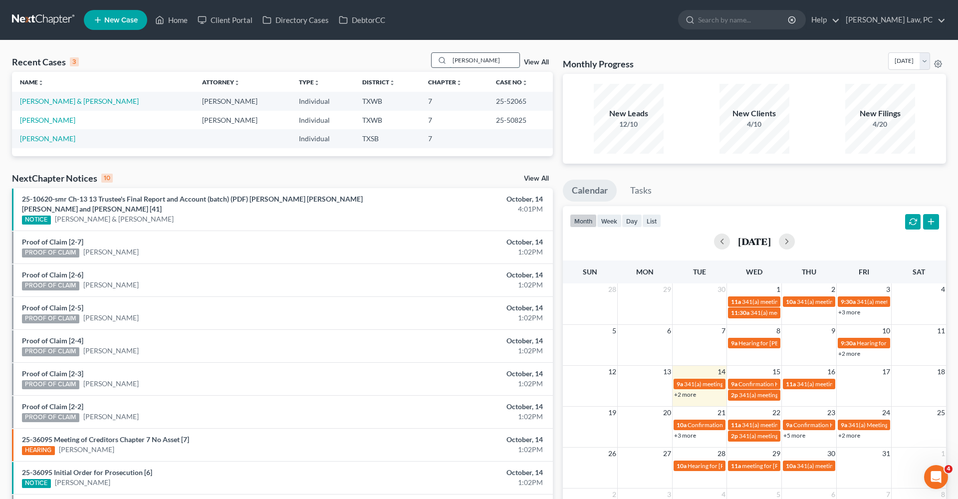
type input "[PERSON_NAME]"
drag, startPoint x: 467, startPoint y: 60, endPoint x: 65, endPoint y: 102, distance: 404.8
click at [65, 102] on link "[PERSON_NAME] & [PERSON_NAME]" at bounding box center [79, 101] width 119 height 8
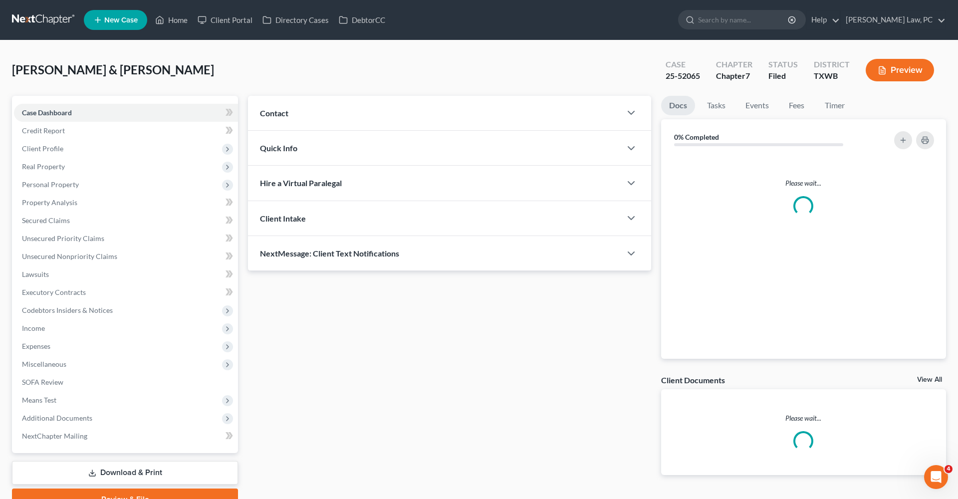
click at [60, 102] on div "Case Dashboard Payments Invoices Payments Payments Credit Report Client Profile…" at bounding box center [125, 274] width 226 height 357
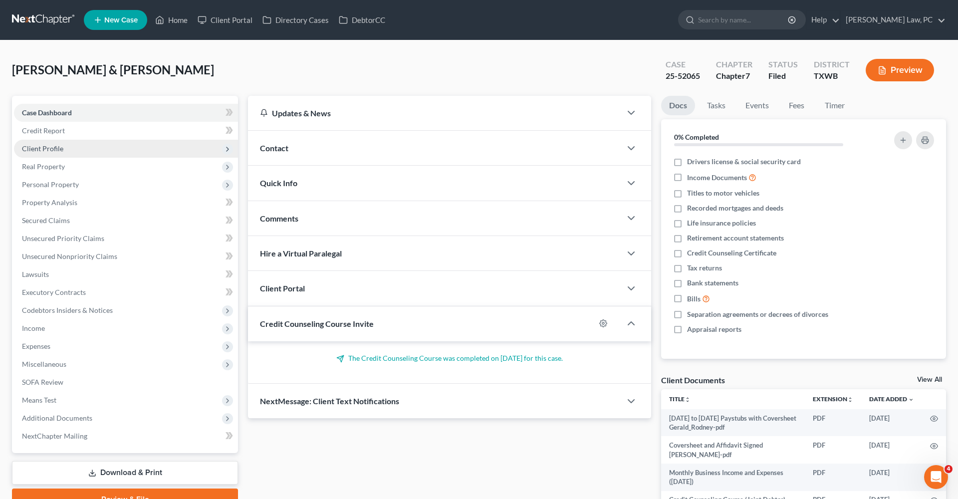
click at [31, 148] on span "Client Profile" at bounding box center [42, 148] width 41 height 8
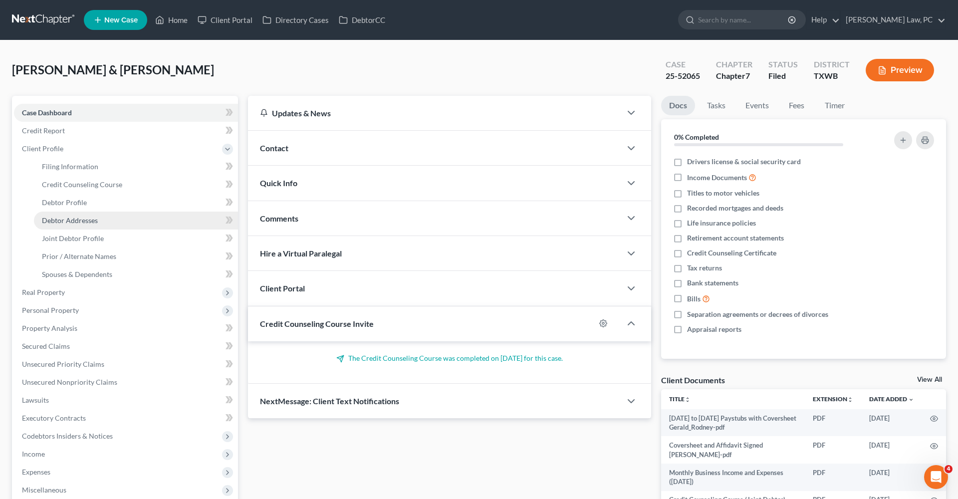
click at [67, 220] on span "Debtor Addresses" at bounding box center [70, 220] width 56 height 8
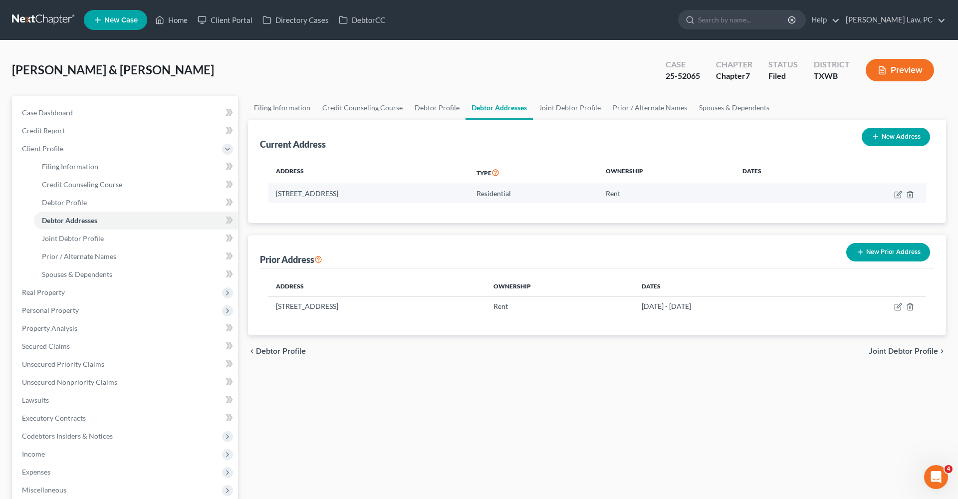
drag, startPoint x: 415, startPoint y: 193, endPoint x: 271, endPoint y: 192, distance: 143.2
click at [271, 192] on td "[STREET_ADDRESS]" at bounding box center [368, 193] width 201 height 19
copy td "[STREET_ADDRESS]"
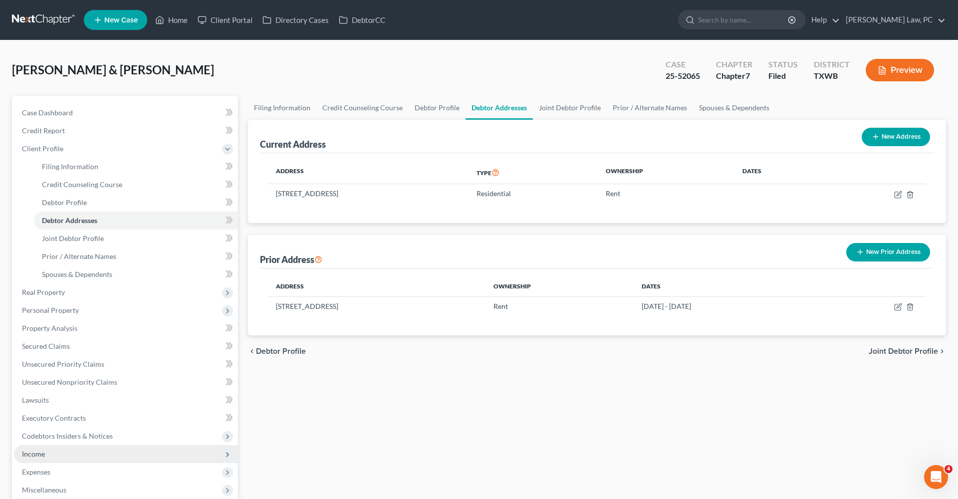
click at [32, 453] on span "Income" at bounding box center [33, 454] width 23 height 8
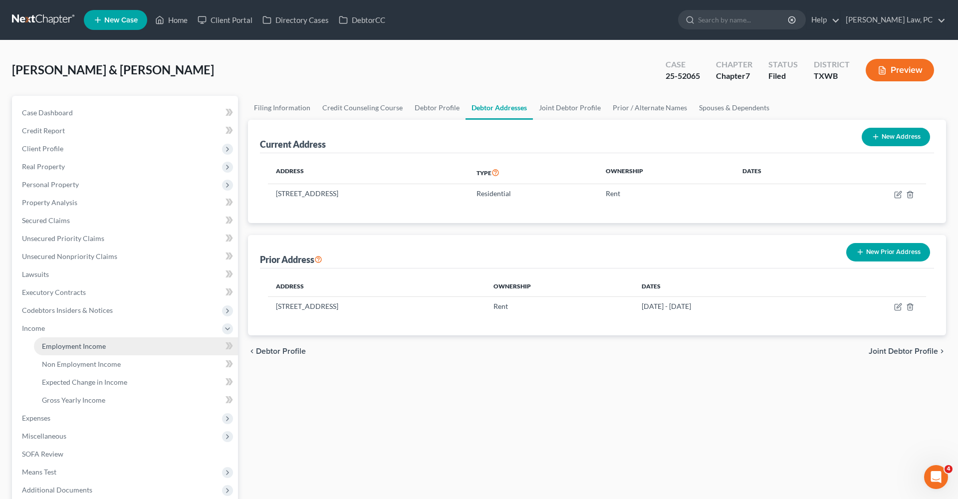
click at [56, 350] on span "Employment Income" at bounding box center [74, 346] width 64 height 8
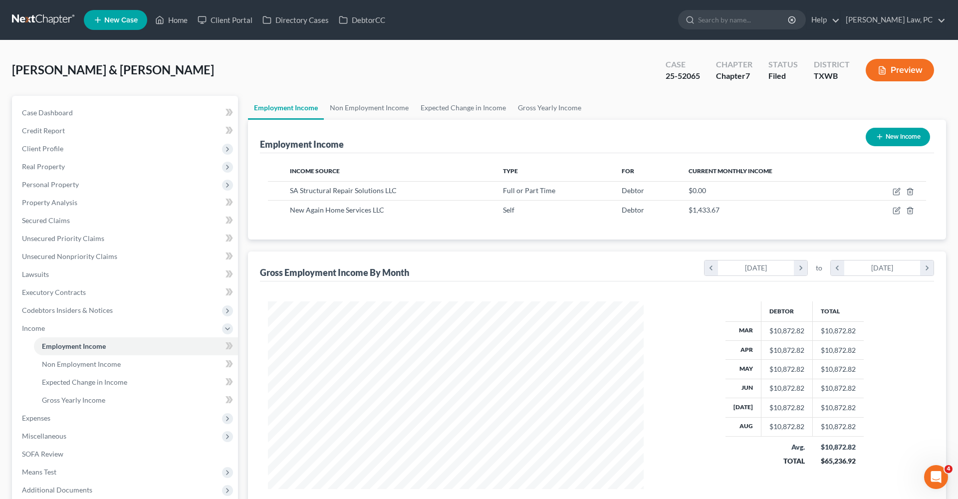
scroll to position [188, 396]
click at [896, 191] on icon "button" at bounding box center [897, 192] width 8 height 8
select select "0"
select select "45"
select select "2"
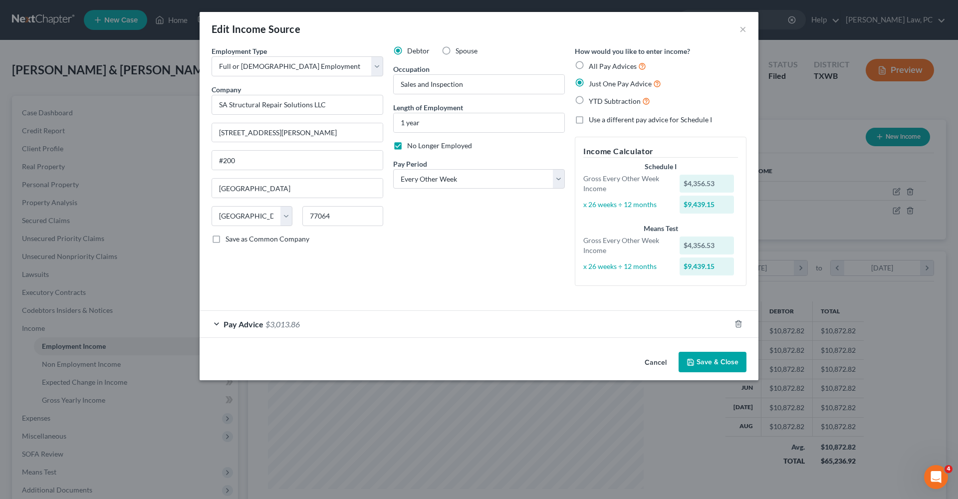
click at [243, 315] on div "Pay Advice $3,013.86" at bounding box center [465, 324] width 531 height 26
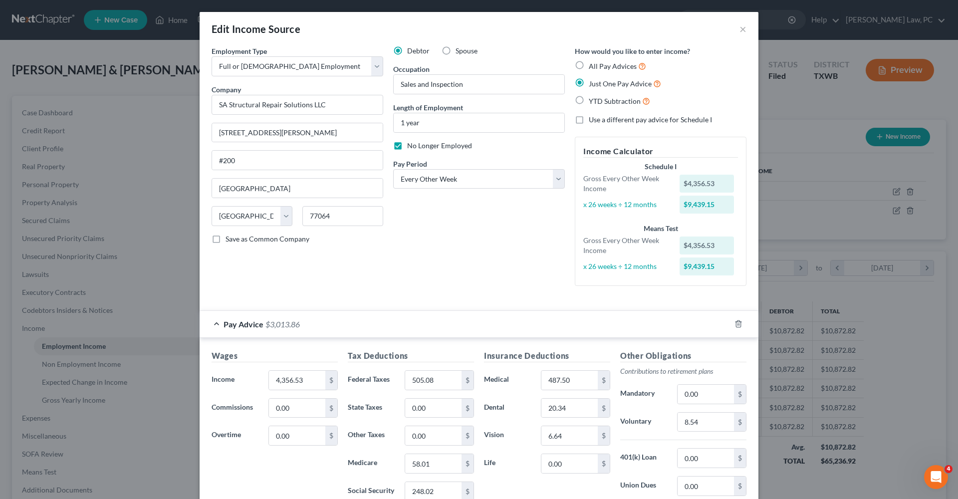
scroll to position [0, 0]
click at [743, 31] on button "×" at bounding box center [742, 29] width 7 height 12
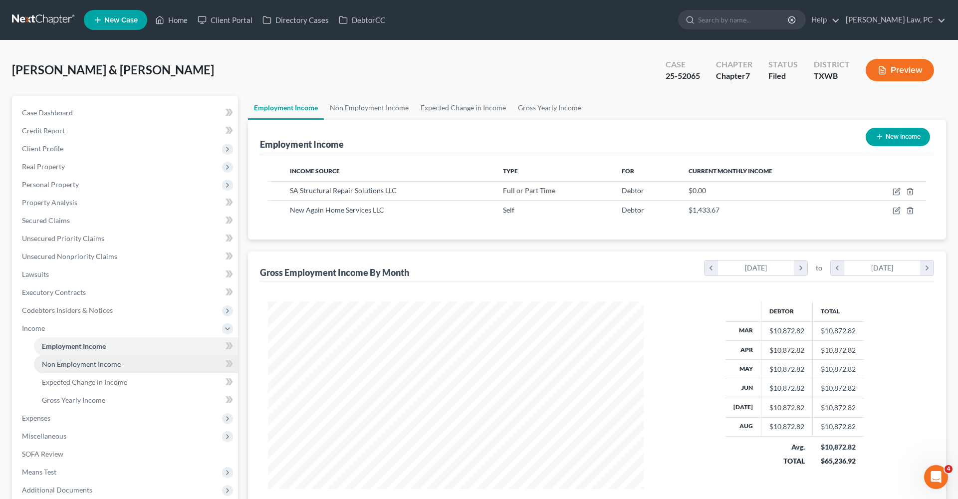
click at [65, 362] on span "Non Employment Income" at bounding box center [81, 364] width 79 height 8
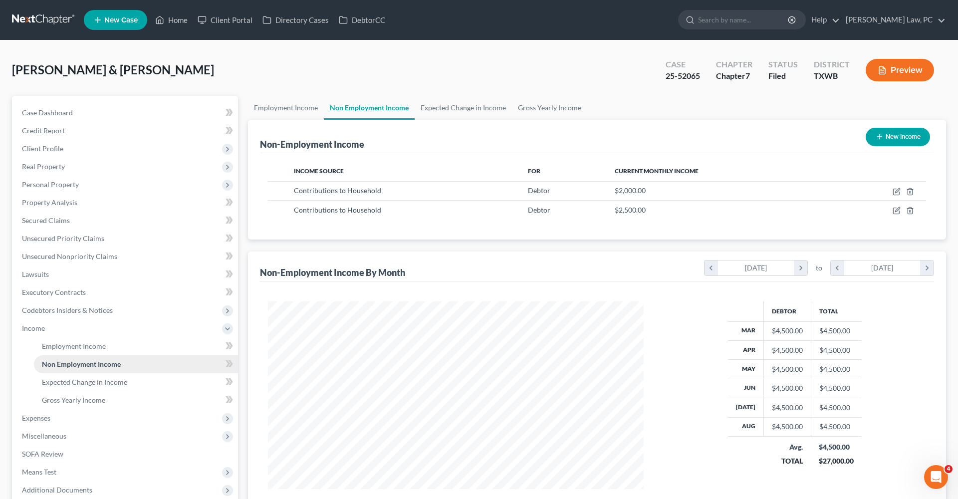
scroll to position [188, 396]
click at [40, 417] on span "Expenses" at bounding box center [36, 418] width 28 height 8
click at [57, 367] on span "Home" at bounding box center [51, 364] width 19 height 8
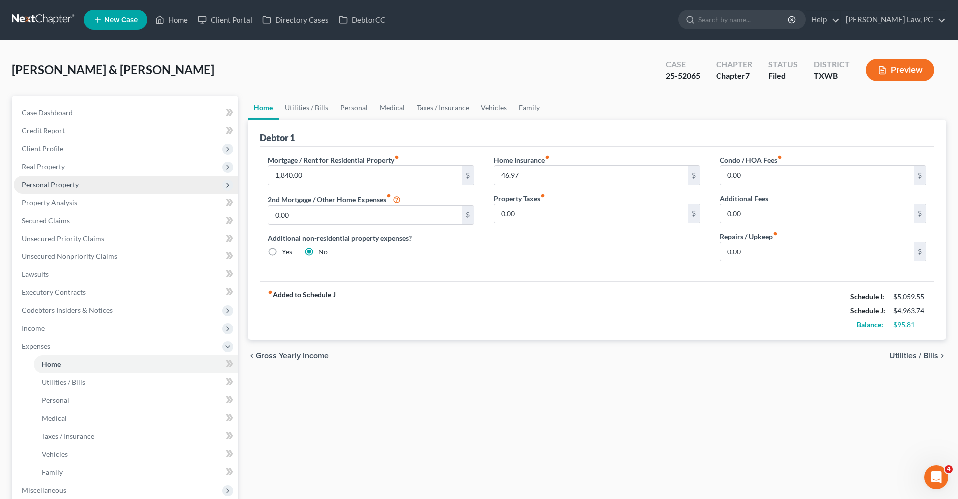
click at [61, 182] on span "Personal Property" at bounding box center [50, 184] width 57 height 8
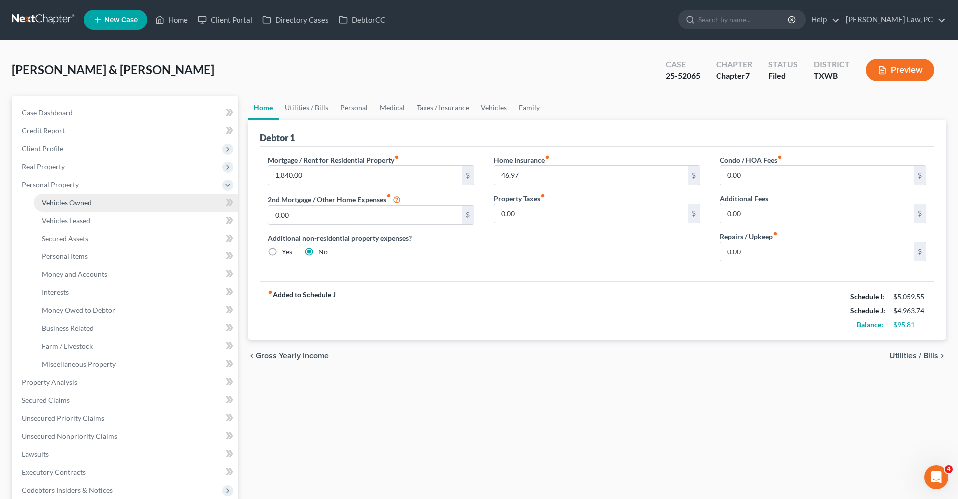
click at [78, 205] on span "Vehicles Owned" at bounding box center [67, 202] width 50 height 8
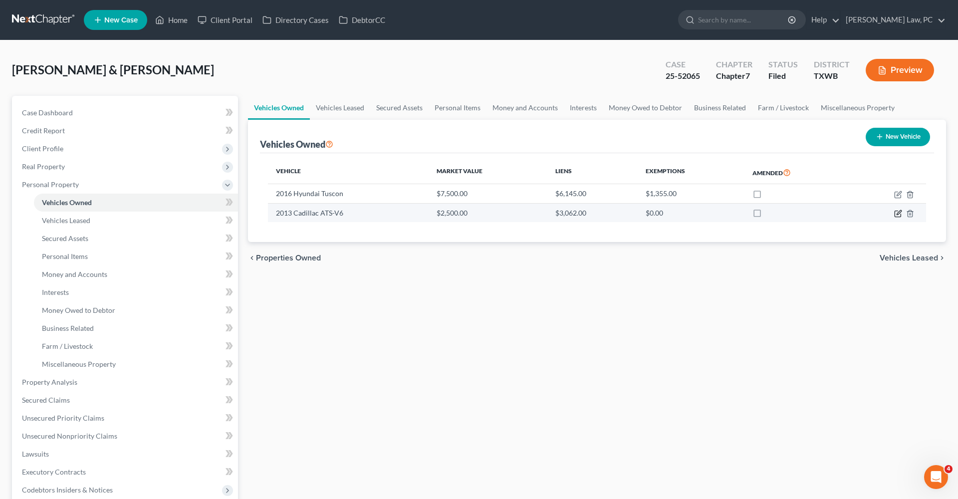
click at [899, 213] on icon "button" at bounding box center [898, 214] width 8 height 8
select select "0"
select select "13"
select select "3"
select select "2"
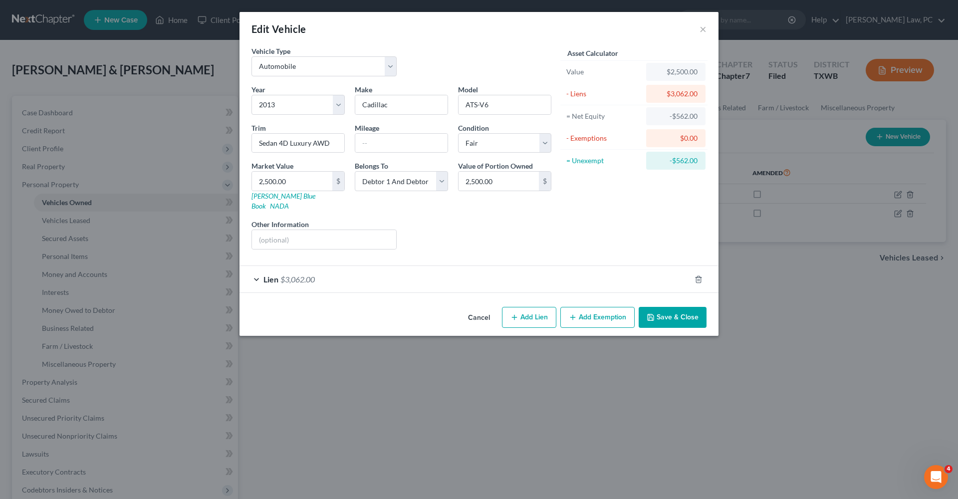
click at [336, 268] on div "Lien $3,062.00" at bounding box center [464, 279] width 451 height 26
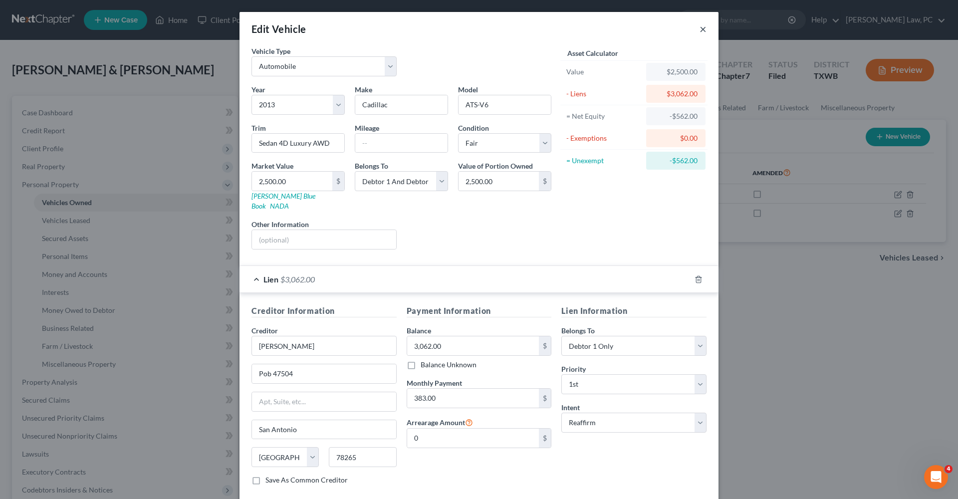
click at [703, 31] on button "×" at bounding box center [702, 29] width 7 height 12
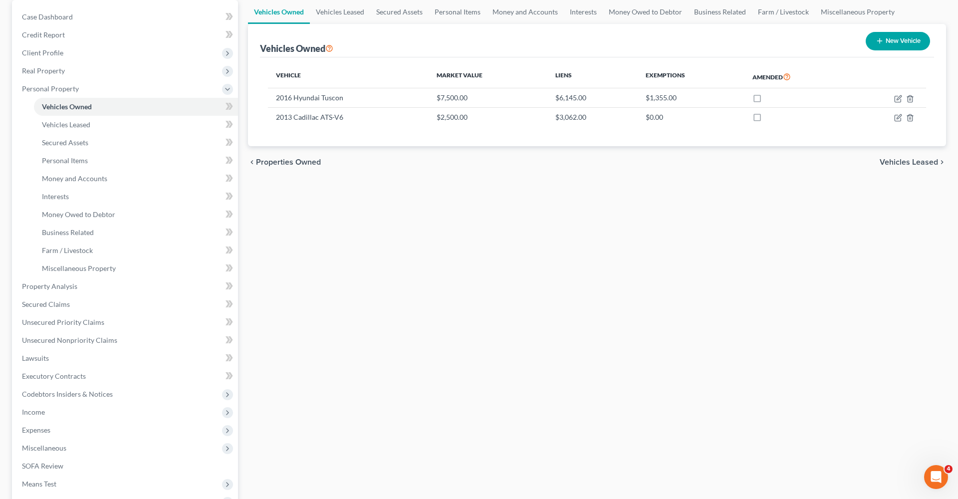
scroll to position [115, 0]
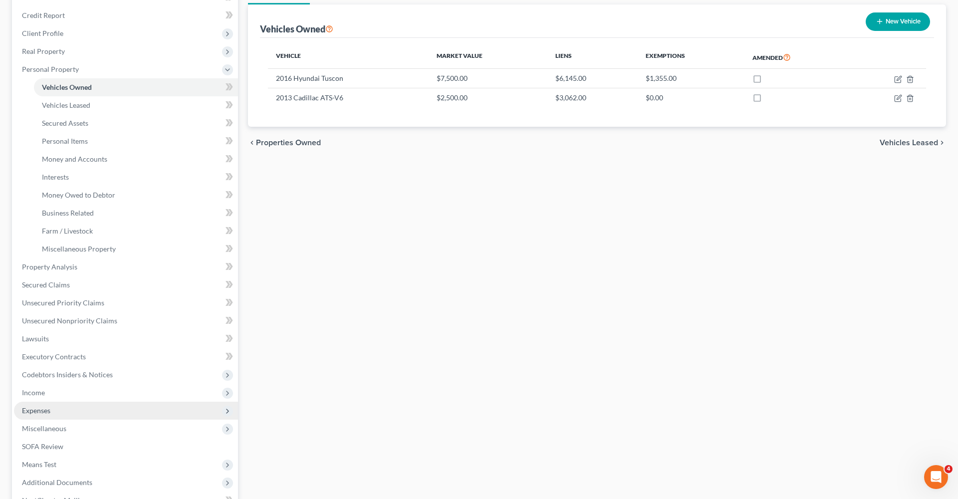
click at [38, 410] on span "Expenses" at bounding box center [36, 410] width 28 height 8
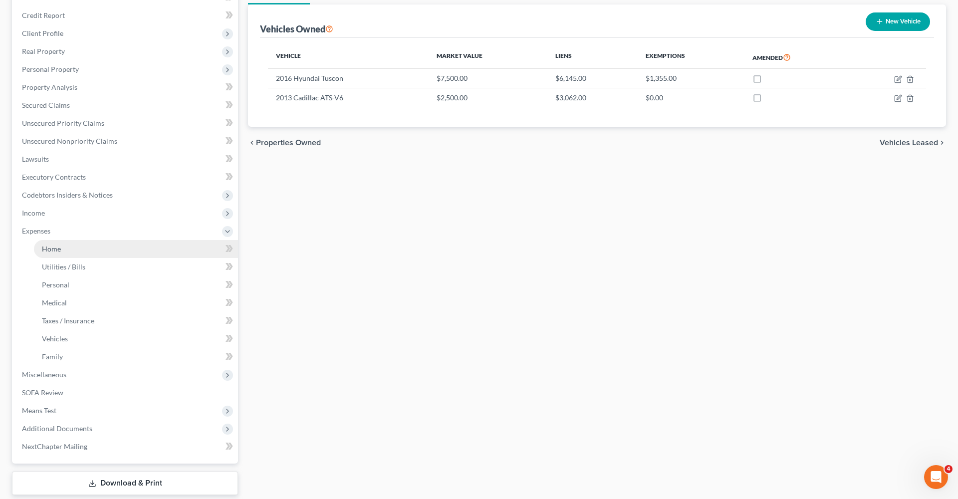
click at [38, 248] on link "Home" at bounding box center [136, 249] width 204 height 18
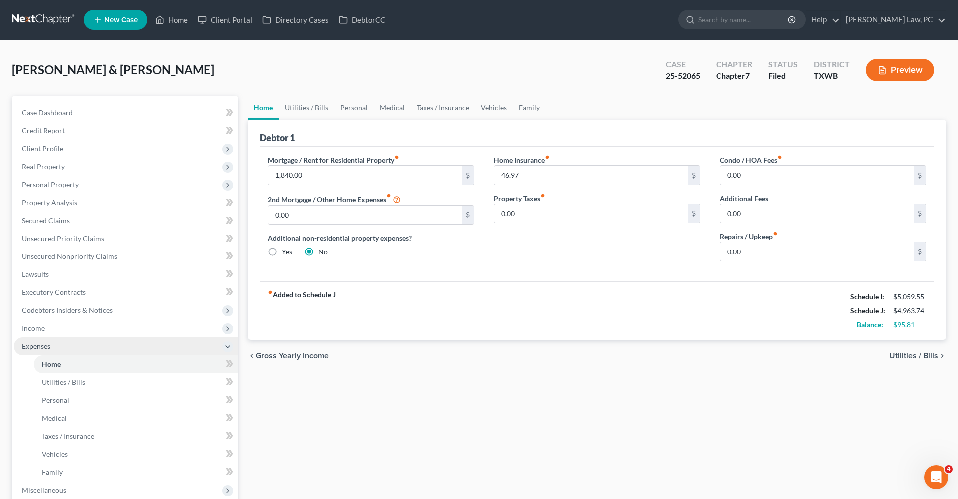
click at [36, 326] on span "Income" at bounding box center [33, 328] width 23 height 8
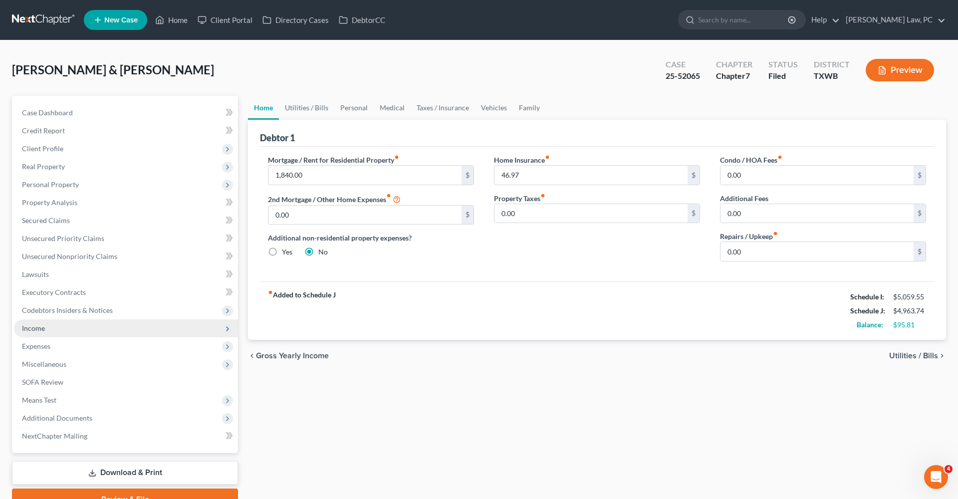
click at [40, 327] on span "Income" at bounding box center [33, 328] width 23 height 8
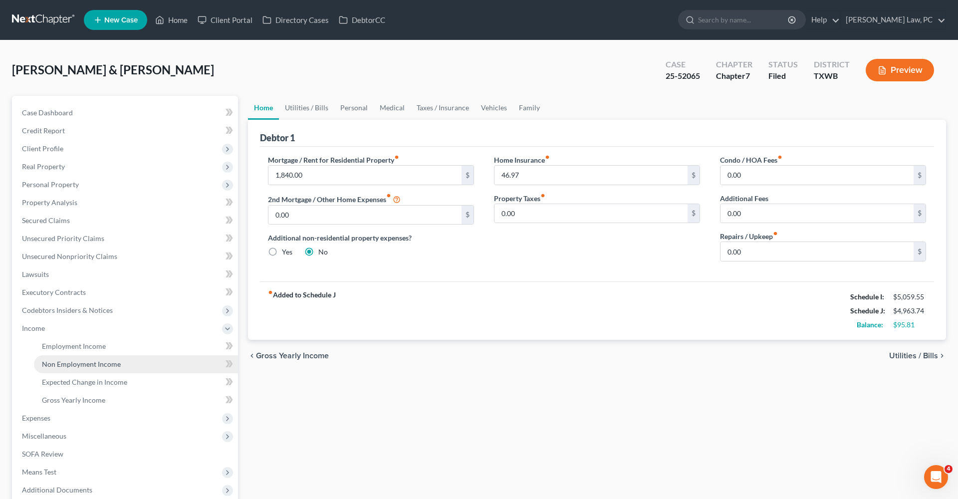
click at [74, 370] on link "Non Employment Income" at bounding box center [136, 364] width 204 height 18
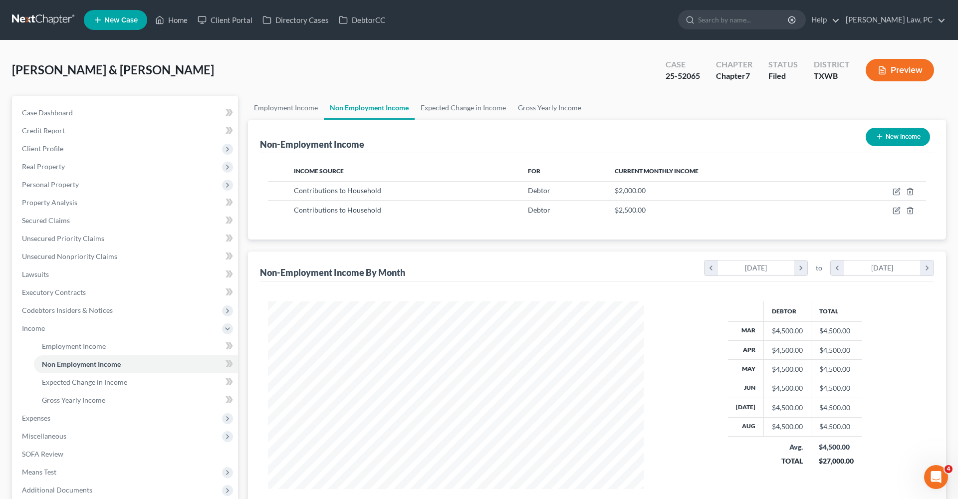
scroll to position [188, 396]
click at [898, 191] on icon "button" at bounding box center [897, 192] width 8 height 8
select select "8"
select select "0"
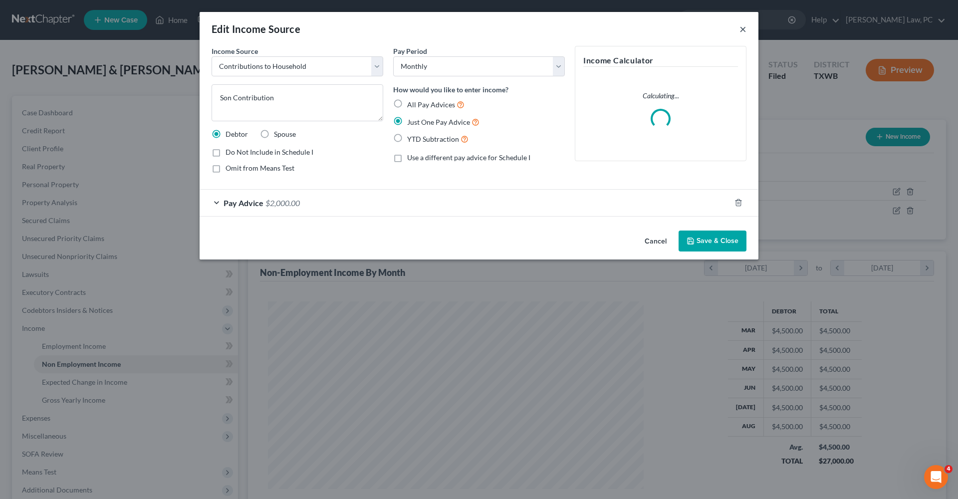
click at [745, 28] on button "×" at bounding box center [742, 29] width 7 height 12
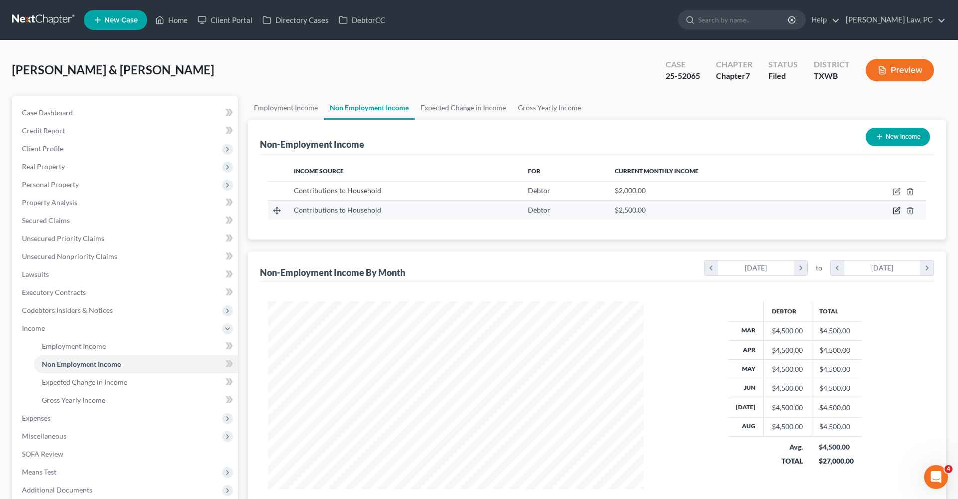
click at [895, 211] on icon "button" at bounding box center [897, 211] width 8 height 8
select select "8"
select select "0"
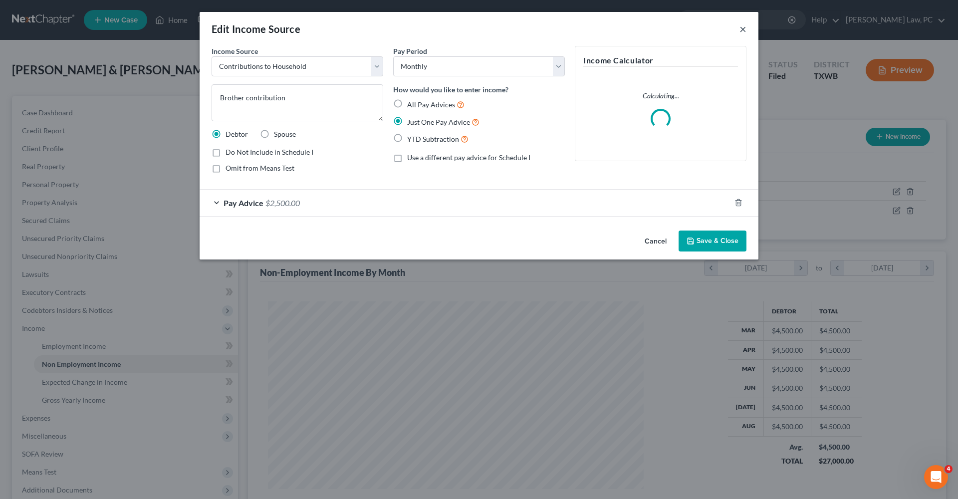
click at [742, 29] on button "×" at bounding box center [742, 29] width 7 height 12
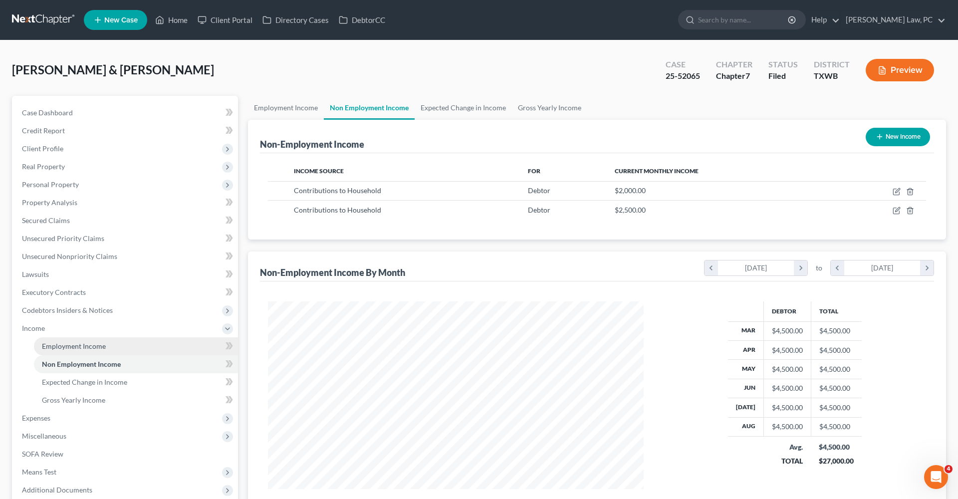
click at [52, 347] on span "Employment Income" at bounding box center [74, 346] width 64 height 8
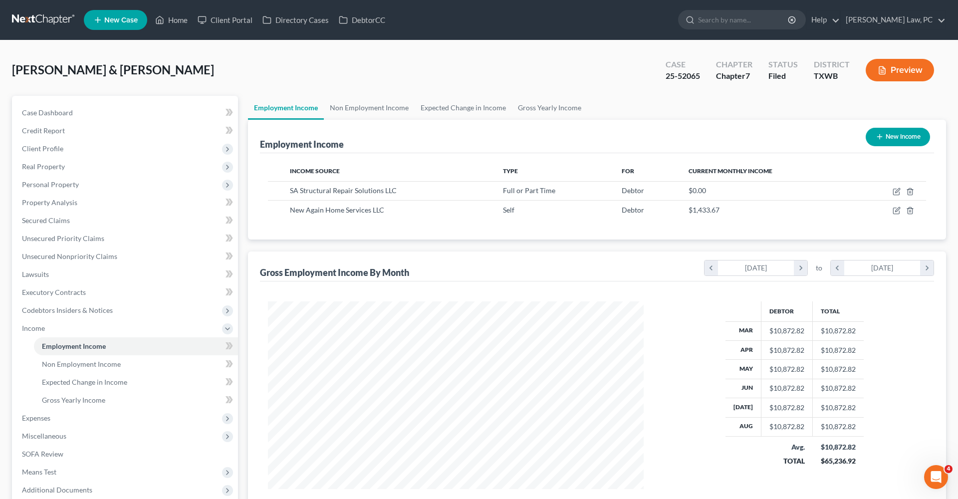
scroll to position [188, 396]
click at [896, 193] on icon "button" at bounding box center [897, 190] width 4 height 4
select select "0"
select select "45"
select select "2"
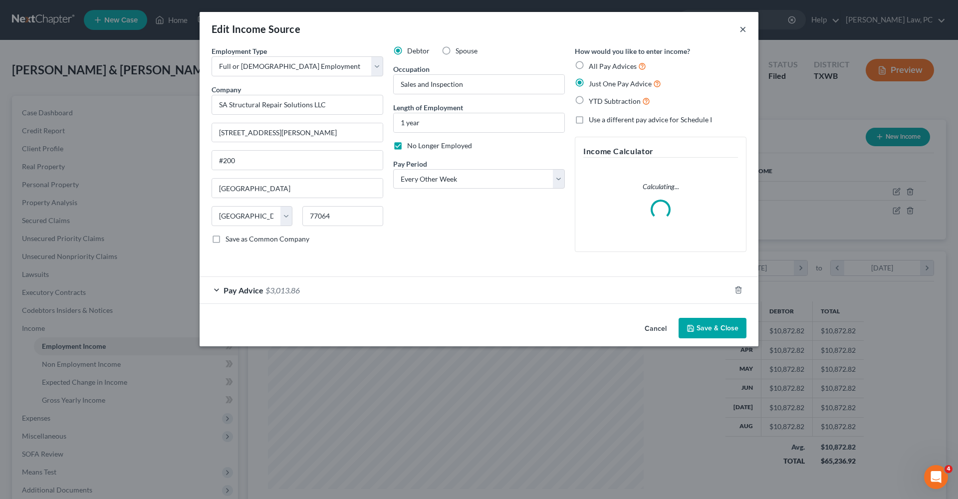
click at [743, 30] on button "×" at bounding box center [742, 29] width 7 height 12
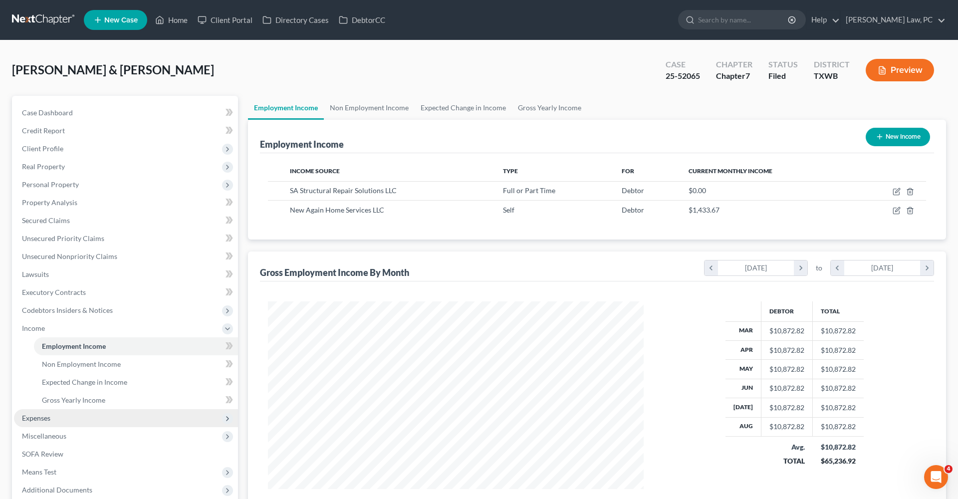
click at [35, 418] on span "Expenses" at bounding box center [36, 418] width 28 height 8
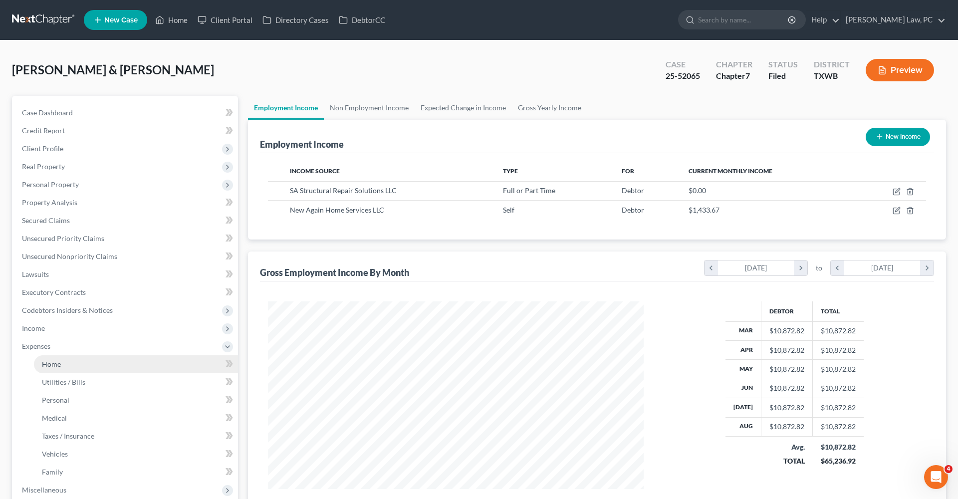
click at [57, 366] on span "Home" at bounding box center [51, 364] width 19 height 8
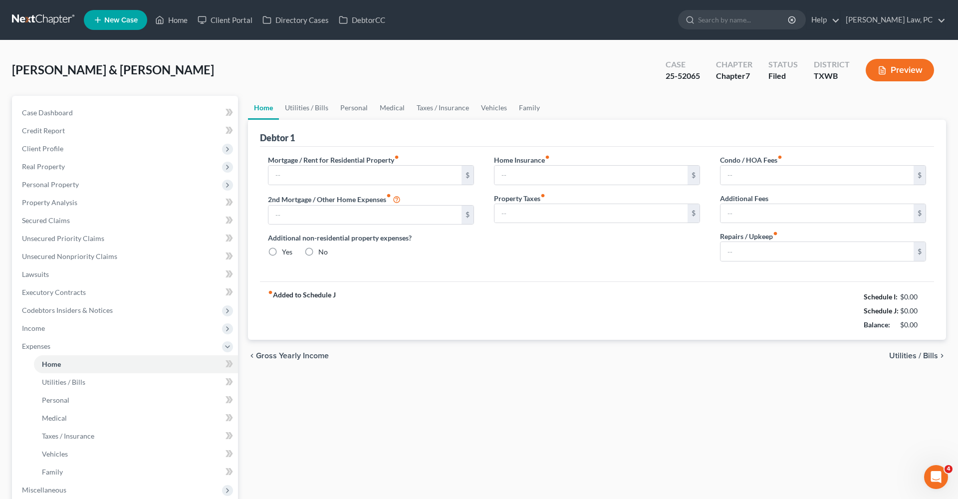
type input "1,840.00"
type input "0.00"
radio input "true"
type input "46.97"
type input "0.00"
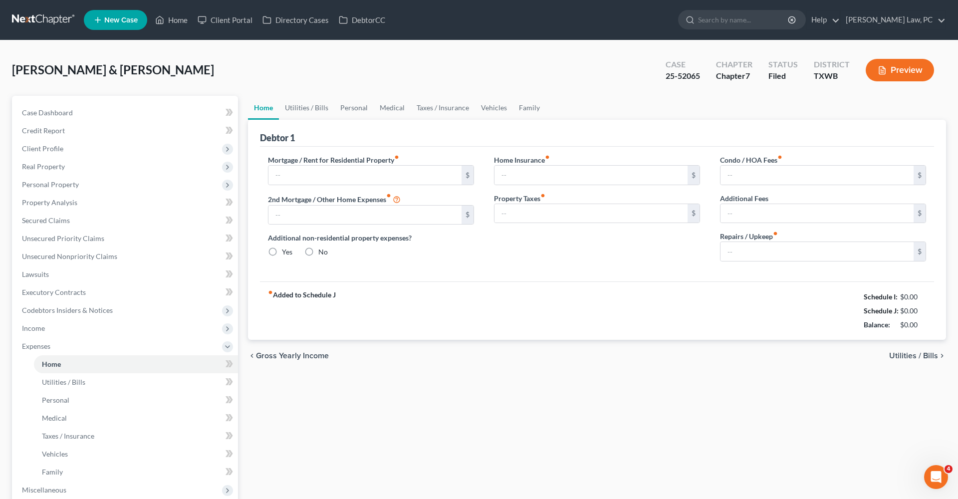
type input "0.00"
click at [310, 103] on link "Utilities / Bills" at bounding box center [306, 108] width 55 height 24
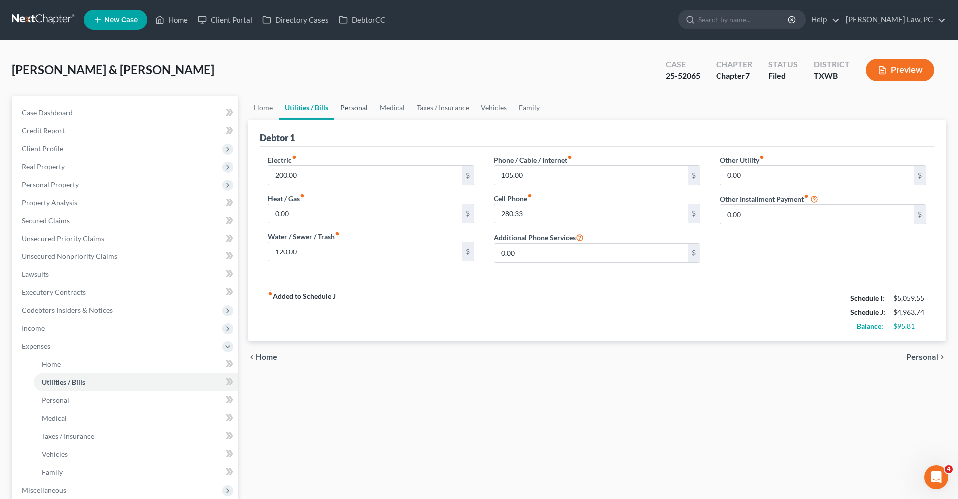
click at [365, 111] on link "Personal" at bounding box center [353, 108] width 39 height 24
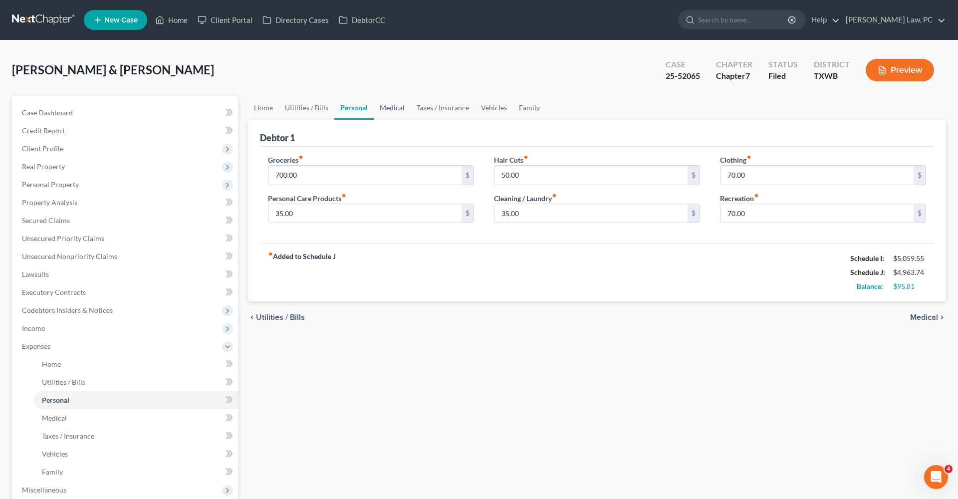
click at [397, 106] on link "Medical" at bounding box center [392, 108] width 37 height 24
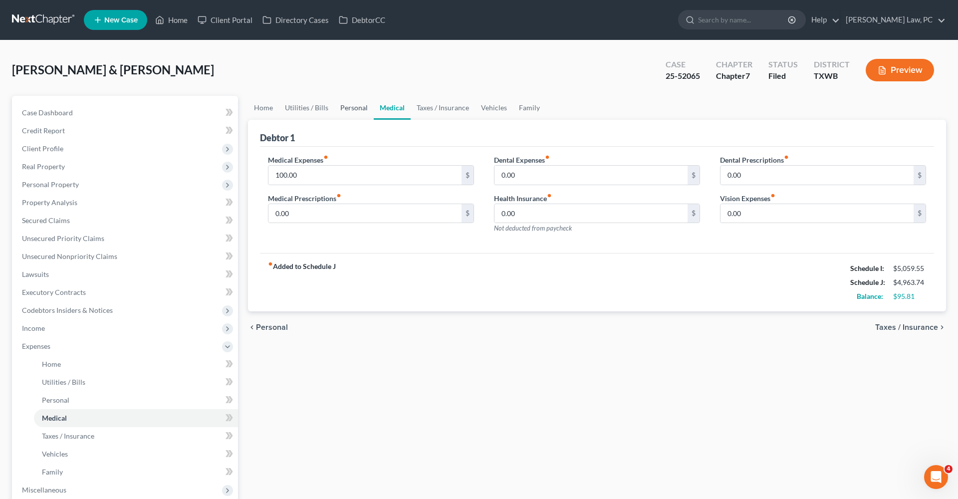
click at [354, 105] on link "Personal" at bounding box center [353, 108] width 39 height 24
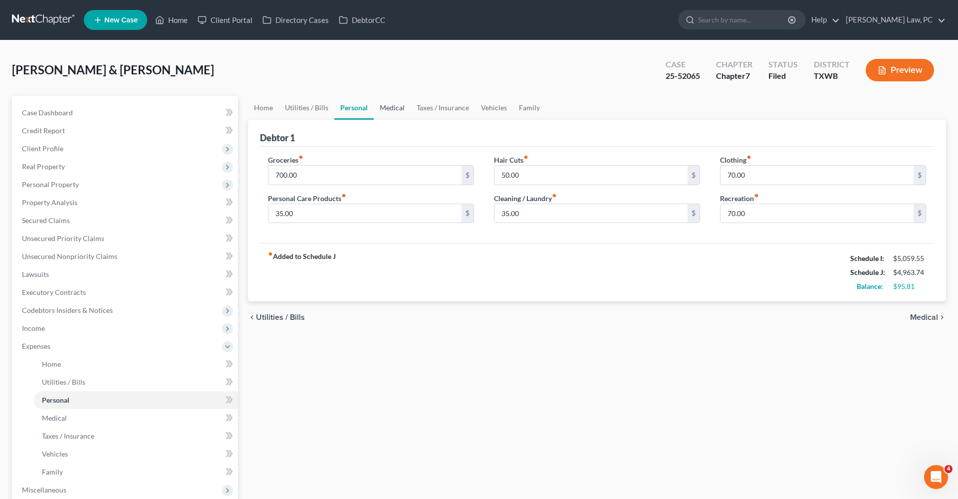
click at [389, 113] on link "Medical" at bounding box center [392, 108] width 37 height 24
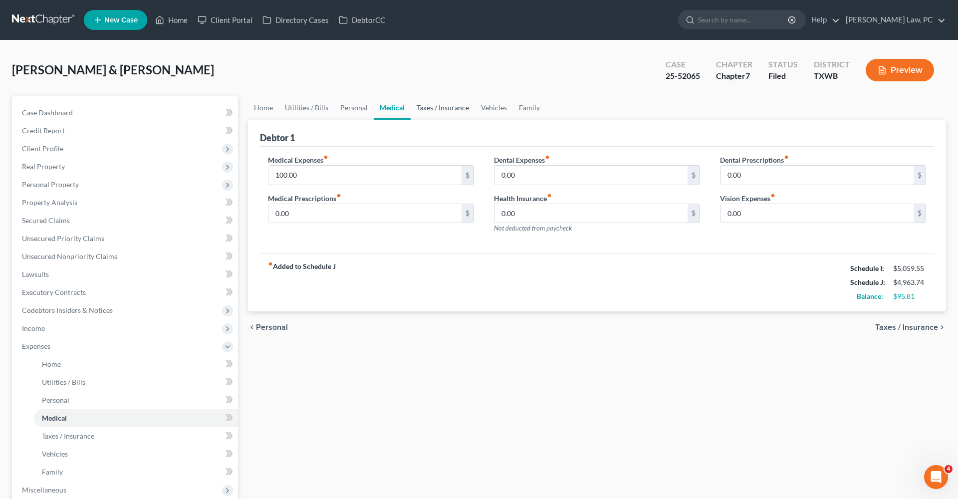
click at [443, 111] on link "Taxes / Insurance" at bounding box center [443, 108] width 64 height 24
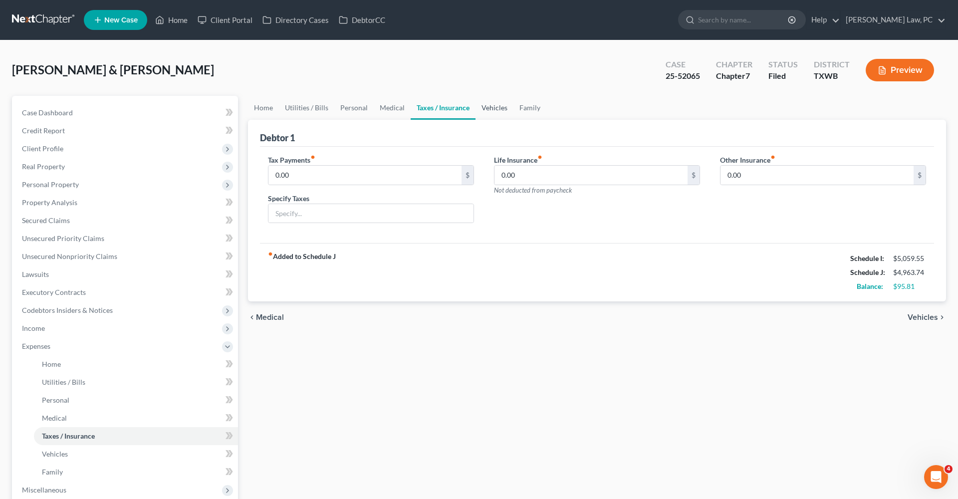
click at [493, 109] on link "Vehicles" at bounding box center [494, 108] width 38 height 24
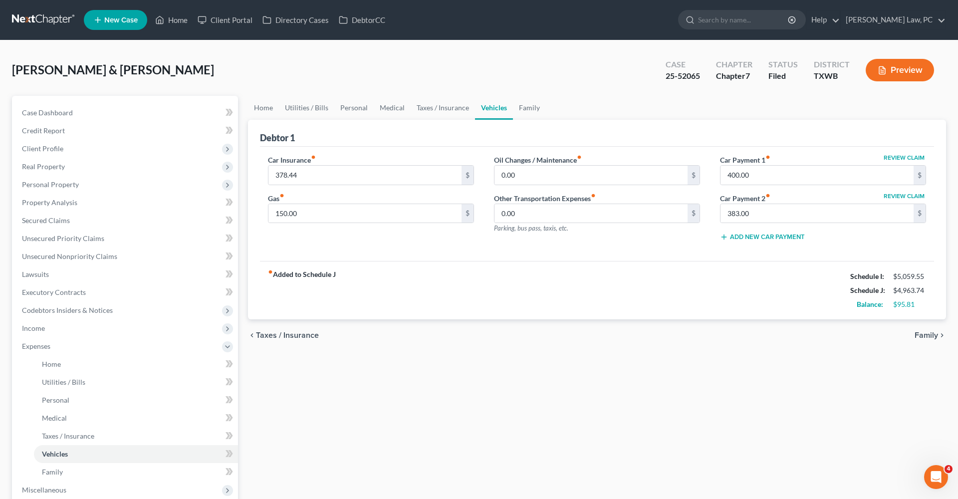
click at [30, 19] on link at bounding box center [44, 20] width 64 height 18
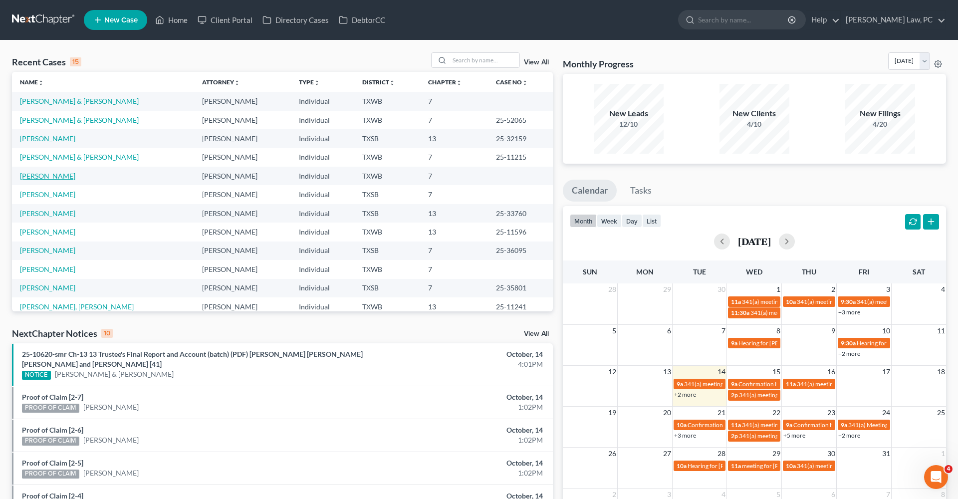
click at [55, 174] on link "[PERSON_NAME]" at bounding box center [47, 176] width 55 height 8
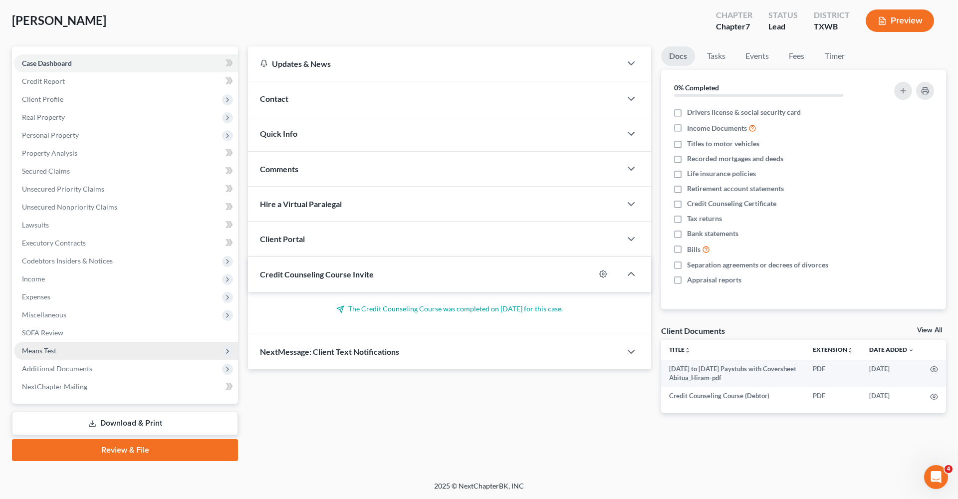
scroll to position [49, 0]
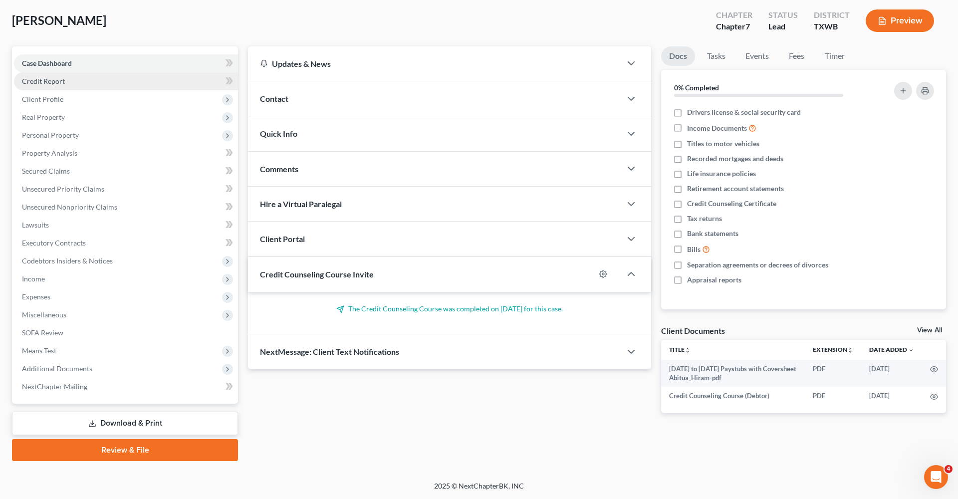
click at [35, 80] on span "Credit Report" at bounding box center [43, 81] width 43 height 8
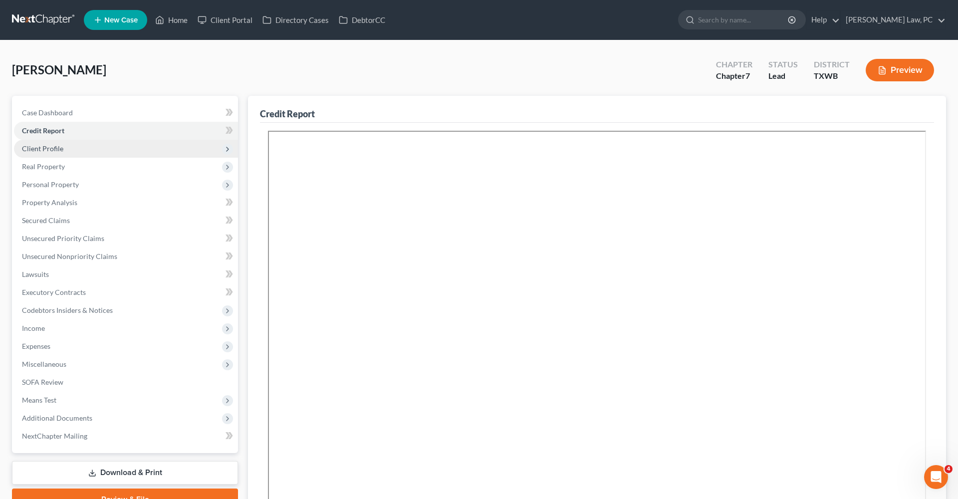
click at [55, 149] on span "Client Profile" at bounding box center [42, 148] width 41 height 8
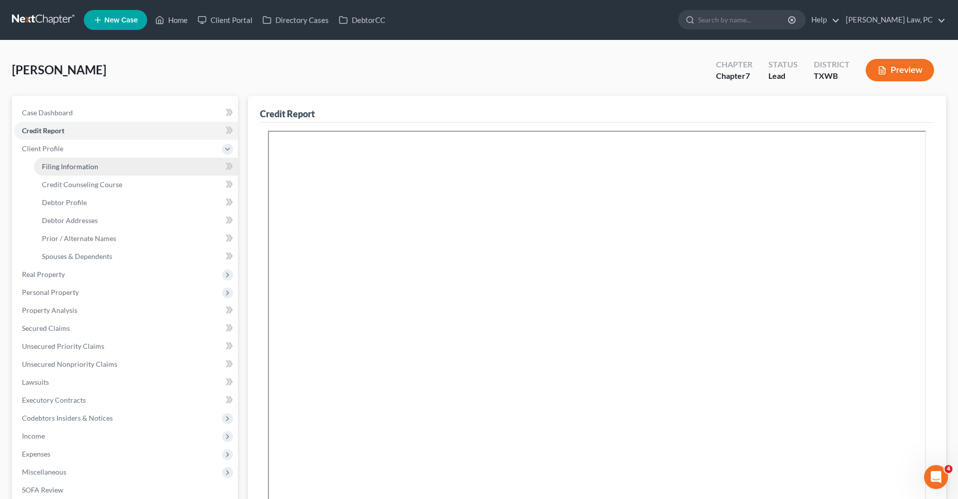
click at [64, 170] on span "Filing Information" at bounding box center [70, 166] width 56 height 8
select select "1"
select select "0"
select select "80"
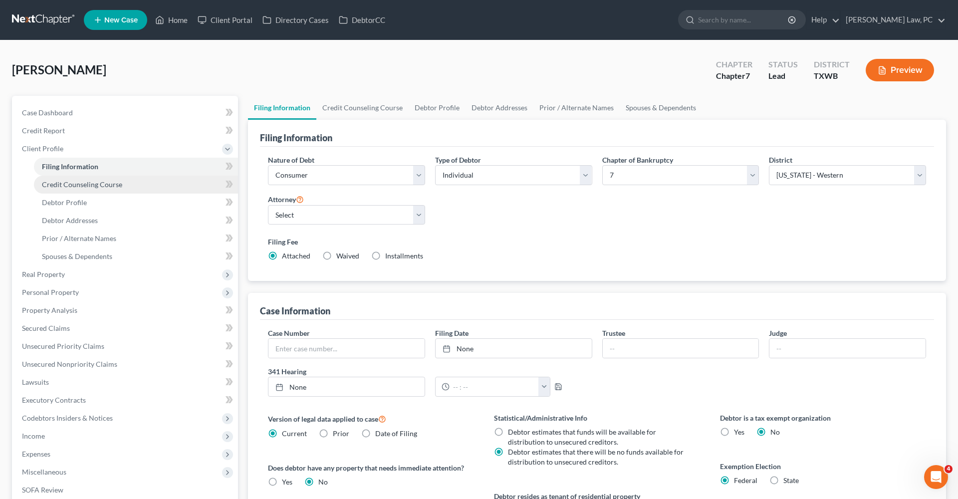
click at [73, 189] on link "Credit Counseling Course" at bounding box center [136, 185] width 204 height 18
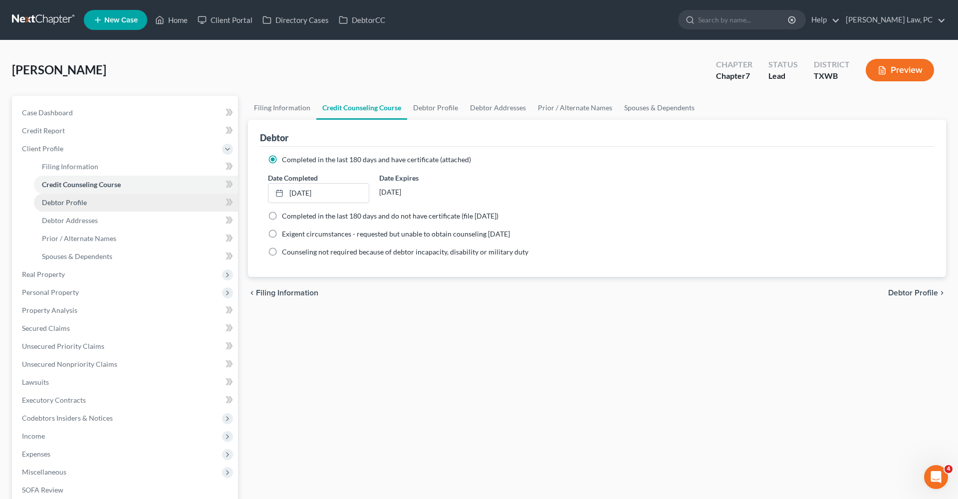
click at [76, 202] on span "Debtor Profile" at bounding box center [64, 202] width 45 height 8
select select "0"
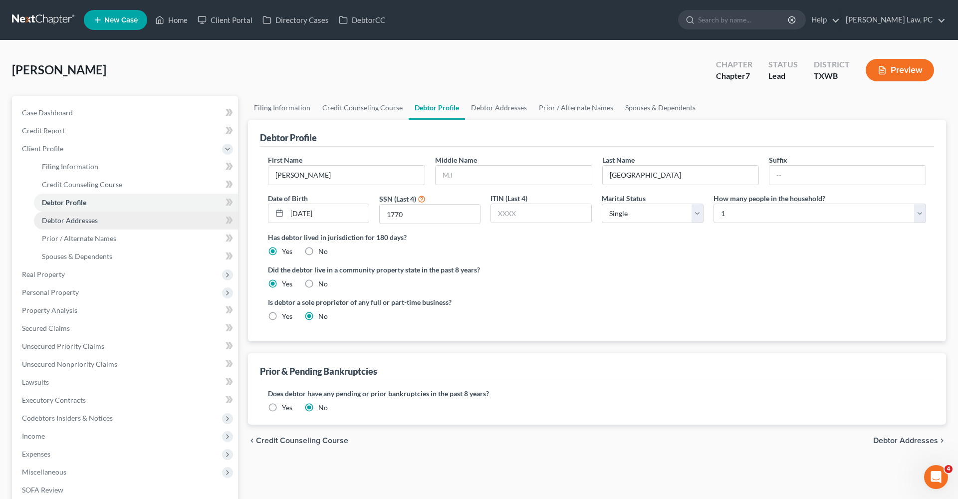
click at [75, 218] on span "Debtor Addresses" at bounding box center [70, 220] width 56 height 8
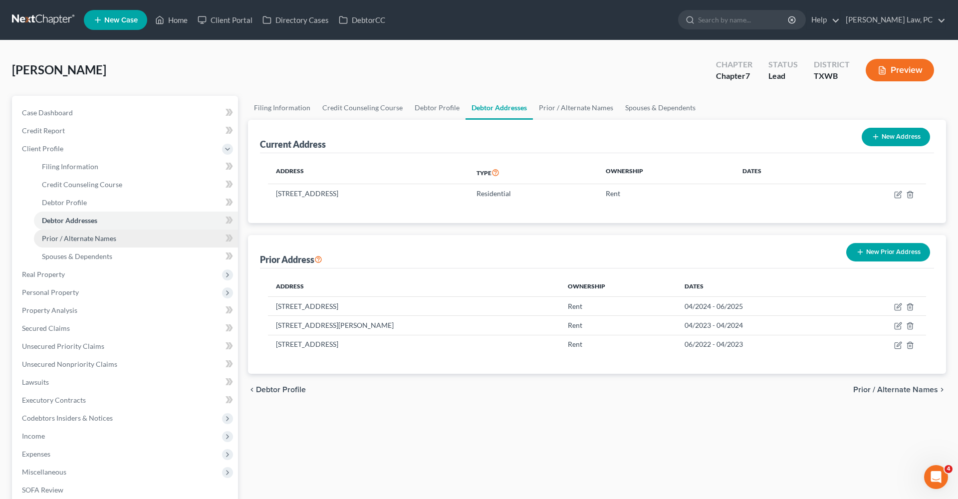
click at [87, 238] on span "Prior / Alternate Names" at bounding box center [79, 238] width 74 height 8
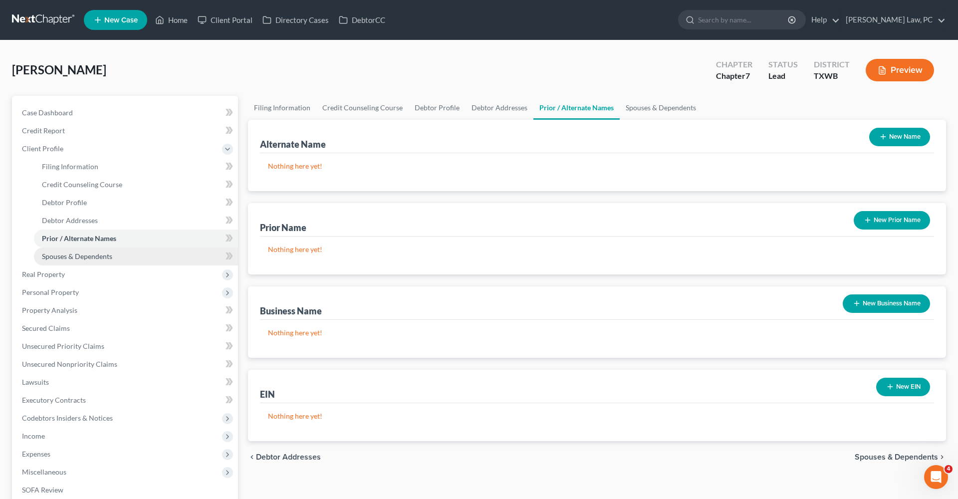
click at [79, 259] on span "Spouses & Dependents" at bounding box center [77, 256] width 70 height 8
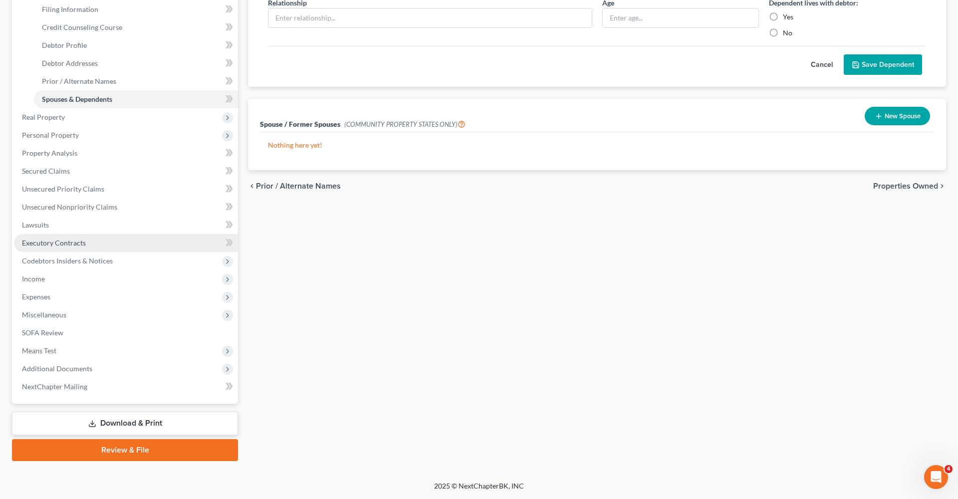
scroll to position [157, 0]
click at [44, 317] on span "Miscellaneous" at bounding box center [44, 314] width 44 height 8
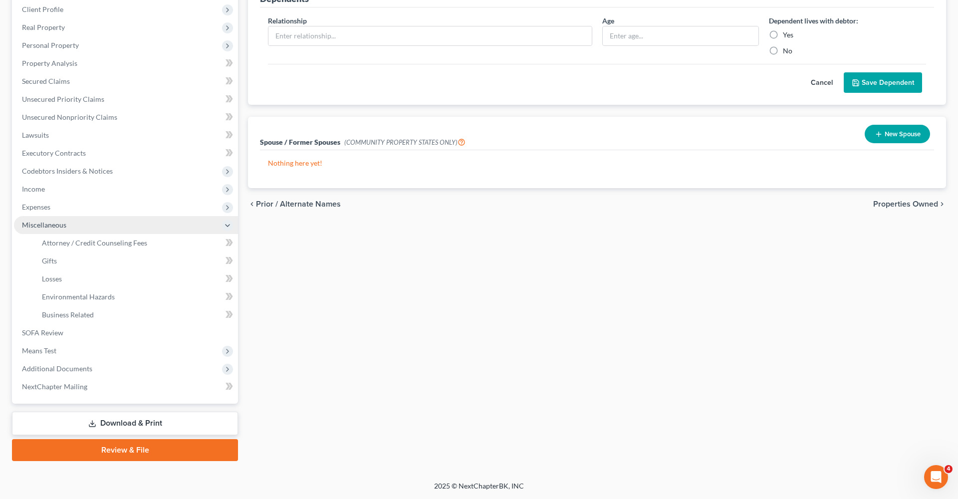
scroll to position [139, 0]
click at [90, 244] on span "Attorney / Credit Counseling Fees" at bounding box center [94, 242] width 105 height 8
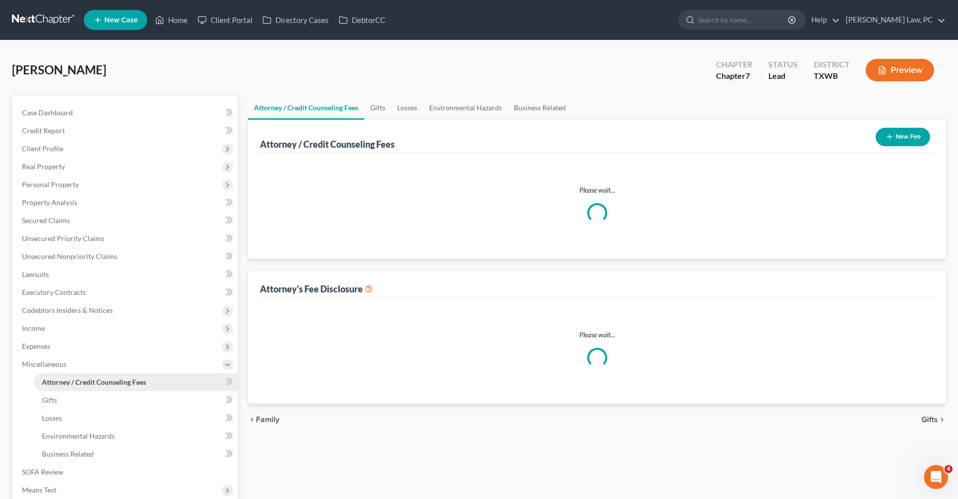
select select "4"
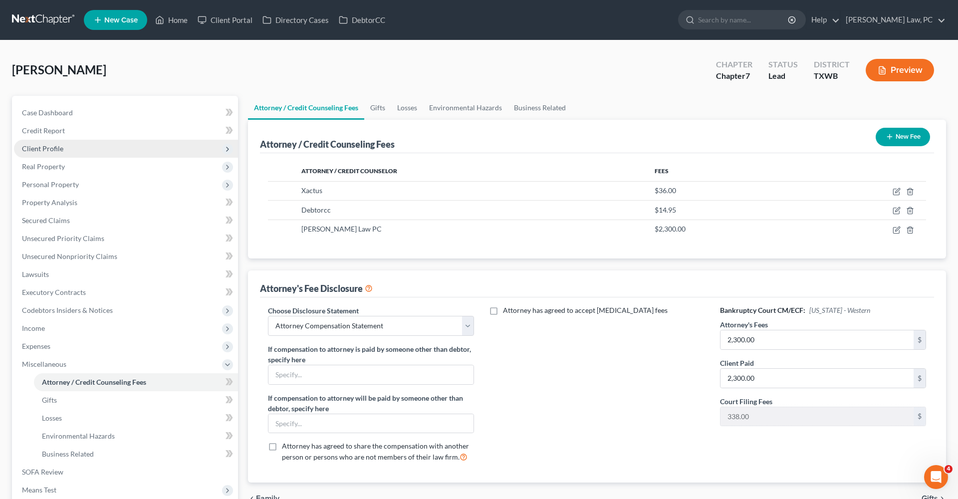
click at [37, 149] on span "Client Profile" at bounding box center [42, 148] width 41 height 8
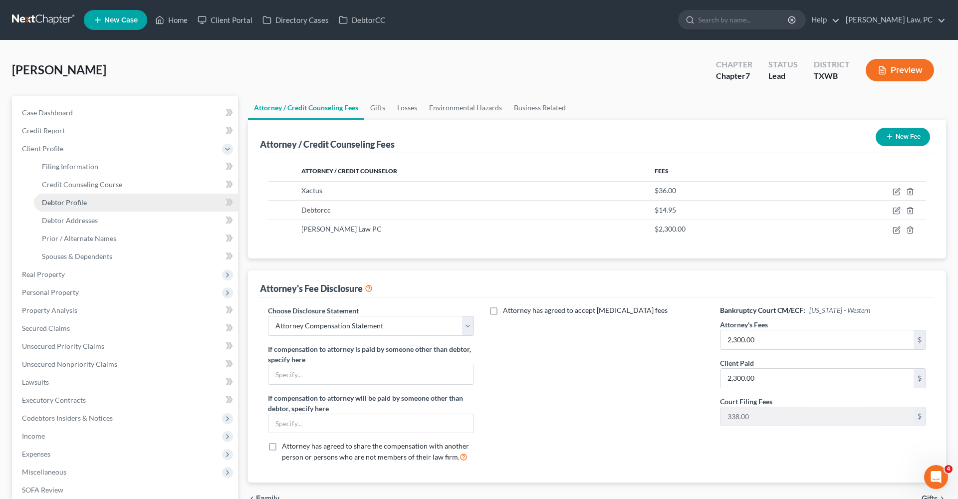
click at [78, 202] on span "Debtor Profile" at bounding box center [64, 202] width 45 height 8
select select "0"
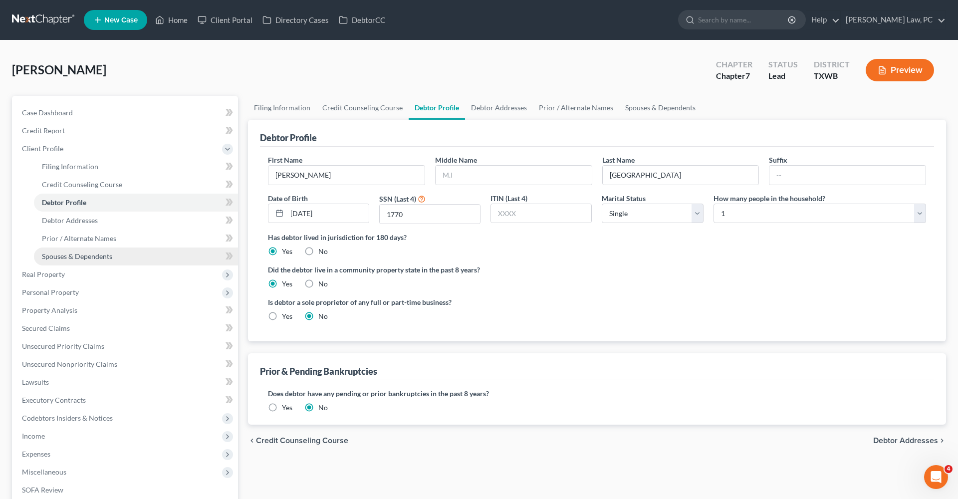
click at [69, 253] on span "Spouses & Dependents" at bounding box center [77, 256] width 70 height 8
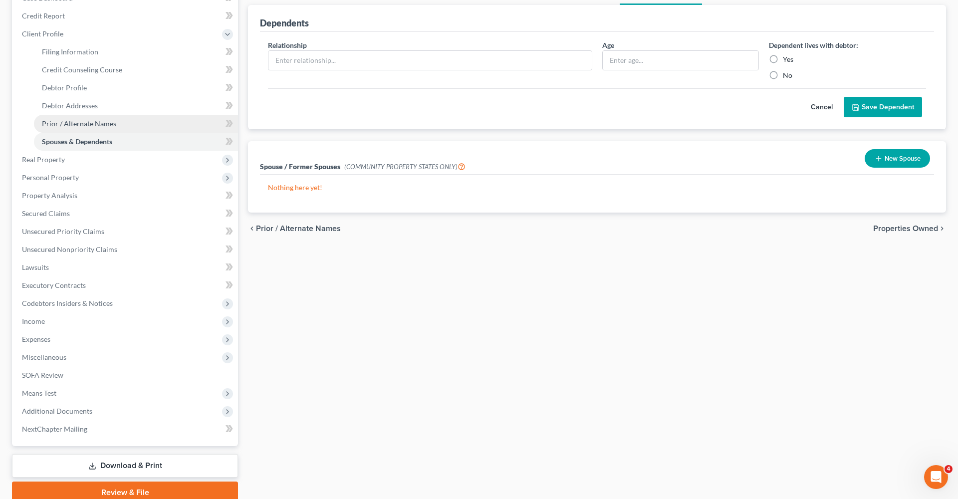
click at [58, 124] on span "Prior / Alternate Names" at bounding box center [79, 123] width 74 height 8
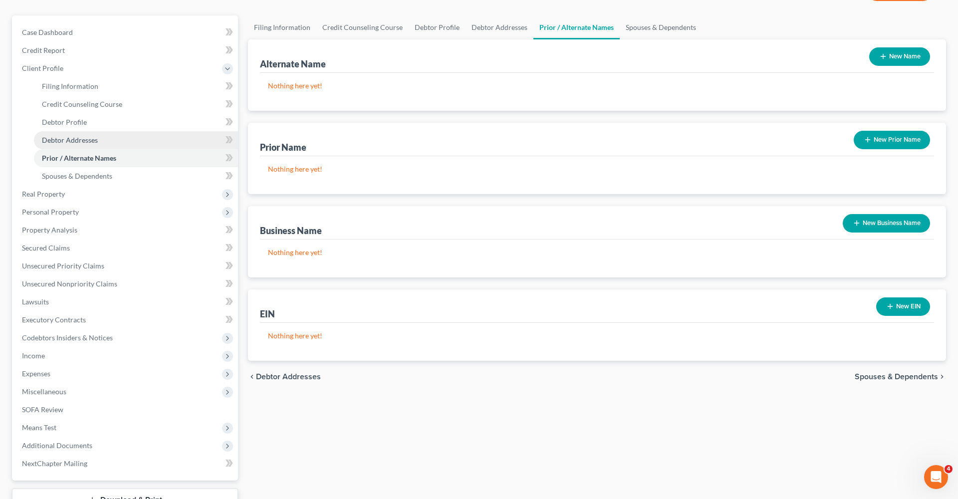
click at [64, 135] on link "Debtor Addresses" at bounding box center [136, 140] width 204 height 18
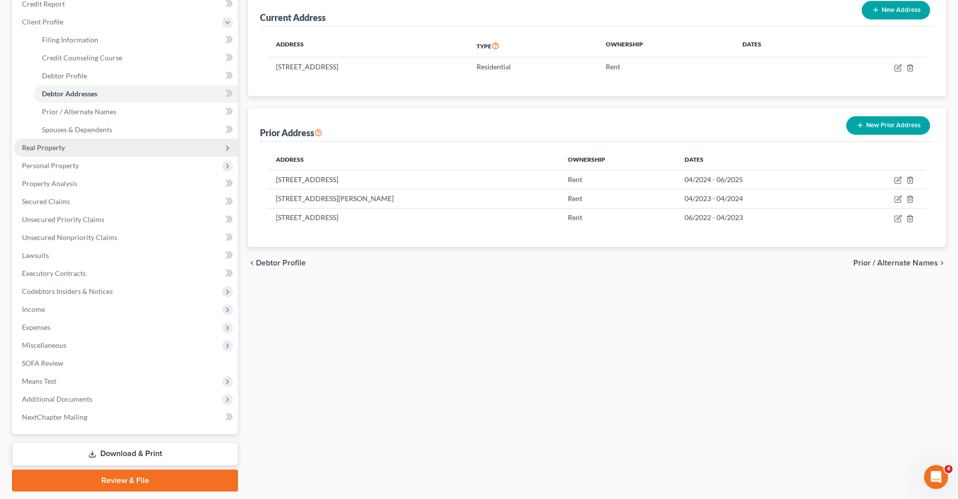
click at [49, 149] on span "Real Property" at bounding box center [43, 147] width 43 height 8
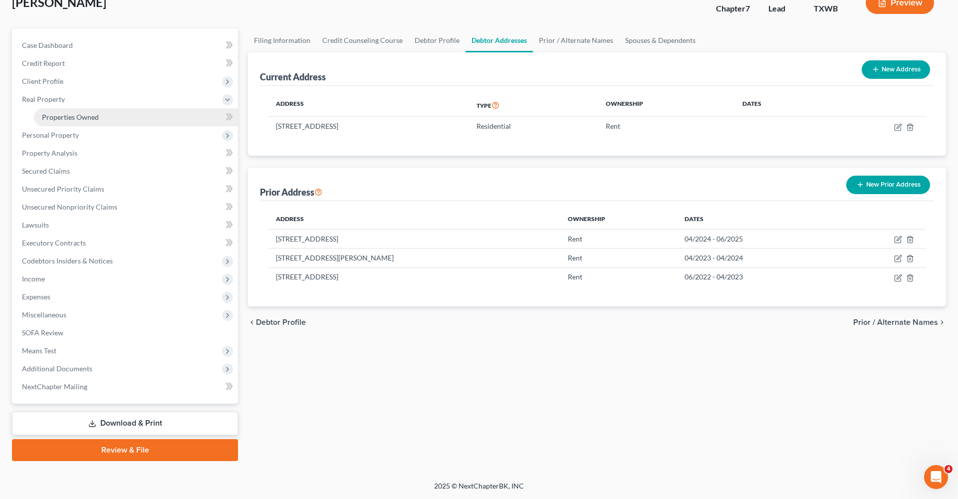
click at [72, 121] on span "Properties Owned" at bounding box center [70, 117] width 57 height 8
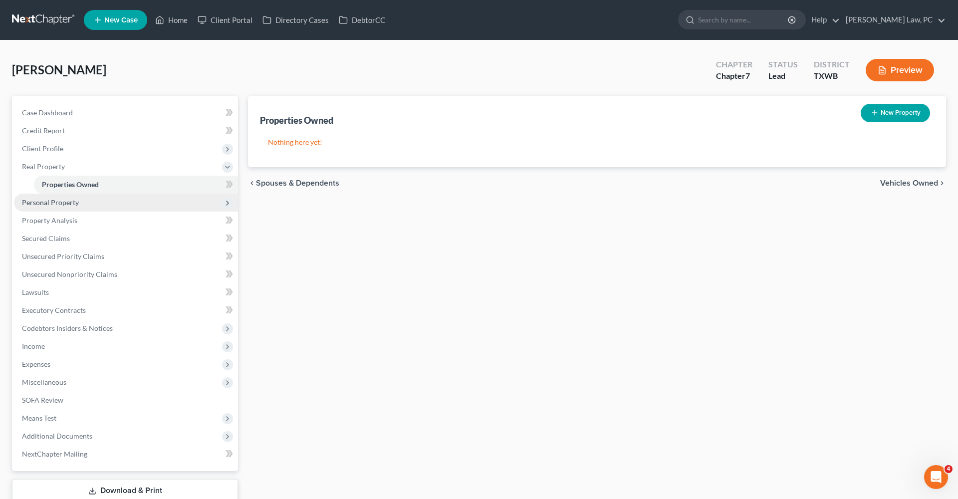
click at [58, 198] on span "Personal Property" at bounding box center [126, 203] width 224 height 18
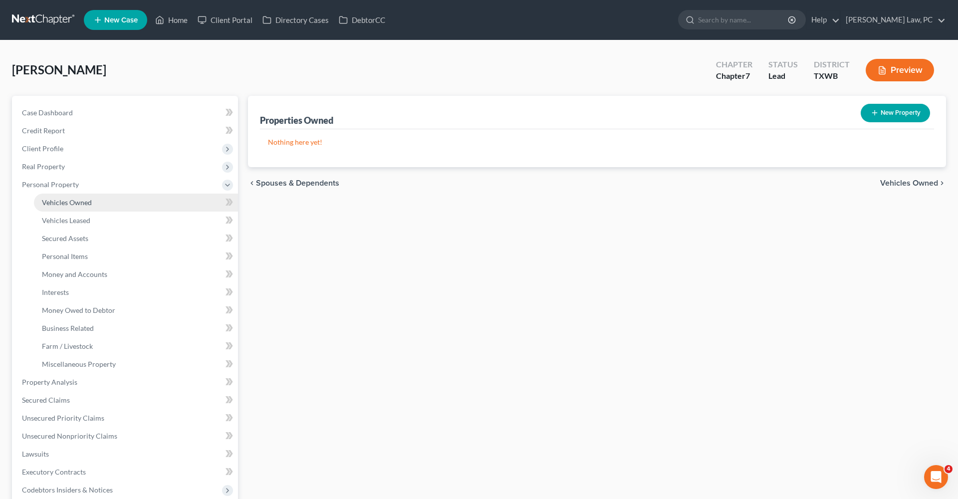
click at [66, 204] on span "Vehicles Owned" at bounding box center [67, 202] width 50 height 8
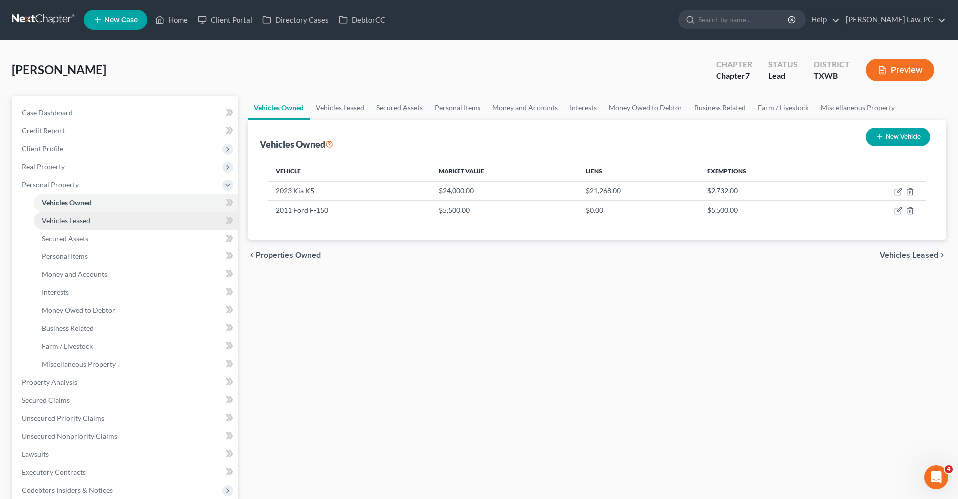
click at [69, 220] on span "Vehicles Leased" at bounding box center [66, 220] width 48 height 8
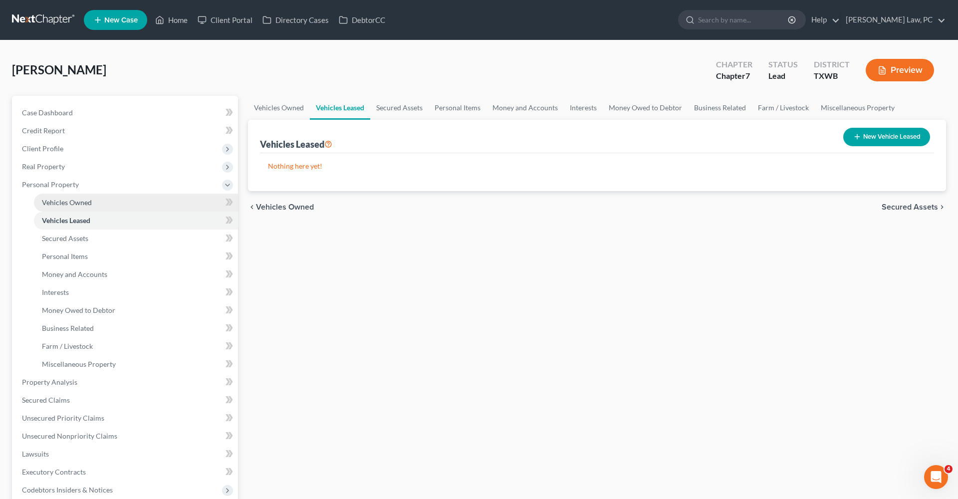
click at [73, 202] on span "Vehicles Owned" at bounding box center [67, 202] width 50 height 8
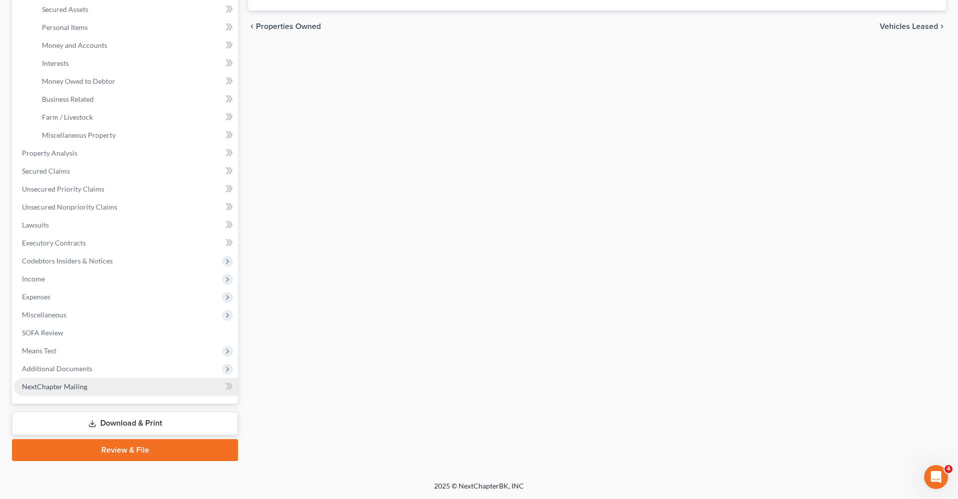
scroll to position [229, 0]
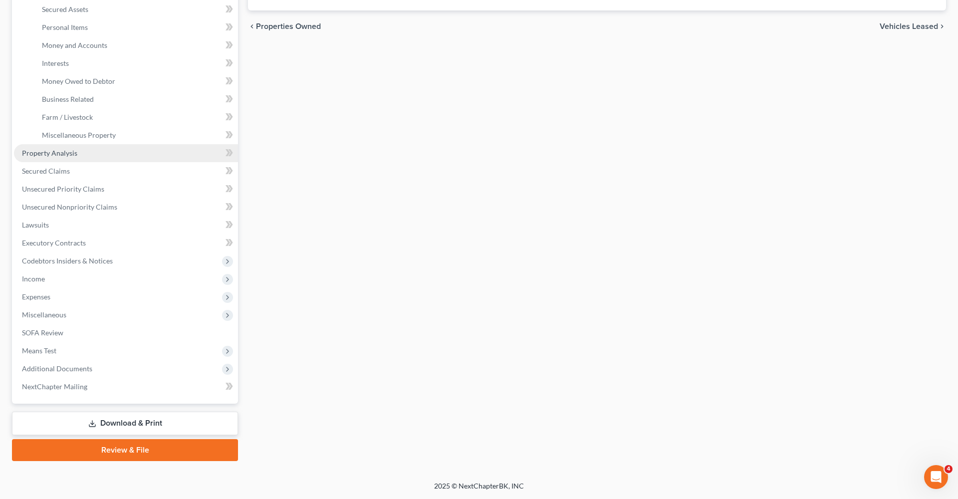
click at [26, 148] on link "Property Analysis" at bounding box center [126, 153] width 224 height 18
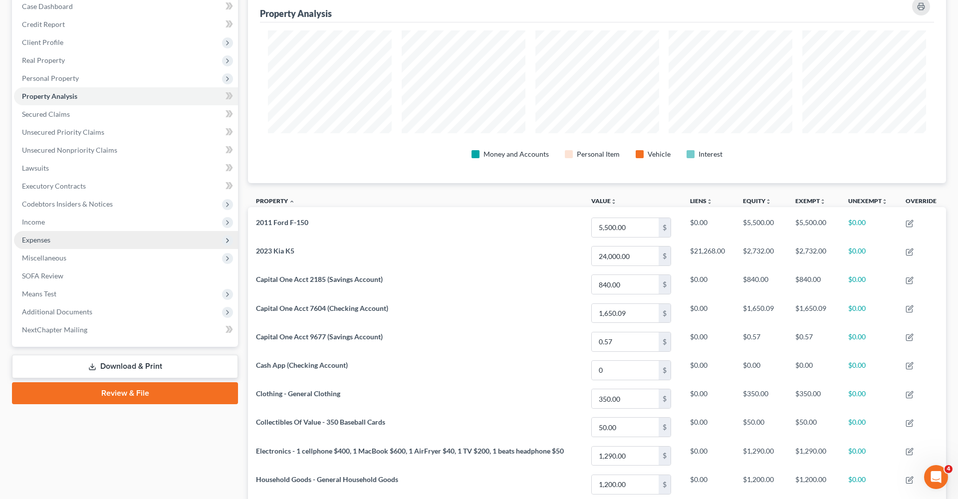
click at [34, 239] on span "Expenses" at bounding box center [36, 239] width 28 height 8
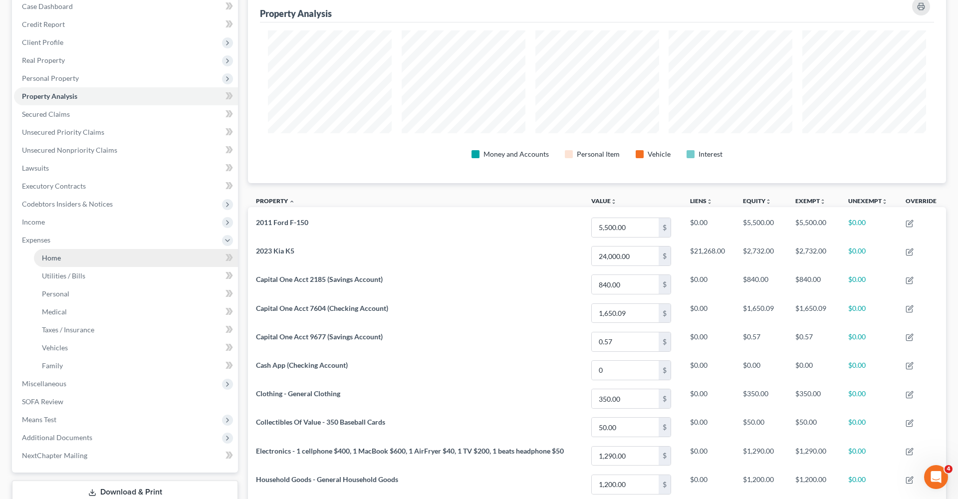
click at [54, 261] on span "Home" at bounding box center [51, 257] width 19 height 8
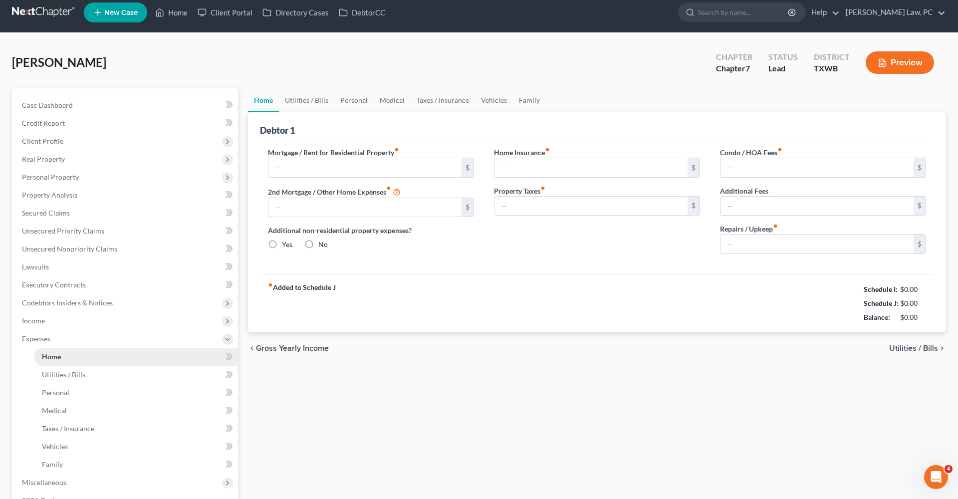
type input "1,158.00"
type input "0.00"
radio input "true"
type input "22.00"
type input "0.00"
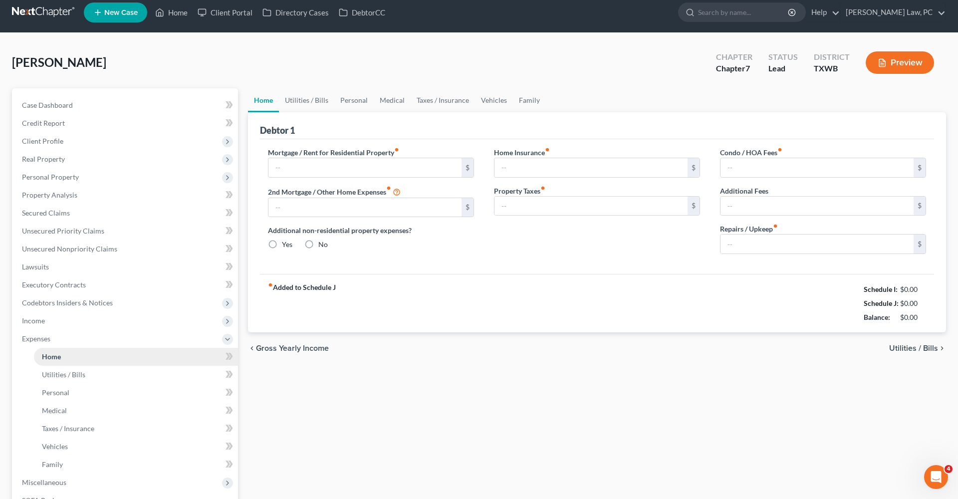
type input "0.00"
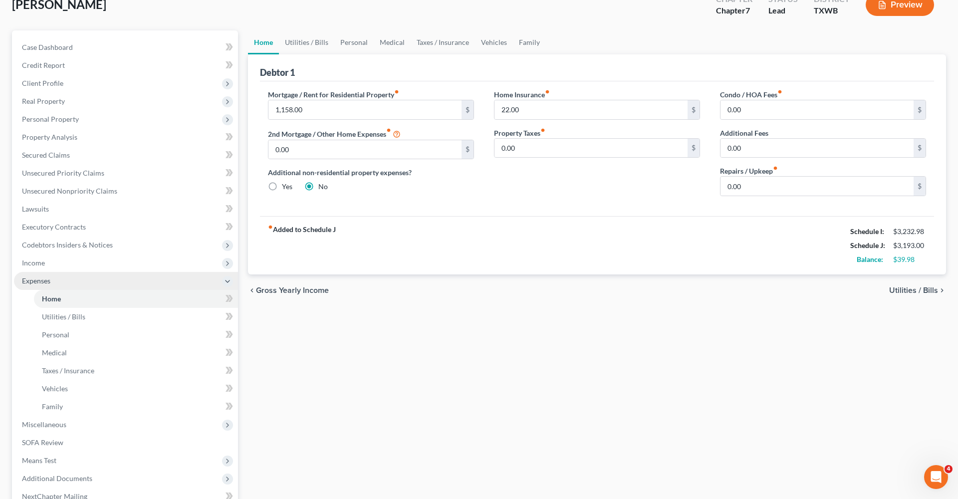
scroll to position [76, 0]
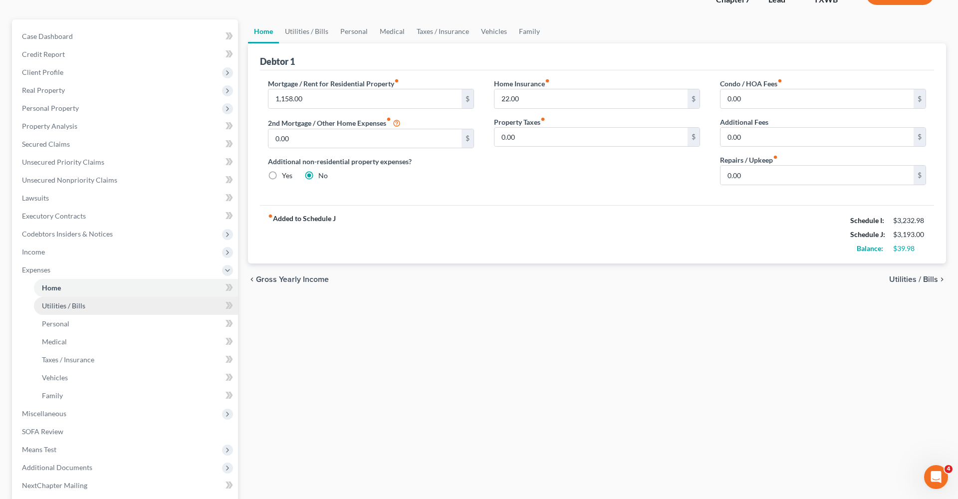
click at [51, 306] on span "Utilities / Bills" at bounding box center [63, 305] width 43 height 8
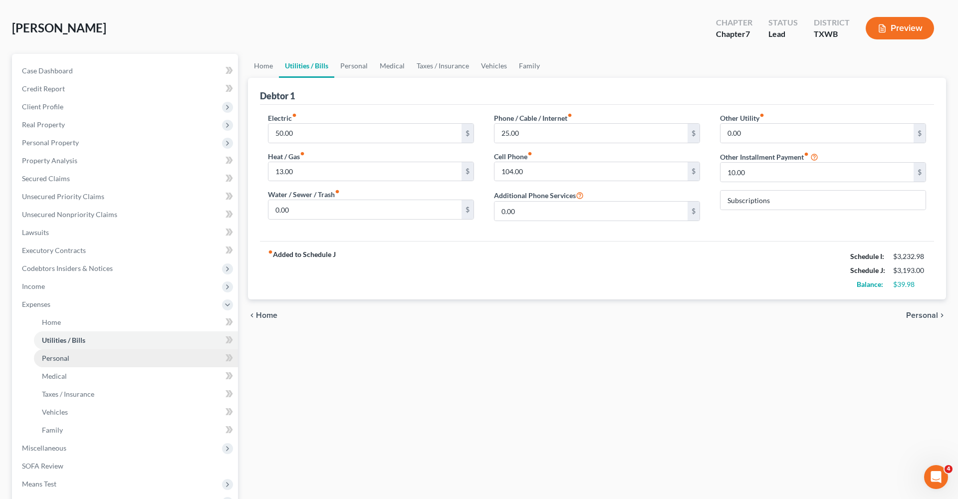
scroll to position [130, 0]
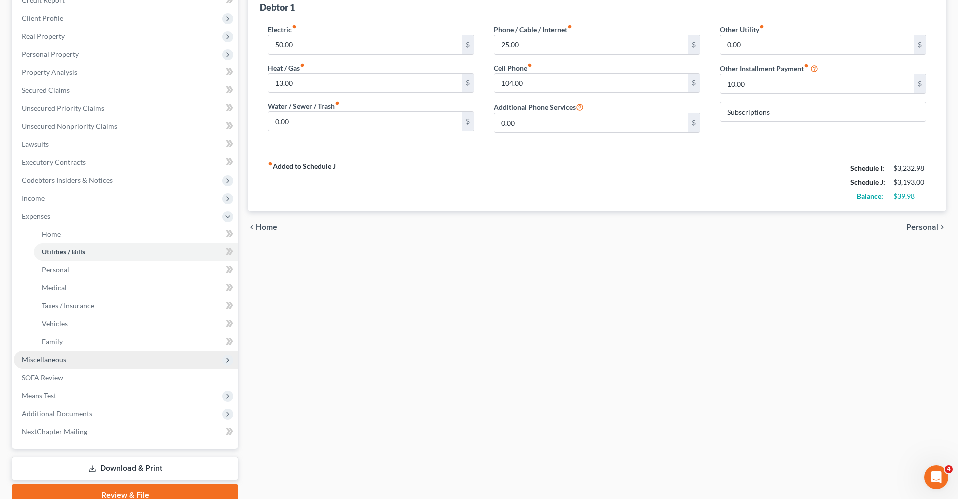
click at [27, 358] on span "Miscellaneous" at bounding box center [44, 359] width 44 height 8
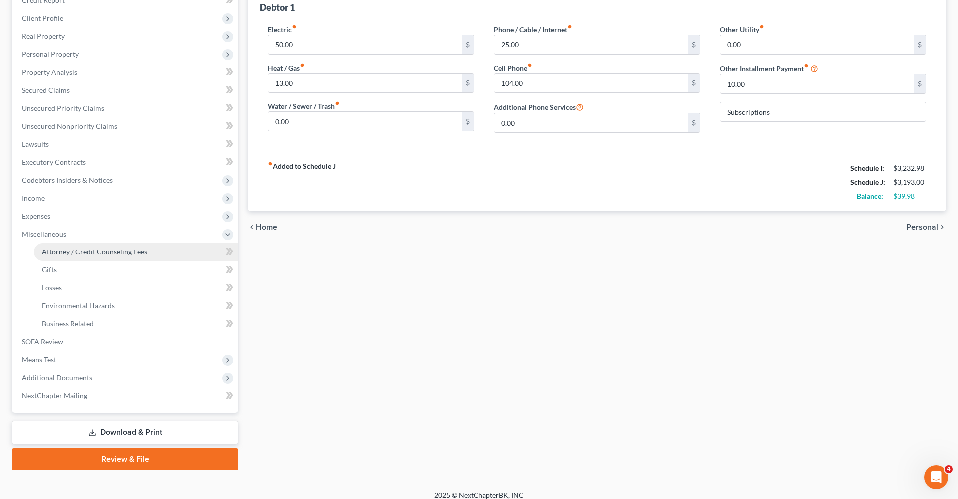
click at [88, 251] on span "Attorney / Credit Counseling Fees" at bounding box center [94, 251] width 105 height 8
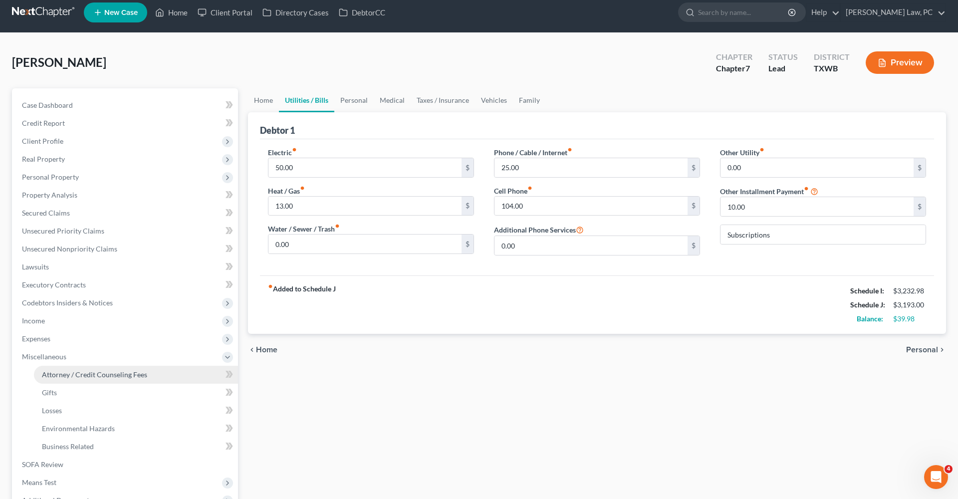
select select "4"
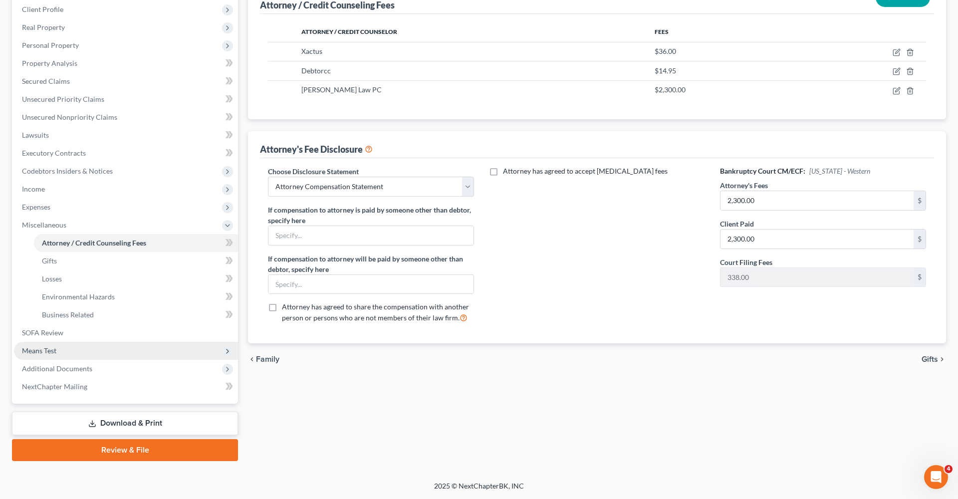
scroll to position [139, 0]
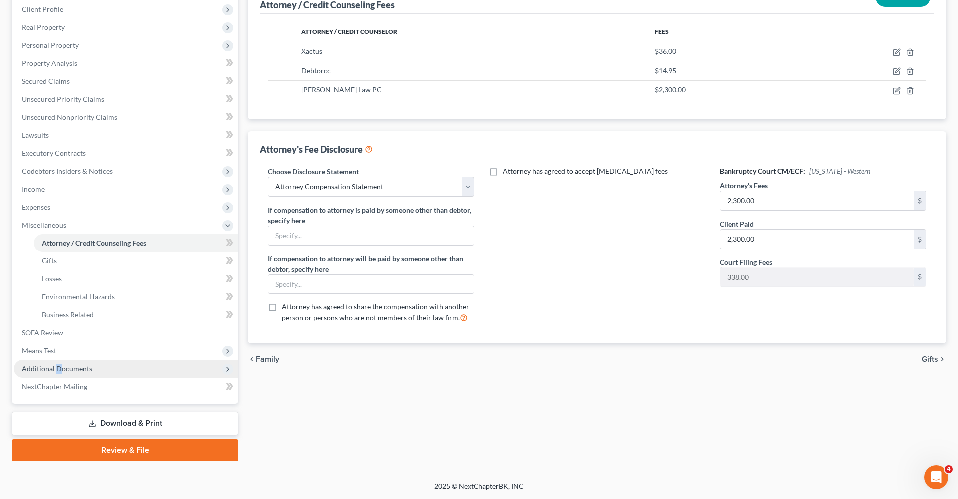
click at [57, 372] on span "Additional Documents" at bounding box center [57, 368] width 70 height 8
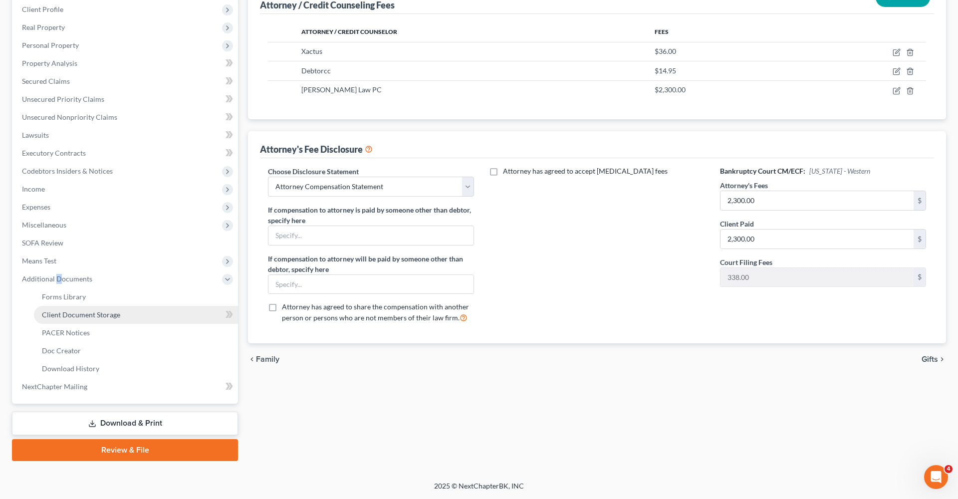
click at [87, 317] on span "Client Document Storage" at bounding box center [81, 314] width 78 height 8
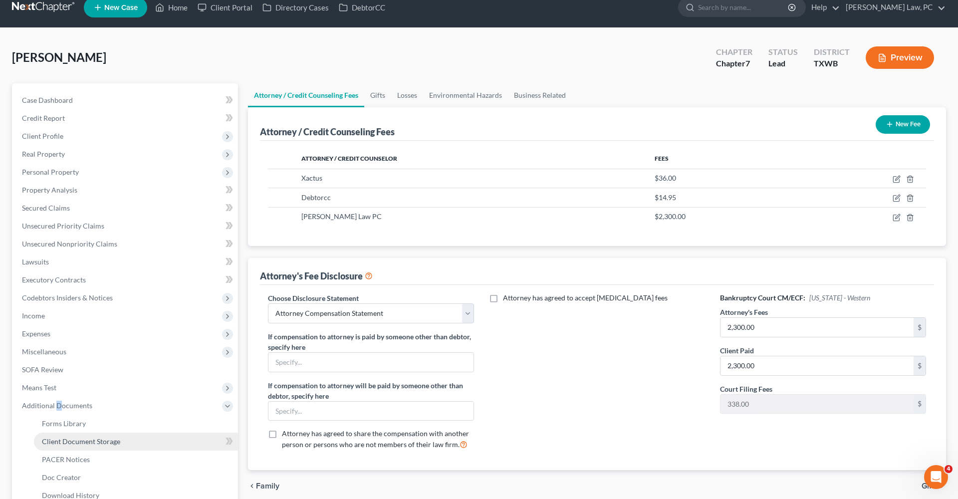
select select "0"
select select "10"
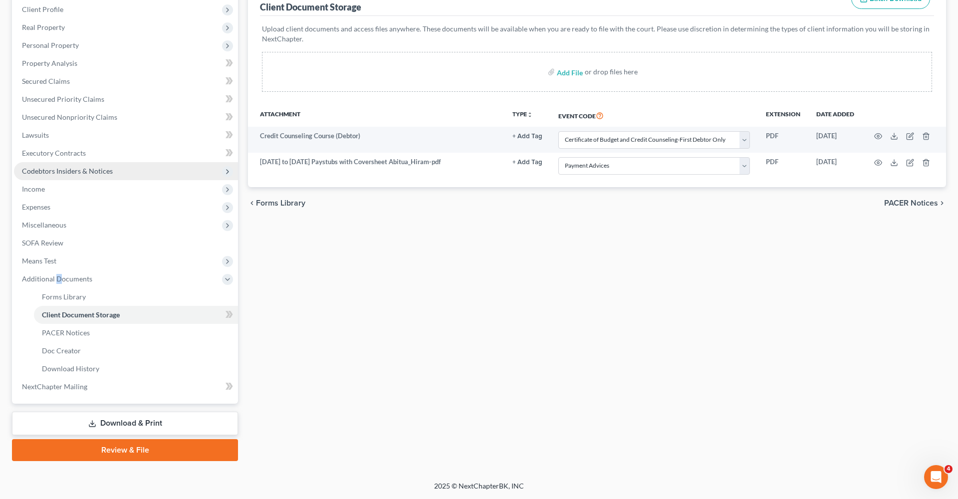
scroll to position [139, 0]
click at [114, 445] on link "Review & File" at bounding box center [125, 450] width 226 height 22
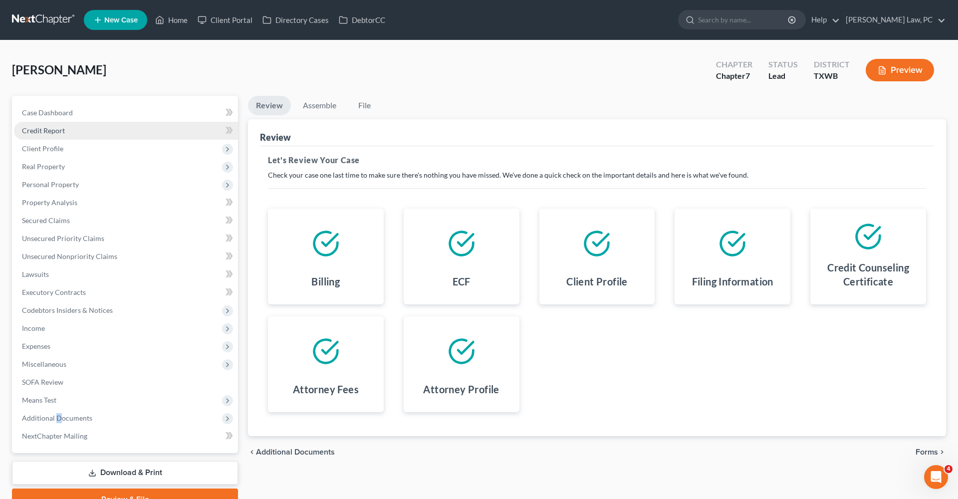
click at [30, 132] on span "Credit Report" at bounding box center [43, 130] width 43 height 8
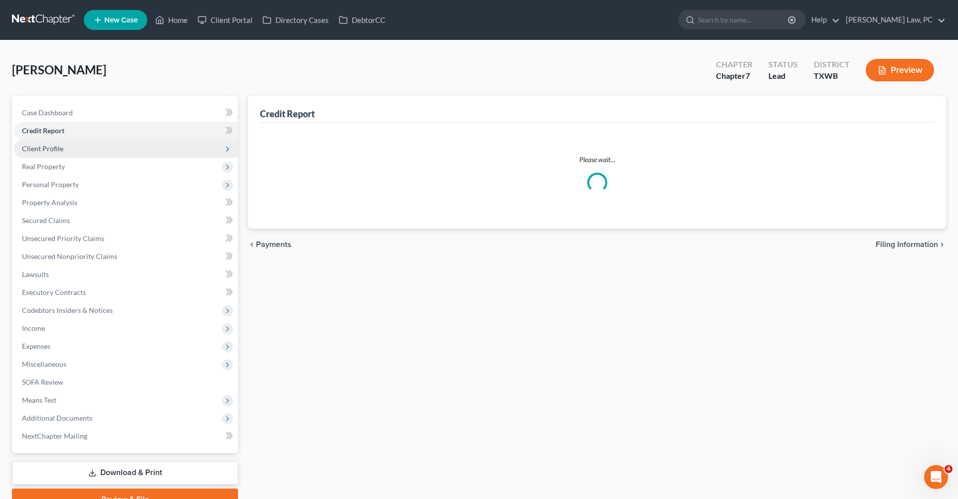
click at [40, 153] on span "Client Profile" at bounding box center [126, 149] width 224 height 18
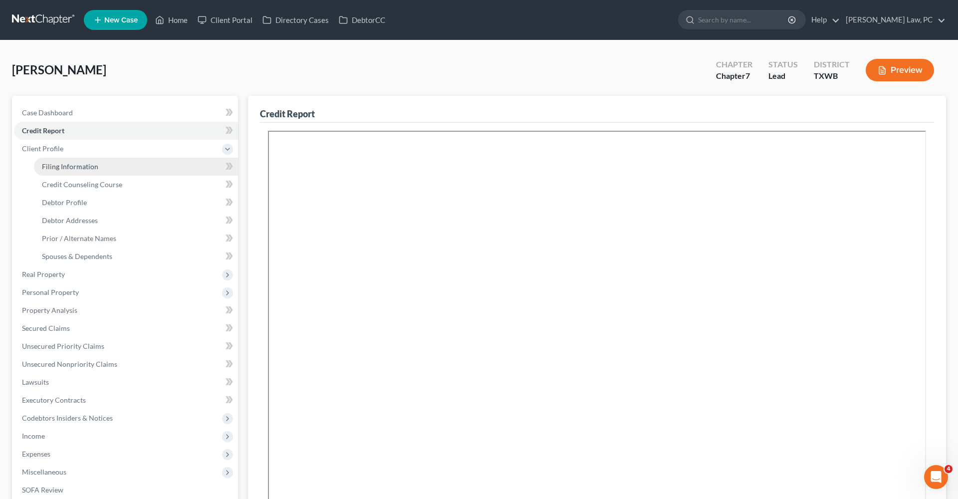
click at [56, 168] on span "Filing Information" at bounding box center [70, 166] width 56 height 8
select select "1"
select select "0"
select select "80"
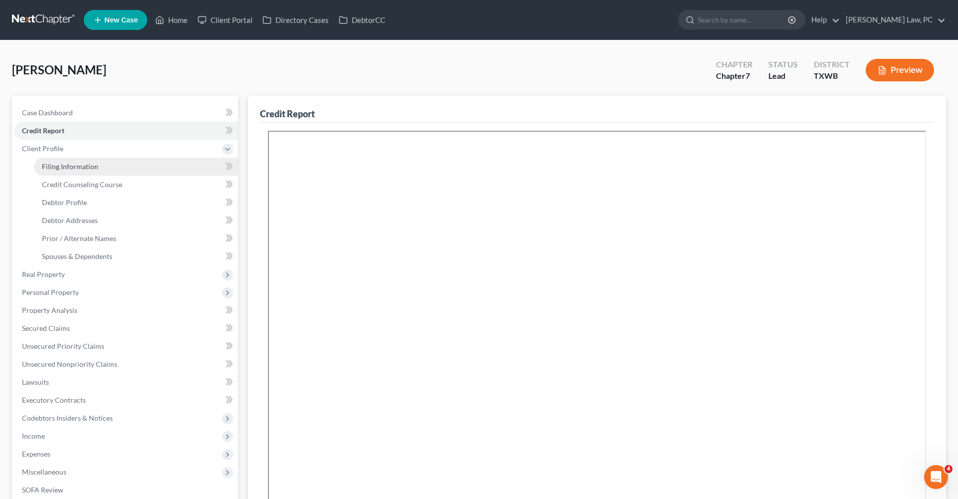
select select "1"
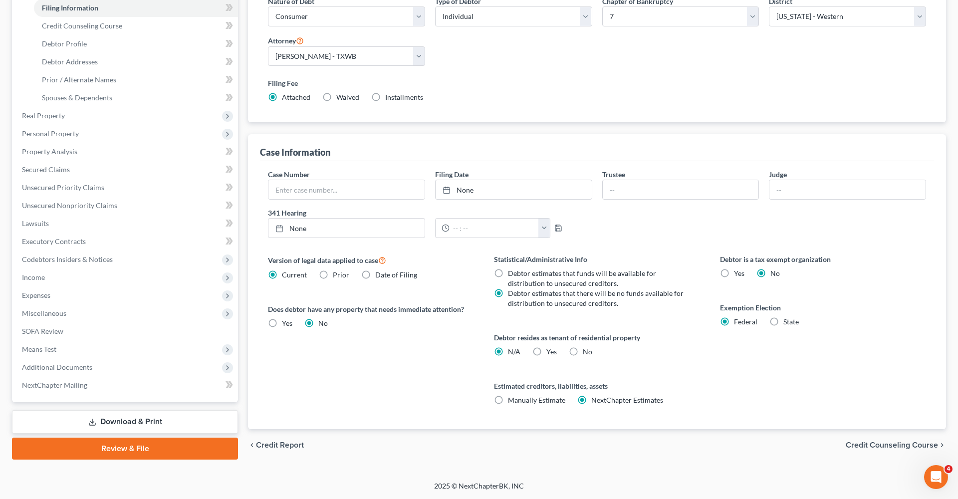
click at [109, 457] on link "Review & File" at bounding box center [125, 449] width 226 height 22
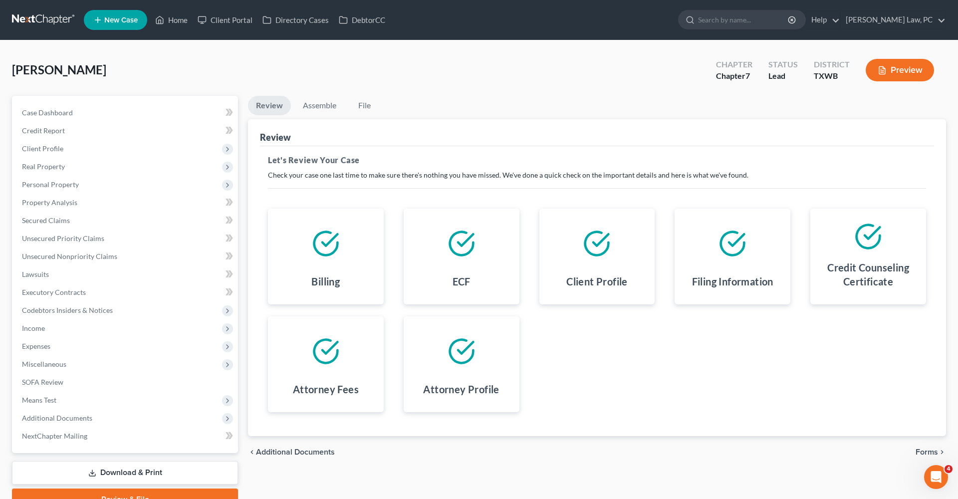
click at [930, 453] on span "Forms" at bounding box center [926, 452] width 22 height 8
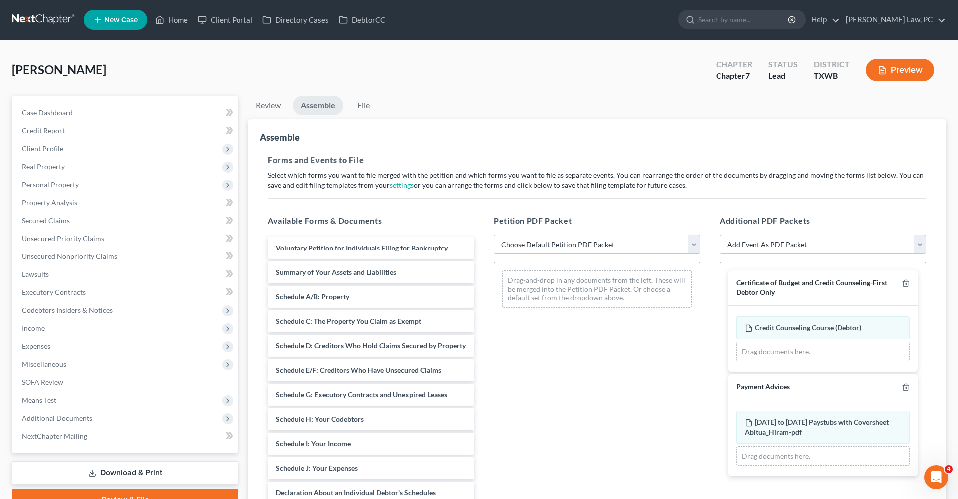
select select "1"
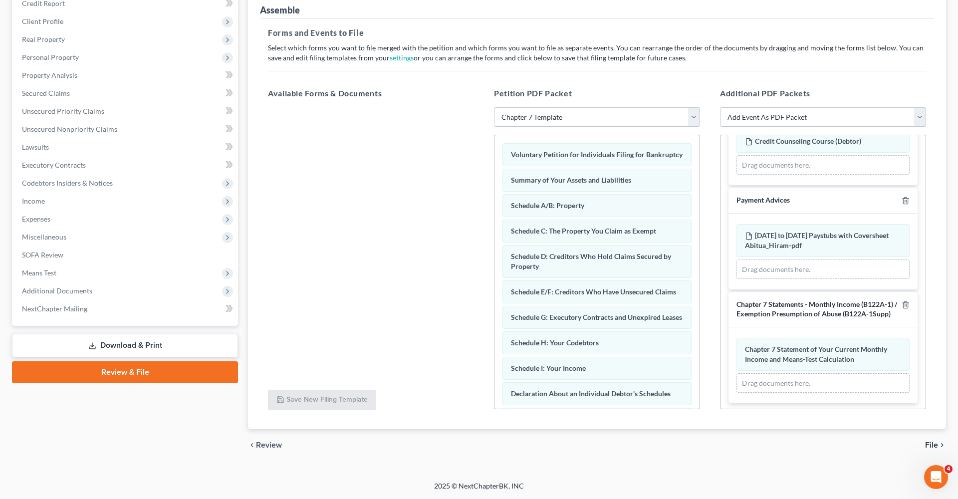
click at [931, 445] on span "File" at bounding box center [931, 445] width 13 height 8
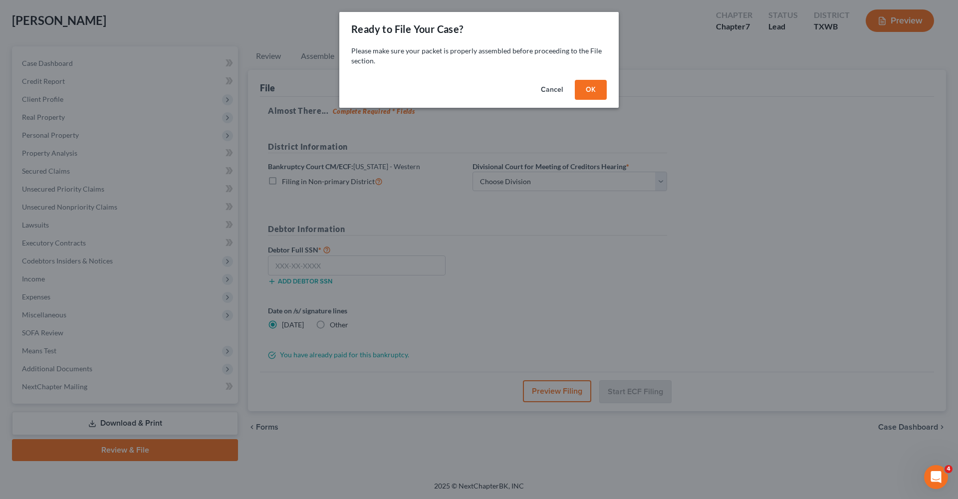
click at [586, 99] on button "OK" at bounding box center [591, 90] width 32 height 20
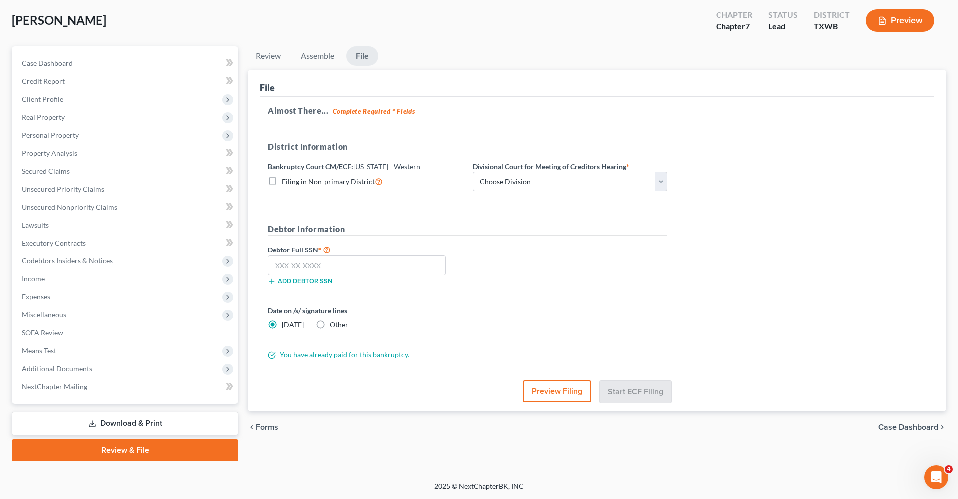
click at [510, 167] on label "Divisional Court for Meeting of Creditors Hearing *" at bounding box center [550, 166] width 157 height 10
select select "0"
click at [330, 323] on label "Other" at bounding box center [339, 325] width 18 height 10
click at [334, 323] on input "Other" at bounding box center [337, 323] width 6 height 6
radio input "true"
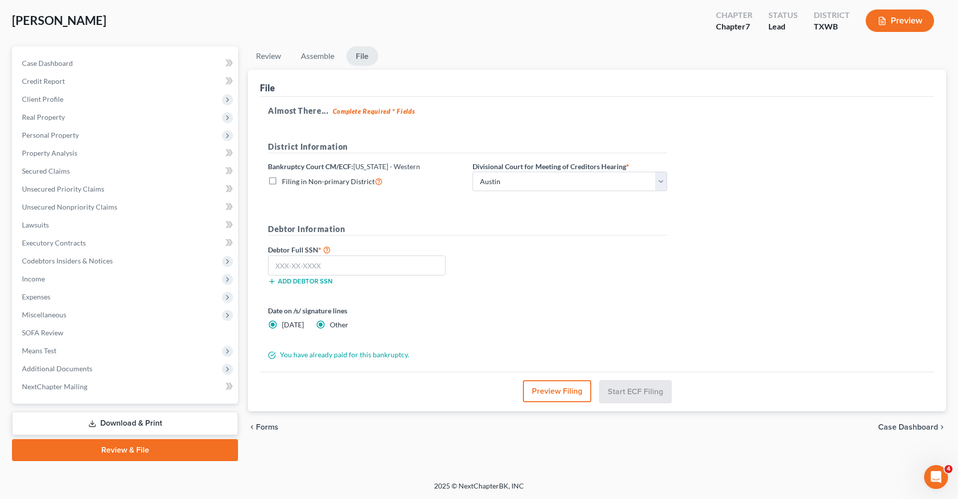
radio input "false"
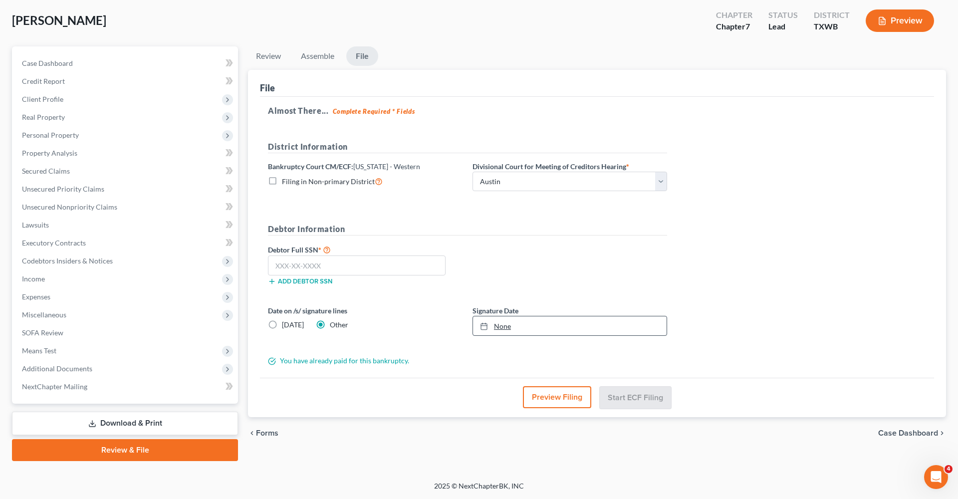
click at [489, 328] on div at bounding box center [487, 326] width 14 height 8
click at [293, 261] on input "text" at bounding box center [357, 265] width 178 height 20
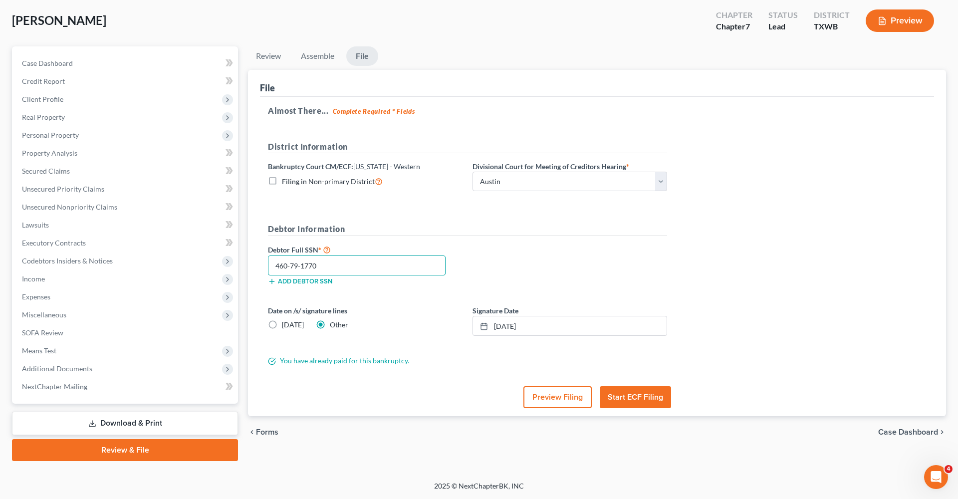
type input "460-79-1770"
click at [640, 395] on button "Start ECF Filing" at bounding box center [635, 397] width 71 height 22
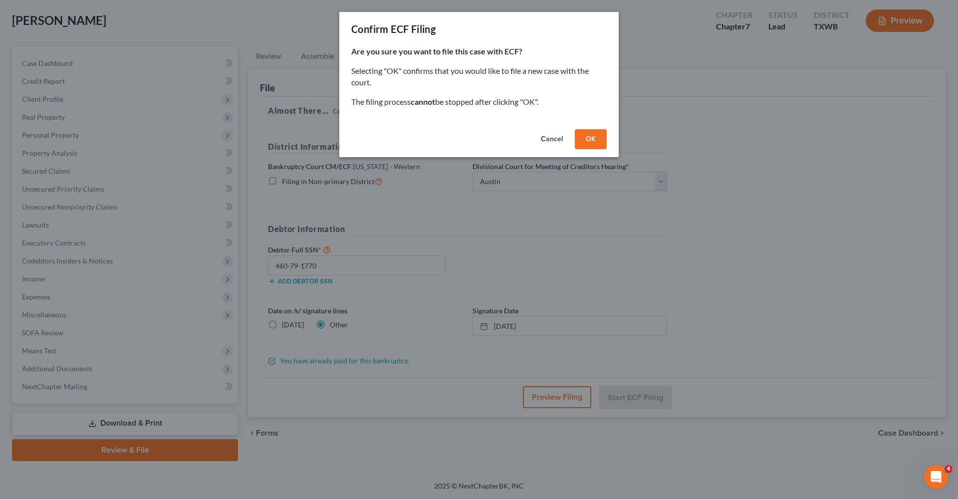
click at [595, 141] on button "OK" at bounding box center [591, 139] width 32 height 20
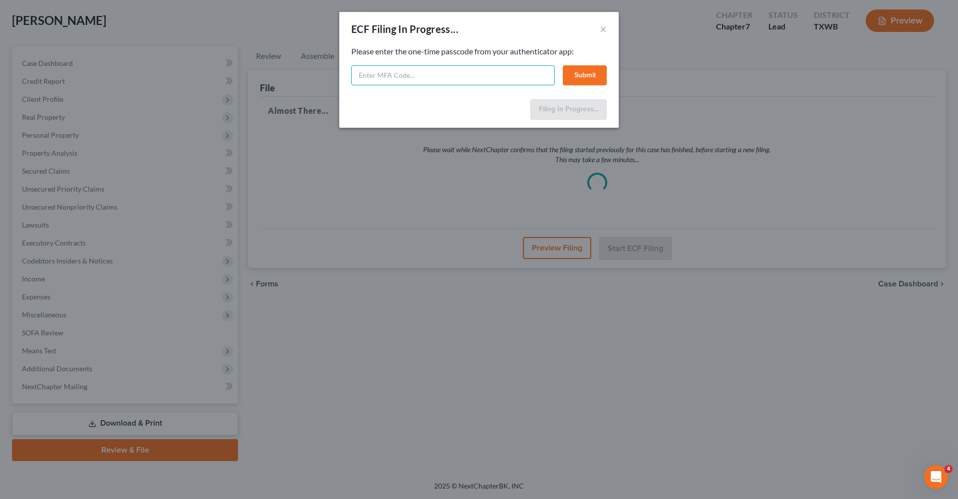
click at [427, 79] on input "text" at bounding box center [453, 75] width 204 height 20
type input "971592"
click at [586, 76] on button "Submit" at bounding box center [585, 75] width 44 height 20
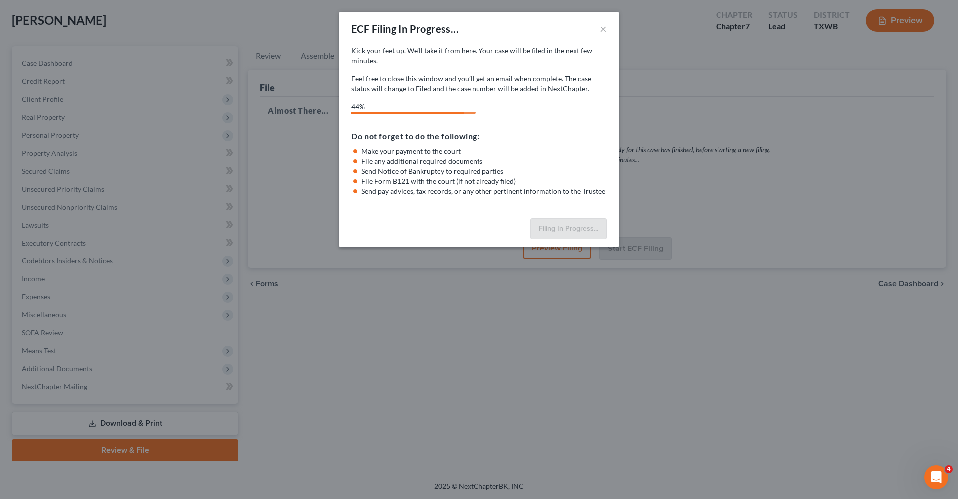
select select "0"
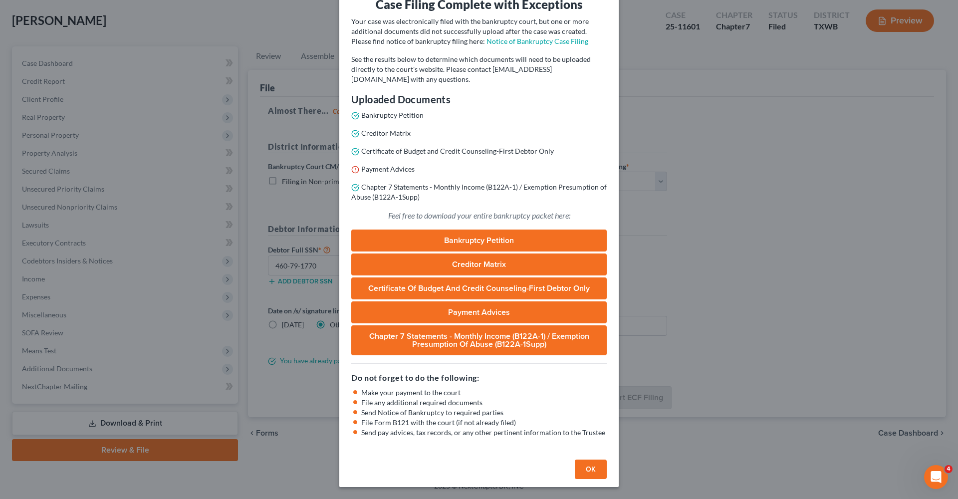
scroll to position [49, 0]
click at [599, 474] on button "OK" at bounding box center [591, 469] width 32 height 20
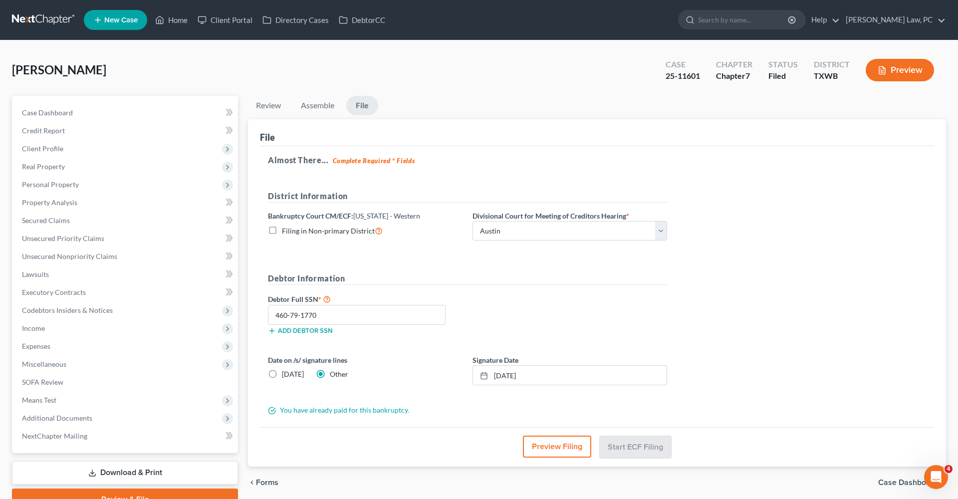
scroll to position [0, 0]
drag, startPoint x: 704, startPoint y: 78, endPoint x: 666, endPoint y: 77, distance: 38.4
click at [666, 77] on div "Case 25-11601" at bounding box center [683, 70] width 50 height 29
copy div "25-11601"
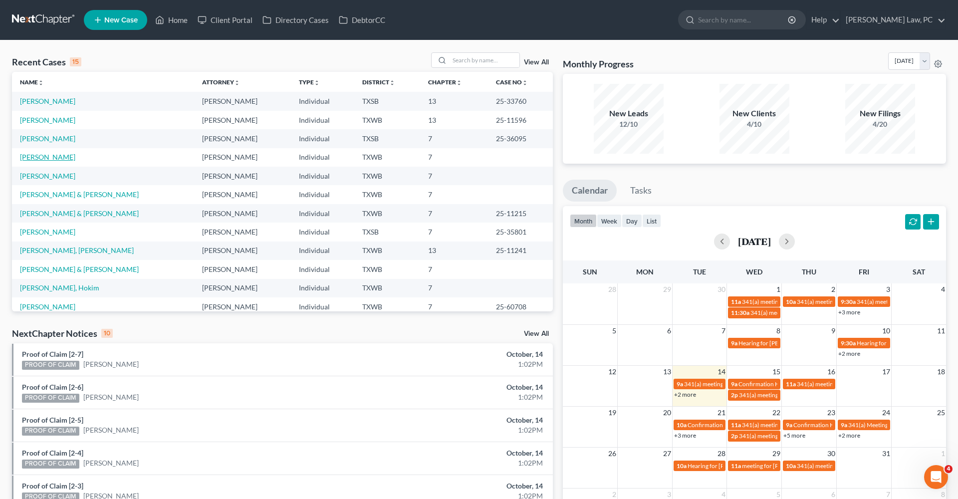
click at [40, 155] on link "[PERSON_NAME]" at bounding box center [47, 157] width 55 height 8
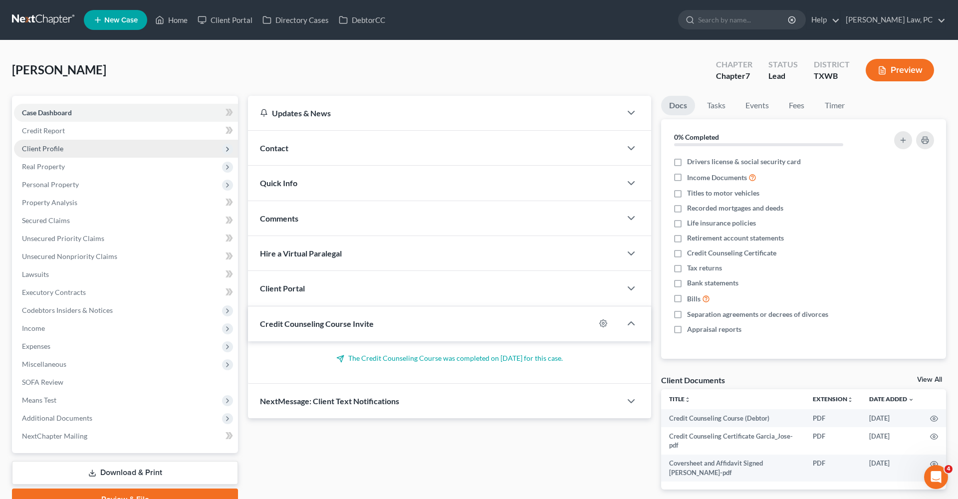
click at [54, 147] on span "Client Profile" at bounding box center [42, 148] width 41 height 8
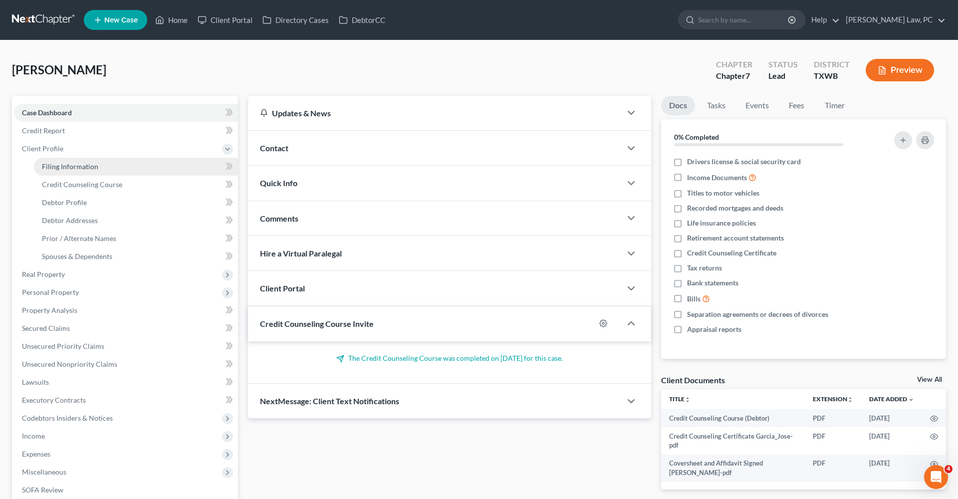
click at [70, 168] on span "Filing Information" at bounding box center [70, 166] width 56 height 8
select select "1"
select select "0"
select select "45"
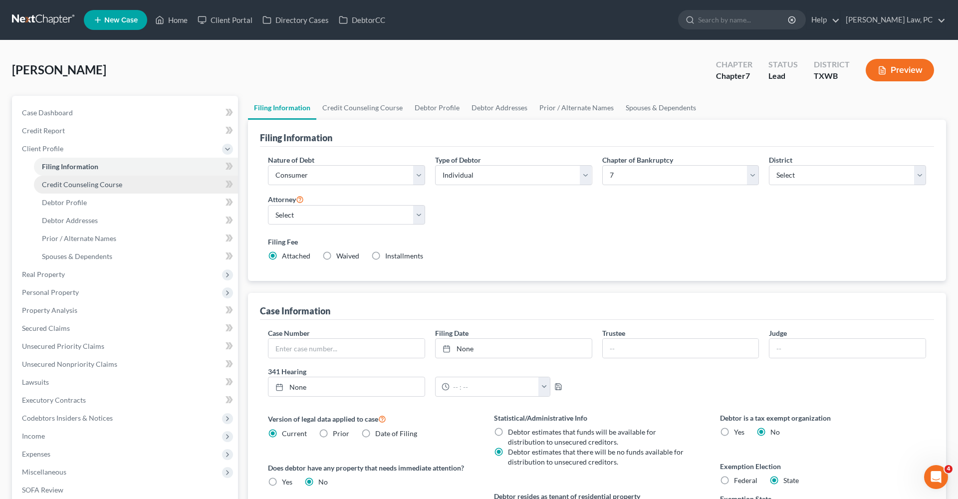
click at [82, 185] on span "Credit Counseling Course" at bounding box center [82, 184] width 80 height 8
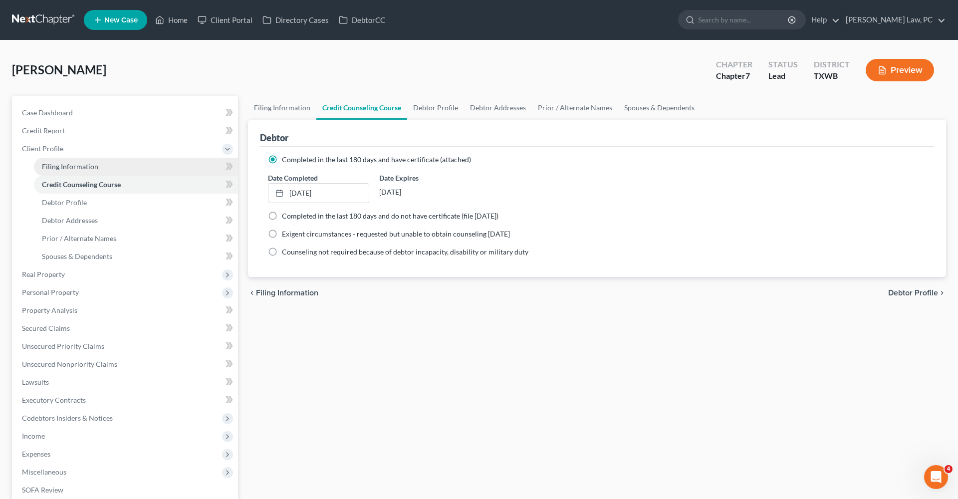
click at [71, 167] on span "Filing Information" at bounding box center [70, 166] width 56 height 8
select select "1"
select select "0"
select select "80"
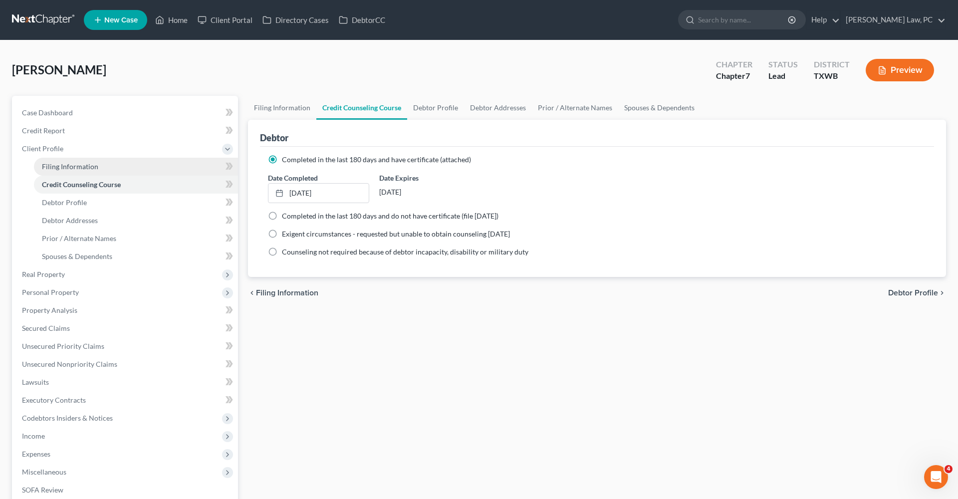
select select "1"
select select "45"
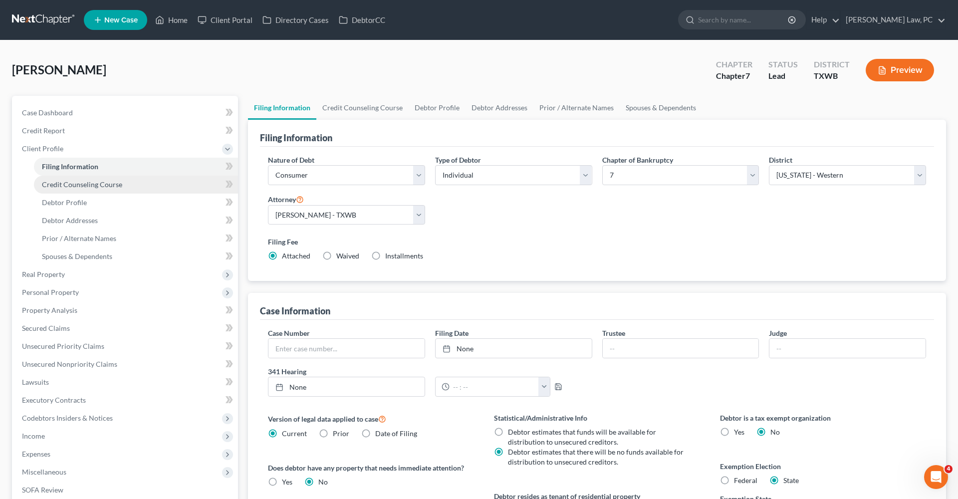
click at [89, 182] on span "Credit Counseling Course" at bounding box center [82, 184] width 80 height 8
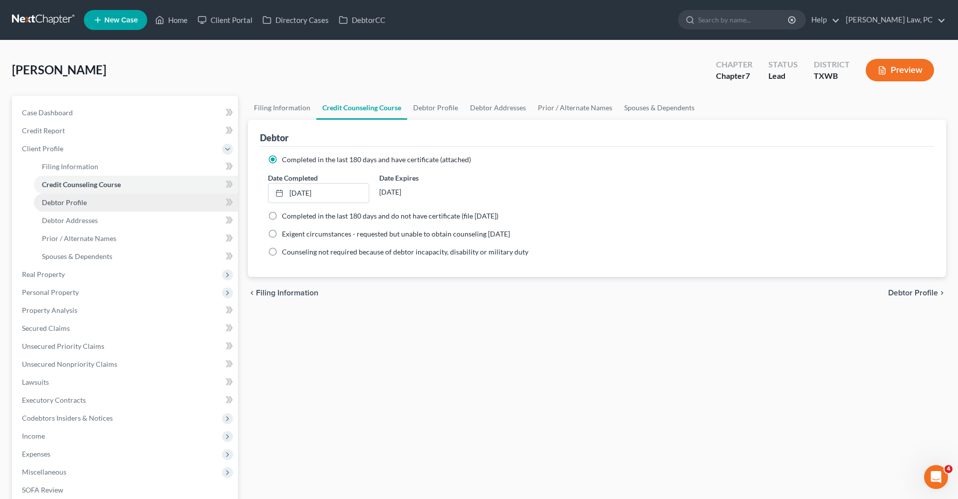
click at [82, 201] on span "Debtor Profile" at bounding box center [64, 202] width 45 height 8
select select "1"
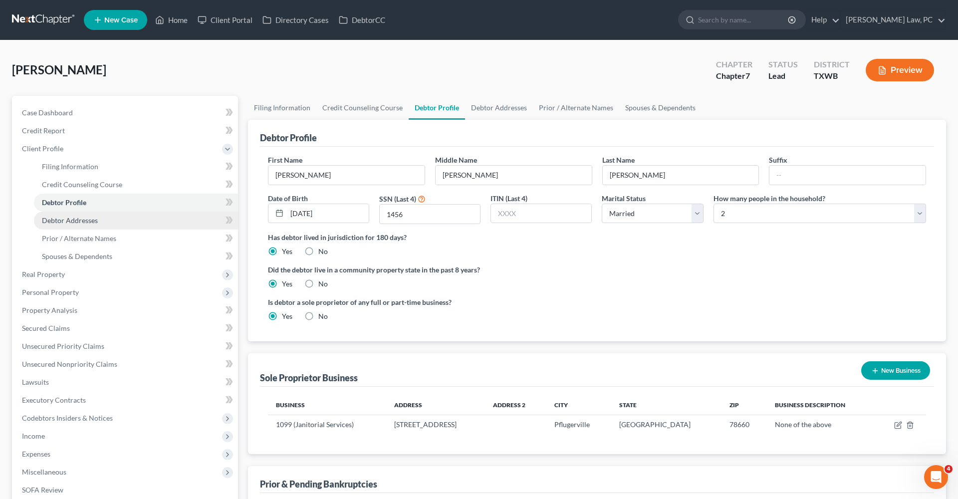
click at [78, 220] on span "Debtor Addresses" at bounding box center [70, 220] width 56 height 8
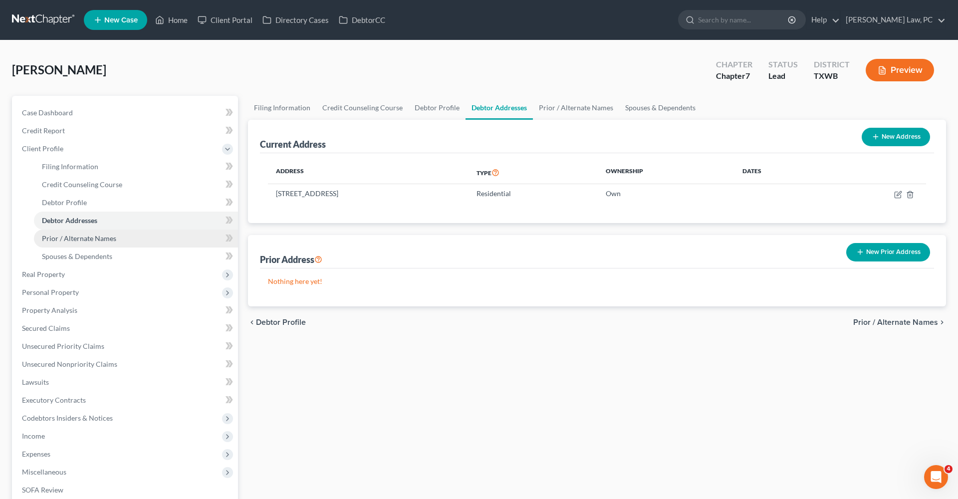
click at [85, 234] on span "Prior / Alternate Names" at bounding box center [79, 238] width 74 height 8
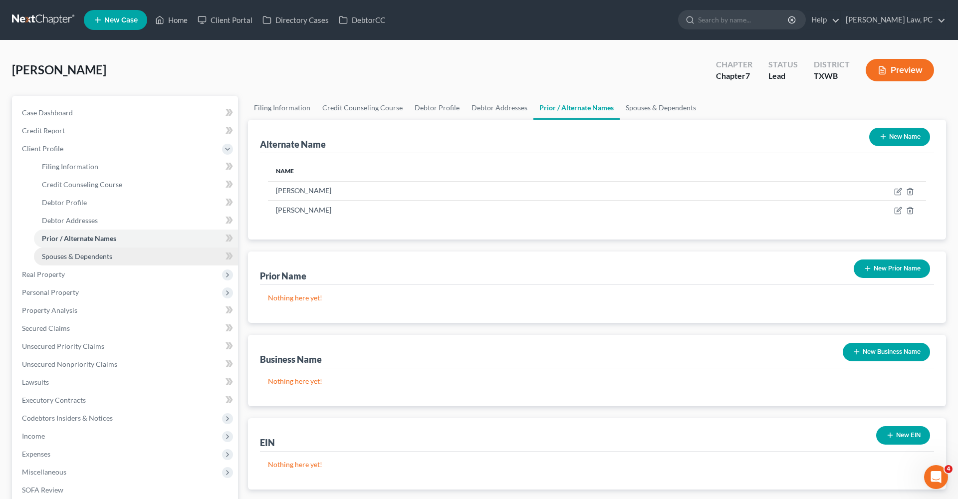
click at [91, 254] on span "Spouses & Dependents" at bounding box center [77, 256] width 70 height 8
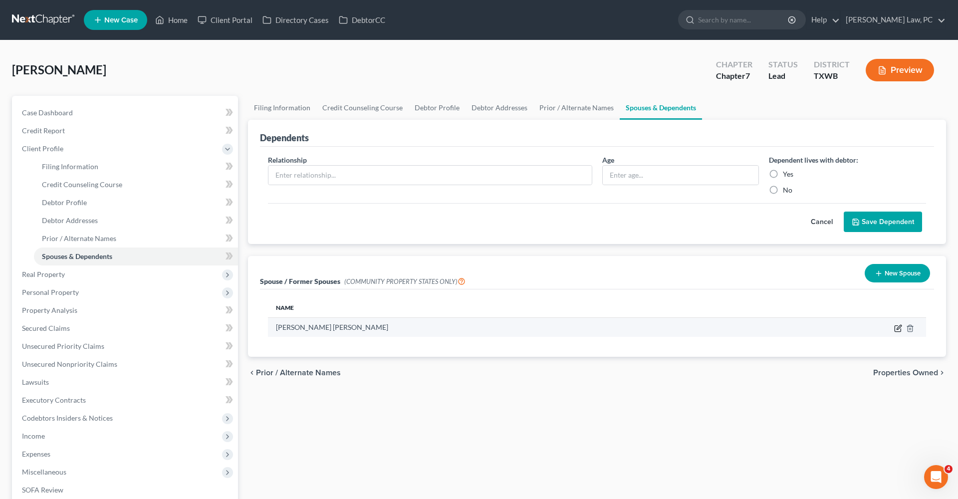
click at [899, 327] on icon "button" at bounding box center [899, 327] width 4 height 4
select select "8"
select select "45"
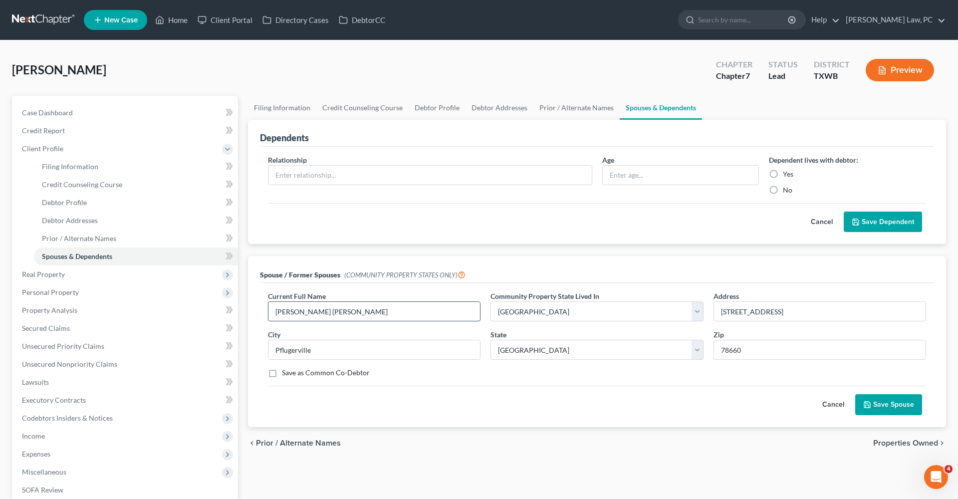
click at [350, 312] on input "Jane Haros Garcias" at bounding box center [374, 311] width 212 height 19
type input "Jane Haros Garcia"
click at [896, 409] on button "Save Spouse" at bounding box center [888, 404] width 67 height 21
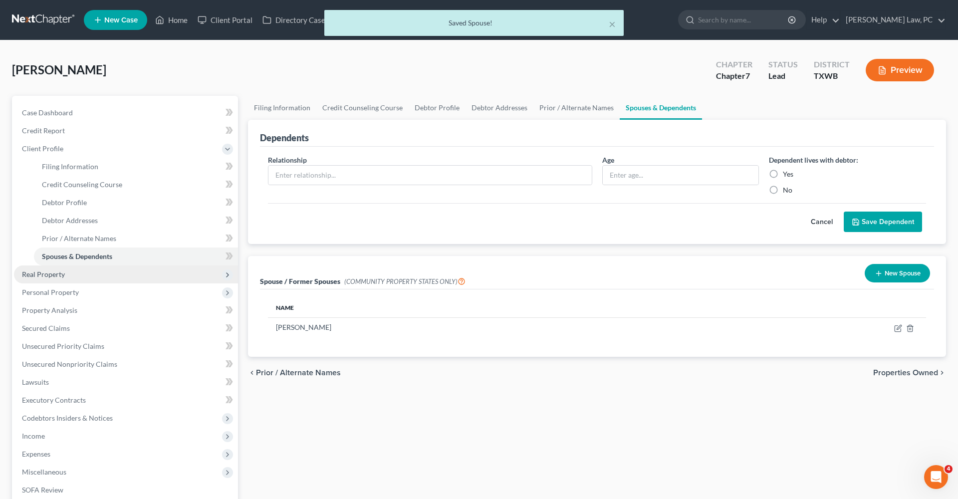
click at [43, 270] on span "Real Property" at bounding box center [126, 274] width 224 height 18
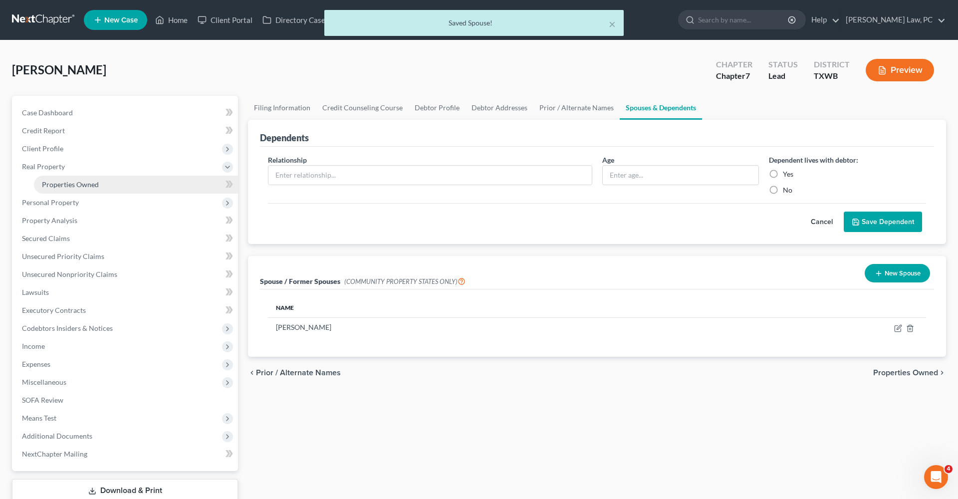
click at [78, 188] on span "Properties Owned" at bounding box center [70, 184] width 57 height 8
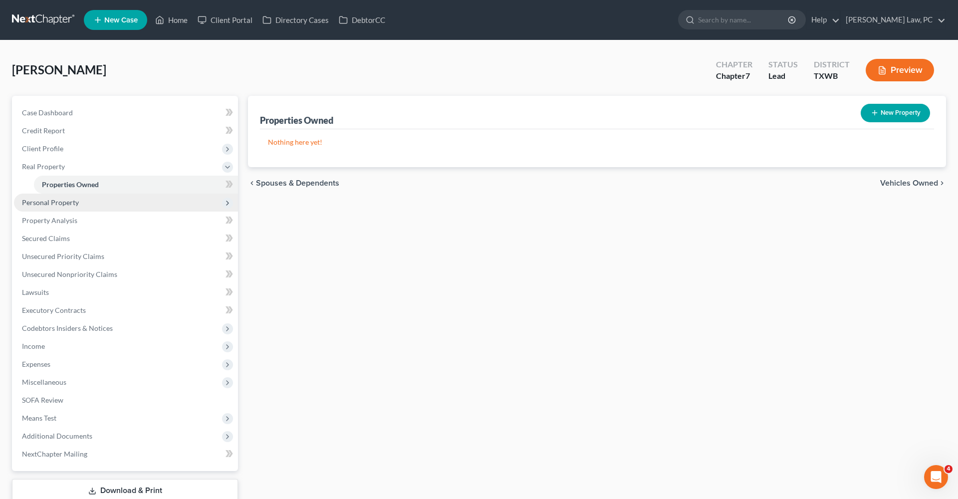
click at [66, 202] on span "Personal Property" at bounding box center [50, 202] width 57 height 8
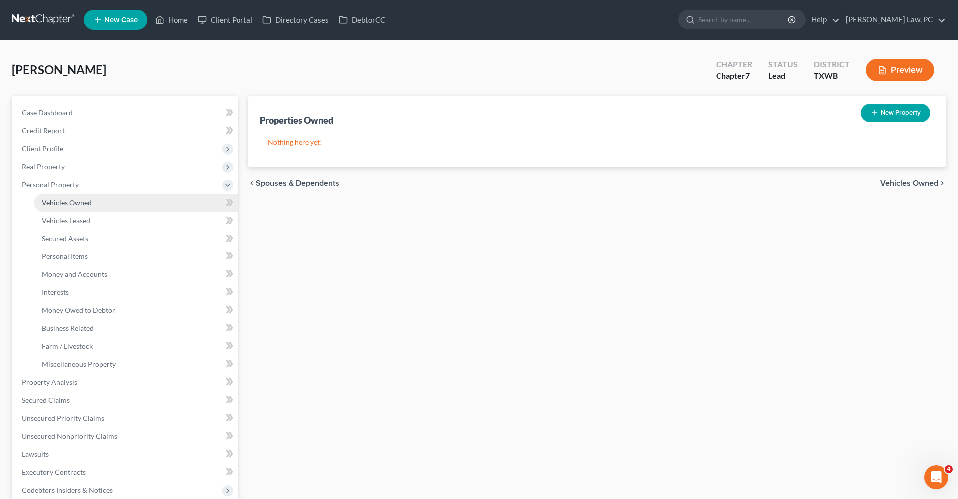
click at [74, 205] on span "Vehicles Owned" at bounding box center [67, 202] width 50 height 8
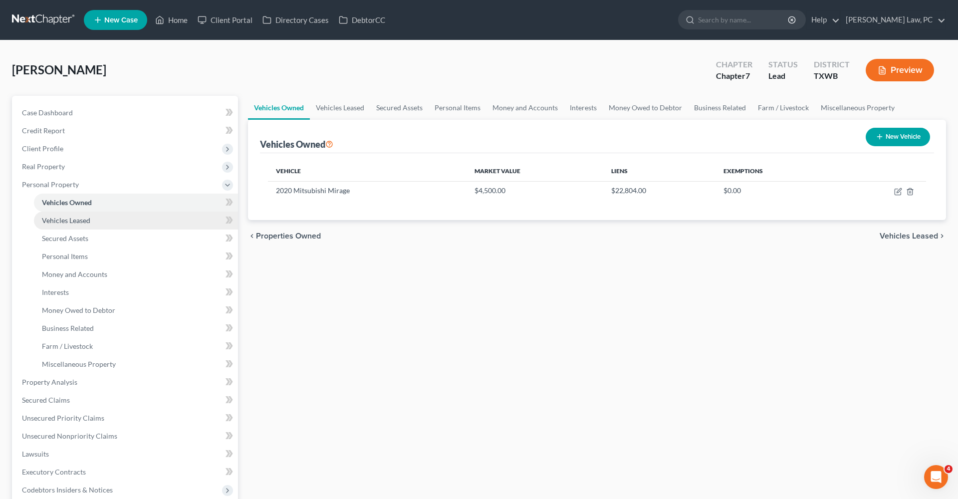
click at [81, 220] on span "Vehicles Leased" at bounding box center [66, 220] width 48 height 8
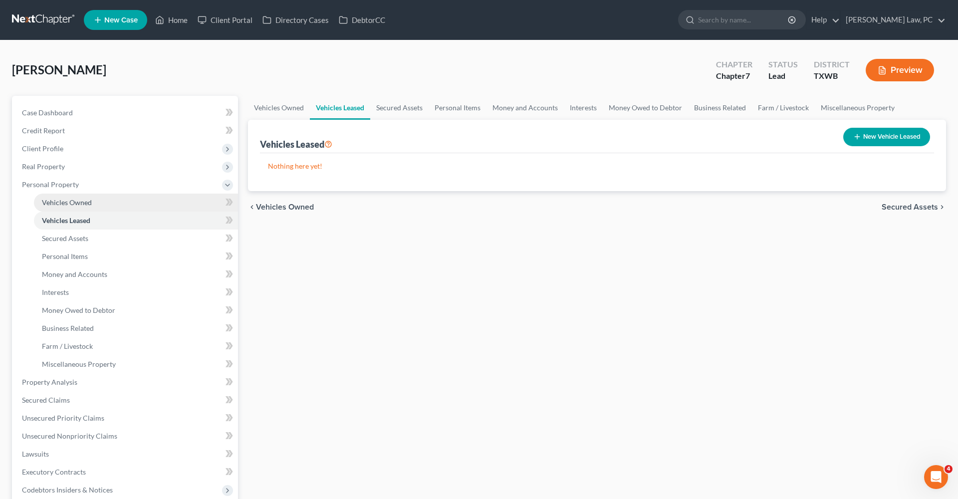
click at [76, 198] on span "Vehicles Owned" at bounding box center [67, 202] width 50 height 8
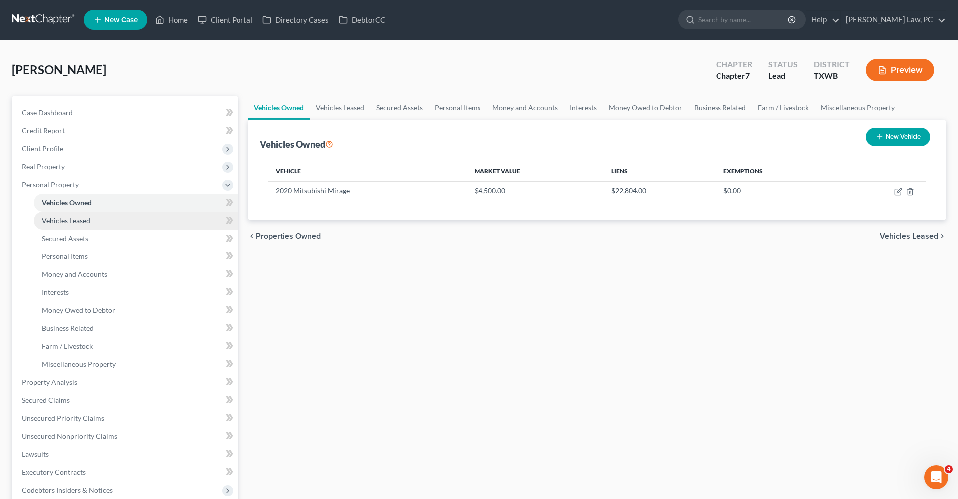
click at [77, 219] on span "Vehicles Leased" at bounding box center [66, 220] width 48 height 8
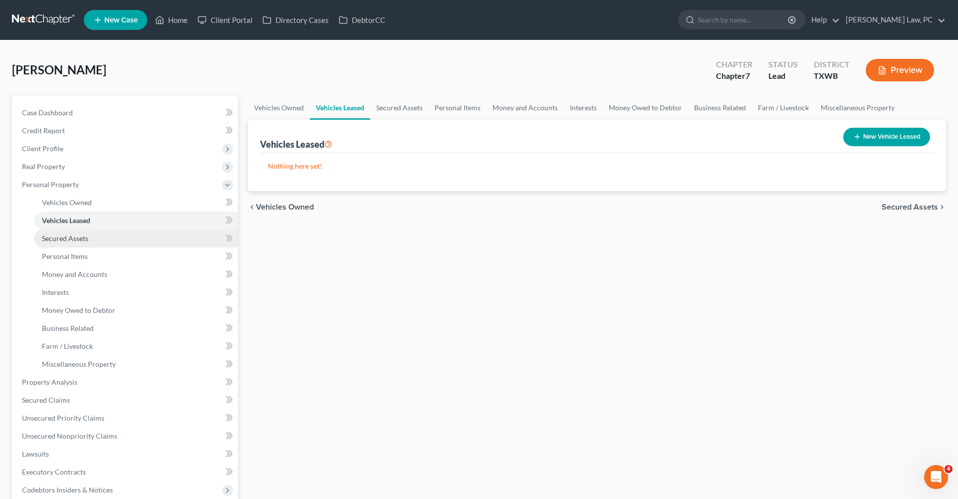
click at [83, 236] on span "Secured Assets" at bounding box center [65, 238] width 46 height 8
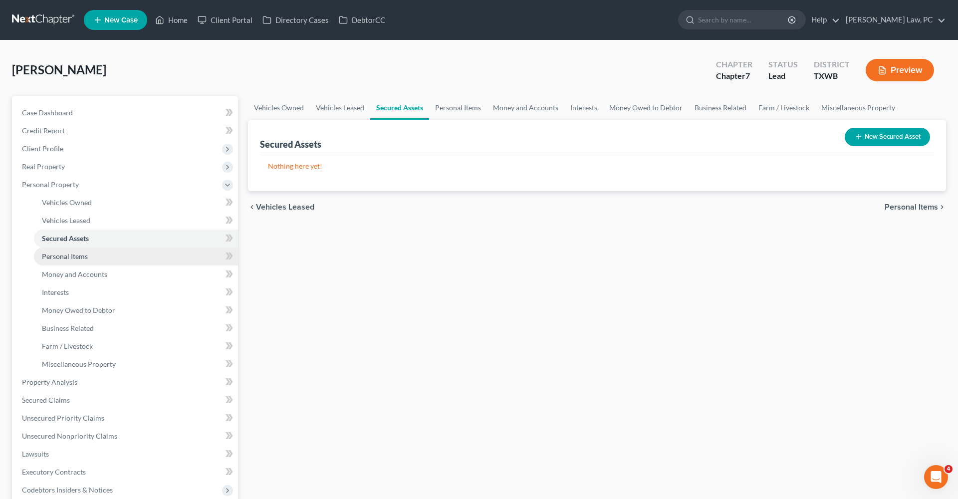
click at [85, 258] on span "Personal Items" at bounding box center [65, 256] width 46 height 8
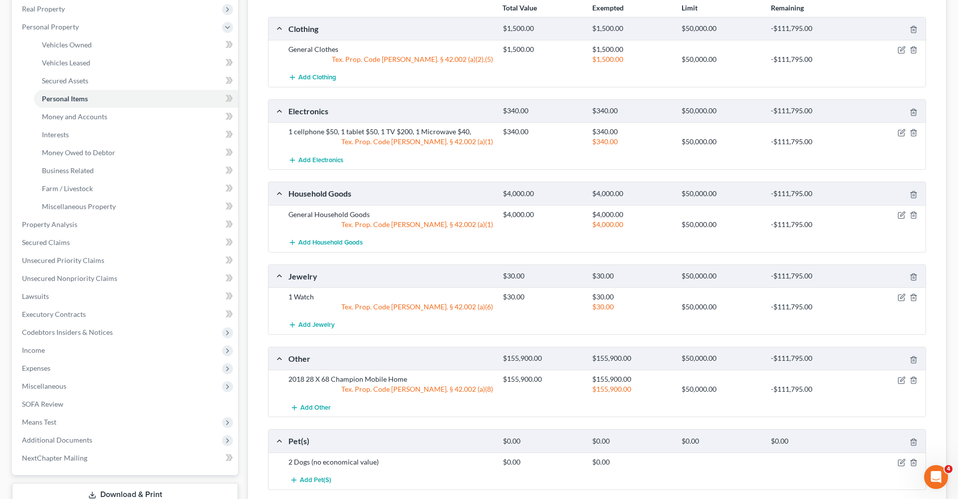
scroll to position [168, 0]
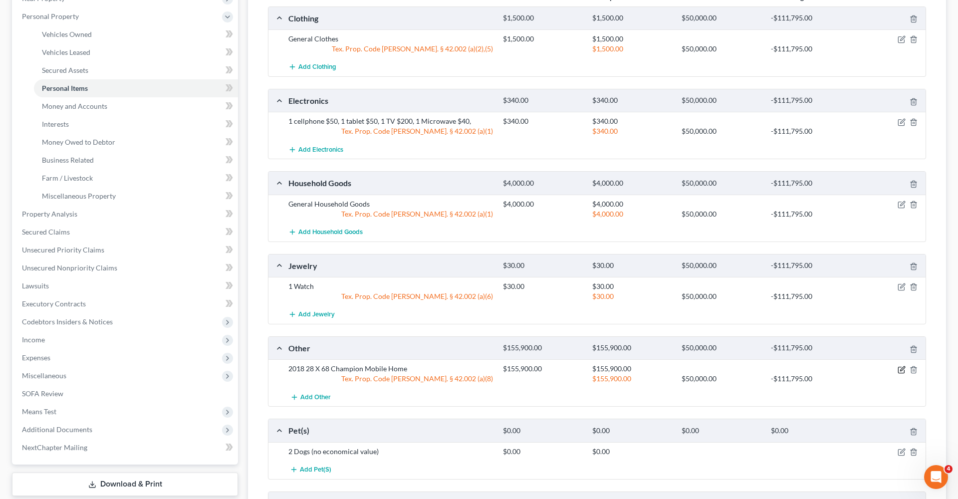
click at [901, 371] on icon "button" at bounding box center [902, 370] width 8 height 8
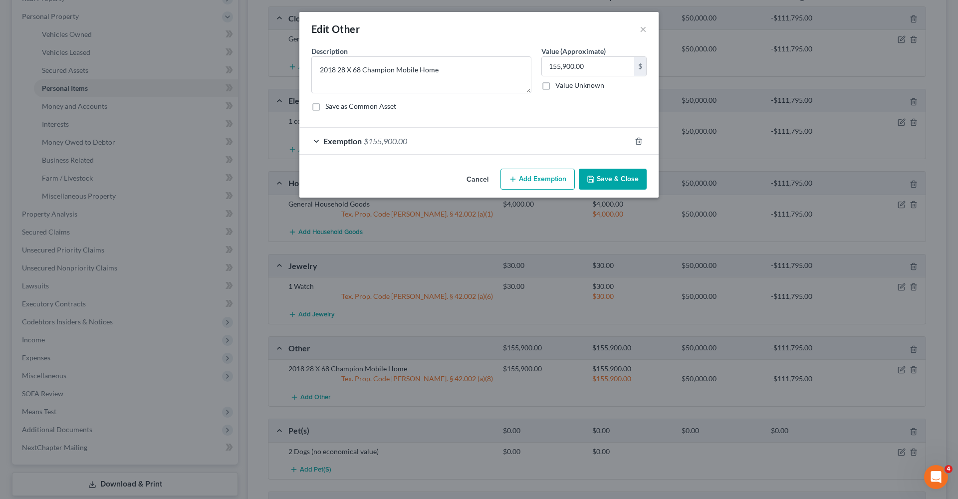
click at [466, 140] on div "Exemption $155,900.00" at bounding box center [464, 141] width 331 height 26
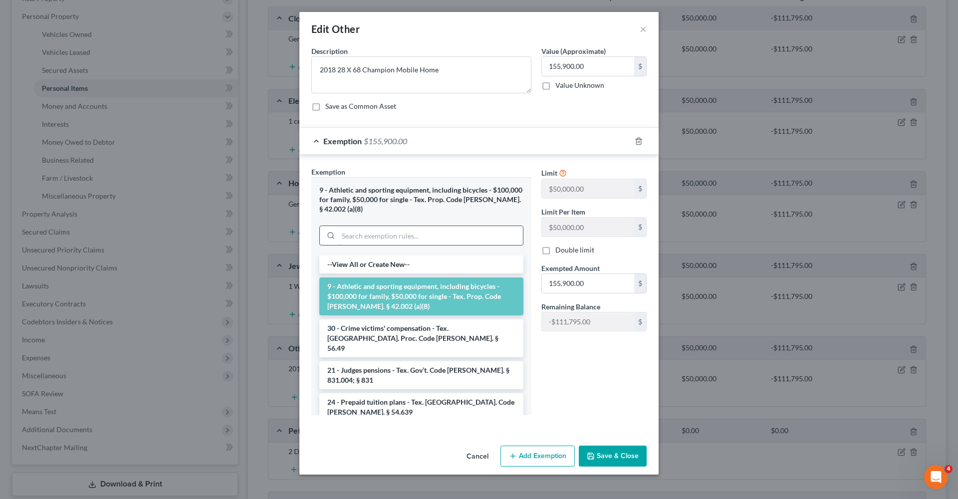
click at [375, 226] on input "search" at bounding box center [430, 235] width 185 height 19
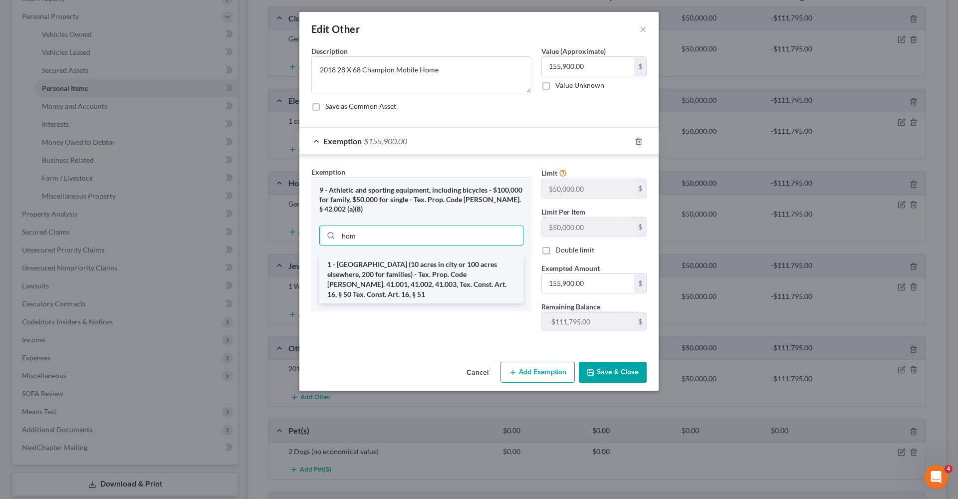
type input "hom"
click at [408, 273] on li "1 - [GEOGRAPHIC_DATA] (10 acres in city or 100 acres elsewhere, 200 for familie…" at bounding box center [421, 279] width 204 height 48
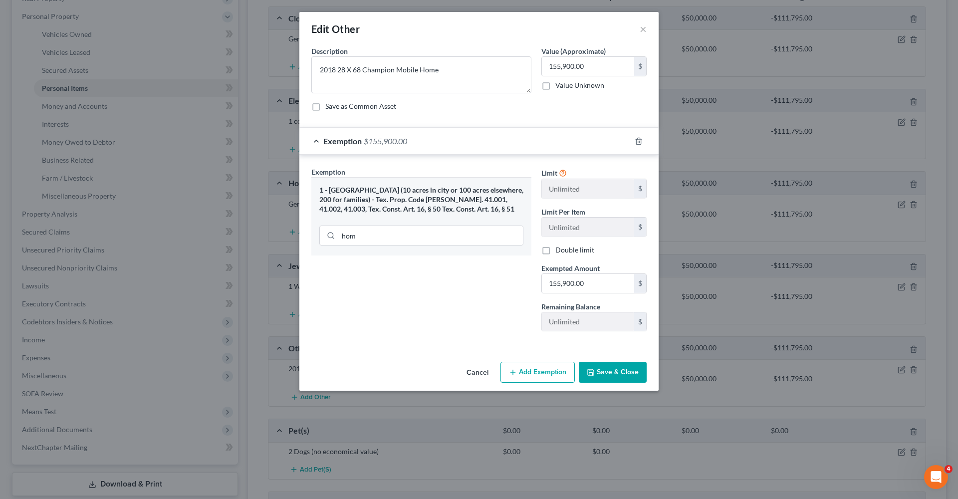
click at [632, 371] on button "Save & Close" at bounding box center [613, 372] width 68 height 21
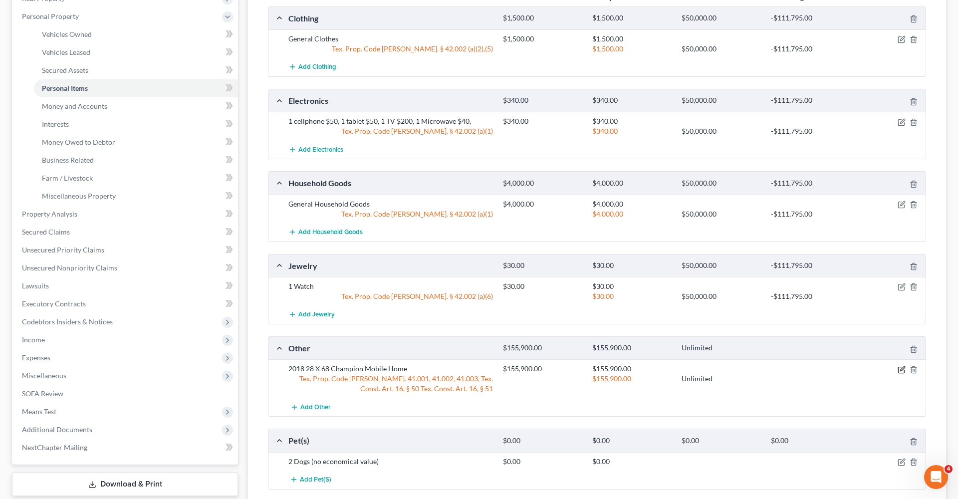
click at [901, 367] on icon "button" at bounding box center [902, 370] width 8 height 8
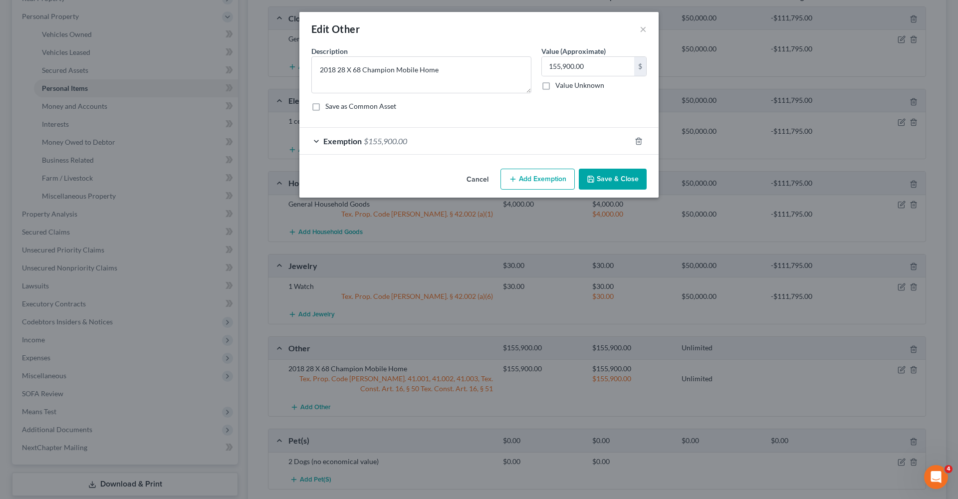
click at [421, 159] on div "An exemption set must first be selected from the Filing Information section. Co…" at bounding box center [478, 105] width 359 height 119
click at [415, 145] on div "Exemption $155,900.00" at bounding box center [464, 141] width 331 height 26
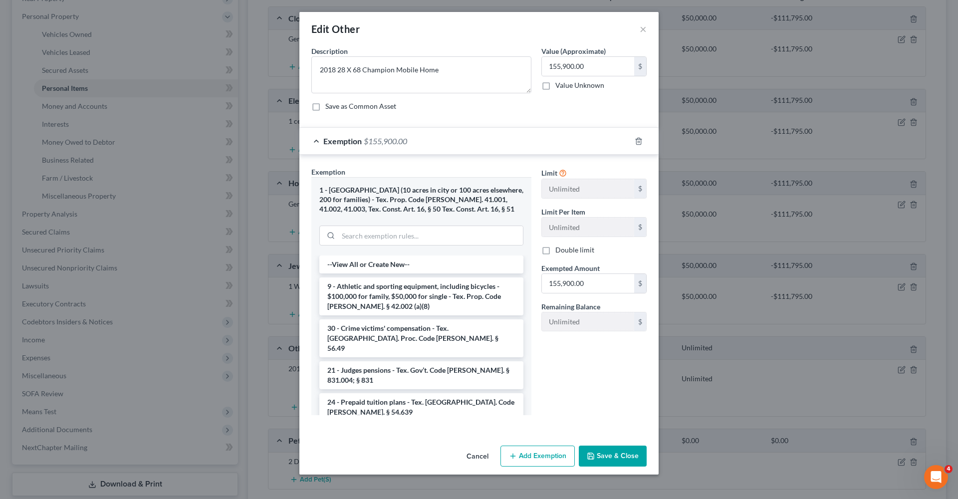
click at [616, 450] on button "Save & Close" at bounding box center [613, 456] width 68 height 21
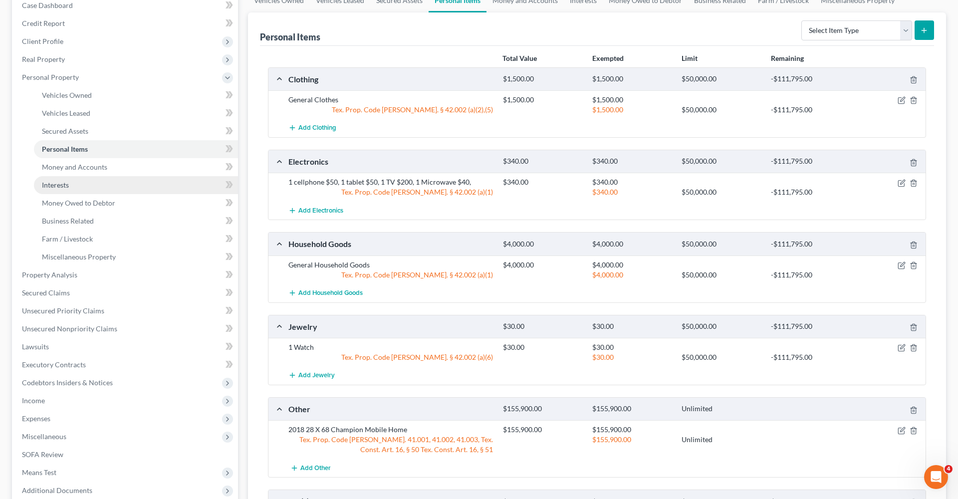
scroll to position [97, 0]
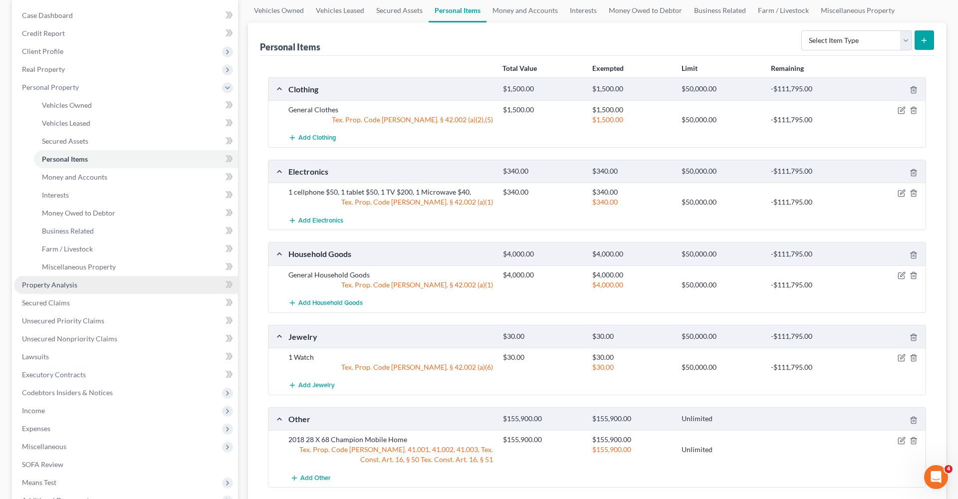
click at [68, 279] on link "Property Analysis" at bounding box center [126, 285] width 224 height 18
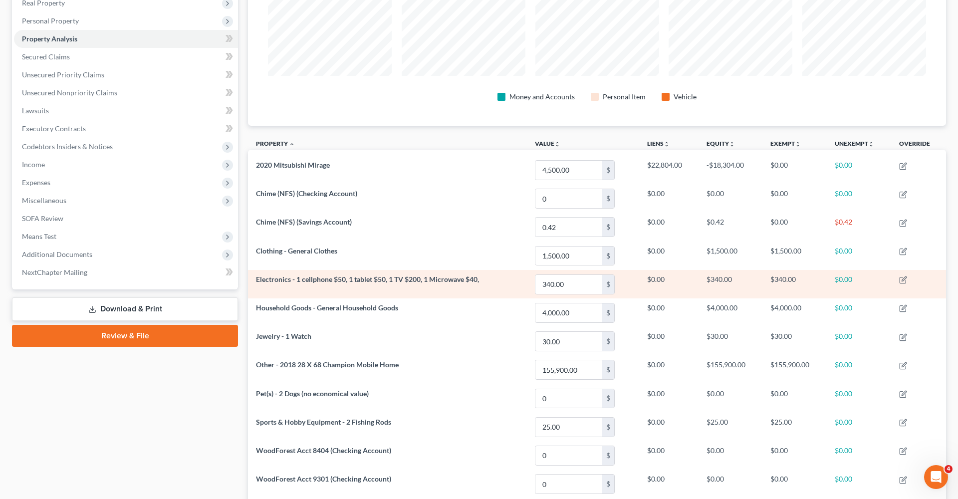
scroll to position [160, 0]
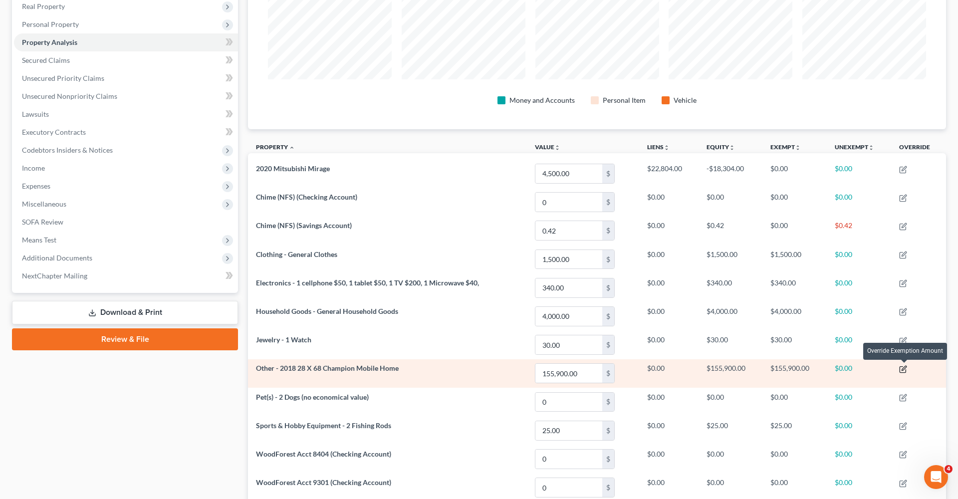
click at [905, 371] on icon "button" at bounding box center [903, 369] width 8 height 8
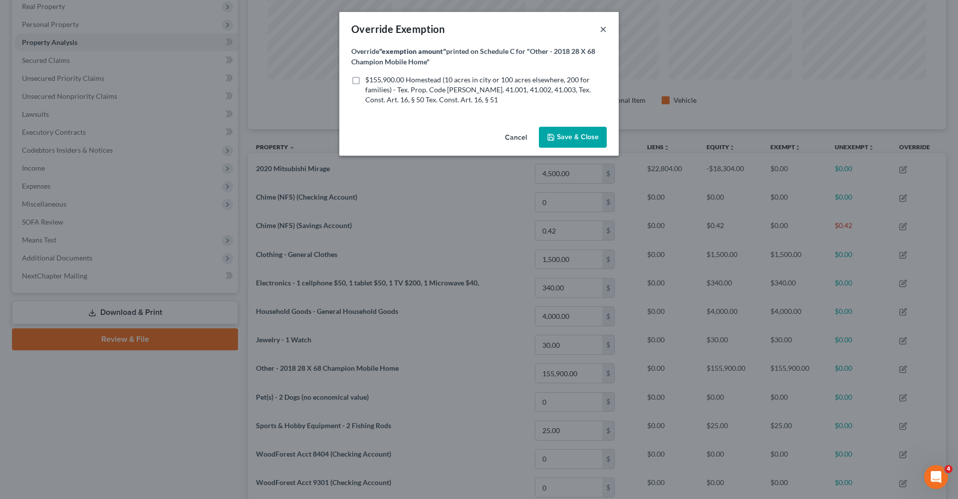
click at [601, 32] on button "×" at bounding box center [603, 29] width 7 height 12
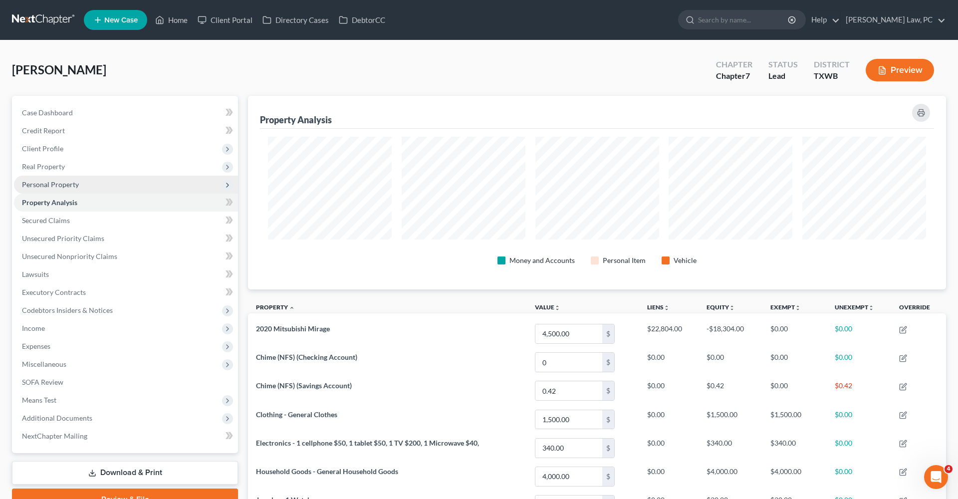
click at [31, 181] on span "Personal Property" at bounding box center [50, 184] width 57 height 8
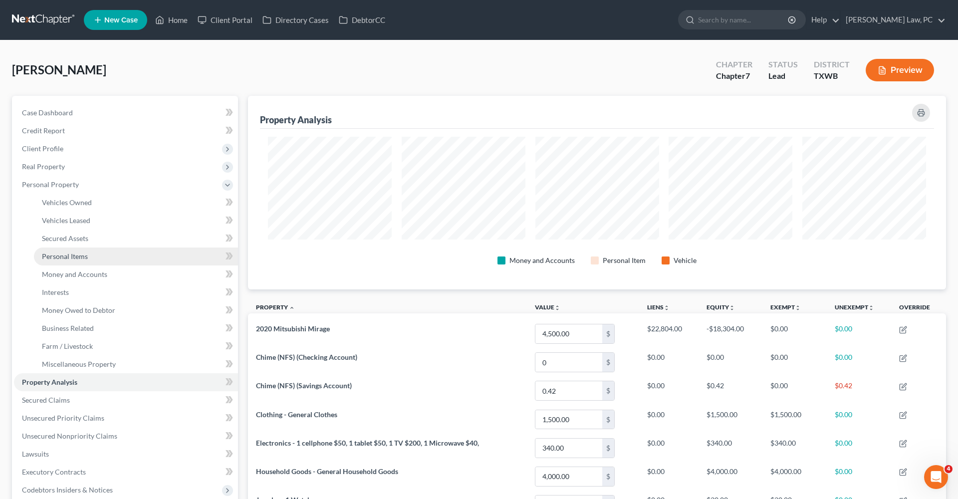
click at [59, 254] on span "Personal Items" at bounding box center [65, 256] width 46 height 8
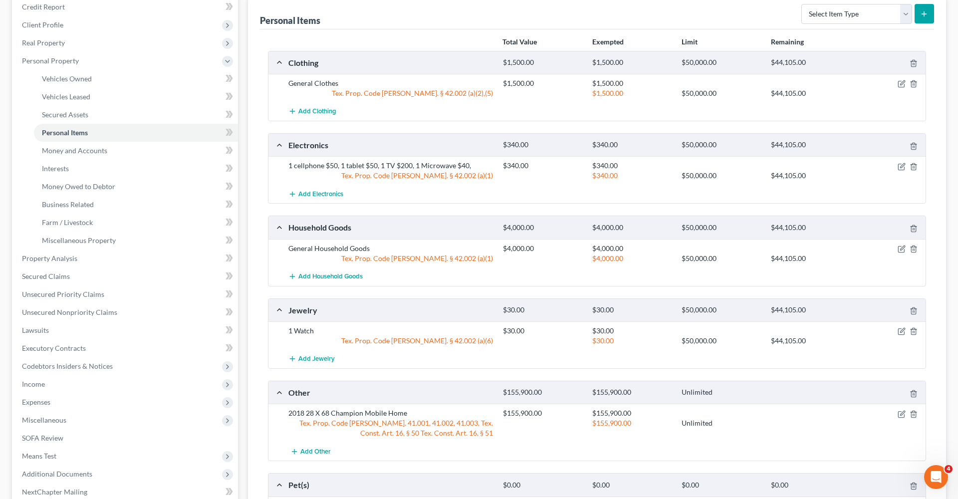
scroll to position [134, 0]
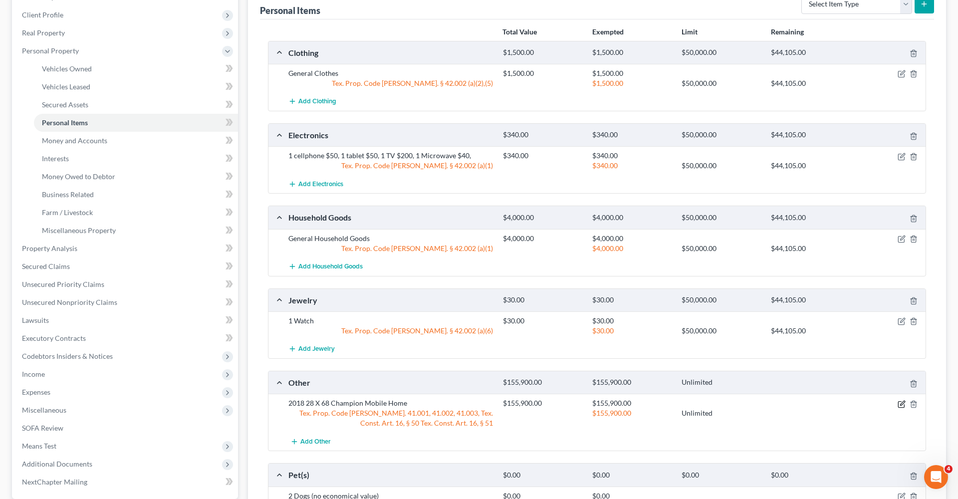
click at [902, 401] on icon "button" at bounding box center [902, 403] width 4 height 4
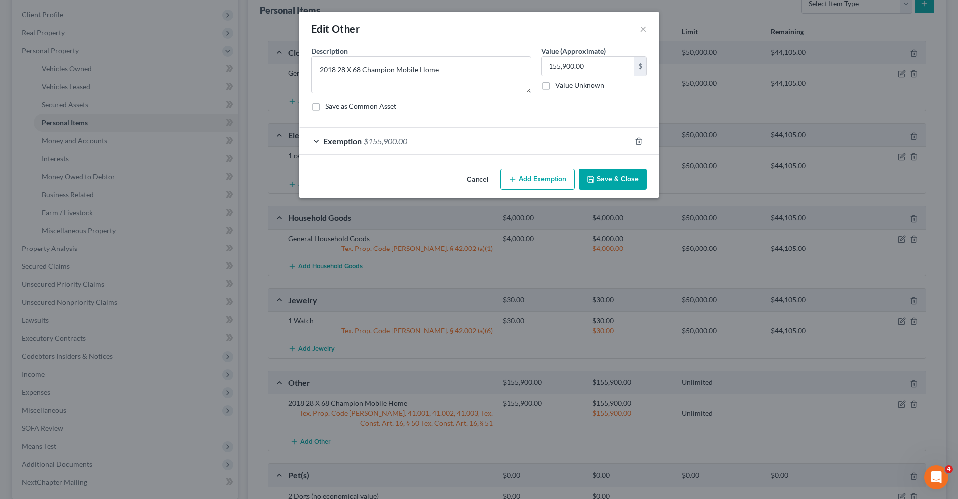
click at [608, 182] on button "Save & Close" at bounding box center [613, 179] width 68 height 21
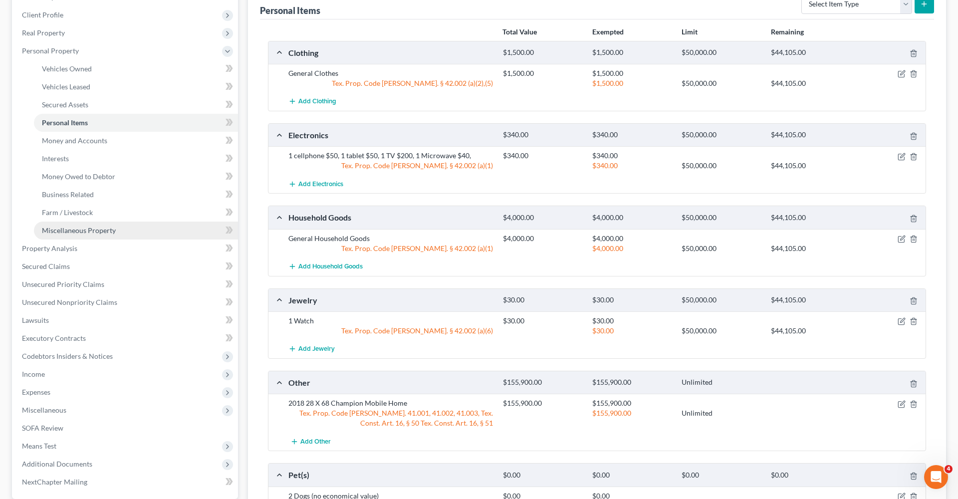
click at [86, 231] on span "Miscellaneous Property" at bounding box center [79, 230] width 74 height 8
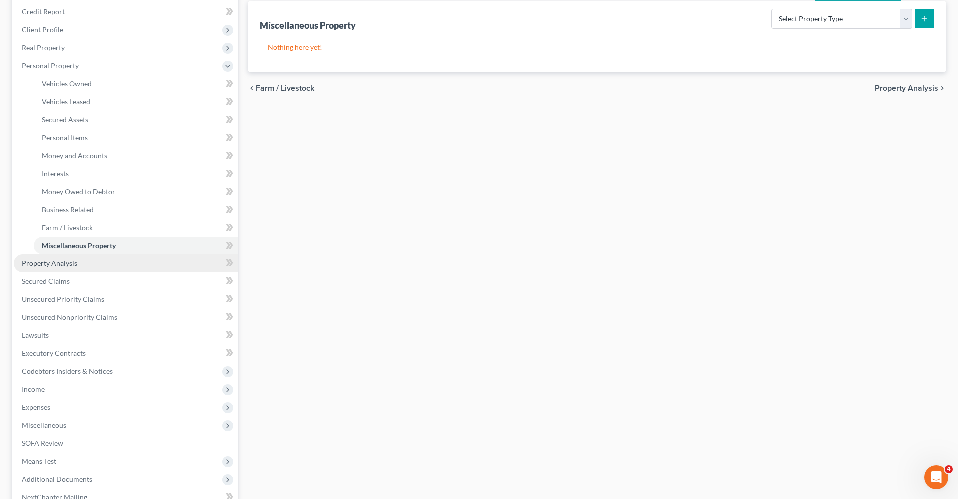
click at [47, 264] on span "Property Analysis" at bounding box center [49, 263] width 55 height 8
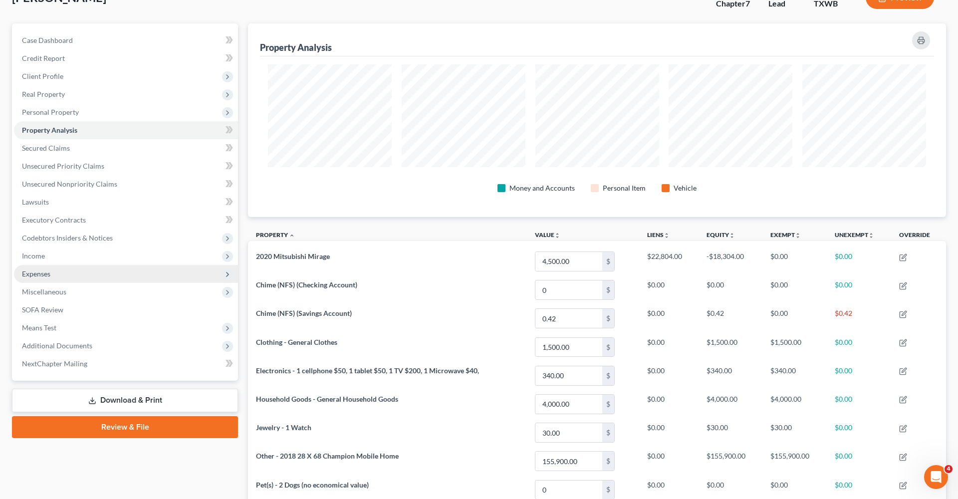
scroll to position [72, 0]
click at [41, 253] on span "Income" at bounding box center [33, 256] width 23 height 8
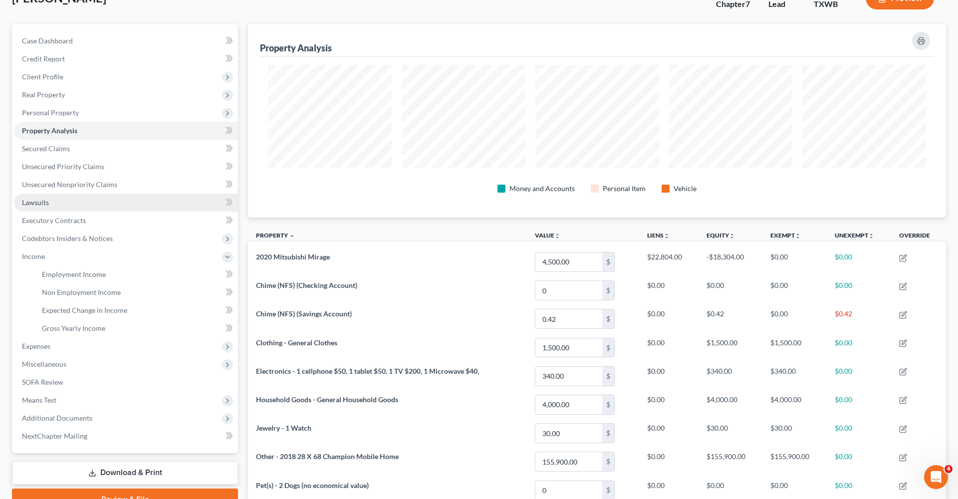
click at [35, 202] on span "Lawsuits" at bounding box center [35, 202] width 27 height 8
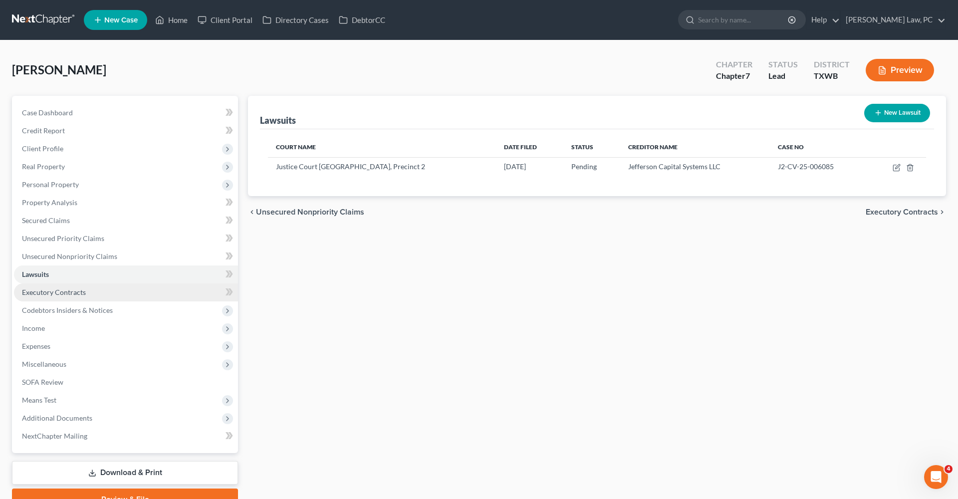
click at [41, 291] on span "Executory Contracts" at bounding box center [54, 292] width 64 height 8
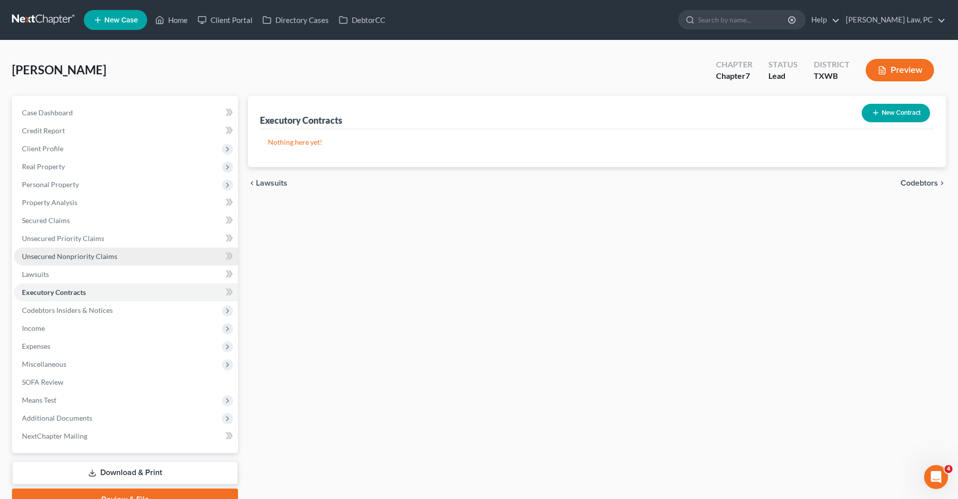
click at [46, 258] on span "Unsecured Nonpriority Claims" at bounding box center [69, 256] width 95 height 8
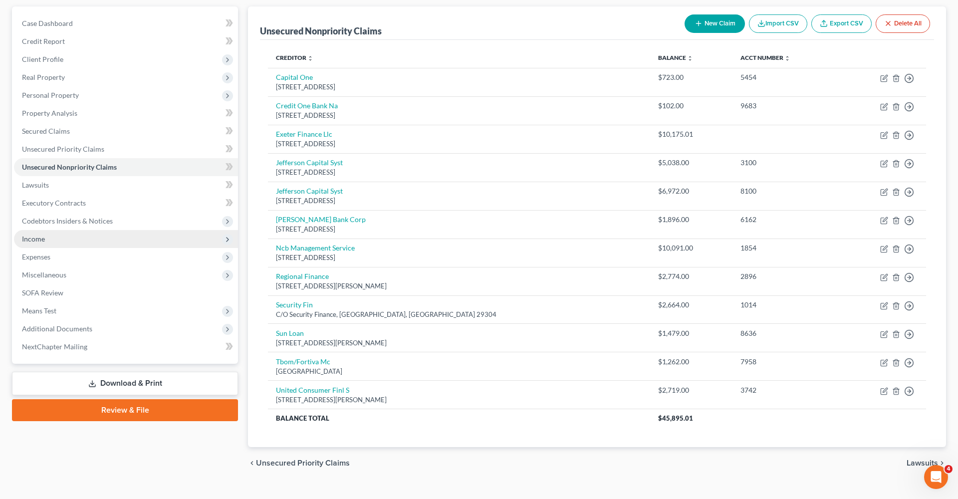
click at [36, 236] on span "Income" at bounding box center [33, 238] width 23 height 8
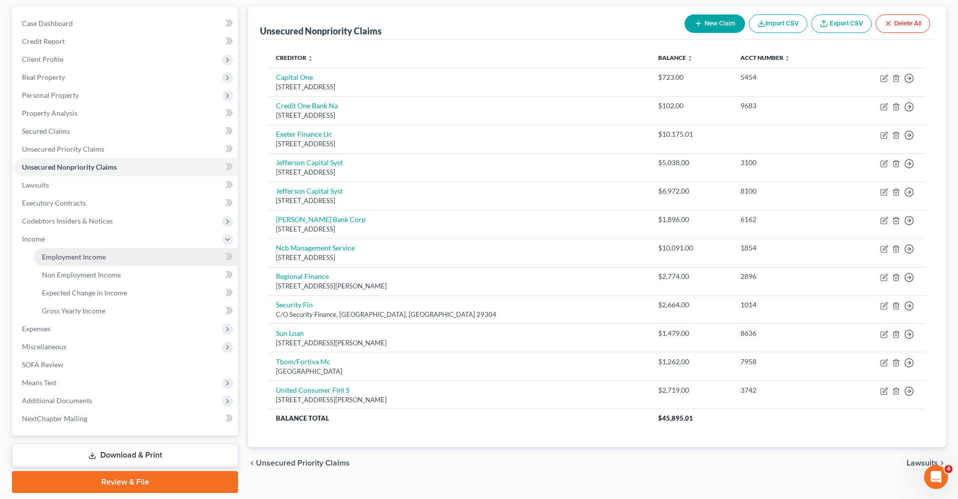
click at [65, 259] on span "Employment Income" at bounding box center [74, 256] width 64 height 8
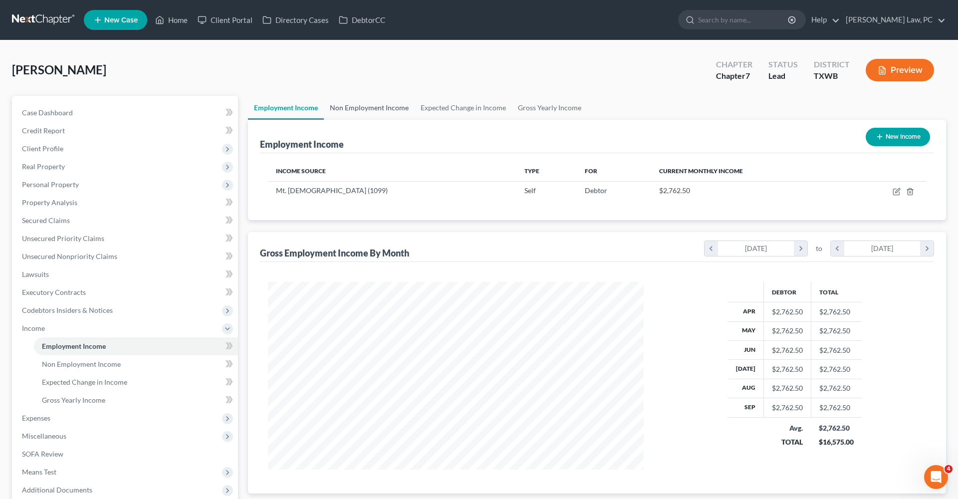
click at [361, 113] on link "Non Employment Income" at bounding box center [369, 108] width 91 height 24
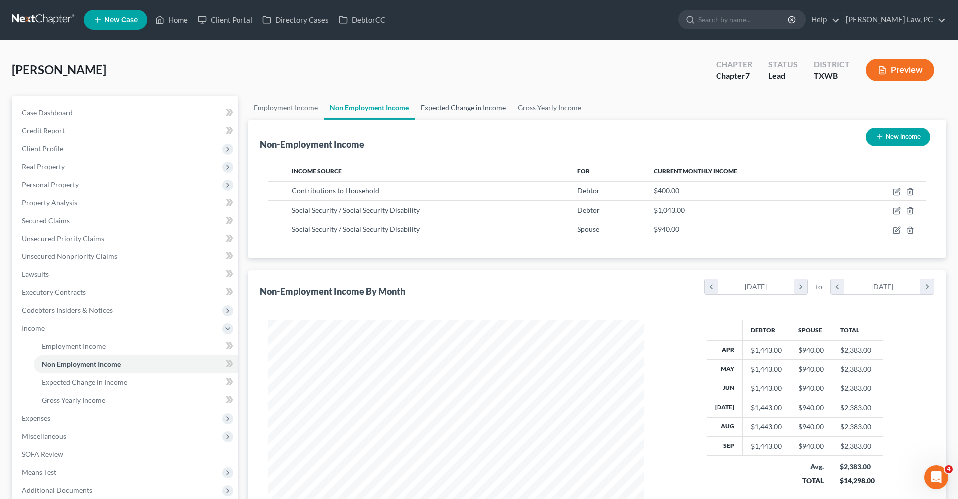
click at [449, 106] on link "Expected Change in Income" at bounding box center [463, 108] width 97 height 24
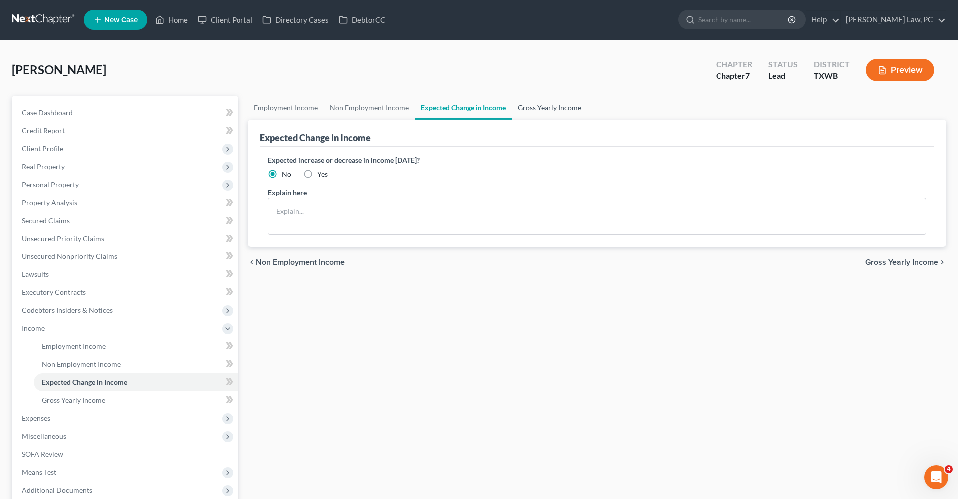
click at [543, 112] on link "Gross Yearly Income" at bounding box center [549, 108] width 75 height 24
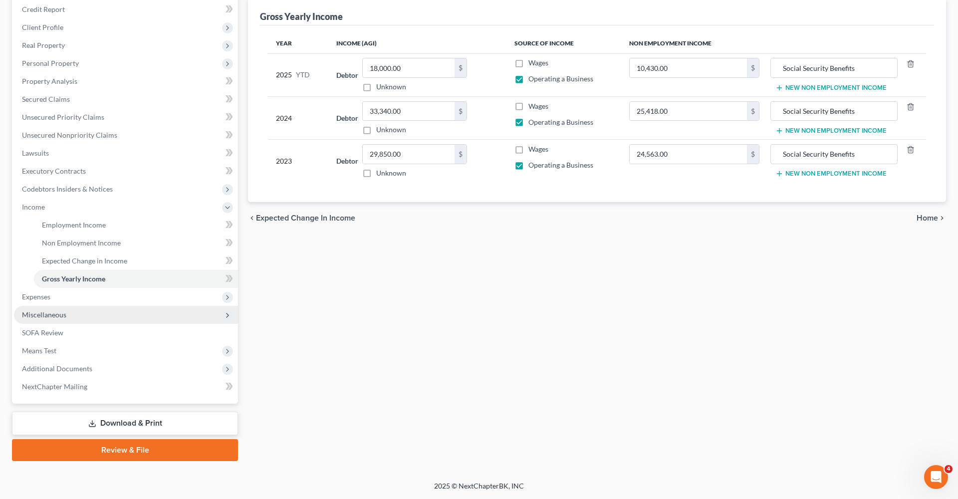
click at [46, 317] on span "Miscellaneous" at bounding box center [44, 314] width 44 height 8
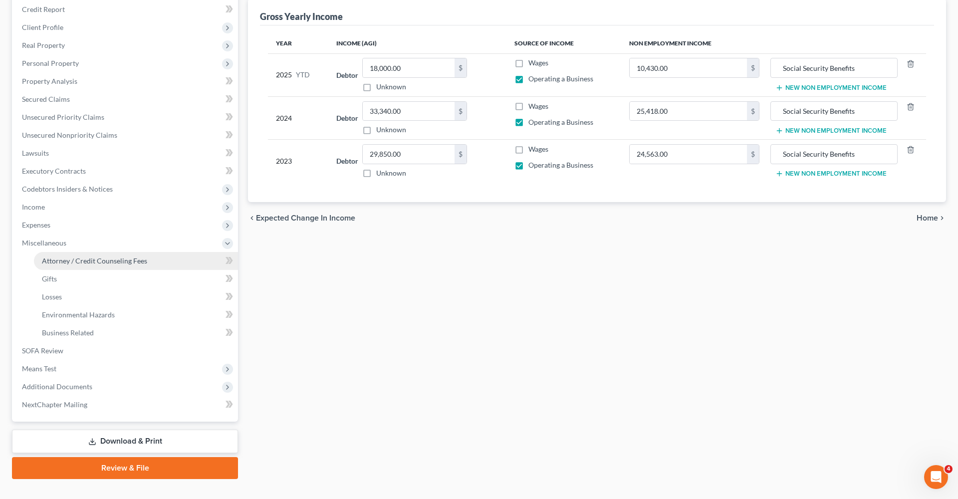
click at [78, 259] on span "Attorney / Credit Counseling Fees" at bounding box center [94, 260] width 105 height 8
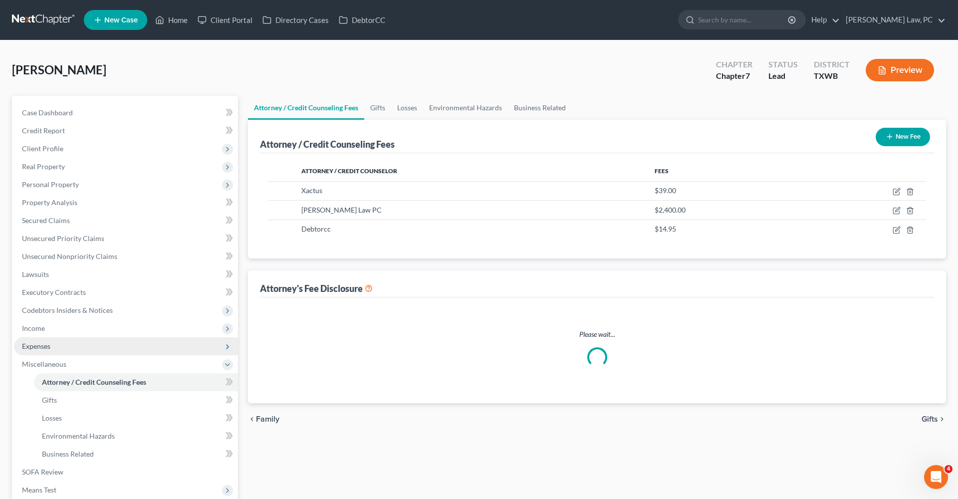
select select "4"
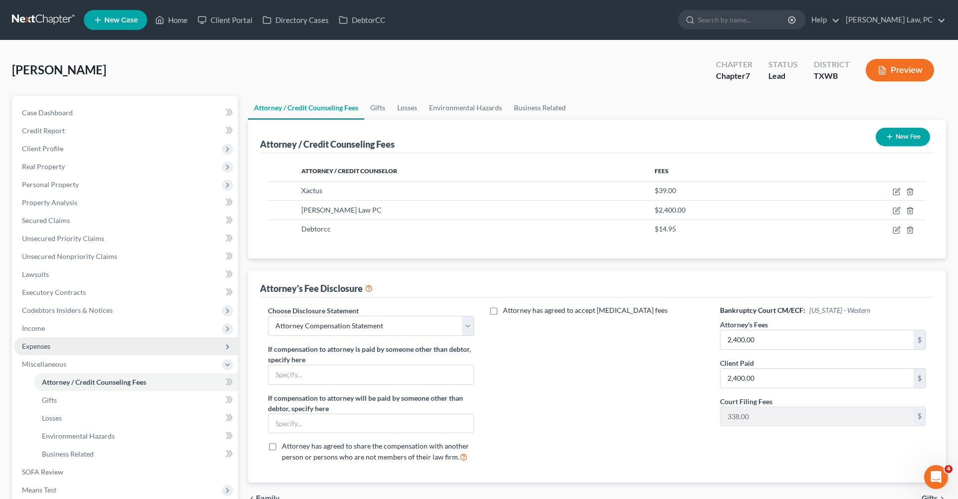
click at [40, 347] on span "Expenses" at bounding box center [36, 346] width 28 height 8
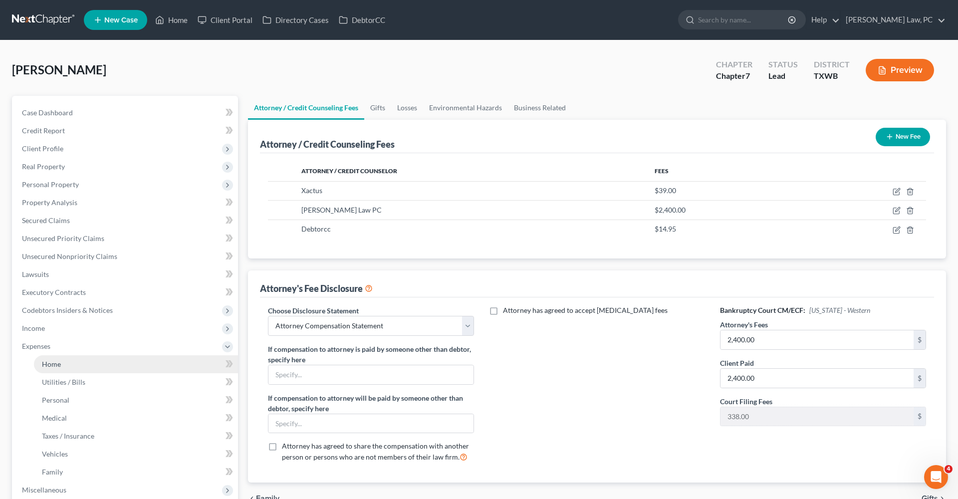
click at [60, 365] on span "Home" at bounding box center [51, 364] width 19 height 8
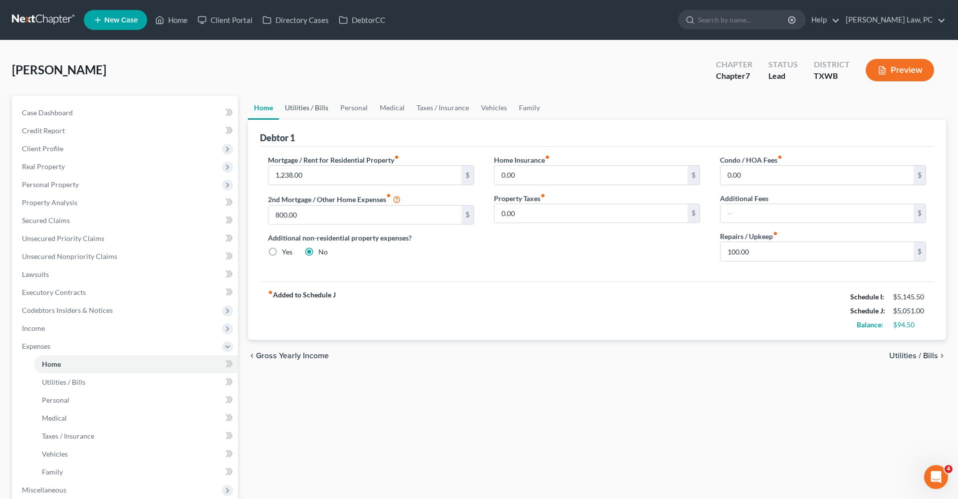
click at [312, 108] on link "Utilities / Bills" at bounding box center [306, 108] width 55 height 24
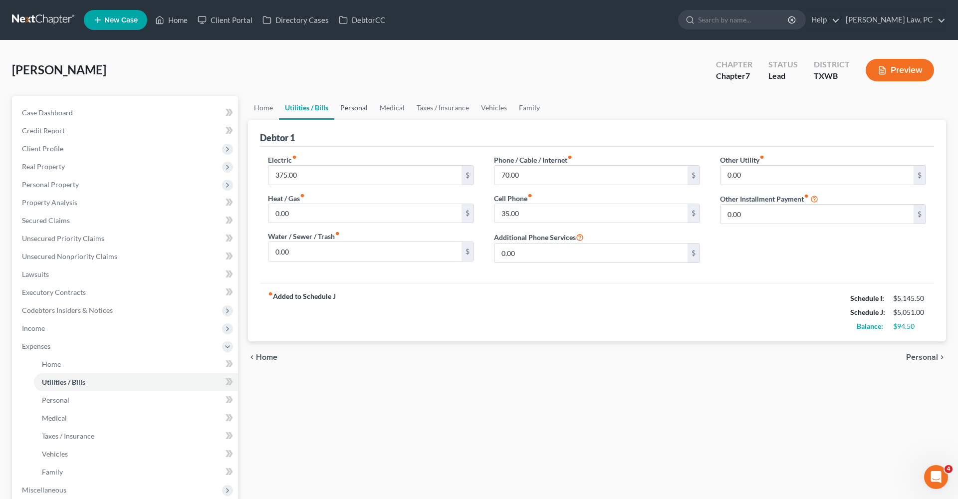
click at [342, 112] on link "Personal" at bounding box center [353, 108] width 39 height 24
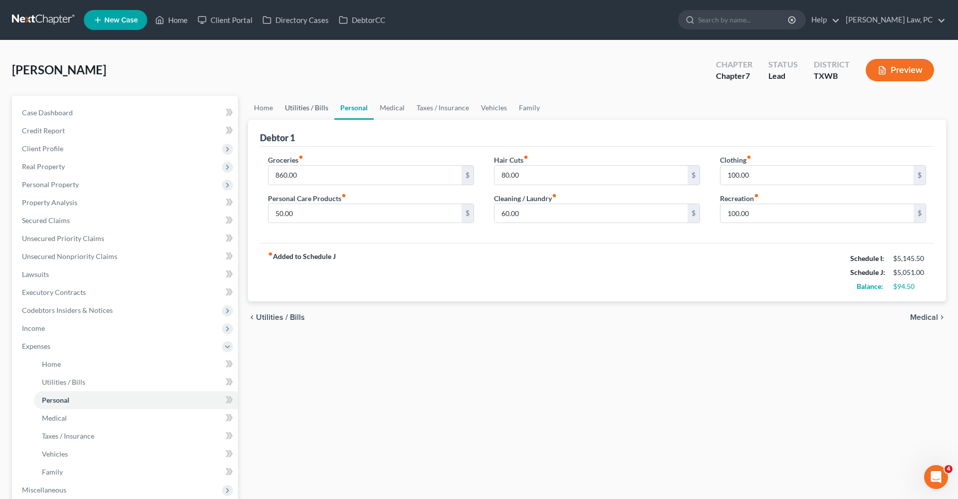
click at [294, 107] on link "Utilities / Bills" at bounding box center [306, 108] width 55 height 24
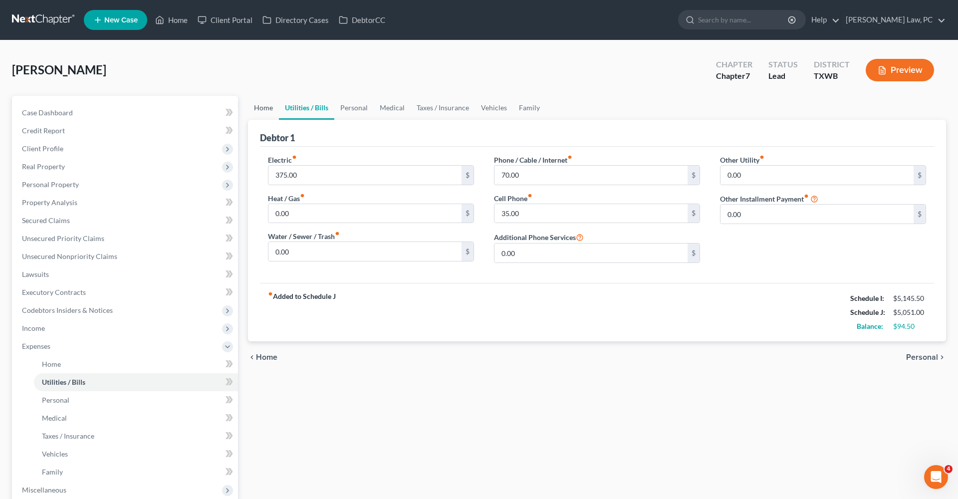
click at [265, 107] on link "Home" at bounding box center [263, 108] width 31 height 24
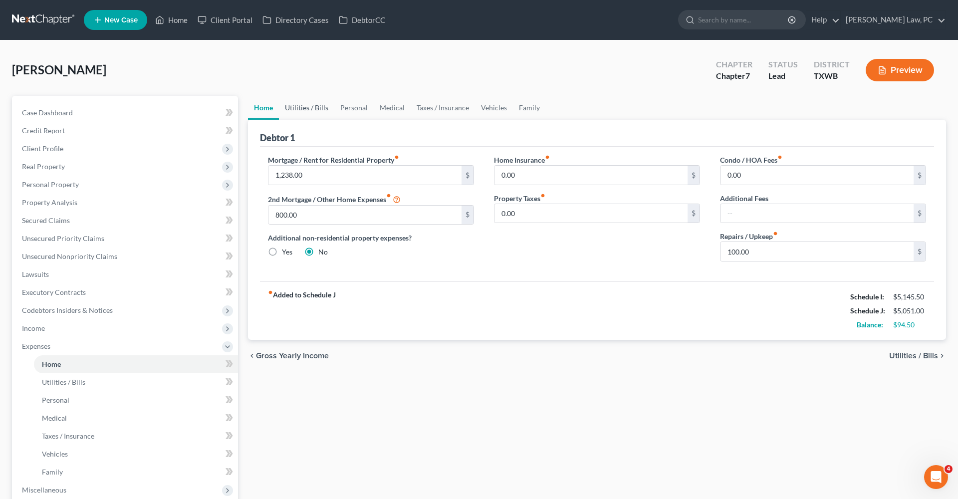
click at [293, 107] on link "Utilities / Bills" at bounding box center [306, 108] width 55 height 24
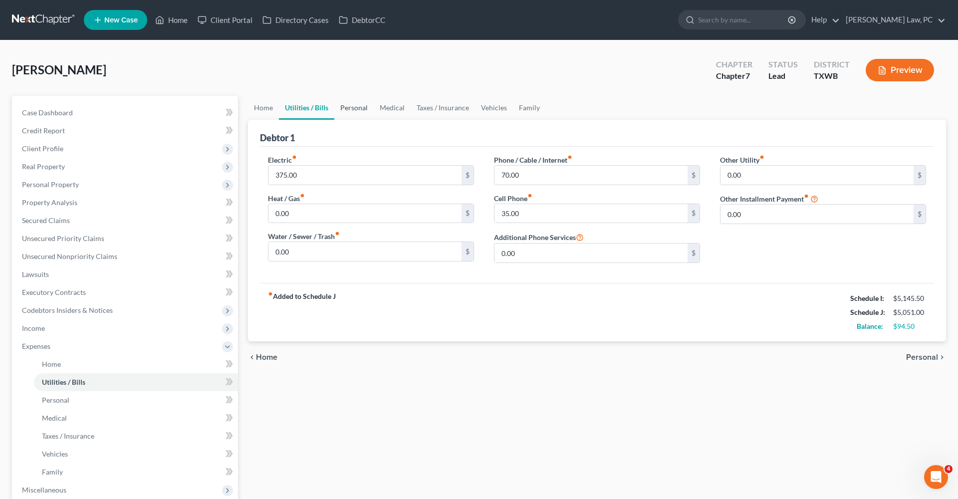
click at [355, 104] on link "Personal" at bounding box center [353, 108] width 39 height 24
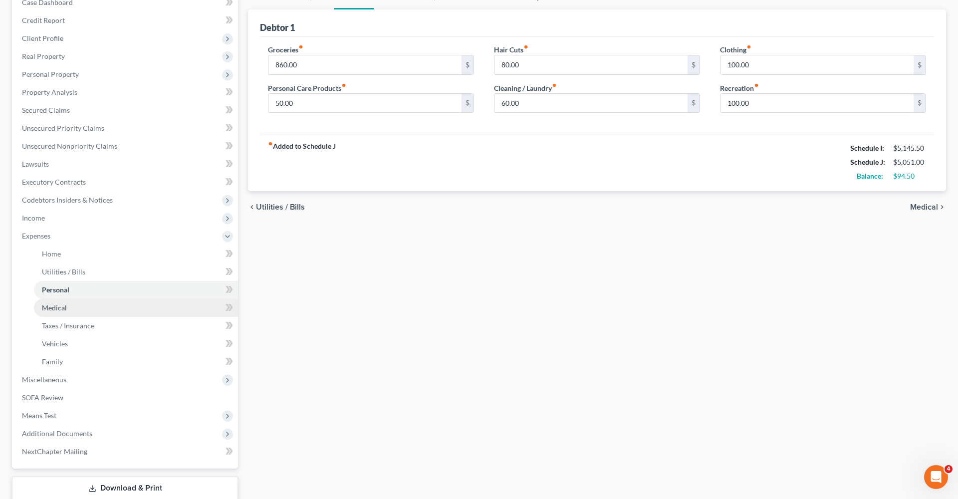
scroll to position [135, 0]
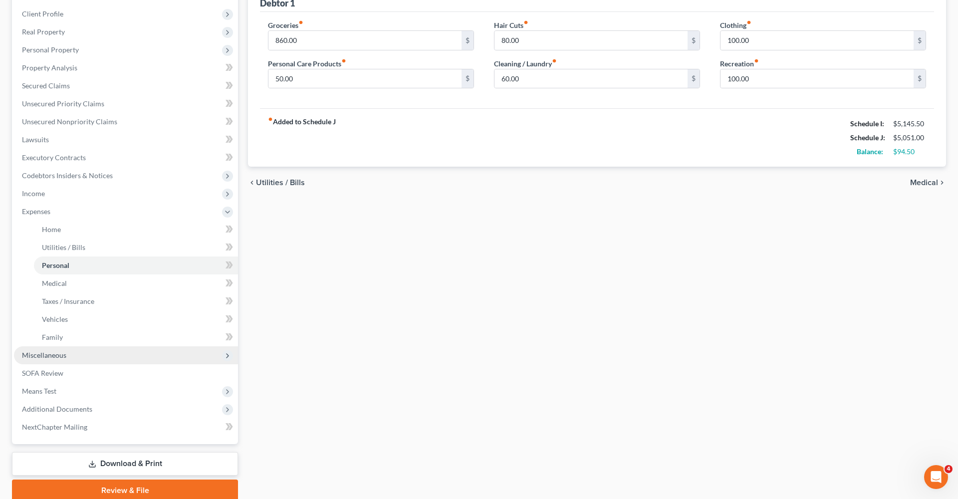
click at [39, 356] on span "Miscellaneous" at bounding box center [44, 355] width 44 height 8
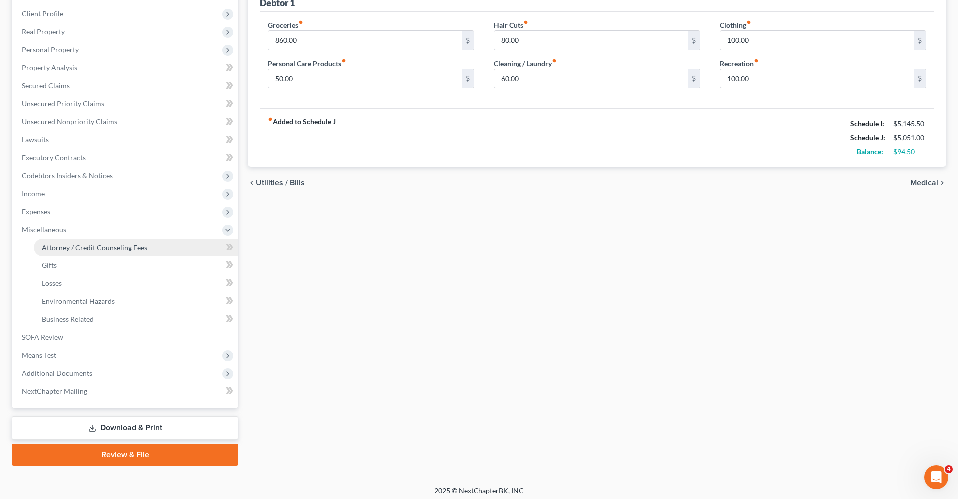
click at [71, 247] on span "Attorney / Credit Counseling Fees" at bounding box center [94, 247] width 105 height 8
select select "4"
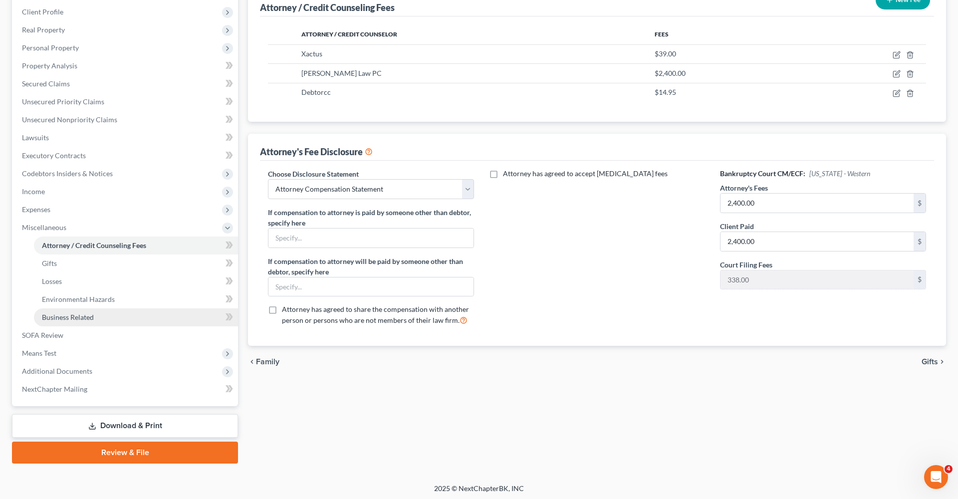
click at [60, 323] on link "Business Related" at bounding box center [136, 317] width 204 height 18
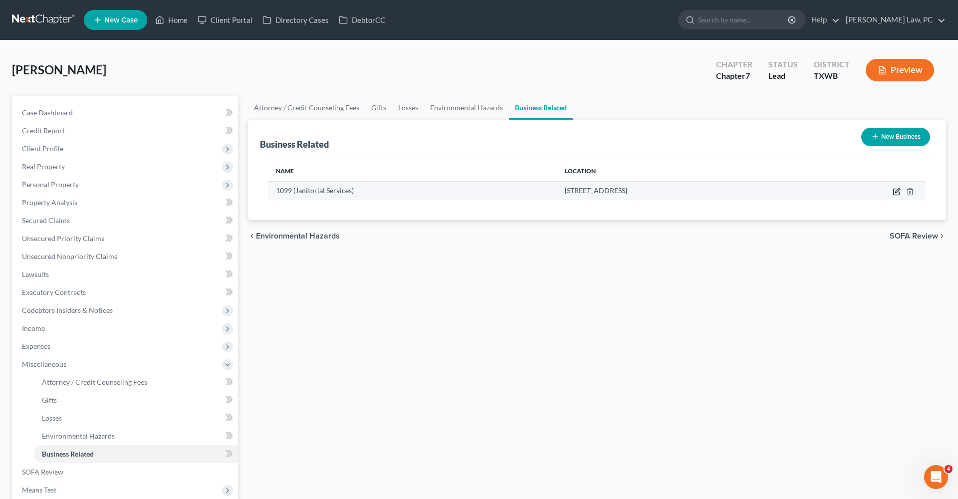
click at [897, 190] on icon "button" at bounding box center [897, 192] width 8 height 8
select select "sole_proprietor"
select select "45"
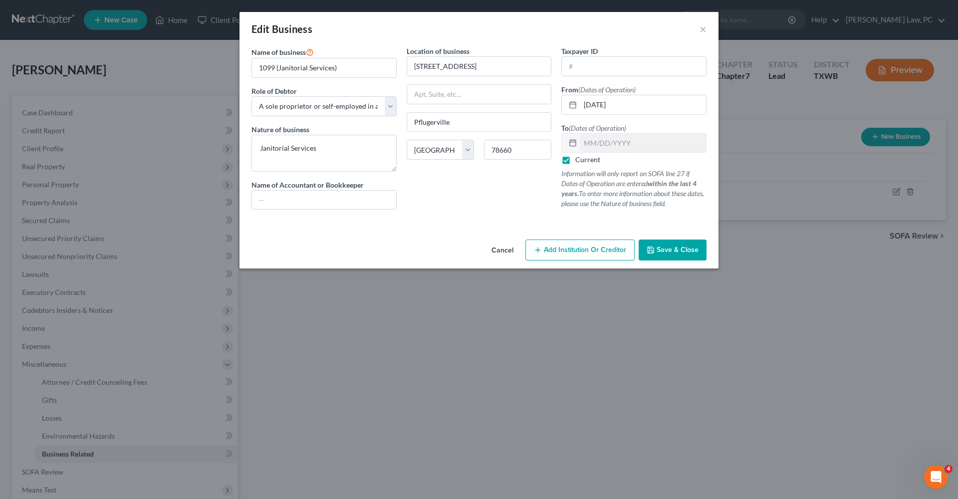
click at [660, 250] on span "Save & Close" at bounding box center [678, 249] width 42 height 8
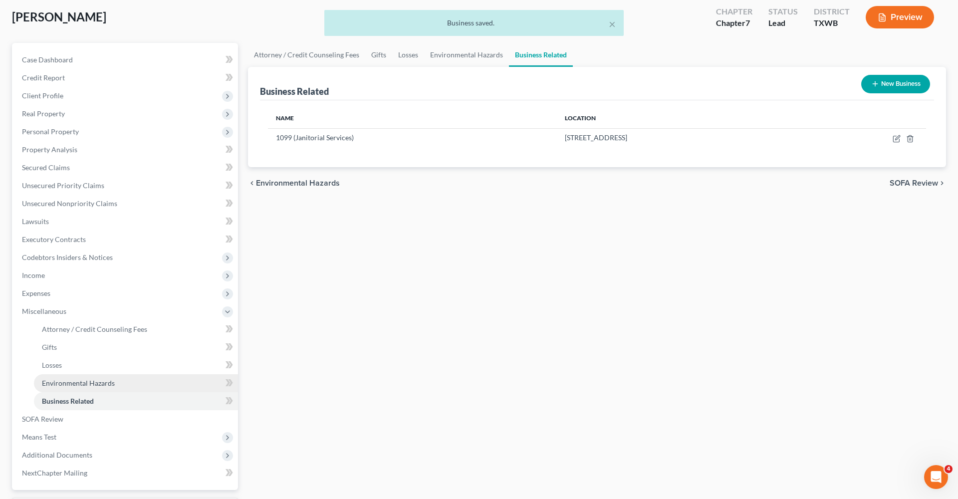
scroll to position [93, 0]
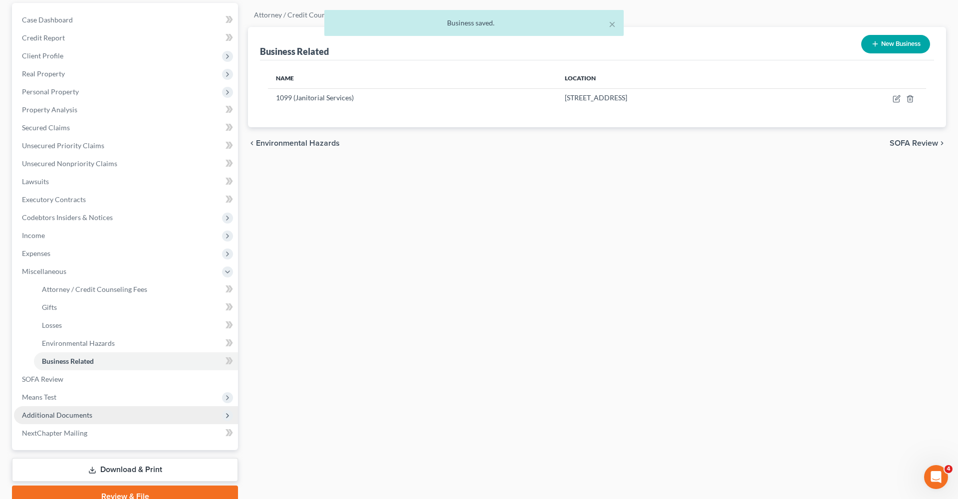
click at [60, 413] on span "Additional Documents" at bounding box center [57, 415] width 70 height 8
click at [86, 363] on span "Client Document Storage" at bounding box center [81, 361] width 78 height 8
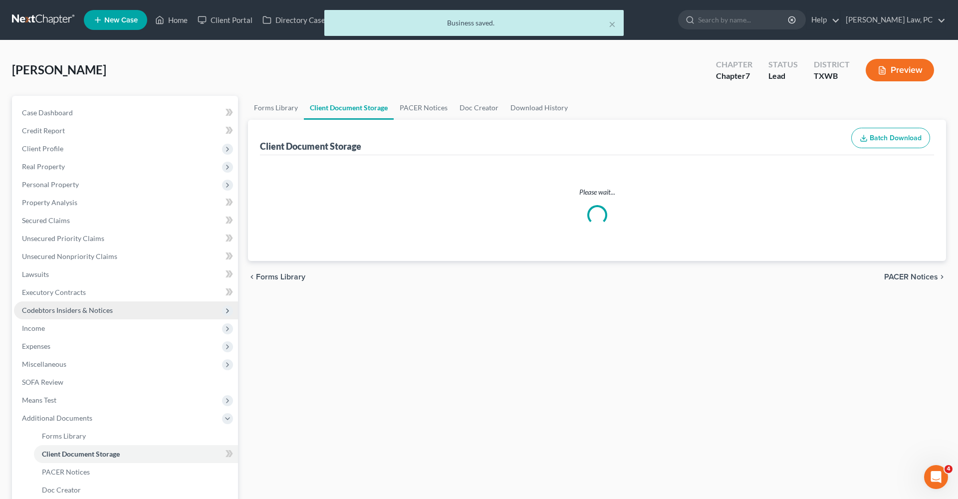
select select "10"
select select "0"
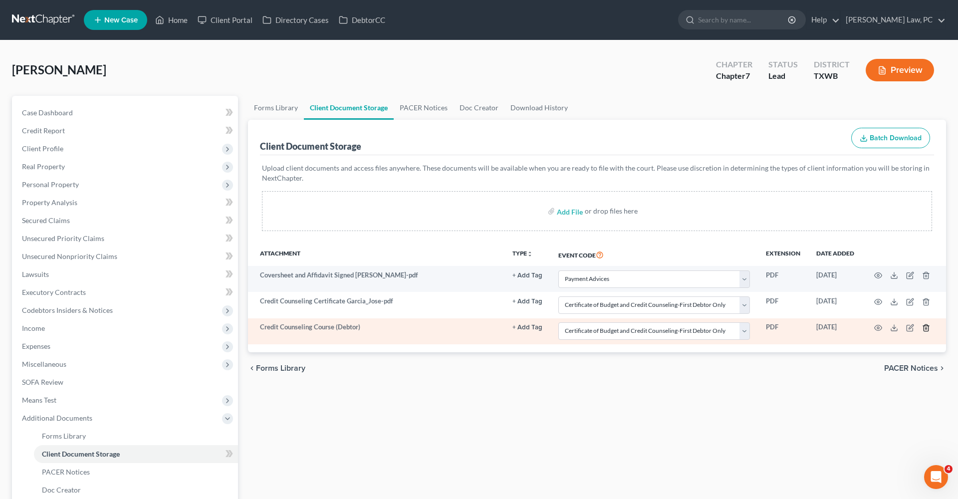
click at [927, 326] on icon "button" at bounding box center [926, 328] width 8 height 8
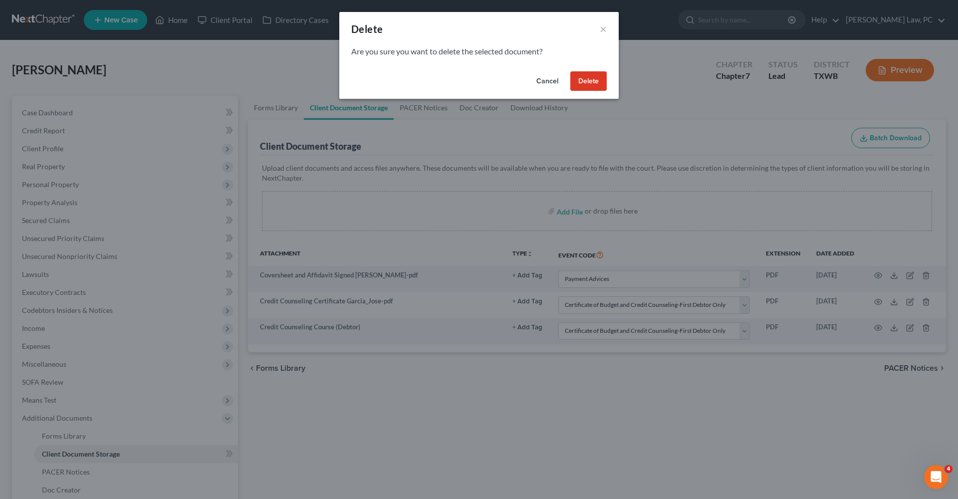
click at [589, 85] on button "Delete" at bounding box center [588, 81] width 36 height 20
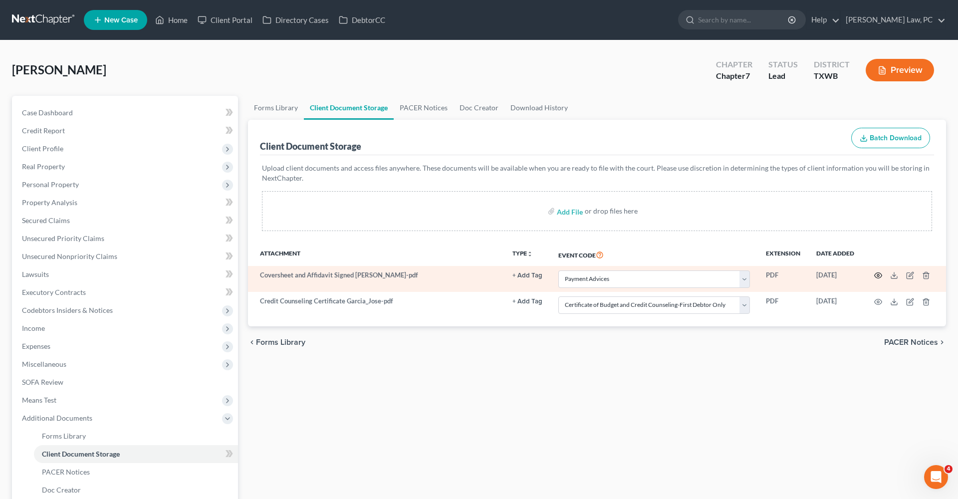
click at [878, 274] on circle "button" at bounding box center [878, 275] width 2 height 2
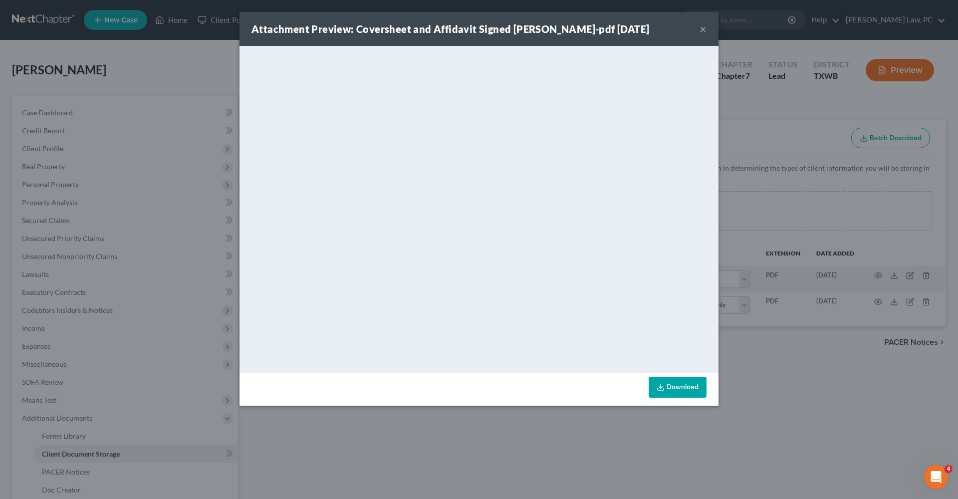
click at [702, 30] on button "×" at bounding box center [702, 29] width 7 height 12
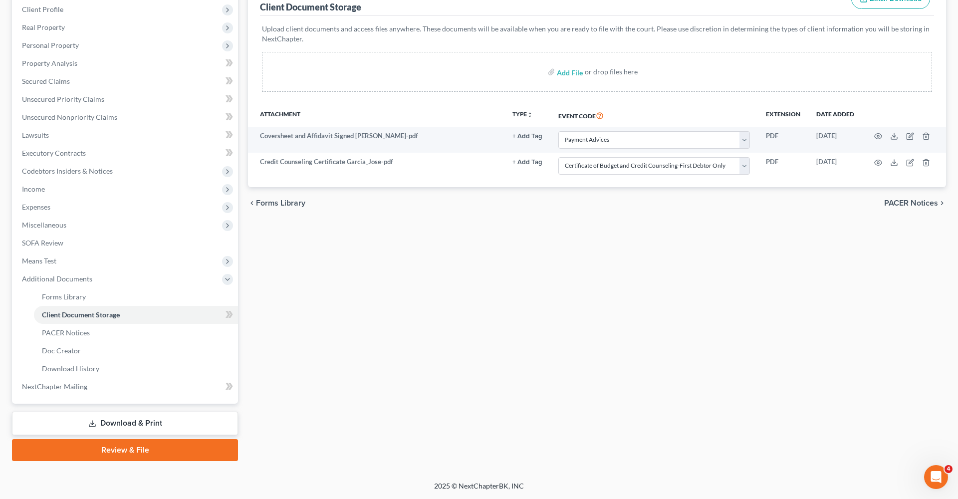
scroll to position [139, 0]
click at [99, 454] on link "Review & File" at bounding box center [125, 450] width 226 height 22
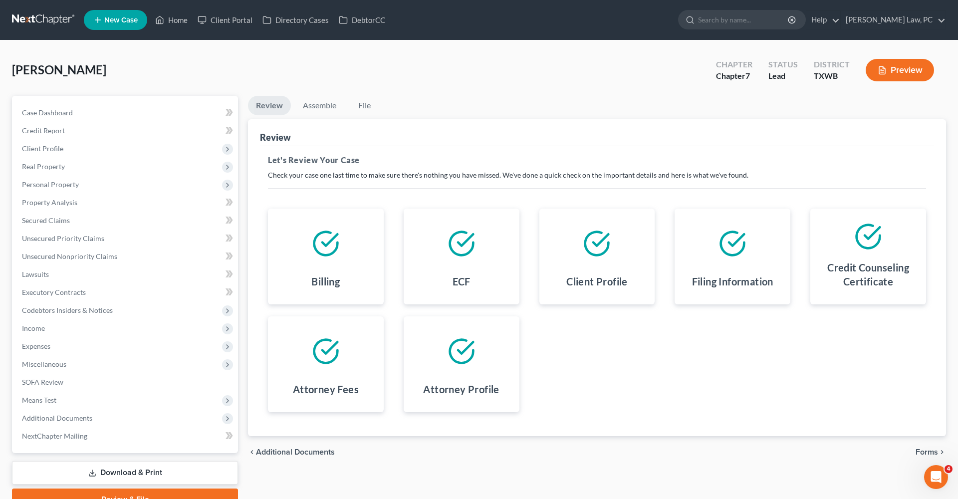
click at [932, 454] on span "Forms" at bounding box center [926, 452] width 22 height 8
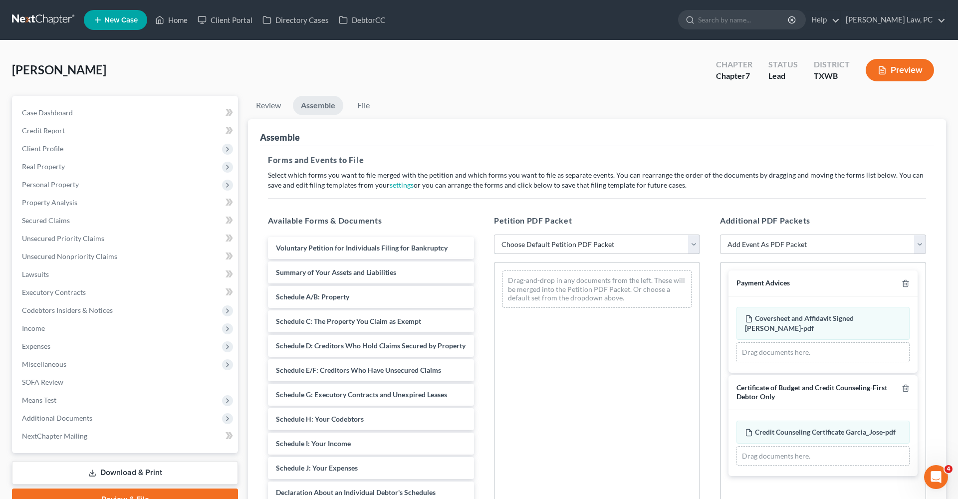
select select "1"
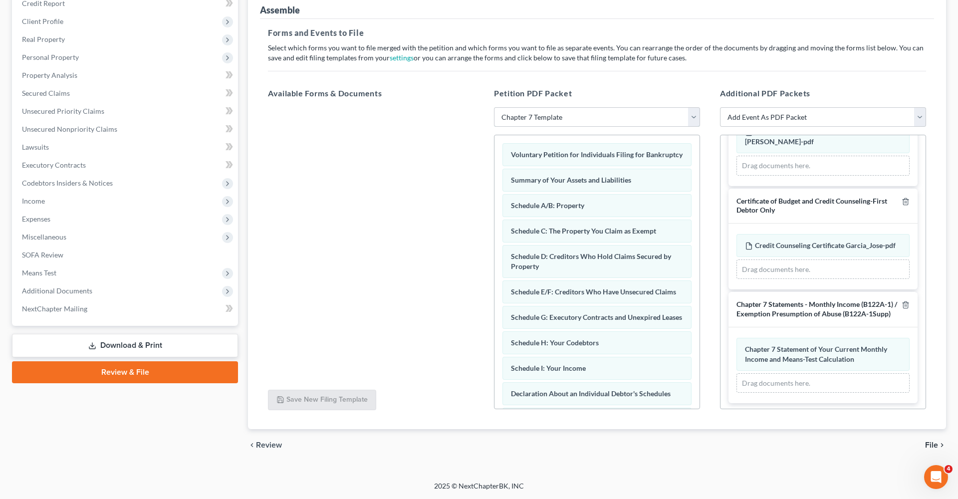
scroll to position [127, 0]
click at [931, 447] on span "File" at bounding box center [931, 445] width 13 height 8
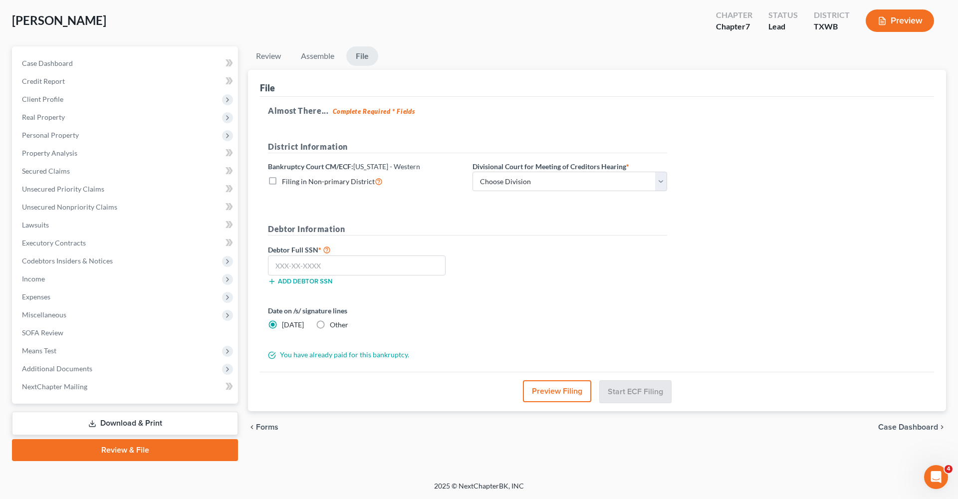
scroll to position [49, 0]
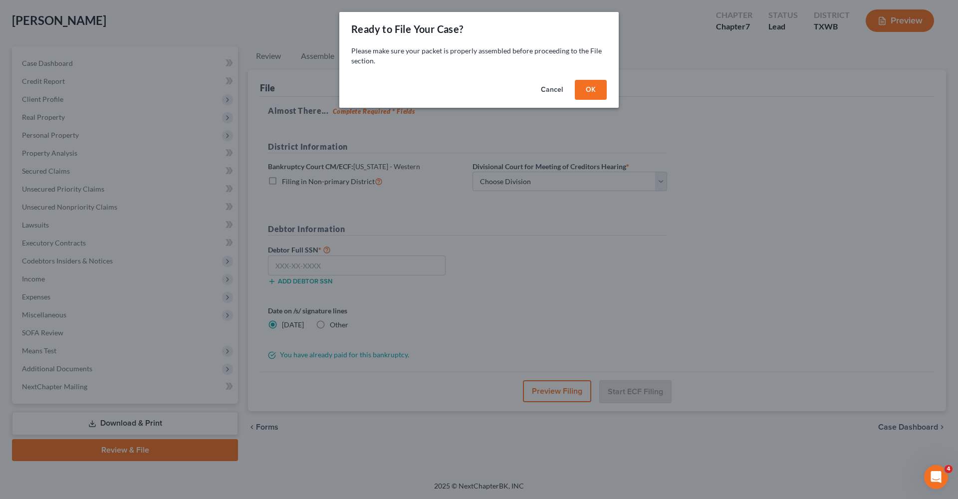
click at [598, 92] on button "OK" at bounding box center [591, 90] width 32 height 20
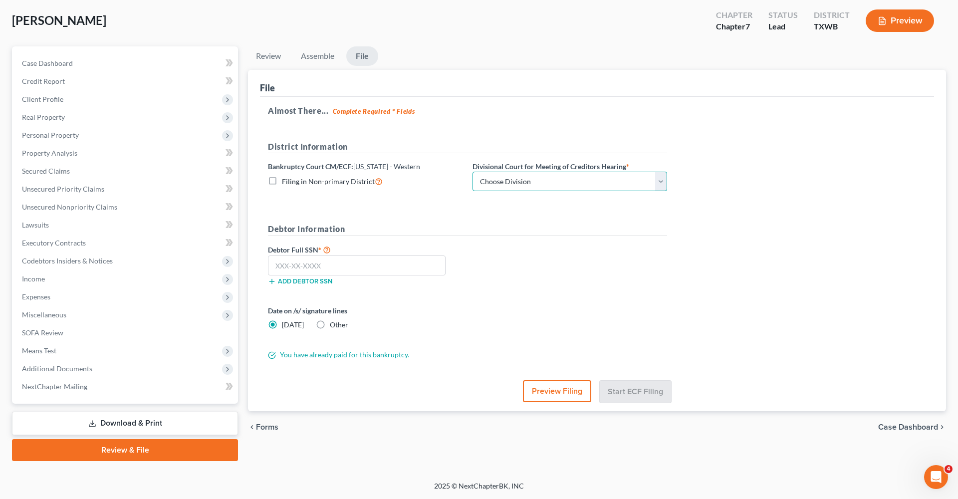
select select "0"
click at [330, 323] on label "Other" at bounding box center [339, 325] width 18 height 10
click at [334, 323] on input "Other" at bounding box center [337, 323] width 6 height 6
radio input "true"
radio input "false"
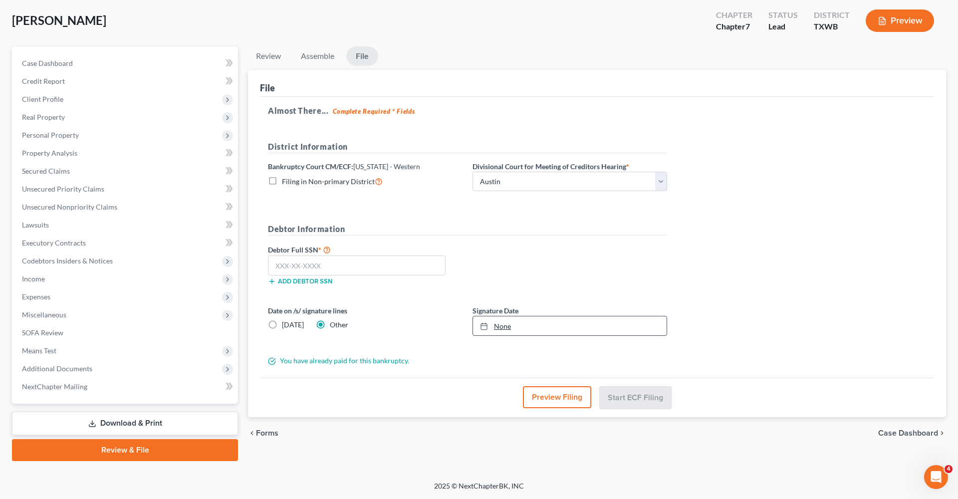
click at [506, 330] on link "None" at bounding box center [570, 325] width 194 height 19
click at [345, 269] on input "text" at bounding box center [357, 265] width 178 height 20
drag, startPoint x: 329, startPoint y: 268, endPoint x: 263, endPoint y: 268, distance: 66.4
click at [263, 268] on div "452-84-1456" at bounding box center [357, 265] width 188 height 20
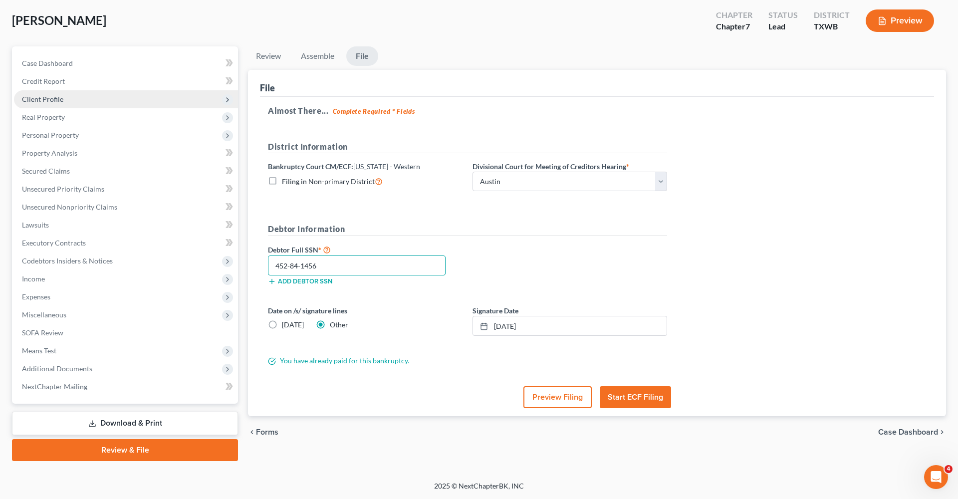
type input "452-84-1456"
click at [41, 98] on span "Client Profile" at bounding box center [42, 99] width 41 height 8
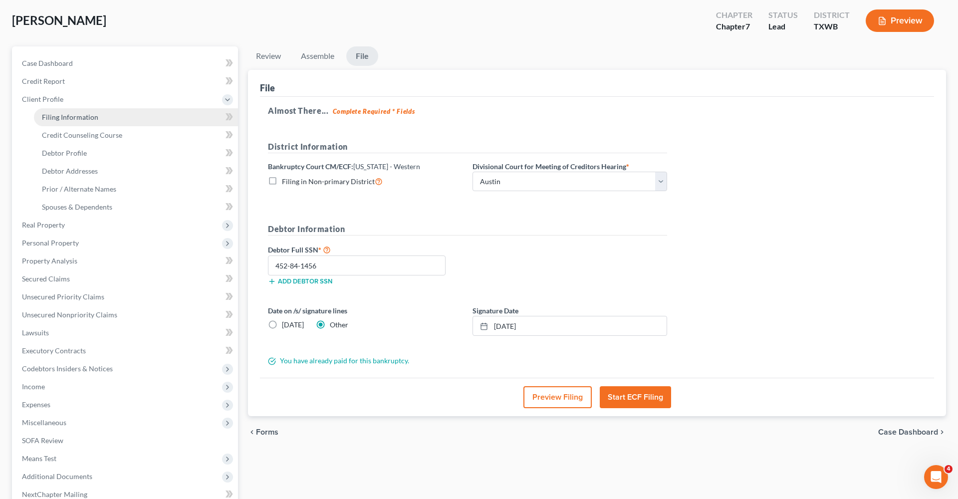
click at [63, 123] on link "Filing Information" at bounding box center [136, 117] width 204 height 18
select select "1"
select select "0"
select select "45"
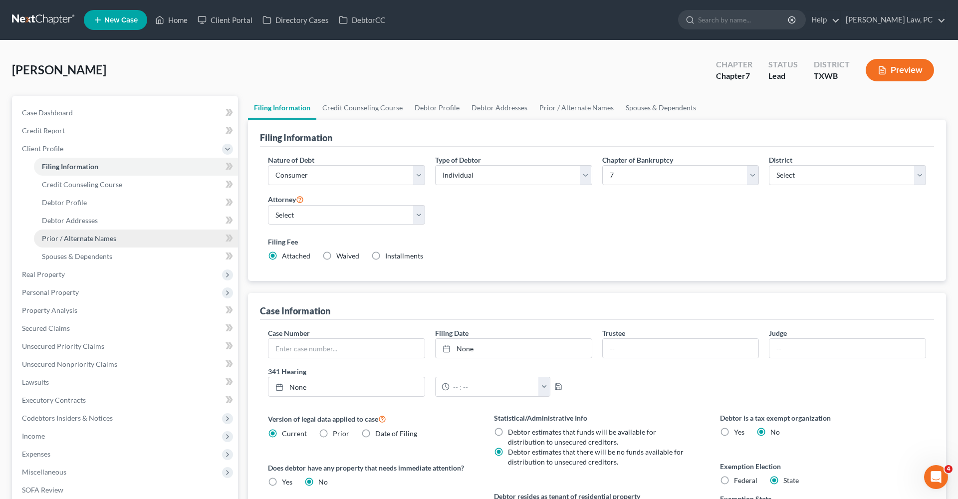
click at [75, 238] on span "Prior / Alternate Names" at bounding box center [79, 238] width 74 height 8
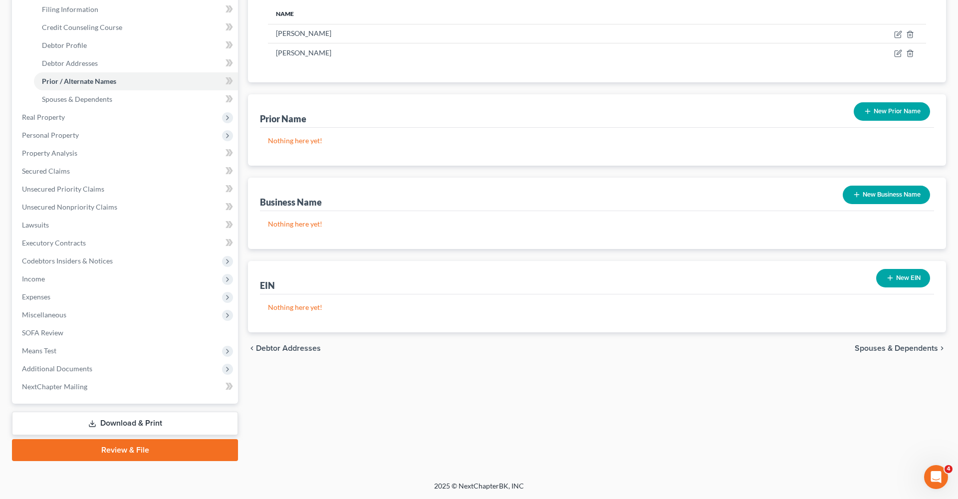
click at [133, 444] on link "Review & File" at bounding box center [125, 450] width 226 height 22
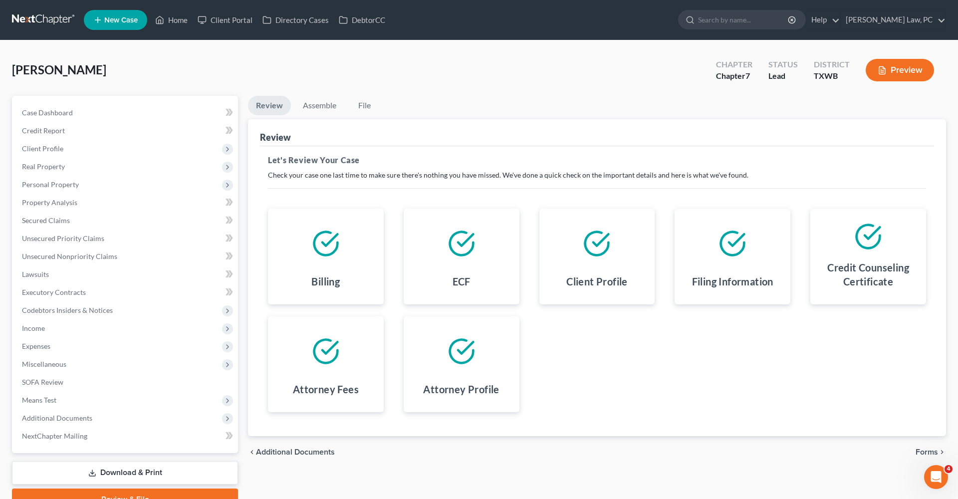
click at [924, 451] on span "Forms" at bounding box center [926, 452] width 22 height 8
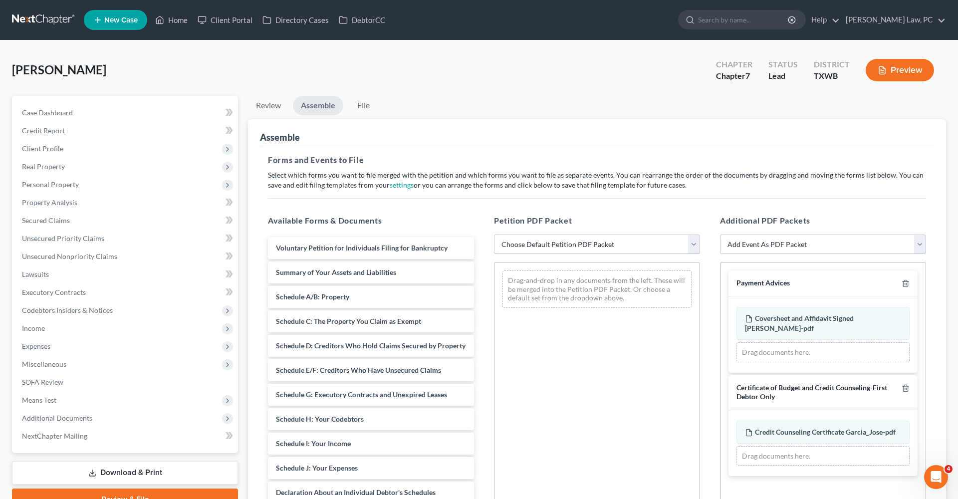
select select "1"
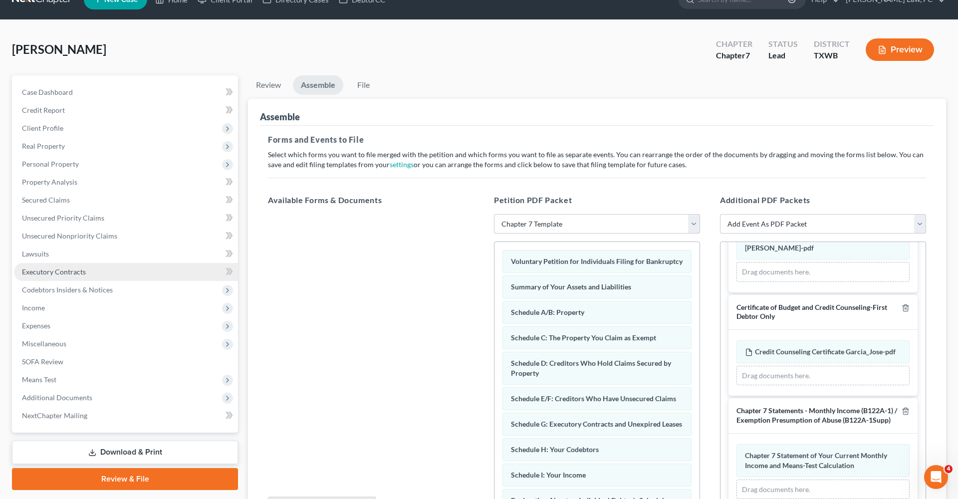
scroll to position [59, 0]
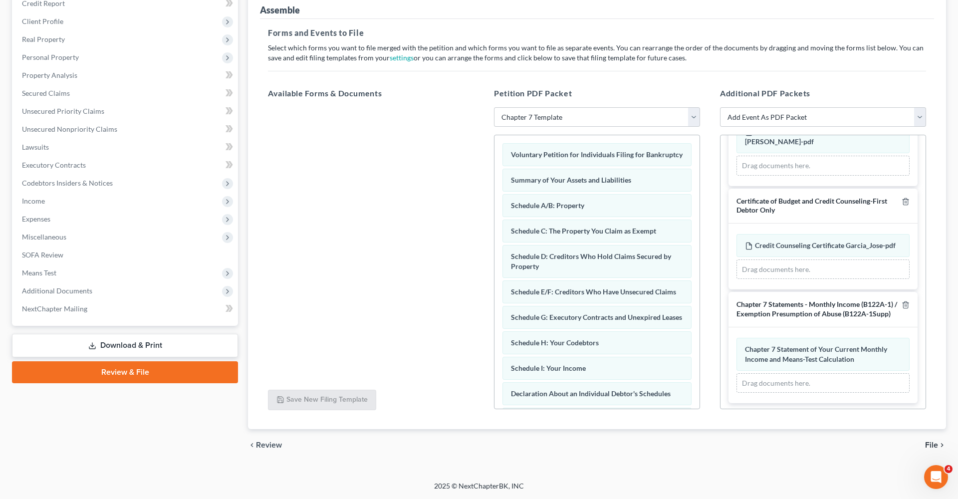
click at [937, 446] on span "File" at bounding box center [931, 445] width 13 height 8
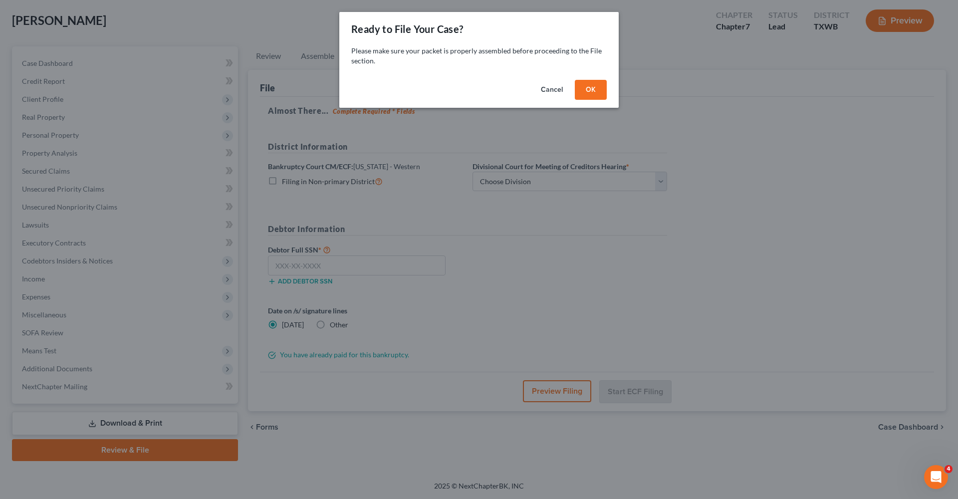
click at [596, 83] on button "OK" at bounding box center [591, 90] width 32 height 20
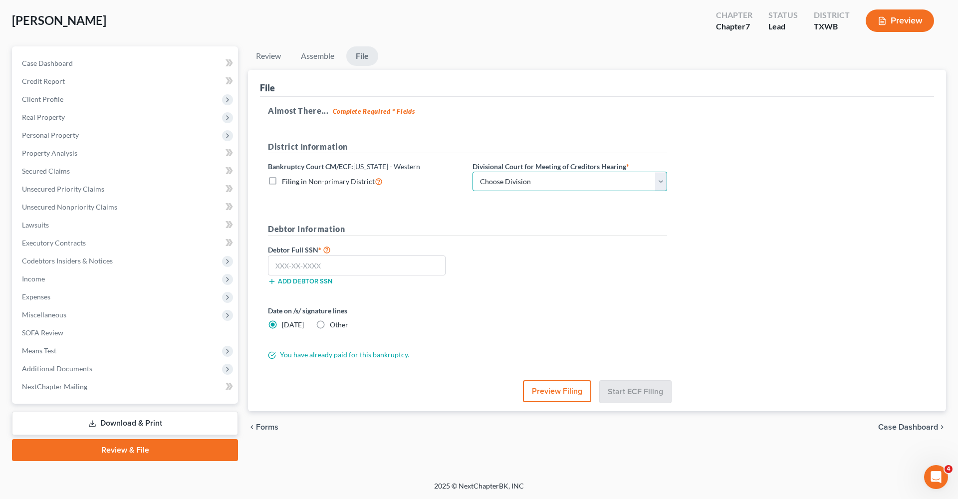
select select "0"
click at [310, 261] on input "text" at bounding box center [357, 265] width 178 height 20
paste input "452-84-1456"
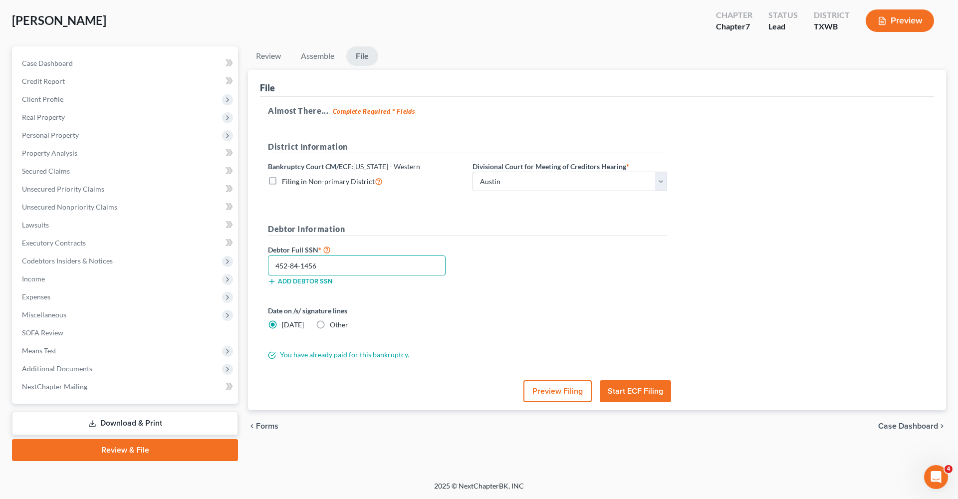
type input "452-84-1456"
click at [331, 325] on span "Other" at bounding box center [339, 324] width 18 height 8
click at [334, 325] on input "Other" at bounding box center [337, 323] width 6 height 6
radio input "true"
radio input "false"
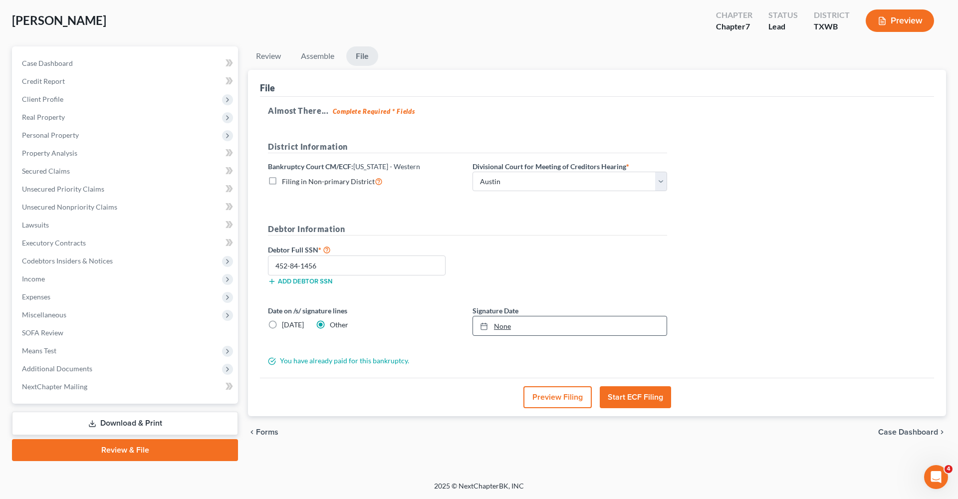
click at [501, 332] on link "None" at bounding box center [570, 325] width 194 height 19
click at [30, 223] on span "Lawsuits" at bounding box center [35, 225] width 27 height 8
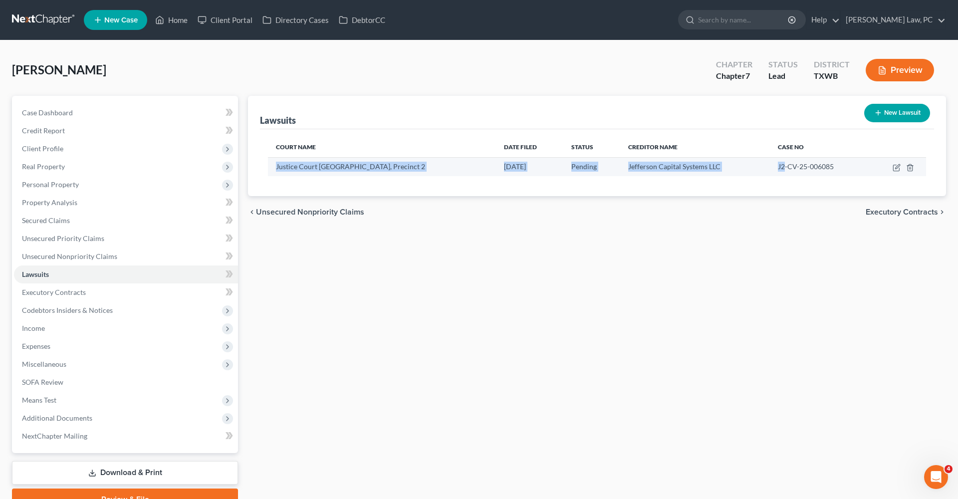
drag, startPoint x: 275, startPoint y: 170, endPoint x: 774, endPoint y: 165, distance: 499.4
click at [774, 165] on tr "Justice Court [GEOGRAPHIC_DATA], Precinct 2 [DATE] Pending Jefferson Capital Sy…" at bounding box center [597, 166] width 658 height 19
drag, startPoint x: 788, startPoint y: 163, endPoint x: 820, endPoint y: 164, distance: 31.9
click at [820, 164] on span "J2-CV-25-006085" at bounding box center [806, 166] width 56 height 8
click at [835, 172] on td "J2-CV-25-006085" at bounding box center [819, 166] width 99 height 19
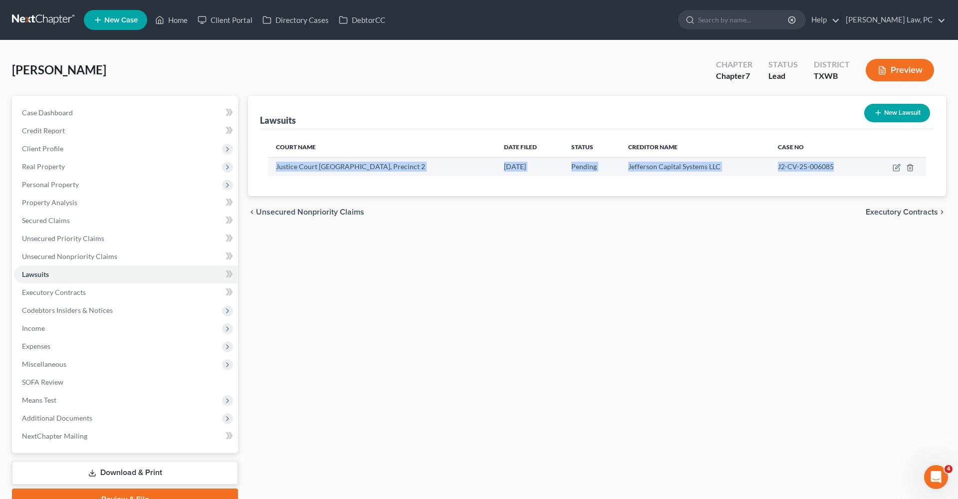
drag, startPoint x: 828, startPoint y: 167, endPoint x: 271, endPoint y: 166, distance: 556.3
click at [271, 166] on tr "Justice Court [GEOGRAPHIC_DATA], Precinct 2 [DATE] Pending Jefferson Capital Sy…" at bounding box center [597, 166] width 658 height 19
copy tr "Justice Court [GEOGRAPHIC_DATA], Precinct 2 [DATE] Pending Jefferson Capital Sy…"
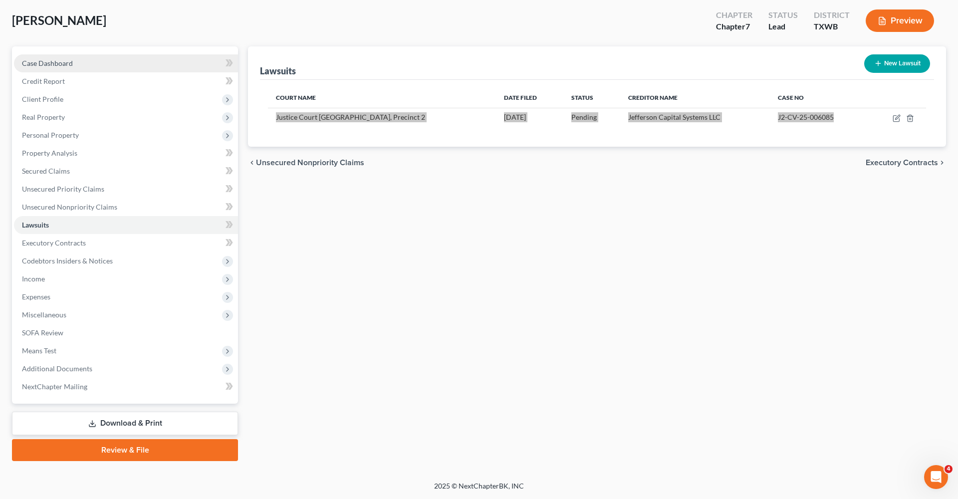
scroll to position [49, 0]
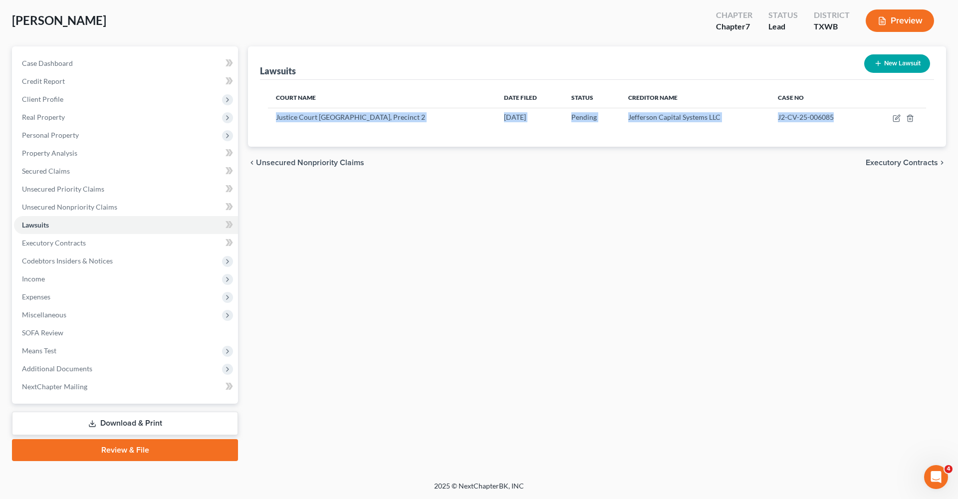
click at [97, 451] on link "Review & File" at bounding box center [125, 450] width 226 height 22
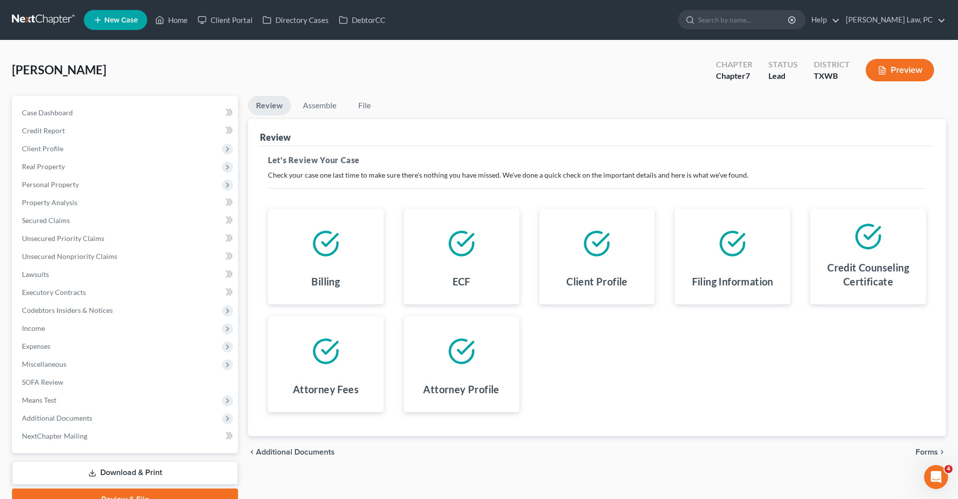
click at [925, 451] on span "Forms" at bounding box center [926, 452] width 22 height 8
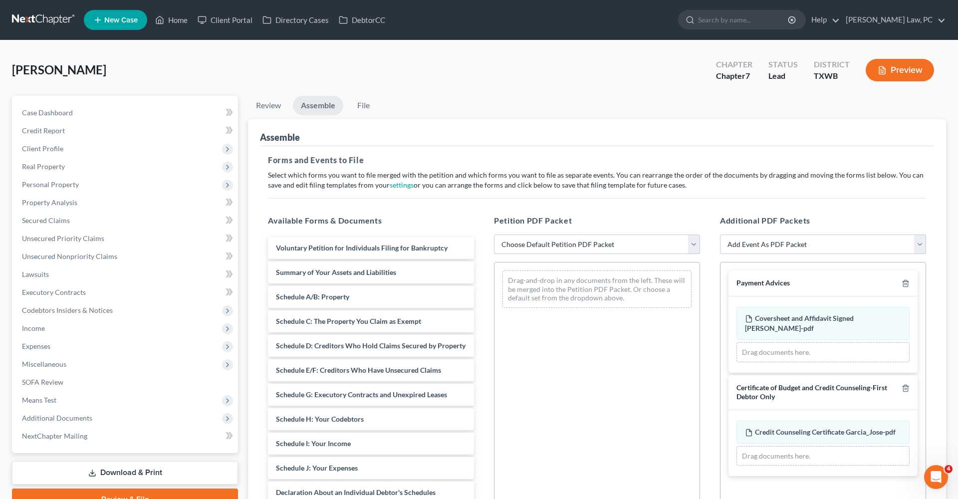
select select "1"
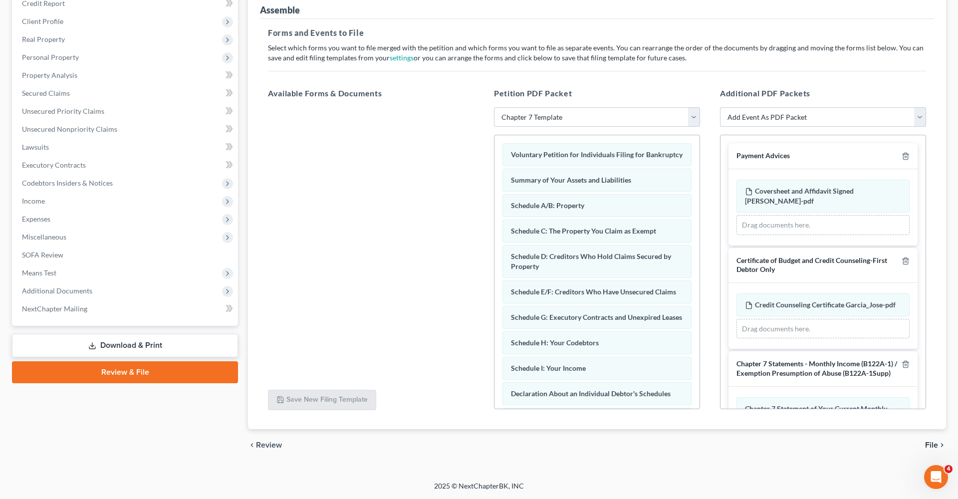
click at [939, 446] on icon "chevron_right" at bounding box center [942, 445] width 8 height 8
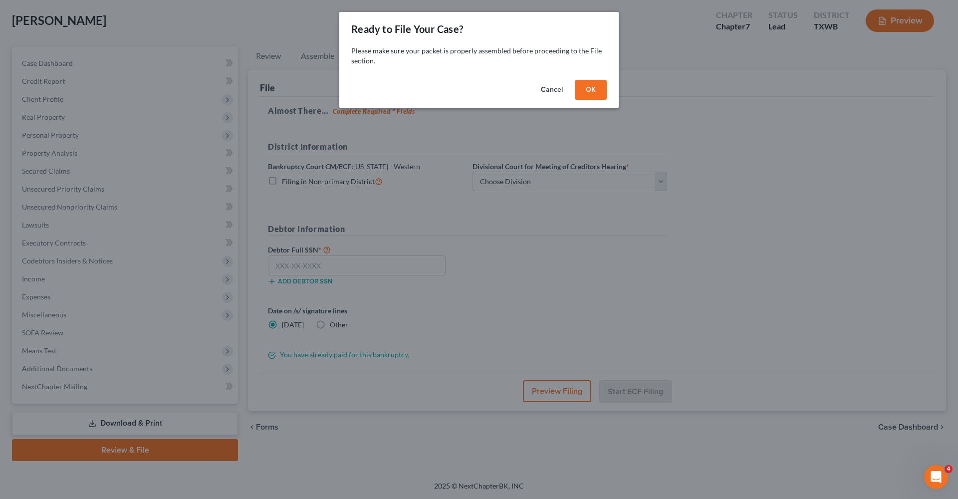
click at [601, 95] on button "OK" at bounding box center [591, 90] width 32 height 20
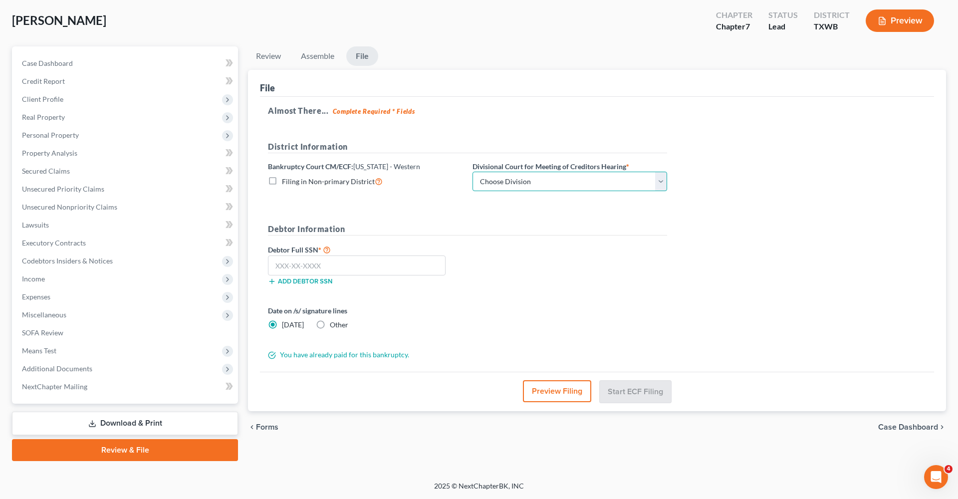
select select "0"
click at [330, 321] on span "Other" at bounding box center [339, 324] width 18 height 8
click at [334, 321] on input "Other" at bounding box center [337, 323] width 6 height 6
radio input "true"
radio input "false"
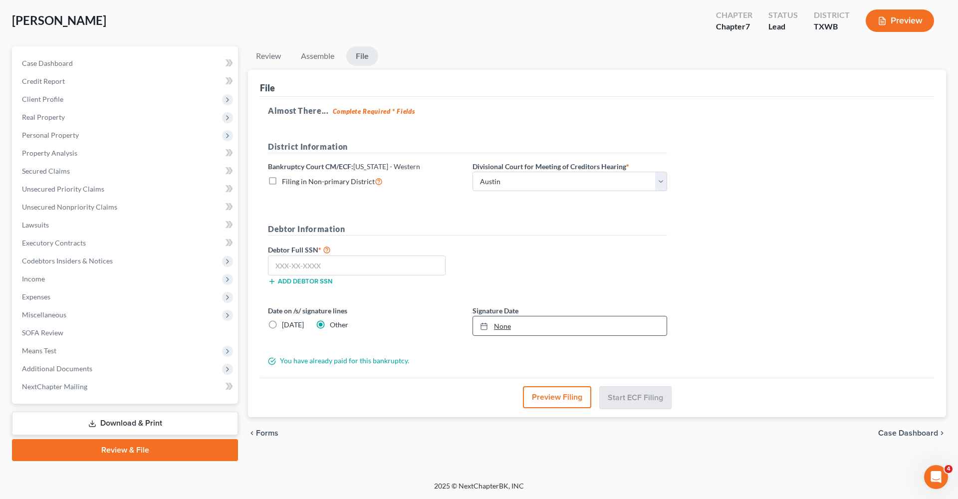
click at [516, 328] on link "None" at bounding box center [570, 325] width 194 height 19
click at [303, 260] on input "text" at bounding box center [357, 265] width 178 height 20
type input "452-84-1456"
click at [635, 400] on button "Start ECF Filing" at bounding box center [635, 397] width 71 height 22
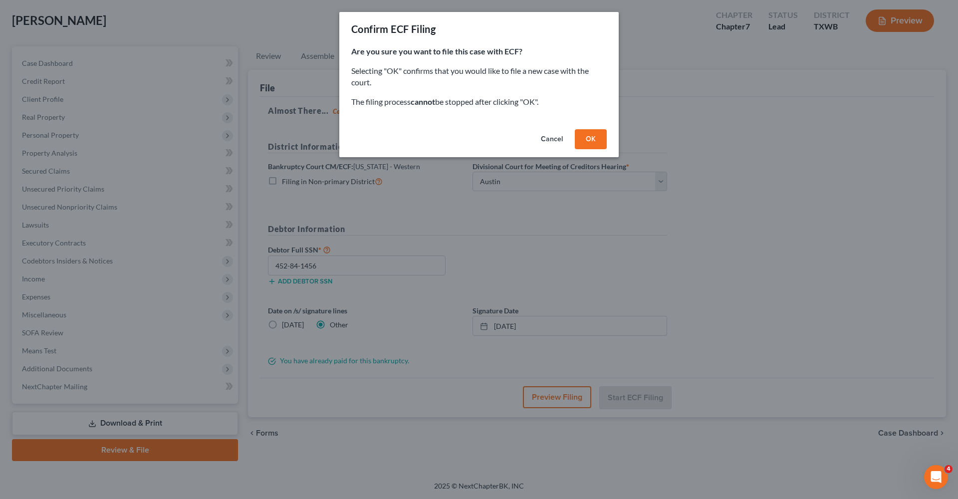
click at [598, 140] on button "OK" at bounding box center [591, 139] width 32 height 20
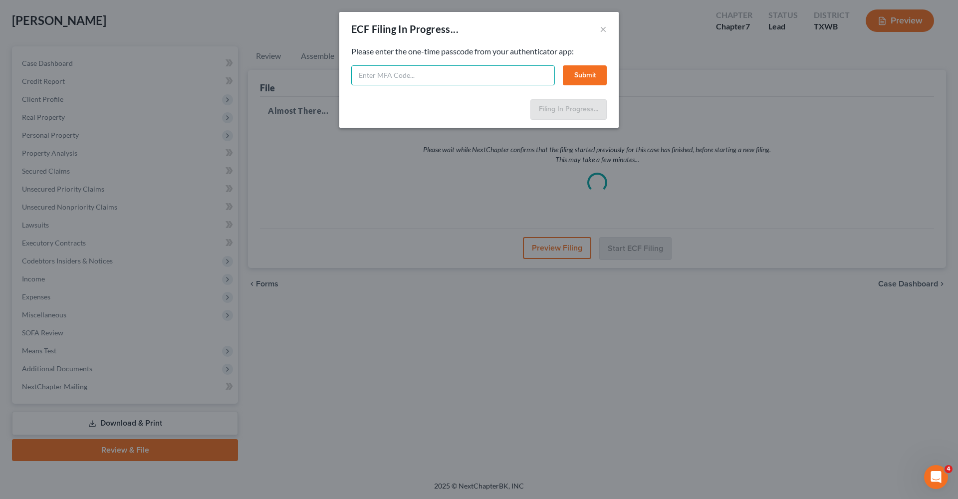
click at [401, 74] on input "text" at bounding box center [453, 75] width 204 height 20
type input "671479"
click at [591, 75] on button "Submit" at bounding box center [585, 75] width 44 height 20
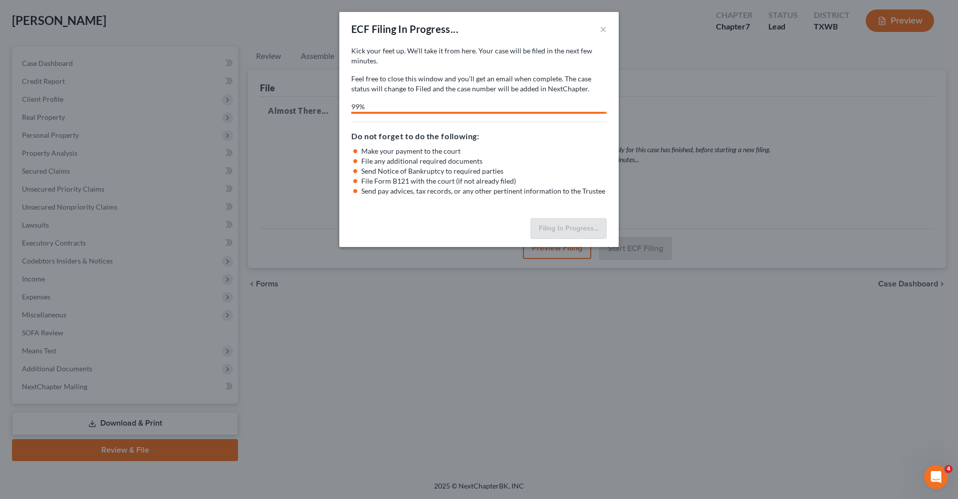
select select "0"
